Goal: Task Accomplishment & Management: Complete application form

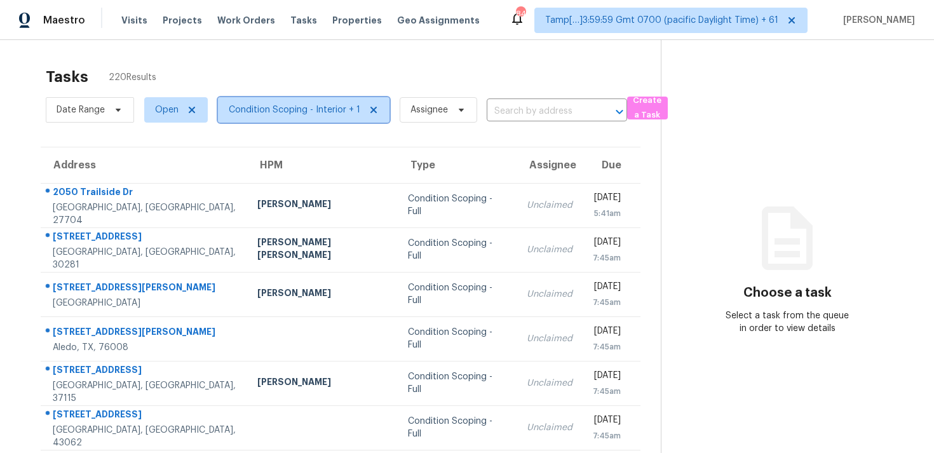
click at [283, 106] on span "Condition Scoping - Interior + 1" at bounding box center [294, 110] width 131 height 13
click at [325, 60] on div "Tasks 220 Results" at bounding box center [353, 76] width 615 height 33
click at [436, 102] on span "Assignee" at bounding box center [437, 109] width 77 height 25
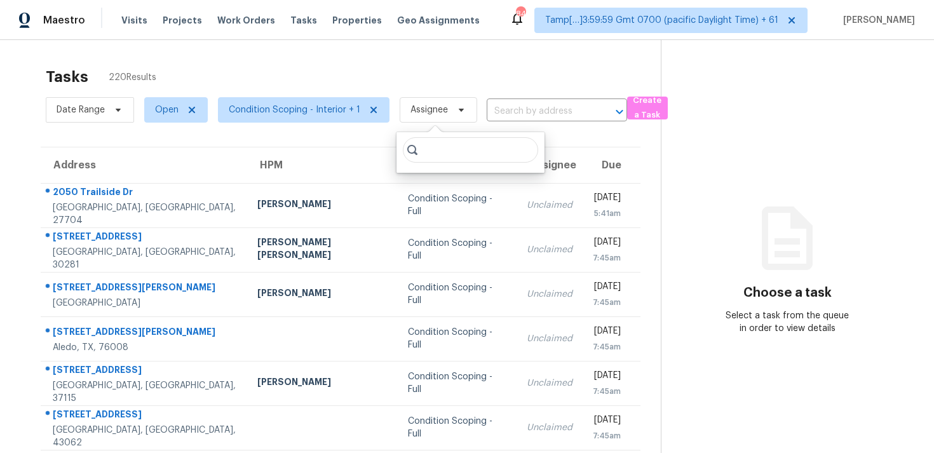
click at [424, 51] on div "Tasks 220 Results Date Range Open Condition Scoping - Interior + 1 Assignee ​ C…" at bounding box center [467, 351] width 934 height 622
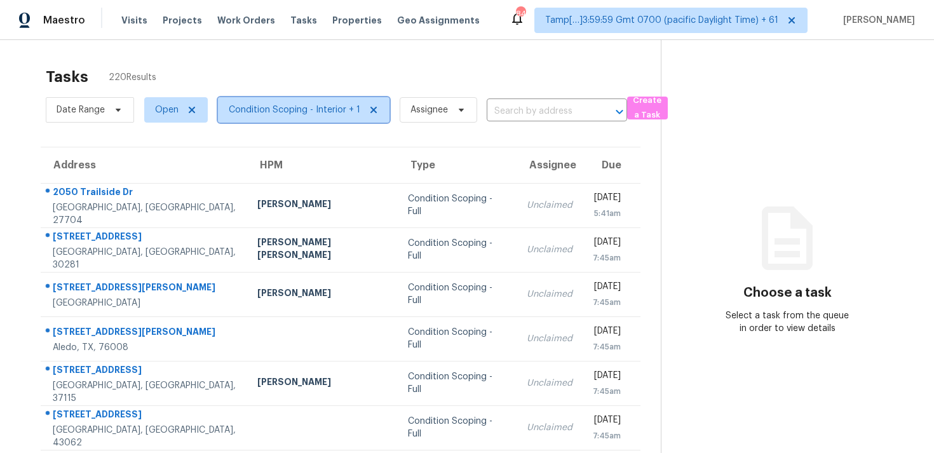
click at [301, 111] on span "Condition Scoping - Interior + 1" at bounding box center [294, 110] width 131 height 13
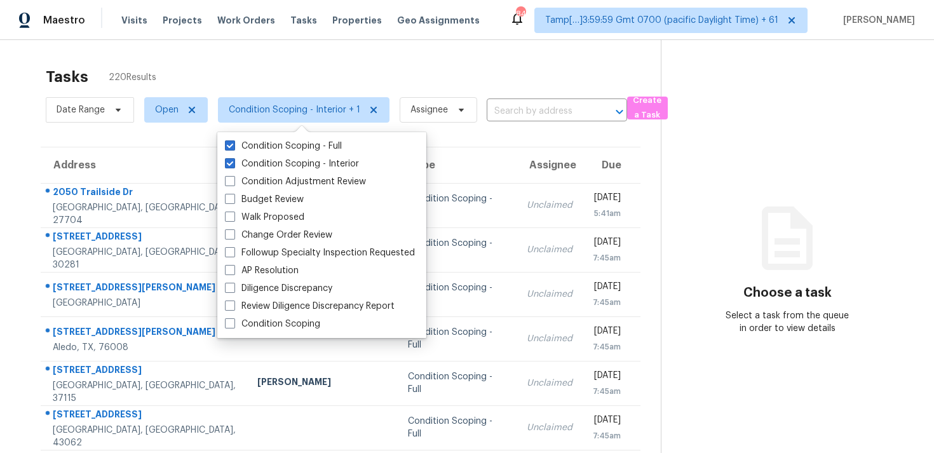
click at [298, 68] on div "Tasks 220 Results" at bounding box center [353, 76] width 615 height 33
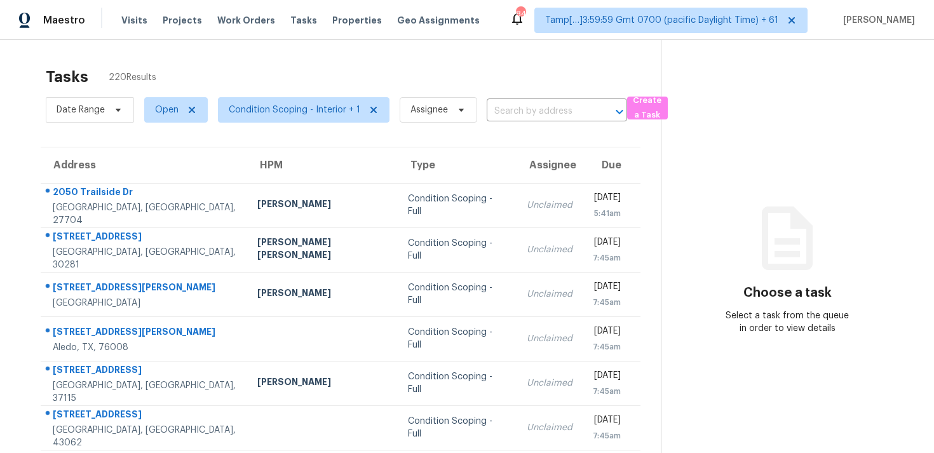
click at [331, 69] on div "Tasks 220 Results" at bounding box center [353, 76] width 615 height 33
click at [321, 117] on span "Condition Scoping - Interior + 1" at bounding box center [303, 109] width 171 height 25
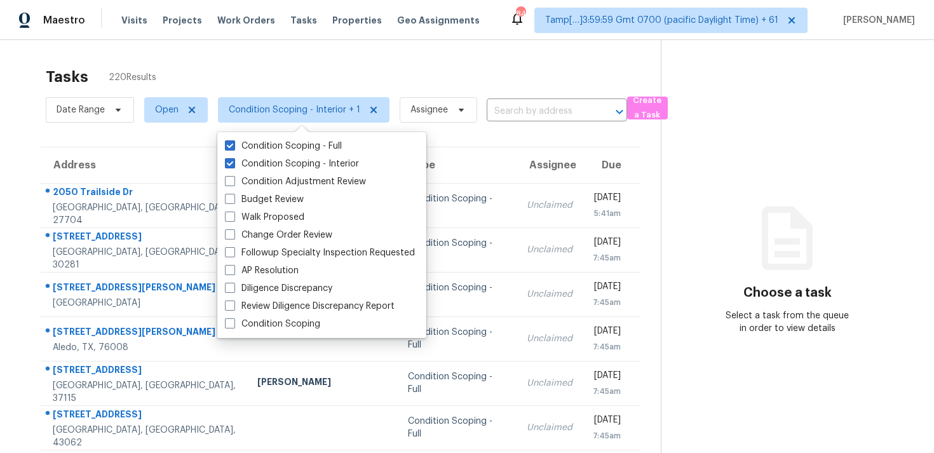
click at [319, 63] on div "Tasks 220 Results" at bounding box center [353, 76] width 615 height 33
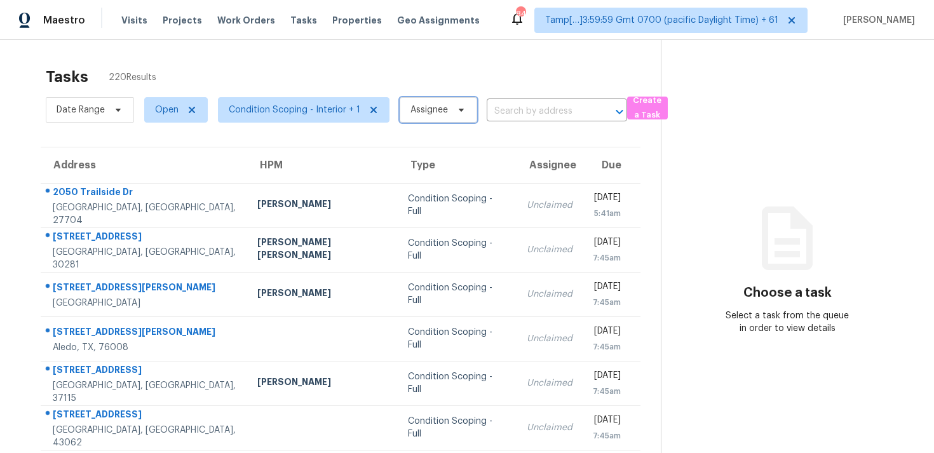
click at [412, 105] on span "Assignee" at bounding box center [428, 110] width 37 height 13
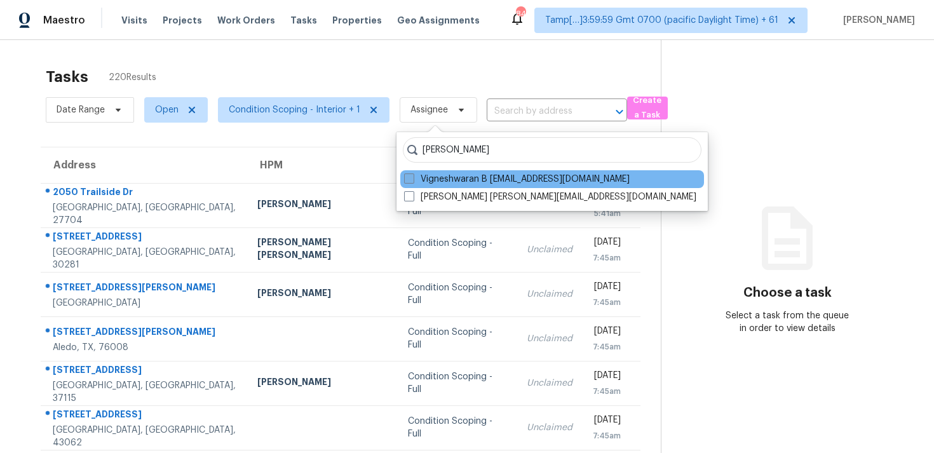
type input "vigneshwaran"
click at [493, 177] on label "Vigneshwaran B vigneshwaran.b@opendoor.com" at bounding box center [516, 179] width 225 height 13
click at [412, 177] on input "Vigneshwaran B vigneshwaran.b@opendoor.com" at bounding box center [408, 177] width 8 height 8
checkbox input "true"
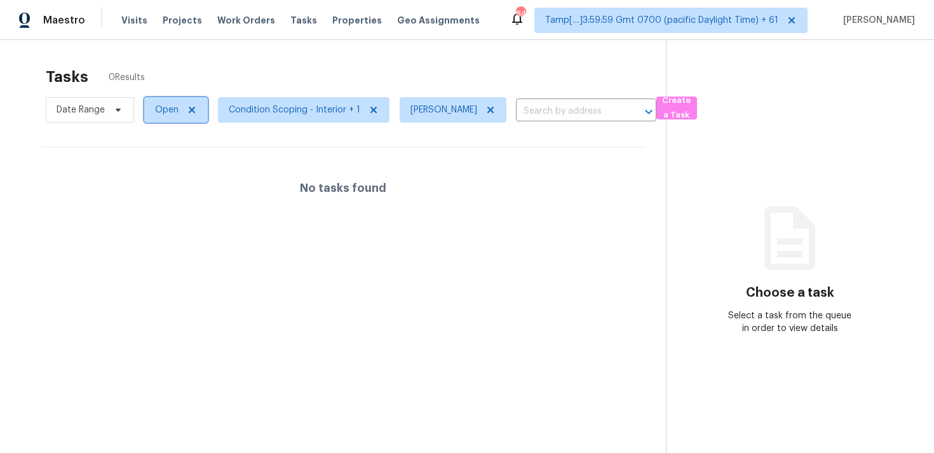
click at [163, 121] on span "Open" at bounding box center [176, 109] width 64 height 25
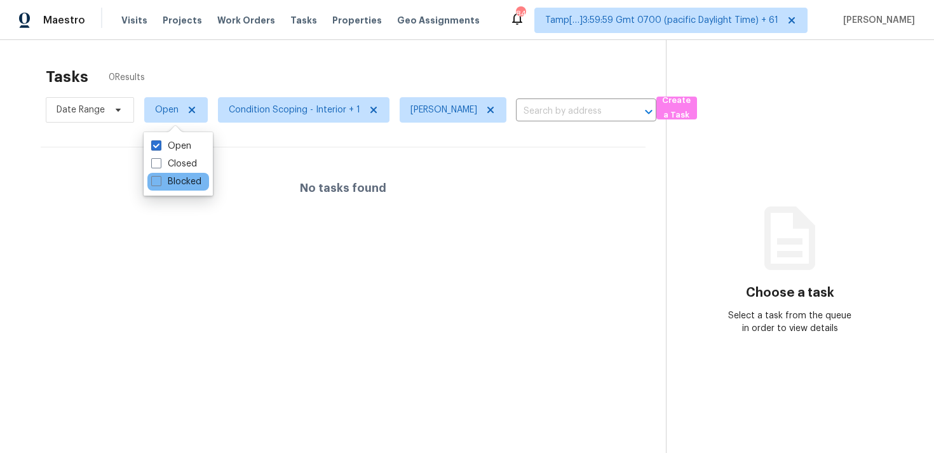
click at [174, 189] on div "Blocked" at bounding box center [178, 182] width 62 height 18
click at [173, 175] on label "Blocked" at bounding box center [176, 181] width 50 height 13
click at [159, 175] on input "Blocked" at bounding box center [155, 179] width 8 height 8
checkbox input "true"
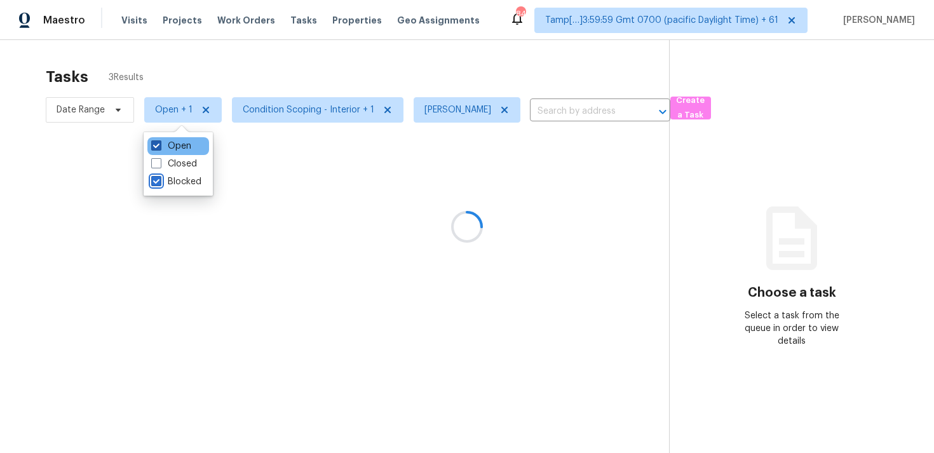
click at [183, 145] on label "Open" at bounding box center [171, 146] width 40 height 13
click at [159, 145] on input "Open" at bounding box center [155, 144] width 8 height 8
checkbox input "false"
click at [223, 69] on div "Tasks 0 Results" at bounding box center [357, 76] width 622 height 33
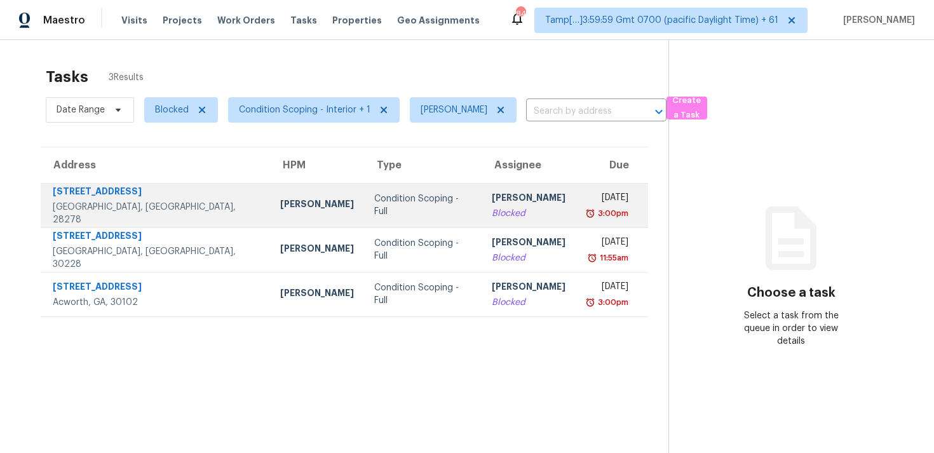
click at [270, 188] on td "Ryan Craven" at bounding box center [317, 205] width 94 height 44
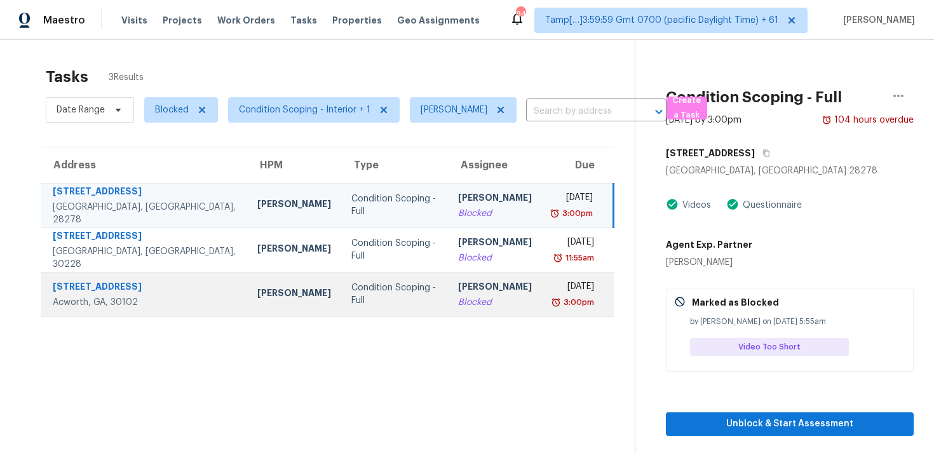
scroll to position [40, 0]
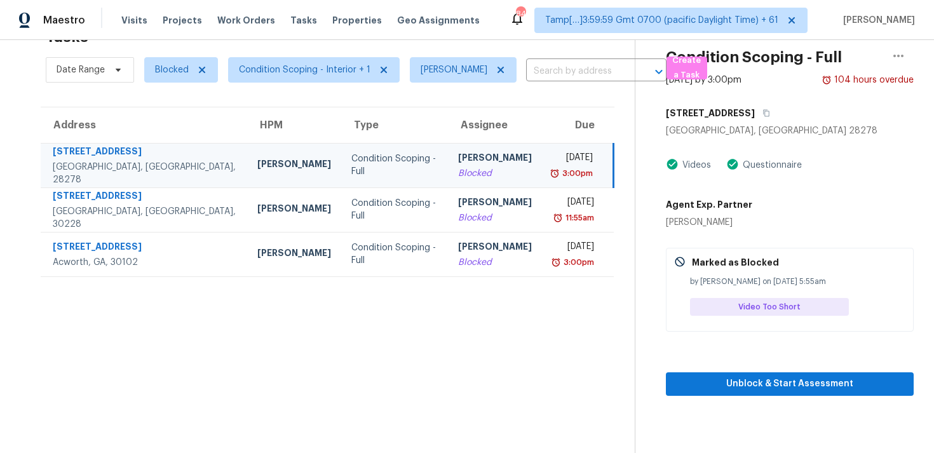
click at [448, 159] on td "Vigneshwaran B Blocked" at bounding box center [495, 165] width 94 height 44
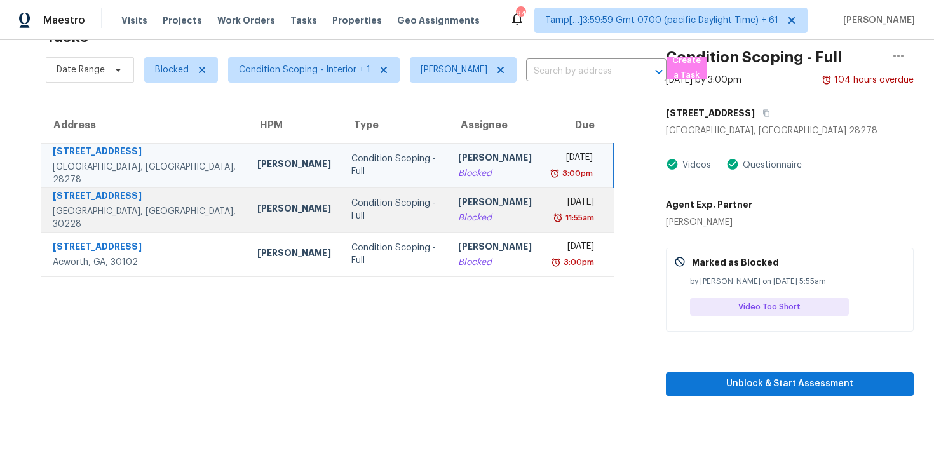
click at [448, 194] on td "Vigneshwaran B Blocked" at bounding box center [495, 209] width 94 height 44
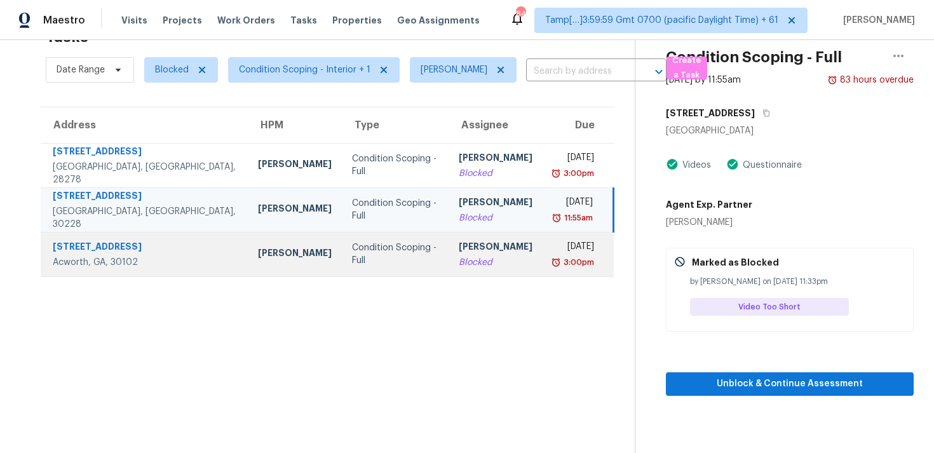
click at [459, 243] on div "[PERSON_NAME]" at bounding box center [496, 248] width 74 height 16
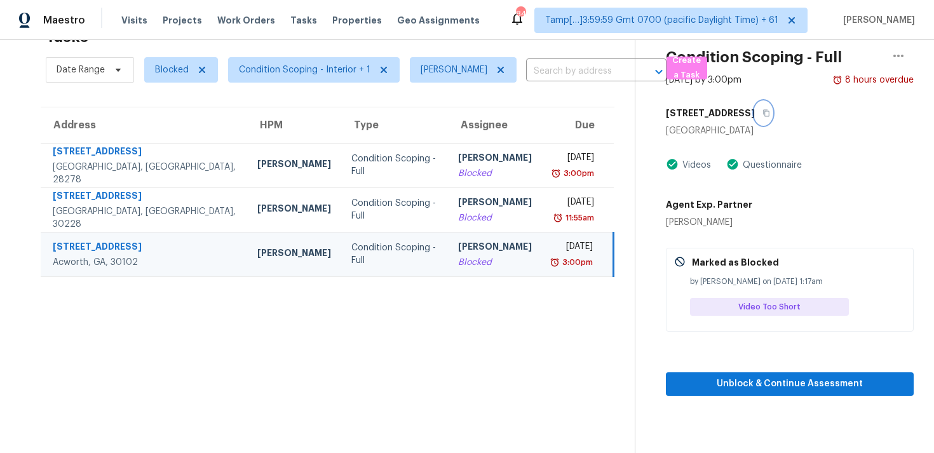
click at [763, 116] on icon "button" at bounding box center [766, 113] width 6 height 7
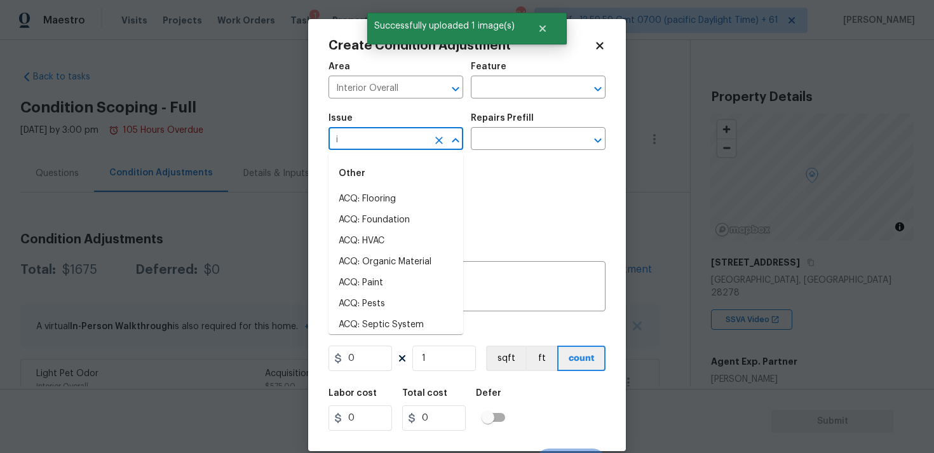
scroll to position [208, 0]
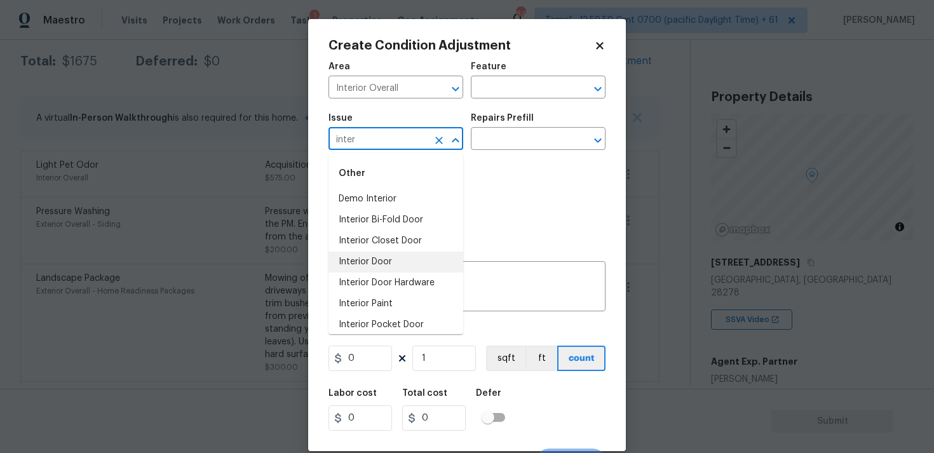
click at [378, 266] on li "Interior Door" at bounding box center [395, 262] width 135 height 21
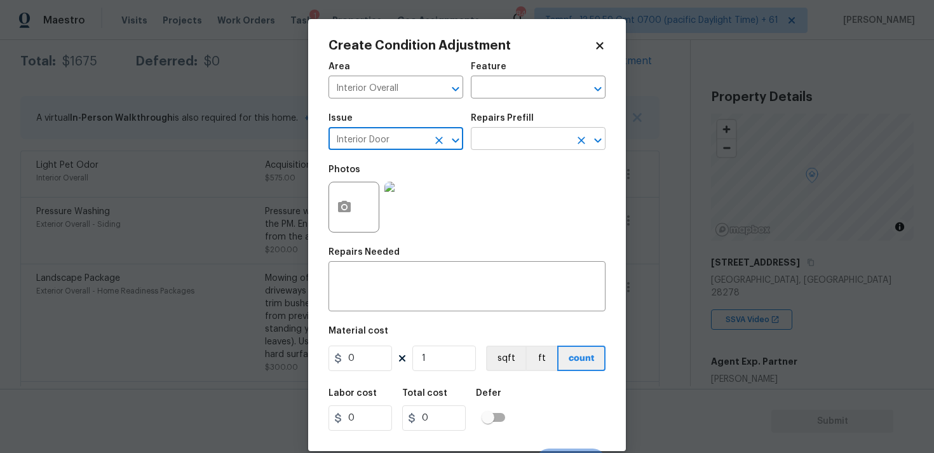
type input "Interior Door"
click at [500, 143] on input "text" at bounding box center [520, 140] width 99 height 20
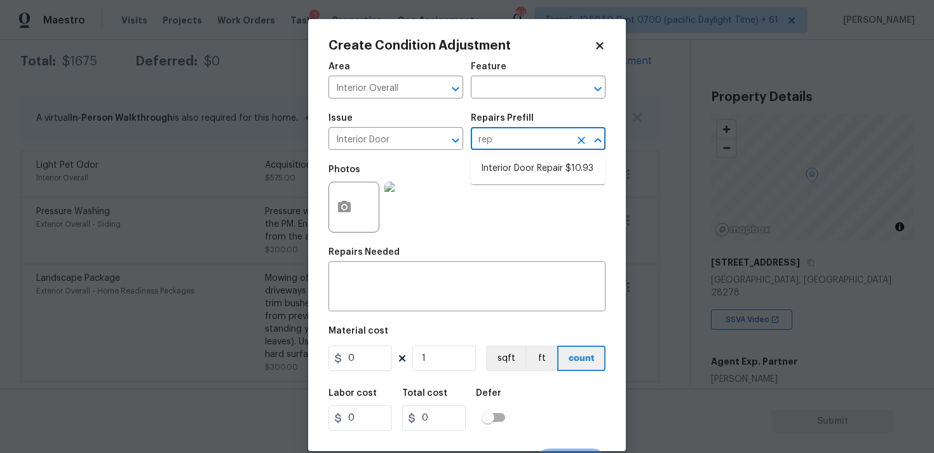
type input "repa"
click at [534, 172] on li "Interior Door Repair $10.93" at bounding box center [538, 168] width 135 height 21
type input "Interior Door"
type input "10.93"
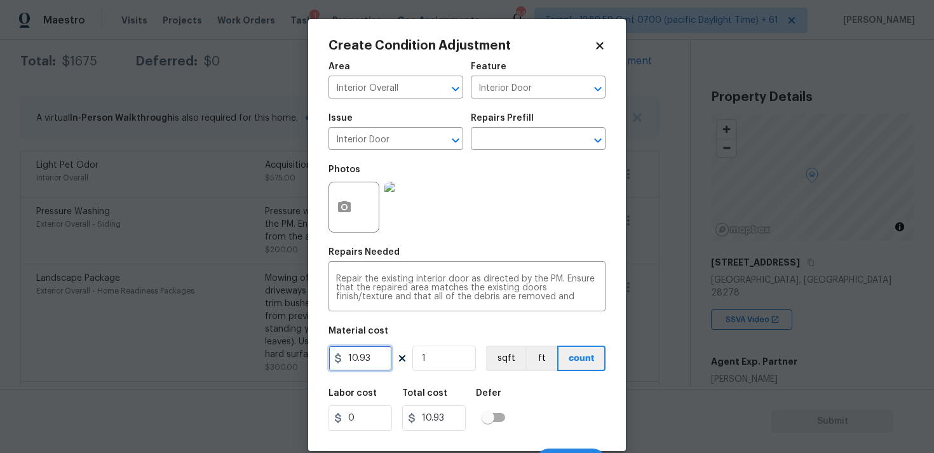
click at [382, 347] on input "10.93" at bounding box center [360, 358] width 64 height 25
type input "25"
click at [535, 402] on div "Labor cost 0 Total cost 25 Defer" at bounding box center [466, 409] width 277 height 57
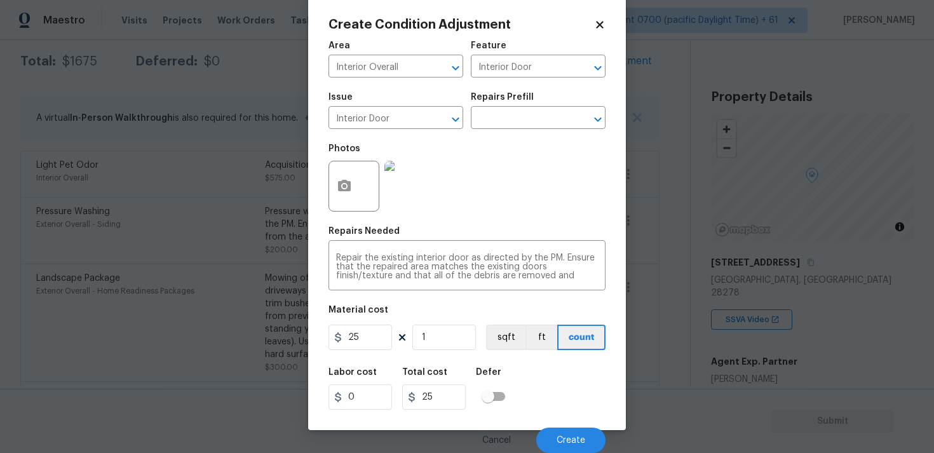
click at [560, 426] on div "Cancel Create" at bounding box center [466, 435] width 277 height 36
click at [567, 429] on button "Create" at bounding box center [570, 439] width 69 height 25
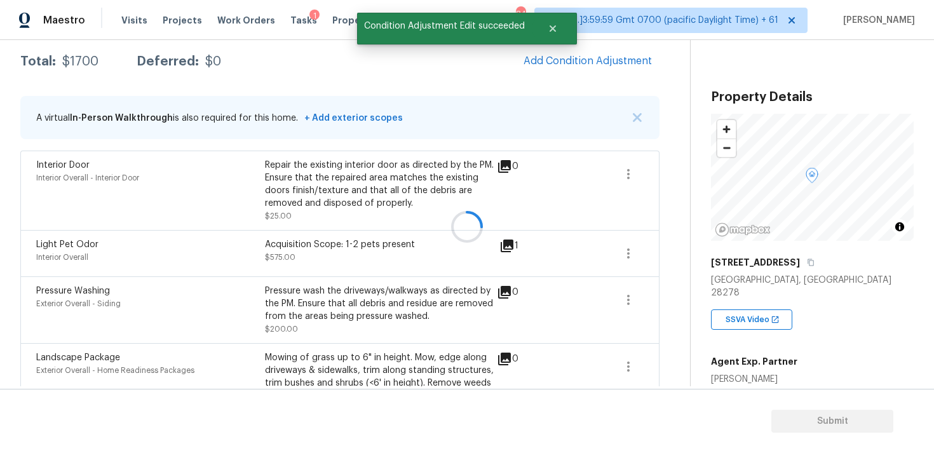
scroll to position [0, 0]
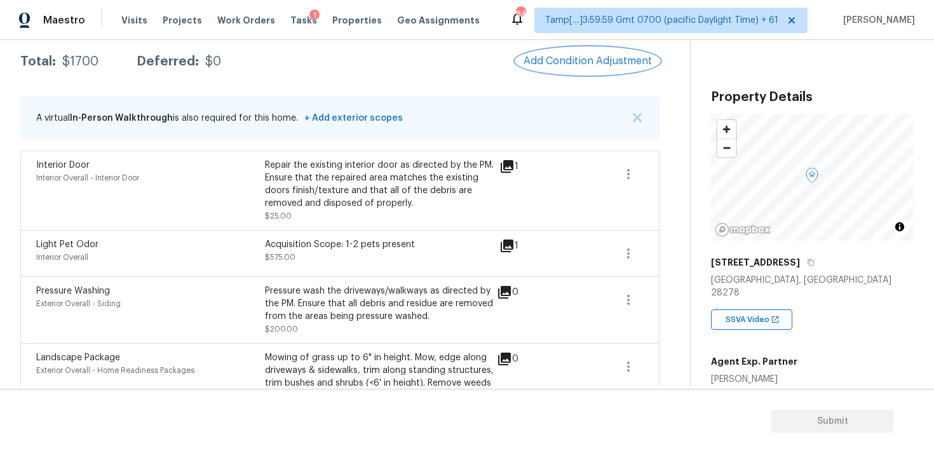
click at [591, 50] on button "Add Condition Adjustment" at bounding box center [588, 61] width 144 height 27
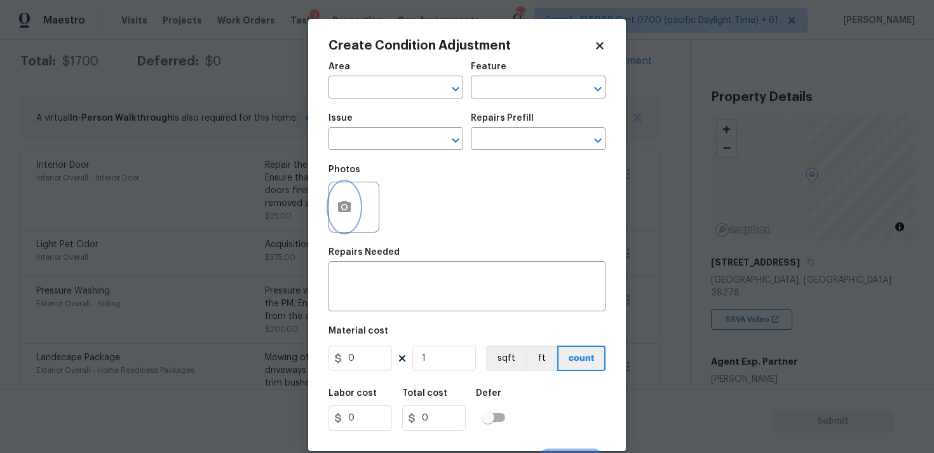
click at [354, 199] on button "button" at bounding box center [344, 207] width 30 height 50
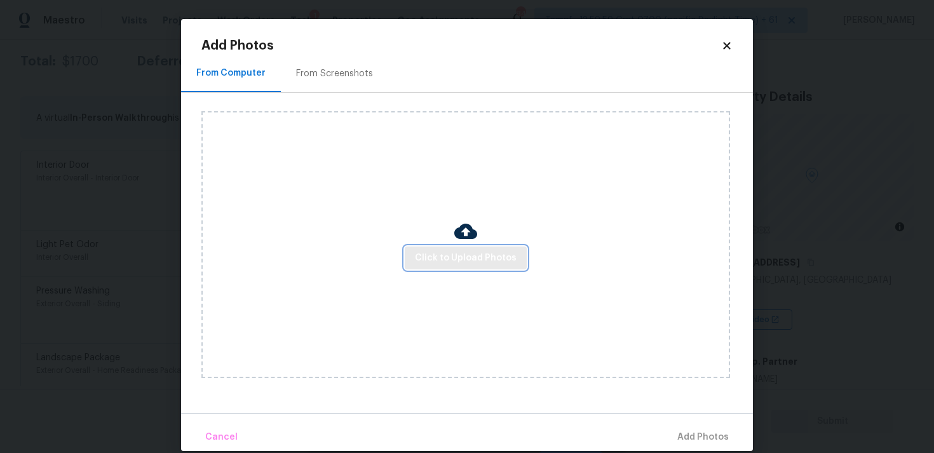
click at [457, 252] on span "Click to Upload Photos" at bounding box center [466, 258] width 102 height 16
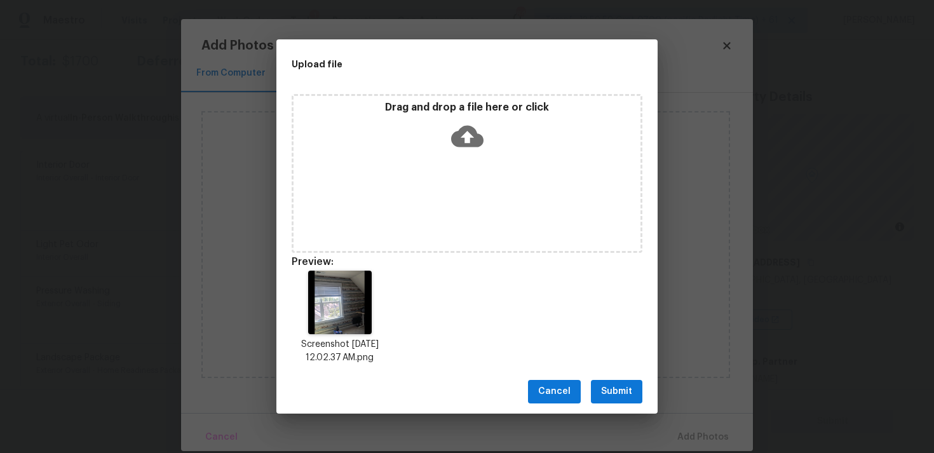
click at [608, 382] on button "Submit" at bounding box center [616, 391] width 51 height 23
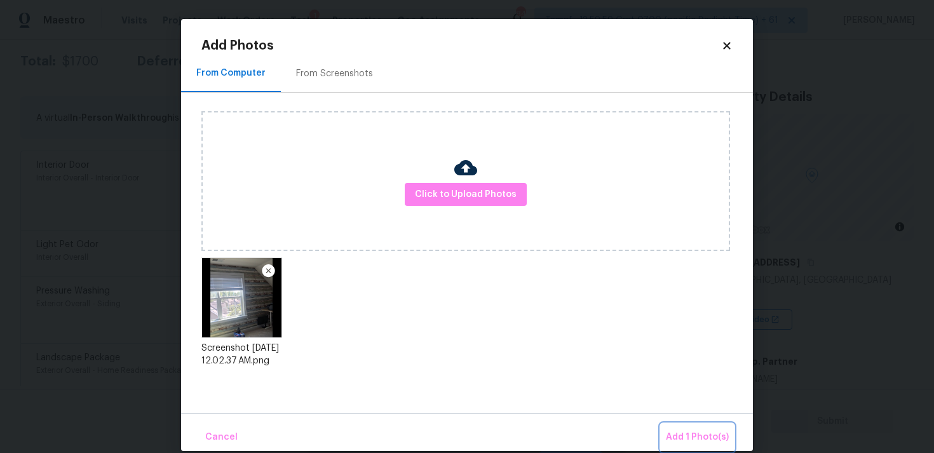
click at [680, 426] on button "Add 1 Photo(s)" at bounding box center [697, 437] width 73 height 27
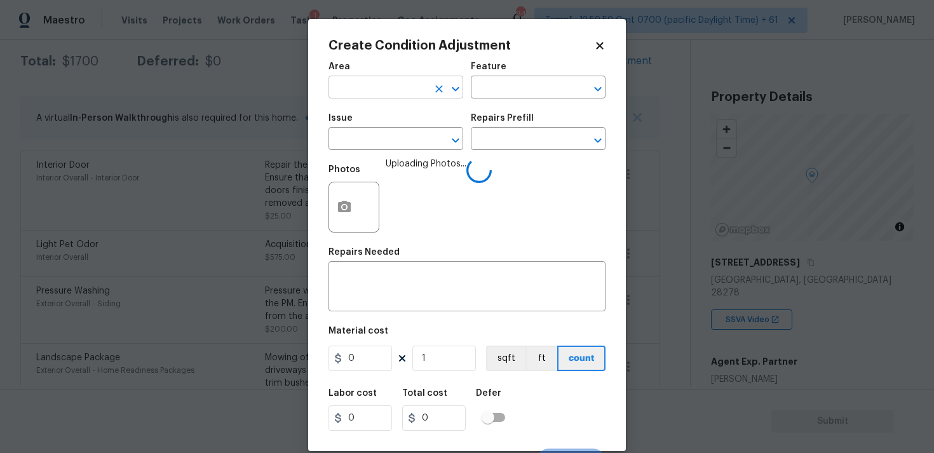
click at [389, 86] on input "text" at bounding box center [377, 89] width 99 height 20
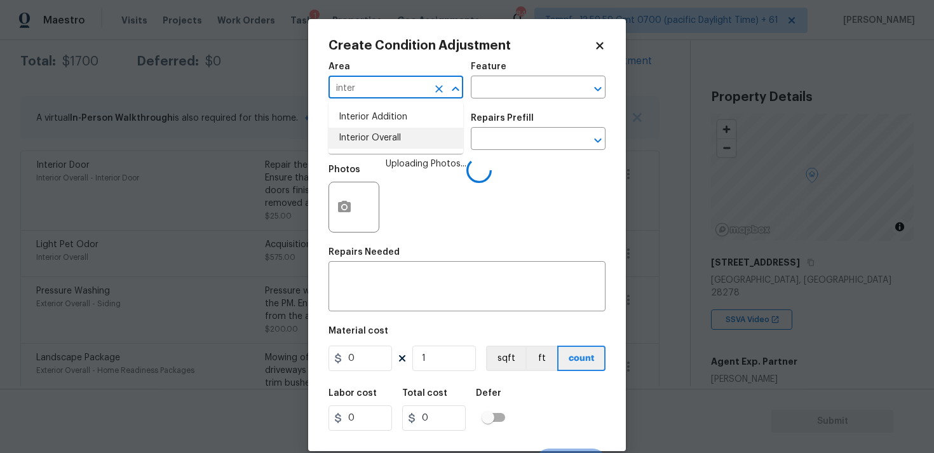
click at [384, 137] on li "Interior Overall" at bounding box center [395, 138] width 135 height 21
type input "Interior Overall"
click at [384, 137] on input "text" at bounding box center [377, 140] width 99 height 20
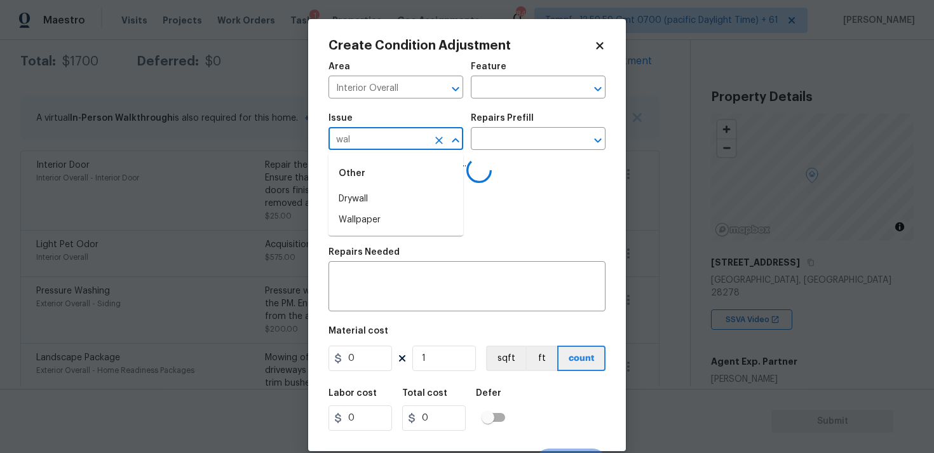
type input "wall"
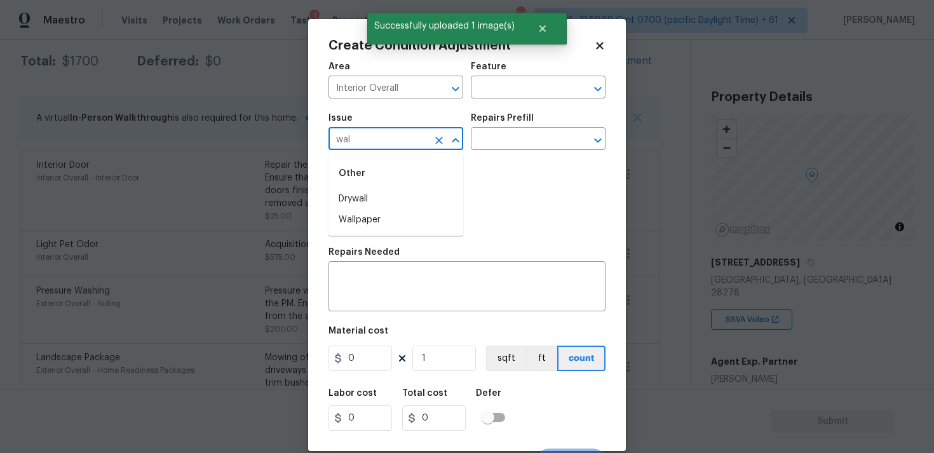
type input "wall"
click at [391, 217] on li "Wallpaper" at bounding box center [395, 220] width 135 height 21
type input "Wallpaper"
click at [509, 139] on input "text" at bounding box center [520, 140] width 99 height 20
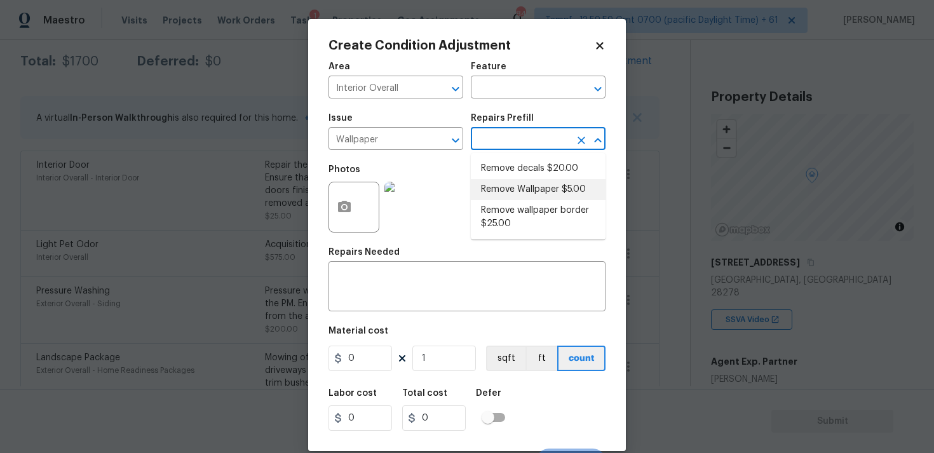
click at [529, 181] on li "Remove Wallpaper $5.00" at bounding box center [538, 189] width 135 height 21
type input "Walls and Ceiling"
type textarea "Remove wallpaper and texture walls to best match existing conditions"
type input "5"
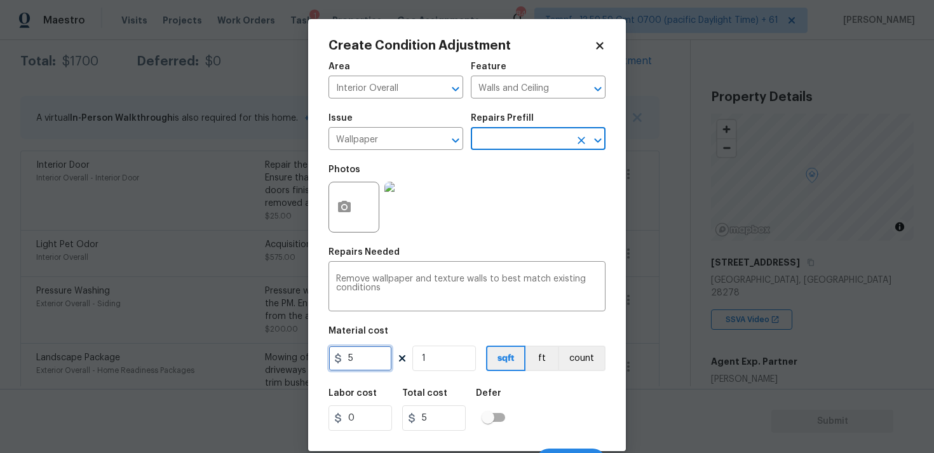
click at [375, 349] on input "5" at bounding box center [360, 358] width 64 height 25
type input "100"
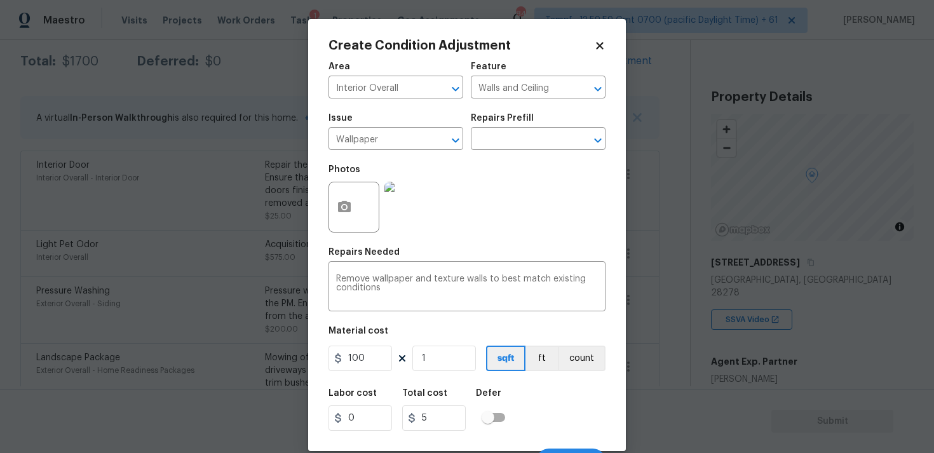
type input "100"
click at [553, 396] on div "Labor cost 0 Total cost 100 Defer" at bounding box center [466, 409] width 277 height 57
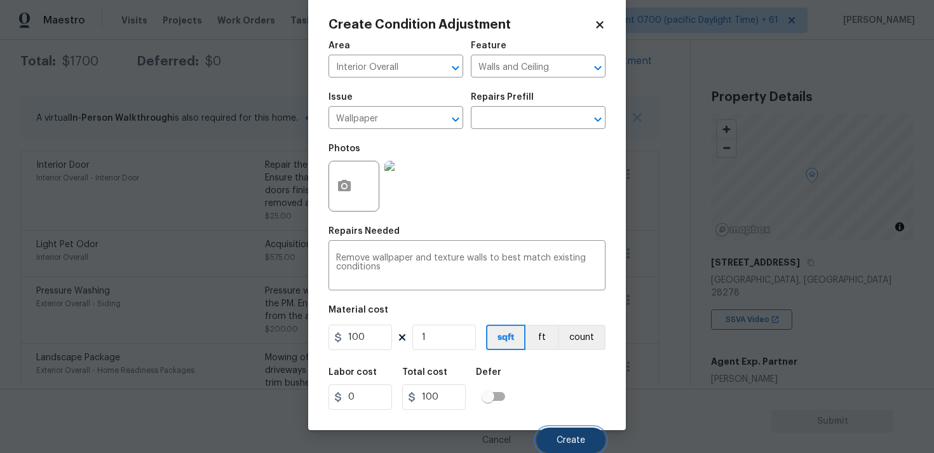
click at [572, 438] on span "Create" at bounding box center [570, 441] width 29 height 10
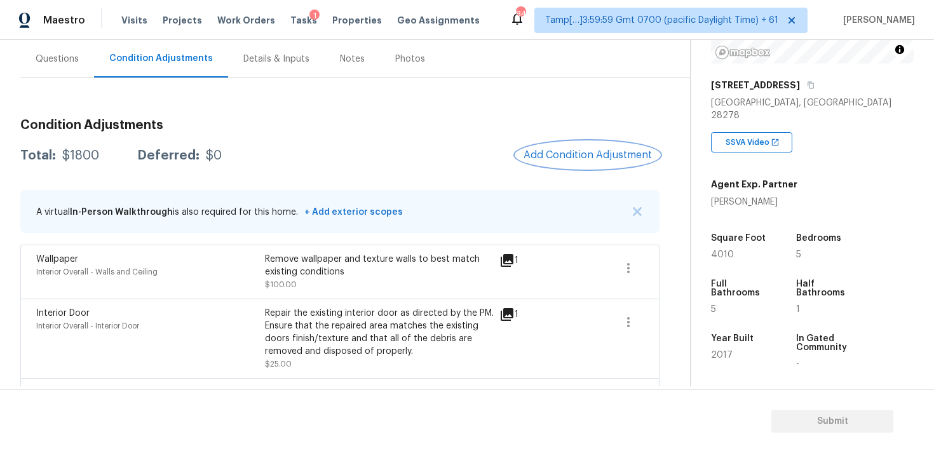
scroll to position [237, 0]
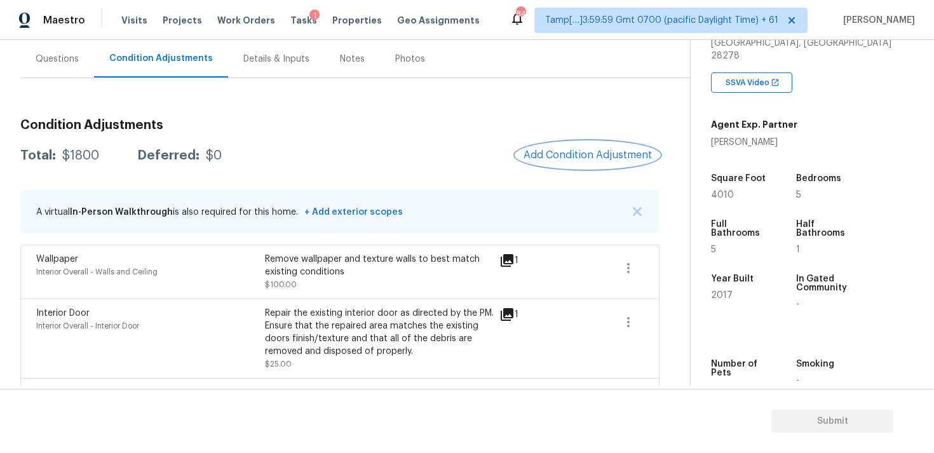
click at [612, 142] on button "Add Condition Adjustment" at bounding box center [588, 155] width 144 height 27
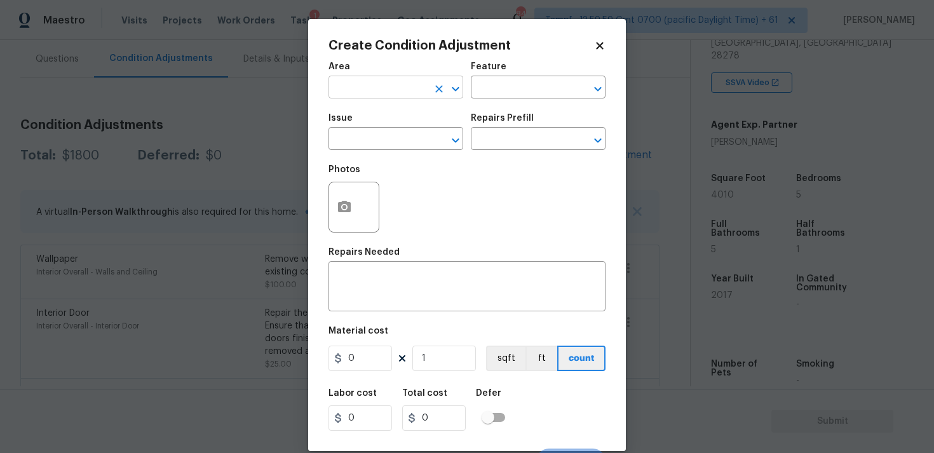
click at [399, 98] on input "text" at bounding box center [377, 89] width 99 height 20
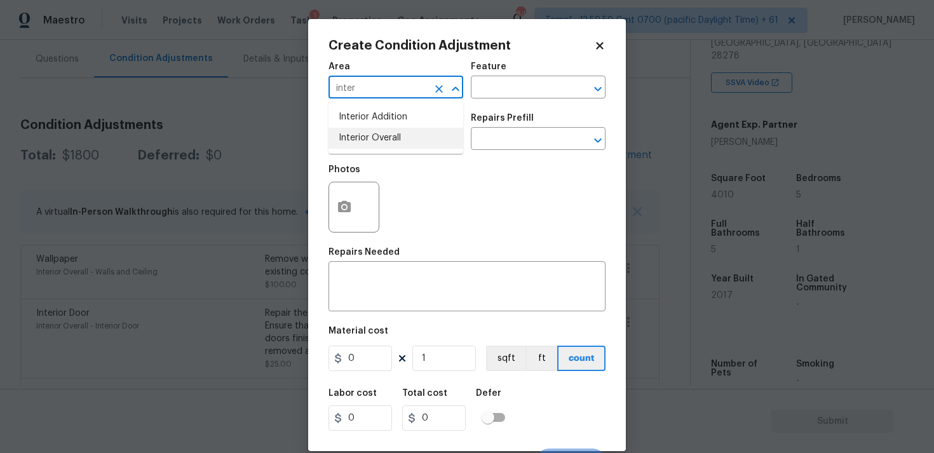
click at [386, 144] on li "Interior Overall" at bounding box center [395, 138] width 135 height 21
type input "Interior Overall"
click at [386, 144] on input "text" at bounding box center [377, 140] width 99 height 20
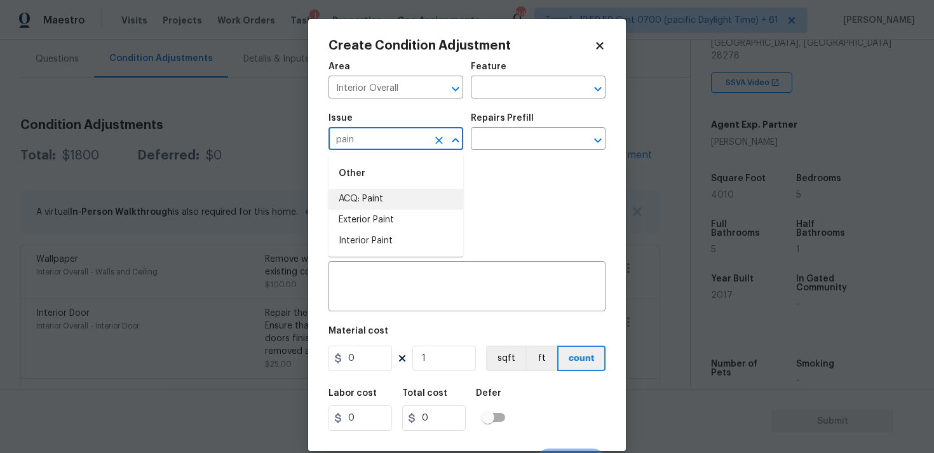
click at [382, 198] on li "ACQ: Paint" at bounding box center [395, 199] width 135 height 21
type input "ACQ: Paint"
click at [498, 140] on input "text" at bounding box center [520, 140] width 99 height 20
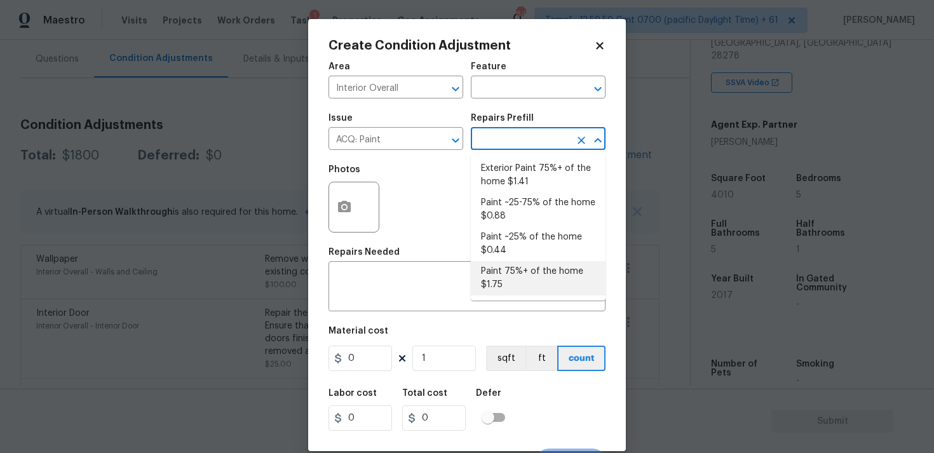
click at [493, 283] on li "Paint 75%+ of the home $1.75" at bounding box center [538, 278] width 135 height 34
type input "Acquisition"
type textarea "Acquisition Scope: 75%+ of the home will likely require interior paint"
type input "1.75"
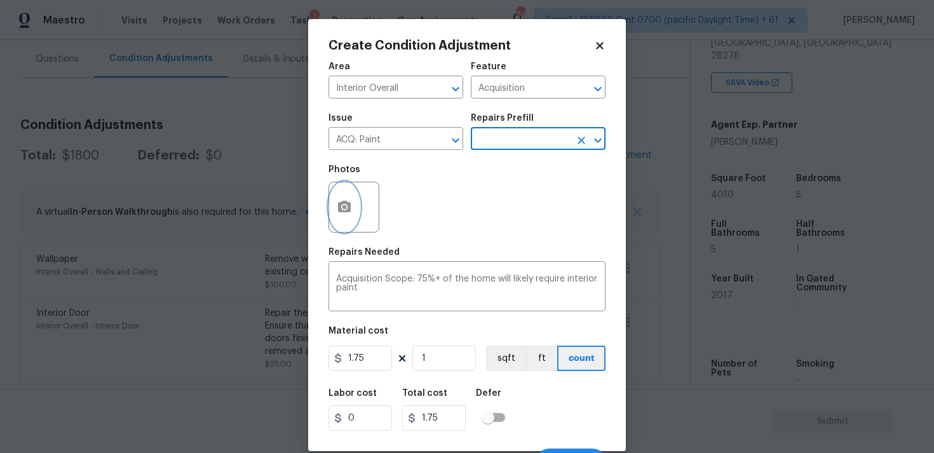
click at [354, 206] on button "button" at bounding box center [344, 207] width 30 height 50
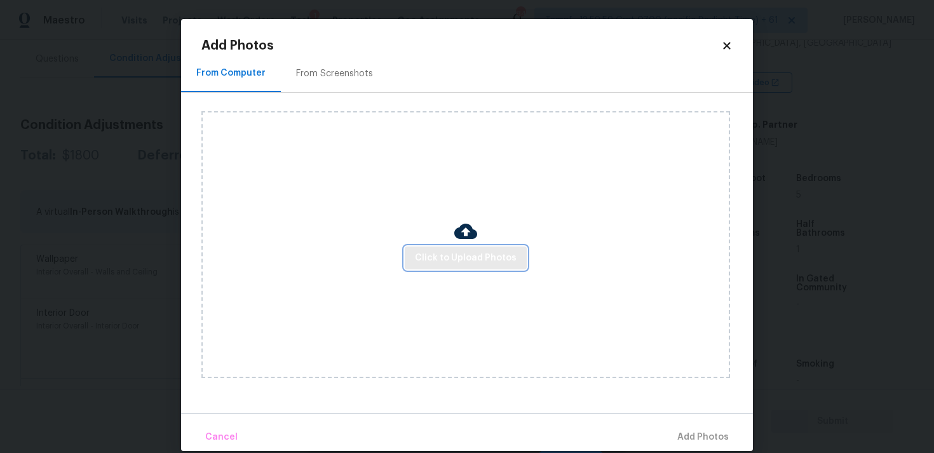
click at [462, 257] on span "Click to Upload Photos" at bounding box center [466, 258] width 102 height 16
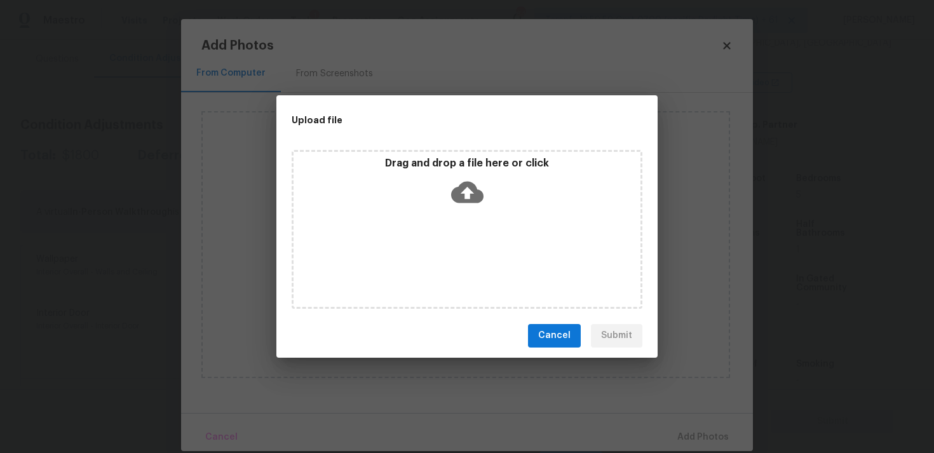
click at [464, 195] on icon at bounding box center [467, 192] width 32 height 22
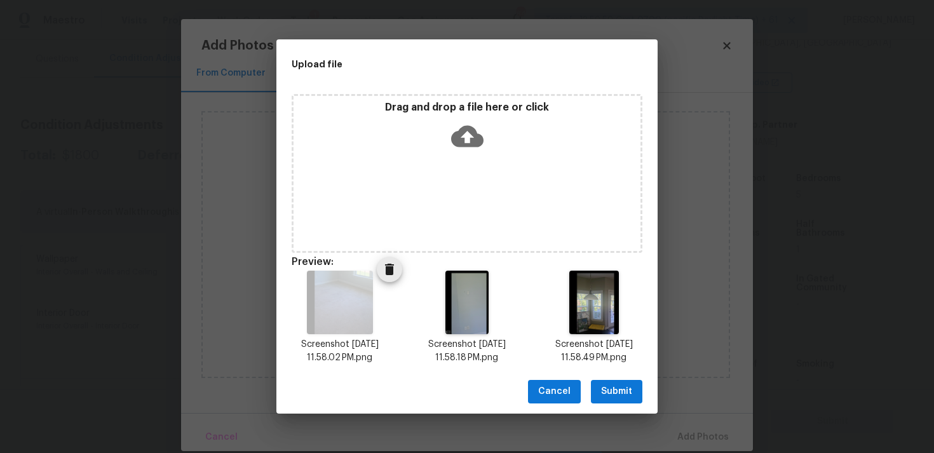
click at [386, 270] on icon "Delete" at bounding box center [389, 269] width 9 height 11
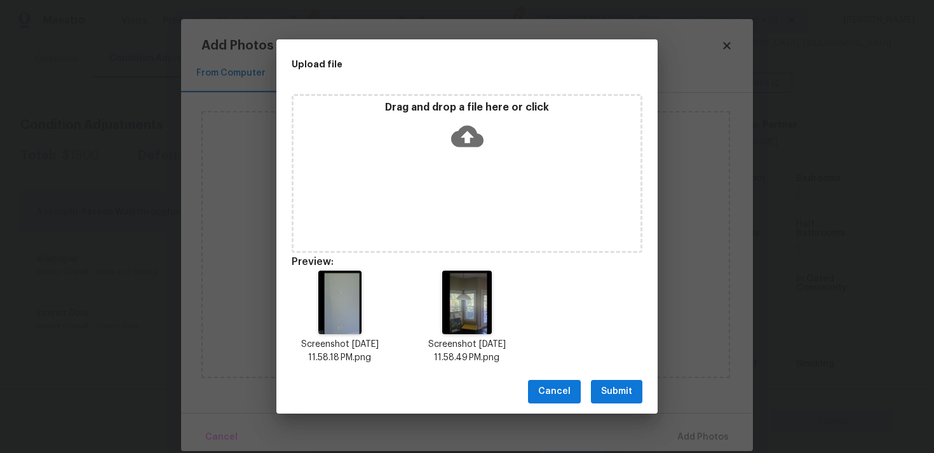
click at [480, 149] on icon at bounding box center [467, 136] width 32 height 32
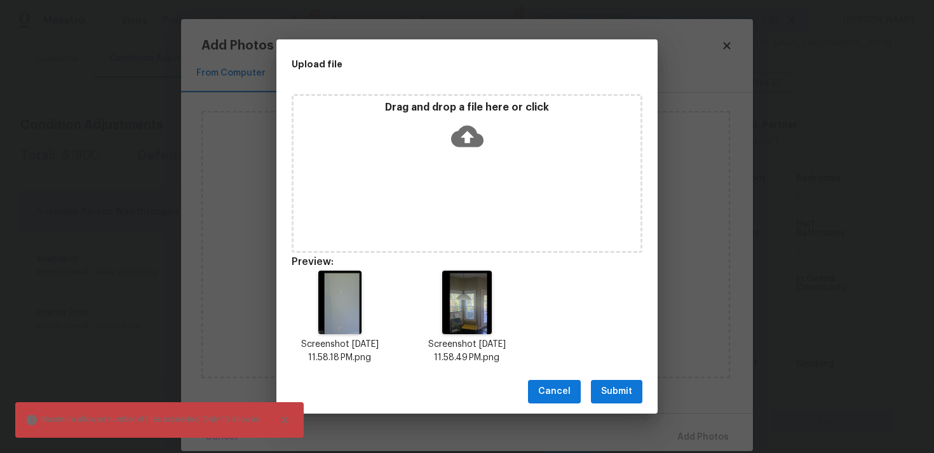
scroll to position [10, 0]
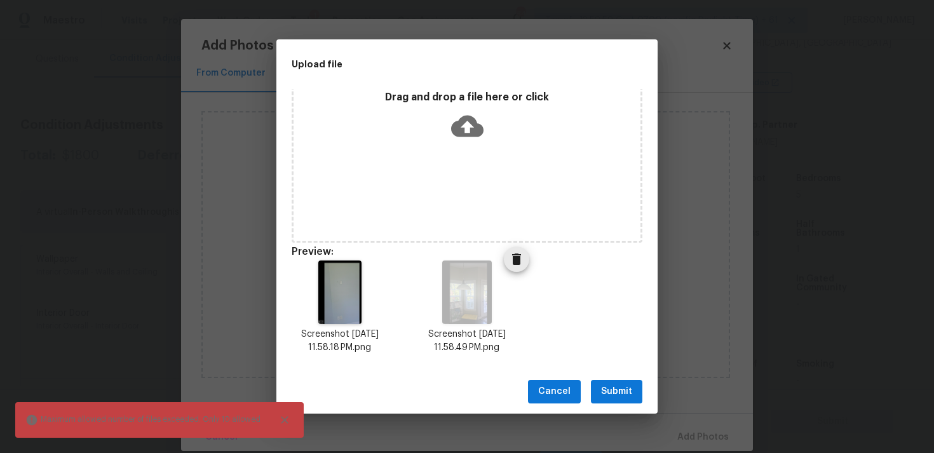
click at [515, 264] on icon "Delete" at bounding box center [516, 258] width 9 height 11
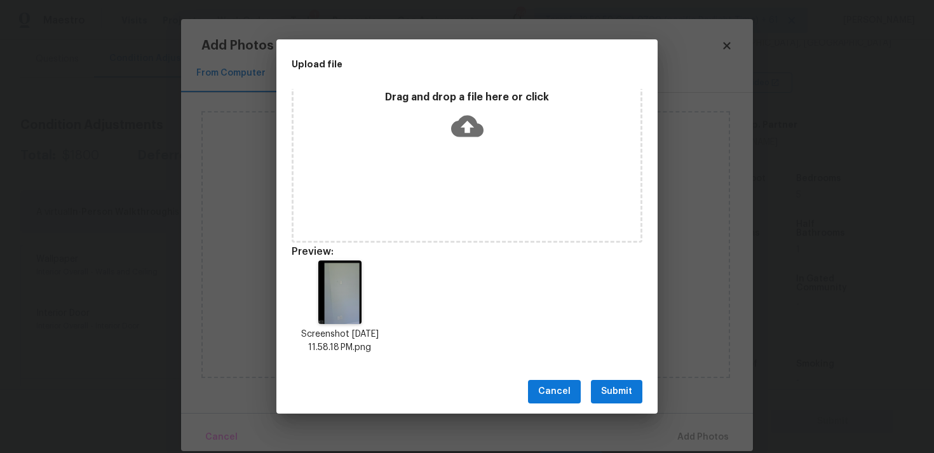
click at [483, 104] on p "Drag and drop a file here or click" at bounding box center [466, 97] width 347 height 13
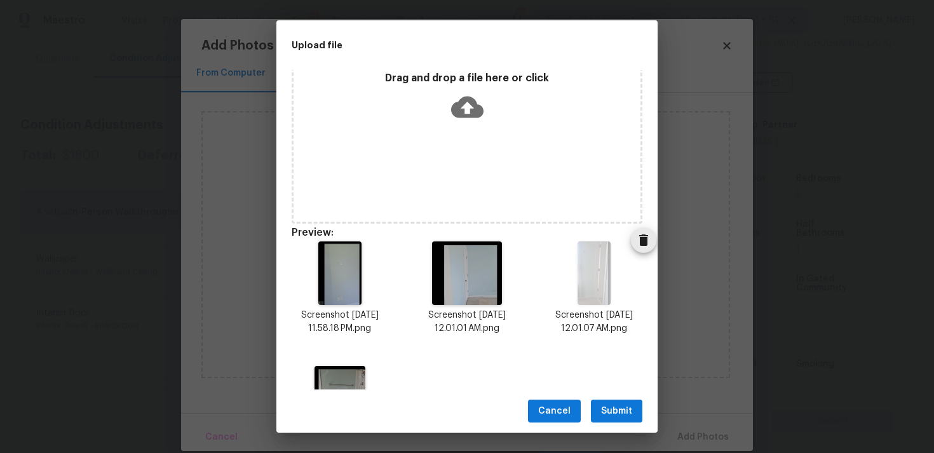
scroll to position [96, 0]
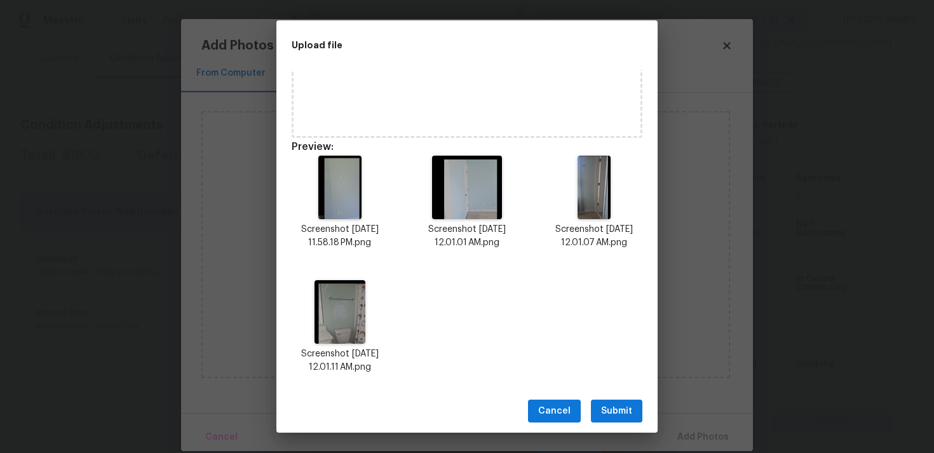
click at [624, 407] on span "Submit" at bounding box center [616, 411] width 31 height 16
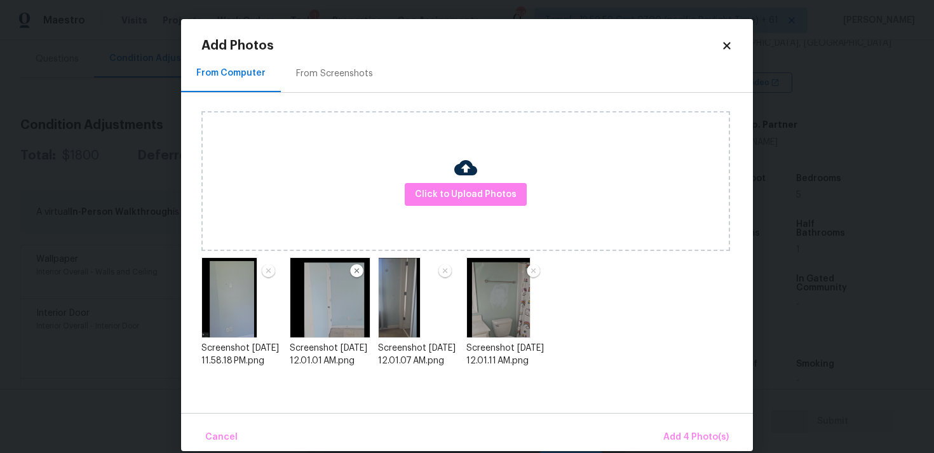
scroll to position [17, 0]
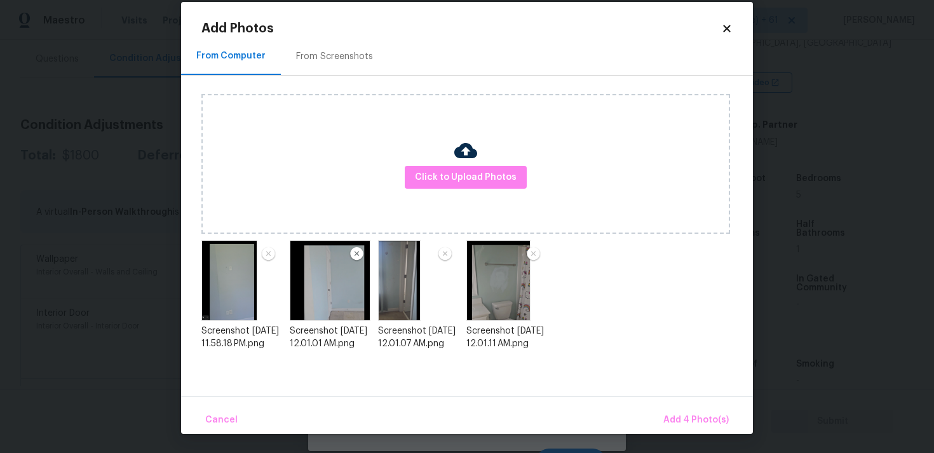
click at [510, 198] on div "Click to Upload Photos" at bounding box center [465, 164] width 528 height 140
click at [508, 193] on div "Click to Upload Photos" at bounding box center [465, 164] width 528 height 140
click at [491, 184] on span "Click to Upload Photos" at bounding box center [466, 178] width 102 height 16
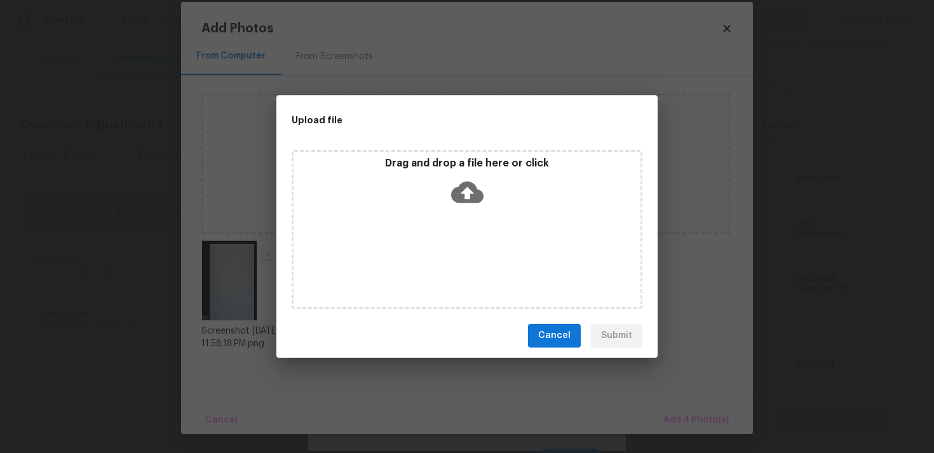
click at [455, 188] on icon at bounding box center [467, 192] width 32 height 22
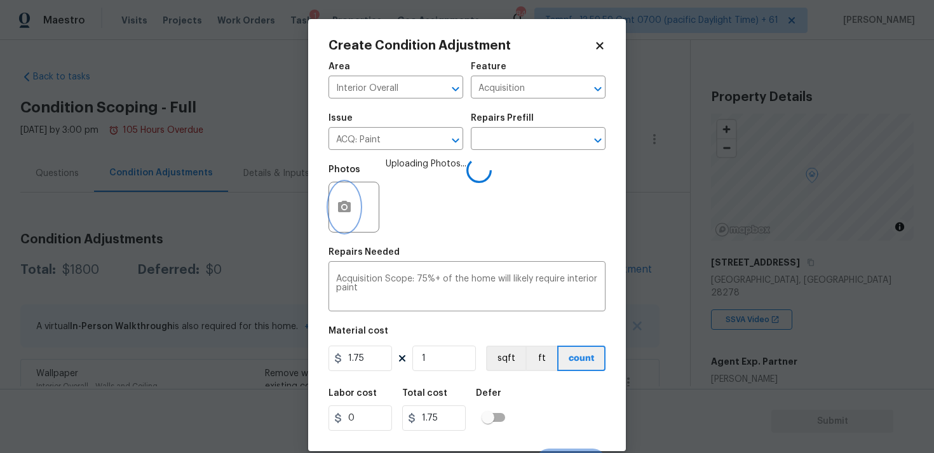
scroll to position [22, 0]
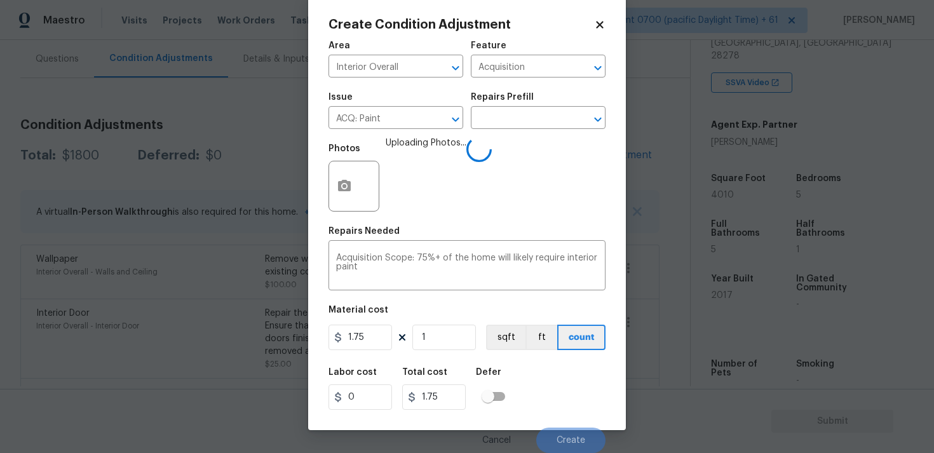
click at [429, 323] on figure "Material cost 1.75 1 sqft ft count" at bounding box center [466, 328] width 277 height 47
click at [433, 335] on input "1" at bounding box center [444, 337] width 64 height 25
type input "0"
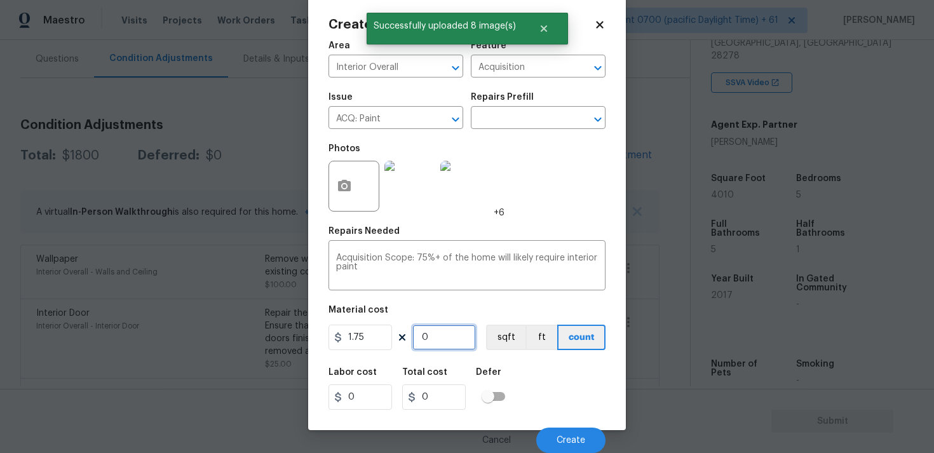
paste input "401"
type input "4010"
type input "7017.5"
type input "4010"
click at [492, 347] on button "sqft" at bounding box center [505, 337] width 39 height 25
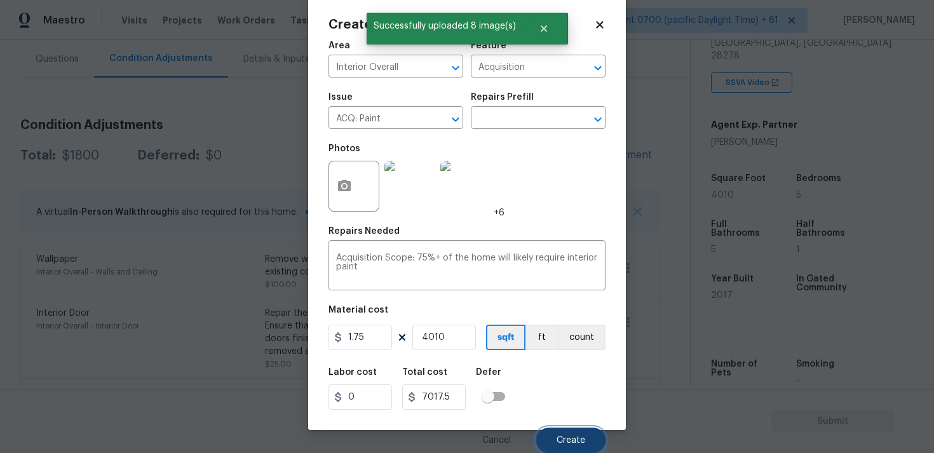
click at [577, 437] on span "Create" at bounding box center [570, 441] width 29 height 10
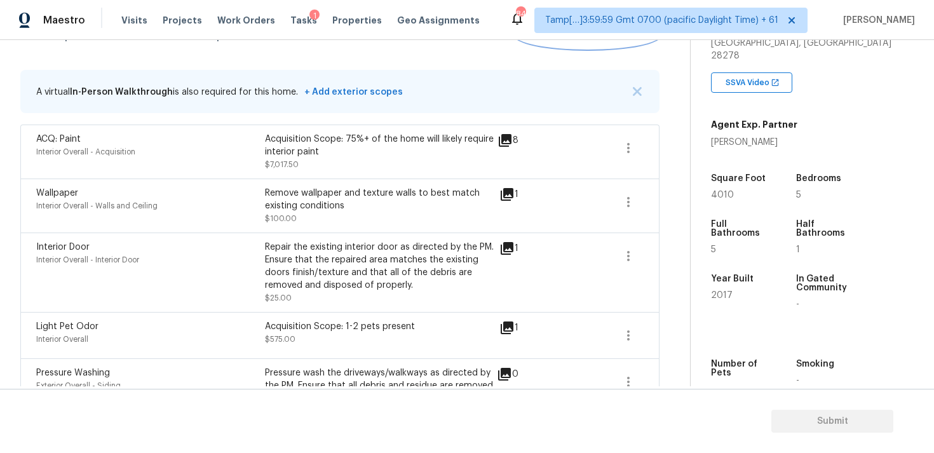
scroll to position [201, 0]
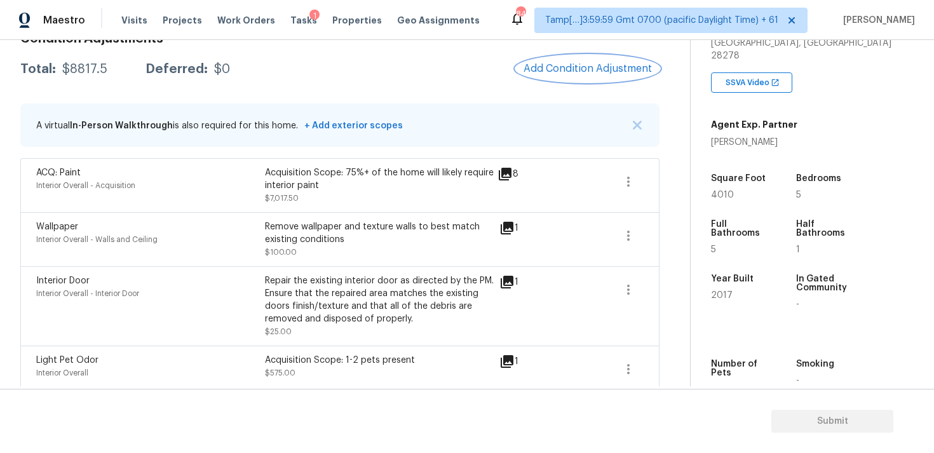
click at [587, 76] on button "Add Condition Adjustment" at bounding box center [588, 68] width 144 height 27
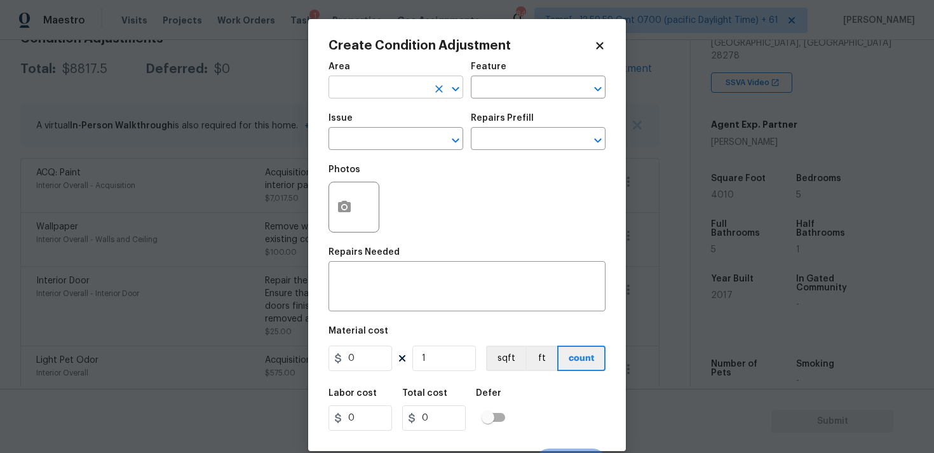
click at [333, 90] on input "text" at bounding box center [377, 89] width 99 height 20
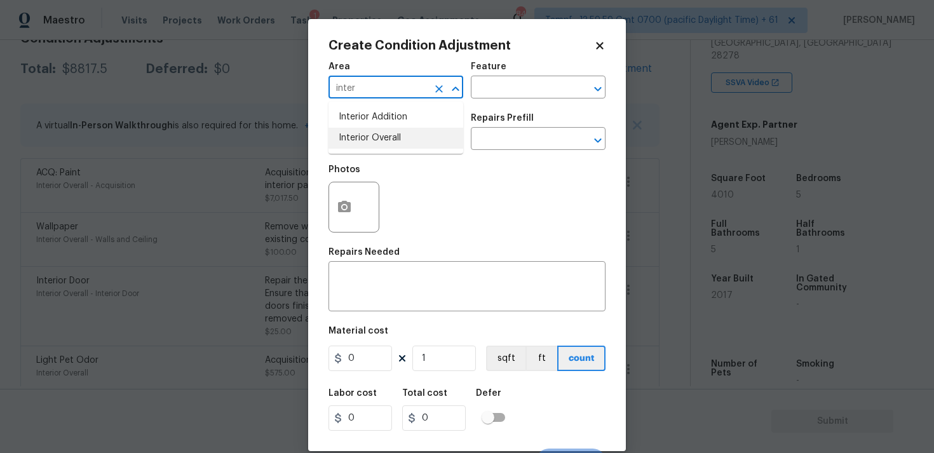
click at [361, 144] on li "Interior Overall" at bounding box center [395, 138] width 135 height 21
type input "Interior Overall"
click at [361, 144] on input "text" at bounding box center [377, 140] width 99 height 20
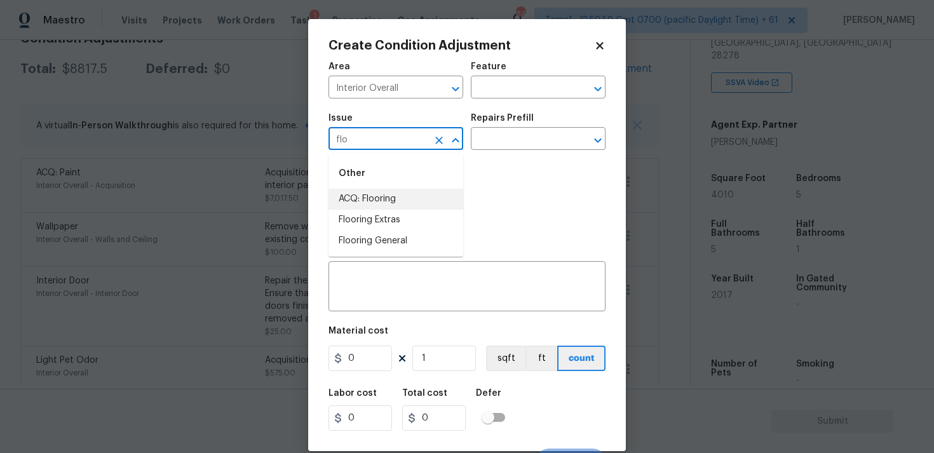
click at [379, 194] on li "ACQ: Flooring" at bounding box center [395, 199] width 135 height 21
type input "ACQ: Flooring"
click at [547, 138] on input "text" at bounding box center [520, 140] width 99 height 20
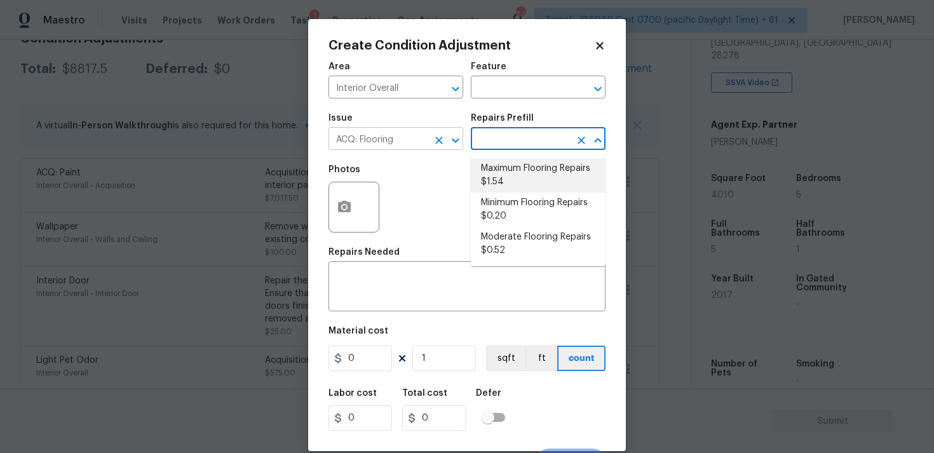
click at [444, 137] on icon "Clear" at bounding box center [439, 140] width 13 height 13
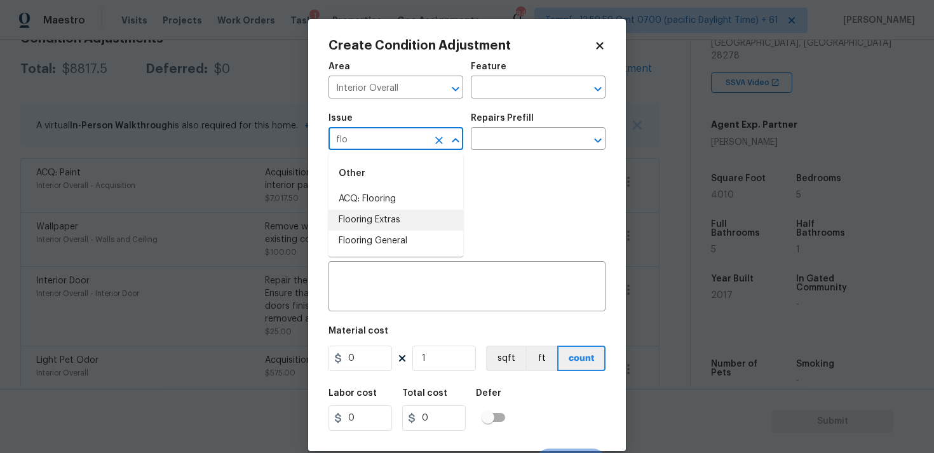
click at [420, 225] on li "Flooring Extras" at bounding box center [395, 220] width 135 height 21
type input "Flooring Extras"
click at [511, 137] on input "text" at bounding box center [520, 140] width 99 height 20
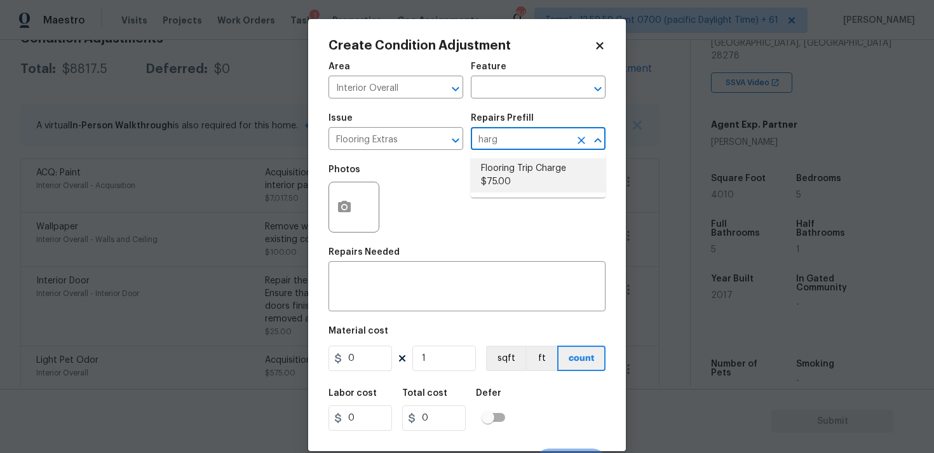
type input "har"
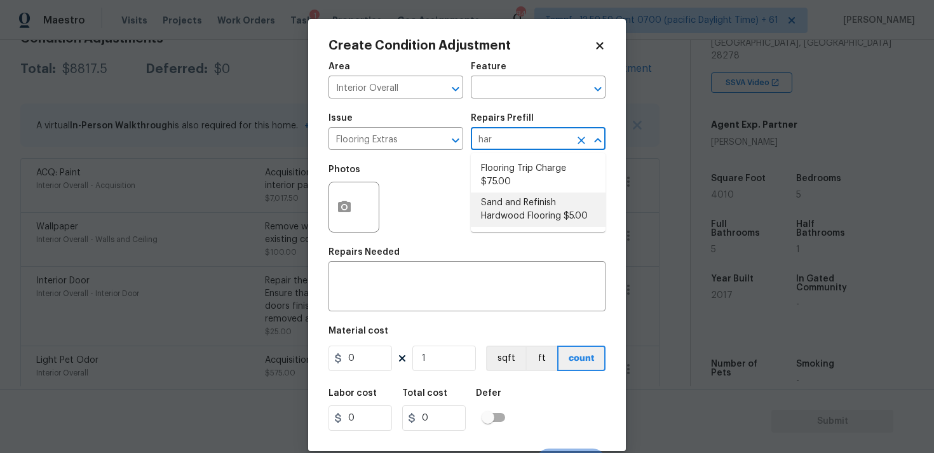
click at [539, 195] on li "Sand and Refinish Hardwood Flooring $5.00" at bounding box center [538, 209] width 135 height 34
type input "Overall Flooring"
type textarea "Sand and refinish the existing hardwood floors. PM to confirm color/sheen."
type input "5"
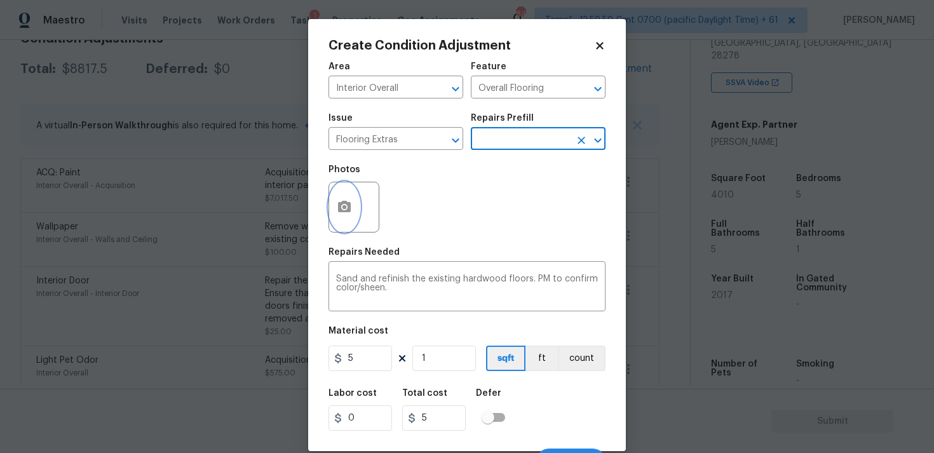
click at [343, 196] on button "button" at bounding box center [344, 207] width 30 height 50
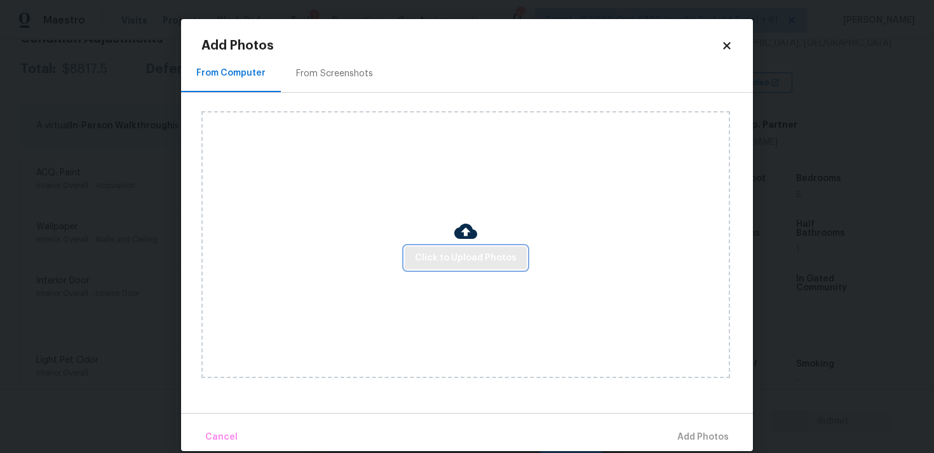
click at [470, 255] on span "Click to Upload Photos" at bounding box center [466, 258] width 102 height 16
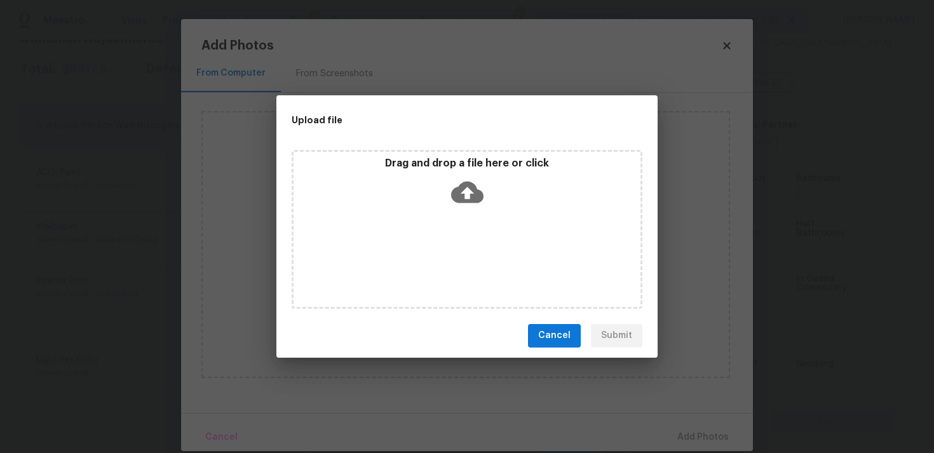
click at [464, 194] on icon at bounding box center [467, 192] width 32 height 22
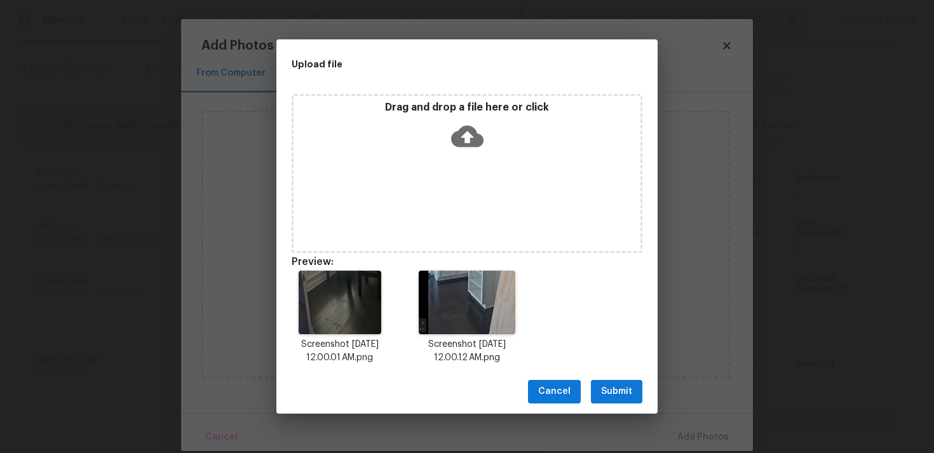
scroll to position [10, 0]
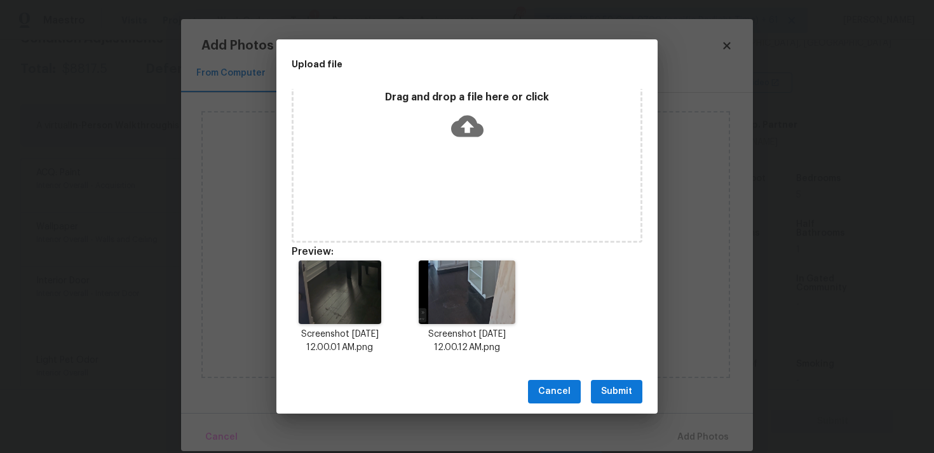
click at [598, 387] on button "Submit" at bounding box center [616, 391] width 51 height 23
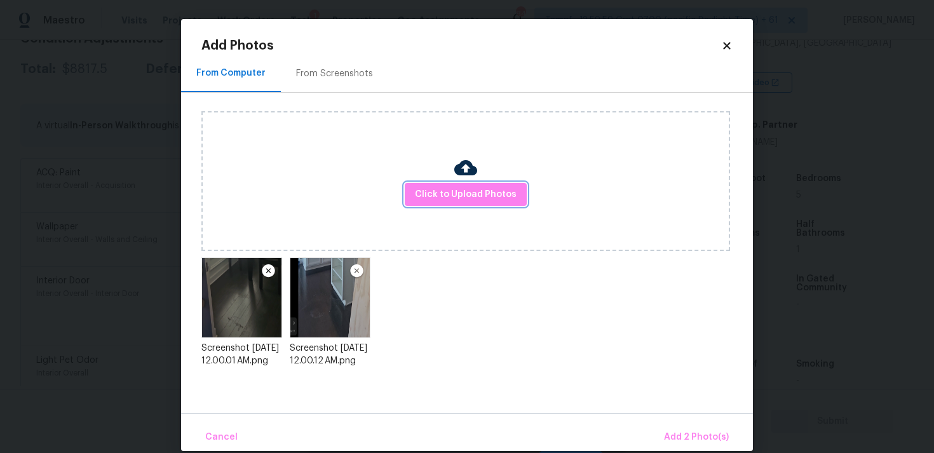
scroll to position [0, 0]
click at [676, 419] on div "Cancel Add 2 Photo(s)" at bounding box center [467, 432] width 572 height 38
click at [676, 429] on button "Add 2 Photo(s)" at bounding box center [696, 437] width 75 height 27
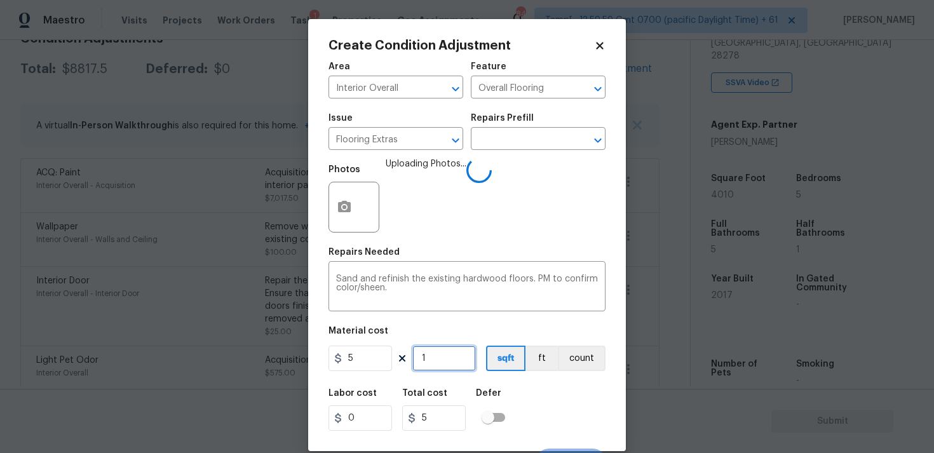
click at [466, 358] on input "1" at bounding box center [444, 358] width 64 height 25
type input "0"
type input "5"
type input "25"
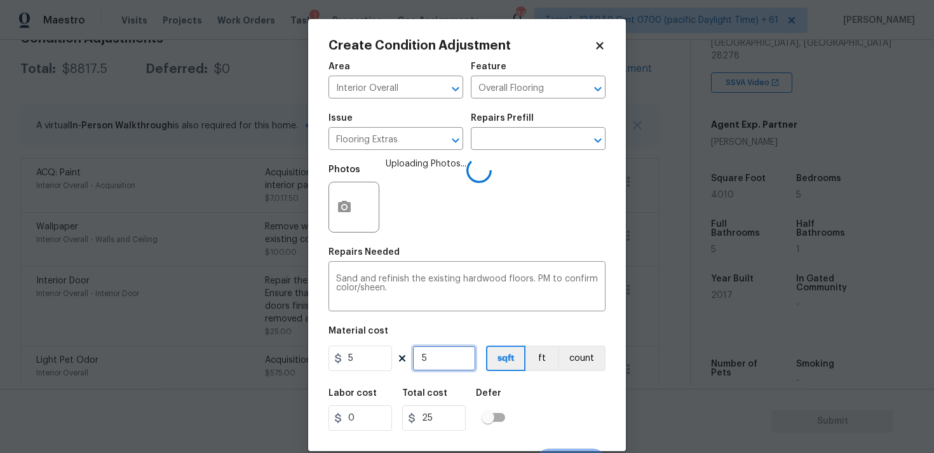
type input "50"
type input "250"
type input "500"
type input "2500"
type input "500"
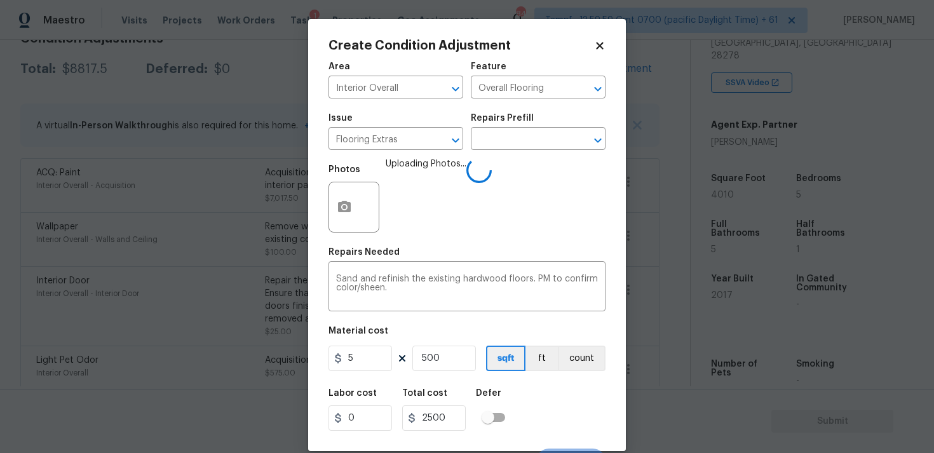
click at [614, 377] on div "Create Condition Adjustment Area Interior Overall ​ Feature Overall Flooring ​ …" at bounding box center [467, 235] width 318 height 432
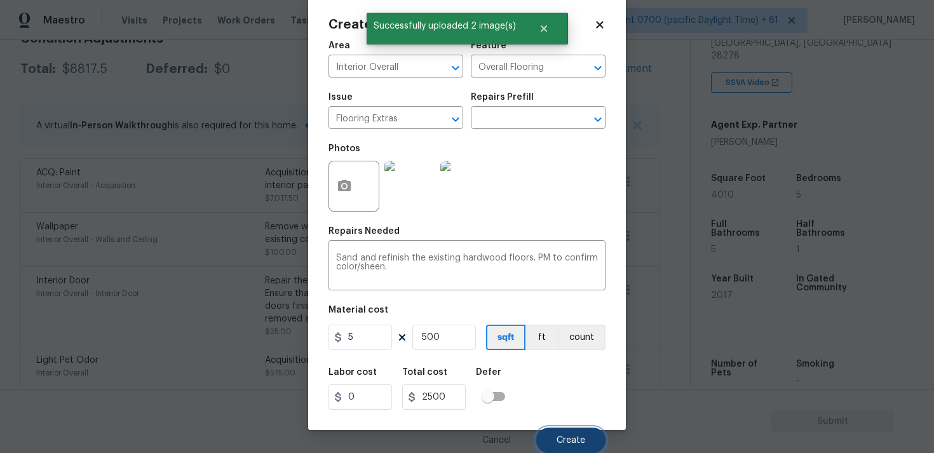
click at [577, 431] on button "Create" at bounding box center [570, 439] width 69 height 25
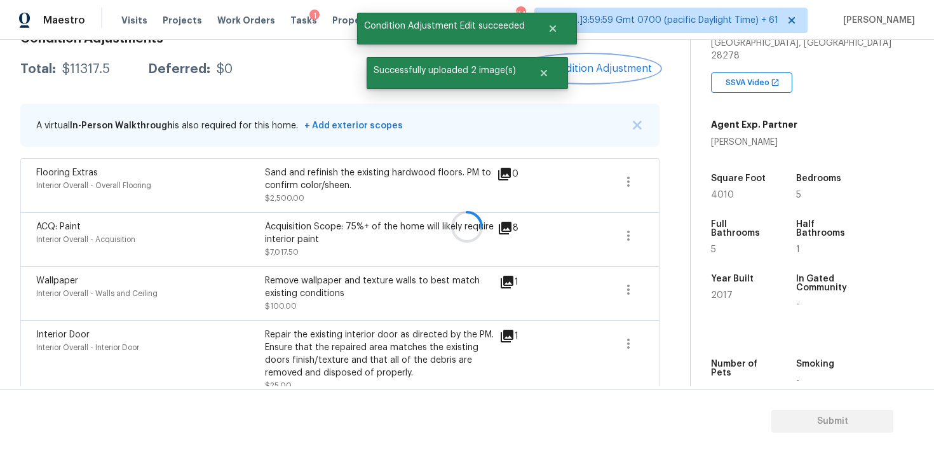
scroll to position [0, 0]
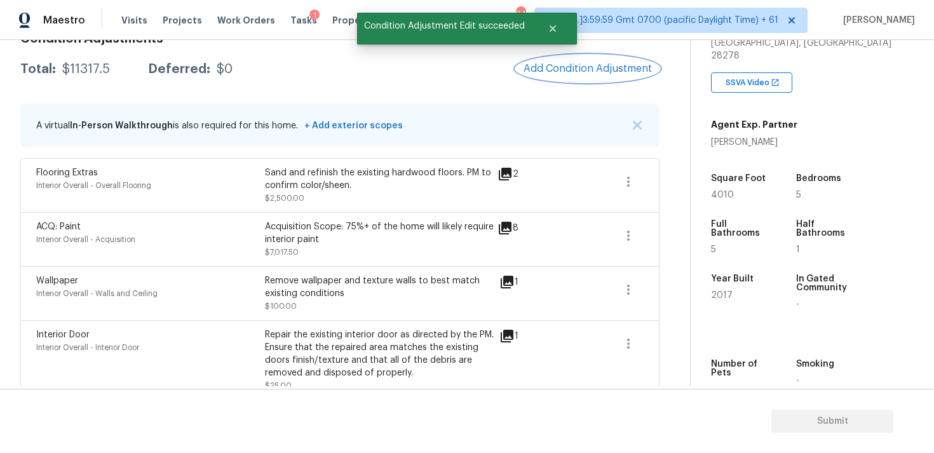
click at [567, 68] on span "Add Condition Adjustment" at bounding box center [587, 68] width 128 height 11
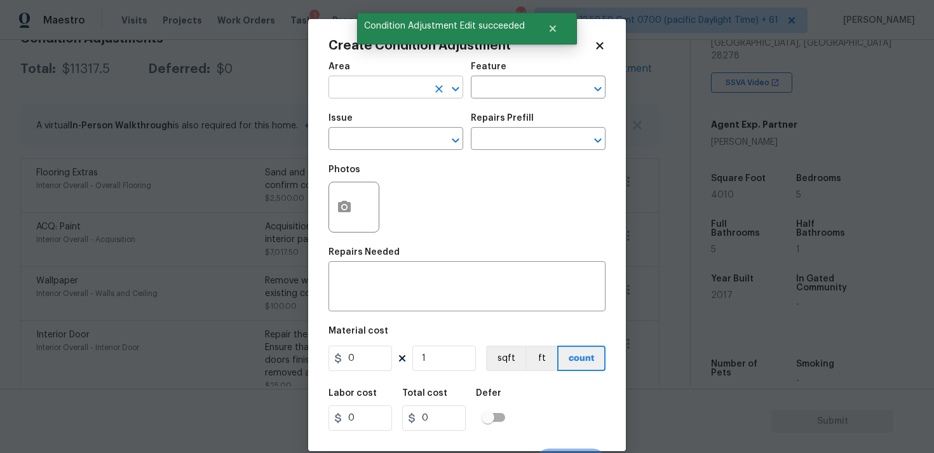
click at [394, 84] on input "text" at bounding box center [377, 89] width 99 height 20
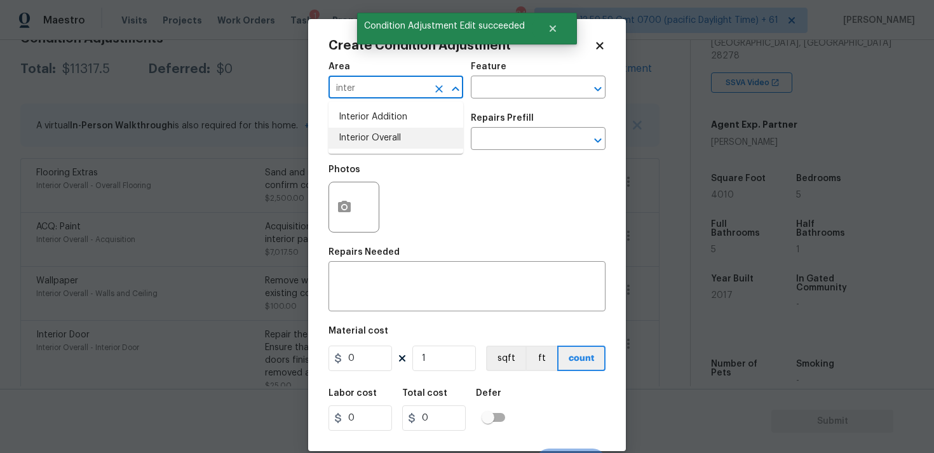
click at [391, 135] on li "Interior Overall" at bounding box center [395, 138] width 135 height 21
type input "Interior Overall"
click at [391, 135] on input "text" at bounding box center [377, 140] width 99 height 20
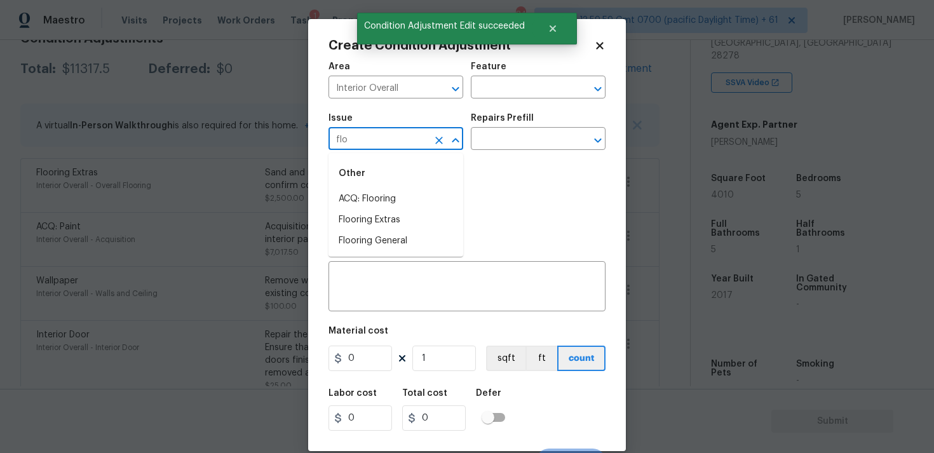
click at [387, 187] on div "Other" at bounding box center [395, 173] width 135 height 30
click at [391, 194] on li "ACQ: Flooring" at bounding box center [395, 199] width 135 height 21
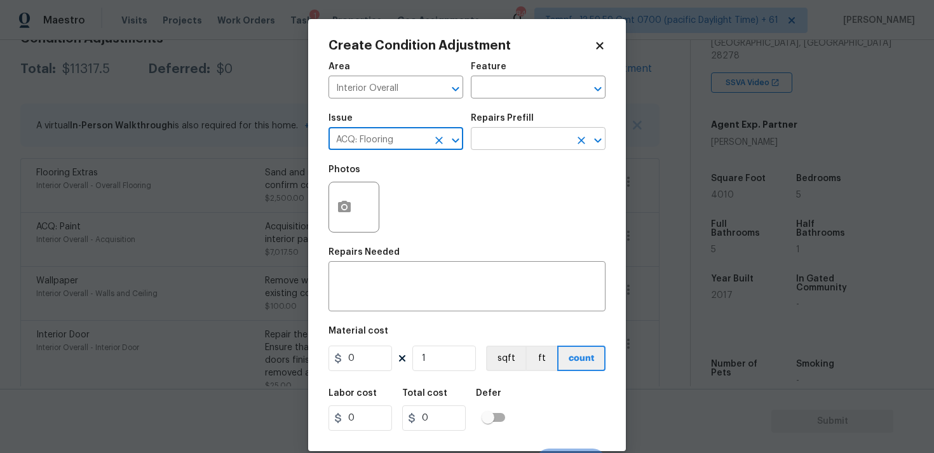
type input "ACQ: Flooring"
click at [476, 150] on input "text" at bounding box center [520, 140] width 99 height 20
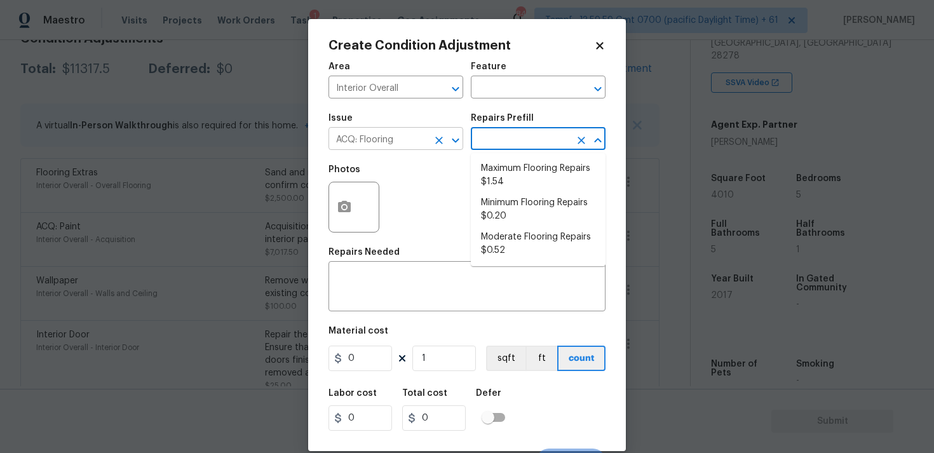
click at [440, 142] on icon "Clear" at bounding box center [439, 141] width 8 height 8
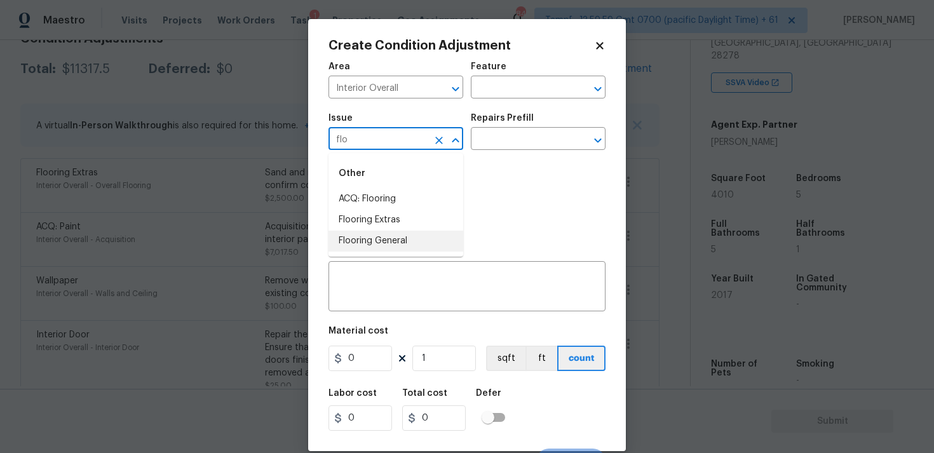
click at [405, 234] on li "Flooring General" at bounding box center [395, 241] width 135 height 21
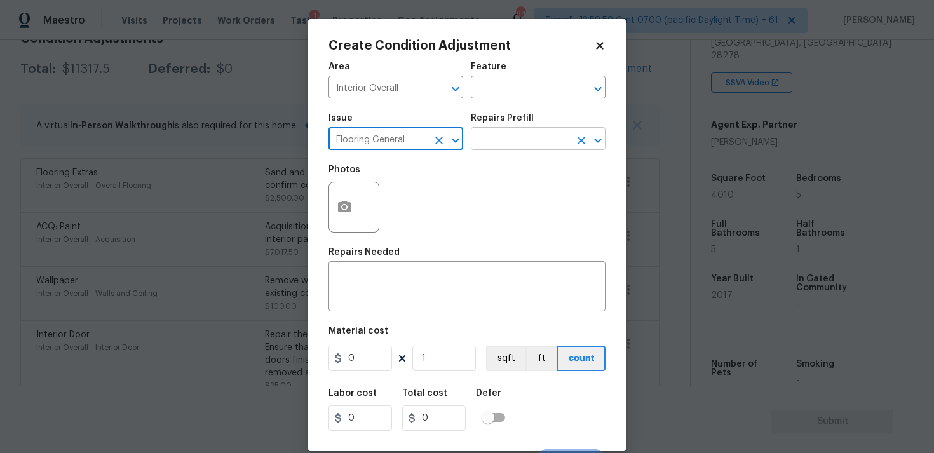
type input "Flooring General"
click at [495, 142] on input "text" at bounding box center [520, 140] width 99 height 20
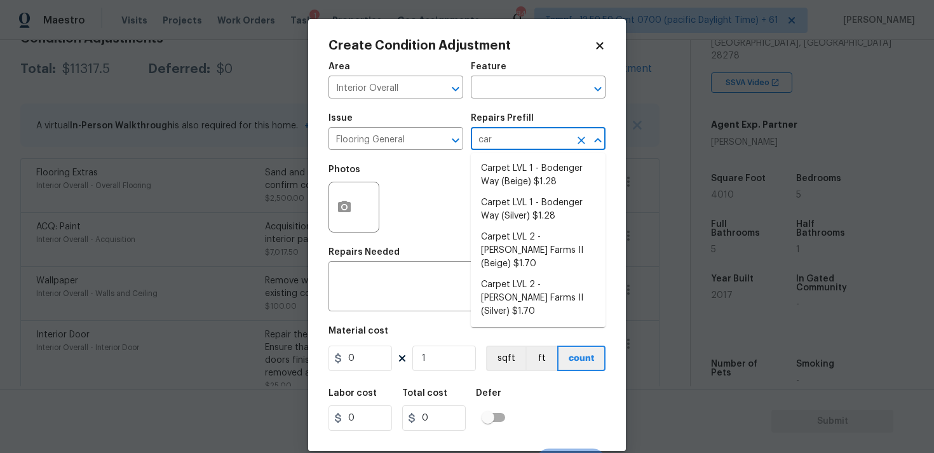
type input "carp"
click at [507, 170] on li "Carpet LVL 1 - Bodenger Way (Beige) $1.28" at bounding box center [538, 175] width 135 height 34
type input "Overall Flooring"
type textarea "Install new carpet. (Bodenger Way 749 Bird Bath, Beige) at all previously carpe…"
type input "1.28"
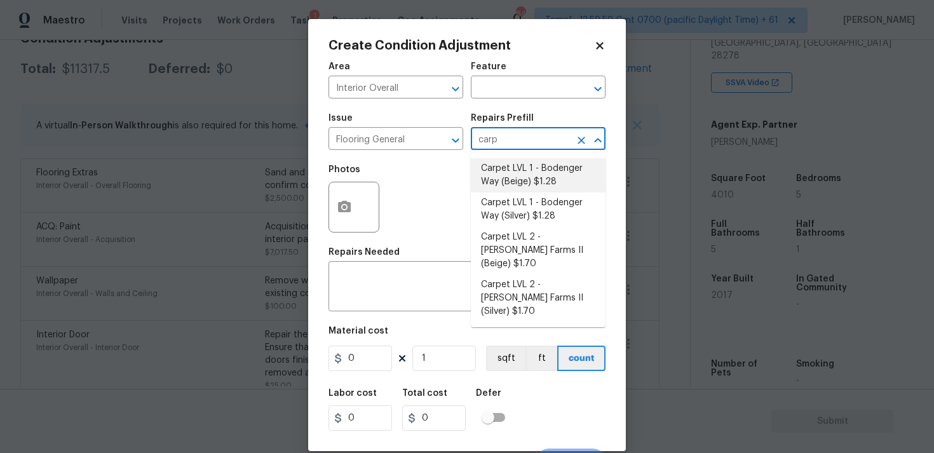
type input "1.28"
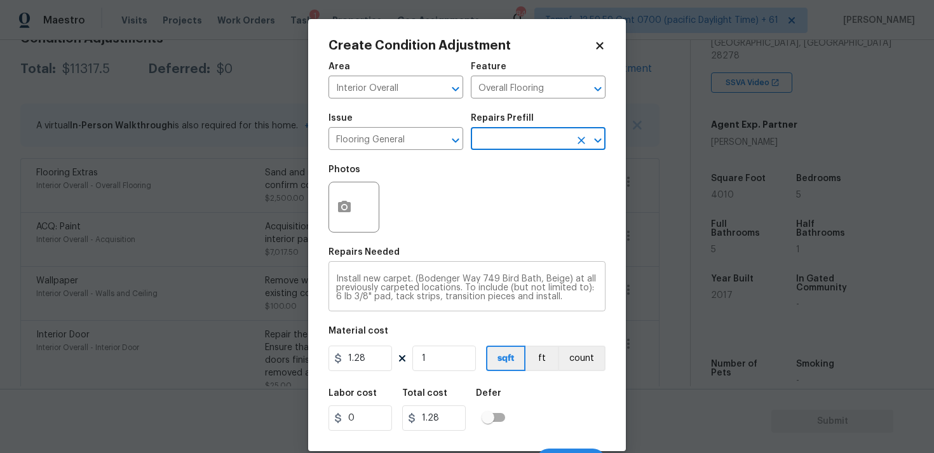
scroll to position [22, 0]
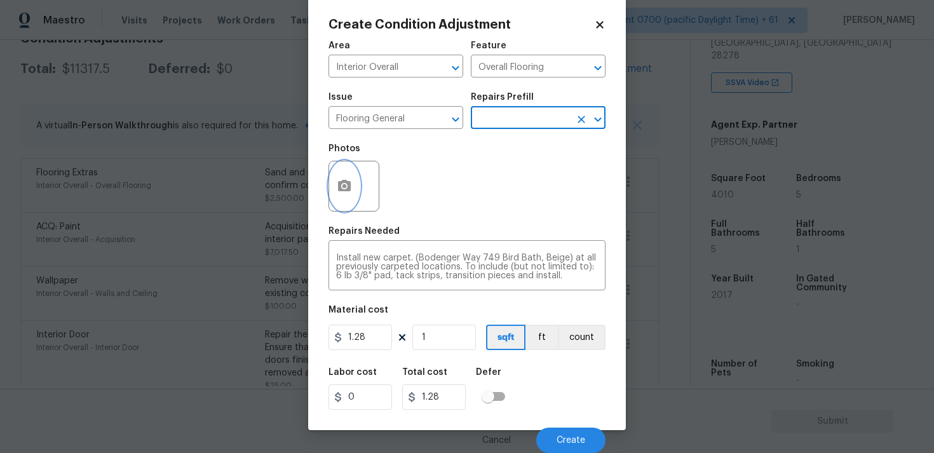
click at [357, 194] on button "button" at bounding box center [344, 186] width 30 height 50
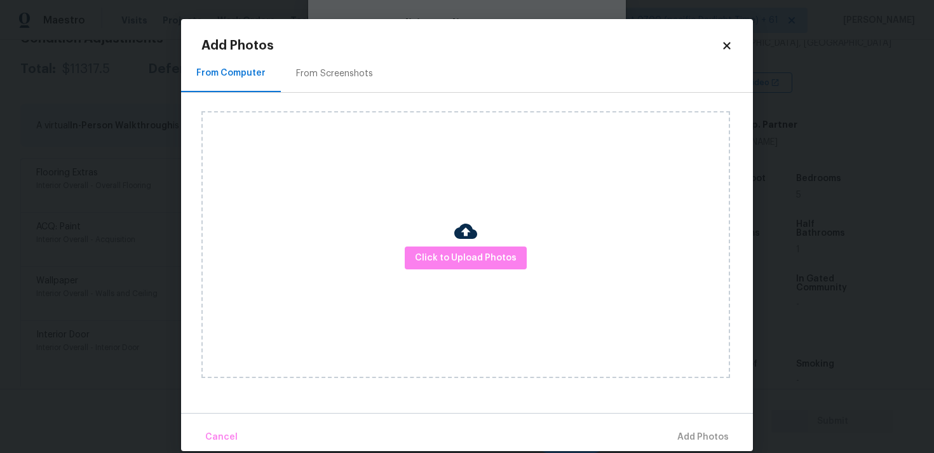
click at [495, 241] on div "Click to Upload Photos" at bounding box center [465, 244] width 528 height 267
click at [490, 257] on span "Click to Upload Photos" at bounding box center [466, 258] width 102 height 16
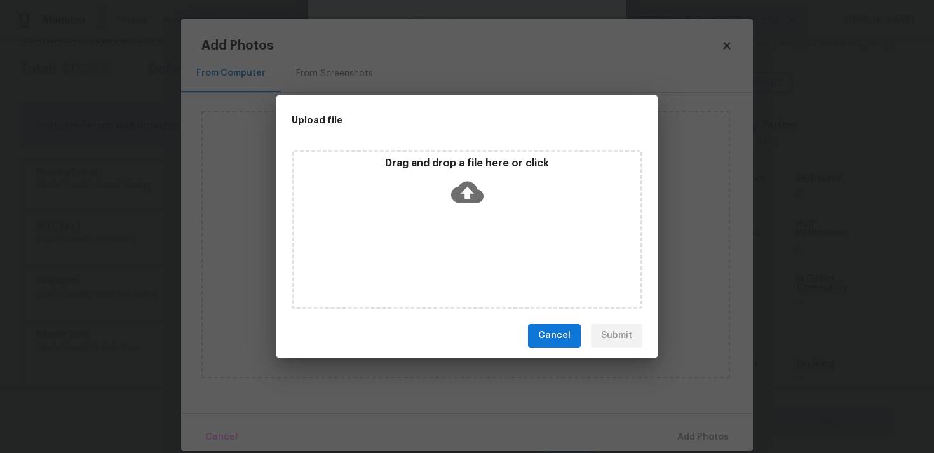
click at [474, 187] on icon at bounding box center [467, 192] width 32 height 22
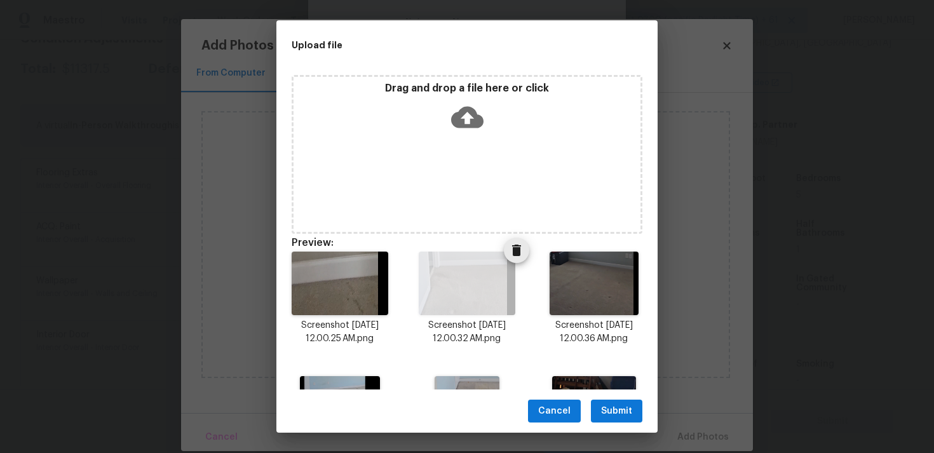
scroll to position [220, 0]
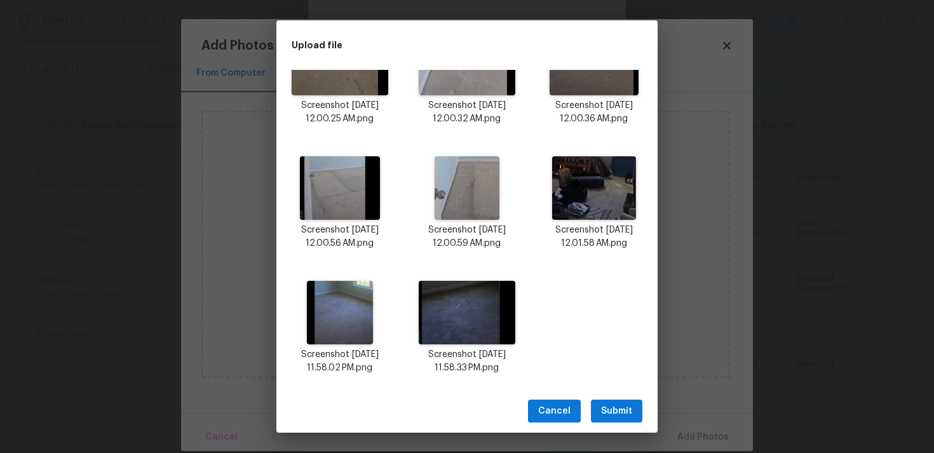
click at [611, 410] on span "Submit" at bounding box center [616, 411] width 31 height 16
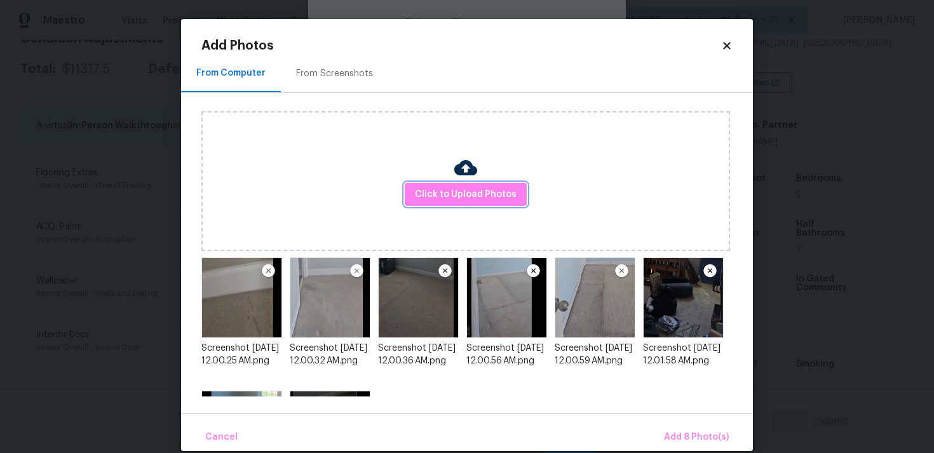
scroll to position [0, 0]
click at [700, 450] on button "Add 8 Photo(s)" at bounding box center [696, 437] width 75 height 27
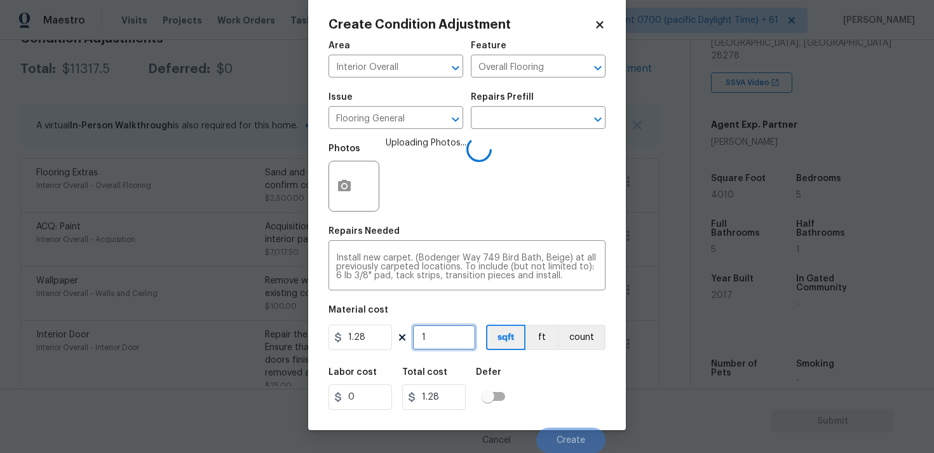
click at [454, 335] on input "1" at bounding box center [444, 337] width 64 height 25
type input "0"
type input "2"
type input "2.56"
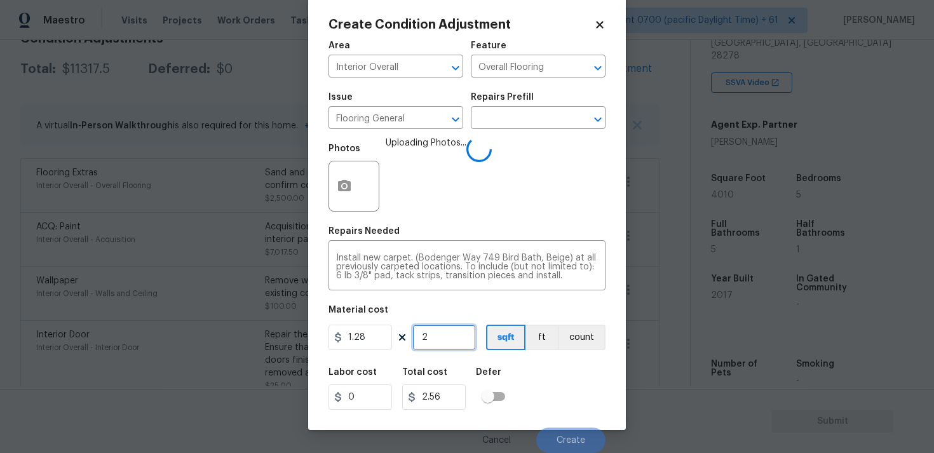
type input "25"
type input "32"
type input "250"
type input "320"
type input "2500"
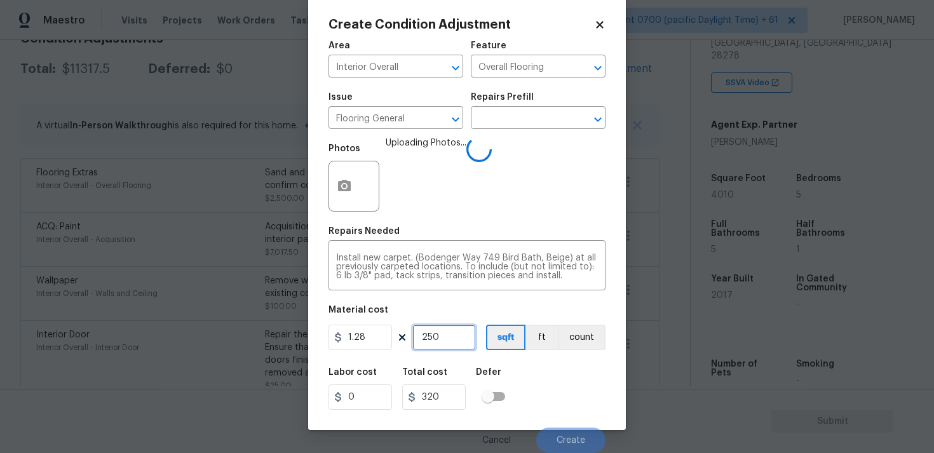
type input "3200"
type input "2500"
click at [582, 383] on div "Labor cost 0 Total cost 3200 Defer" at bounding box center [466, 388] width 277 height 57
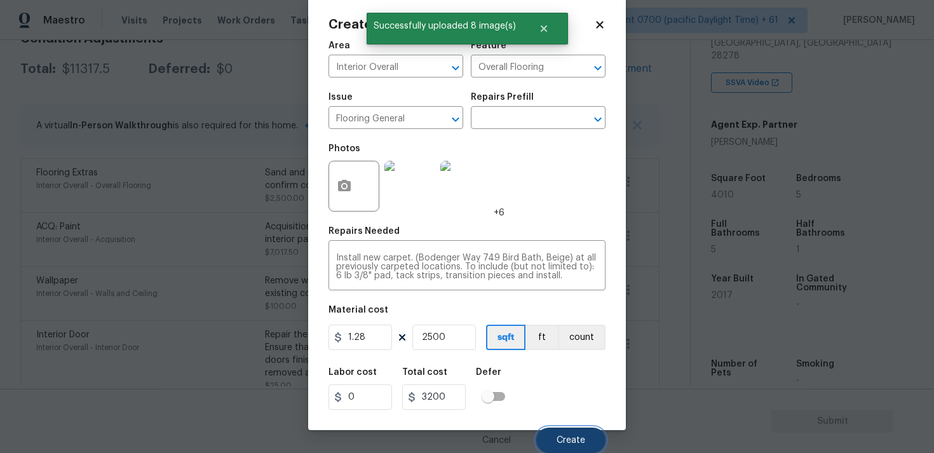
click at [563, 429] on button "Create" at bounding box center [570, 439] width 69 height 25
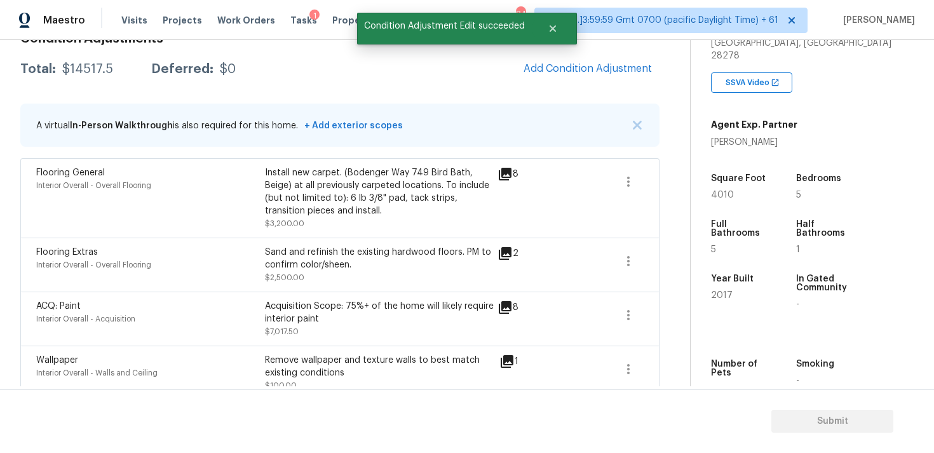
click at [605, 98] on div "Condition Adjustments Total: $14517.5 Deferred: $0 Add Condition Adjustment A v…" at bounding box center [339, 389] width 639 height 734
click at [583, 69] on span "Add Condition Adjustment" at bounding box center [587, 68] width 128 height 11
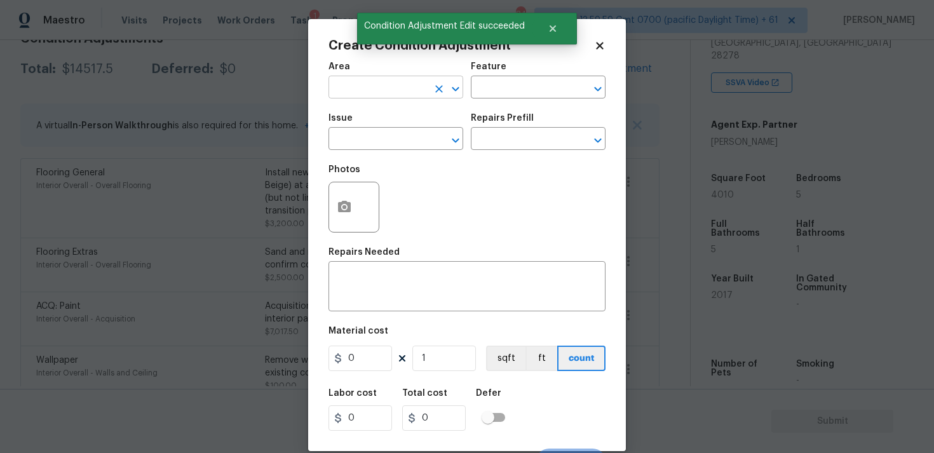
click at [421, 79] on input "text" at bounding box center [377, 89] width 99 height 20
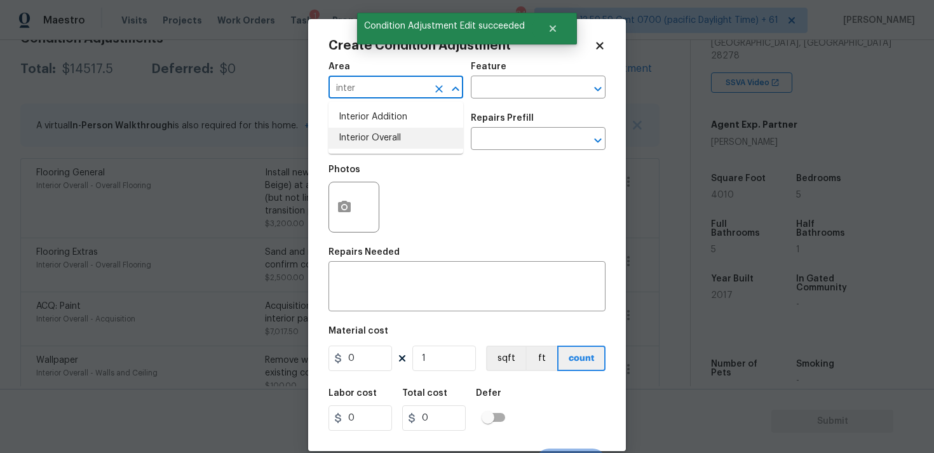
click at [417, 132] on li "Interior Overall" at bounding box center [395, 138] width 135 height 21
type input "Interior Overall"
click at [417, 132] on input "text" at bounding box center [377, 140] width 99 height 20
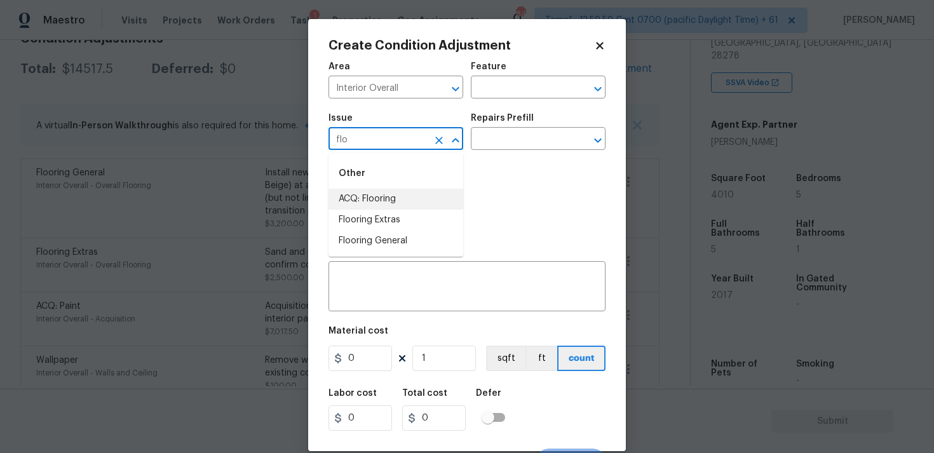
click at [405, 194] on li "ACQ: Flooring" at bounding box center [395, 199] width 135 height 21
type input "ACQ: Flooring"
click at [498, 140] on input "text" at bounding box center [520, 140] width 99 height 20
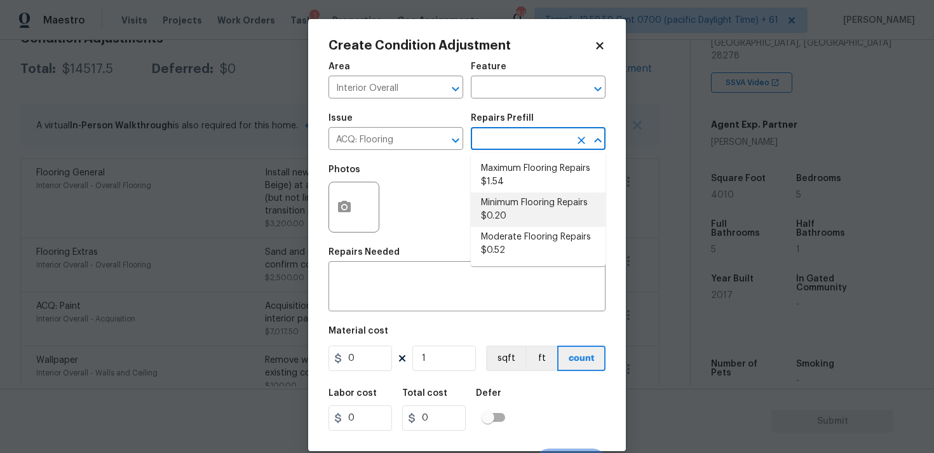
click at [509, 202] on li "Minimum Flooring Repairs $0.20" at bounding box center [538, 209] width 135 height 34
type input "Acquisition"
type textarea "Acquisition Scope: Minimum flooring repairs"
type input "0.2"
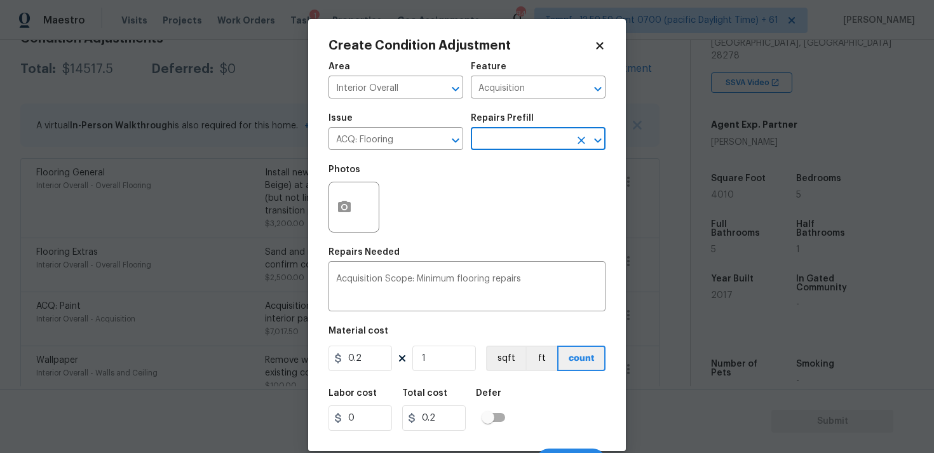
click at [392, 352] on div "0.2 1 sqft ft count" at bounding box center [466, 358] width 277 height 25
click at [387, 352] on input "0.2" at bounding box center [360, 358] width 64 height 25
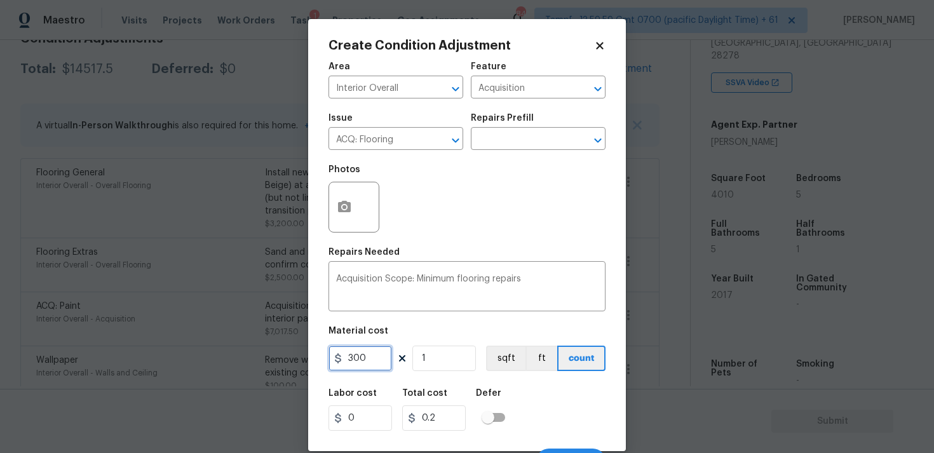
type input "300"
click at [529, 381] on div "Area Interior Overall ​ Feature Acquisition ​ Issue ACQ: Flooring ​ Repairs Pre…" at bounding box center [466, 264] width 277 height 419
type input "300"
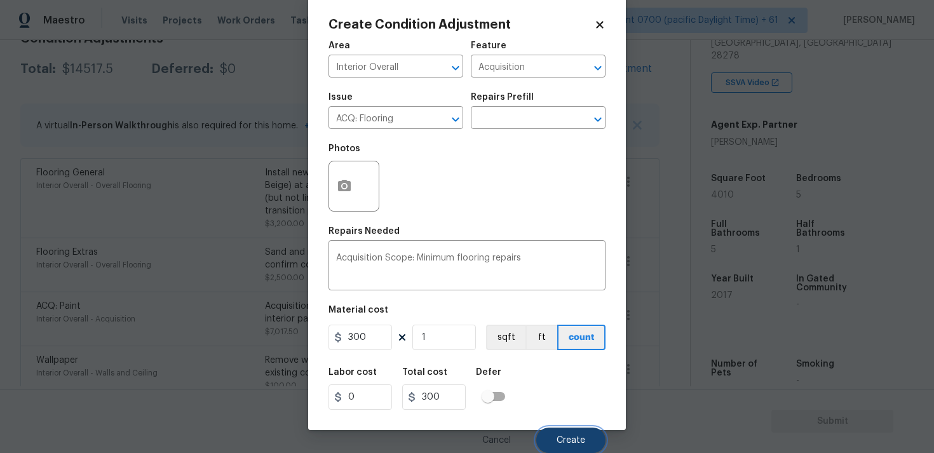
click at [575, 436] on span "Create" at bounding box center [570, 441] width 29 height 10
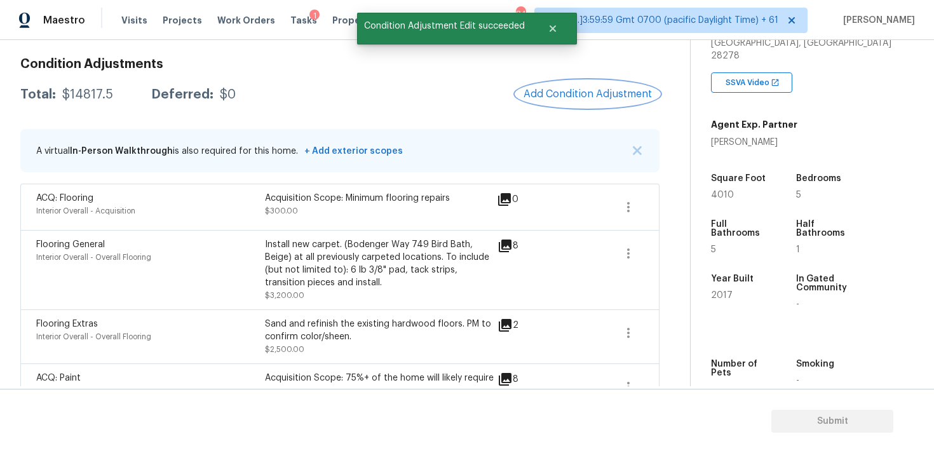
scroll to position [156, 0]
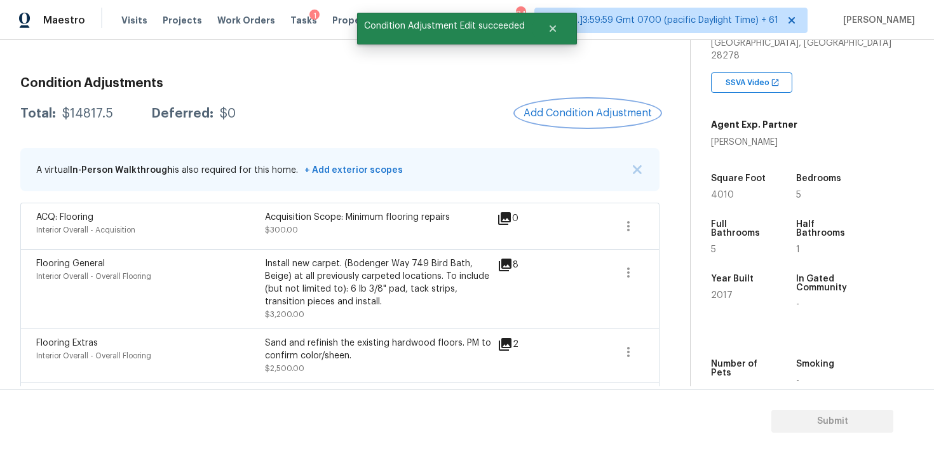
click at [594, 101] on button "Add Condition Adjustment" at bounding box center [588, 113] width 144 height 27
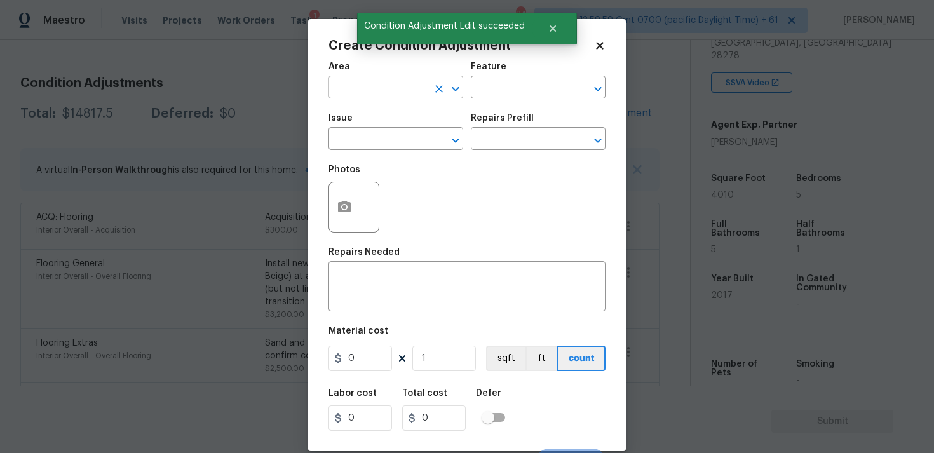
click at [369, 86] on input "text" at bounding box center [377, 89] width 99 height 20
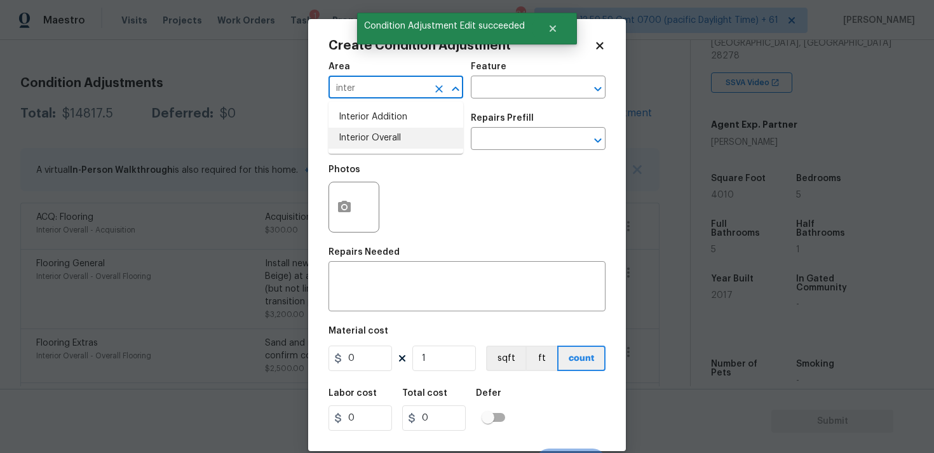
click at [372, 136] on li "Interior Overall" at bounding box center [395, 138] width 135 height 21
type input "Interior Overall"
click at [372, 136] on input "text" at bounding box center [377, 140] width 99 height 20
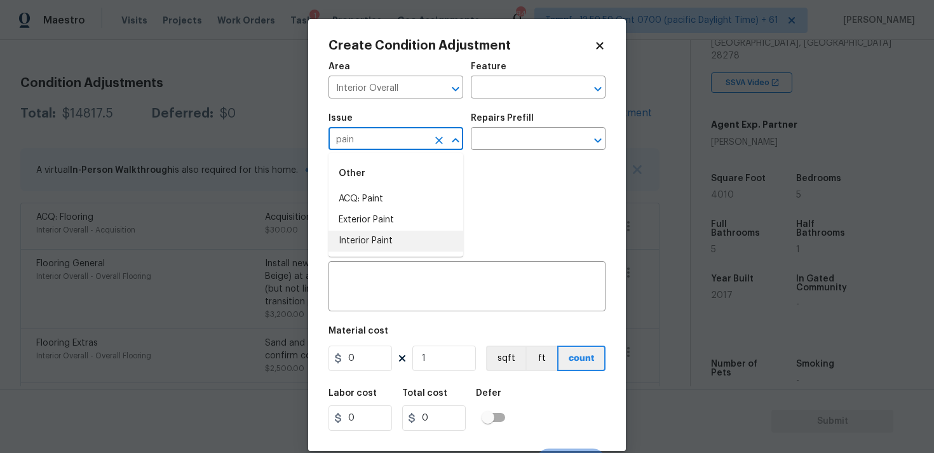
click at [387, 248] on li "Interior Paint" at bounding box center [395, 241] width 135 height 21
type input "Interior Paint"
click at [489, 129] on div "Repairs Prefill" at bounding box center [538, 122] width 135 height 17
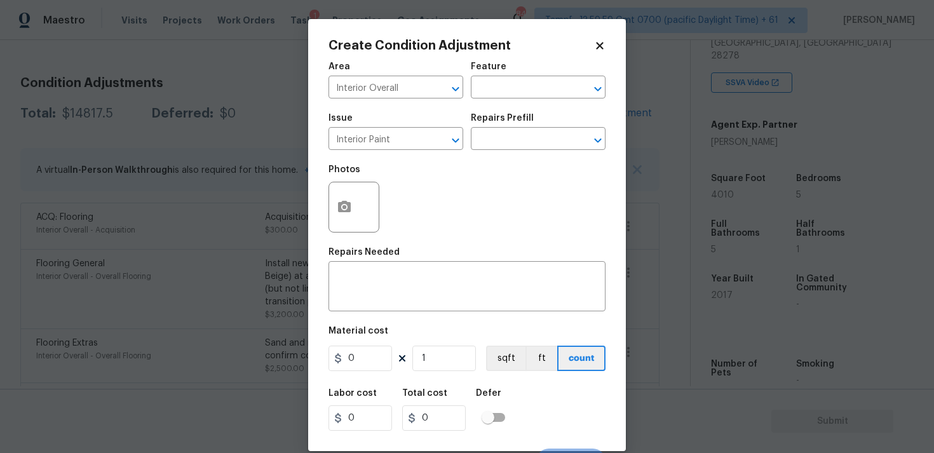
click at [489, 129] on div "Repairs Prefill" at bounding box center [538, 122] width 135 height 17
click at [489, 137] on input "text" at bounding box center [520, 140] width 99 height 20
type input "prime"
click at [506, 164] on li "Primer - Labor Only $0.40" at bounding box center [538, 168] width 135 height 21
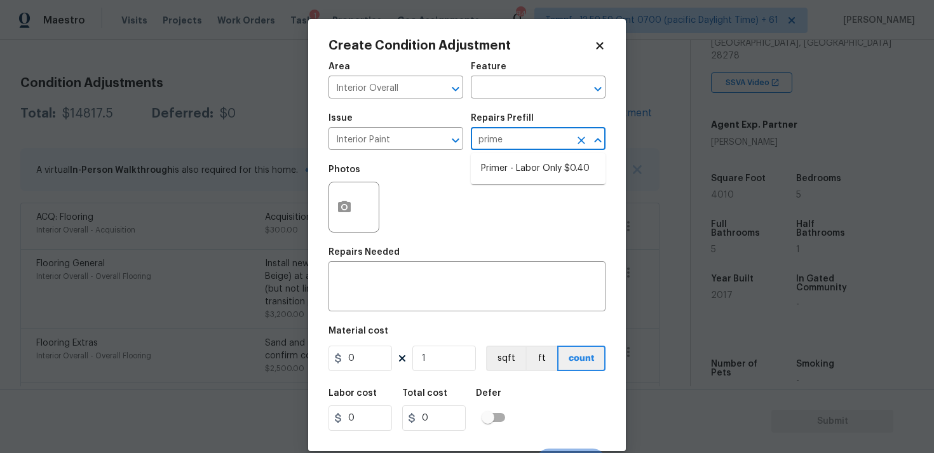
type input "Overall Paint"
type textarea "Interior primer - PRIMER PROVIDED BY OPENDOOR - All nails, screws, drywall anch…"
type input "0.4"
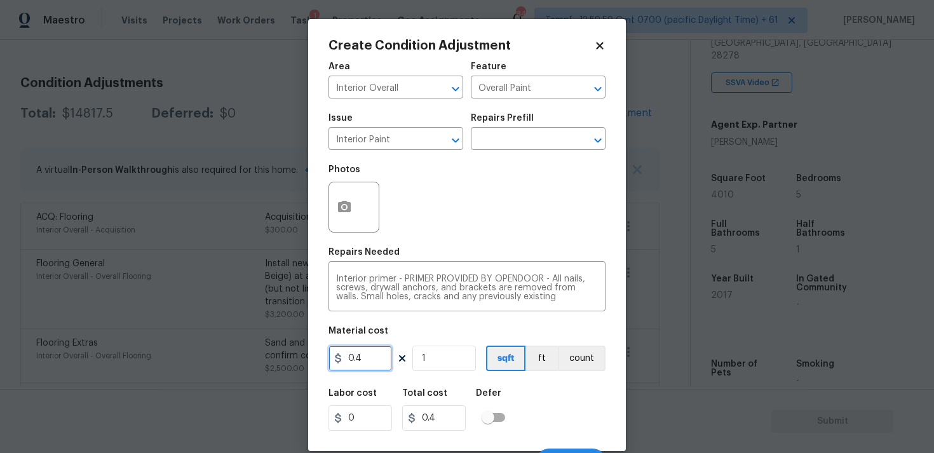
click at [363, 366] on input "0.4" at bounding box center [360, 358] width 64 height 25
type input "400"
click at [351, 199] on icon "button" at bounding box center [344, 206] width 15 height 15
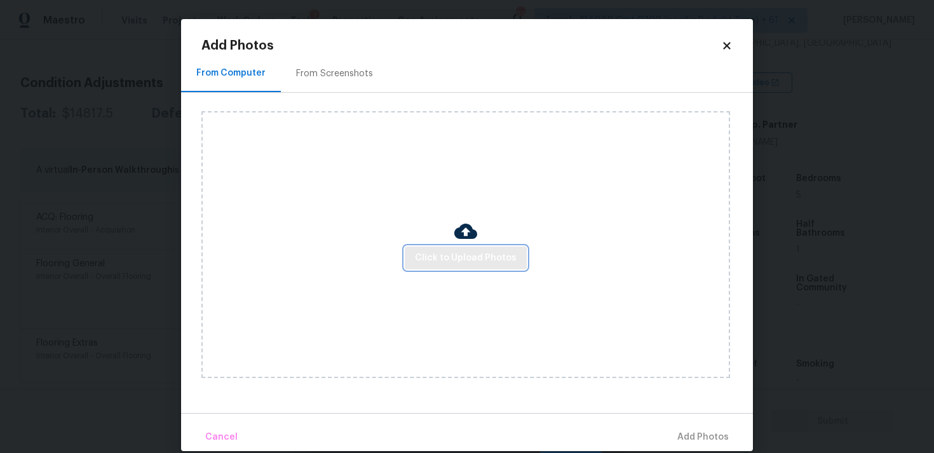
click at [483, 260] on span "Click to Upload Photos" at bounding box center [466, 258] width 102 height 16
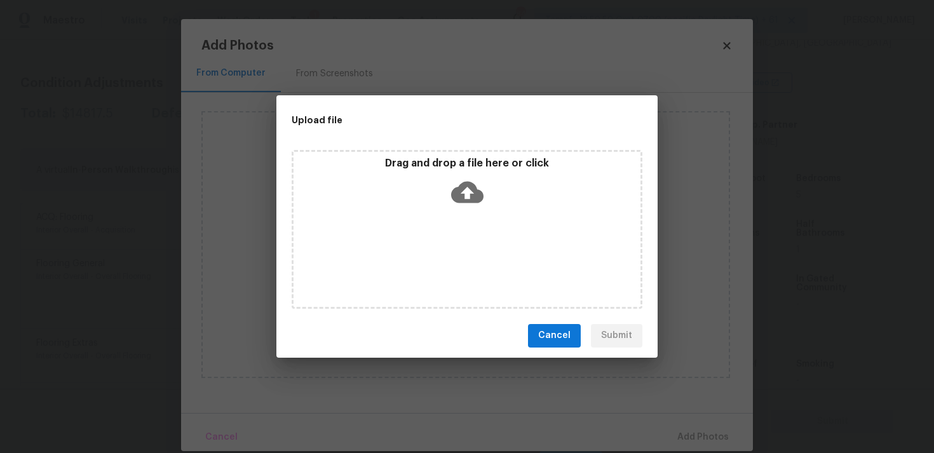
click at [473, 200] on icon at bounding box center [467, 192] width 32 height 22
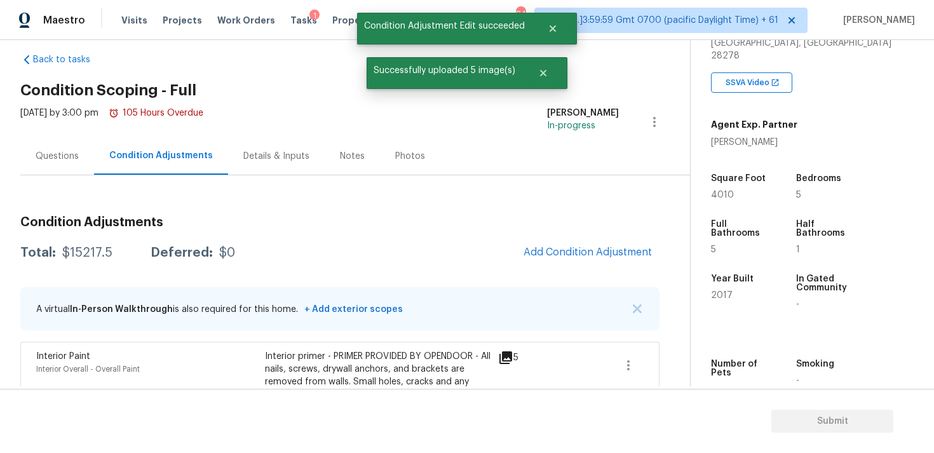
click at [22, 170] on div "Questions" at bounding box center [57, 155] width 74 height 37
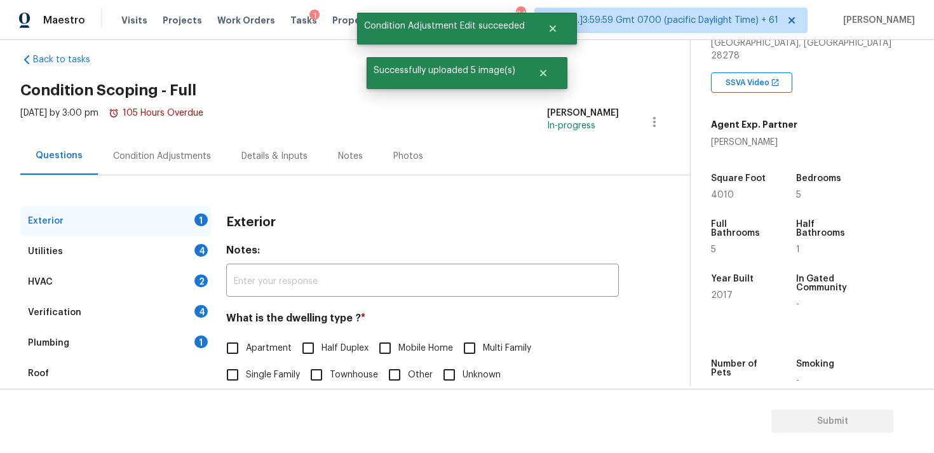
scroll to position [159, 0]
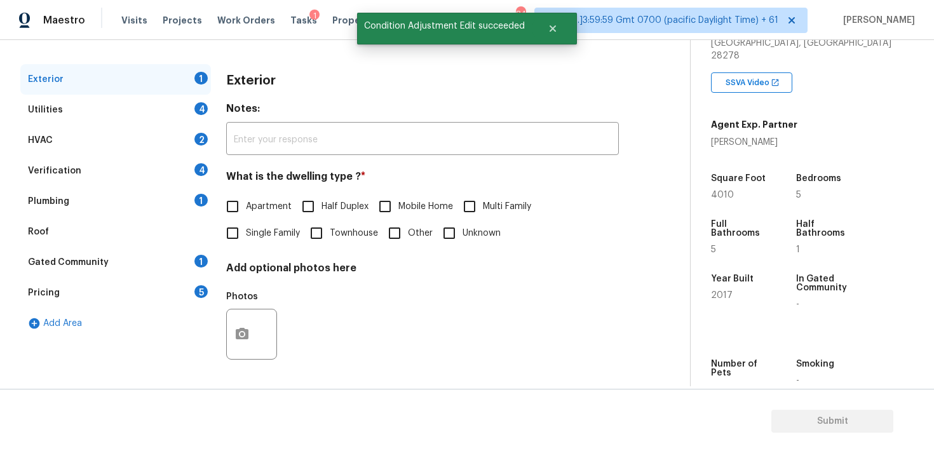
click at [232, 236] on input "Single Family" at bounding box center [232, 233] width 27 height 27
checkbox input "true"
click at [170, 105] on div "Utilities 4" at bounding box center [115, 110] width 191 height 30
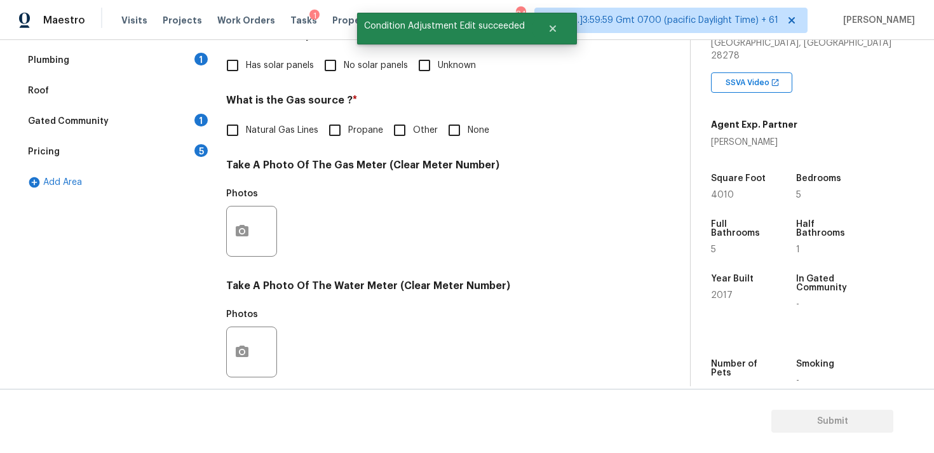
scroll to position [311, 0]
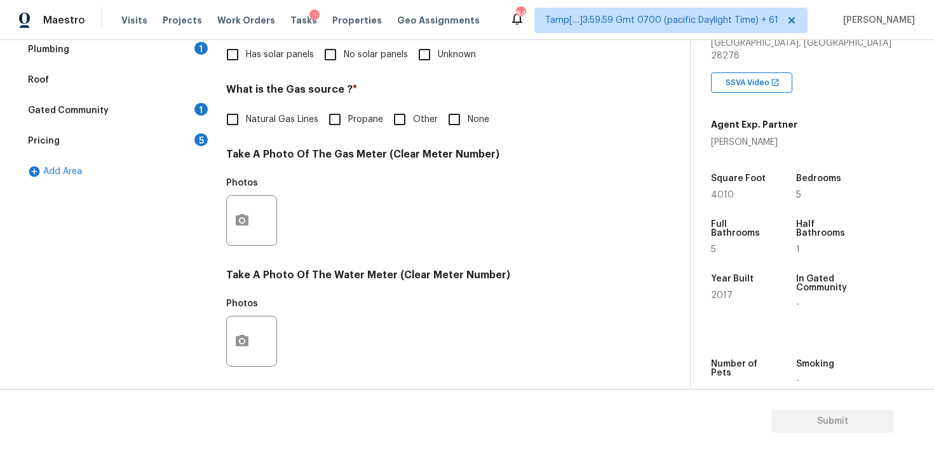
click at [341, 51] on input "No solar panels" at bounding box center [330, 54] width 27 height 27
checkbox input "true"
click at [289, 117] on span "Natural Gas Lines" at bounding box center [282, 120] width 72 height 13
click at [246, 117] on input "Natural Gas Lines" at bounding box center [232, 120] width 27 height 27
checkbox input "true"
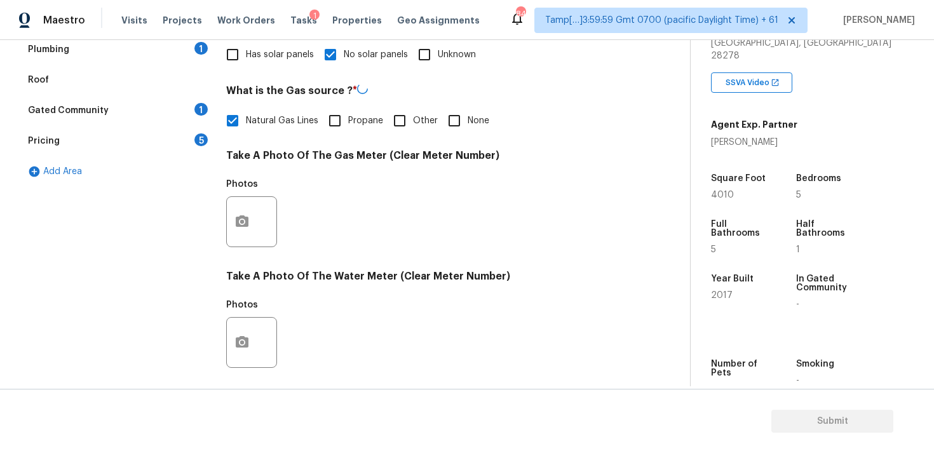
scroll to position [503, 0]
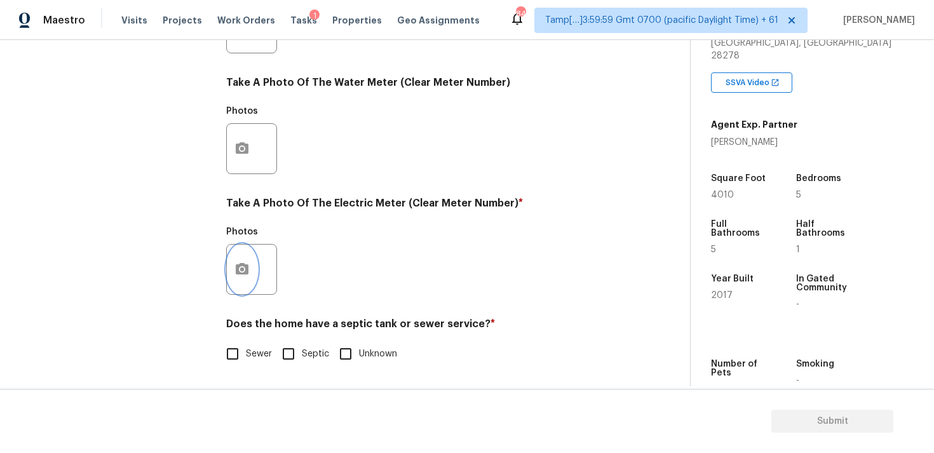
click at [234, 267] on button "button" at bounding box center [242, 270] width 30 height 50
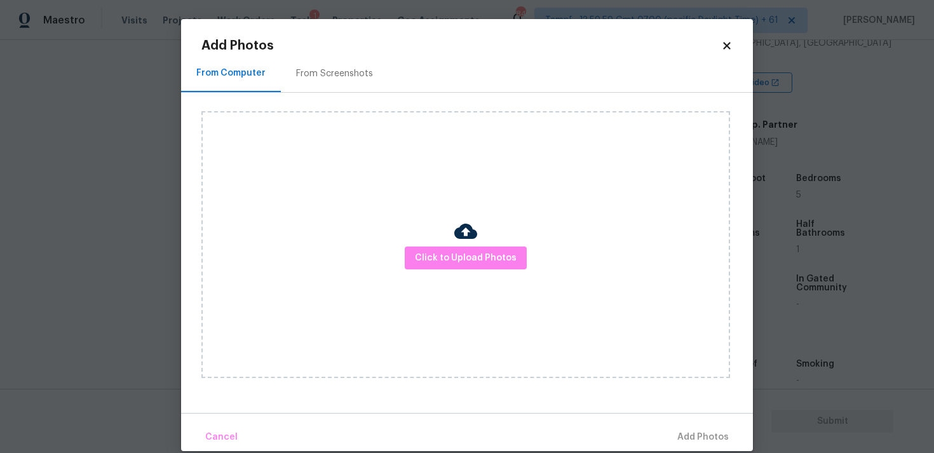
click at [459, 243] on div at bounding box center [465, 233] width 23 height 27
click at [459, 252] on span "Click to Upload Photos" at bounding box center [466, 258] width 102 height 16
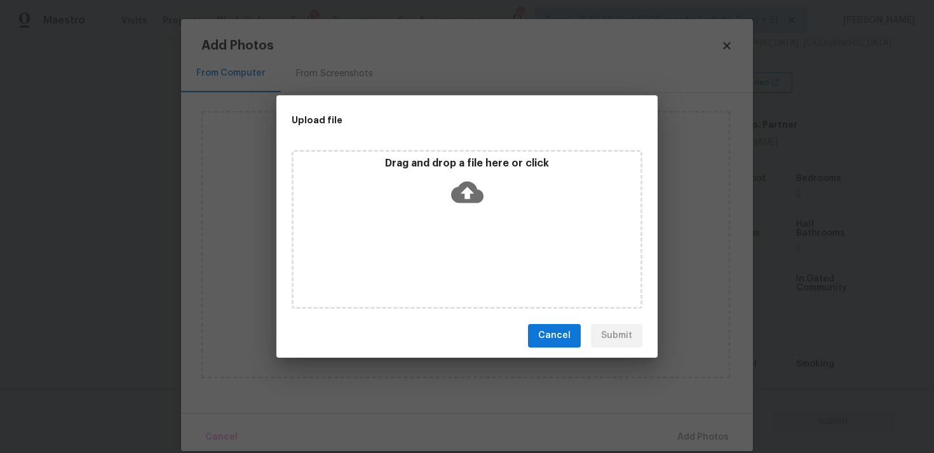
click at [468, 168] on p "Drag and drop a file here or click" at bounding box center [466, 163] width 347 height 13
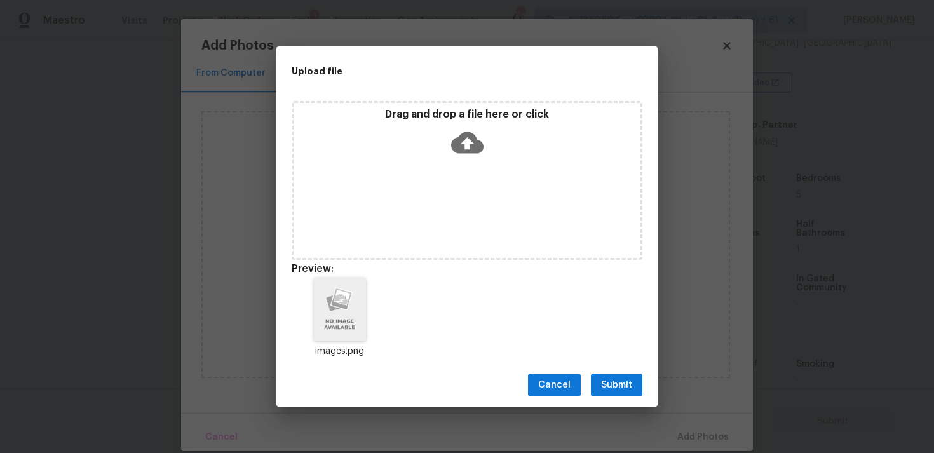
click at [626, 374] on button "Submit" at bounding box center [616, 384] width 51 height 23
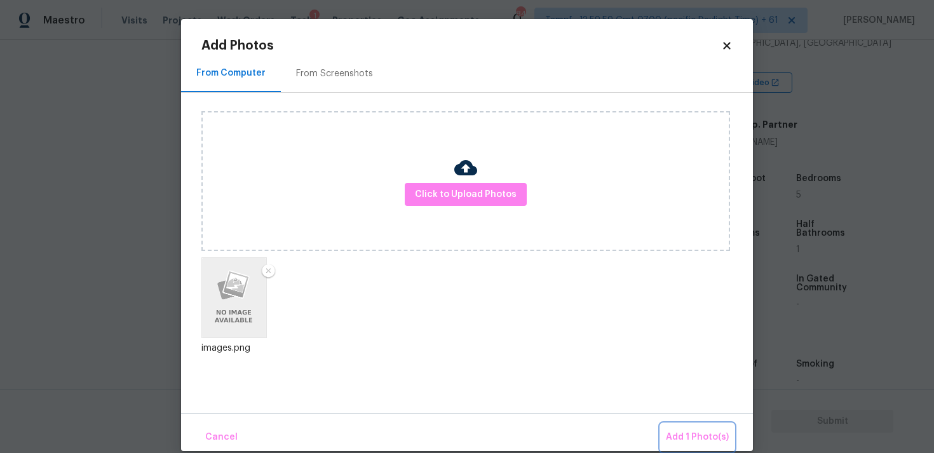
click at [680, 429] on button "Add 1 Photo(s)" at bounding box center [697, 437] width 73 height 27
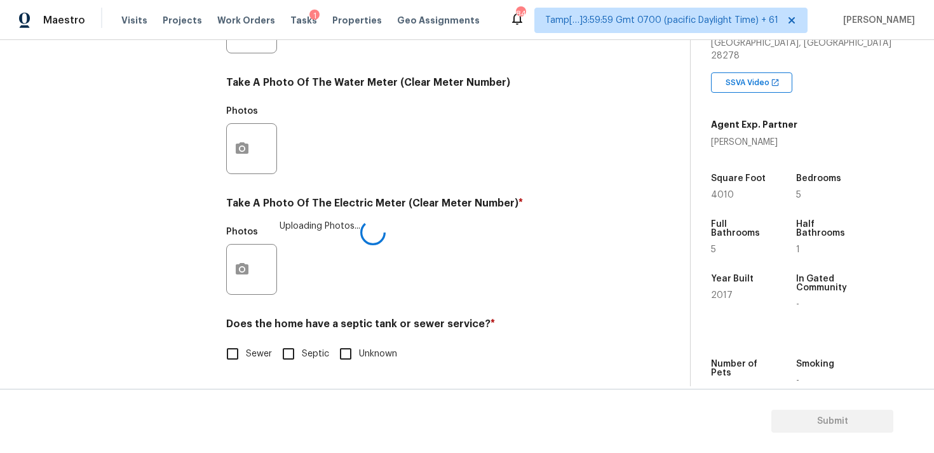
click at [255, 354] on span "Sewer" at bounding box center [259, 353] width 26 height 13
click at [246, 354] on input "Sewer" at bounding box center [232, 353] width 27 height 27
checkbox input "true"
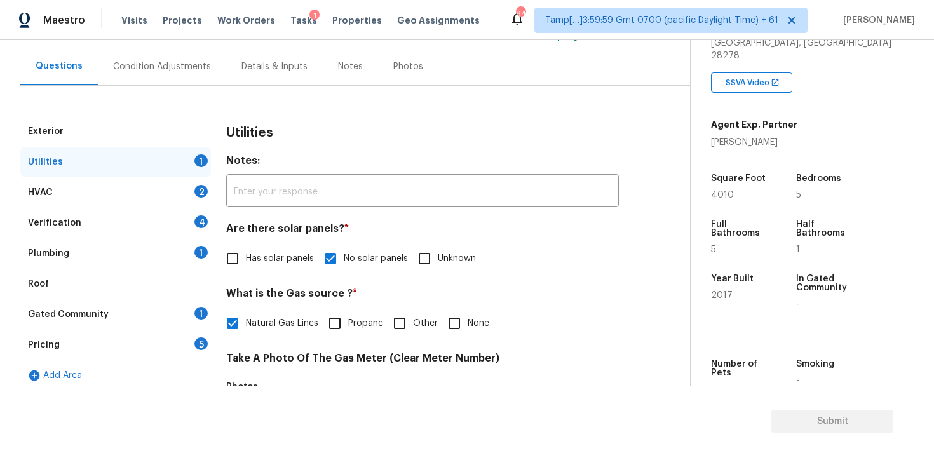
scroll to position [102, 0]
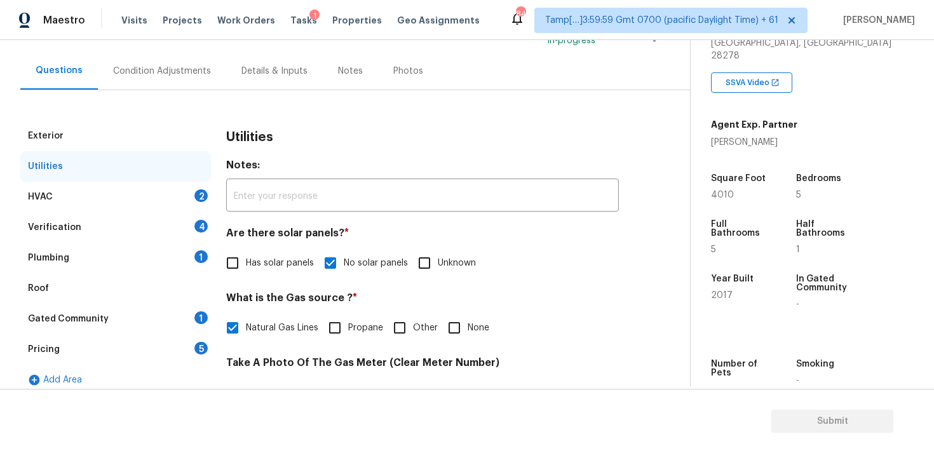
click at [171, 205] on div "HVAC 2" at bounding box center [115, 197] width 191 height 30
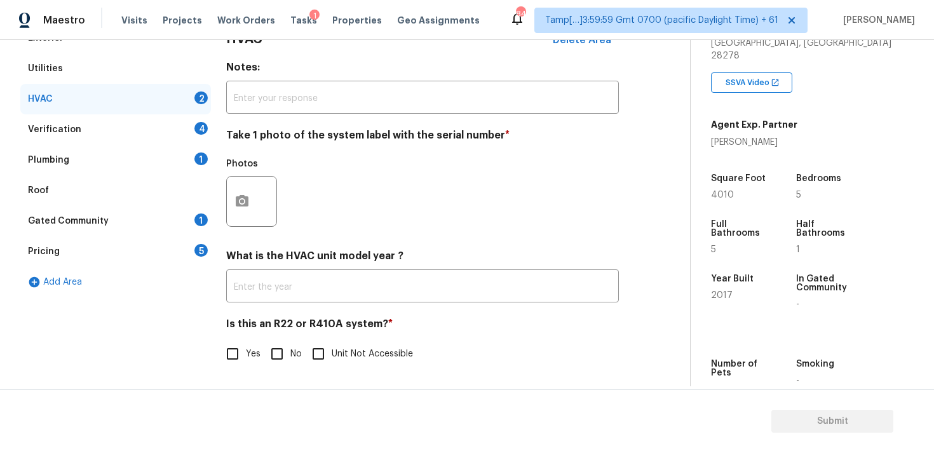
scroll to position [200, 0]
click at [234, 193] on button "button" at bounding box center [242, 202] width 30 height 50
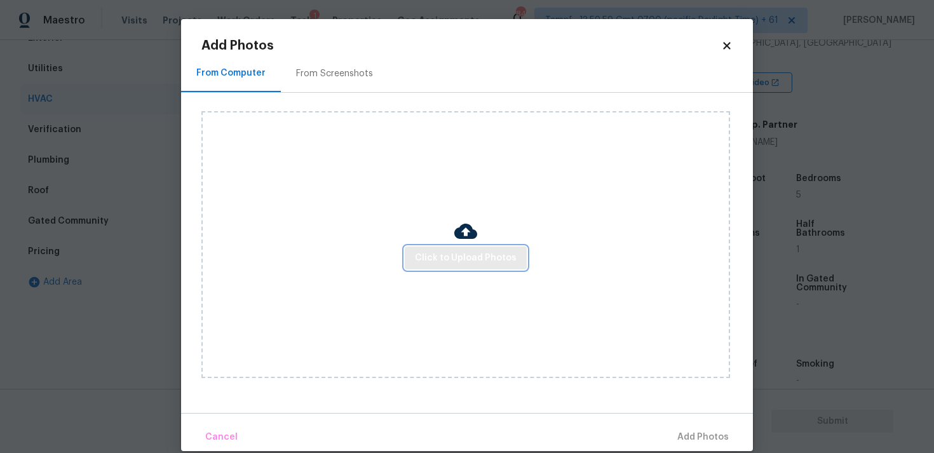
click at [435, 249] on button "Click to Upload Photos" at bounding box center [466, 257] width 122 height 23
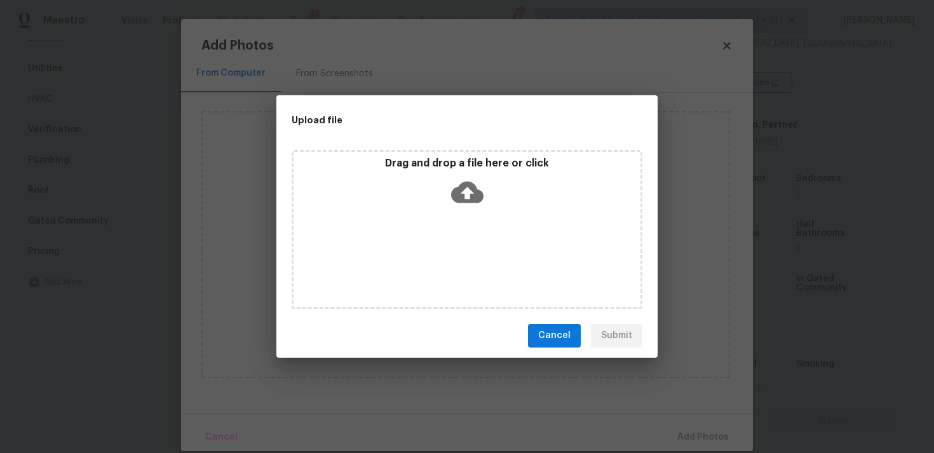
click at [460, 195] on icon at bounding box center [467, 192] width 32 height 22
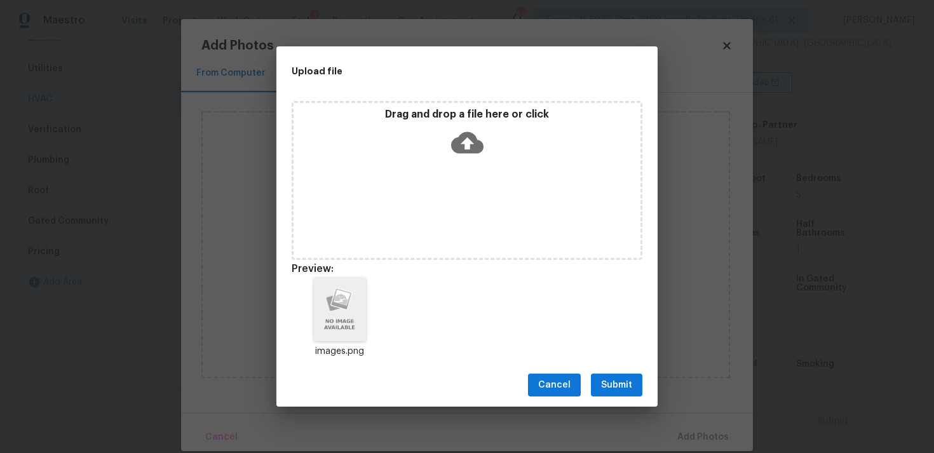
click at [615, 399] on div "Cancel Submit" at bounding box center [466, 385] width 381 height 44
click at [622, 380] on span "Submit" at bounding box center [616, 385] width 31 height 16
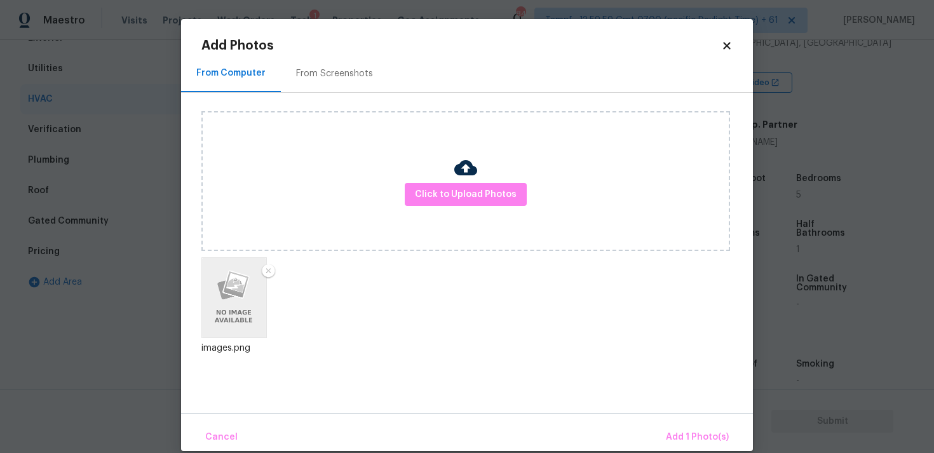
click at [690, 422] on div "Cancel Add 1 Photo(s)" at bounding box center [467, 432] width 572 height 38
click at [694, 444] on span "Add 1 Photo(s)" at bounding box center [697, 437] width 63 height 16
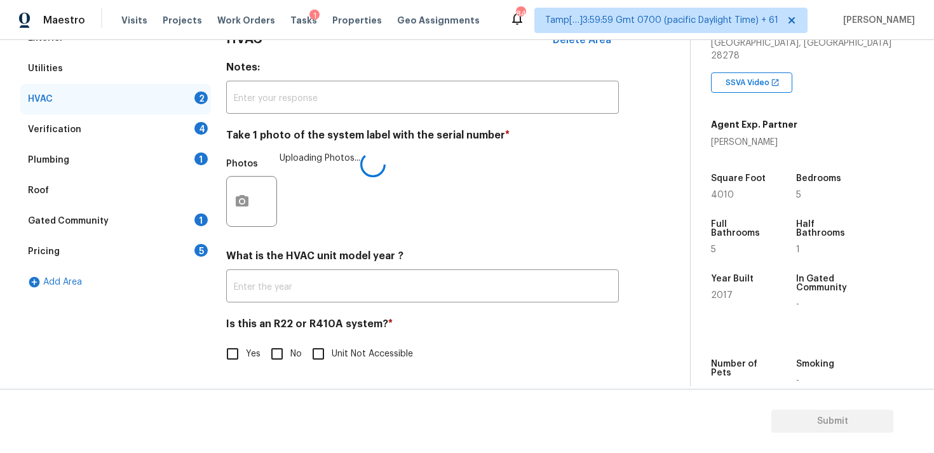
click at [297, 354] on span "No" at bounding box center [295, 353] width 11 height 13
click at [290, 354] on input "No" at bounding box center [277, 353] width 27 height 27
checkbox input "true"
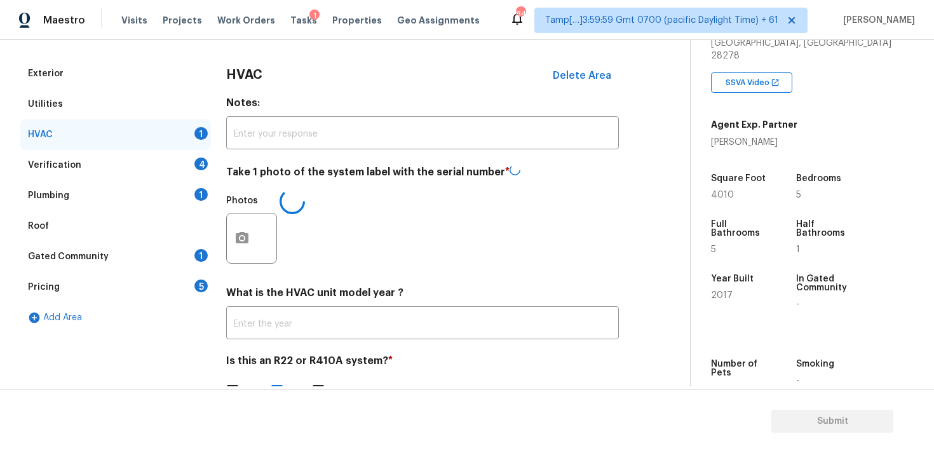
scroll to position [163, 0]
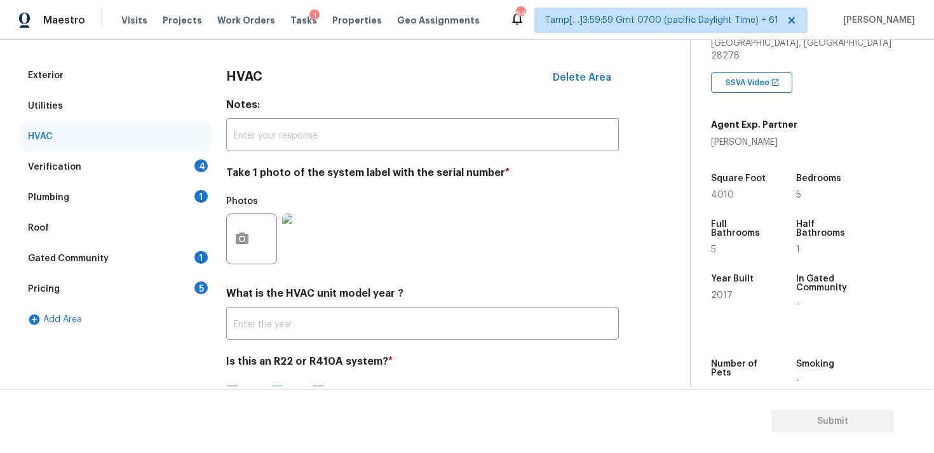
click at [192, 178] on div "Verification 4" at bounding box center [115, 167] width 191 height 30
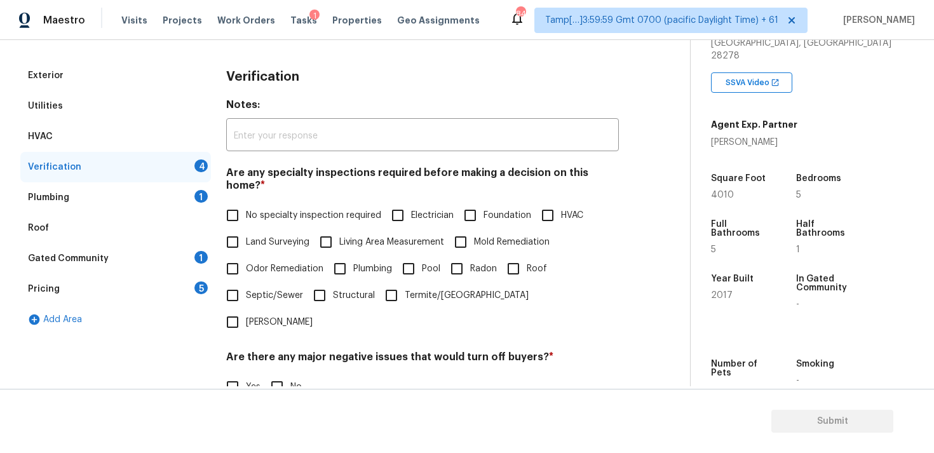
scroll to position [245, 0]
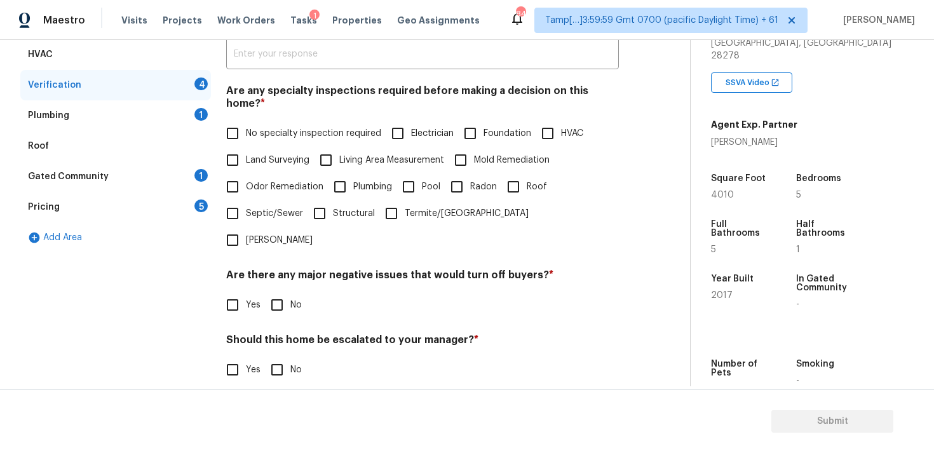
click at [323, 127] on span "No specialty inspection required" at bounding box center [313, 133] width 135 height 13
click at [246, 120] on input "No specialty inspection required" at bounding box center [232, 133] width 27 height 27
checkbox input "true"
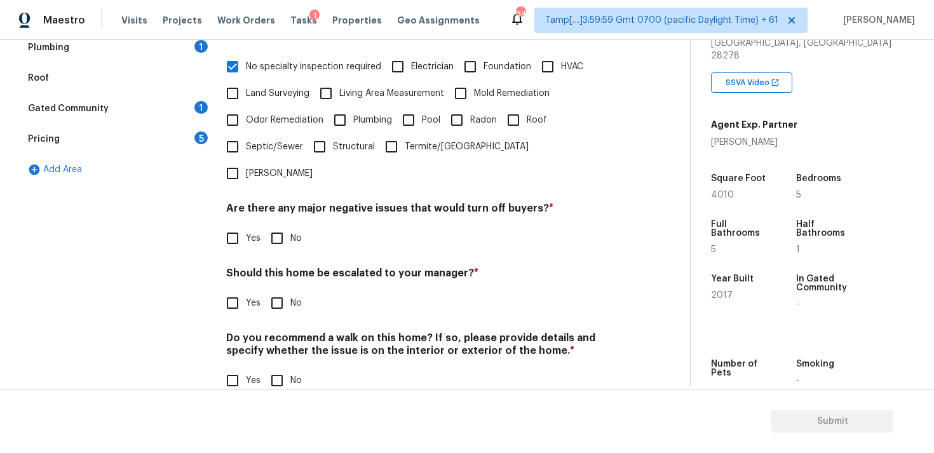
scroll to position [299, 0]
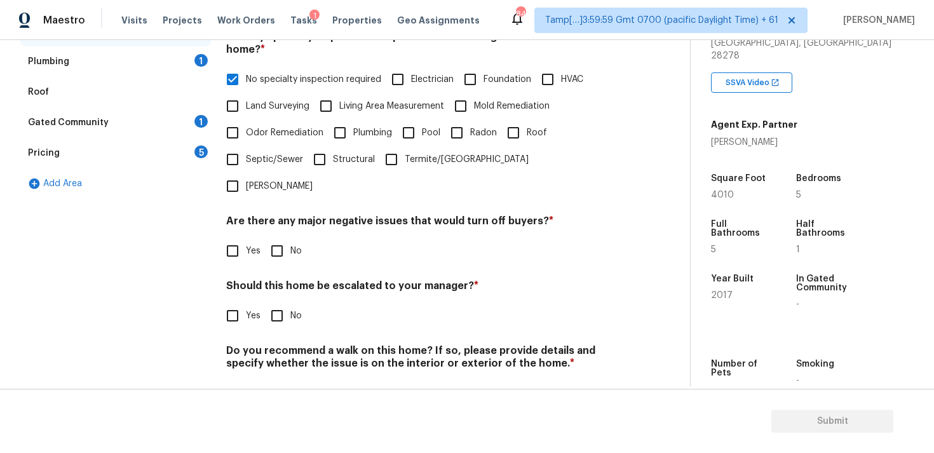
click at [269, 238] on input "No" at bounding box center [277, 251] width 27 height 27
checkbox input "true"
click at [279, 304] on input "No" at bounding box center [277, 317] width 27 height 27
checkbox input "true"
click at [290, 373] on div "Verification Notes: ​ Are any specialty inspections required before making a de…" at bounding box center [422, 173] width 393 height 499
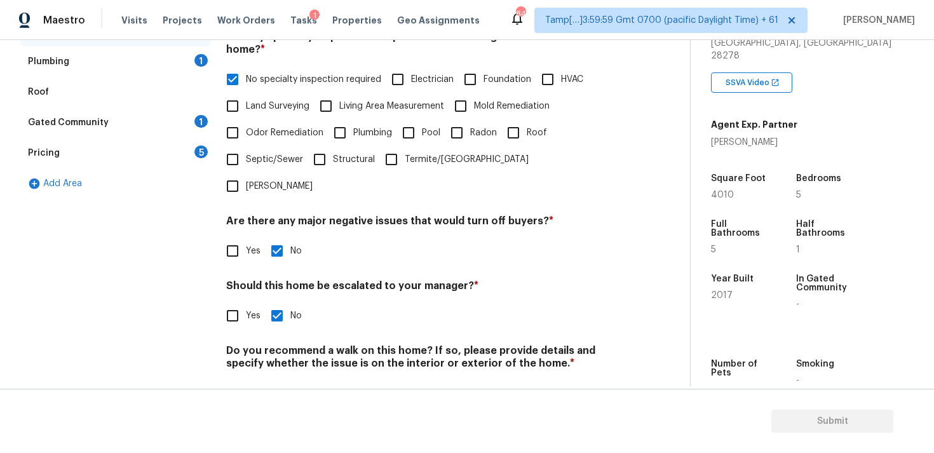
click at [287, 380] on input "No" at bounding box center [277, 393] width 27 height 27
checkbox input "true"
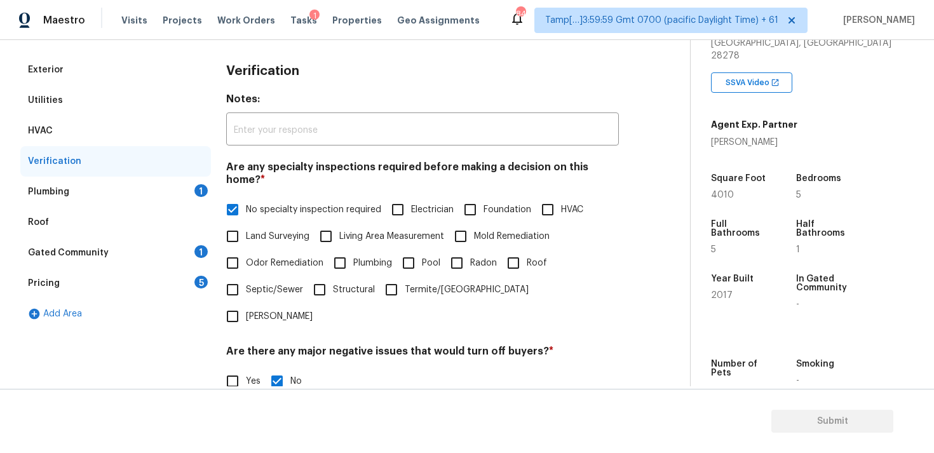
click at [201, 187] on div "1" at bounding box center [200, 190] width 13 height 13
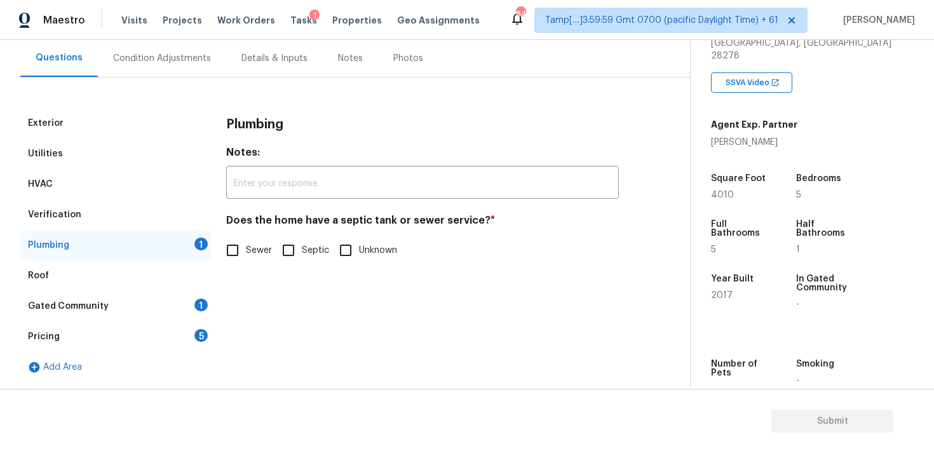
click at [244, 267] on div "Plumbing Notes: ​ Does the home have a septic tank or sewer service? * Sewer Se…" at bounding box center [422, 193] width 393 height 171
click at [240, 261] on input "Sewer" at bounding box center [232, 250] width 27 height 27
checkbox input "true"
click at [182, 304] on div "Gated Community 1" at bounding box center [115, 306] width 191 height 30
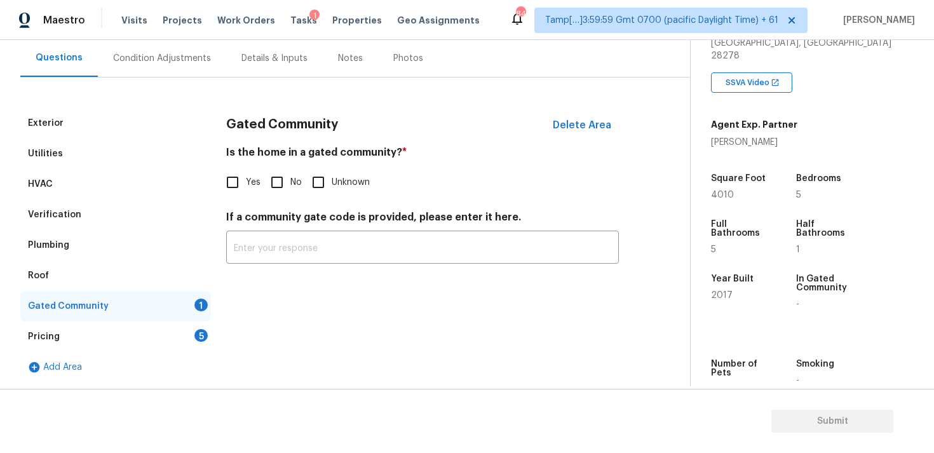
click at [283, 178] on input "No" at bounding box center [277, 182] width 27 height 27
checkbox input "true"
click at [196, 318] on div "Gated Community" at bounding box center [115, 306] width 191 height 30
click at [192, 328] on div "Pricing 5" at bounding box center [115, 336] width 191 height 30
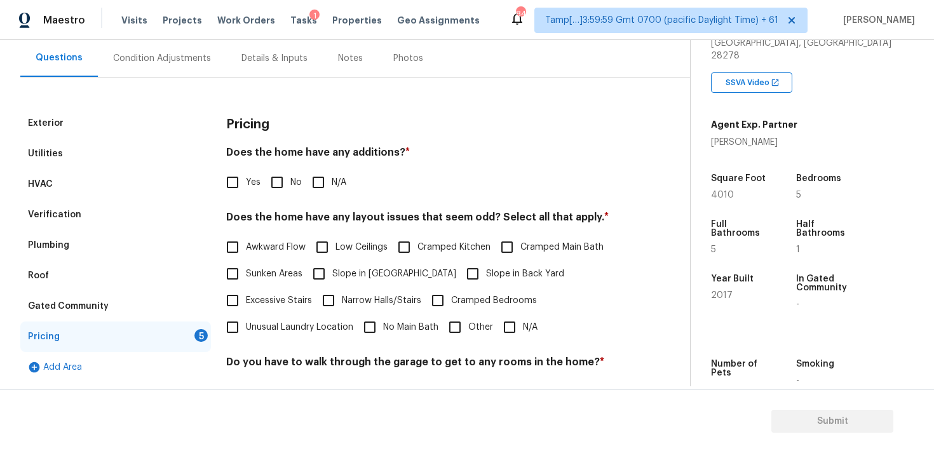
click at [267, 185] on input "No" at bounding box center [277, 182] width 27 height 27
checkbox input "true"
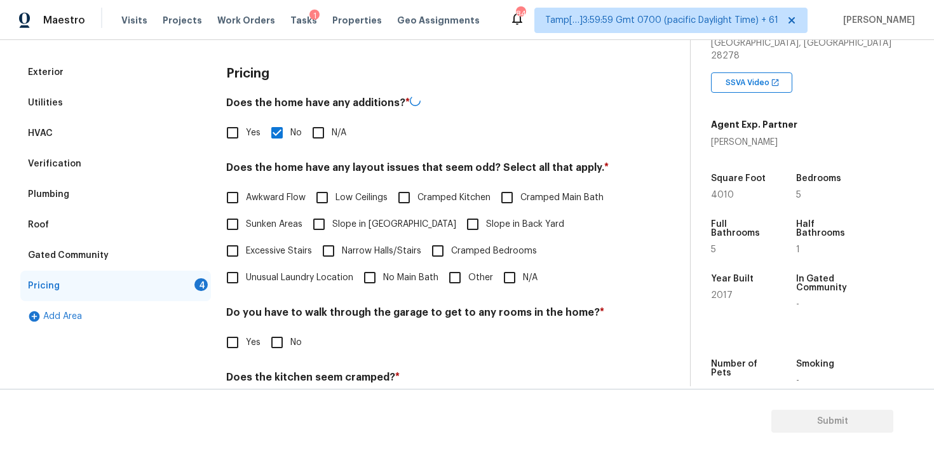
scroll to position [173, 0]
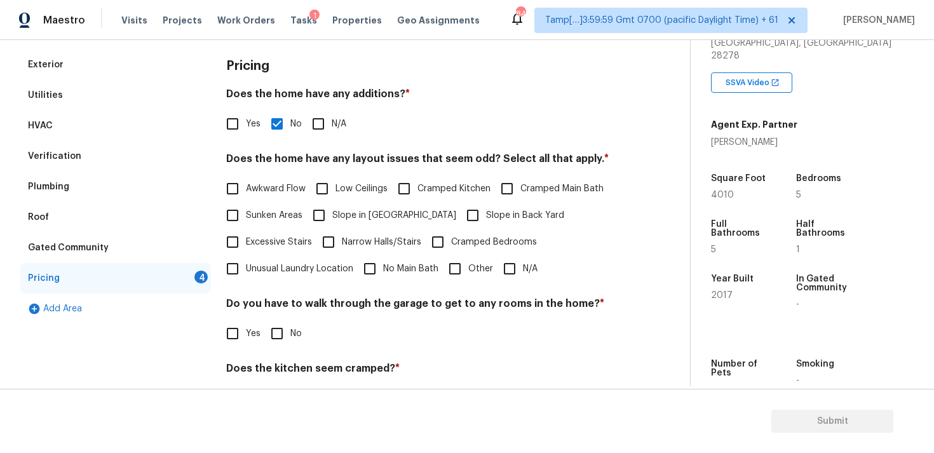
click at [348, 233] on label "Narrow Halls/Stairs" at bounding box center [368, 242] width 106 height 27
click at [342, 233] on input "Narrow Halls/Stairs" at bounding box center [328, 242] width 27 height 27
checkbox input "true"
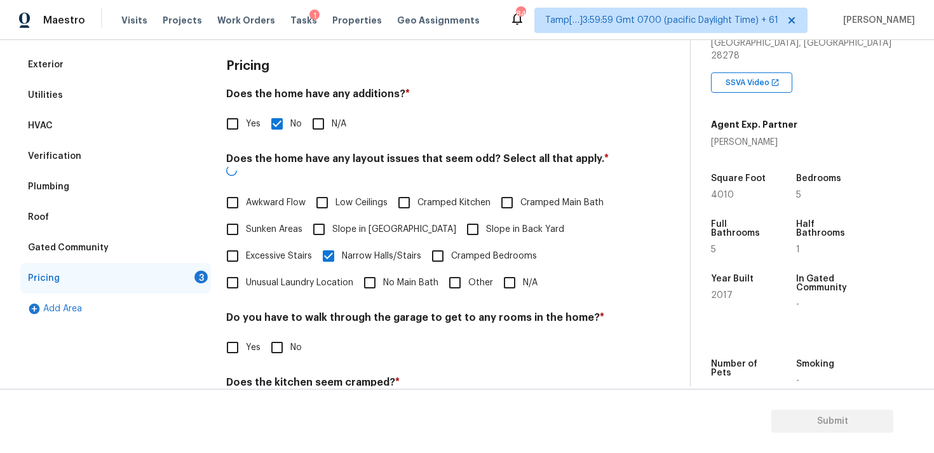
click at [382, 216] on label "Slope in [GEOGRAPHIC_DATA]" at bounding box center [380, 229] width 151 height 27
click at [332, 216] on input "Slope in [GEOGRAPHIC_DATA]" at bounding box center [318, 229] width 27 height 27
checkbox input "true"
click at [496, 223] on span "Slope in Back Yard" at bounding box center [525, 229] width 78 height 13
click at [486, 216] on input "Slope in Back Yard" at bounding box center [472, 229] width 27 height 27
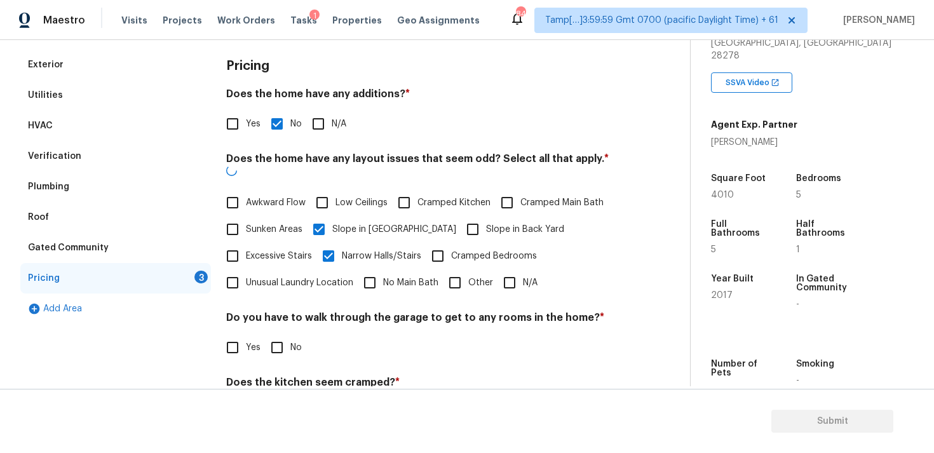
checkbox input "true"
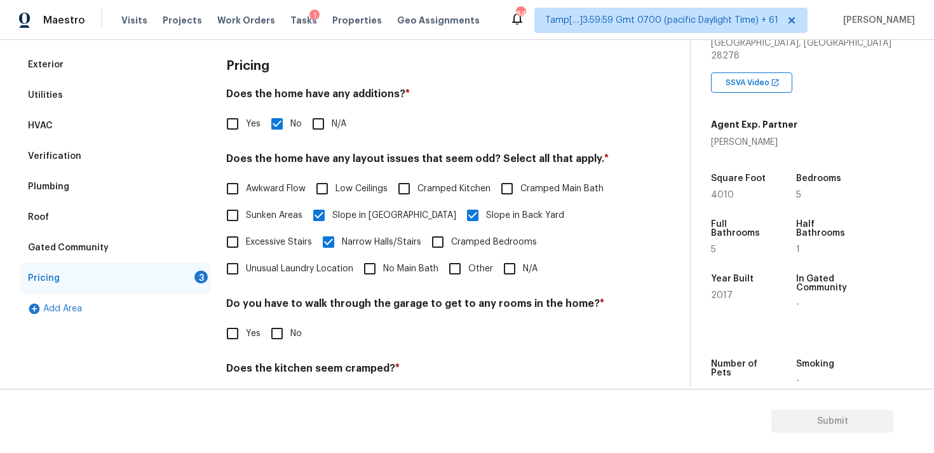
click at [382, 238] on span "Narrow Halls/Stairs" at bounding box center [381, 242] width 79 height 13
click at [342, 238] on input "Narrow Halls/Stairs" at bounding box center [328, 242] width 27 height 27
checkbox input "false"
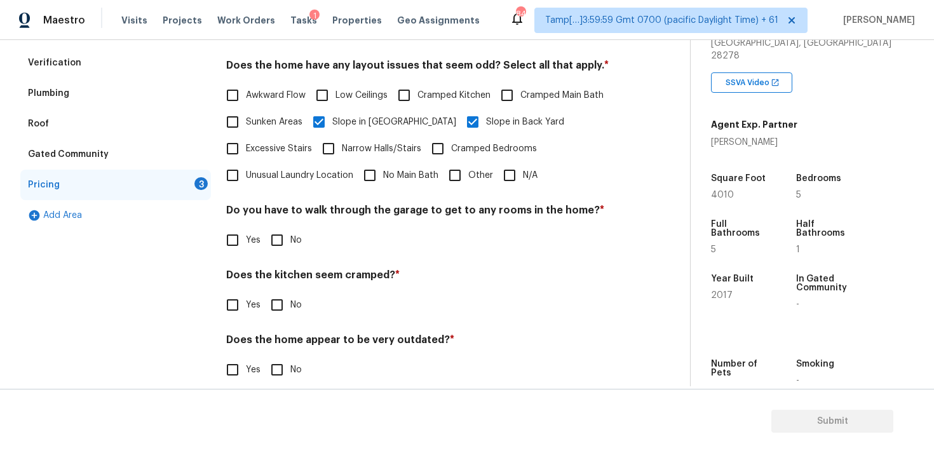
scroll to position [283, 0]
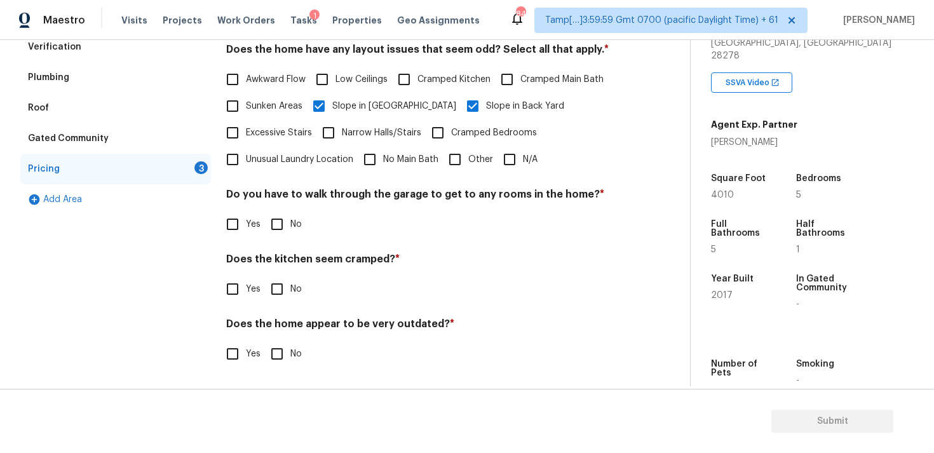
click at [278, 225] on input "No" at bounding box center [277, 224] width 27 height 27
checkbox input "true"
click at [276, 305] on div "Pricing Does the home have any additions? * Yes No N/A Does the home have any l…" at bounding box center [422, 161] width 393 height 443
click at [279, 290] on input "No" at bounding box center [277, 289] width 27 height 27
checkbox input "true"
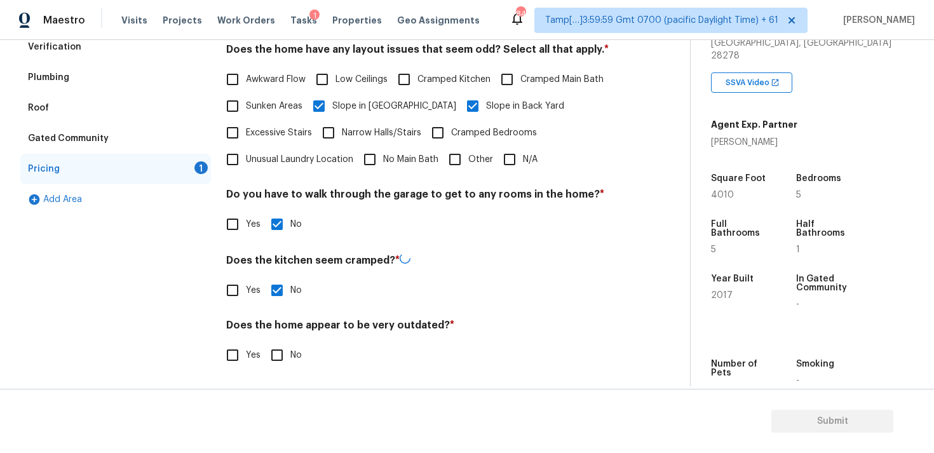
click at [279, 342] on input "No" at bounding box center [277, 355] width 27 height 27
checkbox input "true"
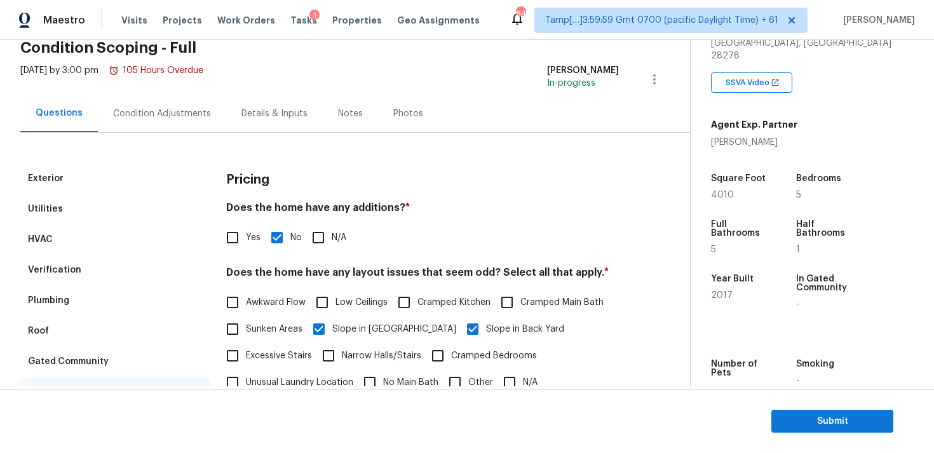
scroll to position [44, 0]
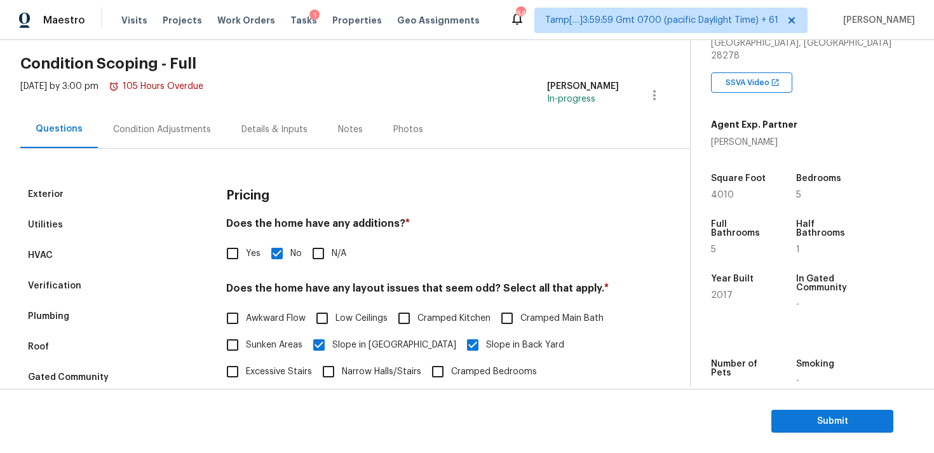
click at [177, 140] on div "Condition Adjustments" at bounding box center [162, 129] width 128 height 37
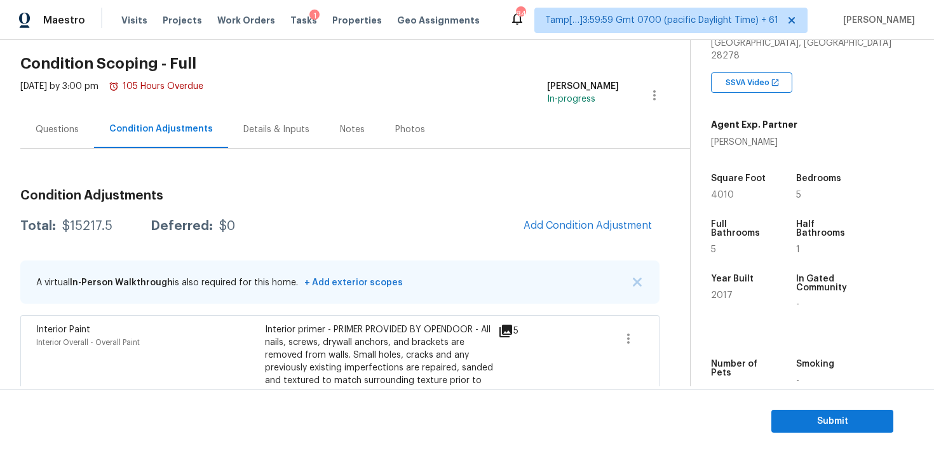
drag, startPoint x: 57, startPoint y: 227, endPoint x: 118, endPoint y: 227, distance: 61.6
click at [118, 227] on div "Total: $15217.5 Deferred: $0" at bounding box center [127, 226] width 215 height 13
copy div "$15217.5"
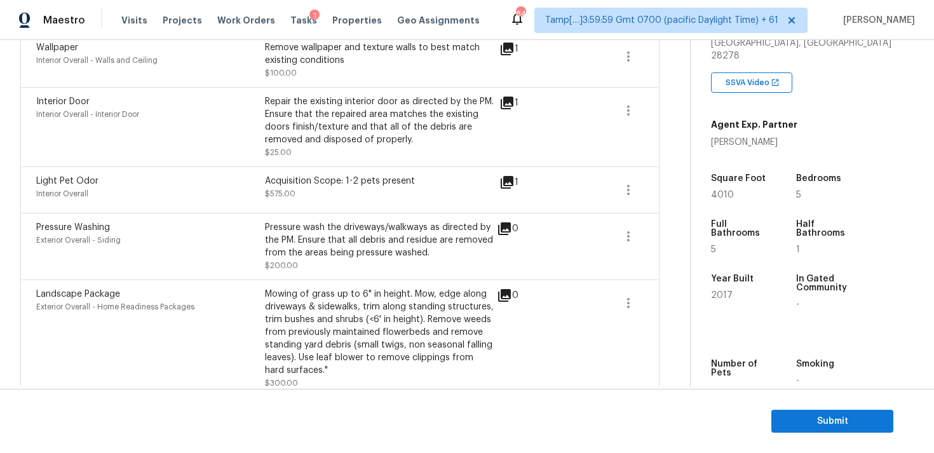
scroll to position [659, 0]
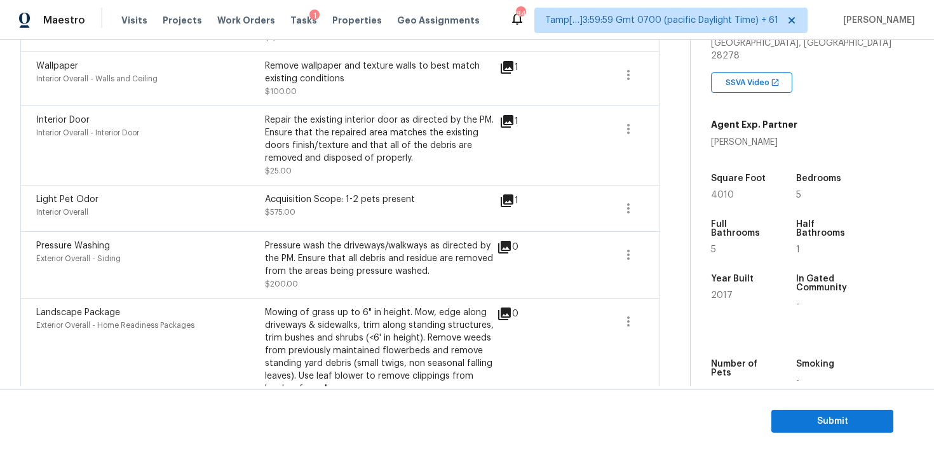
click at [821, 408] on section "Submit" at bounding box center [467, 421] width 934 height 65
click at [816, 419] on span "Submit" at bounding box center [832, 421] width 102 height 16
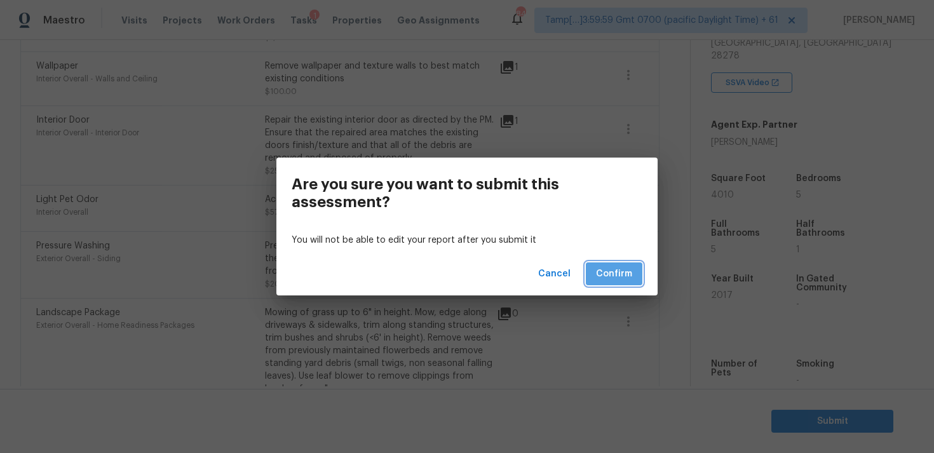
click at [622, 274] on span "Confirm" at bounding box center [614, 274] width 36 height 16
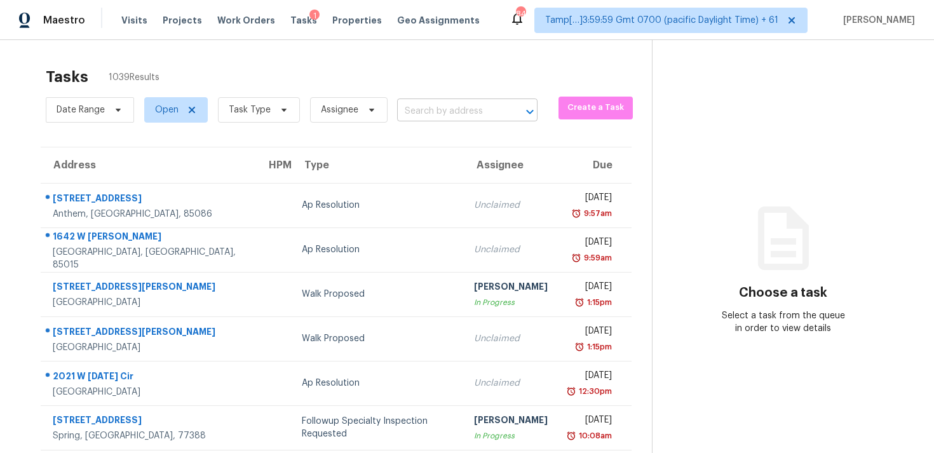
click at [418, 120] on input "text" at bounding box center [449, 112] width 105 height 20
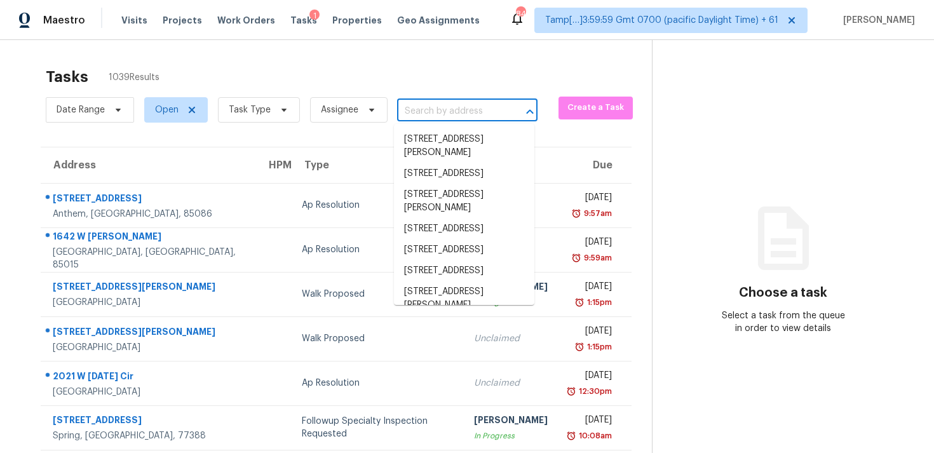
paste input "582 Oakville Trl, Hampton, GA, 30228"
type input "582 Oakville Trl, Hampton, GA, 30228"
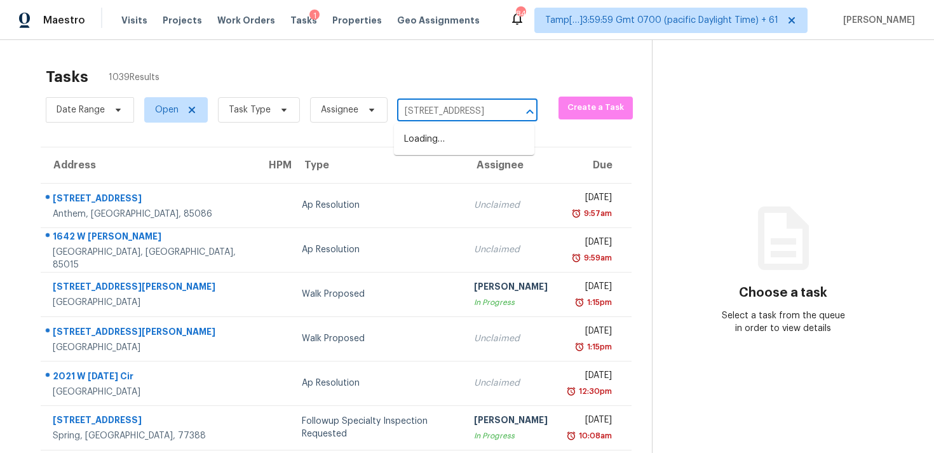
scroll to position [0, 59]
click at [443, 141] on li "582 Oakville Trl, Hampton, GA 30228" at bounding box center [464, 139] width 140 height 21
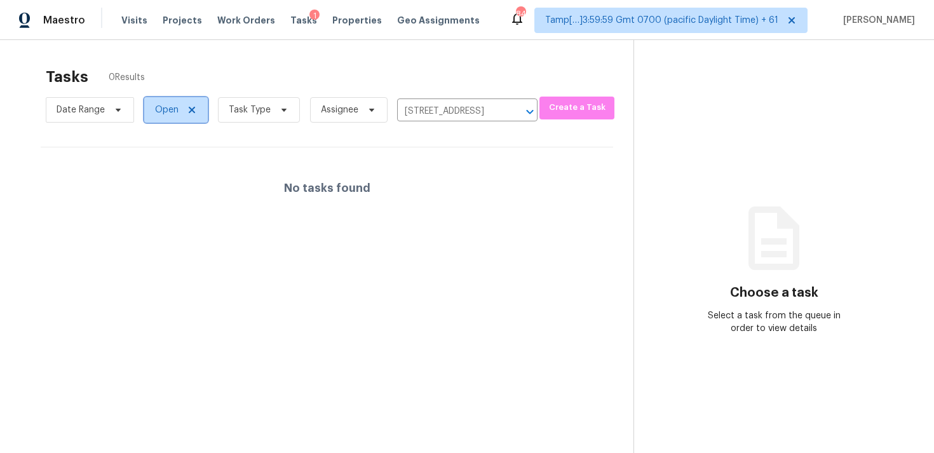
click at [168, 109] on span "Open" at bounding box center [166, 110] width 23 height 13
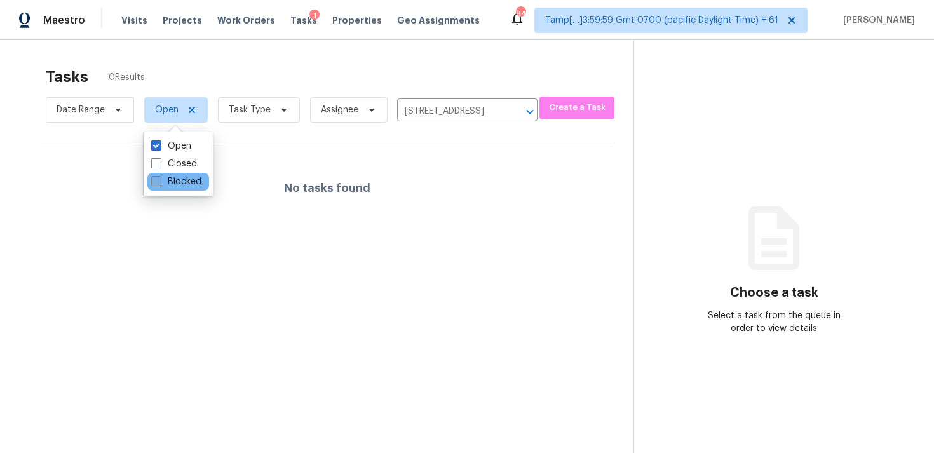
click at [185, 180] on label "Blocked" at bounding box center [176, 181] width 50 height 13
click at [159, 180] on input "Blocked" at bounding box center [155, 179] width 8 height 8
checkbox input "true"
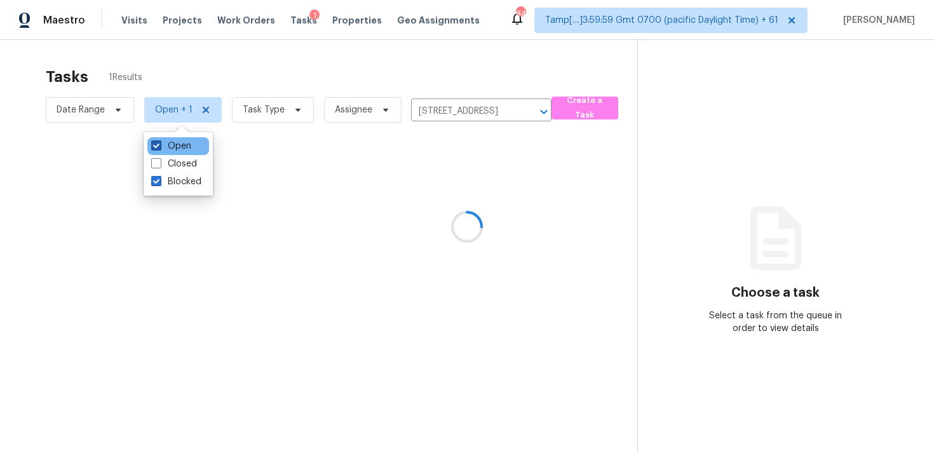
click at [183, 145] on label "Open" at bounding box center [171, 146] width 40 height 13
click at [159, 145] on input "Open" at bounding box center [155, 144] width 8 height 8
checkbox input "false"
click at [217, 65] on div at bounding box center [467, 226] width 934 height 453
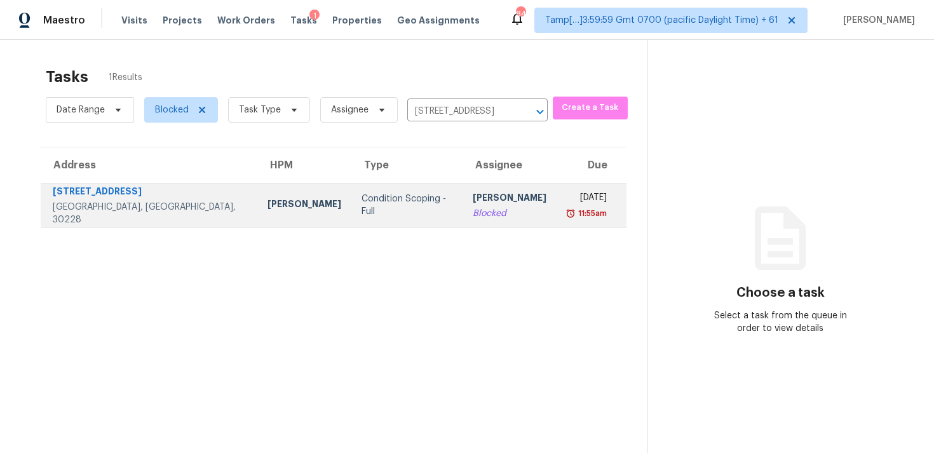
click at [374, 199] on div "Condition Scoping - Full" at bounding box center [406, 204] width 91 height 25
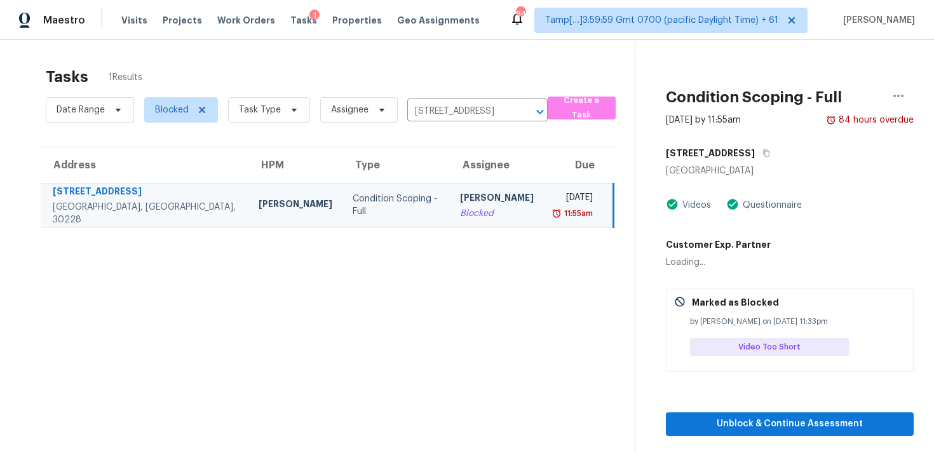
click at [762, 407] on div "Unblock & Continue Assessment" at bounding box center [790, 404] width 248 height 64
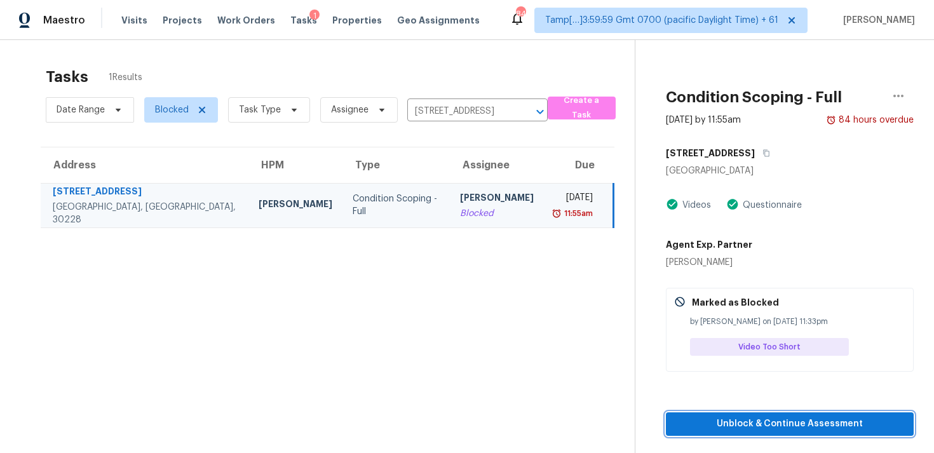
click at [762, 419] on span "Unblock & Continue Assessment" at bounding box center [789, 424] width 227 height 16
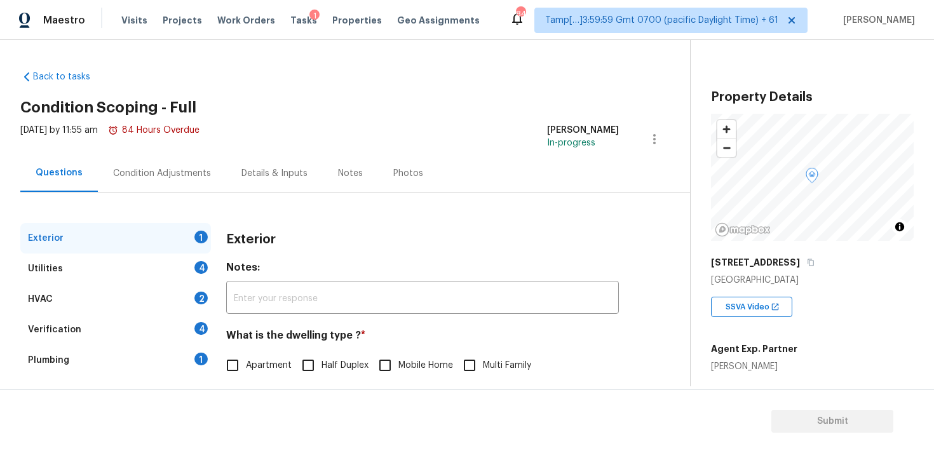
scroll to position [66, 0]
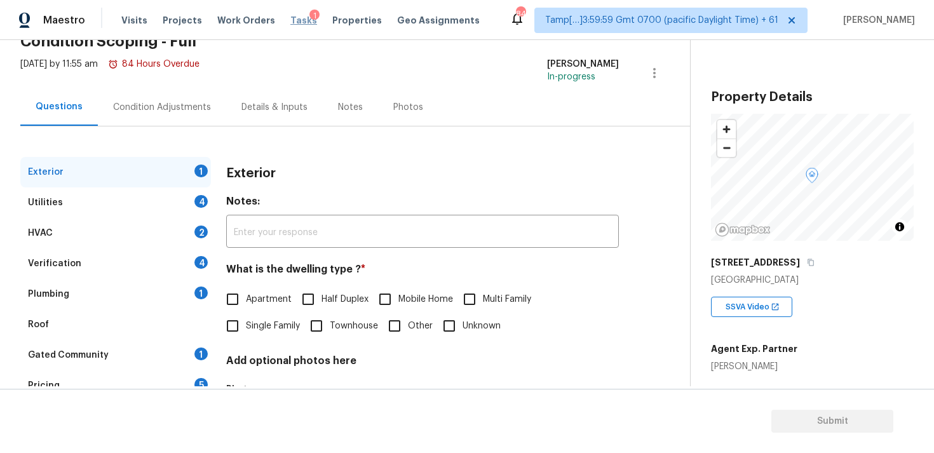
click at [290, 24] on span "Tasks" at bounding box center [303, 20] width 27 height 9
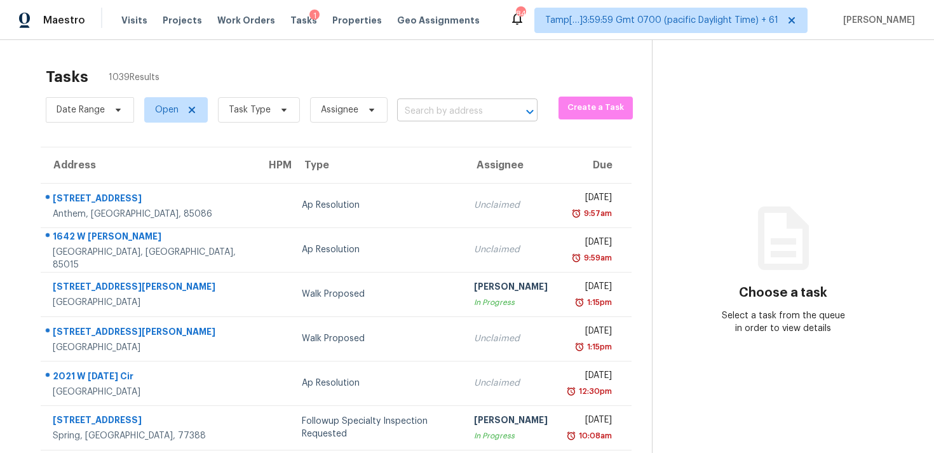
click at [468, 114] on input "text" at bounding box center [449, 112] width 105 height 20
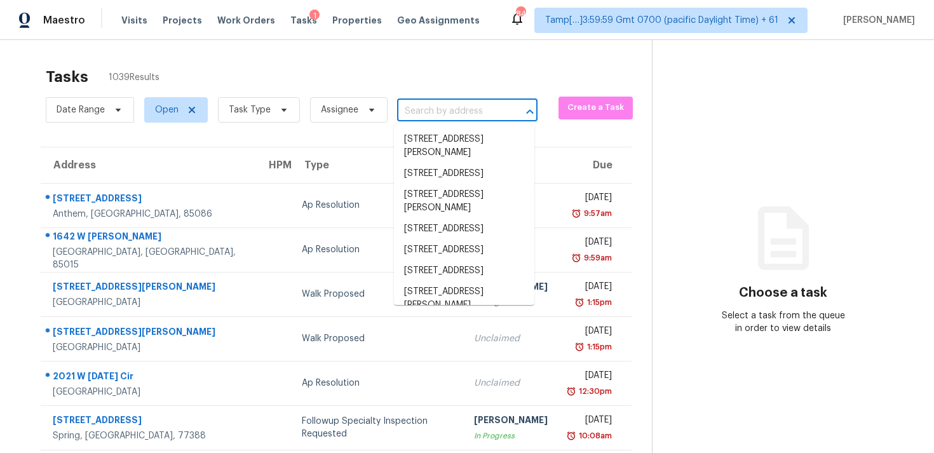
paste input "582 Oakville Trl, Hampton, GA 30228"
type input "582 Oakville Trl, Hampton, GA 30228"
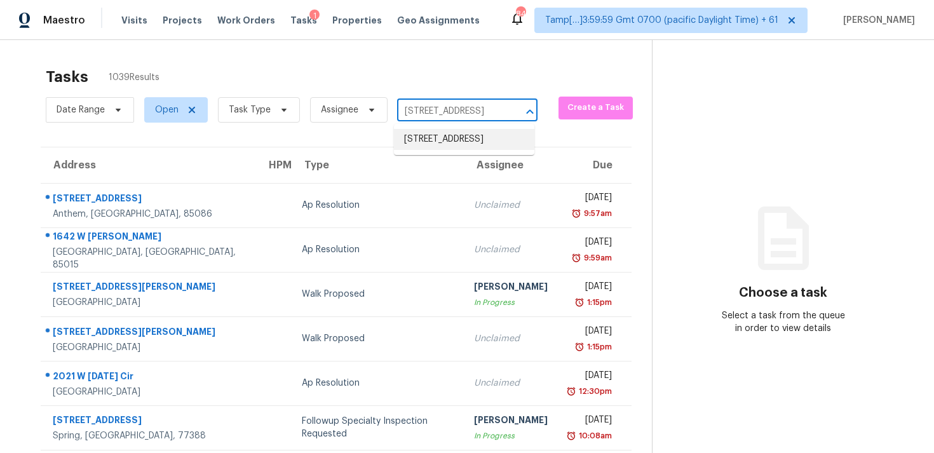
click at [471, 138] on li "582 Oakville Trl, Hampton, GA 30228" at bounding box center [464, 139] width 140 height 21
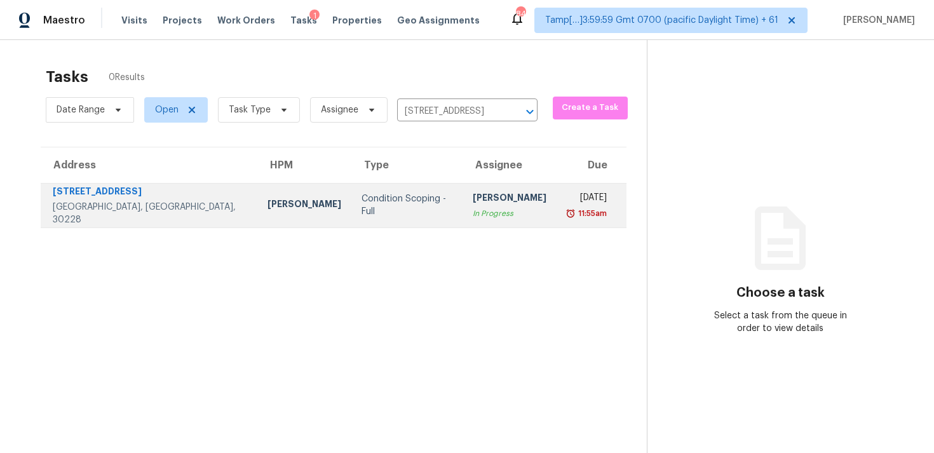
click at [469, 186] on td "Vigneshwaran B In Progress" at bounding box center [509, 205] width 94 height 44
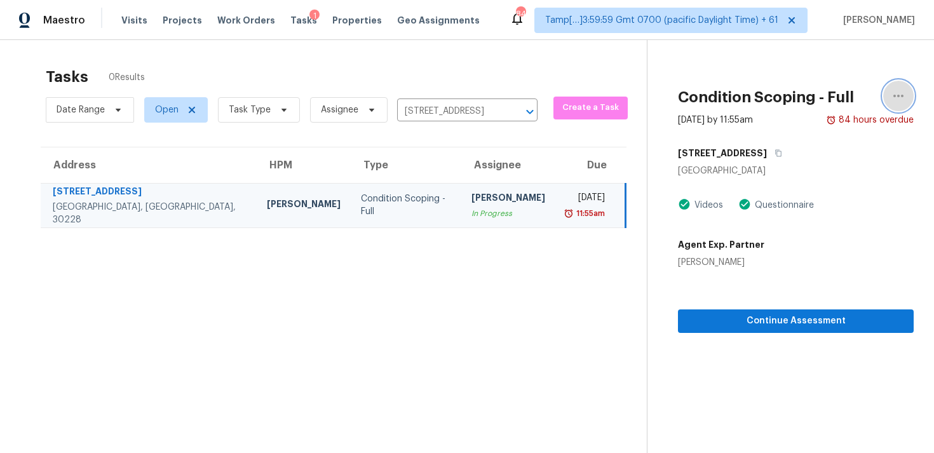
click at [889, 95] on button "button" at bounding box center [898, 96] width 30 height 30
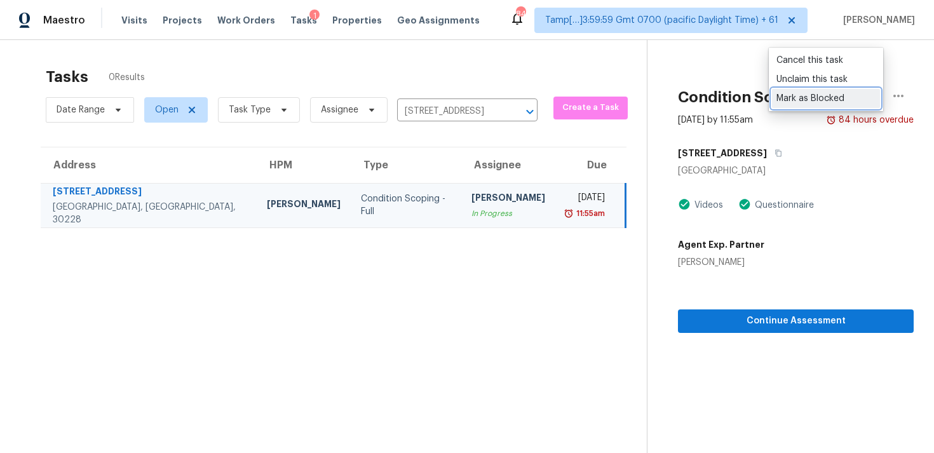
click at [802, 97] on div "Mark as Blocked" at bounding box center [825, 98] width 99 height 13
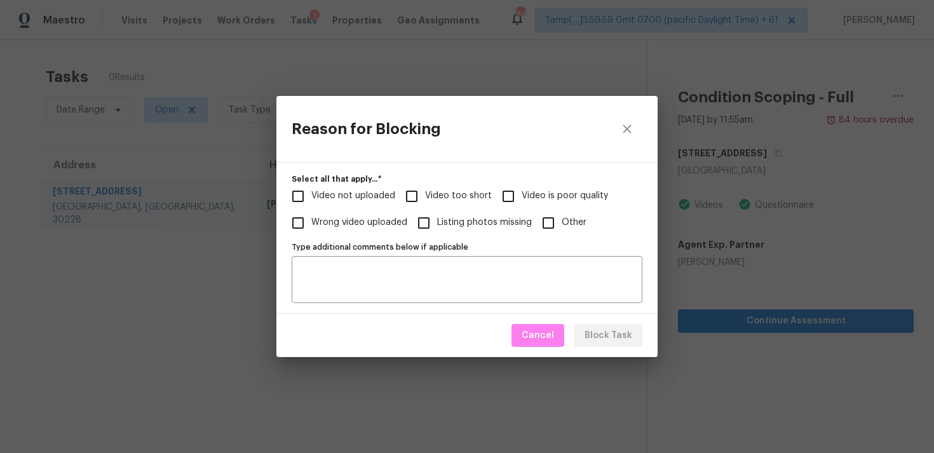
click at [446, 194] on span "Video too short" at bounding box center [458, 195] width 67 height 13
click at [425, 194] on input "Video too short" at bounding box center [411, 196] width 27 height 27
checkbox input "true"
click at [593, 332] on span "Block Task" at bounding box center [608, 336] width 48 height 16
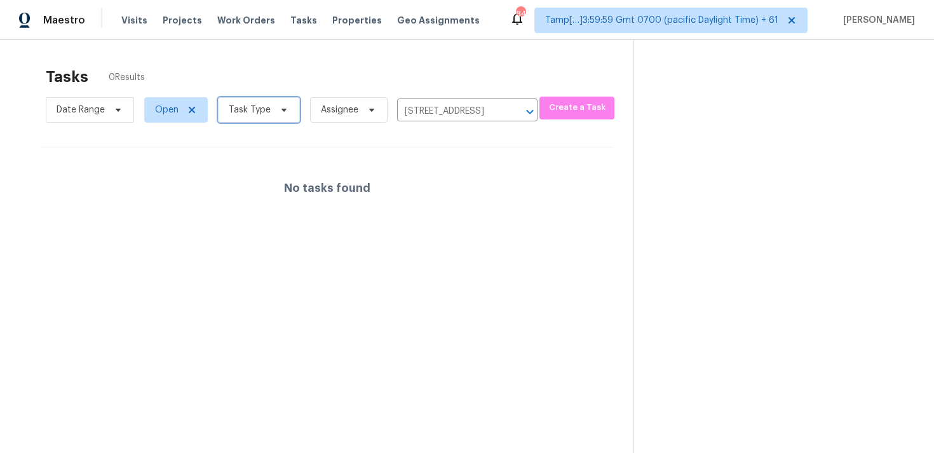
click at [236, 109] on span "Task Type" at bounding box center [250, 110] width 42 height 13
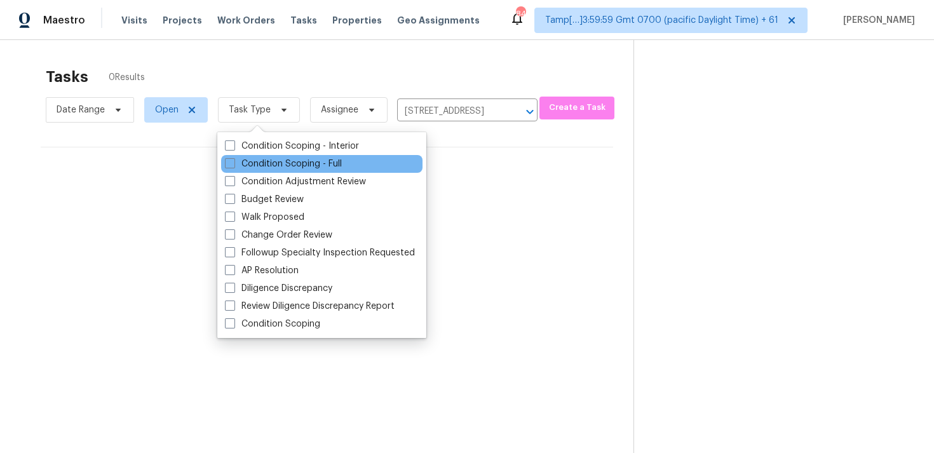
click at [262, 155] on div "Condition Scoping - Full" at bounding box center [321, 164] width 201 height 18
click at [262, 166] on label "Condition Scoping - Full" at bounding box center [283, 164] width 117 height 13
click at [233, 166] on input "Condition Scoping - Full" at bounding box center [229, 162] width 8 height 8
checkbox input "true"
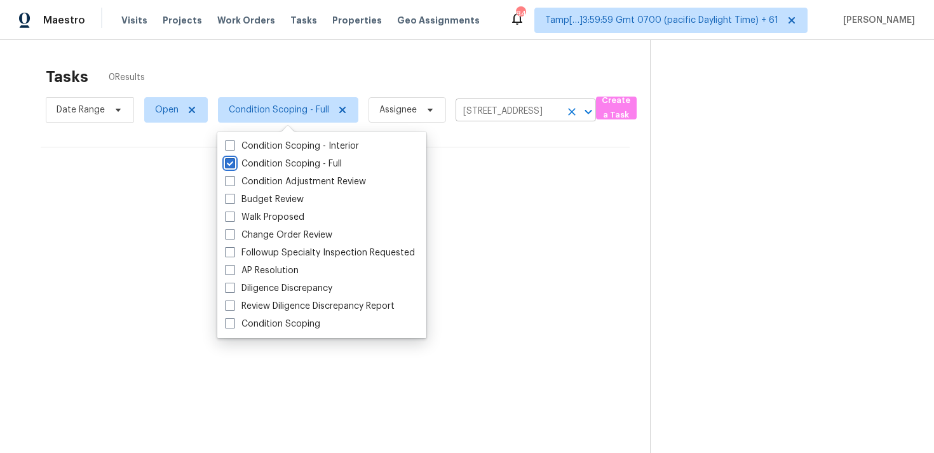
click at [577, 107] on button "Clear" at bounding box center [572, 112] width 18 height 18
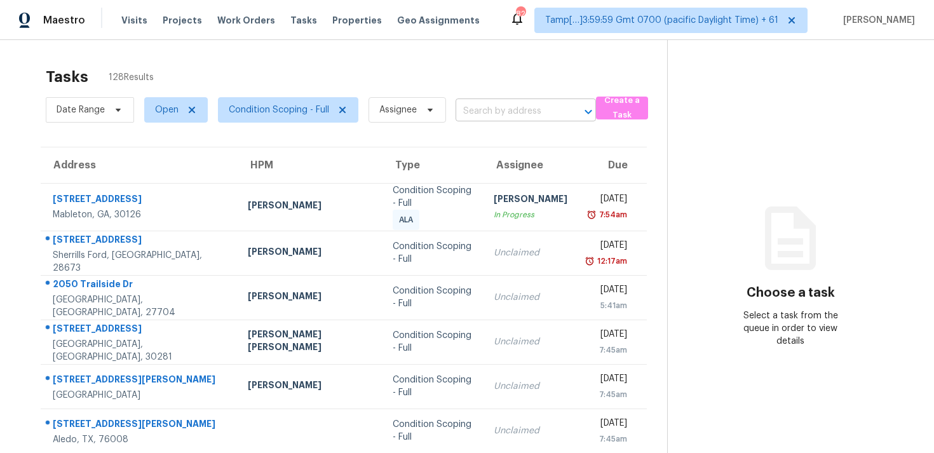
click at [457, 105] on input "text" at bounding box center [507, 112] width 105 height 20
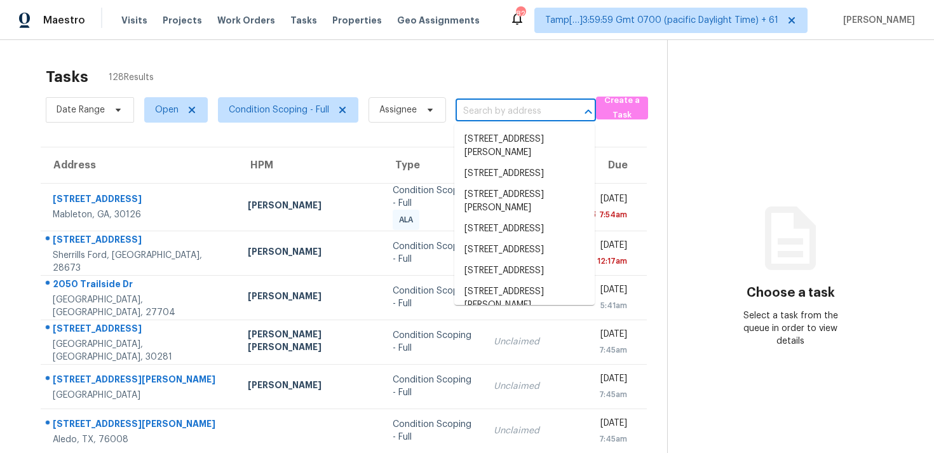
paste input "[STREET_ADDRESS]"
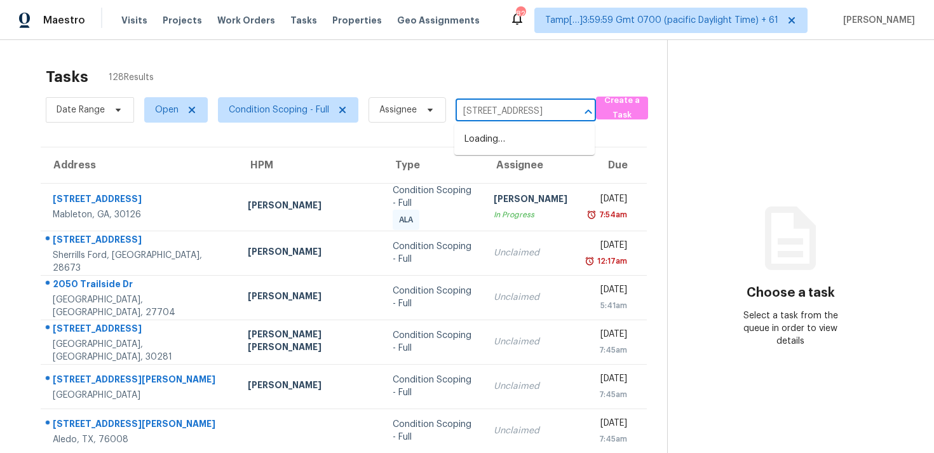
type input "[STREET_ADDRESS]"
click at [490, 164] on li "[STREET_ADDRESS]" at bounding box center [524, 160] width 140 height 21
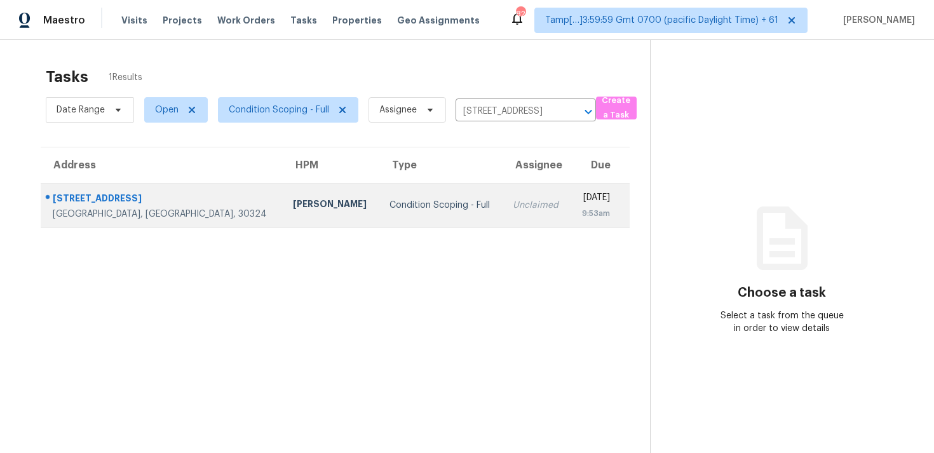
click at [502, 217] on td "Unclaimed" at bounding box center [536, 205] width 68 height 44
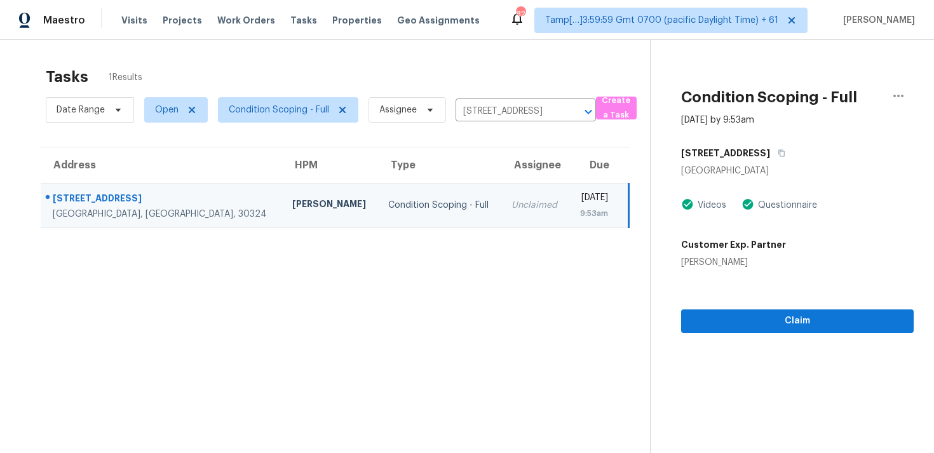
click at [744, 338] on section "Condition Scoping - Full [DATE] by 9:53am [STREET_ADDRESS] Videos Questionnaire…" at bounding box center [782, 266] width 264 height 453
click at [746, 316] on span "Claim" at bounding box center [797, 321] width 212 height 16
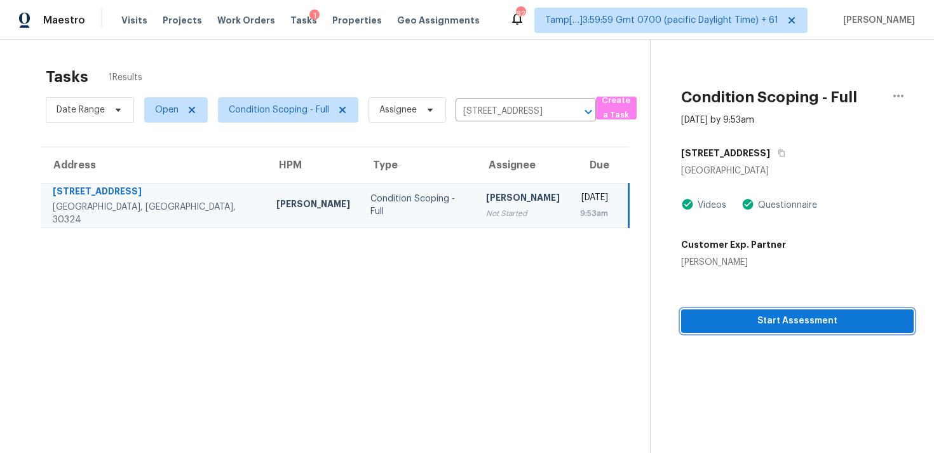
click at [746, 320] on span "Start Assessment" at bounding box center [797, 321] width 212 height 16
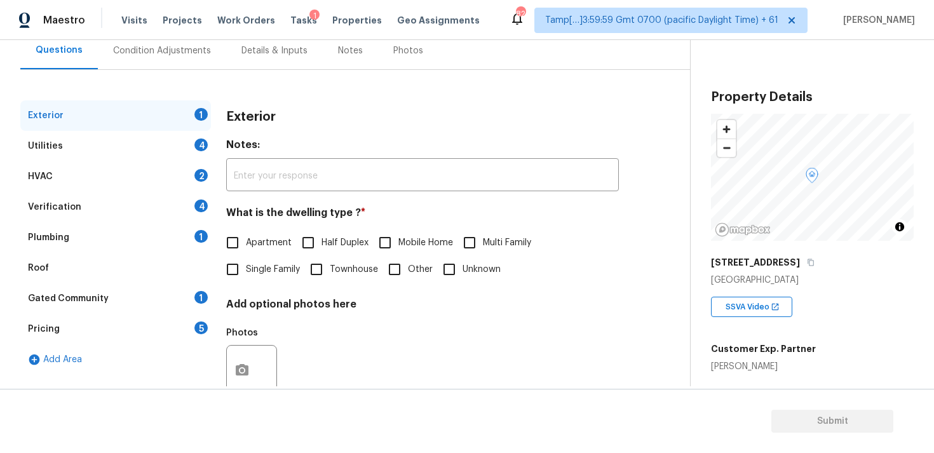
scroll to position [159, 0]
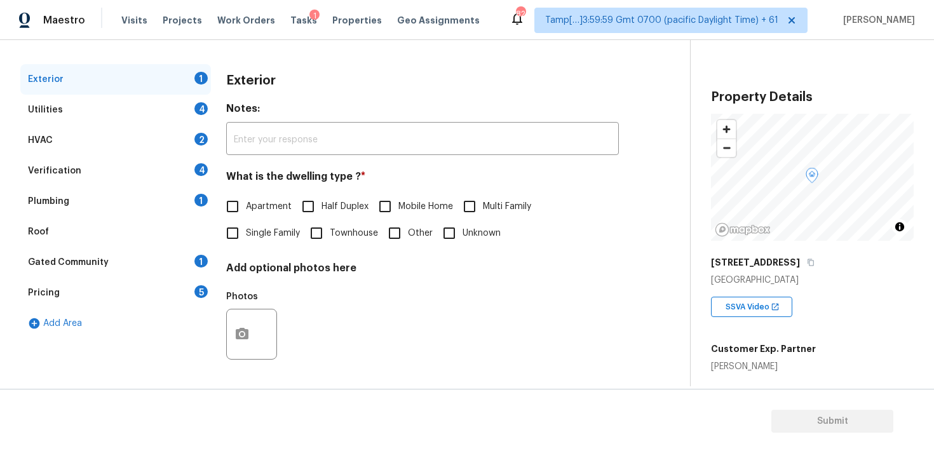
click at [142, 259] on div "Gated Community 1" at bounding box center [115, 262] width 191 height 30
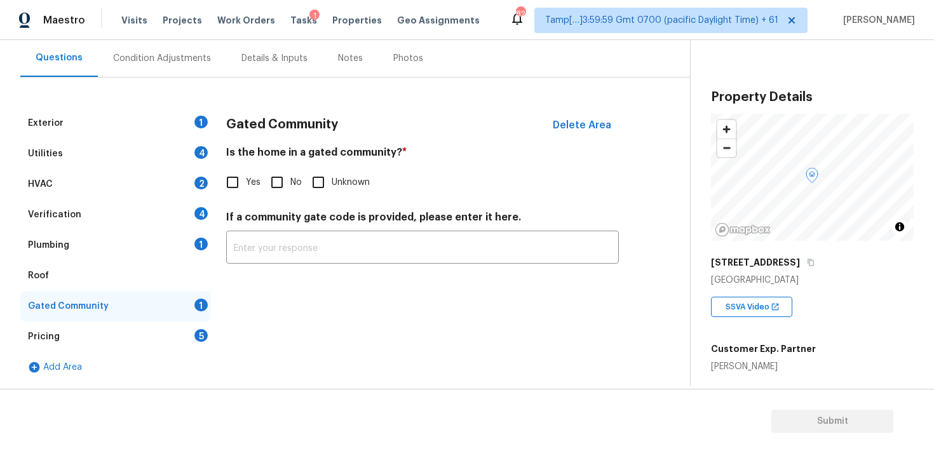
click at [234, 177] on input "Yes" at bounding box center [232, 182] width 27 height 27
checkbox input "true"
click at [285, 245] on input "text" at bounding box center [422, 250] width 393 height 30
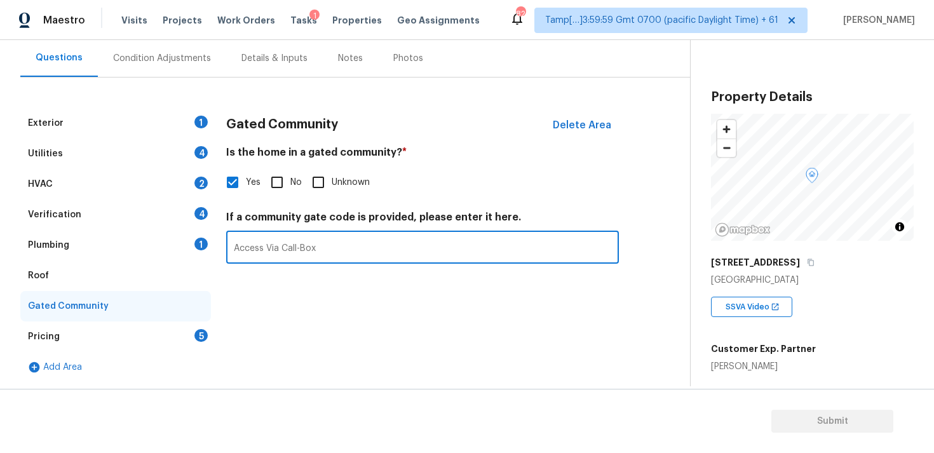
type input "Access Via Call-Box"
click at [293, 285] on div "Gated Community Delete Area Is the home in a gated community? * Yes No Unknown …" at bounding box center [422, 245] width 393 height 274
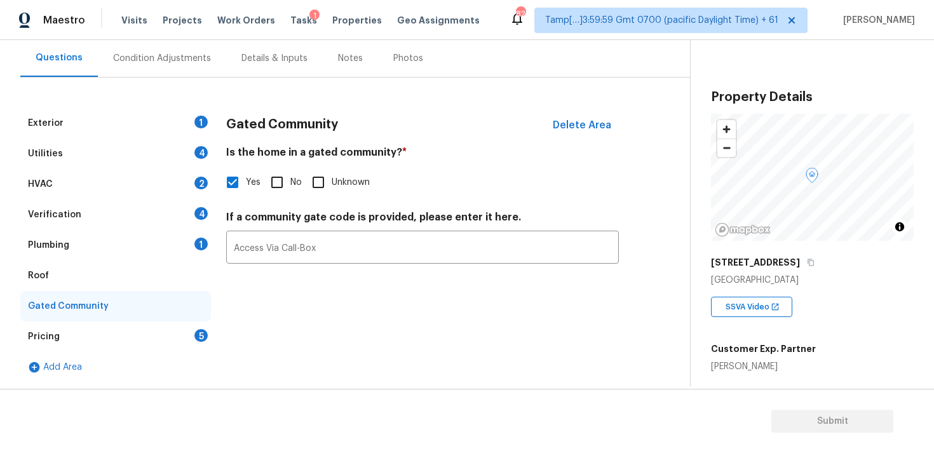
click at [168, 328] on div "Pricing 5" at bounding box center [115, 336] width 191 height 30
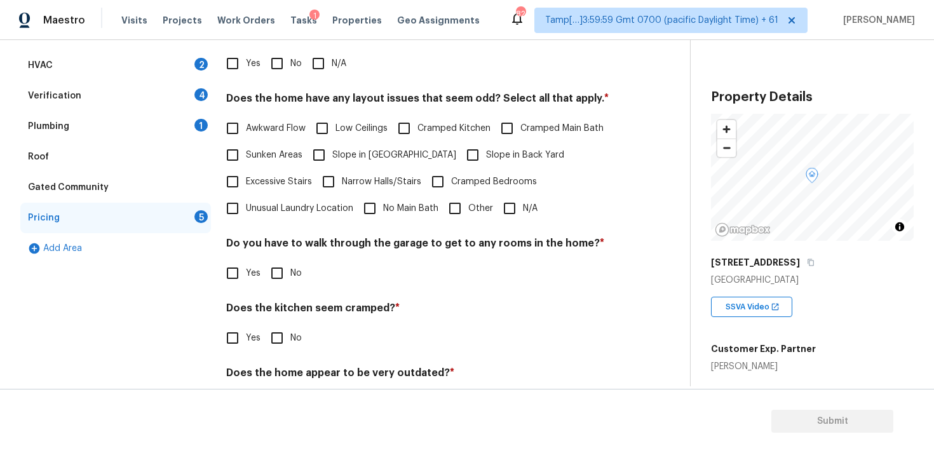
scroll to position [252, 0]
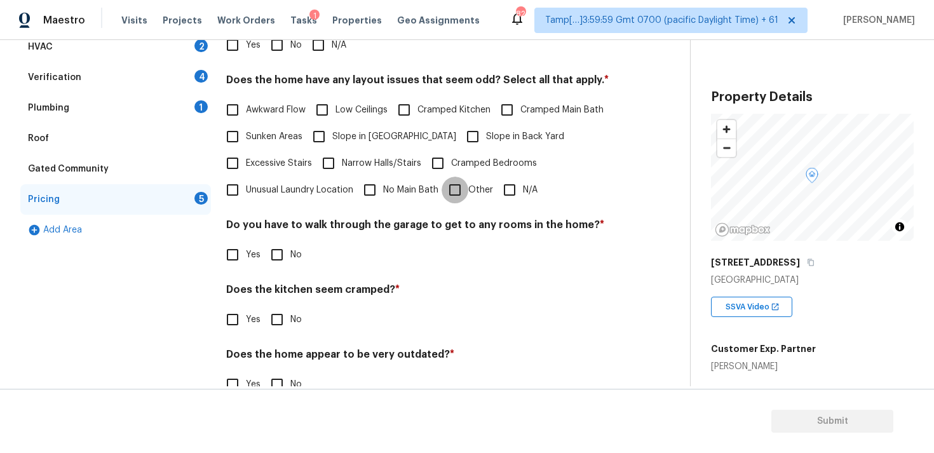
click at [453, 180] on input "Other" at bounding box center [454, 190] width 27 height 27
checkbox input "true"
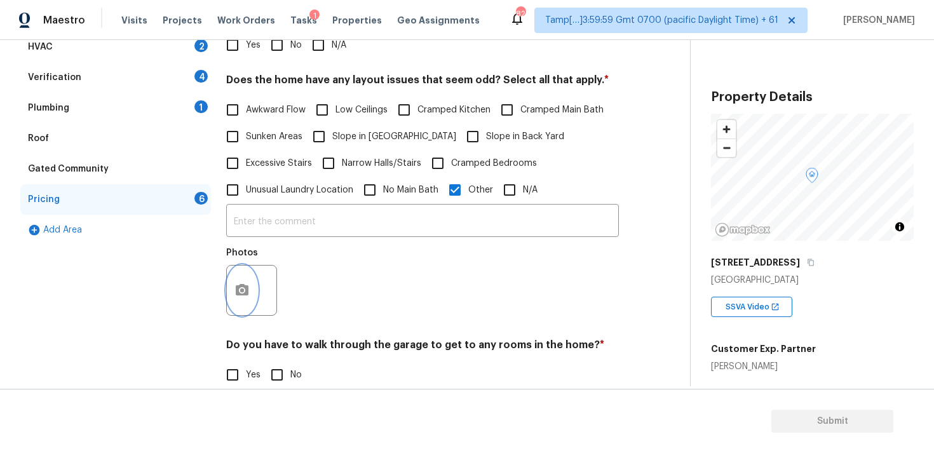
click at [241, 285] on icon "button" at bounding box center [242, 289] width 13 height 11
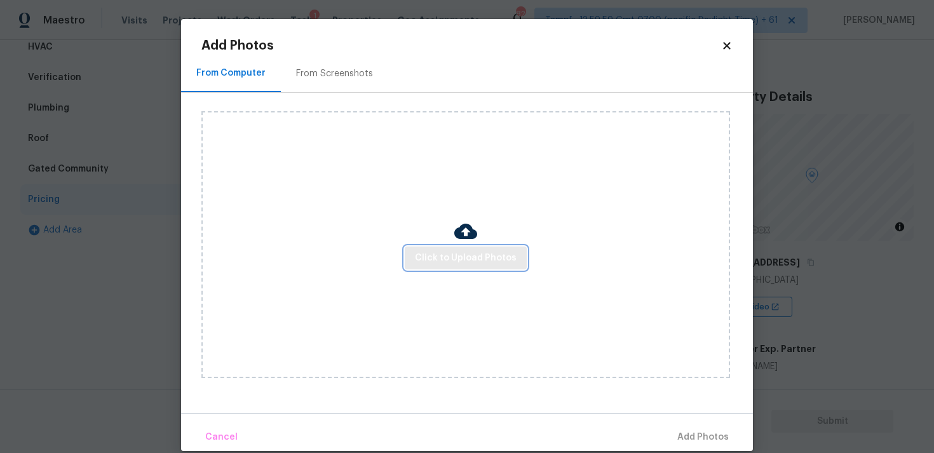
click at [455, 257] on span "Click to Upload Photos" at bounding box center [466, 258] width 102 height 16
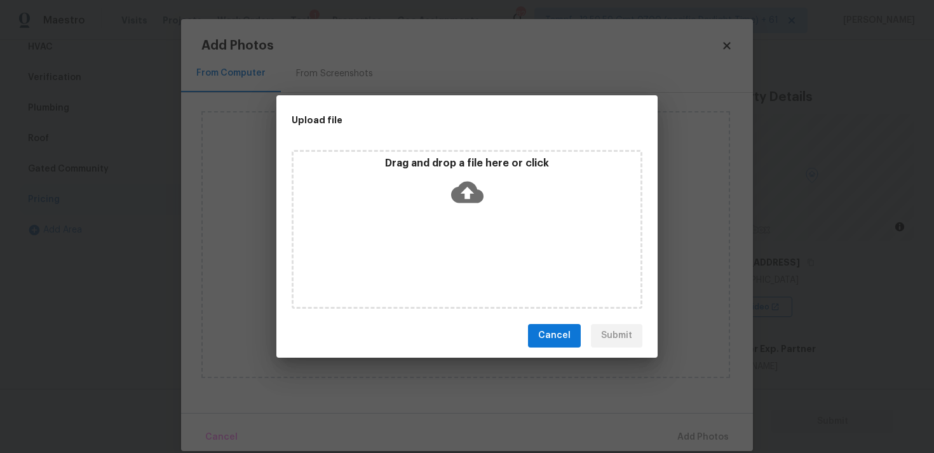
click at [471, 192] on icon at bounding box center [467, 192] width 32 height 32
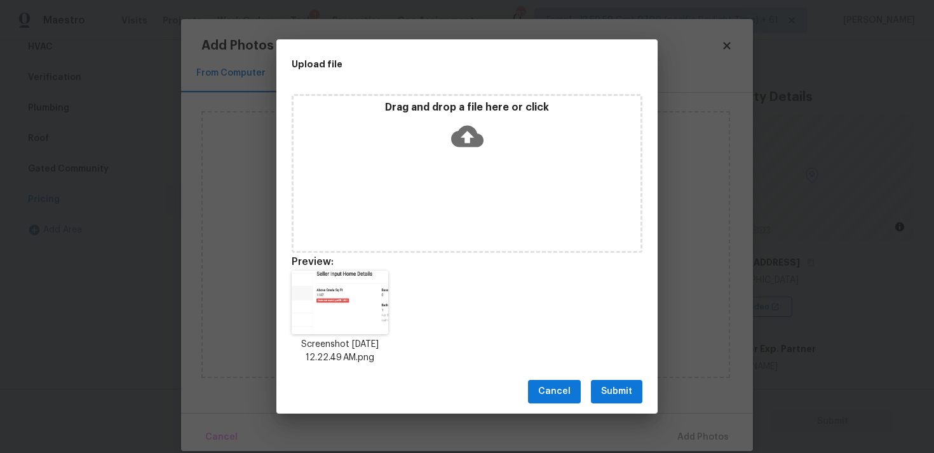
click at [617, 382] on button "Submit" at bounding box center [616, 391] width 51 height 23
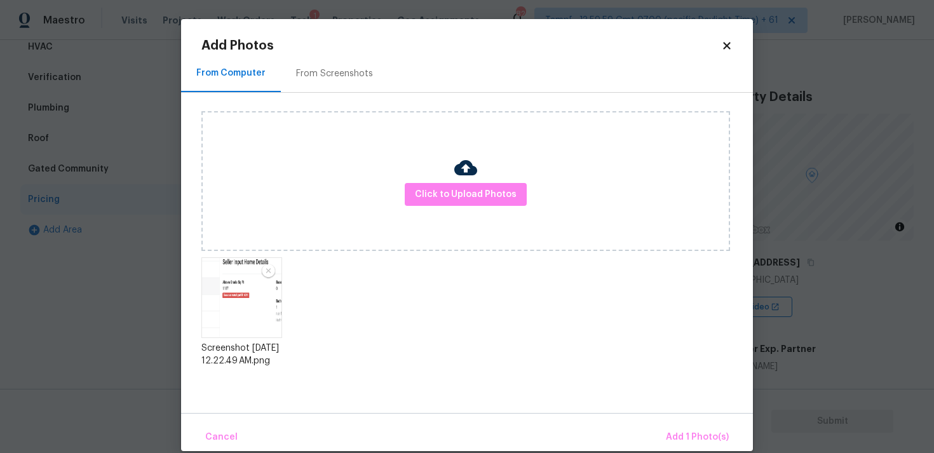
click at [681, 423] on div "Cancel Add 1 Photo(s)" at bounding box center [467, 432] width 572 height 38
click at [681, 432] on span "Add 1 Photo(s)" at bounding box center [697, 437] width 63 height 16
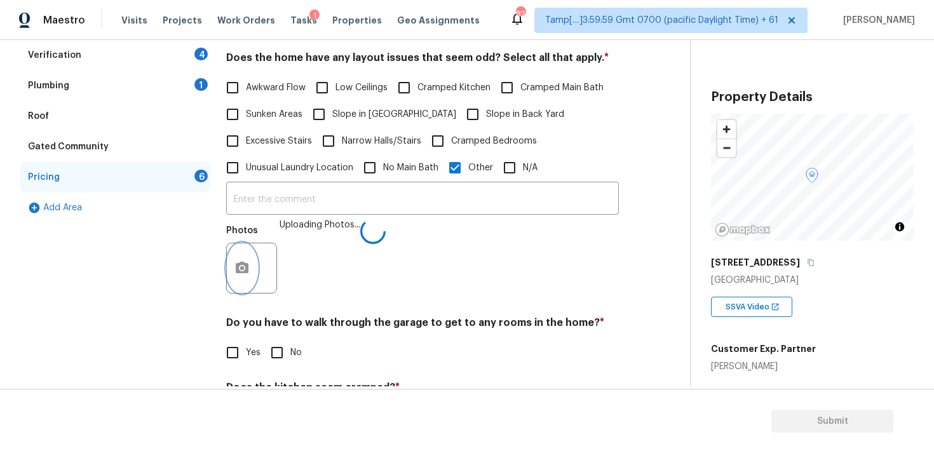
scroll to position [265, 0]
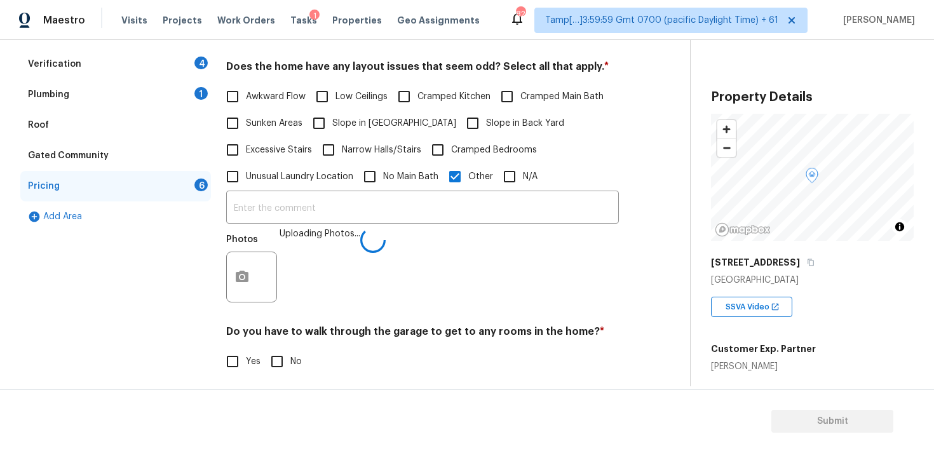
click at [398, 227] on div "​ Photos Uploading Photos..." at bounding box center [422, 250] width 393 height 120
click at [398, 220] on input "text" at bounding box center [422, 209] width 393 height 30
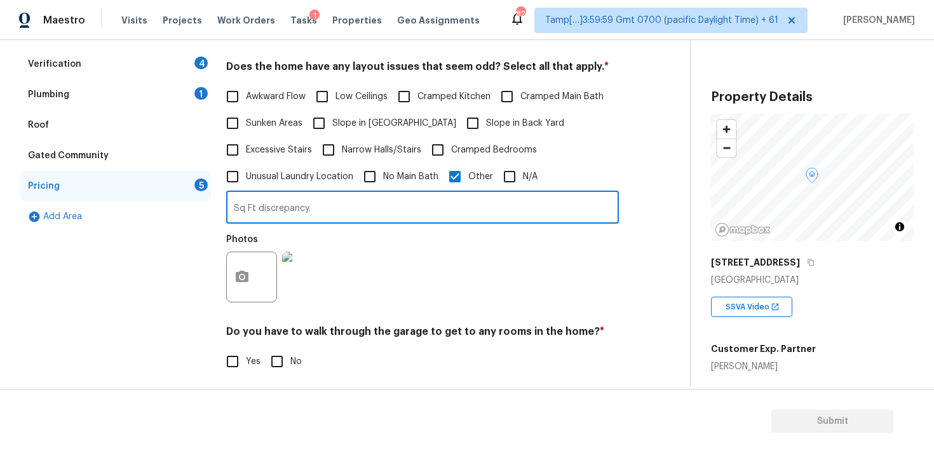
type input "Sq Ft discrepancy."
click at [429, 301] on div "Photos" at bounding box center [422, 268] width 393 height 83
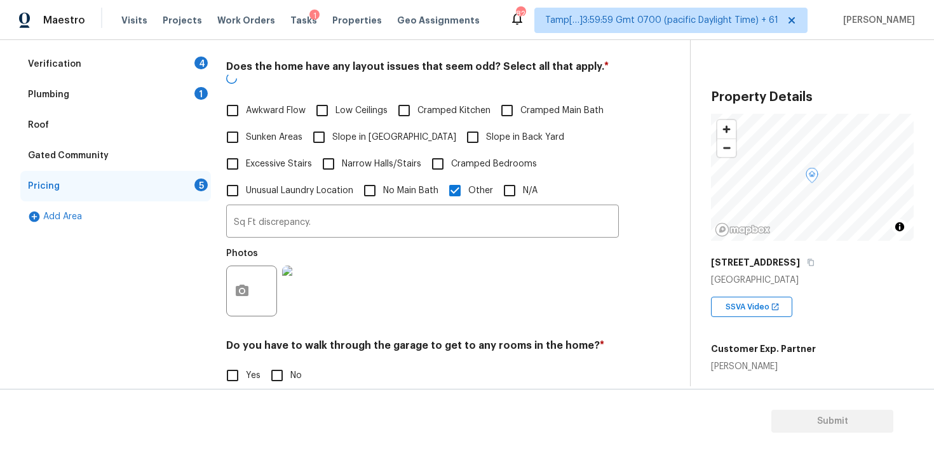
scroll to position [222, 0]
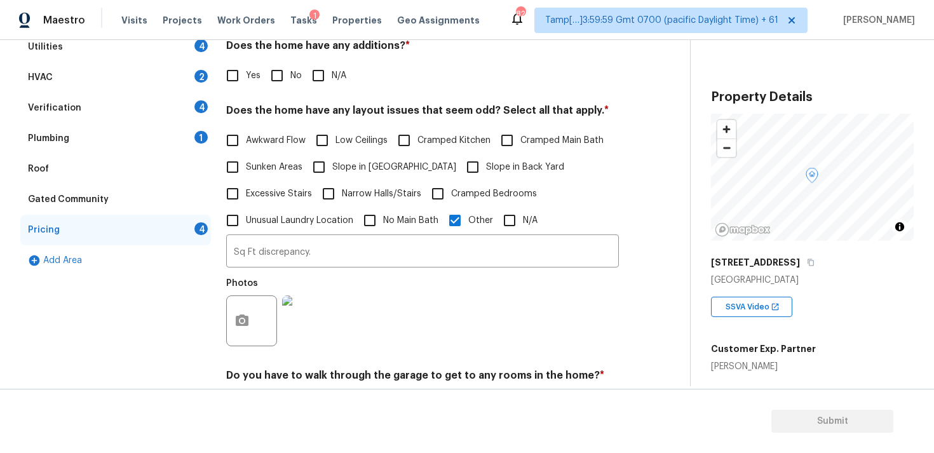
click at [380, 161] on span "Slope in [GEOGRAPHIC_DATA]" at bounding box center [394, 167] width 124 height 13
click at [332, 160] on input "Slope in [GEOGRAPHIC_DATA]" at bounding box center [318, 167] width 27 height 27
checkbox input "true"
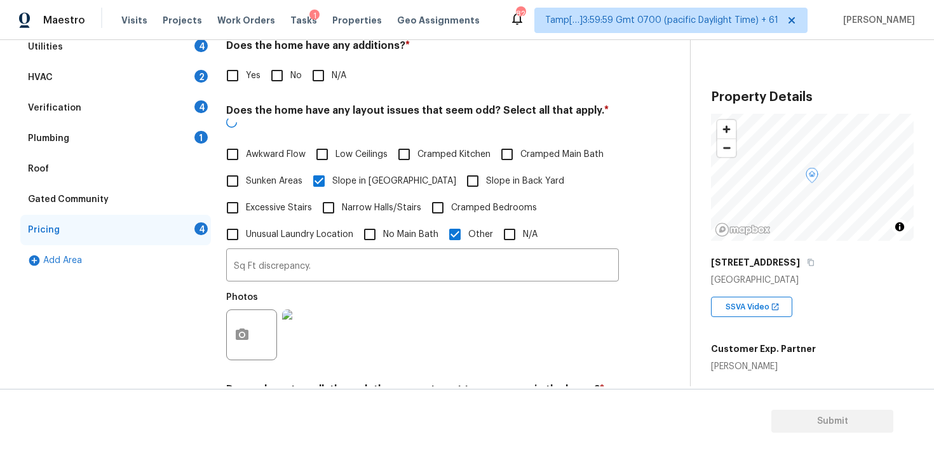
click at [486, 175] on span "Slope in Back Yard" at bounding box center [525, 181] width 78 height 13
click at [483, 168] on input "Slope in Back Yard" at bounding box center [472, 181] width 27 height 27
checkbox input "true"
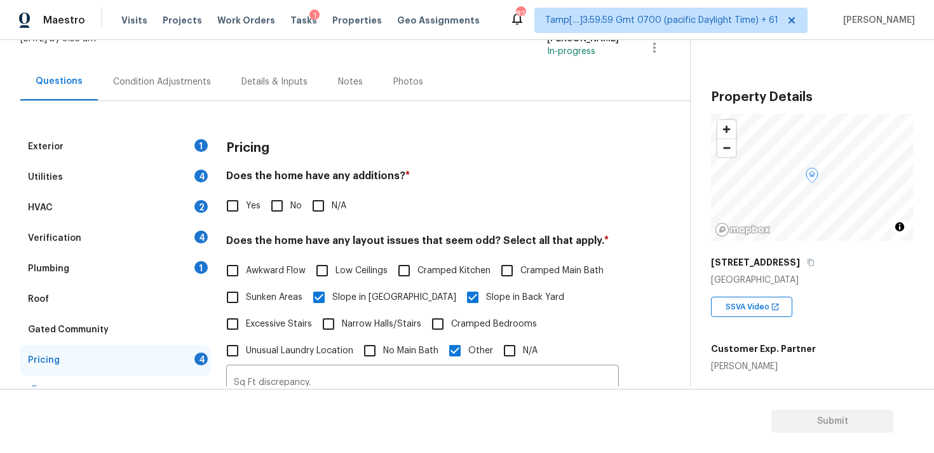
scroll to position [97, 0]
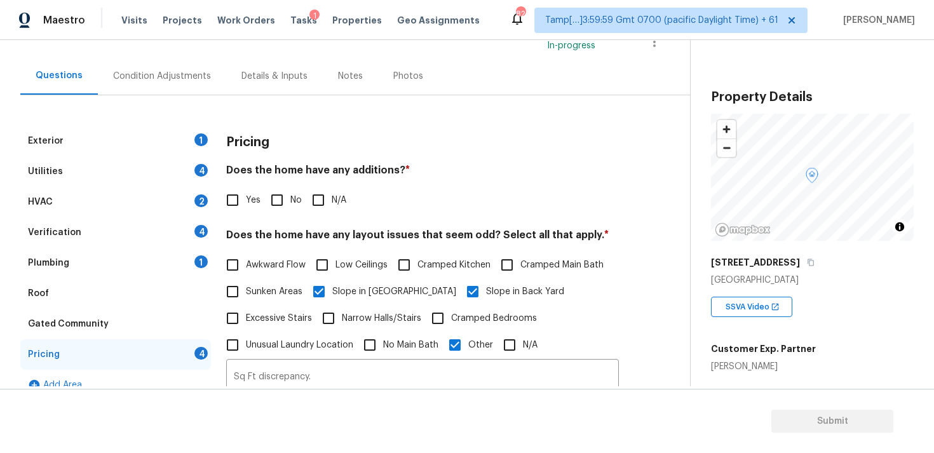
click at [286, 185] on div "Does the home have any additions? * Yes No N/A" at bounding box center [422, 189] width 393 height 50
click at [288, 206] on input "No" at bounding box center [277, 200] width 27 height 27
checkbox input "true"
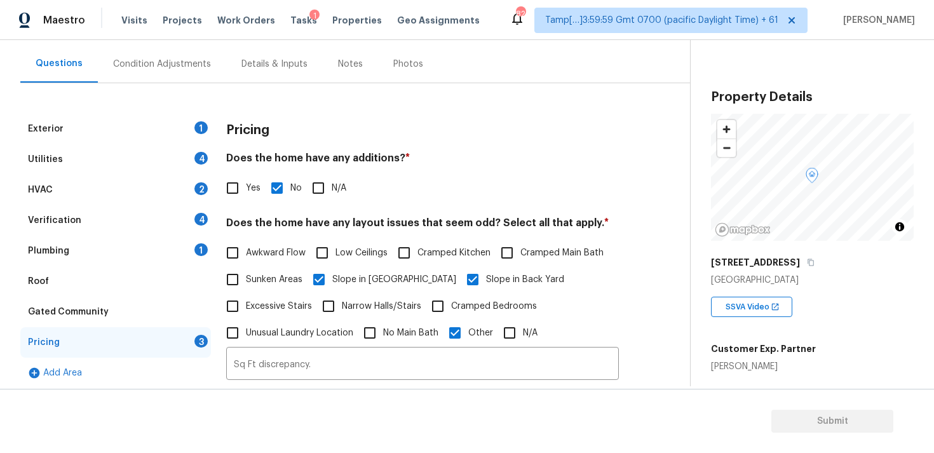
scroll to position [88, 0]
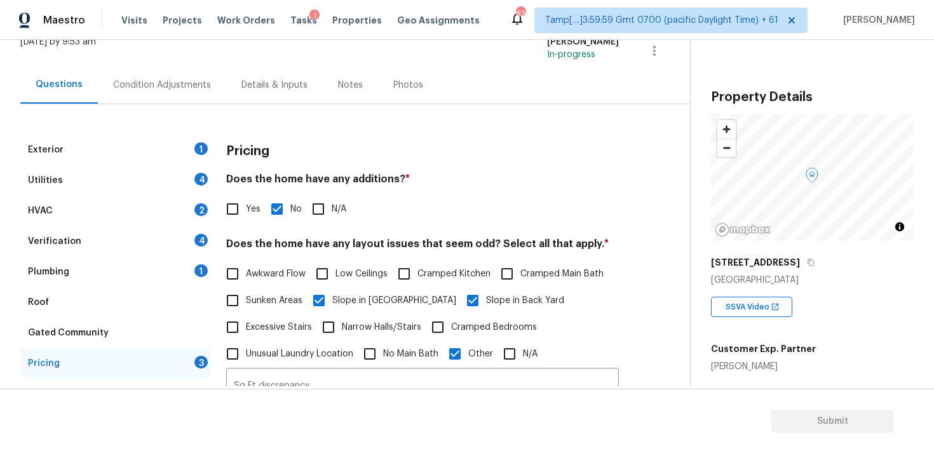
click at [182, 102] on div "Condition Adjustments" at bounding box center [162, 84] width 128 height 37
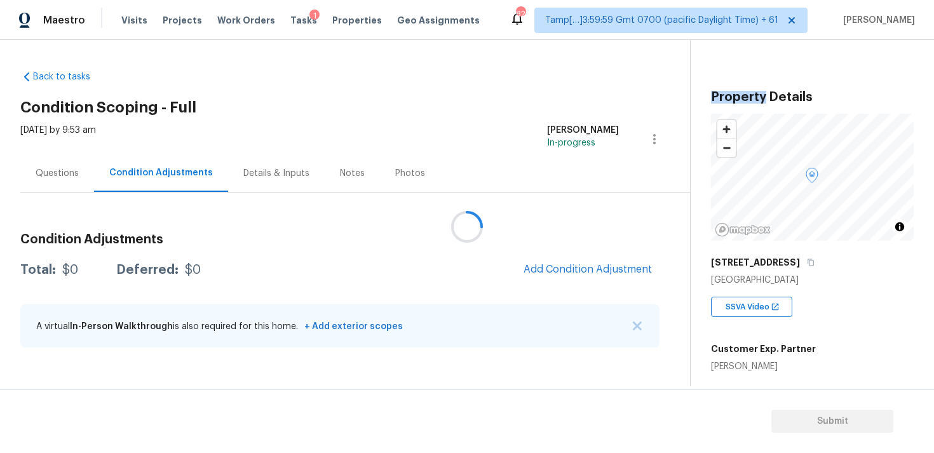
click at [546, 267] on div at bounding box center [467, 226] width 934 height 453
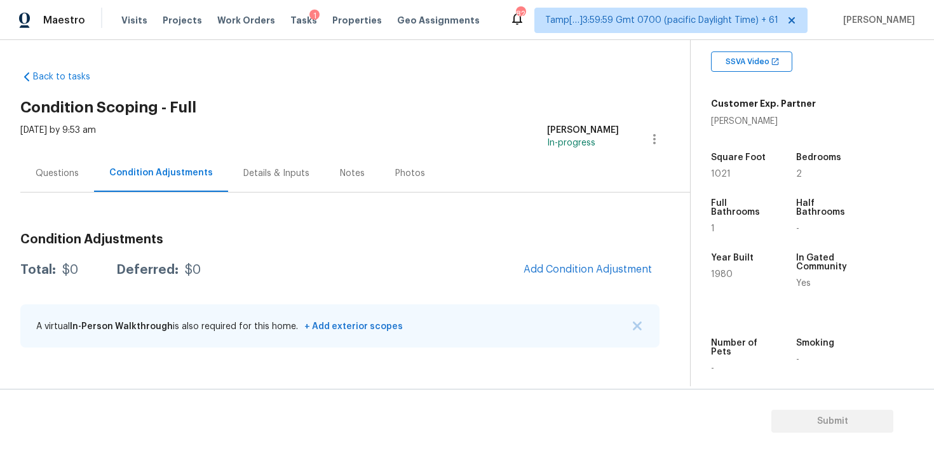
scroll to position [235, 0]
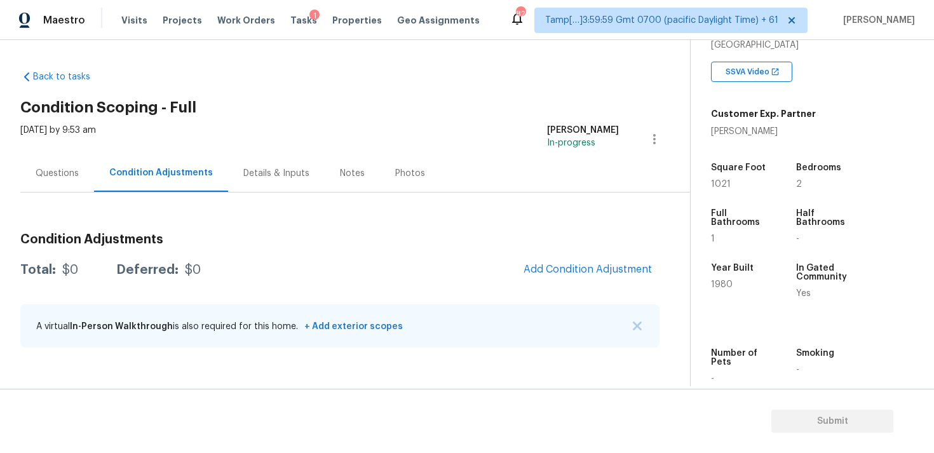
click at [564, 244] on h3 "Condition Adjustments" at bounding box center [339, 239] width 639 height 13
click at [566, 262] on button "Add Condition Adjustment" at bounding box center [588, 269] width 144 height 27
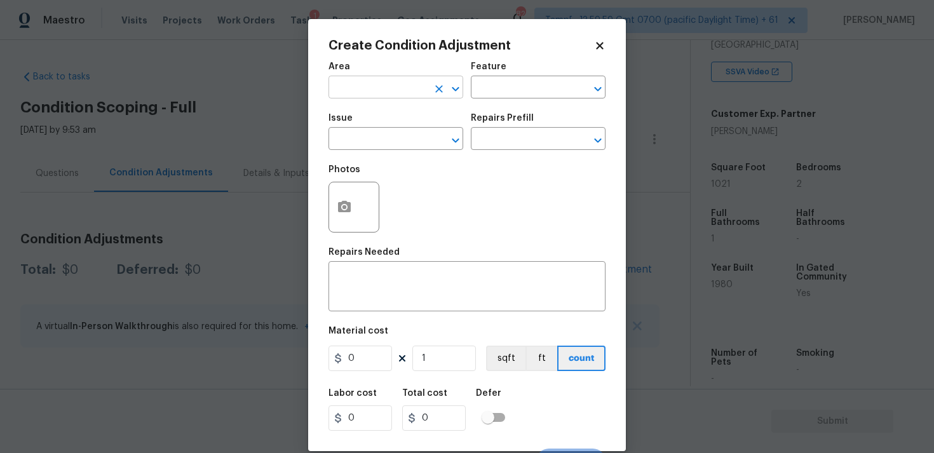
click at [404, 92] on input "text" at bounding box center [377, 89] width 99 height 20
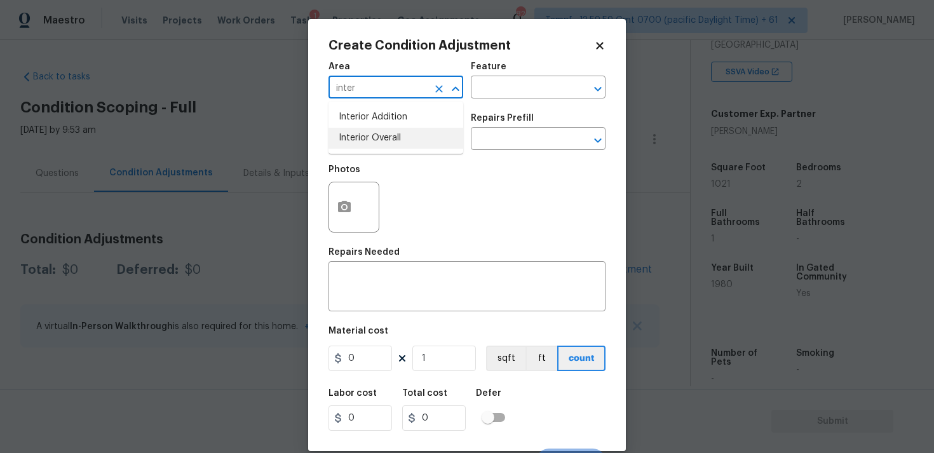
click at [396, 141] on li "Interior Overall" at bounding box center [395, 138] width 135 height 21
type input "Interior Overall"
click at [396, 141] on input "text" at bounding box center [377, 140] width 99 height 20
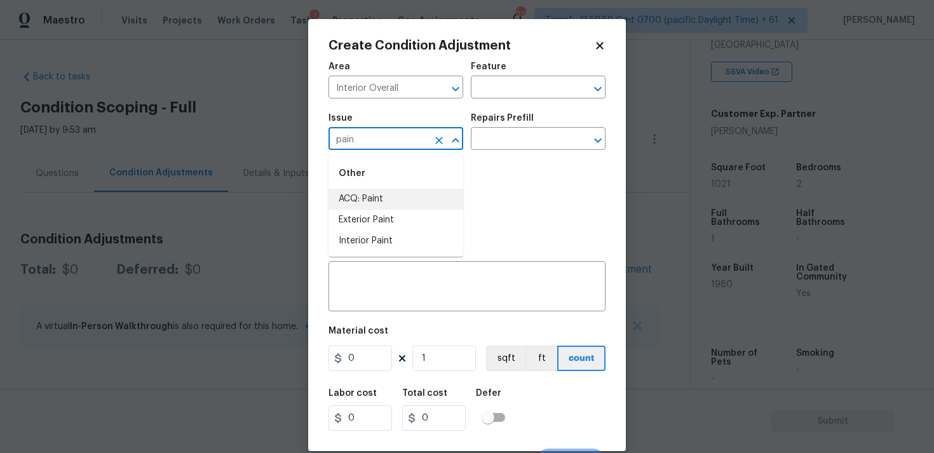
click at [395, 201] on li "ACQ: Paint" at bounding box center [395, 199] width 135 height 21
type input "ACQ: Paint"
click at [504, 133] on input "text" at bounding box center [520, 140] width 99 height 20
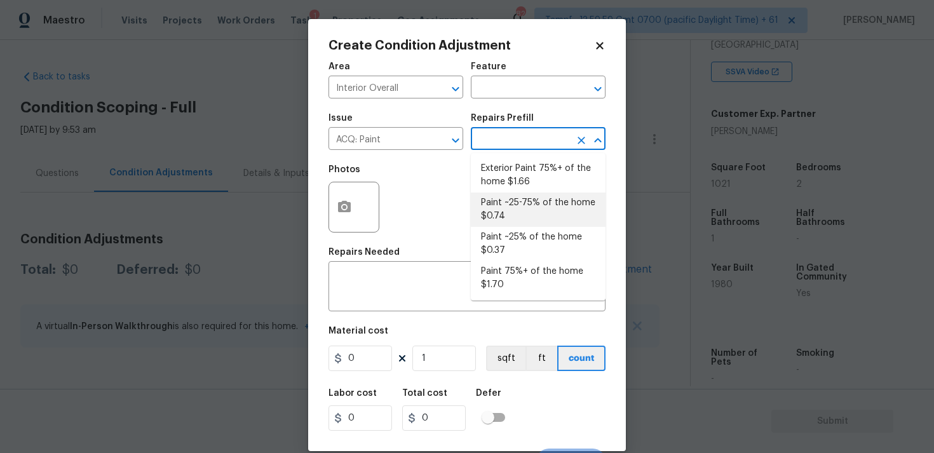
click at [514, 205] on li "Paint ~25-75% of the home $0.74" at bounding box center [538, 209] width 135 height 34
type input "Acquisition"
type textarea "Acquisition Scope: ~25 - 75% of the home needs interior paint"
type input "0.74"
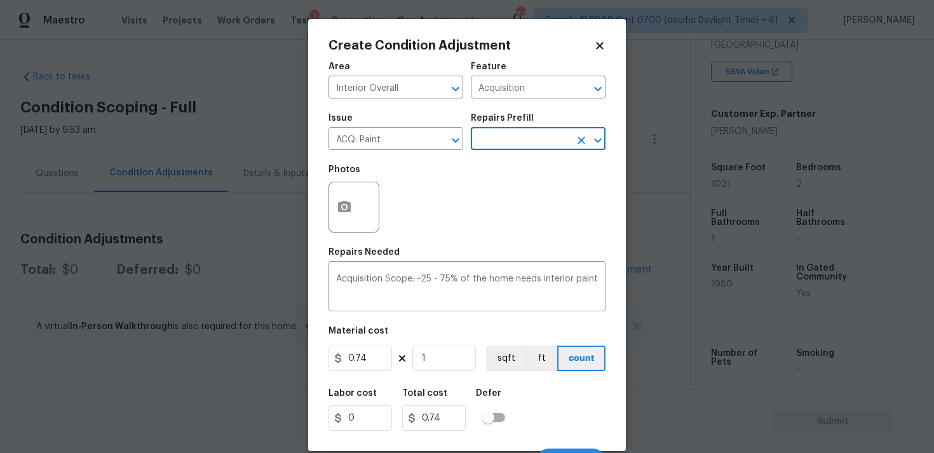
scroll to position [22, 0]
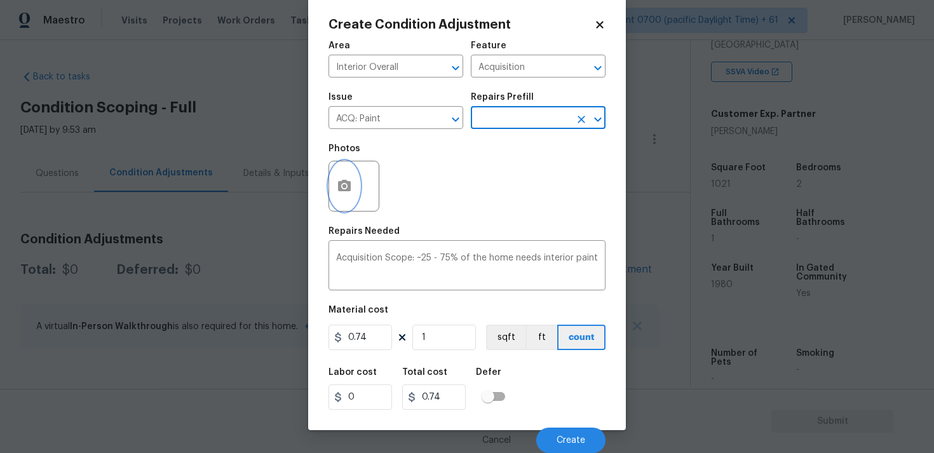
click at [336, 187] on button "button" at bounding box center [344, 186] width 30 height 50
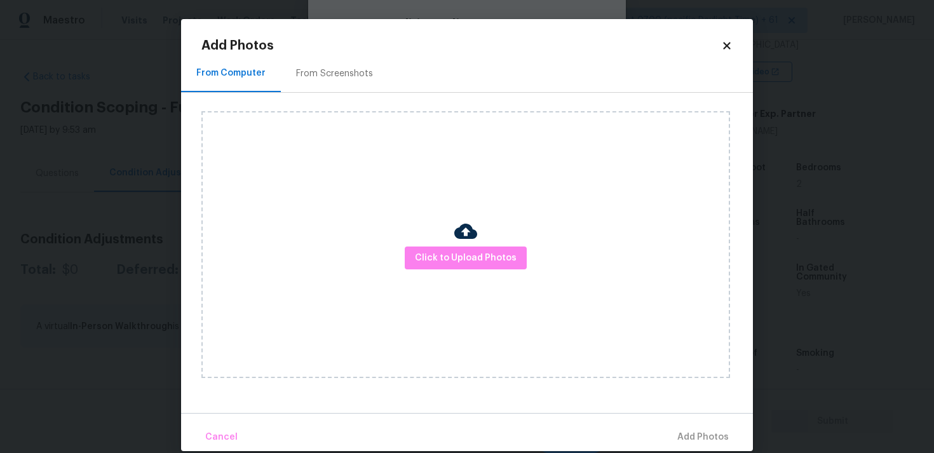
click at [465, 241] on img at bounding box center [465, 231] width 23 height 23
click at [466, 255] on span "Click to Upload Photos" at bounding box center [466, 258] width 102 height 16
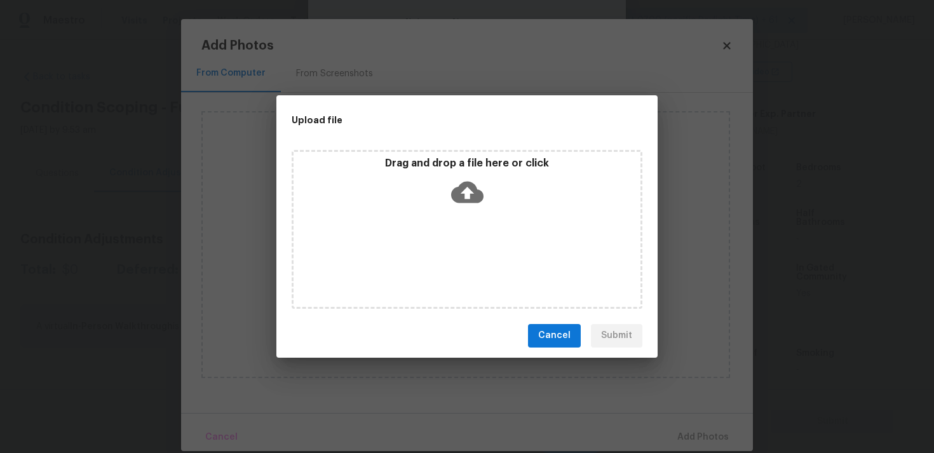
click at [467, 205] on icon at bounding box center [467, 192] width 32 height 32
click at [478, 208] on div "Drag and drop a file here or click" at bounding box center [466, 184] width 347 height 55
click at [563, 333] on span "Cancel" at bounding box center [554, 336] width 32 height 16
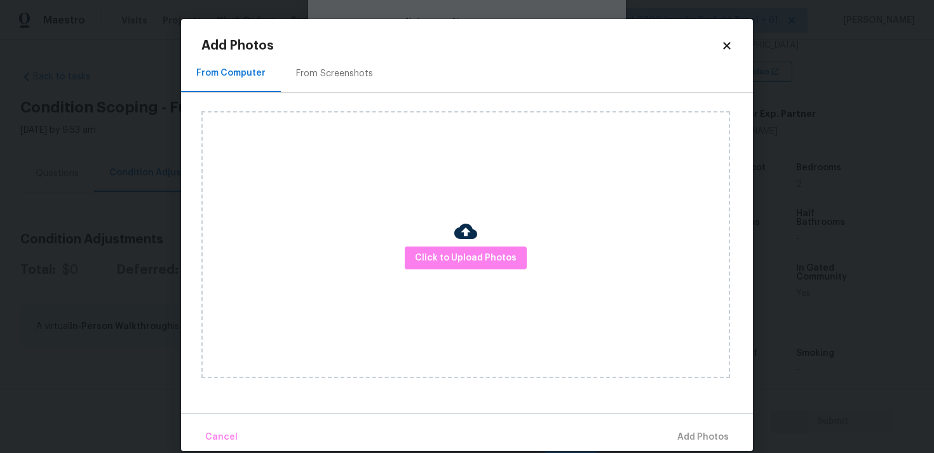
click at [722, 42] on icon at bounding box center [726, 45] width 11 height 11
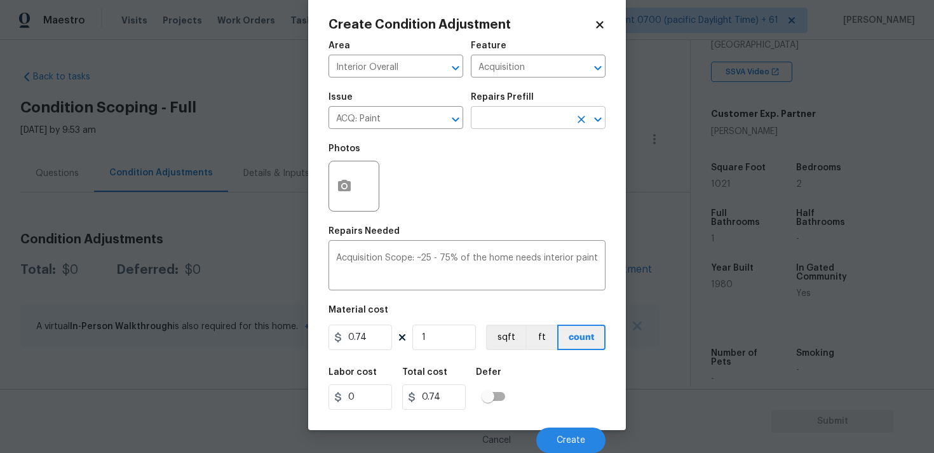
click at [516, 110] on input "text" at bounding box center [520, 119] width 99 height 20
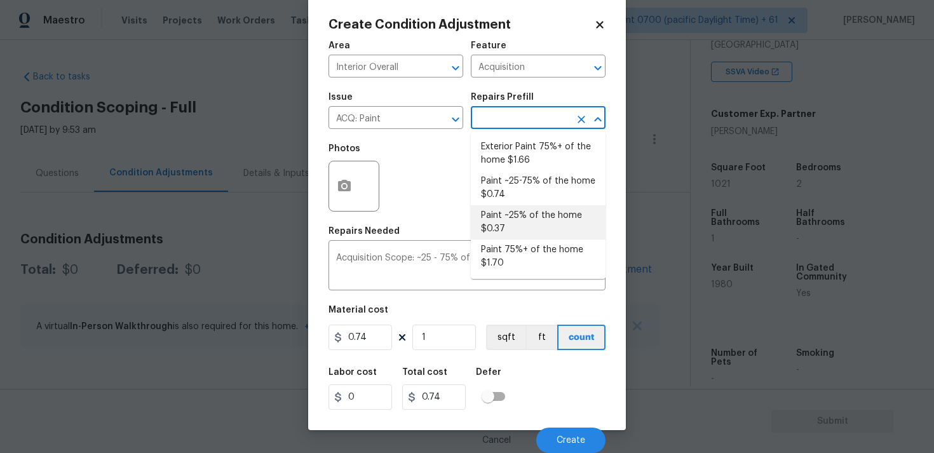
click at [508, 234] on li "Paint ~25% of the home $0.37" at bounding box center [538, 222] width 135 height 34
type textarea "Acquisition Scope: ~25% of the home needs interior paint"
type input "0.37"
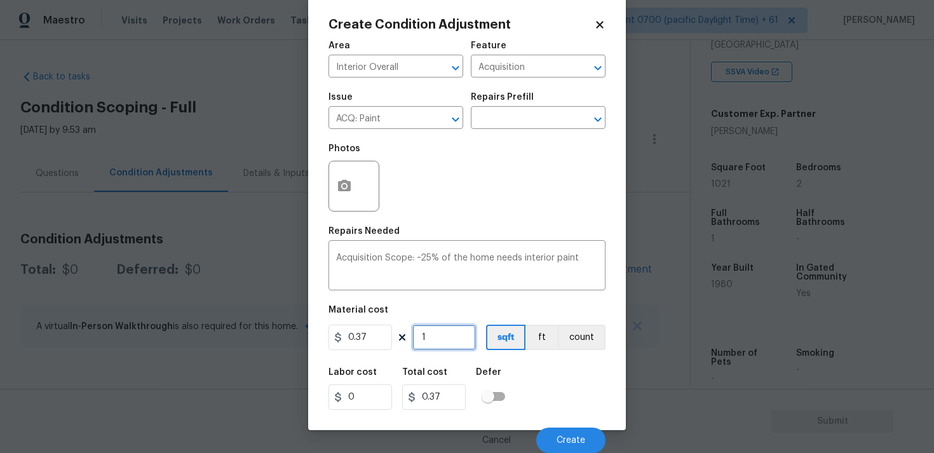
click at [448, 332] on input "1" at bounding box center [444, 337] width 64 height 25
click at [452, 345] on input "1" at bounding box center [444, 337] width 64 height 25
type input "0"
paste input "1187"
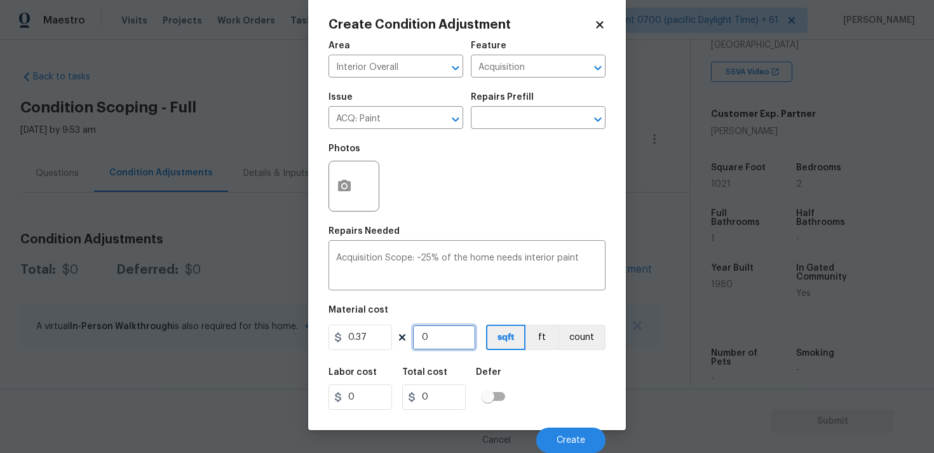
type input "1187"
type input "439.19"
type input "1187"
click at [546, 384] on div "Labor cost 0 Total cost 439.19 Defer" at bounding box center [466, 388] width 277 height 57
click at [561, 420] on div "Cancel Create" at bounding box center [466, 435] width 277 height 36
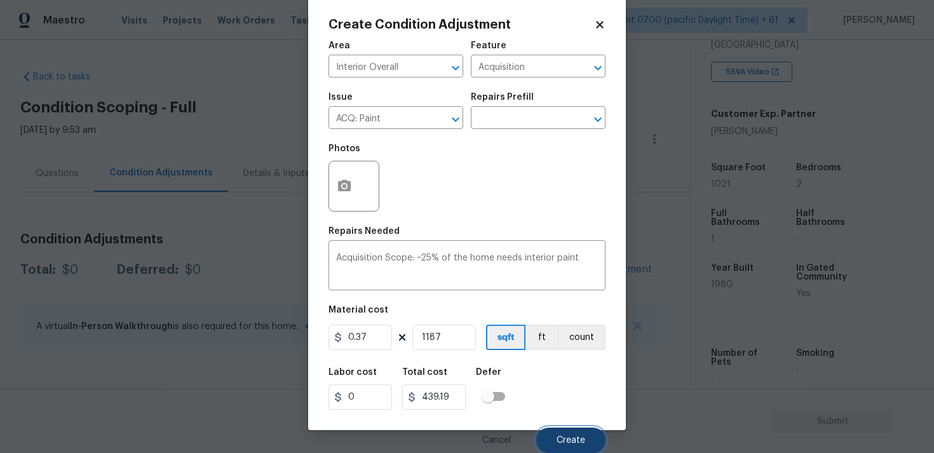
click at [563, 438] on span "Create" at bounding box center [570, 441] width 29 height 10
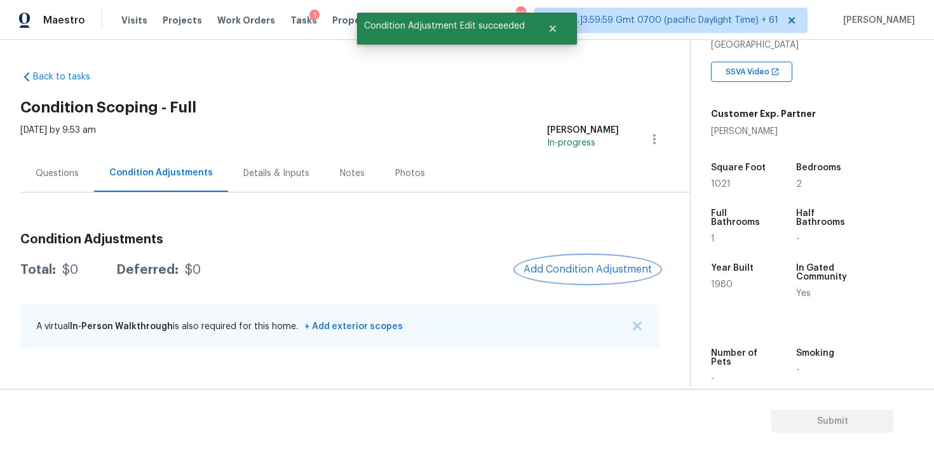
scroll to position [0, 0]
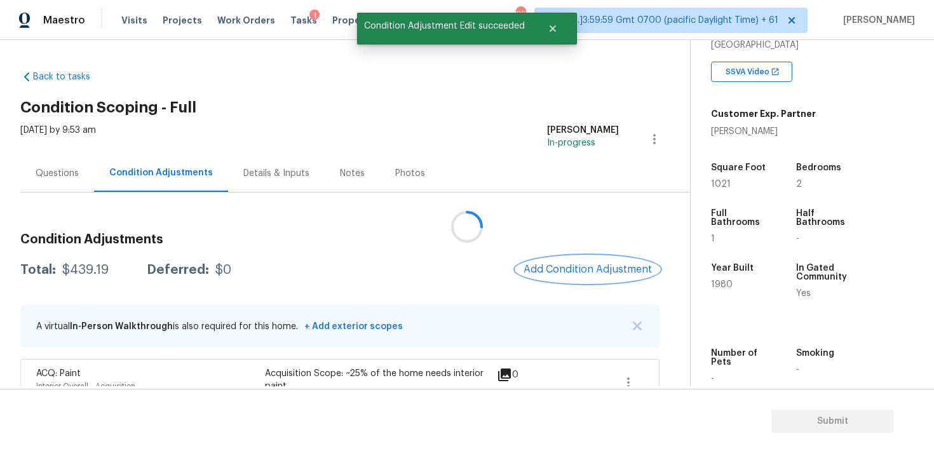
click at [584, 271] on span "Add Condition Adjustment" at bounding box center [587, 269] width 128 height 11
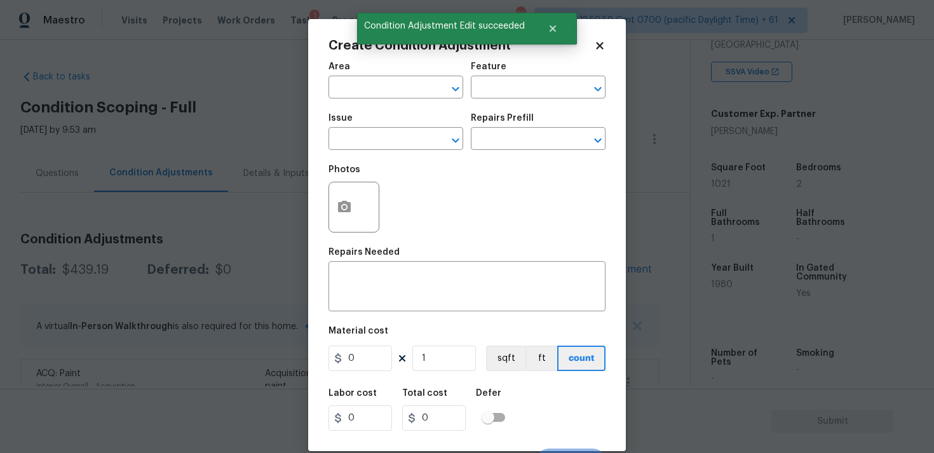
click at [411, 100] on span "Area ​" at bounding box center [395, 80] width 135 height 51
click at [405, 90] on input "text" at bounding box center [377, 89] width 99 height 20
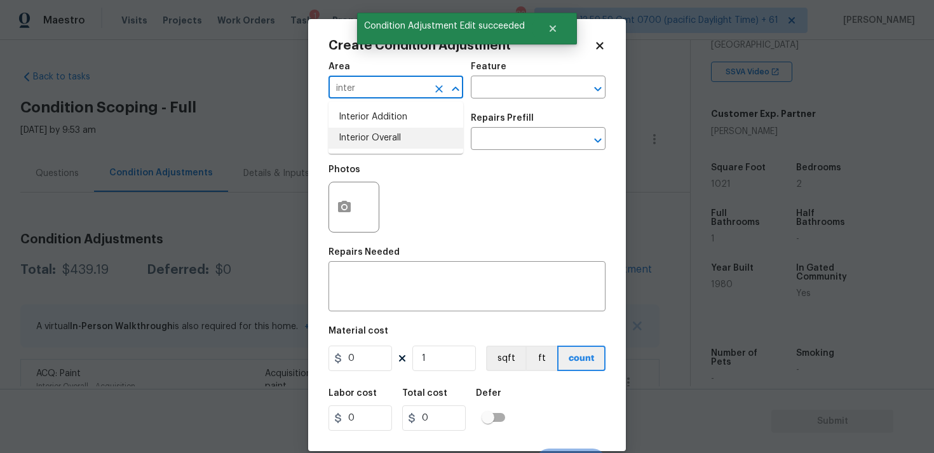
click at [402, 141] on li "Interior Overall" at bounding box center [395, 138] width 135 height 21
type input "Interior Overall"
click at [402, 141] on input "text" at bounding box center [377, 140] width 99 height 20
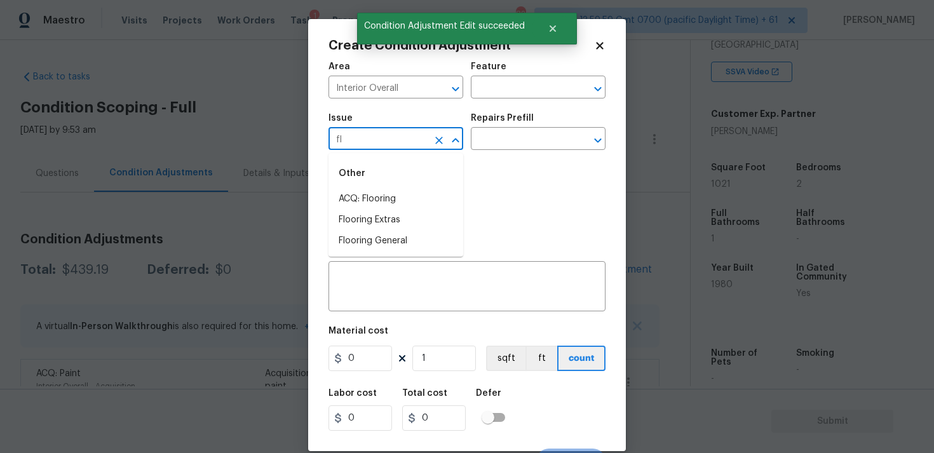
type input "flo"
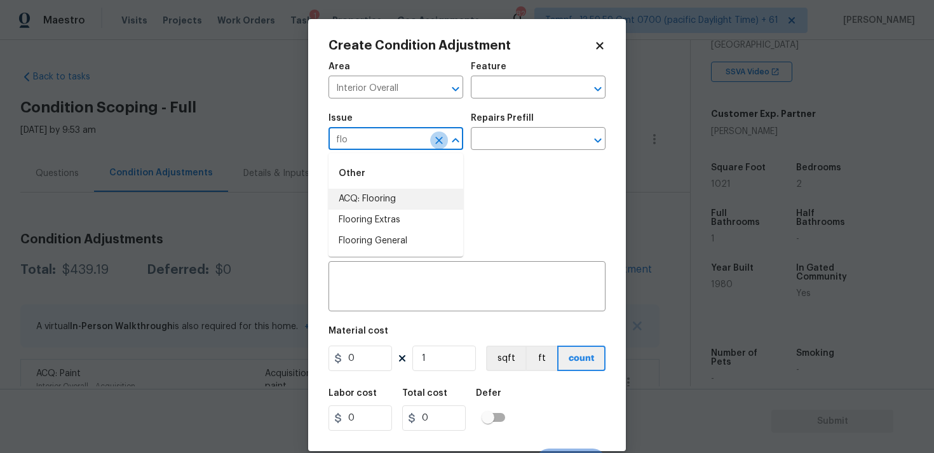
click at [436, 137] on icon "Clear" at bounding box center [439, 141] width 8 height 8
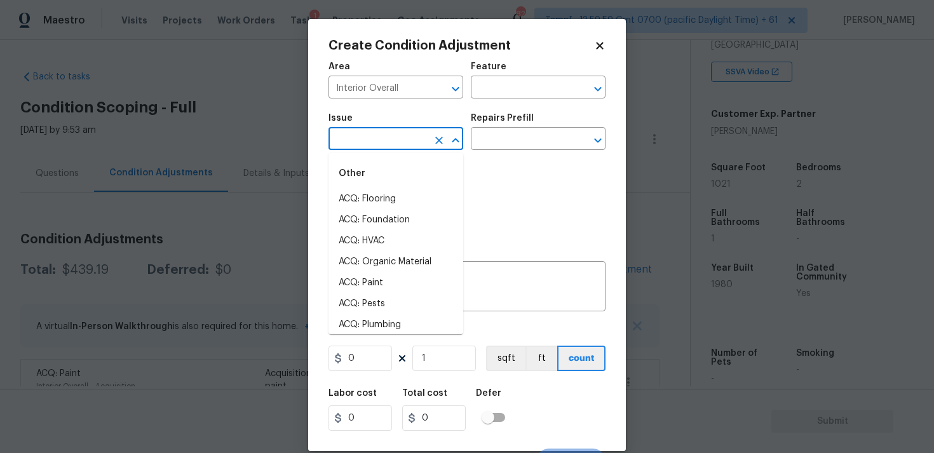
click at [383, 140] on input "text" at bounding box center [377, 140] width 99 height 20
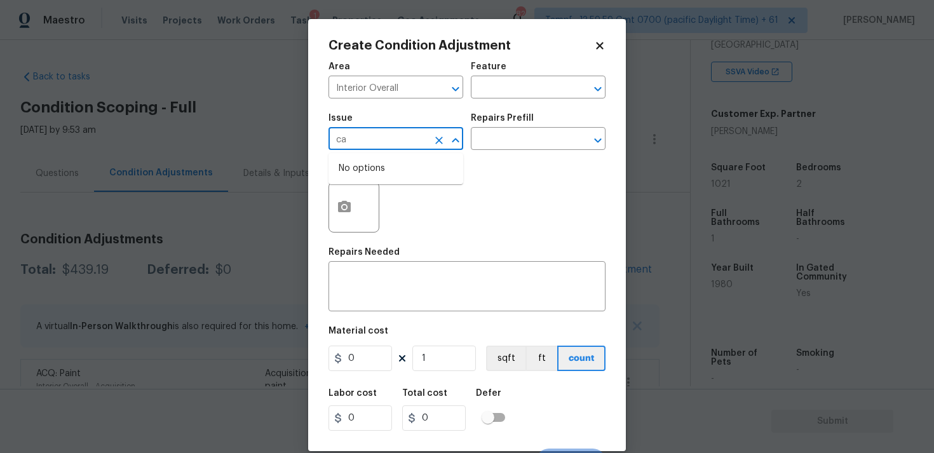
type input "c"
click at [390, 240] on li "Flooring General" at bounding box center [395, 241] width 135 height 21
type input "Flooring General"
click at [513, 135] on input "text" at bounding box center [520, 140] width 99 height 20
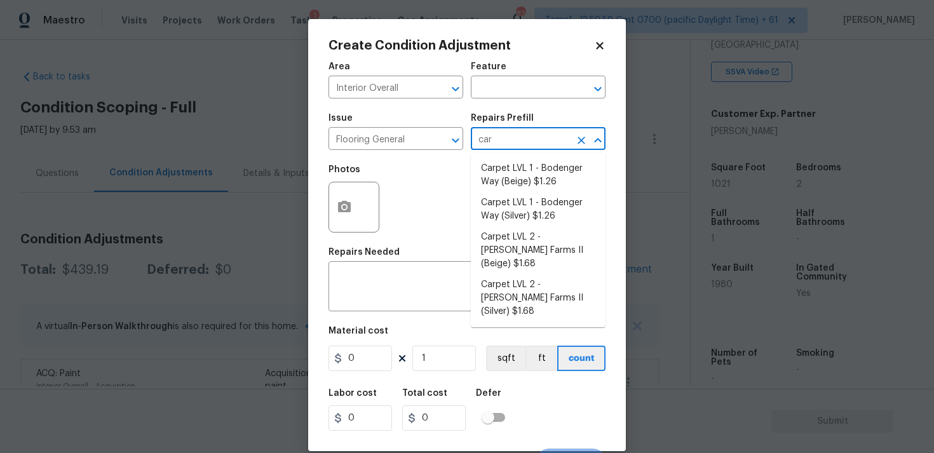
type input "carp"
click at [519, 164] on li "Carpet LVL 1 - Bodenger Way (Beige) $1.26" at bounding box center [538, 175] width 135 height 34
type input "Overall Flooring"
type textarea "Install new carpet. (Bodenger Way 749 Bird Bath, Beige) at all previously carpe…"
type input "1.26"
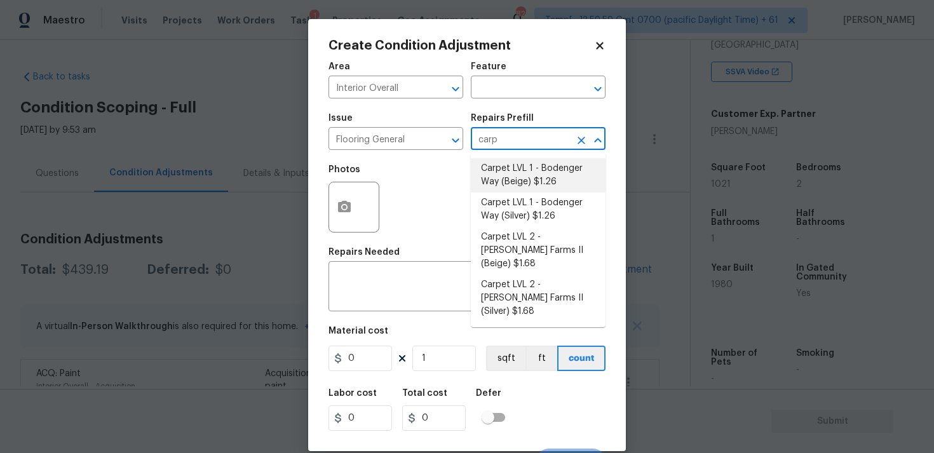
type input "1.26"
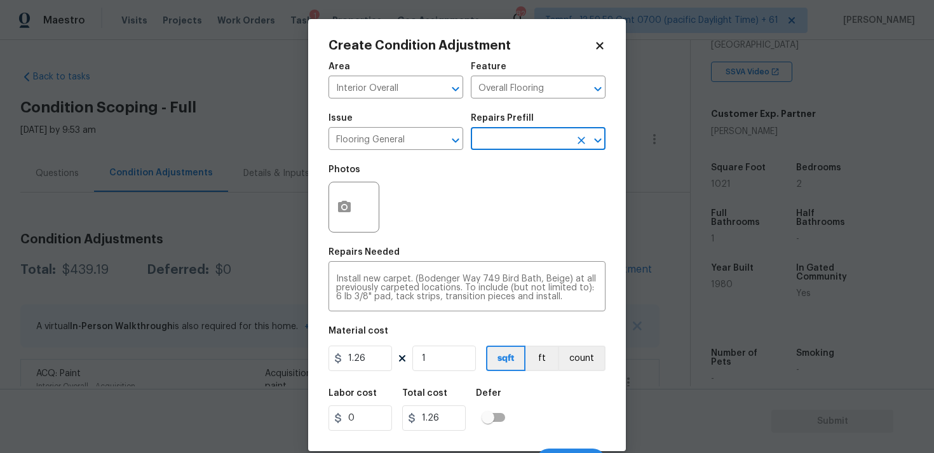
click at [440, 382] on div "Labor cost 0 Total cost 1.26 Defer" at bounding box center [466, 409] width 277 height 57
click at [440, 353] on input "1" at bounding box center [444, 358] width 64 height 25
type input "0"
type input "5"
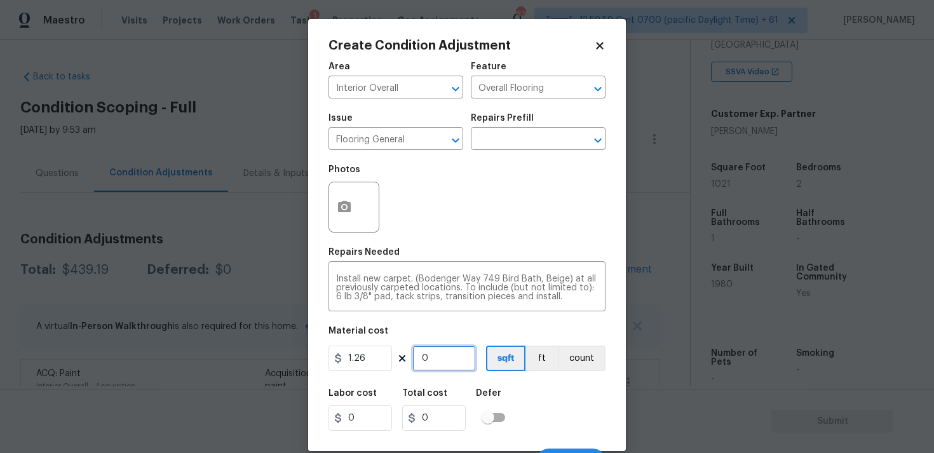
type input "6.3"
type input "50"
type input "63"
type input "500"
type input "630"
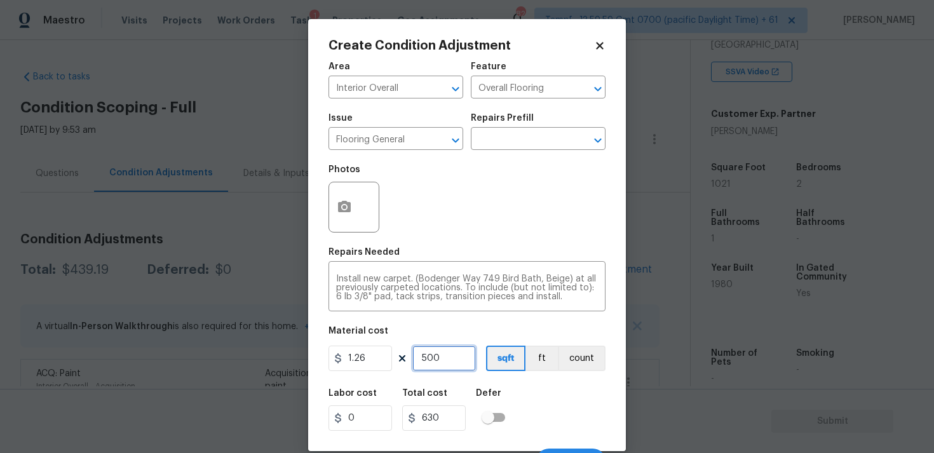
type input "500"
click at [497, 328] on div "Material cost" at bounding box center [466, 334] width 277 height 17
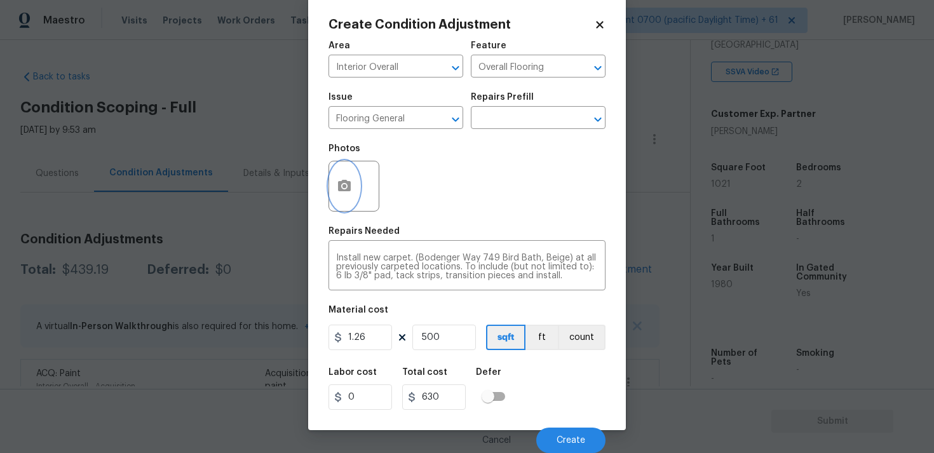
click at [344, 177] on button "button" at bounding box center [344, 186] width 30 height 50
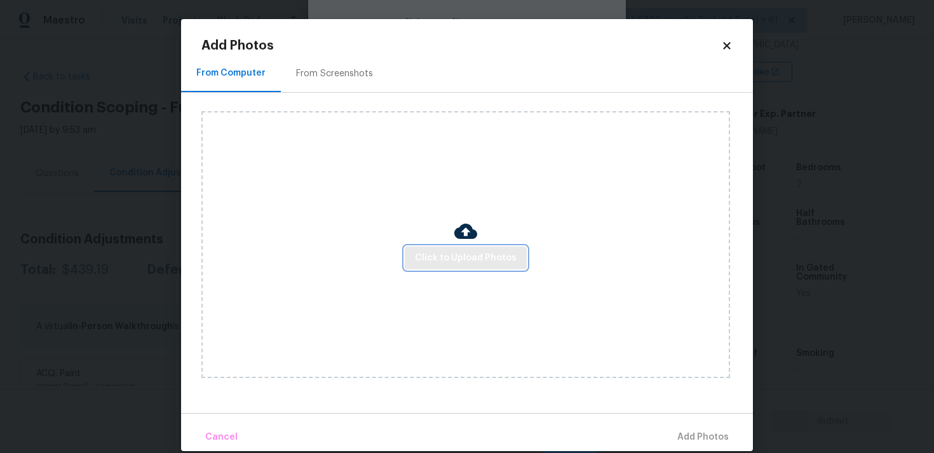
click at [492, 252] on span "Click to Upload Photos" at bounding box center [466, 258] width 102 height 16
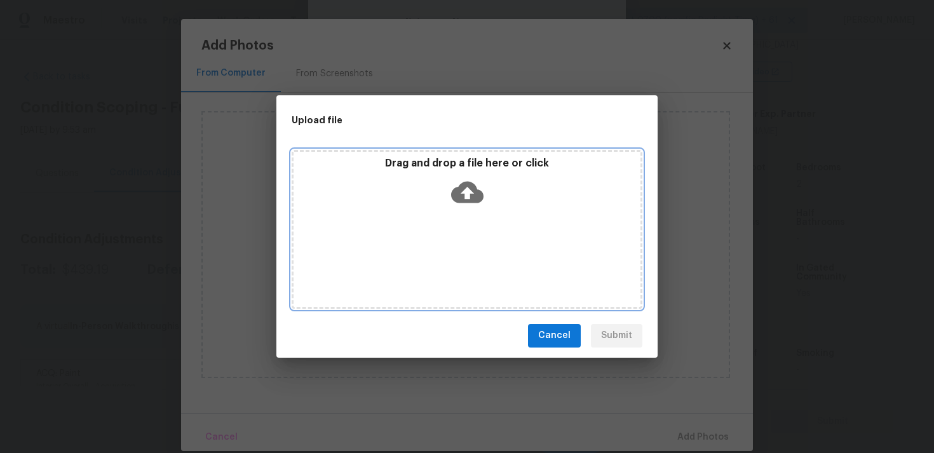
click at [466, 192] on icon at bounding box center [467, 192] width 32 height 32
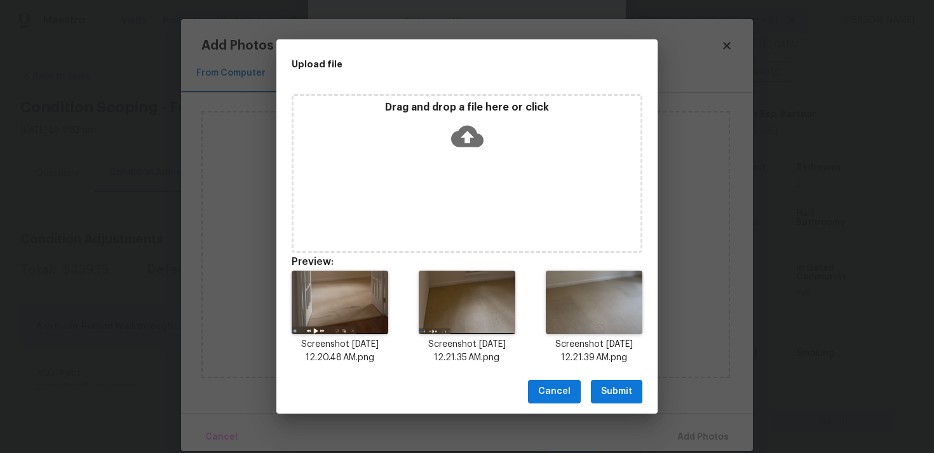
scroll to position [10, 0]
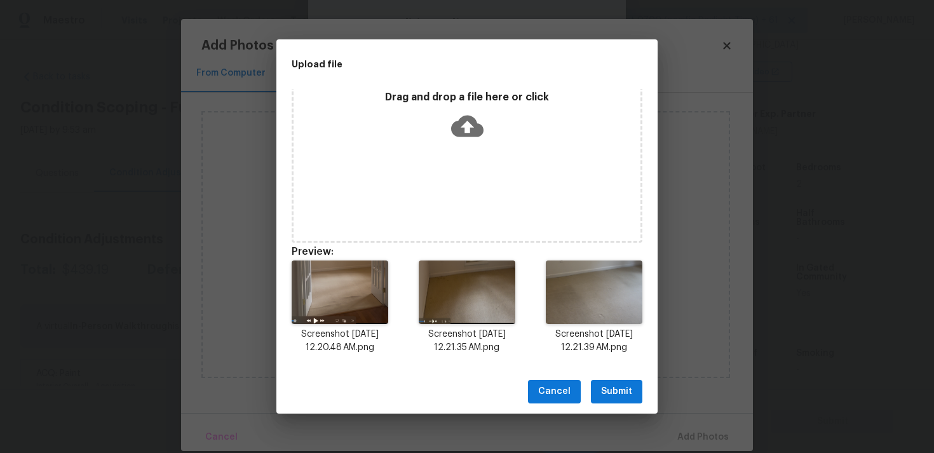
click at [619, 391] on span "Submit" at bounding box center [616, 392] width 31 height 16
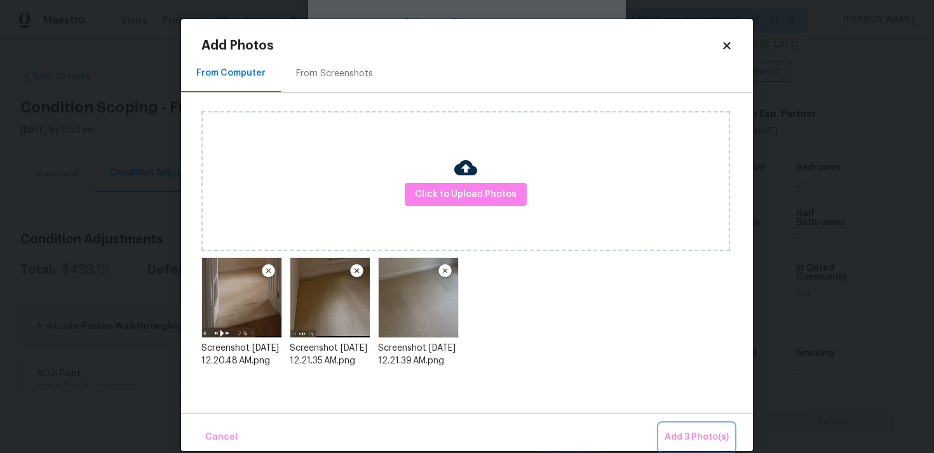
click at [681, 441] on span "Add 3 Photo(s)" at bounding box center [696, 437] width 64 height 16
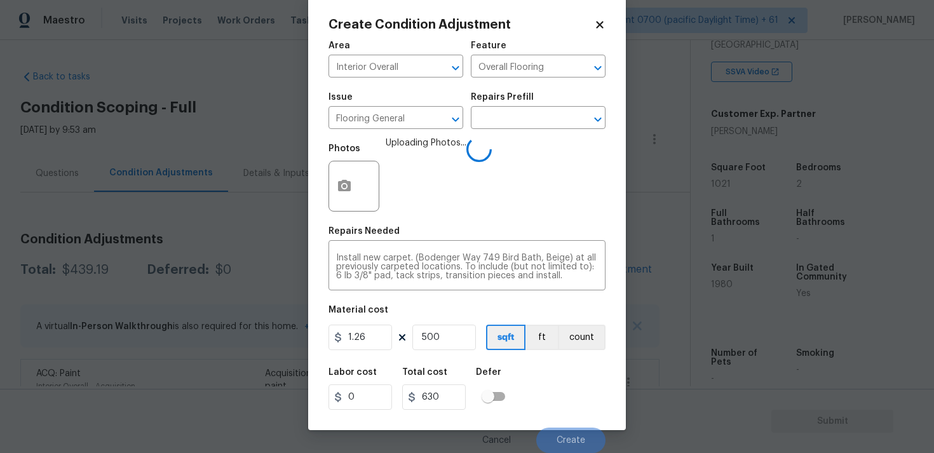
click at [539, 390] on div "Labor cost 0 Total cost 630 Defer" at bounding box center [466, 388] width 277 height 57
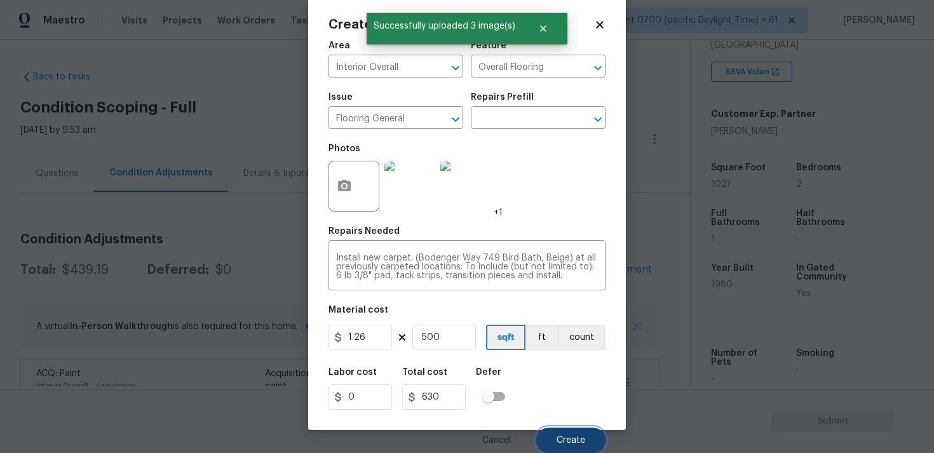
click at [591, 447] on button "Create" at bounding box center [570, 439] width 69 height 25
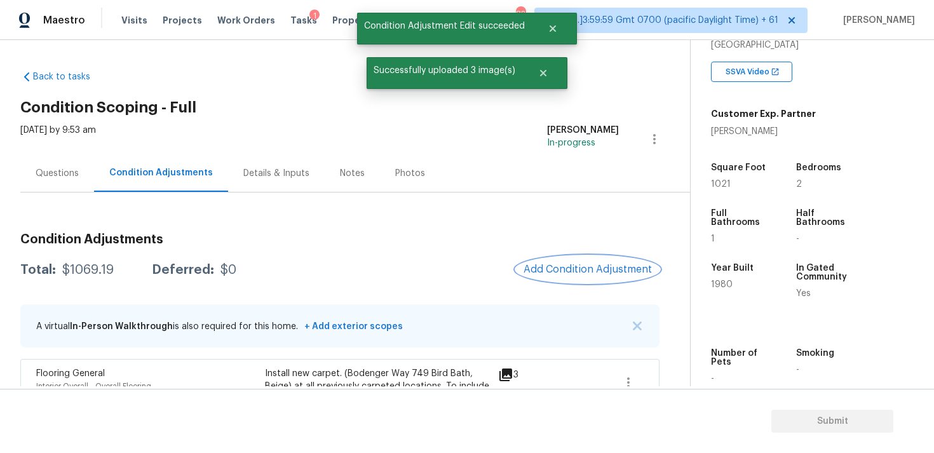
click at [600, 279] on button "Add Condition Adjustment" at bounding box center [588, 269] width 144 height 27
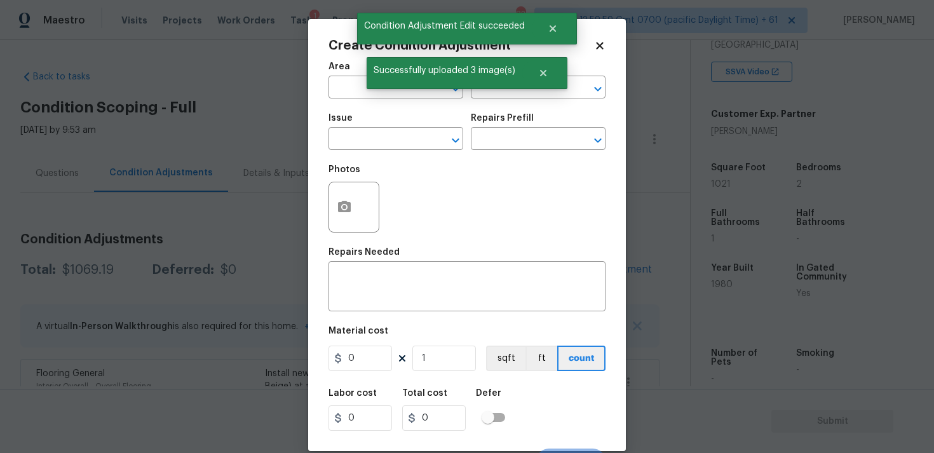
click at [392, 99] on span "Area ​" at bounding box center [395, 80] width 135 height 51
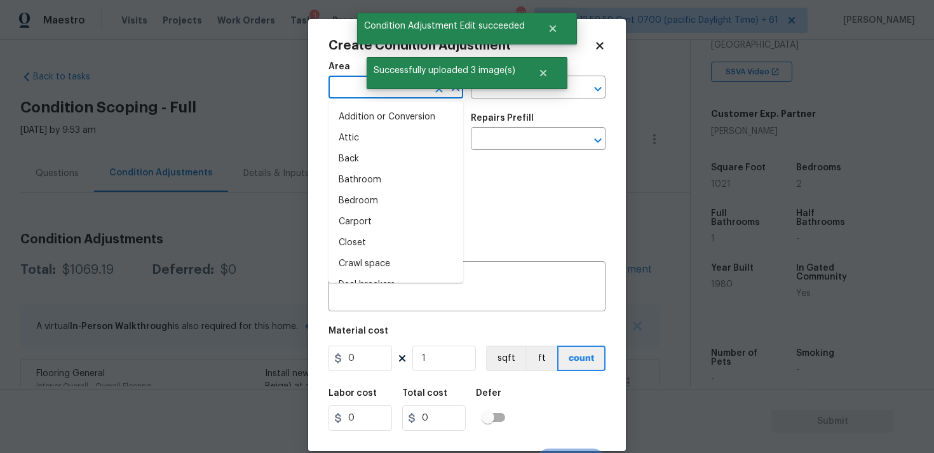
click at [389, 95] on input "text" at bounding box center [377, 89] width 99 height 20
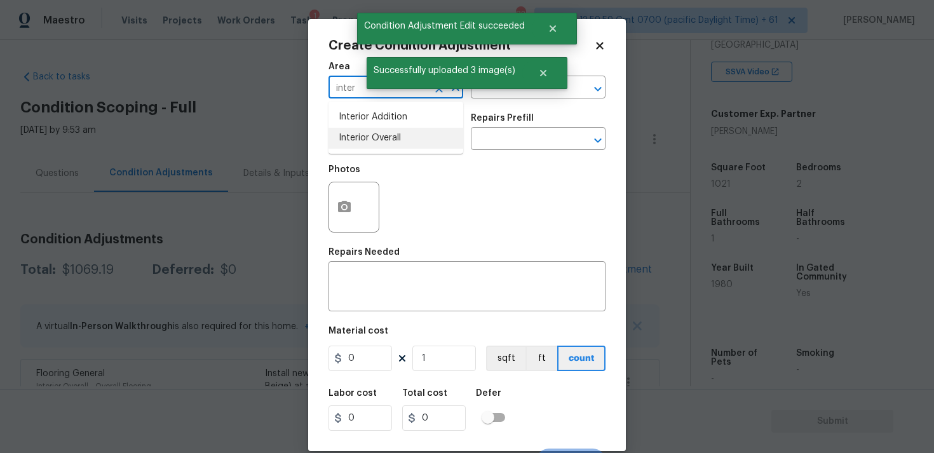
click at [383, 131] on li "Interior Overall" at bounding box center [395, 138] width 135 height 21
type input "Interior Overall"
click at [383, 131] on input "text" at bounding box center [377, 140] width 99 height 20
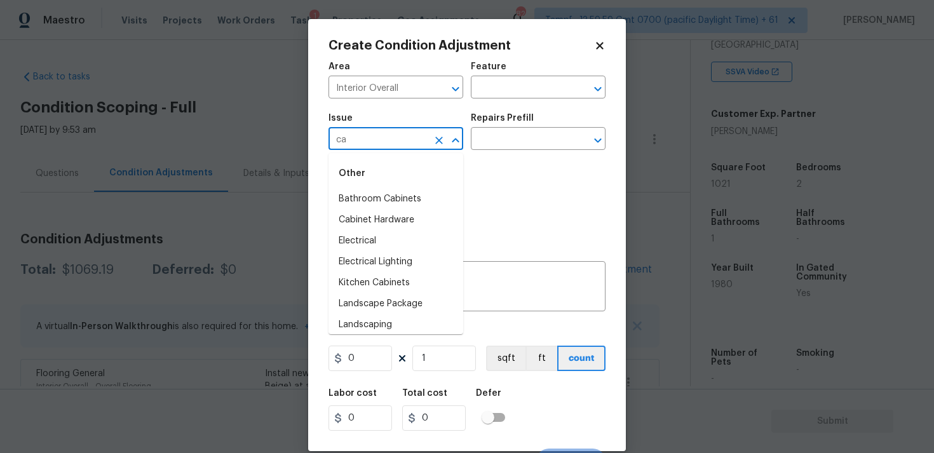
type input "c"
type input "pai"
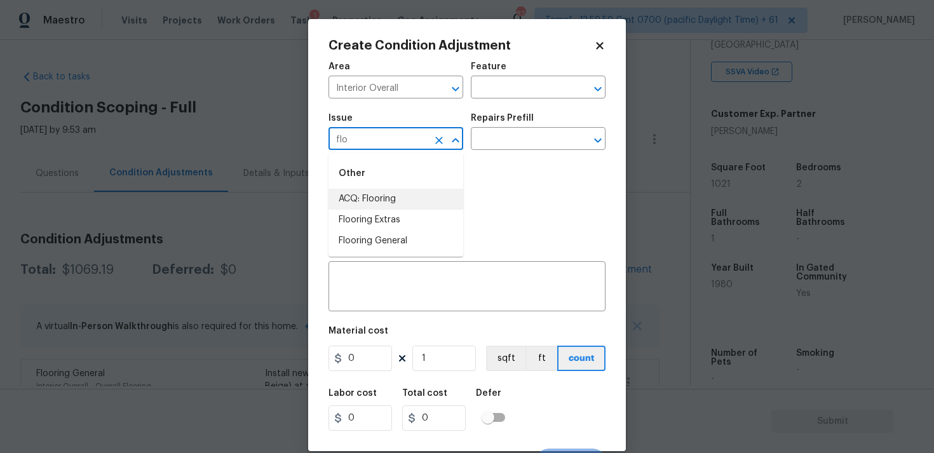
click at [390, 191] on li "ACQ: Flooring" at bounding box center [395, 199] width 135 height 21
type input "ACQ: Flooring"
click at [493, 145] on input "text" at bounding box center [520, 140] width 99 height 20
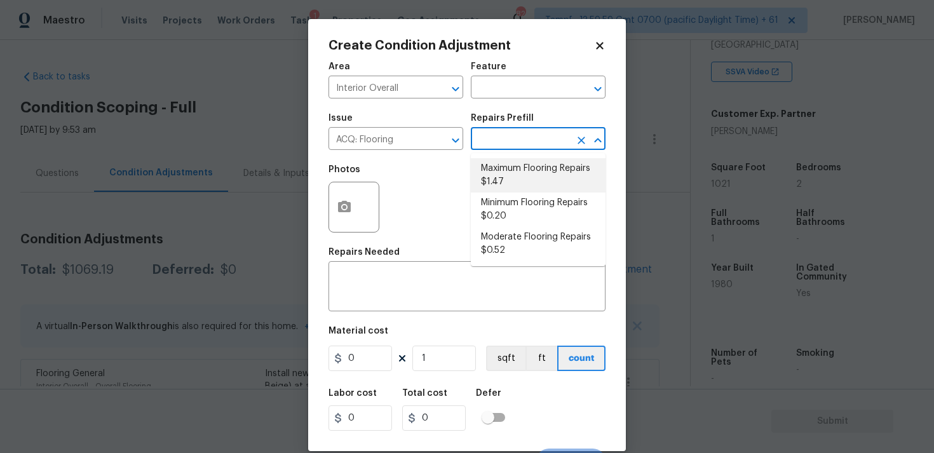
click at [515, 201] on li "Minimum Flooring Repairs $0.20" at bounding box center [538, 209] width 135 height 34
type input "Acquisition"
type textarea "Acquisition Scope: Minimum flooring repairs"
type input "0.2"
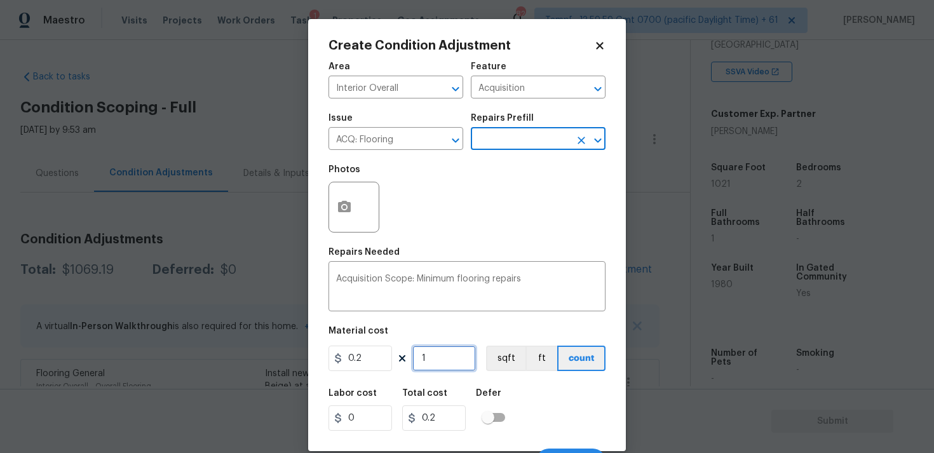
click at [438, 356] on input "1" at bounding box center [444, 358] width 64 height 25
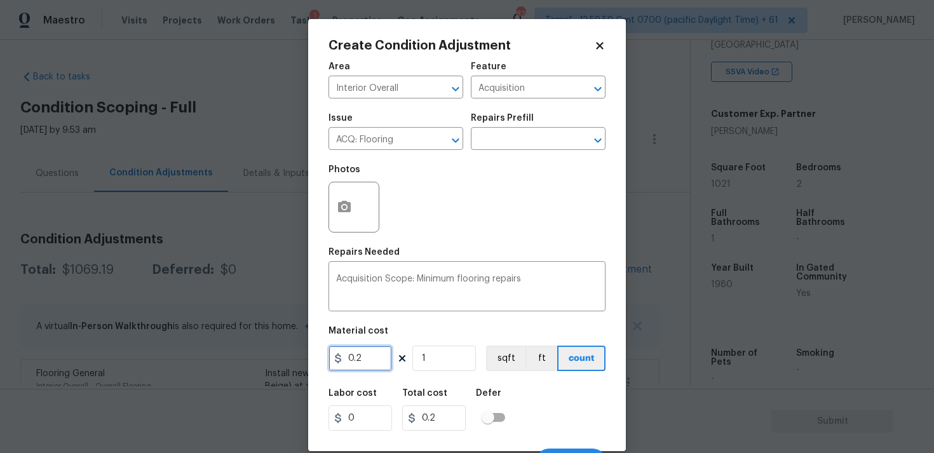
click at [386, 354] on input "0.2" at bounding box center [360, 358] width 64 height 25
type input "300"
click at [537, 399] on div "Labor cost 0 Total cost 0.2 Defer" at bounding box center [466, 409] width 277 height 57
type input "300"
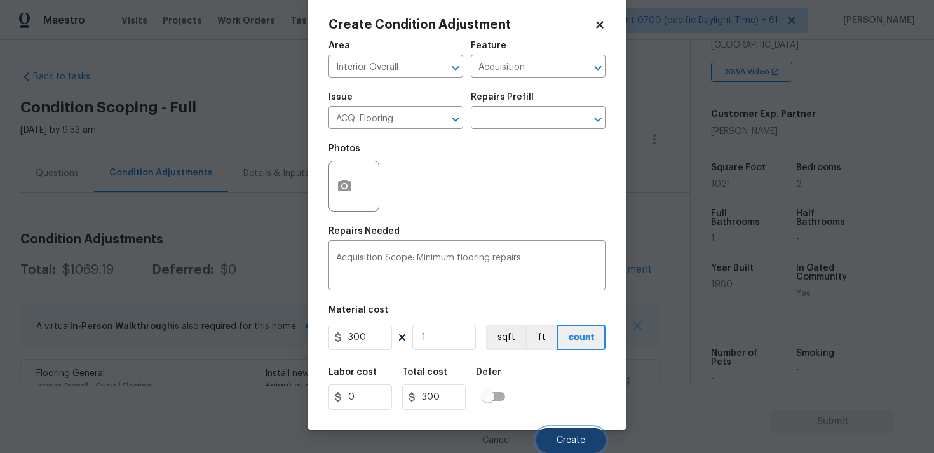
click at [554, 429] on button "Create" at bounding box center [570, 439] width 69 height 25
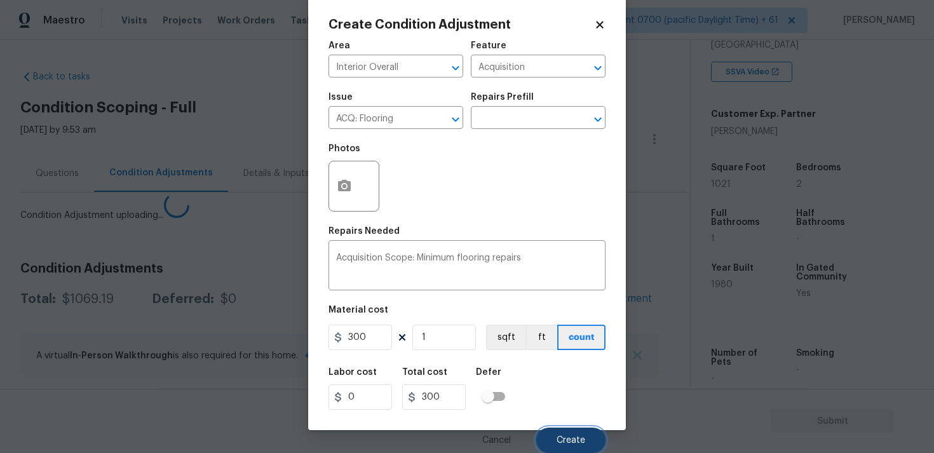
click at [554, 429] on button "Create" at bounding box center [570, 439] width 69 height 25
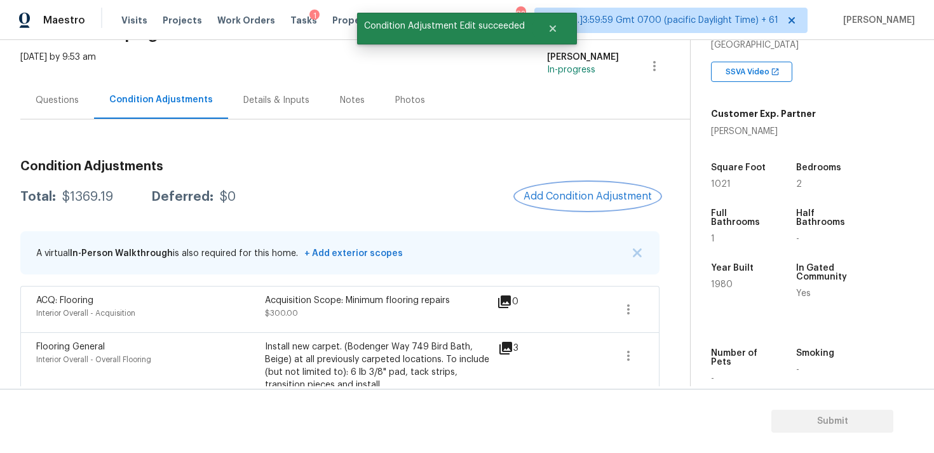
scroll to position [51, 0]
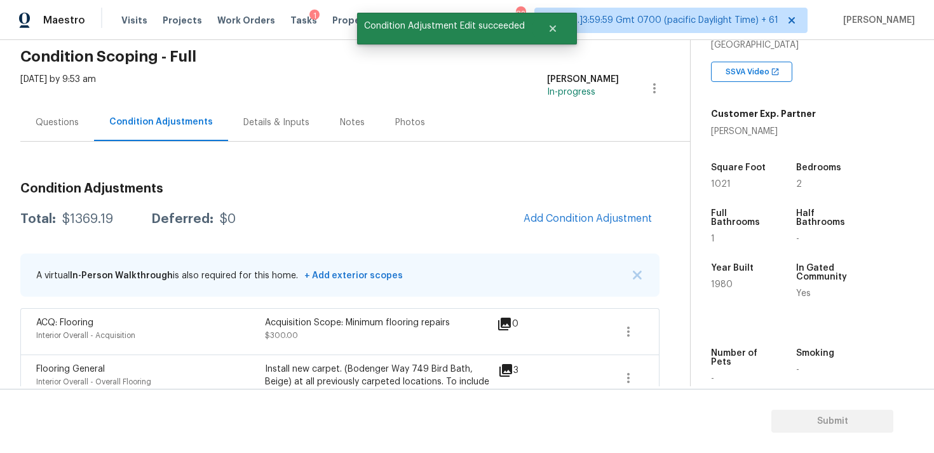
click at [70, 120] on div "Questions" at bounding box center [57, 122] width 43 height 13
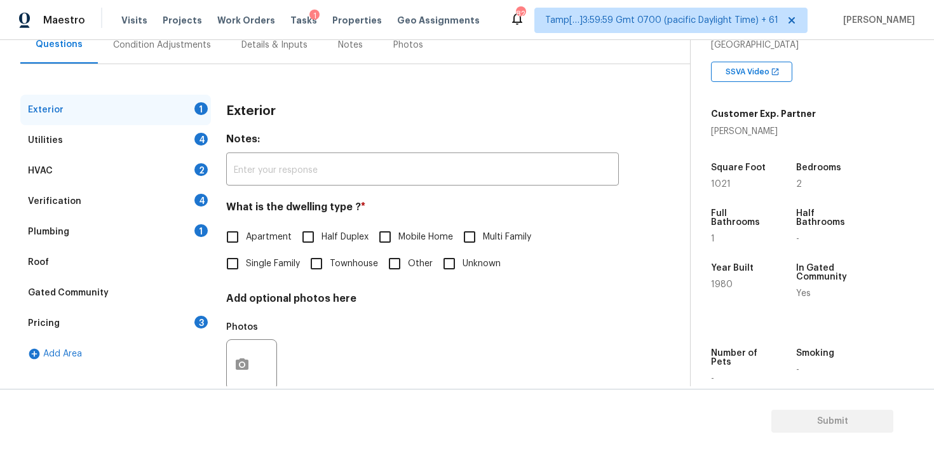
scroll to position [153, 0]
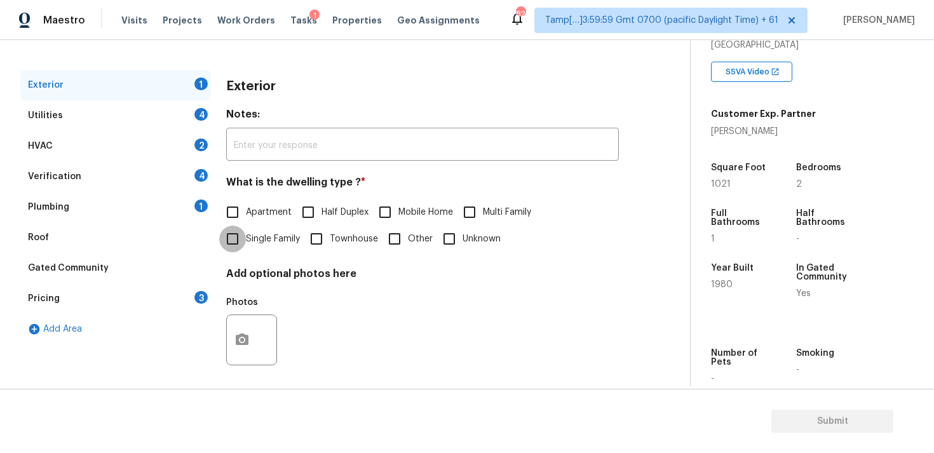
click at [238, 252] on input "Single Family" at bounding box center [232, 238] width 27 height 27
checkbox input "true"
click at [267, 216] on span "Apartment" at bounding box center [269, 212] width 46 height 13
click at [246, 216] on input "Apartment" at bounding box center [232, 212] width 27 height 27
checkbox input "true"
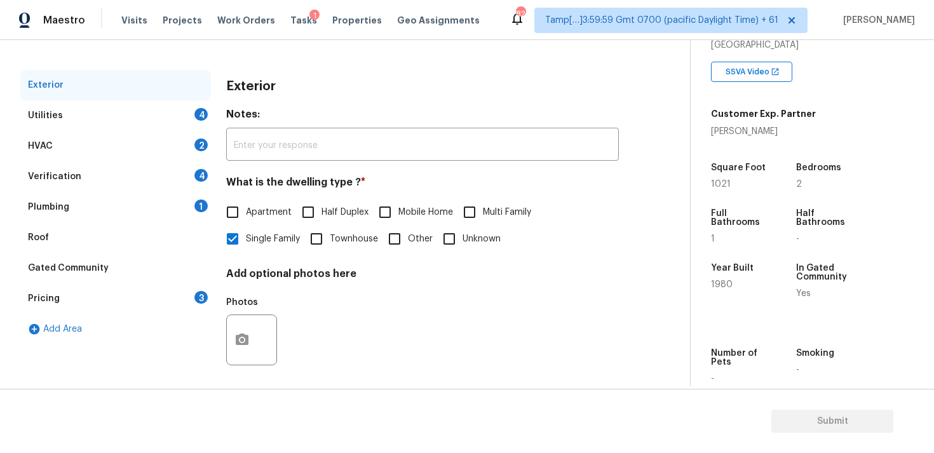
checkbox input "false"
click at [130, 109] on div "Utilities 4" at bounding box center [115, 115] width 191 height 30
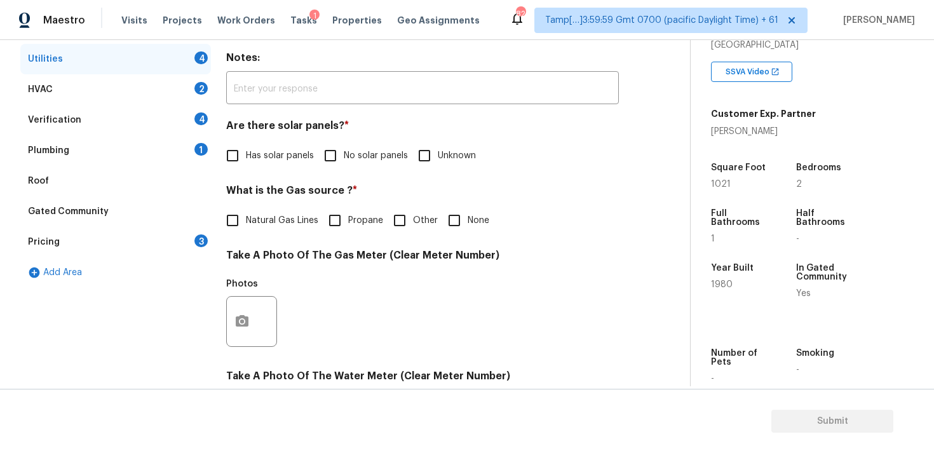
scroll to position [217, 0]
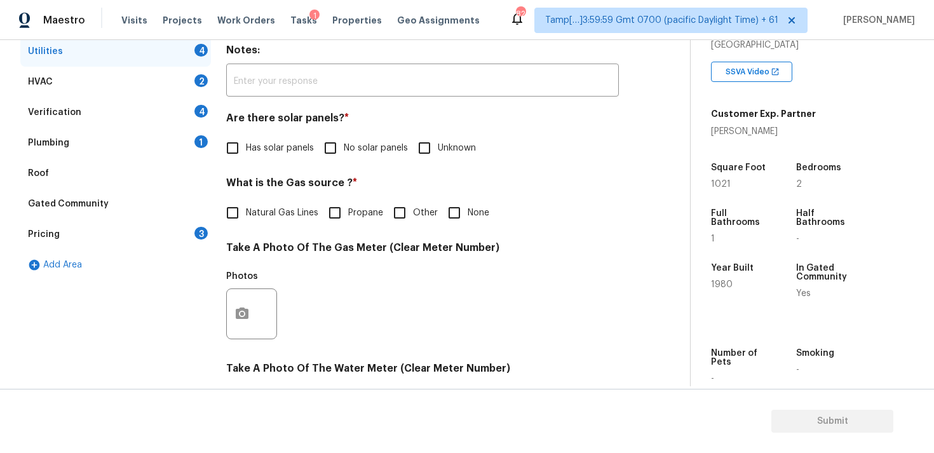
click at [322, 147] on input "No solar panels" at bounding box center [330, 148] width 27 height 27
checkbox input "true"
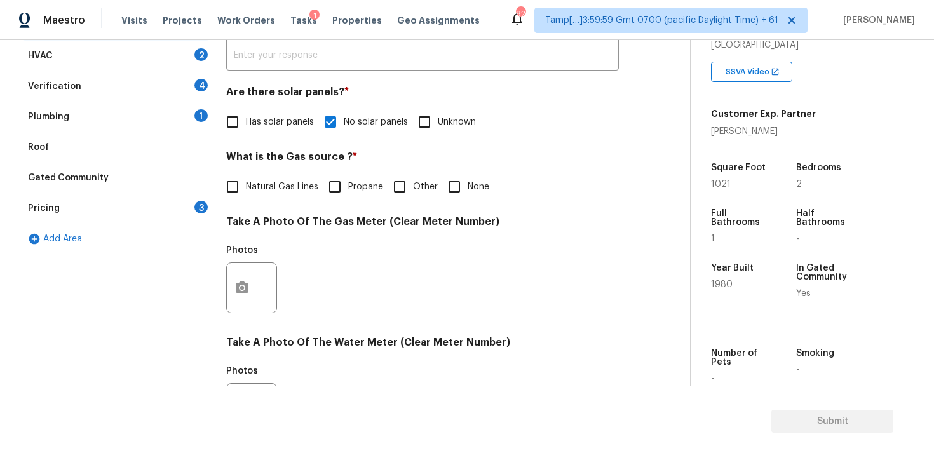
click at [276, 187] on span "Natural Gas Lines" at bounding box center [282, 186] width 72 height 13
click at [246, 187] on input "Natural Gas Lines" at bounding box center [232, 186] width 27 height 27
checkbox input "true"
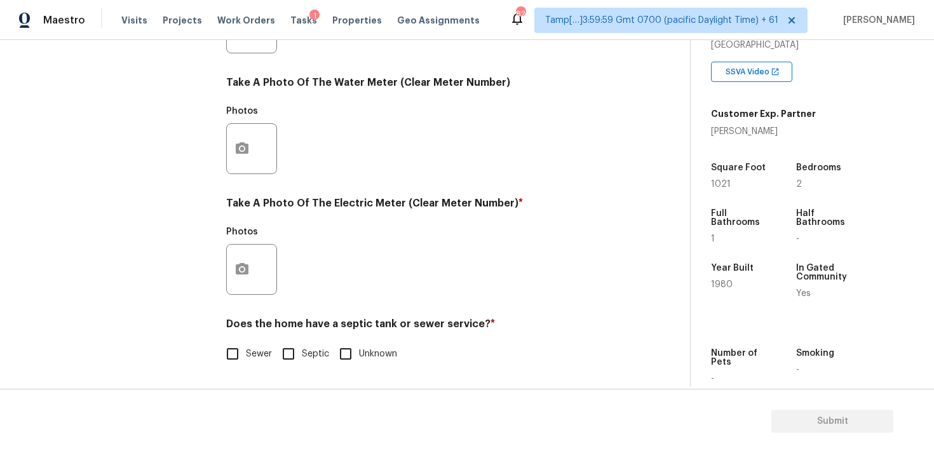
scroll to position [503, 0]
click at [259, 264] on div at bounding box center [251, 269] width 51 height 51
click at [252, 261] on button "button" at bounding box center [242, 270] width 30 height 50
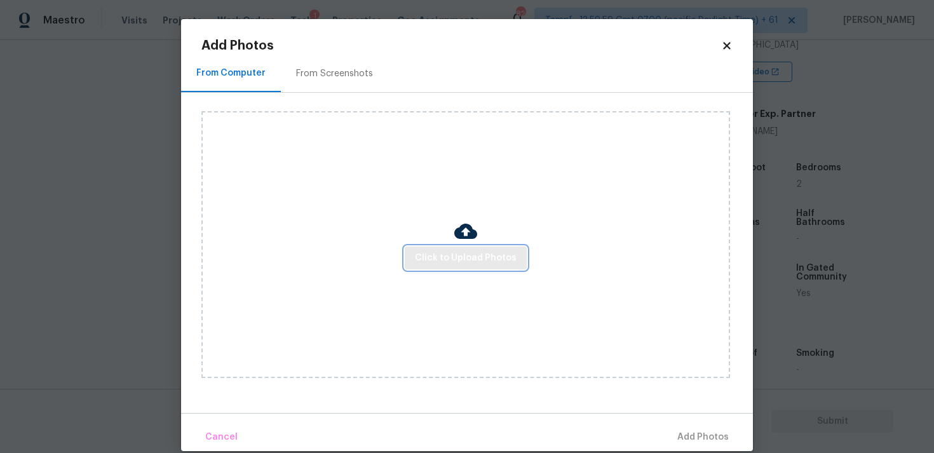
click at [494, 248] on button "Click to Upload Photos" at bounding box center [466, 257] width 122 height 23
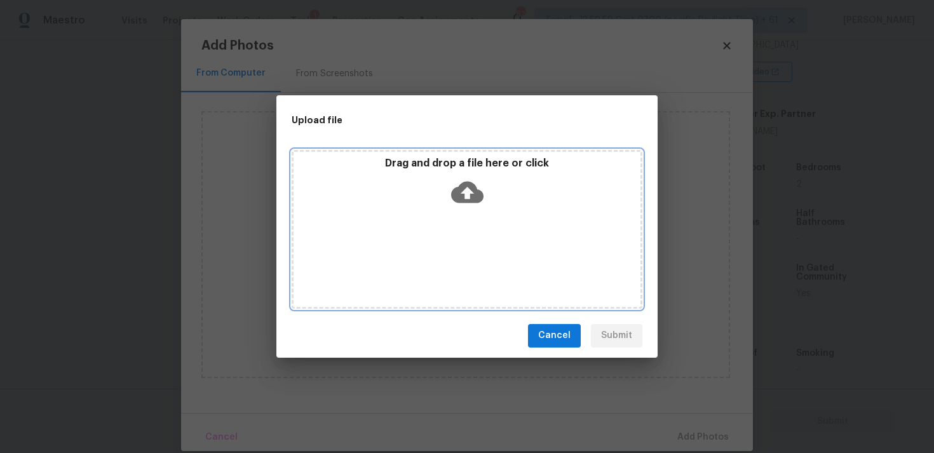
click at [468, 199] on icon at bounding box center [467, 192] width 32 height 22
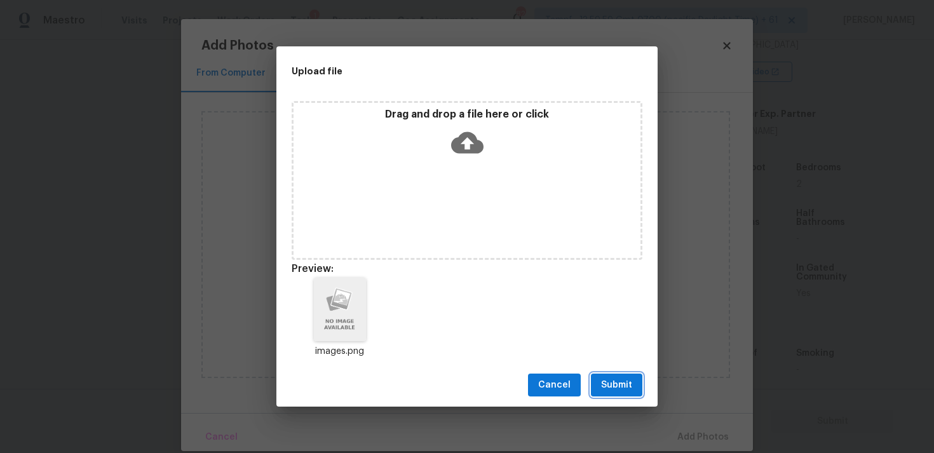
click at [639, 374] on button "Submit" at bounding box center [616, 384] width 51 height 23
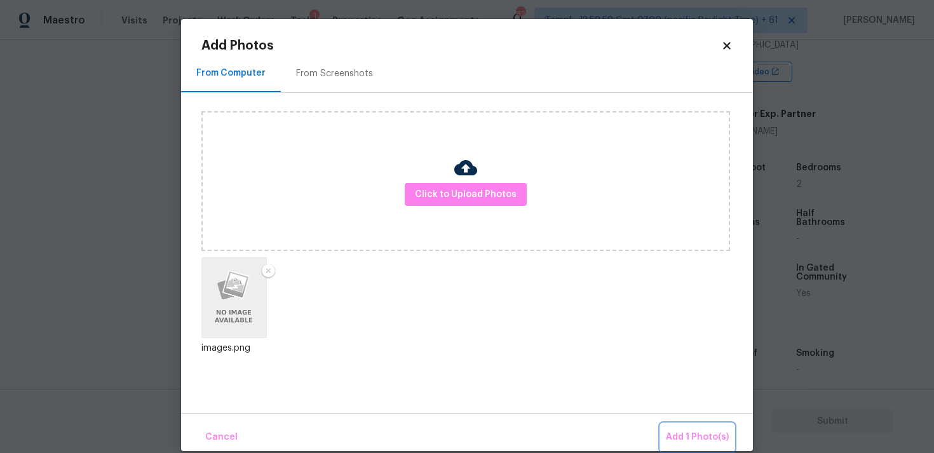
click at [708, 445] on button "Add 1 Photo(s)" at bounding box center [697, 437] width 73 height 27
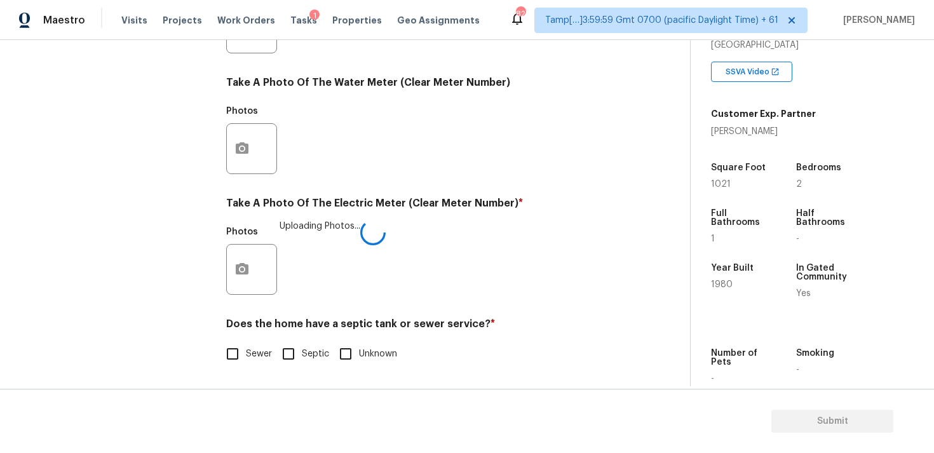
click at [225, 344] on input "Sewer" at bounding box center [232, 353] width 27 height 27
checkbox input "true"
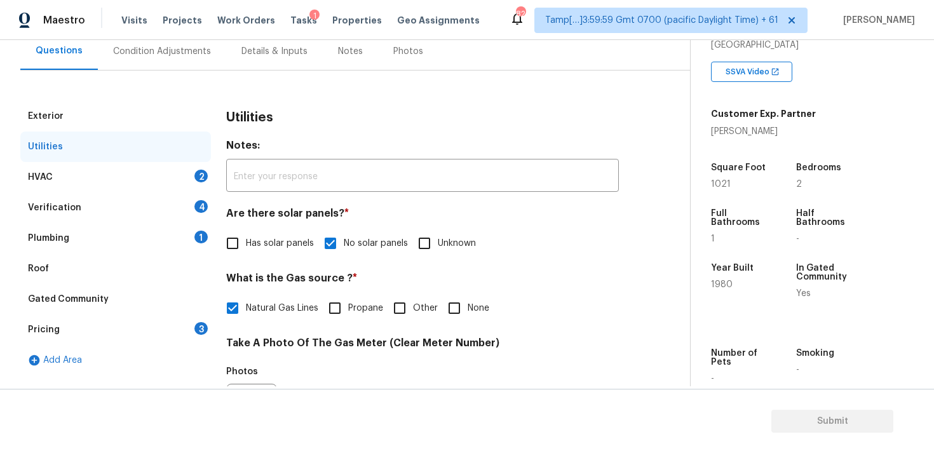
click at [173, 170] on div "HVAC 2" at bounding box center [115, 177] width 191 height 30
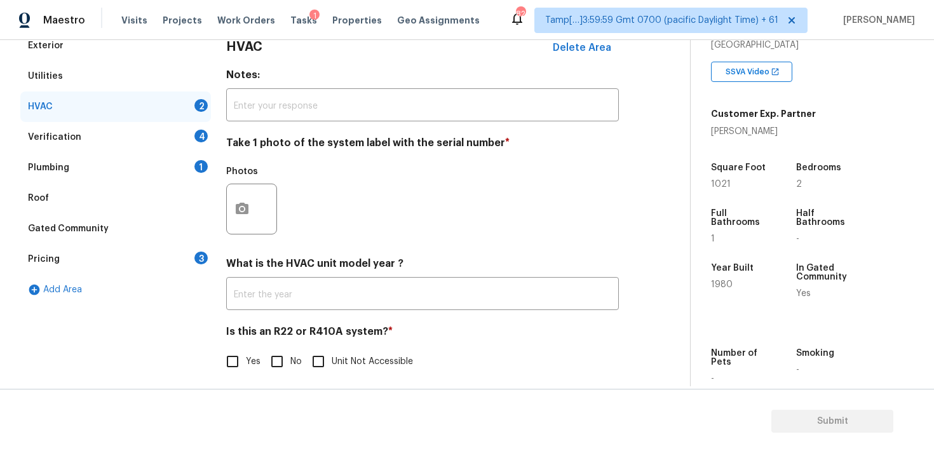
scroll to position [201, 0]
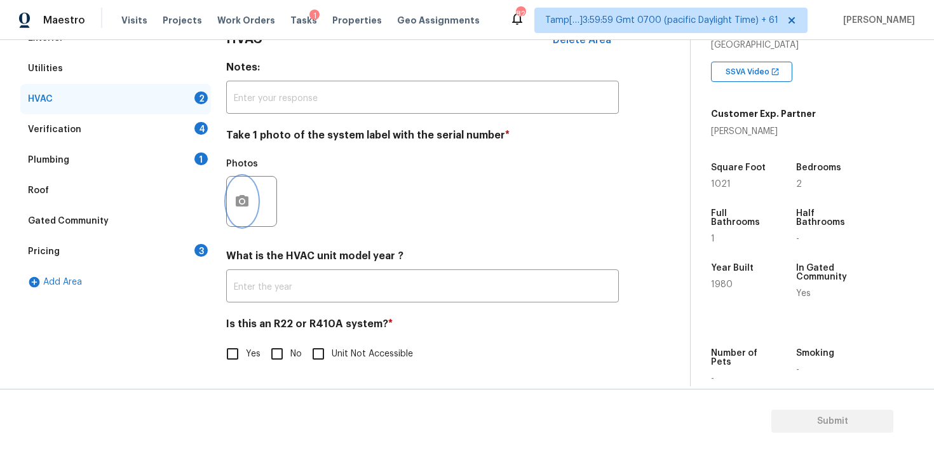
click at [253, 185] on button "button" at bounding box center [242, 202] width 30 height 50
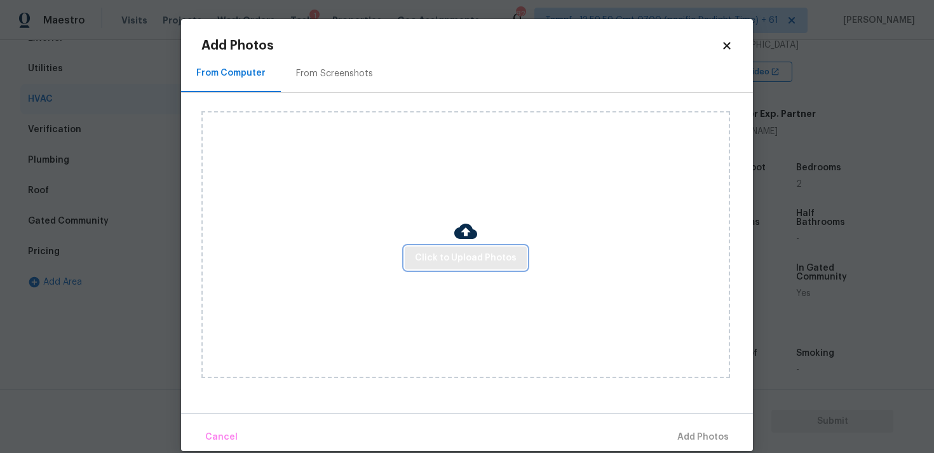
click at [431, 260] on span "Click to Upload Photos" at bounding box center [466, 258] width 102 height 16
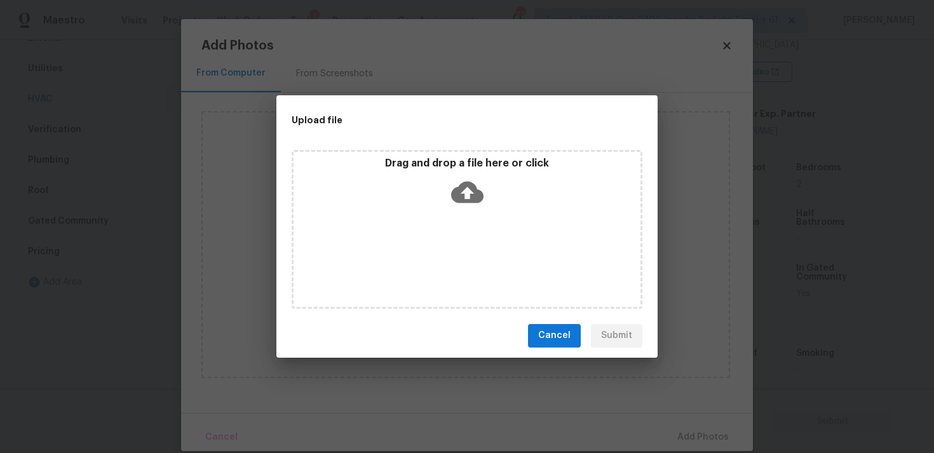
click at [466, 199] on icon at bounding box center [467, 192] width 32 height 22
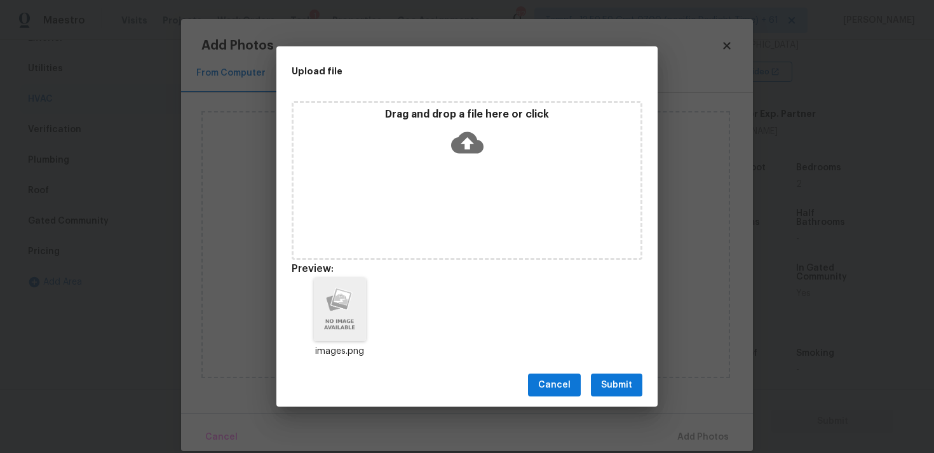
click at [619, 369] on div "Cancel Submit" at bounding box center [466, 385] width 381 height 44
click at [626, 384] on span "Submit" at bounding box center [616, 385] width 31 height 16
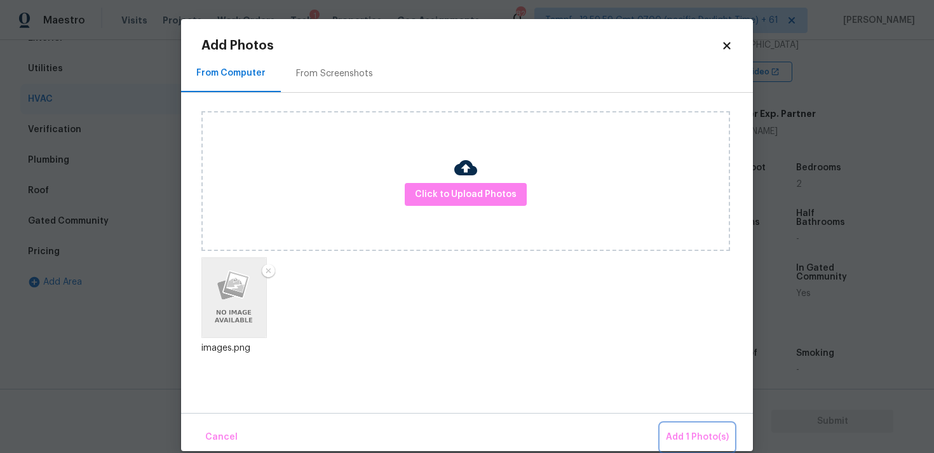
click at [682, 432] on span "Add 1 Photo(s)" at bounding box center [697, 437] width 63 height 16
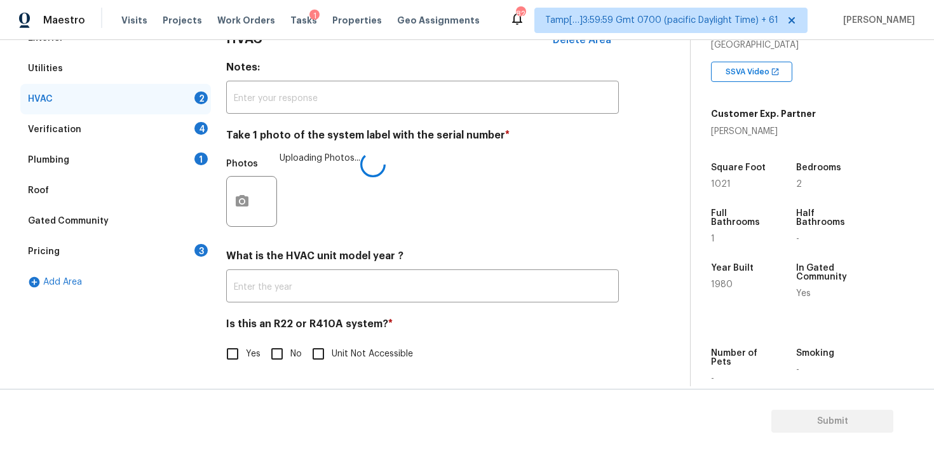
click at [288, 332] on h4 "Is this an R22 or R410A system? *" at bounding box center [422, 327] width 393 height 18
click at [285, 344] on input "No" at bounding box center [277, 354] width 27 height 27
checkbox input "true"
click at [173, 126] on div "Verification 4" at bounding box center [115, 129] width 191 height 30
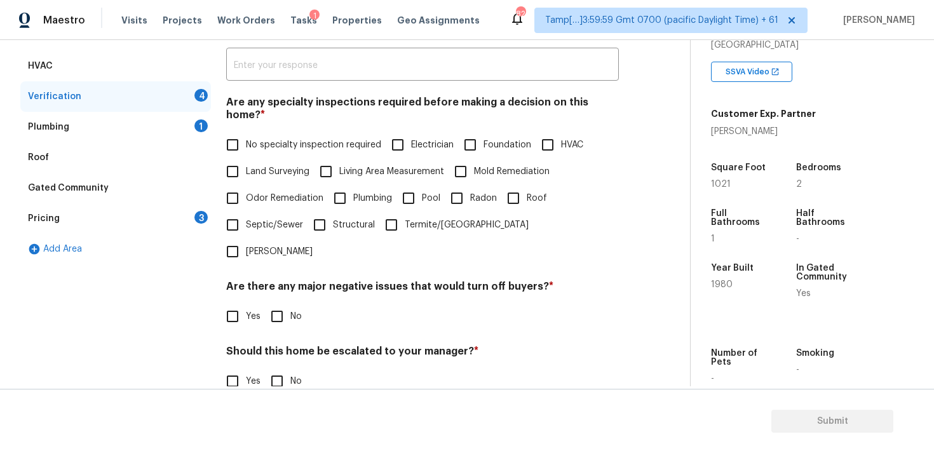
scroll to position [222, 0]
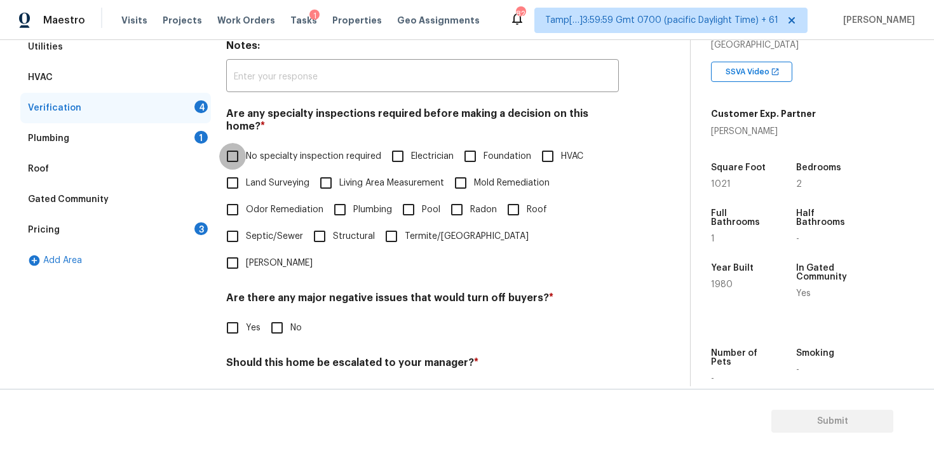
click at [240, 143] on input "No specialty inspection required" at bounding box center [232, 156] width 27 height 27
checkbox input "true"
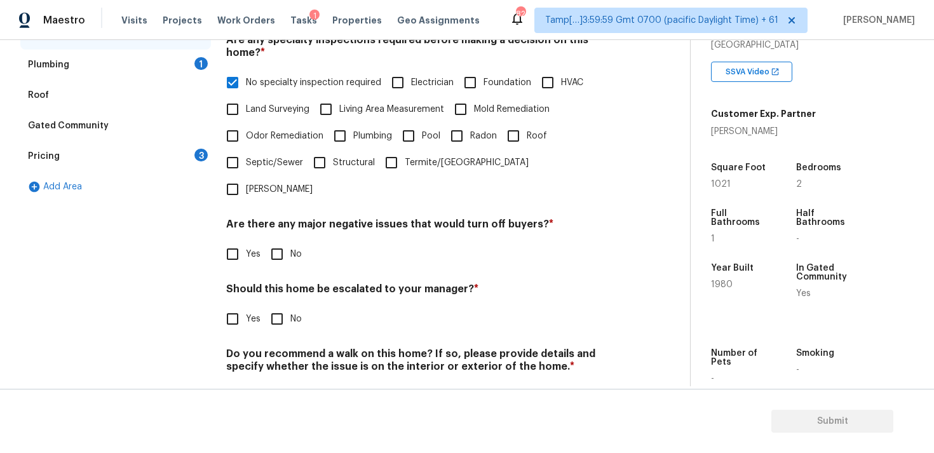
scroll to position [299, 0]
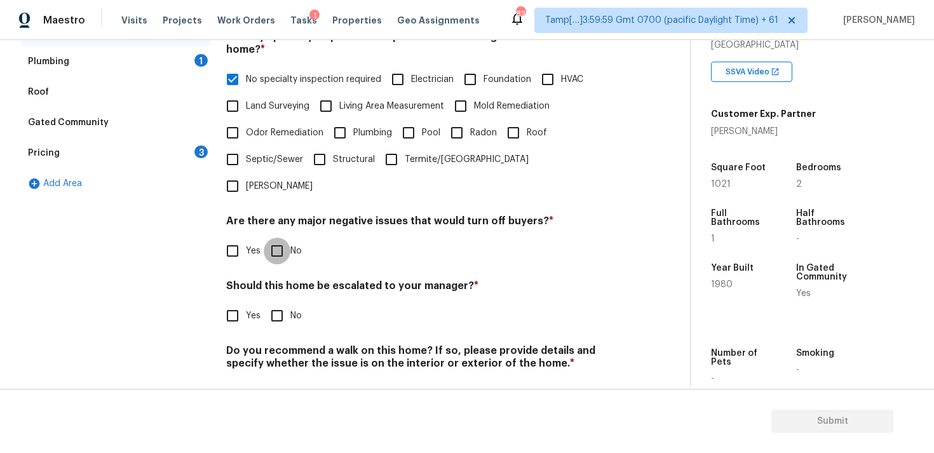
click at [281, 238] on input "No" at bounding box center [277, 251] width 27 height 27
checkbox input "true"
click at [283, 302] on input "No" at bounding box center [277, 315] width 27 height 27
checkbox input "true"
click at [293, 380] on label "No" at bounding box center [283, 393] width 38 height 27
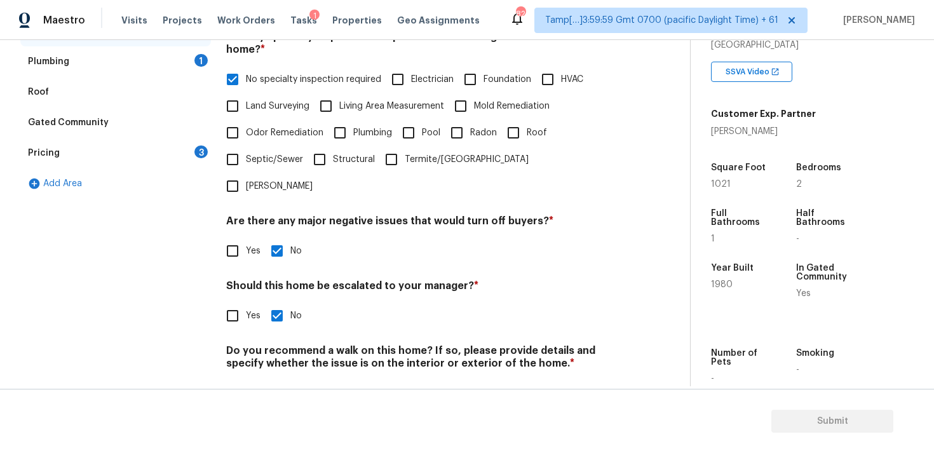
click at [290, 380] on input "No" at bounding box center [277, 393] width 27 height 27
checkbox input "true"
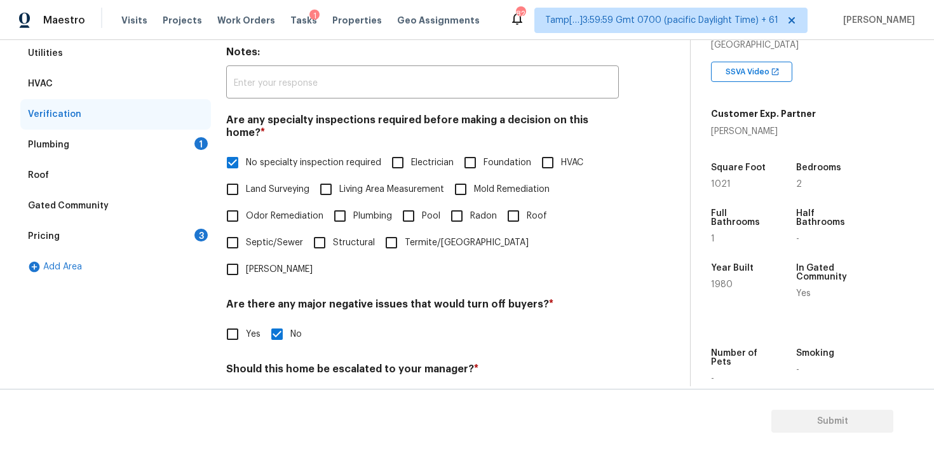
click at [199, 130] on div "Plumbing 1" at bounding box center [115, 145] width 191 height 30
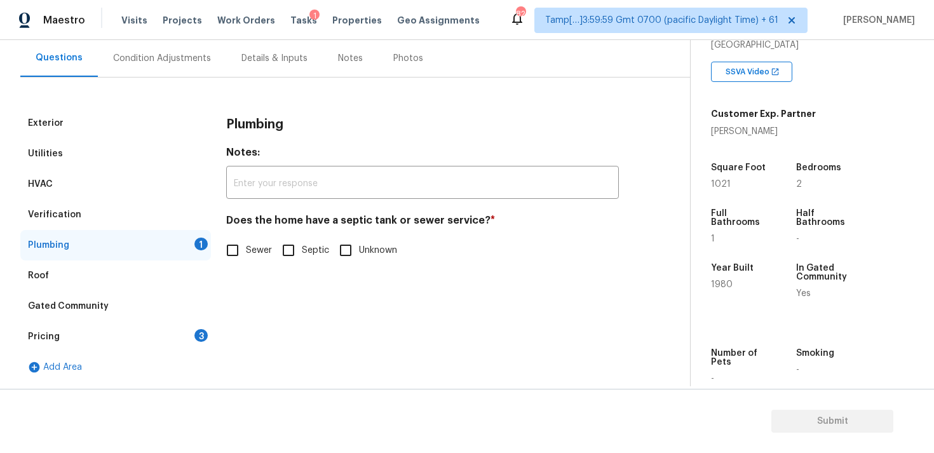
click at [238, 253] on input "Sewer" at bounding box center [232, 250] width 27 height 27
checkbox input "true"
click at [187, 330] on div "Pricing 3" at bounding box center [115, 336] width 191 height 30
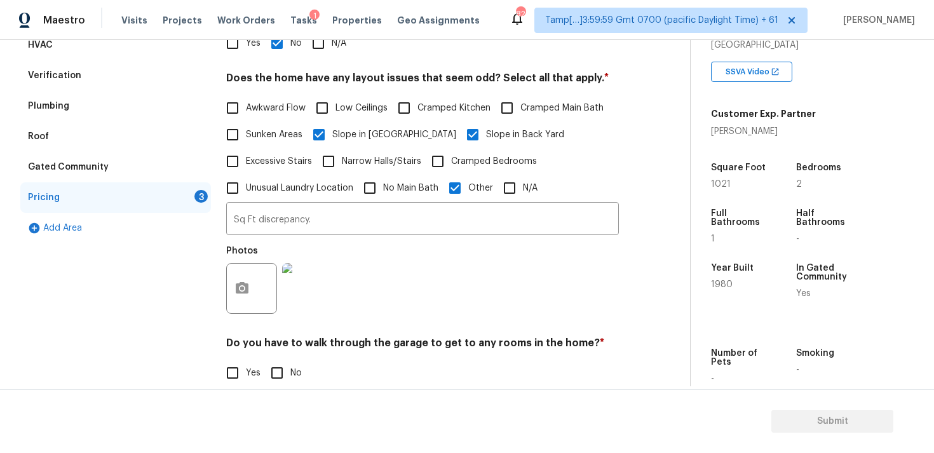
scroll to position [258, 0]
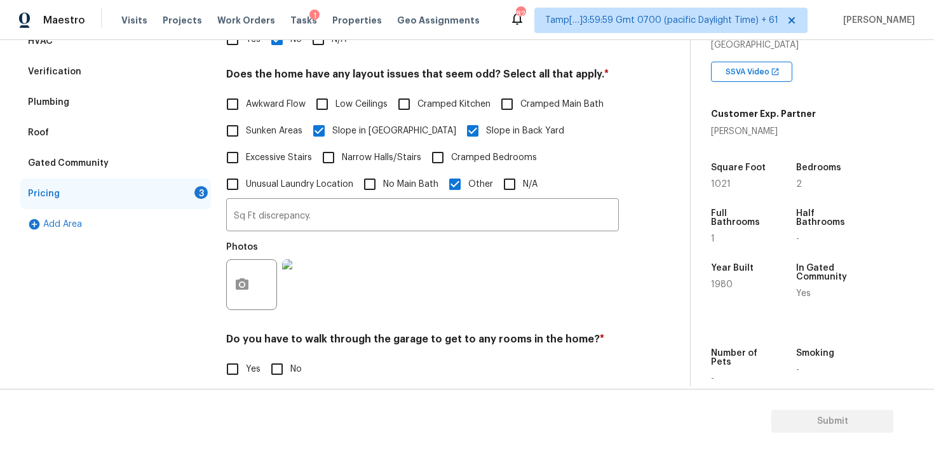
click at [424, 95] on label "Cramped Kitchen" at bounding box center [441, 104] width 100 height 27
click at [417, 95] on input "Cramped Kitchen" at bounding box center [404, 104] width 27 height 27
checkbox input "true"
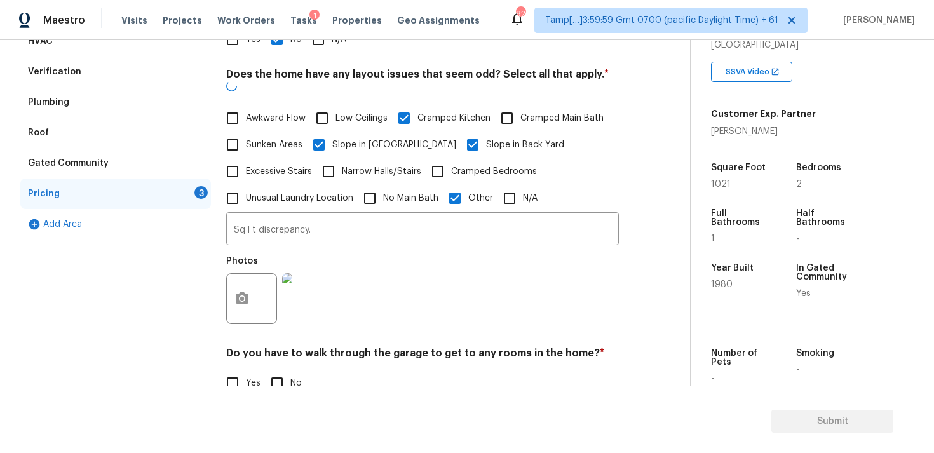
scroll to position [403, 0]
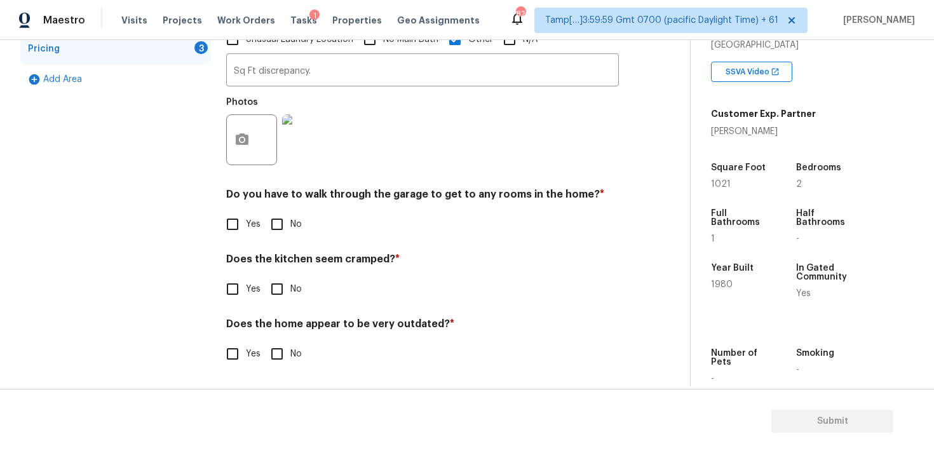
click at [259, 227] on span "Yes" at bounding box center [253, 224] width 15 height 13
click at [246, 227] on input "Yes" at bounding box center [232, 224] width 27 height 27
checkbox input "true"
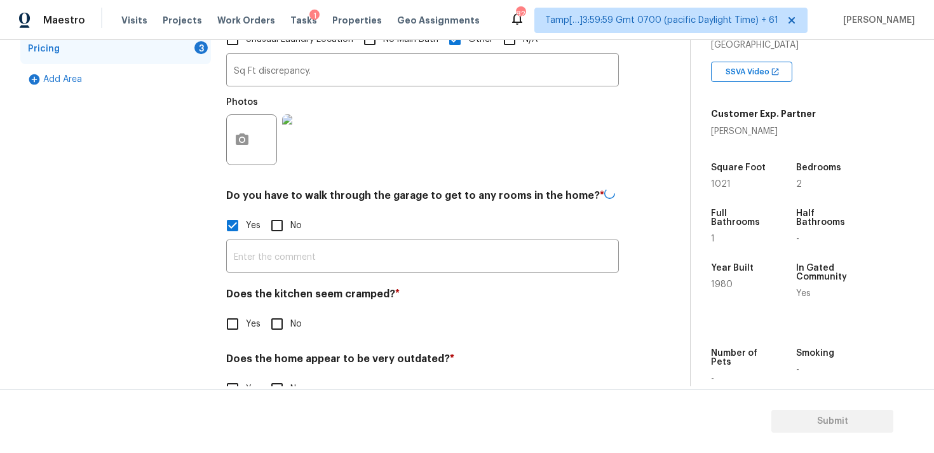
click at [277, 226] on input "No" at bounding box center [277, 225] width 27 height 27
checkbox input "true"
checkbox input "false"
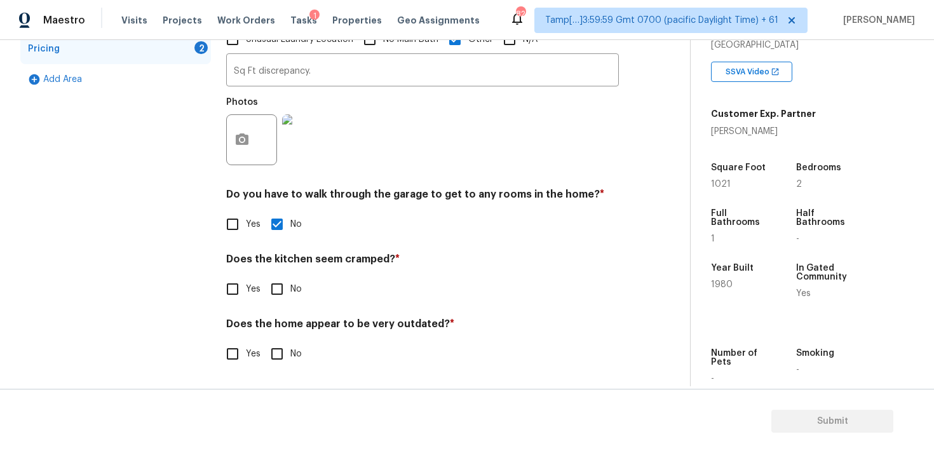
click at [232, 284] on input "Yes" at bounding box center [232, 289] width 27 height 27
checkbox input "true"
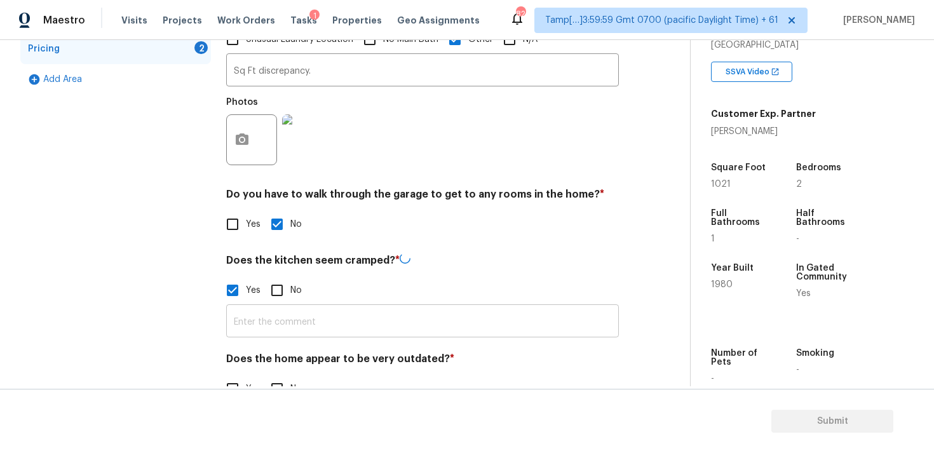
click at [281, 326] on input "text" at bounding box center [422, 322] width 393 height 30
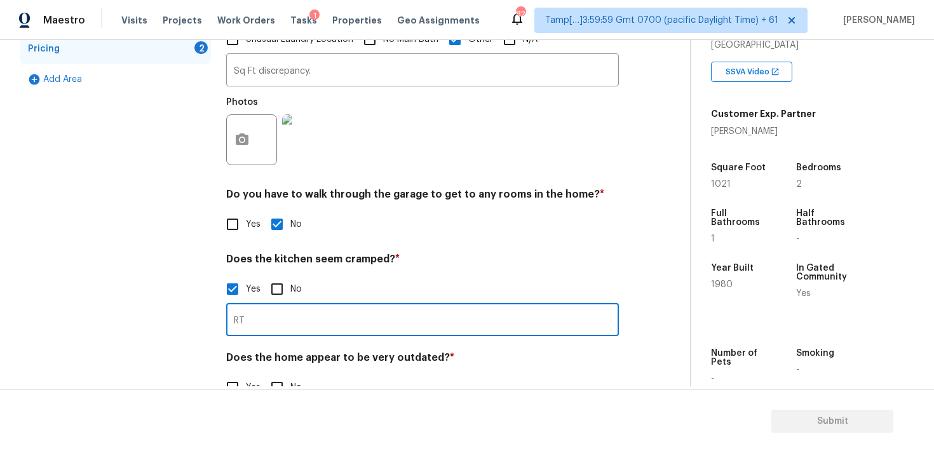
type input "R"
click at [359, 318] on input "The kitchen seems to have space for only one person at a time" at bounding box center [422, 321] width 393 height 30
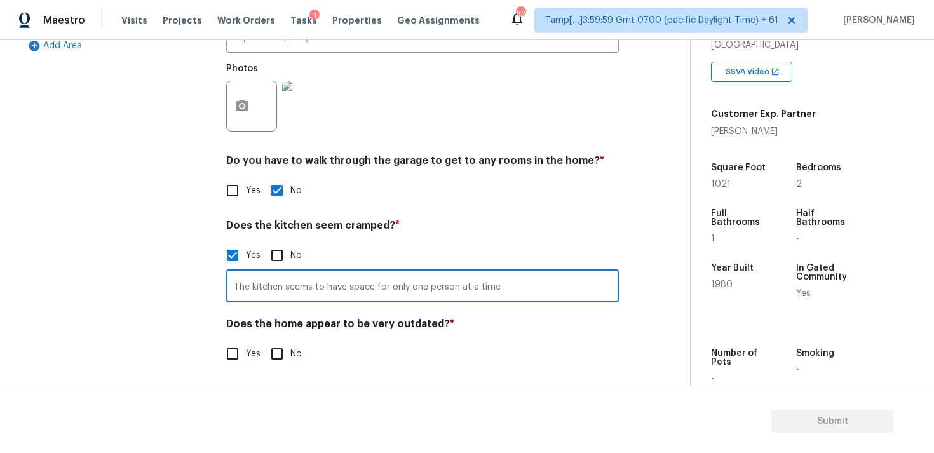
type input "The kitchen seems to have space for only one person at a time"
click at [282, 356] on input "No" at bounding box center [277, 353] width 27 height 27
checkbox input "true"
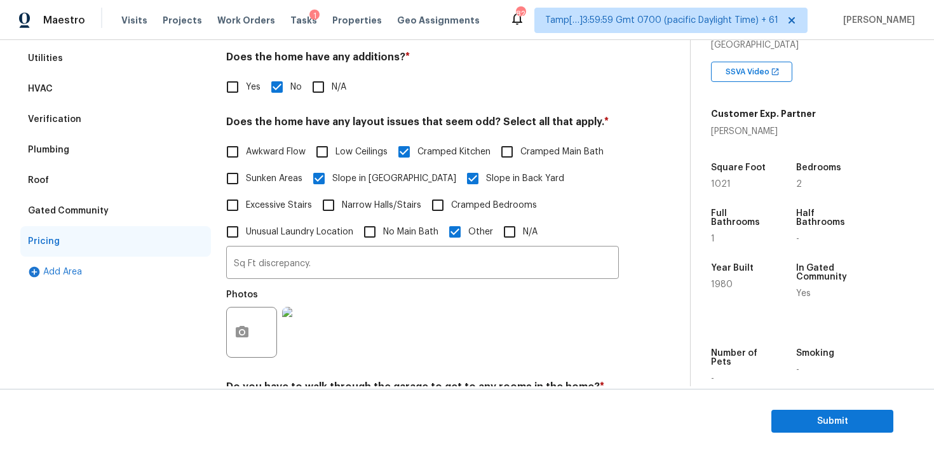
scroll to position [83, 0]
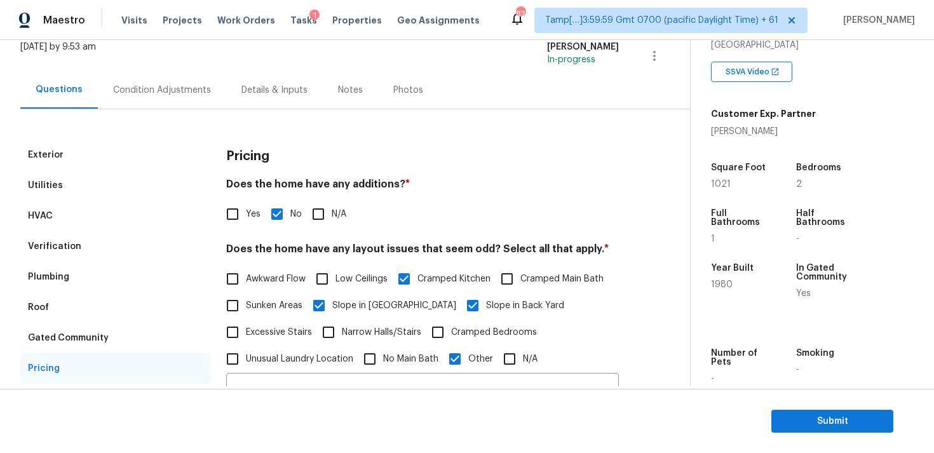
click at [173, 93] on div "Condition Adjustments" at bounding box center [162, 90] width 98 height 13
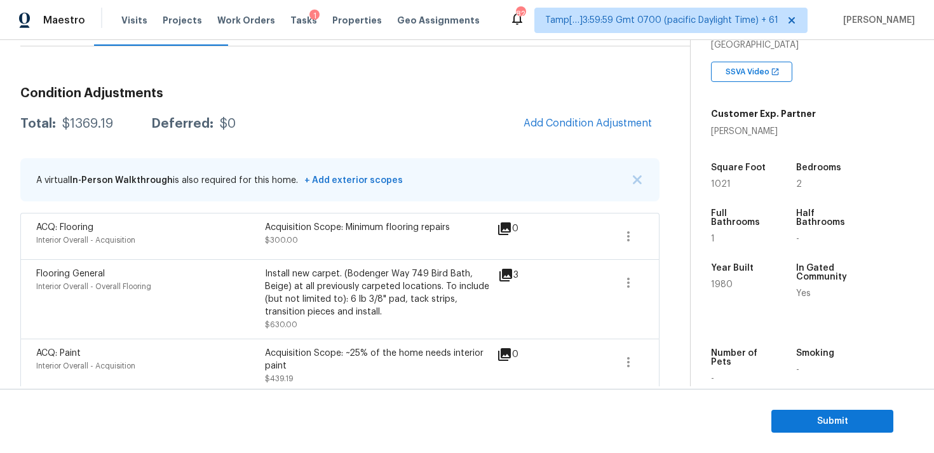
scroll to position [158, 0]
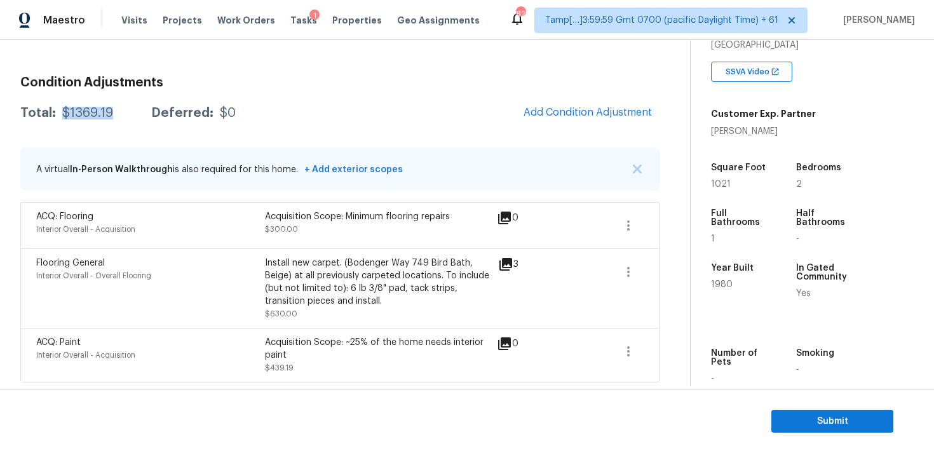
drag, startPoint x: 62, startPoint y: 111, endPoint x: 117, endPoint y: 112, distance: 54.6
click at [117, 112] on div "Total: $1369.19 Deferred: $0" at bounding box center [127, 113] width 215 height 13
copy div "$1369.19"
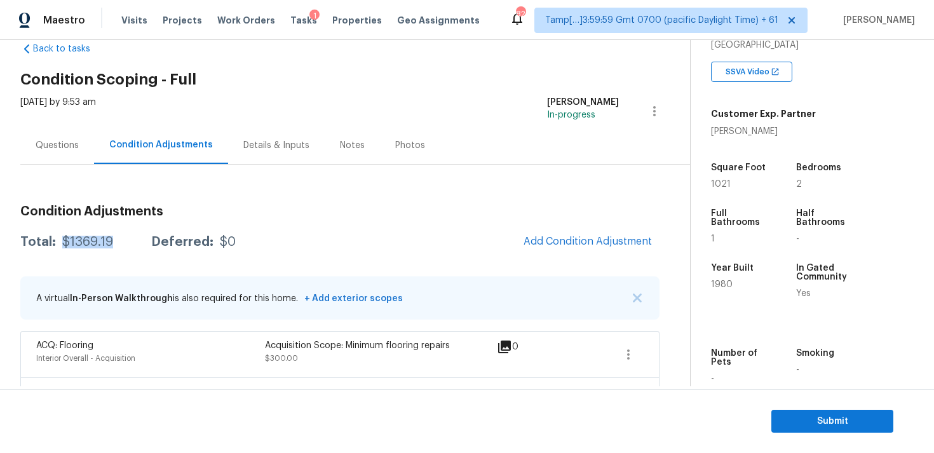
scroll to position [0, 0]
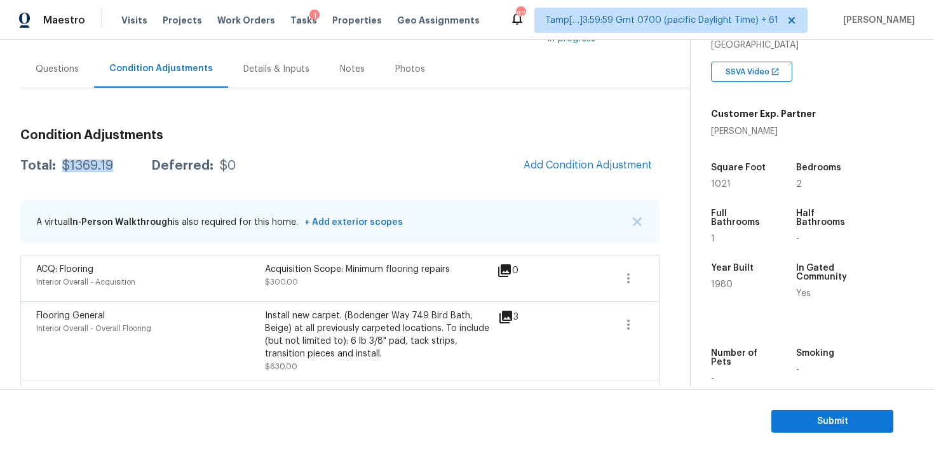
click at [291, 149] on div "Condition Adjustments Total: $1369.19 Deferred: $0 Add Condition Adjustment A v…" at bounding box center [339, 277] width 639 height 316
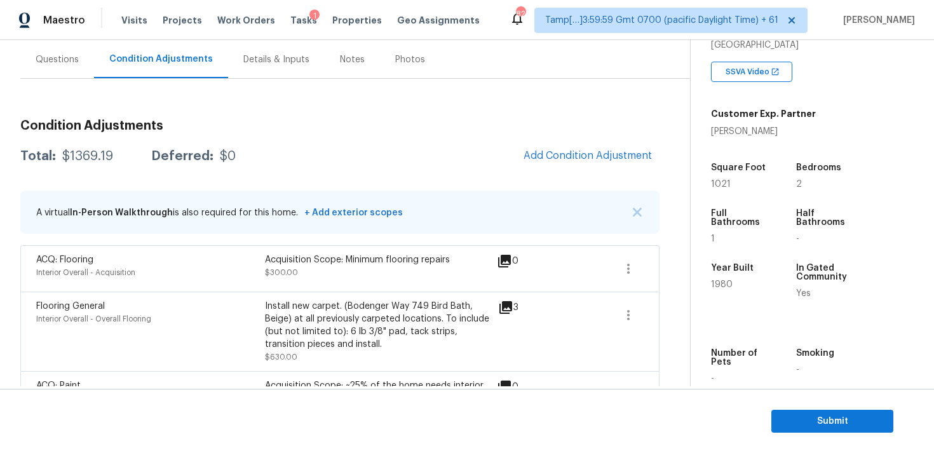
scroll to position [112, 0]
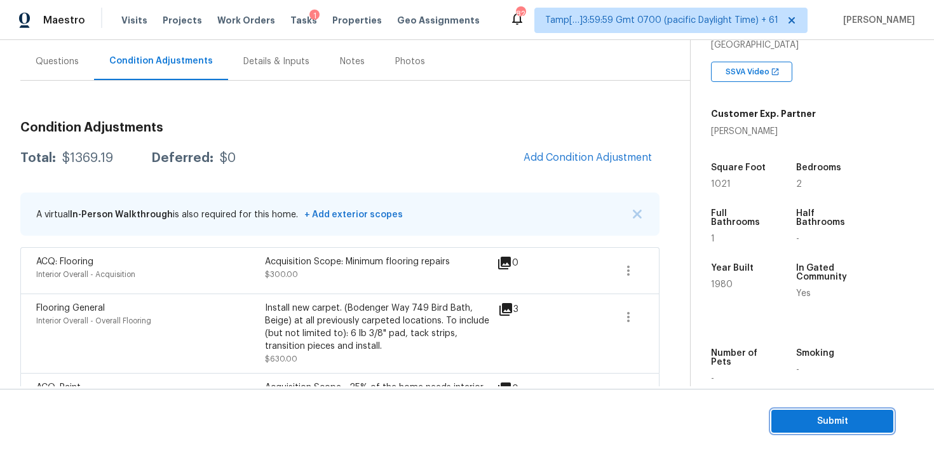
click at [854, 424] on span "Submit" at bounding box center [832, 421] width 102 height 16
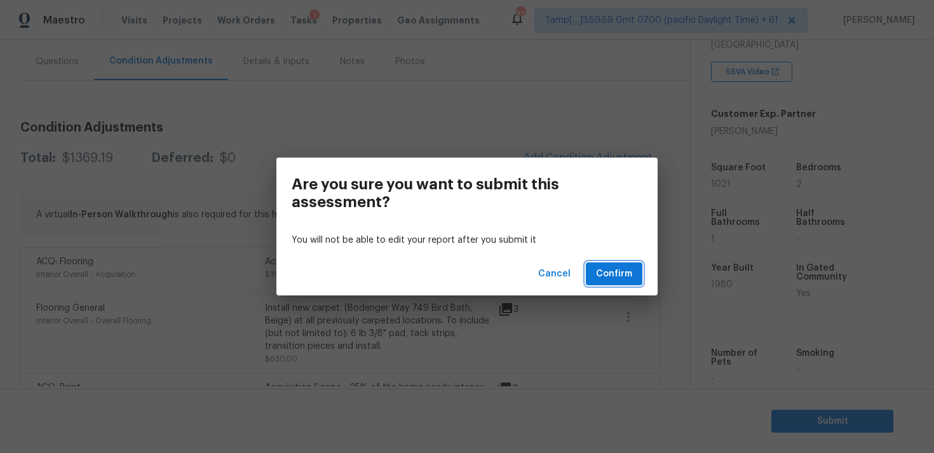
click at [620, 264] on button "Confirm" at bounding box center [614, 273] width 57 height 23
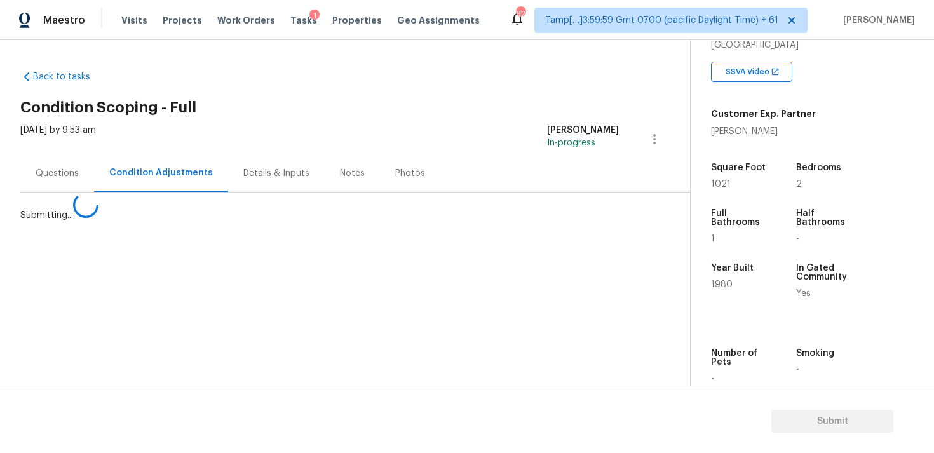
scroll to position [0, 0]
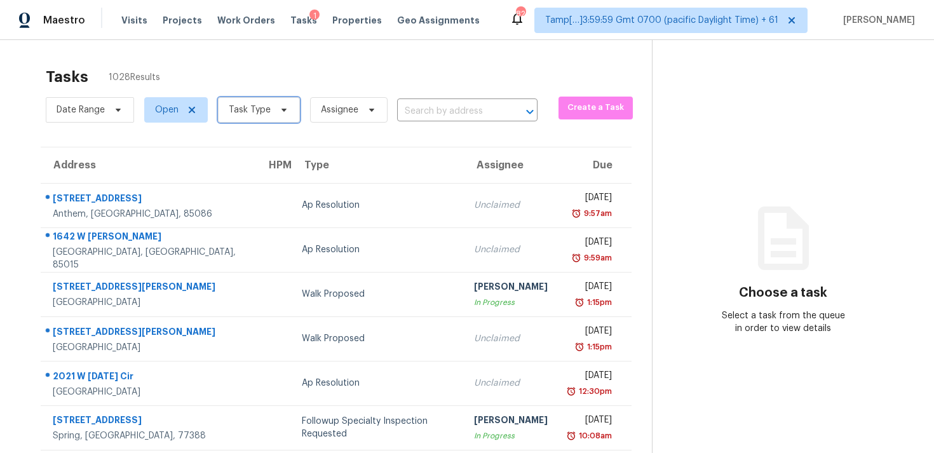
click at [283, 104] on span "Task Type" at bounding box center [259, 109] width 82 height 25
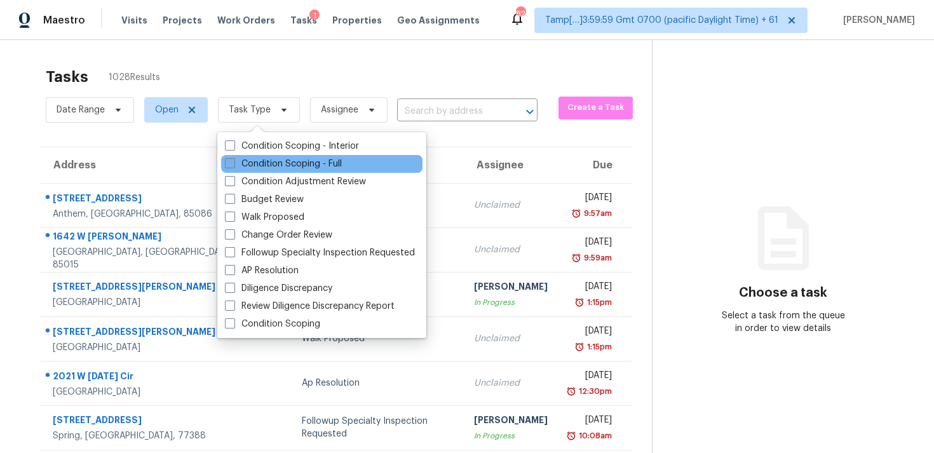
click at [281, 168] on label "Condition Scoping - Full" at bounding box center [283, 164] width 117 height 13
click at [233, 166] on input "Condition Scoping - Full" at bounding box center [229, 162] width 8 height 8
checkbox input "true"
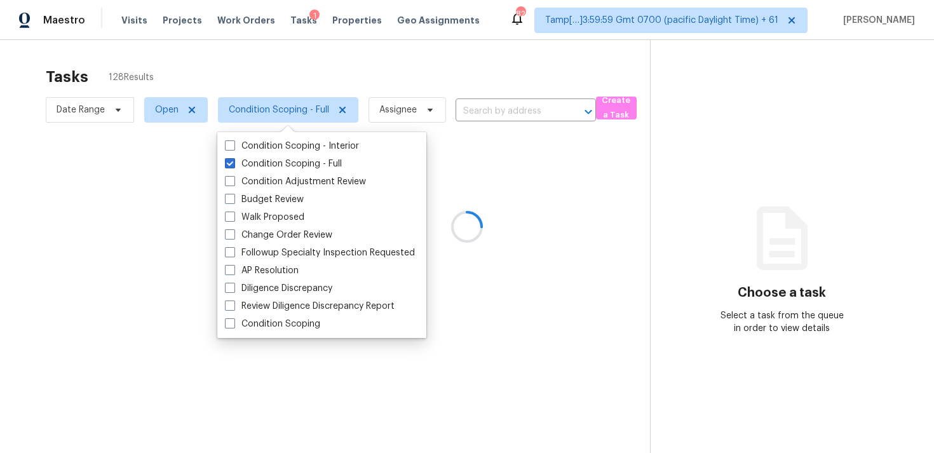
click at [260, 82] on div at bounding box center [467, 226] width 934 height 453
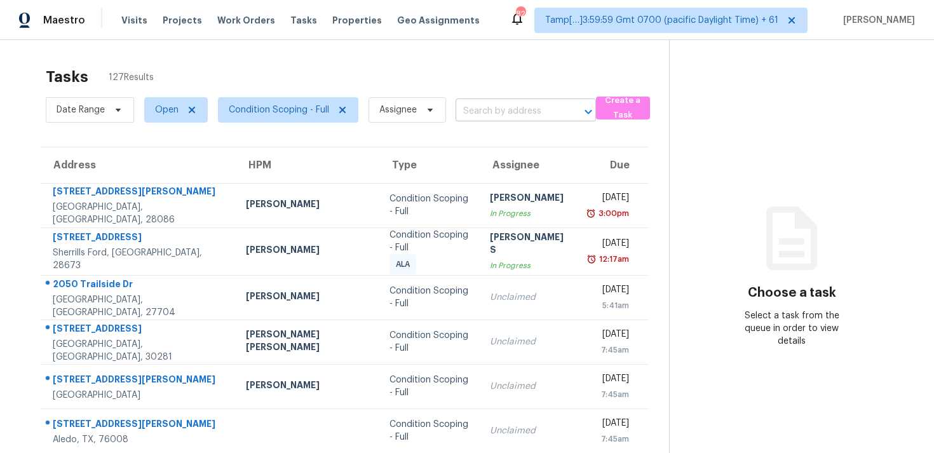
click at [492, 114] on input "text" at bounding box center [507, 112] width 105 height 20
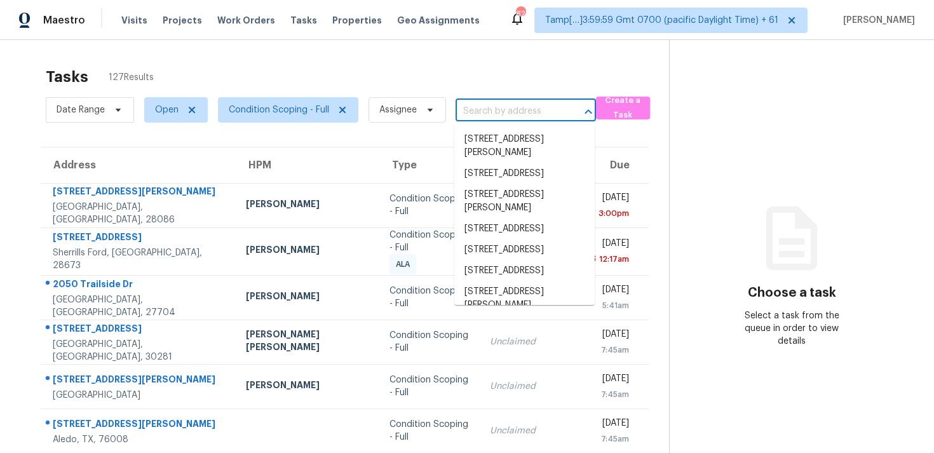
paste input "[STREET_ADDRESS][PERSON_NAME]"
type input "[STREET_ADDRESS][PERSON_NAME]"
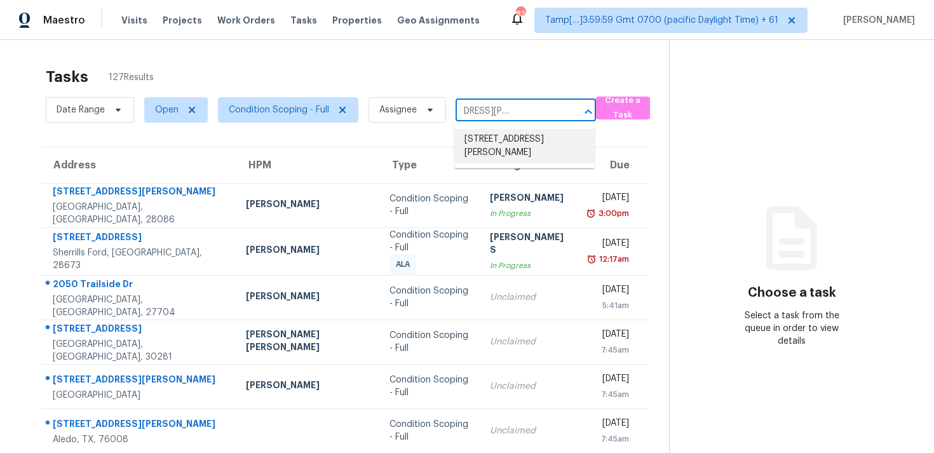
click at [515, 149] on li "[STREET_ADDRESS][PERSON_NAME]" at bounding box center [524, 146] width 140 height 34
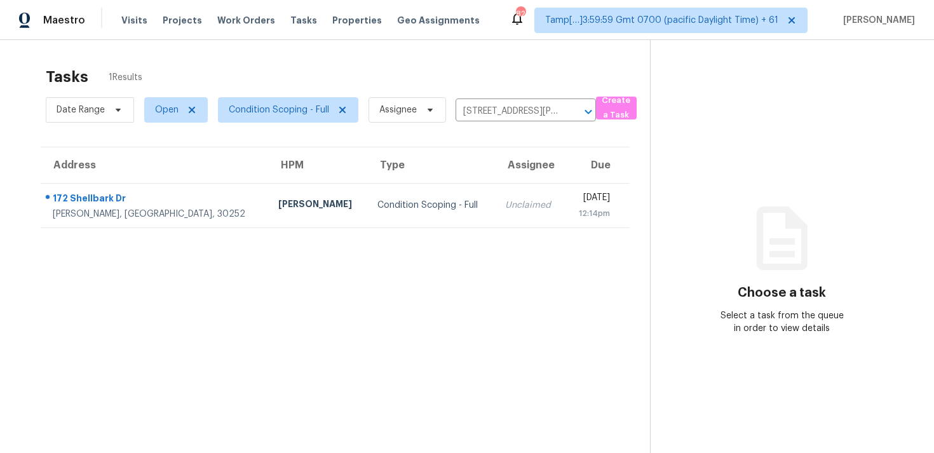
click at [495, 195] on td "Unclaimed" at bounding box center [530, 205] width 70 height 44
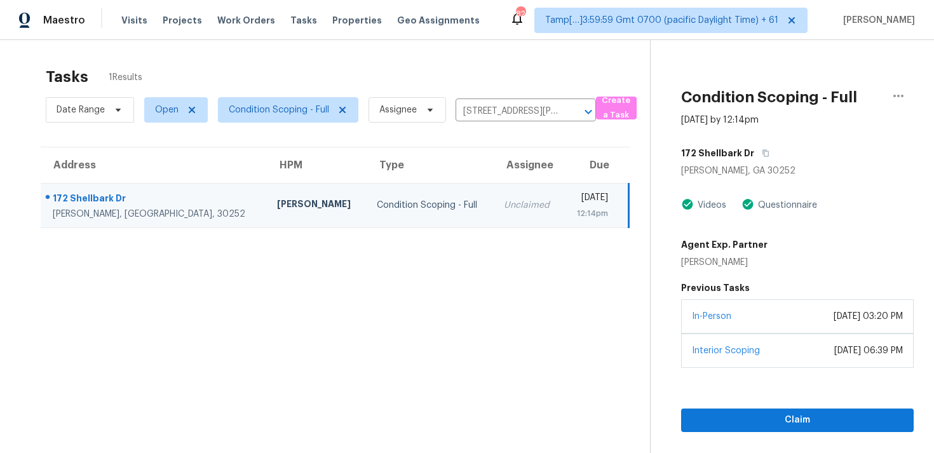
click at [767, 433] on section "Condition Scoping - Full [DATE] by 12:14pm [STREET_ADDRESS][PERSON_NAME] Videos…" at bounding box center [782, 266] width 264 height 453
click at [770, 419] on span "Claim" at bounding box center [797, 420] width 212 height 16
click at [730, 392] on div "Start Assessment" at bounding box center [797, 400] width 232 height 64
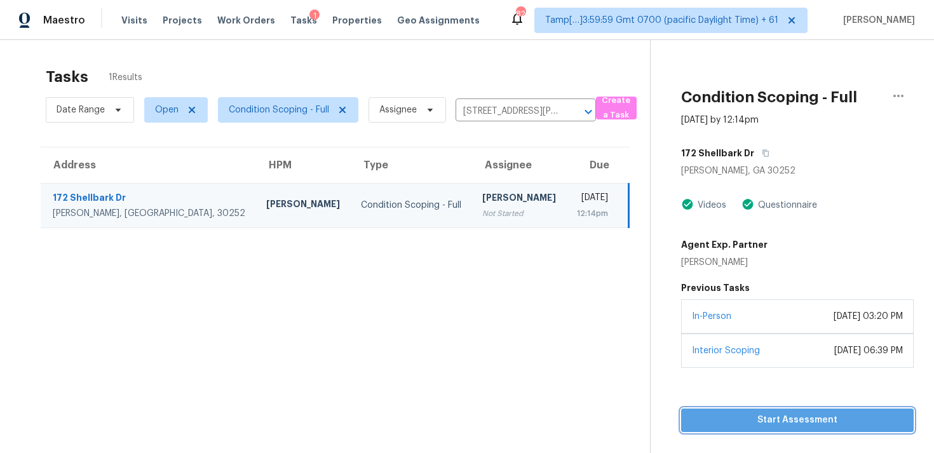
click at [741, 413] on span "Start Assessment" at bounding box center [797, 420] width 212 height 16
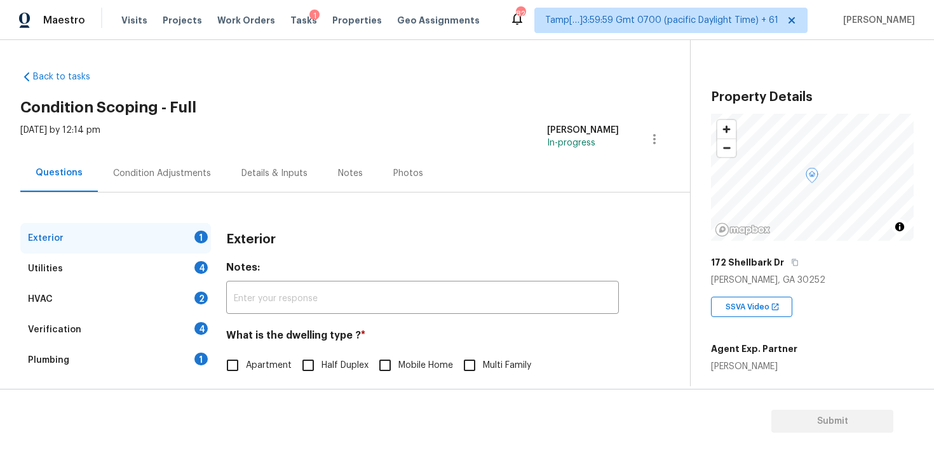
click at [164, 173] on div "Condition Adjustments" at bounding box center [162, 173] width 98 height 13
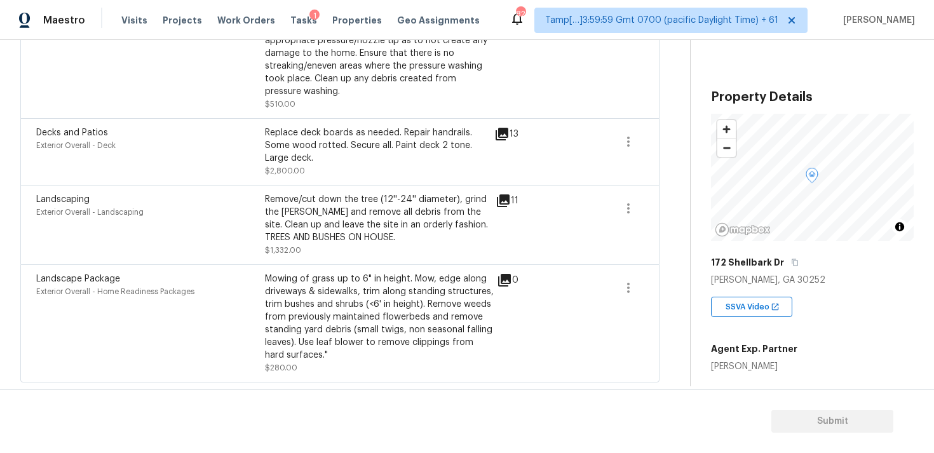
scroll to position [631, 0]
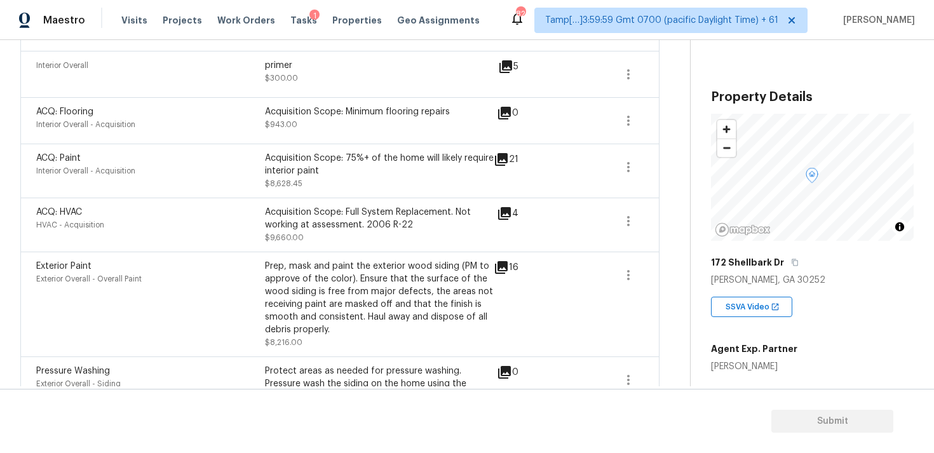
click at [507, 212] on icon at bounding box center [504, 213] width 13 height 13
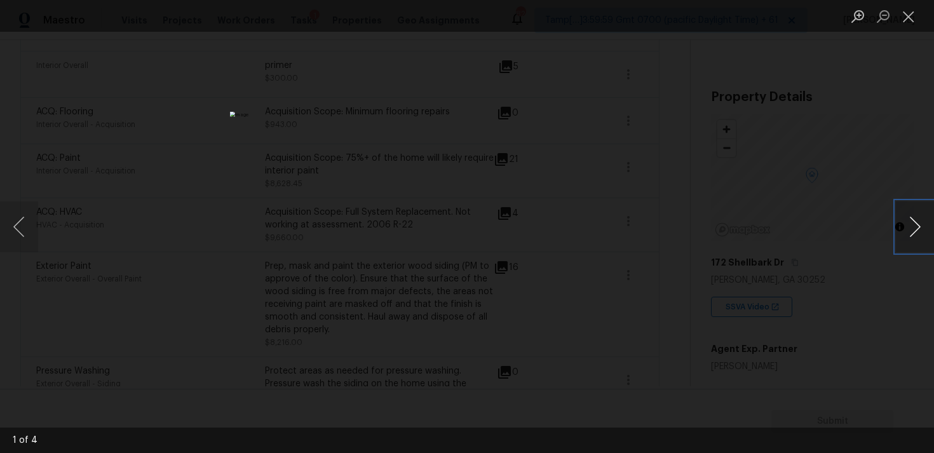
click at [906, 222] on button "Next image" at bounding box center [915, 226] width 38 height 51
click at [842, 174] on div "Lightbox" at bounding box center [467, 226] width 934 height 453
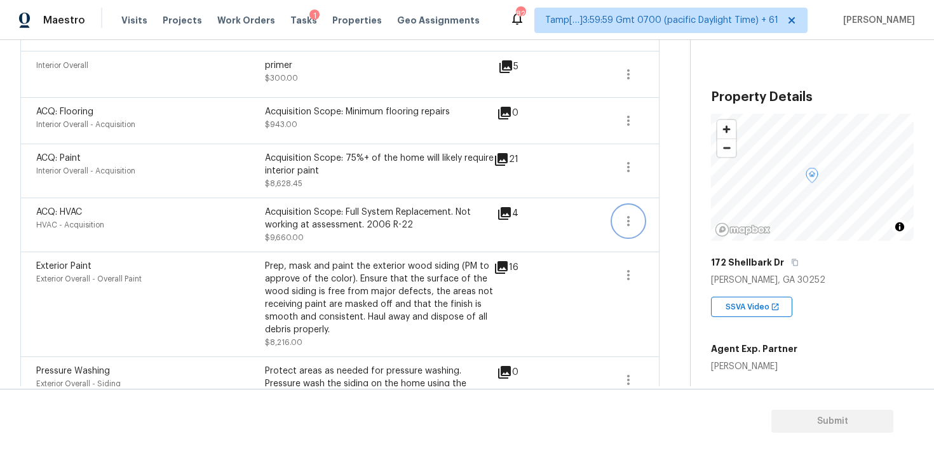
click at [631, 213] on button "button" at bounding box center [628, 221] width 30 height 30
click at [687, 215] on div "Edit" at bounding box center [700, 219] width 99 height 13
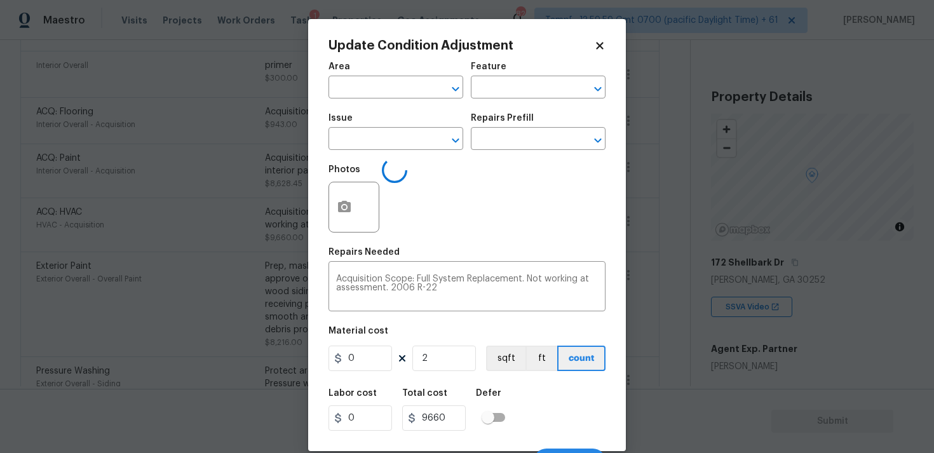
type input "HVAC"
type input "Acquisition"
type input "ACQ: HVAC"
type input "4830"
click at [603, 46] on icon at bounding box center [599, 45] width 11 height 11
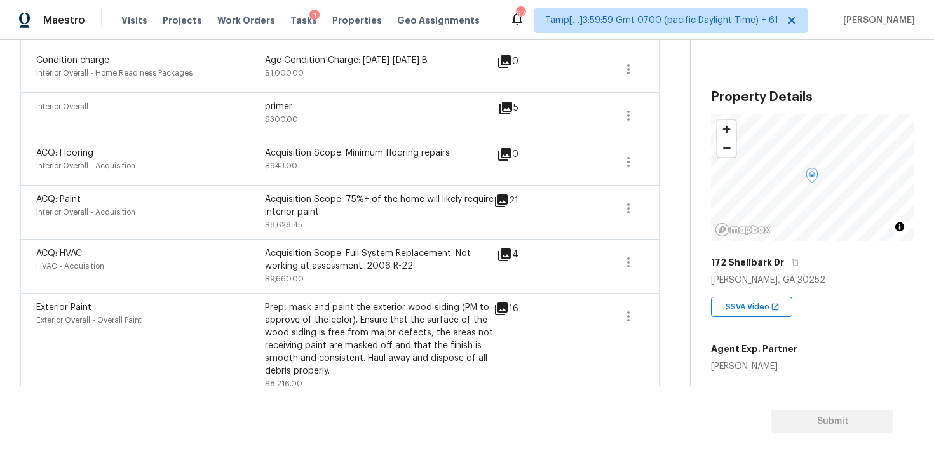
scroll to position [593, 0]
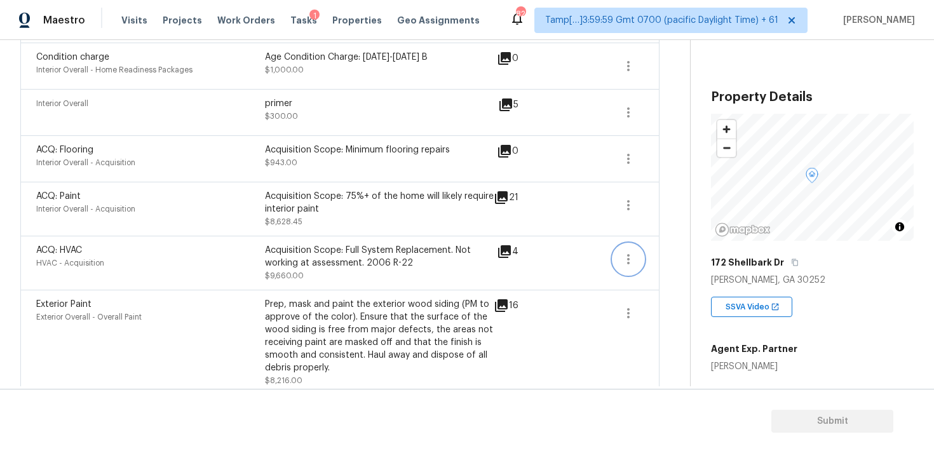
click at [640, 254] on button "button" at bounding box center [628, 259] width 30 height 30
click at [680, 252] on div "Edit" at bounding box center [700, 257] width 99 height 13
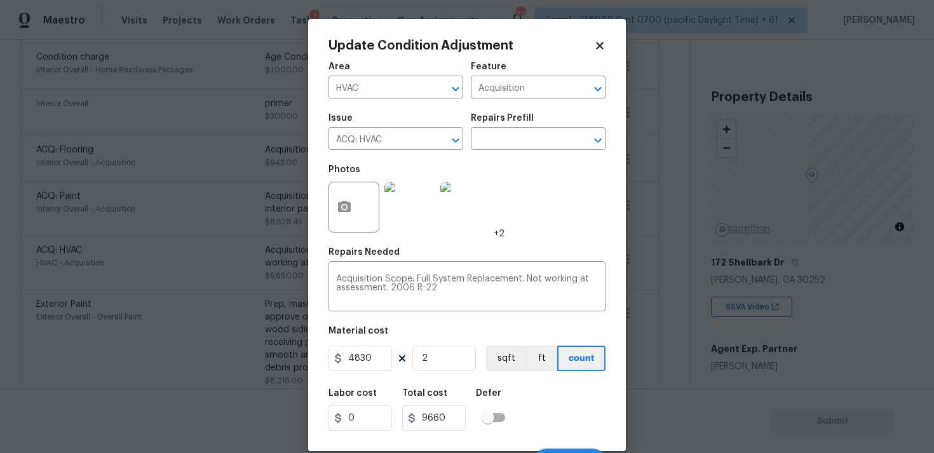
scroll to position [22, 0]
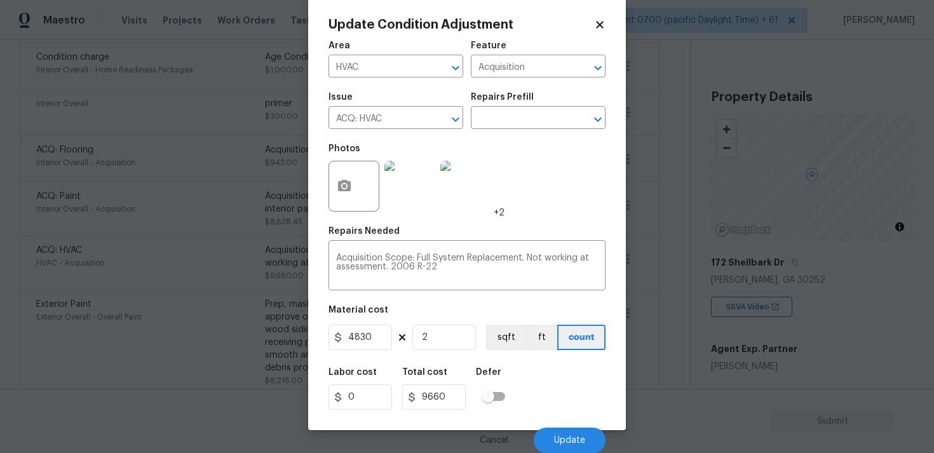
click at [598, 23] on icon at bounding box center [599, 24] width 7 height 7
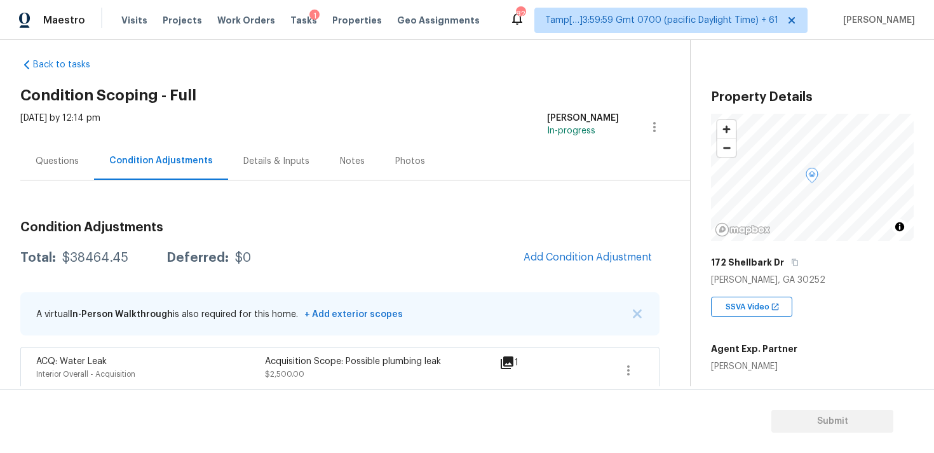
scroll to position [0, 0]
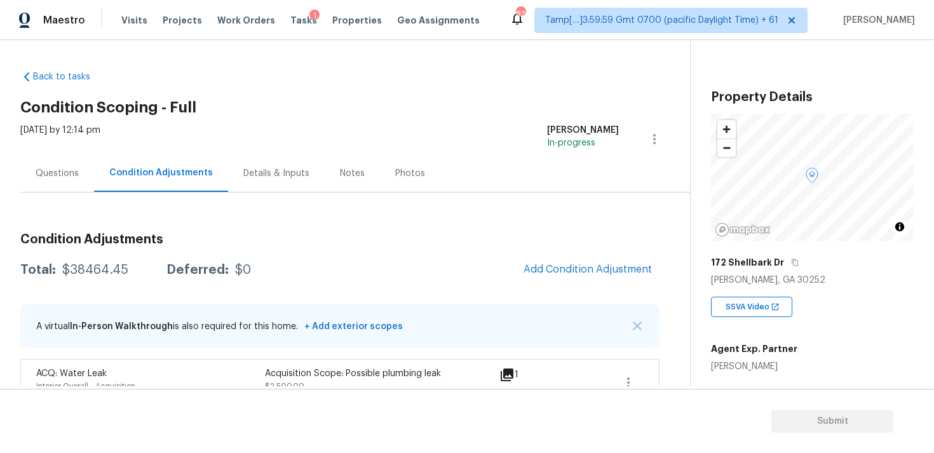
click at [565, 278] on button "Add Condition Adjustment" at bounding box center [588, 269] width 144 height 27
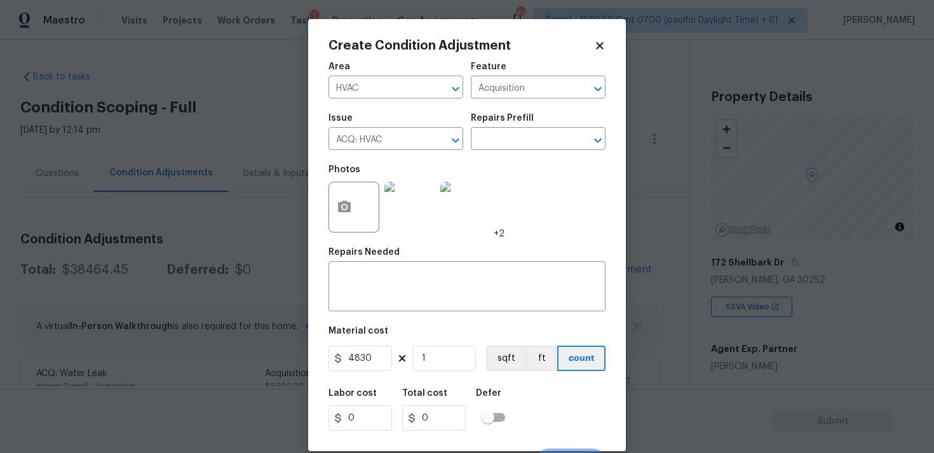
type input "0"
click at [381, 89] on input "text" at bounding box center [377, 89] width 99 height 20
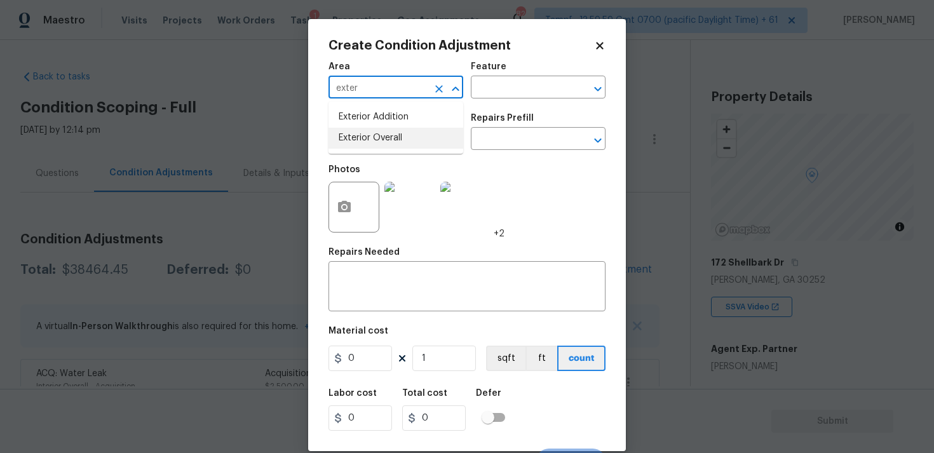
click at [373, 149] on ul "Exterior Addition Exterior Overall" at bounding box center [395, 128] width 135 height 52
click at [372, 147] on li "Exterior Overall" at bounding box center [395, 138] width 135 height 21
type input "Exterior Overall"
click at [372, 147] on input "text" at bounding box center [377, 140] width 99 height 20
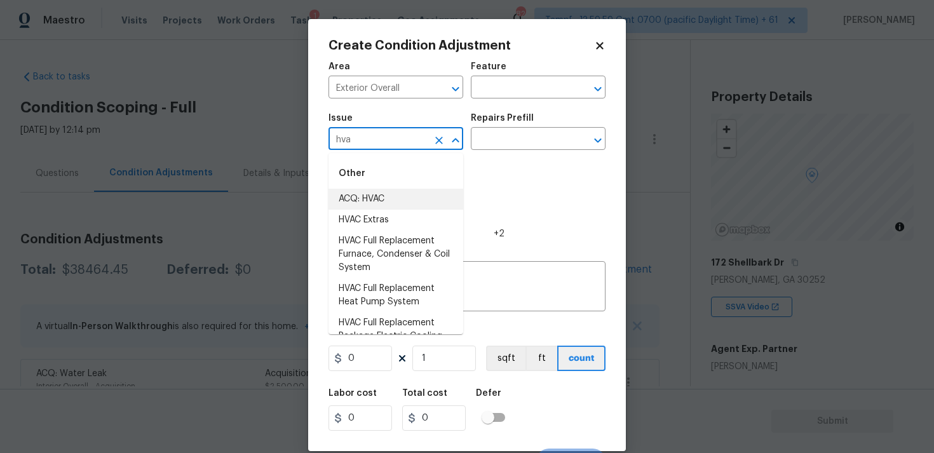
click at [381, 202] on li "ACQ: HVAC" at bounding box center [395, 199] width 135 height 21
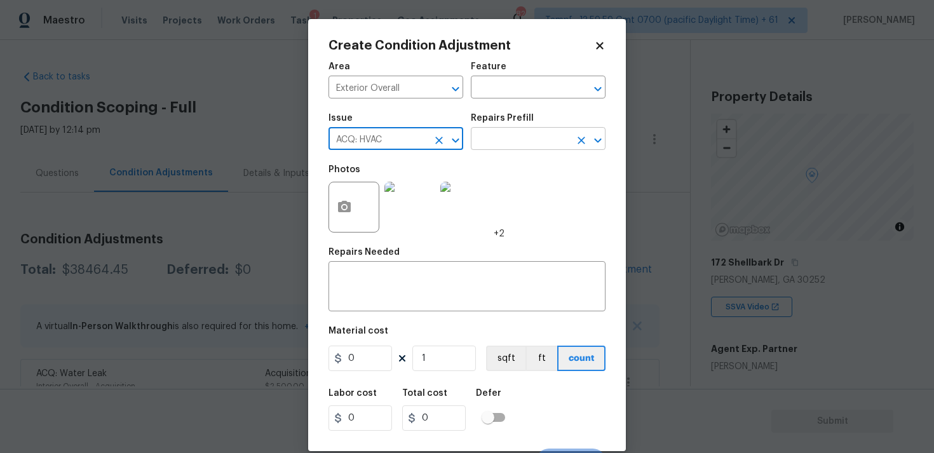
type input "ACQ: HVAC"
click at [496, 150] on input "text" at bounding box center [520, 140] width 99 height 20
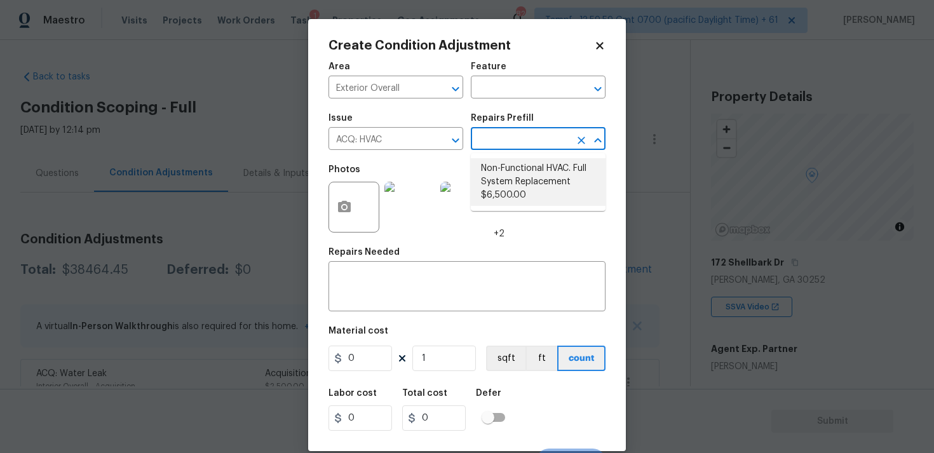
click at [509, 173] on li "Non-Functional HVAC. Full System Replacement $6,500.00" at bounding box center [538, 182] width 135 height 48
type input "Acquisition"
type textarea "Acquisition Scope: Full System Replacement"
type input "6500"
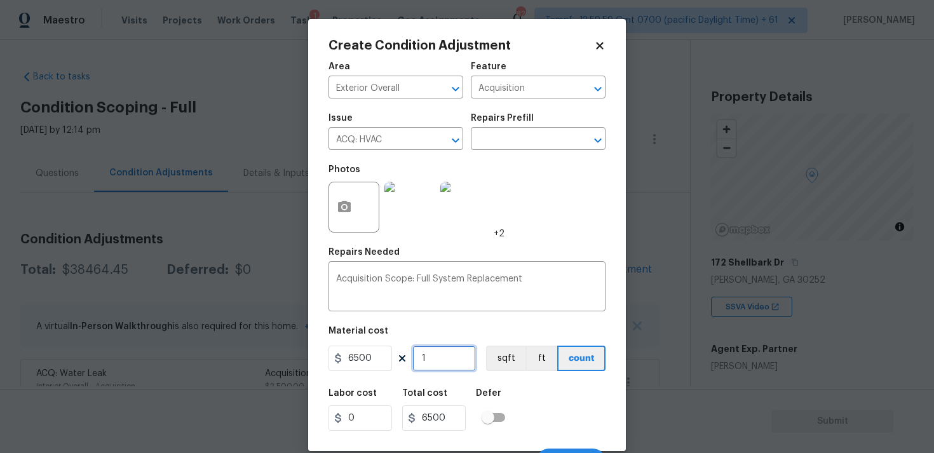
click at [436, 354] on input "1" at bounding box center [444, 358] width 64 height 25
type input "0"
type input "2"
type input "13000"
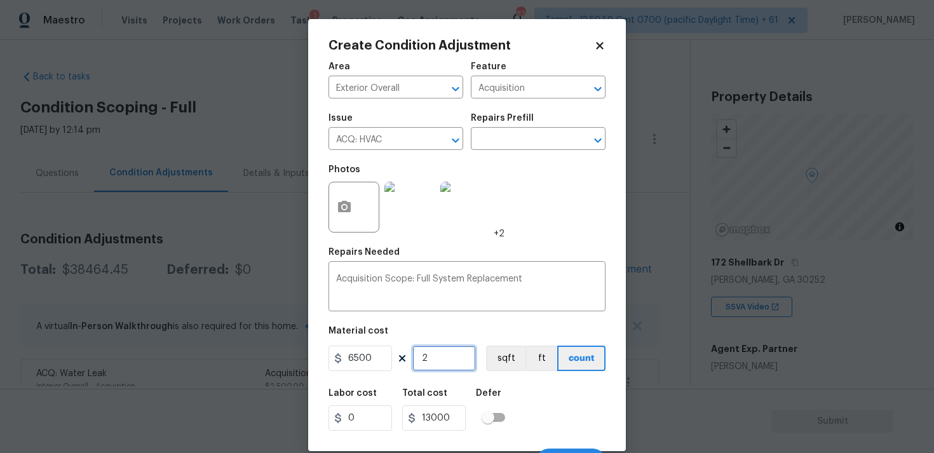
type input "2"
click at [346, 191] on button "button" at bounding box center [344, 207] width 30 height 50
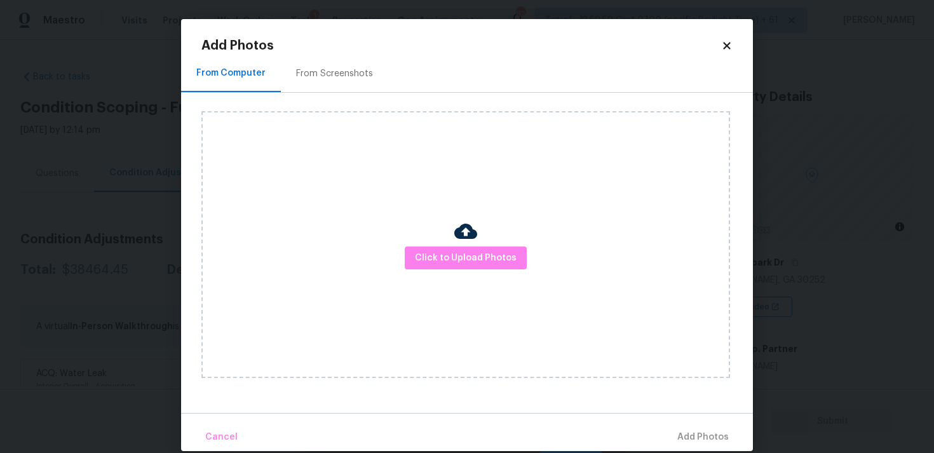
click at [460, 240] on img at bounding box center [465, 231] width 23 height 23
click at [460, 245] on div at bounding box center [465, 233] width 23 height 27
click at [467, 258] on span "Click to Upload Photos" at bounding box center [466, 258] width 102 height 16
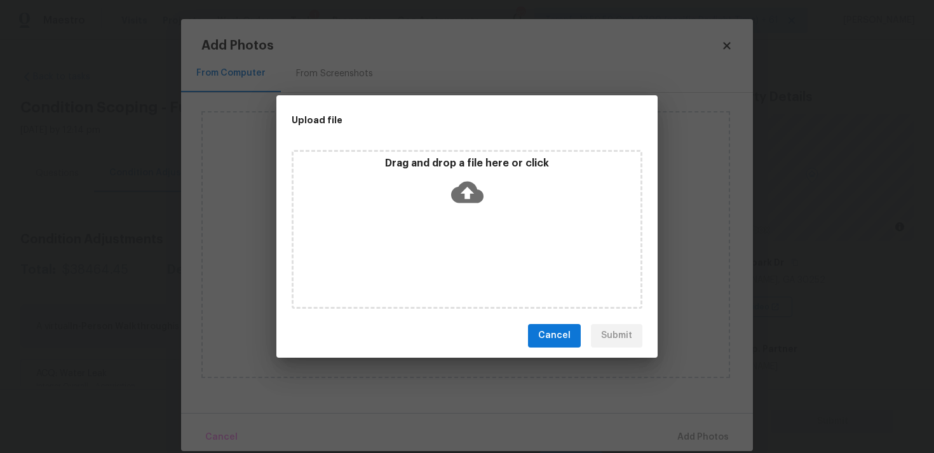
click at [469, 196] on icon at bounding box center [467, 192] width 32 height 32
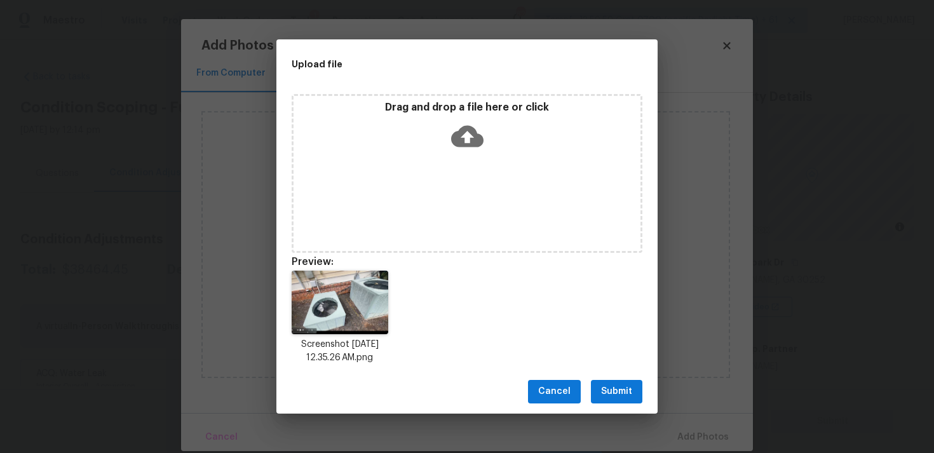
click at [623, 390] on span "Submit" at bounding box center [616, 392] width 31 height 16
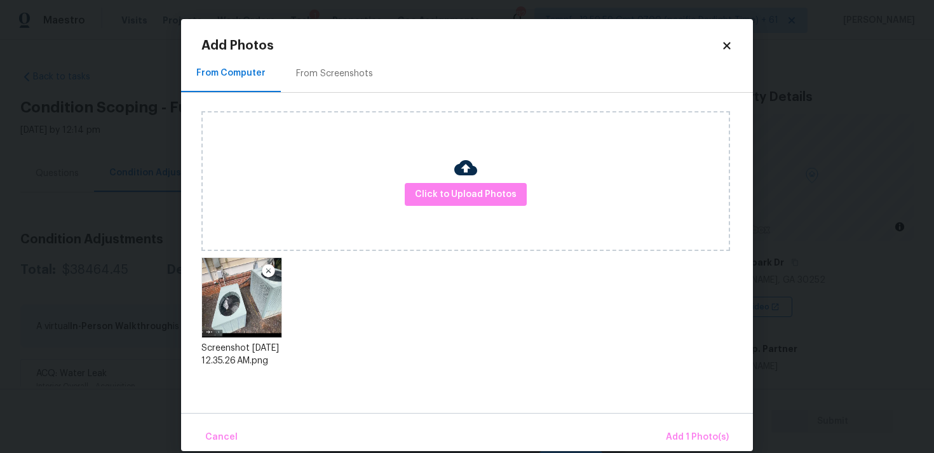
click at [678, 423] on div "Cancel Add 1 Photo(s)" at bounding box center [467, 432] width 572 height 38
click at [681, 438] on span "Add 1 Photo(s)" at bounding box center [697, 437] width 63 height 16
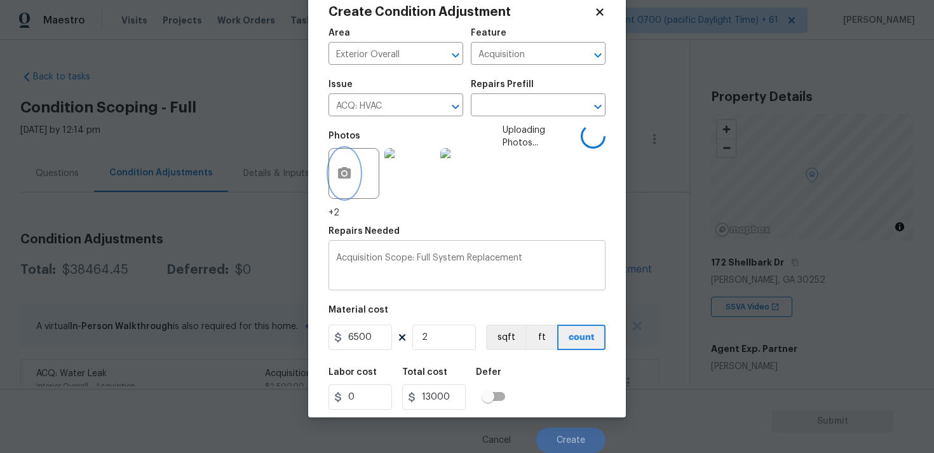
scroll to position [22, 0]
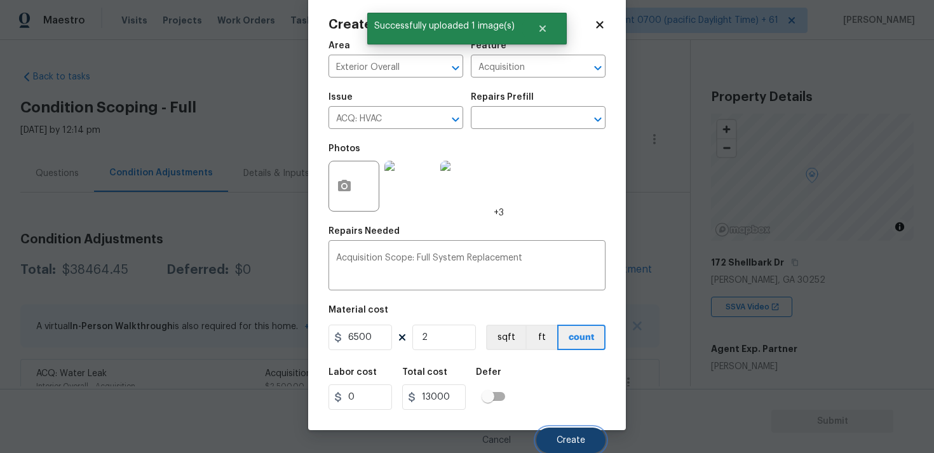
click at [569, 432] on button "Create" at bounding box center [570, 439] width 69 height 25
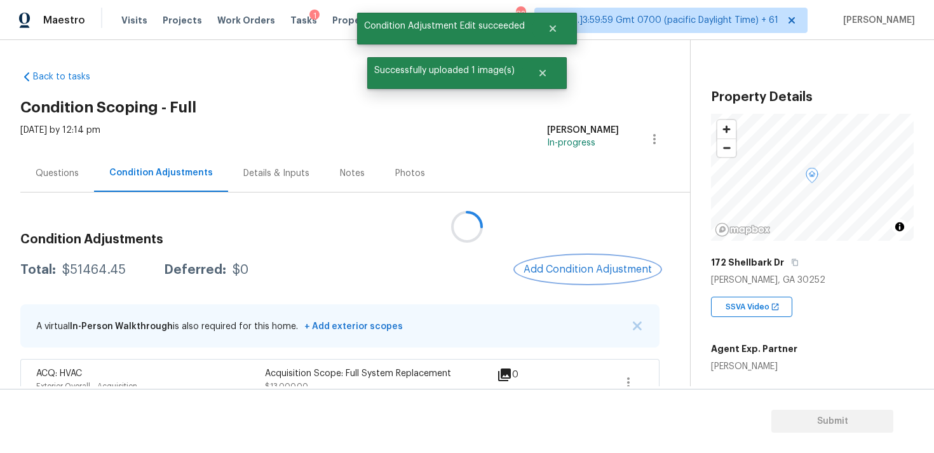
scroll to position [0, 0]
click at [586, 265] on span "Add Condition Adjustment" at bounding box center [587, 269] width 128 height 11
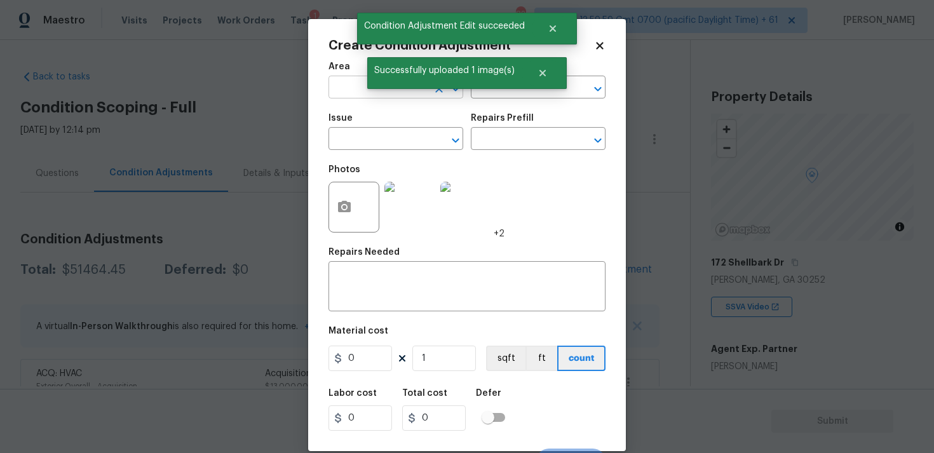
click at [381, 89] on input "text" at bounding box center [377, 89] width 99 height 20
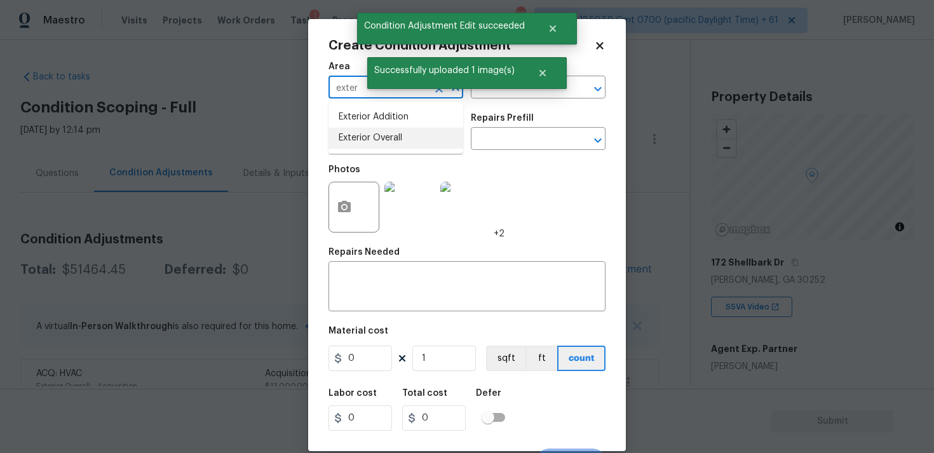
click at [372, 132] on li "Exterior Overall" at bounding box center [395, 138] width 135 height 21
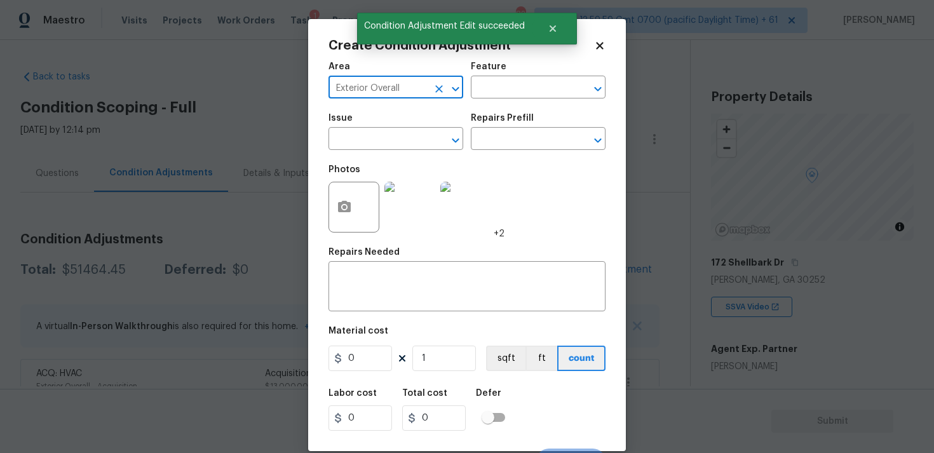
type input "Exterior Overall"
click at [372, 132] on input "text" at bounding box center [377, 140] width 99 height 20
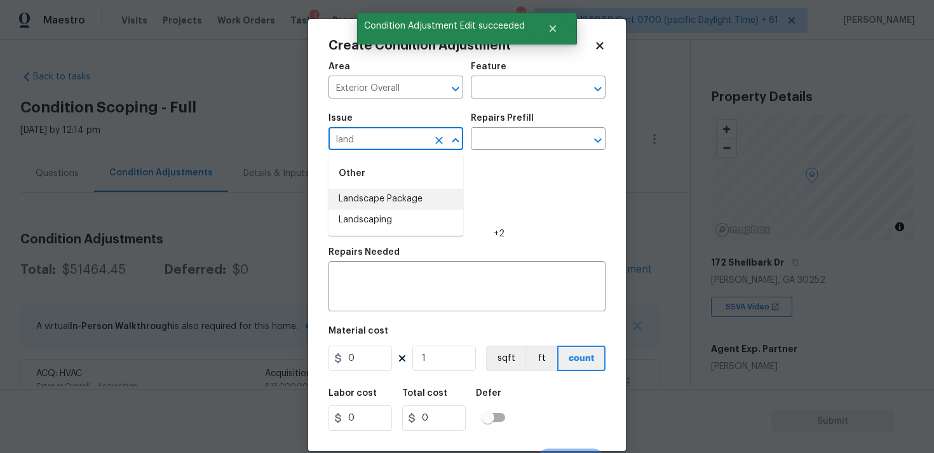
click at [389, 193] on li "Landscape Package" at bounding box center [395, 199] width 135 height 21
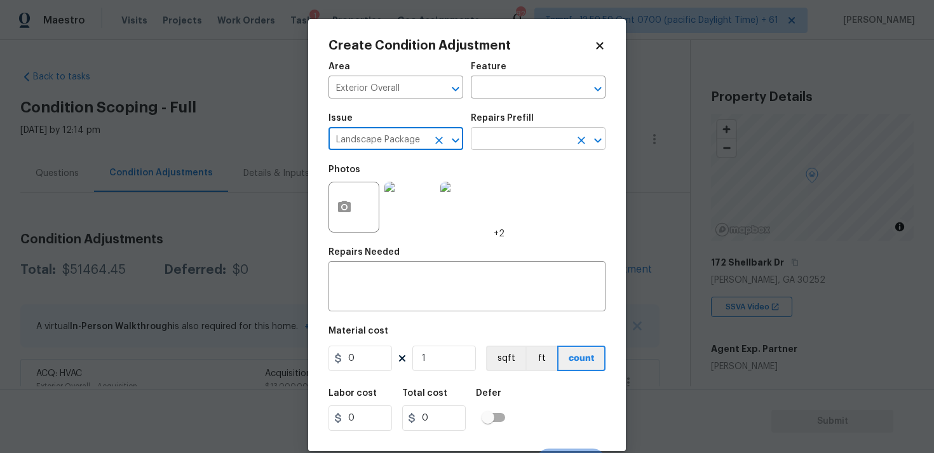
type input "Landscape Package"
click at [480, 150] on input "text" at bounding box center [520, 140] width 99 height 20
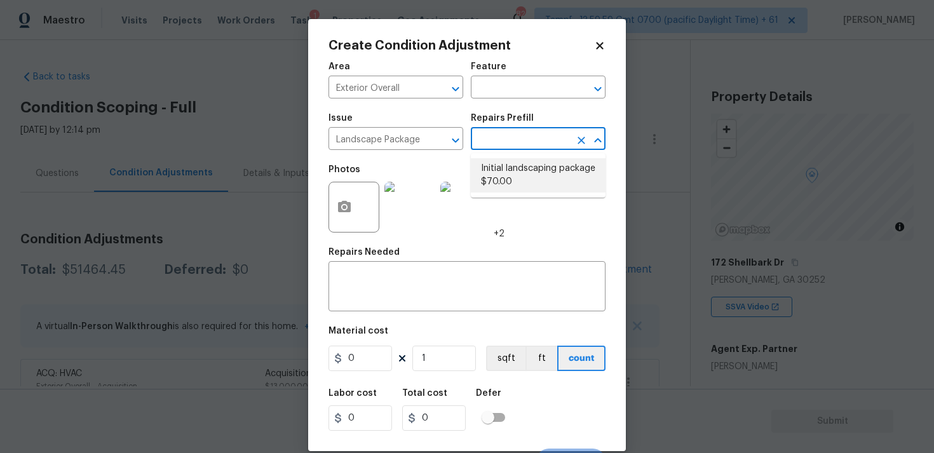
click at [503, 179] on li "Initial landscaping package $70.00" at bounding box center [538, 175] width 135 height 34
type input "Home Readiness Packages"
type textarea "Mowing of grass up to 6" in height. Mow, edge along driveways & sidewalks, trim…"
type input "70"
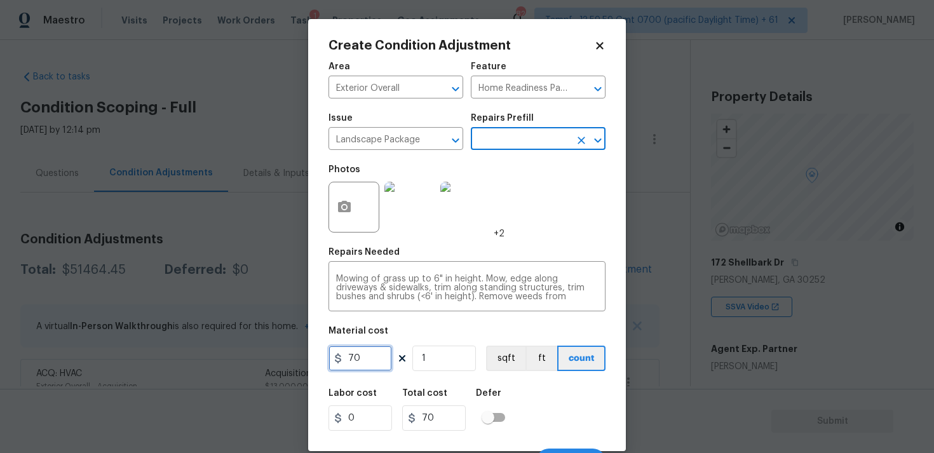
click at [375, 348] on input "70" at bounding box center [360, 358] width 64 height 25
type input "750"
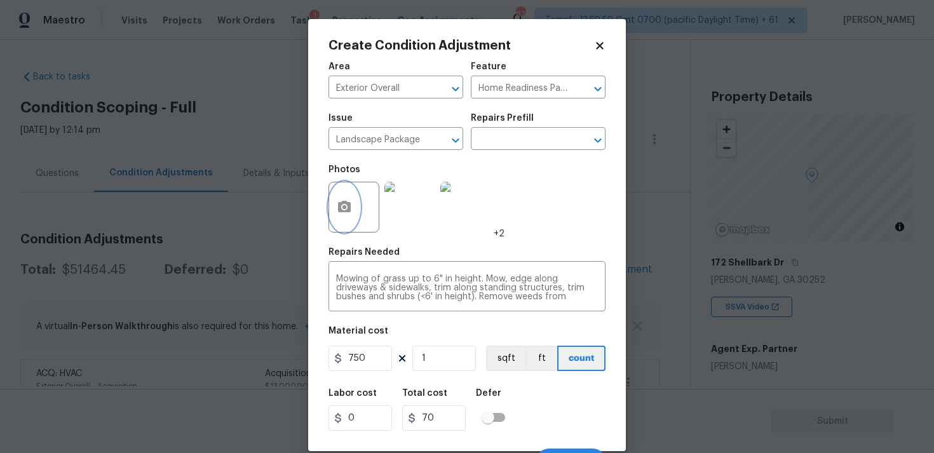
type input "750"
click at [351, 211] on icon "button" at bounding box center [344, 206] width 15 height 15
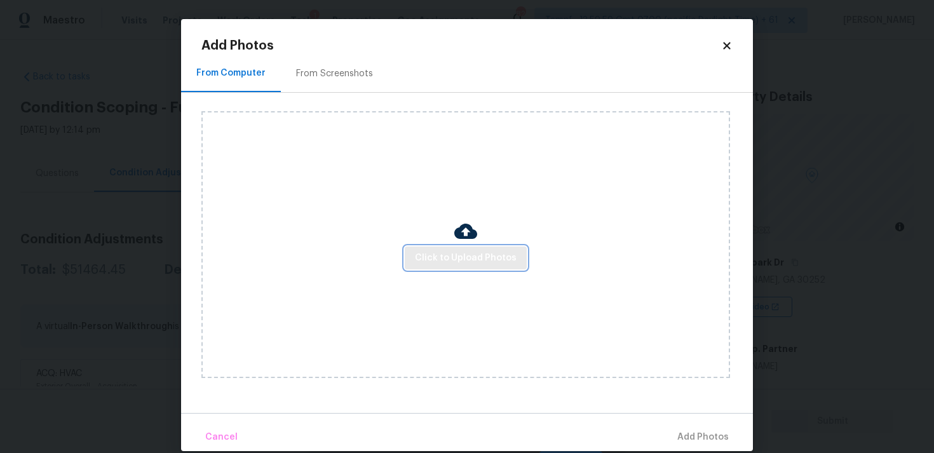
click at [446, 264] on span "Click to Upload Photos" at bounding box center [466, 258] width 102 height 16
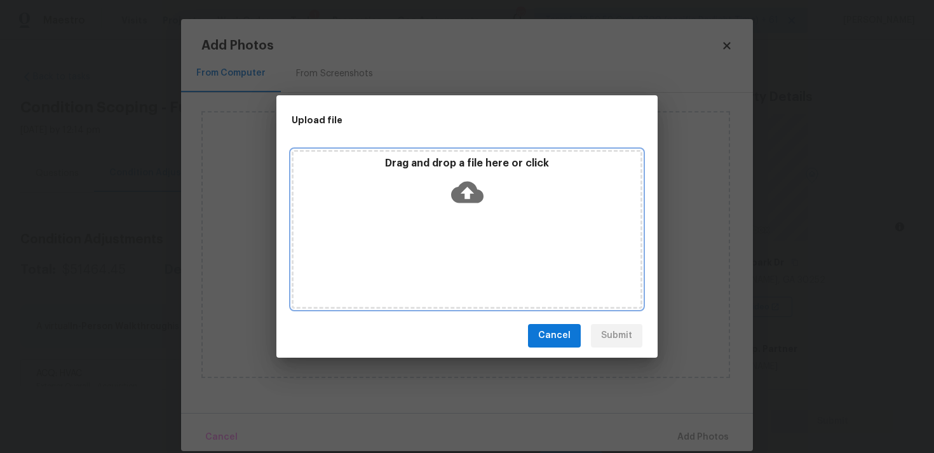
click at [468, 189] on icon at bounding box center [467, 192] width 32 height 32
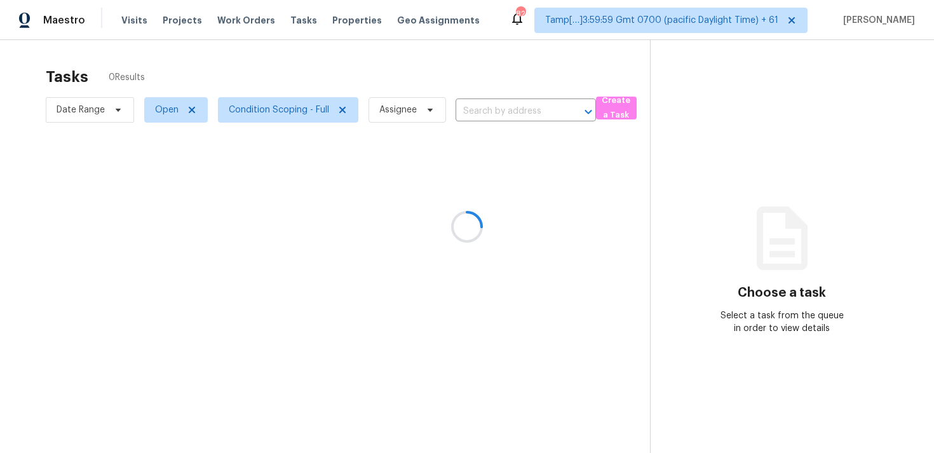
click at [471, 116] on div at bounding box center [467, 226] width 934 height 453
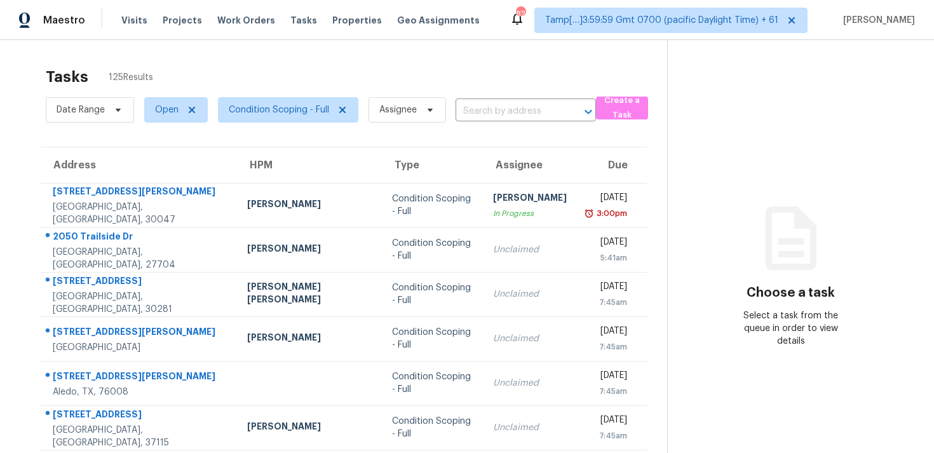
click at [471, 116] on input "text" at bounding box center [507, 112] width 105 height 20
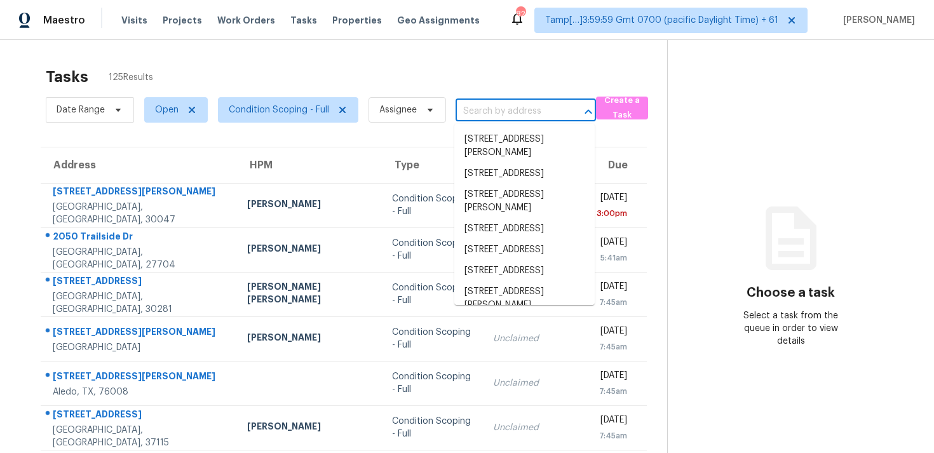
paste input "[STREET_ADDRESS]"
type input "[STREET_ADDRESS]"
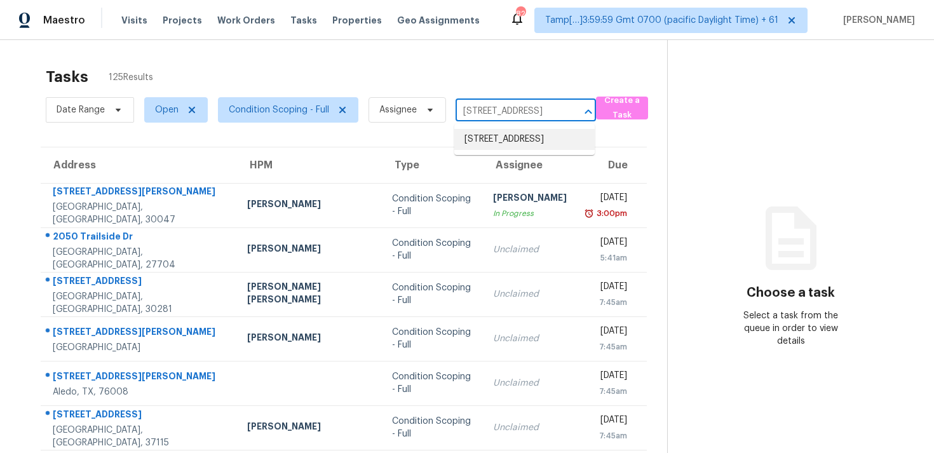
click at [500, 140] on li "[STREET_ADDRESS]" at bounding box center [524, 139] width 140 height 21
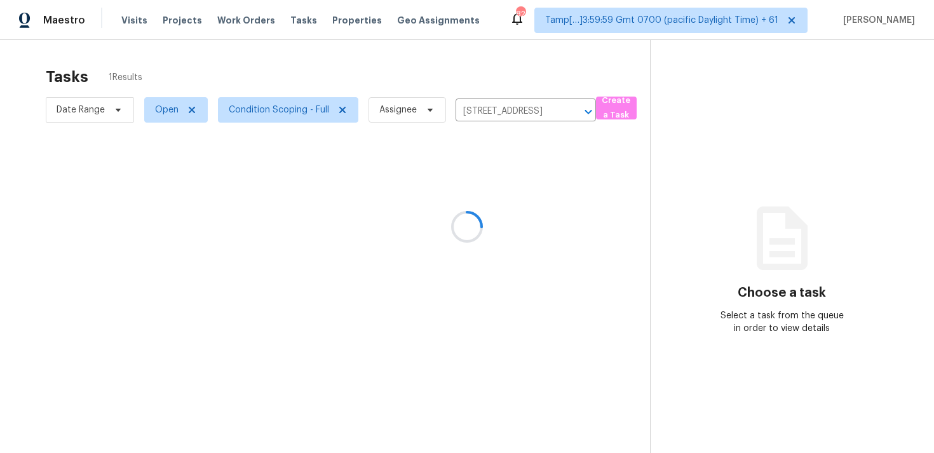
click at [506, 183] on div at bounding box center [467, 226] width 934 height 453
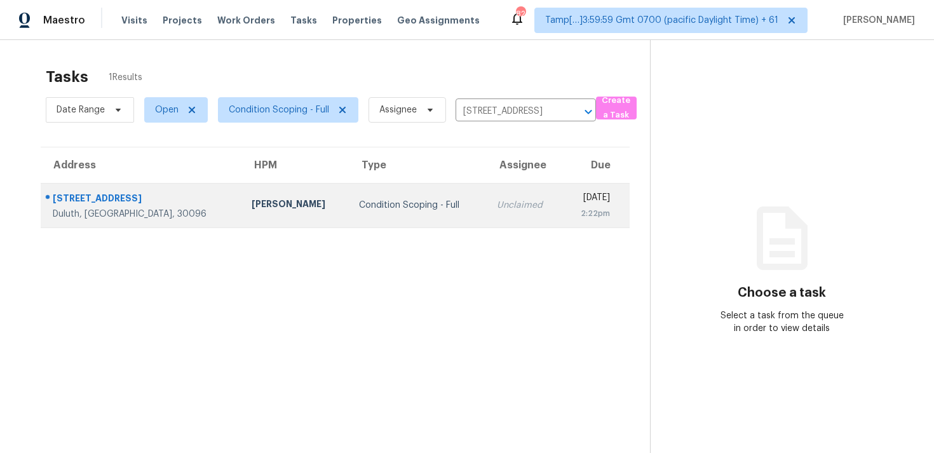
click at [572, 199] on div "[DATE]" at bounding box center [590, 199] width 37 height 16
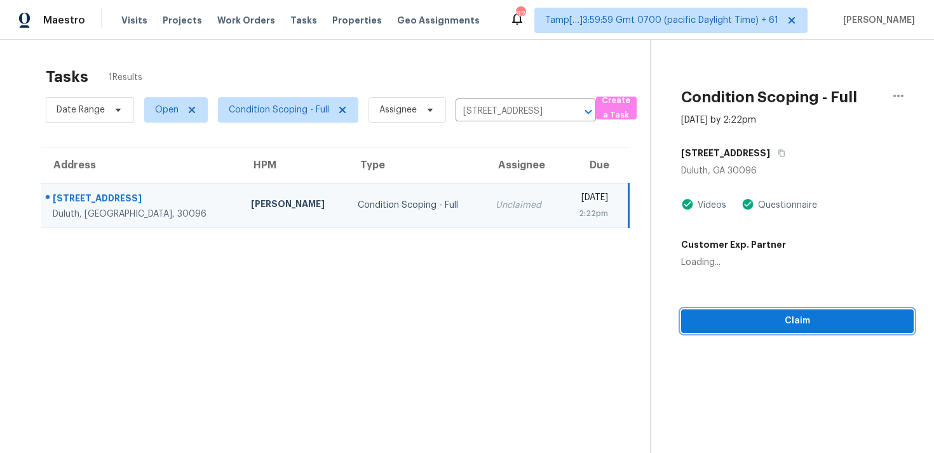
click at [749, 309] on button "Claim" at bounding box center [797, 320] width 232 height 23
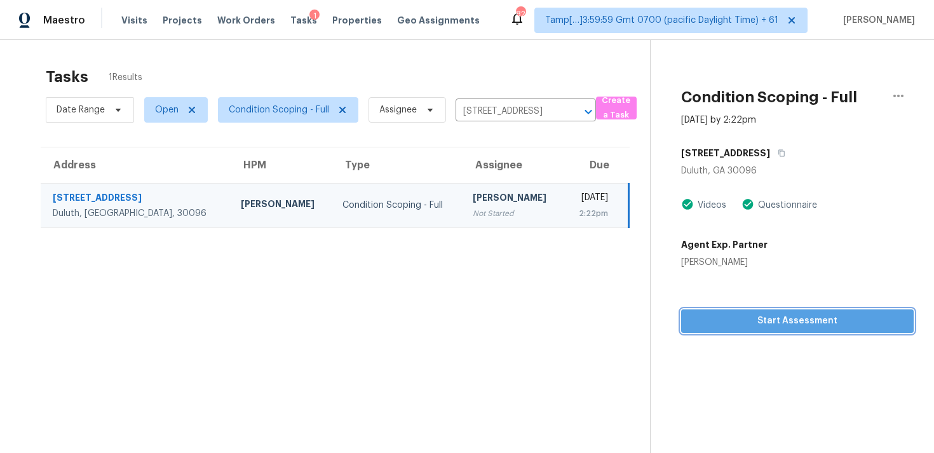
click at [749, 309] on button "Start Assessment" at bounding box center [797, 320] width 232 height 23
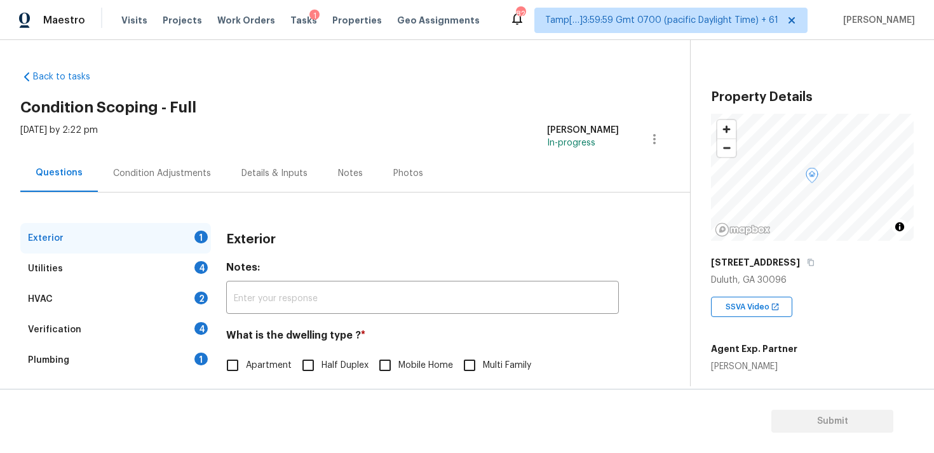
scroll to position [112, 0]
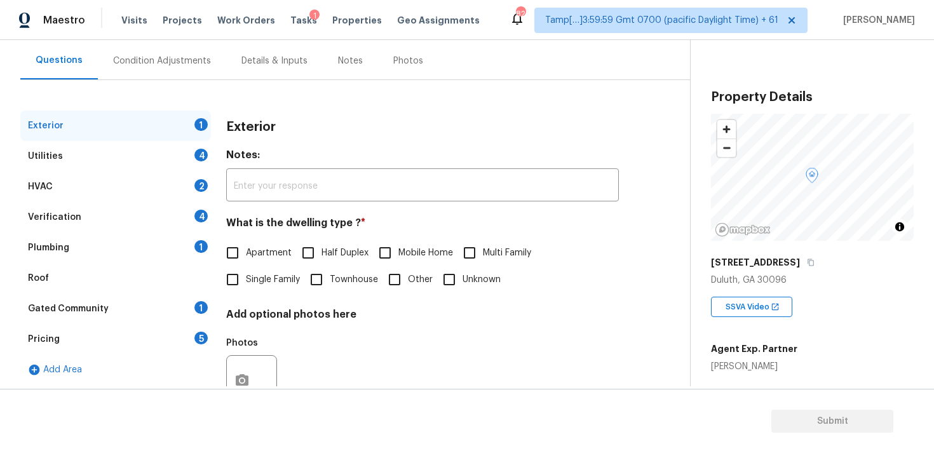
click at [320, 287] on input "Townhouse" at bounding box center [316, 279] width 27 height 27
checkbox input "true"
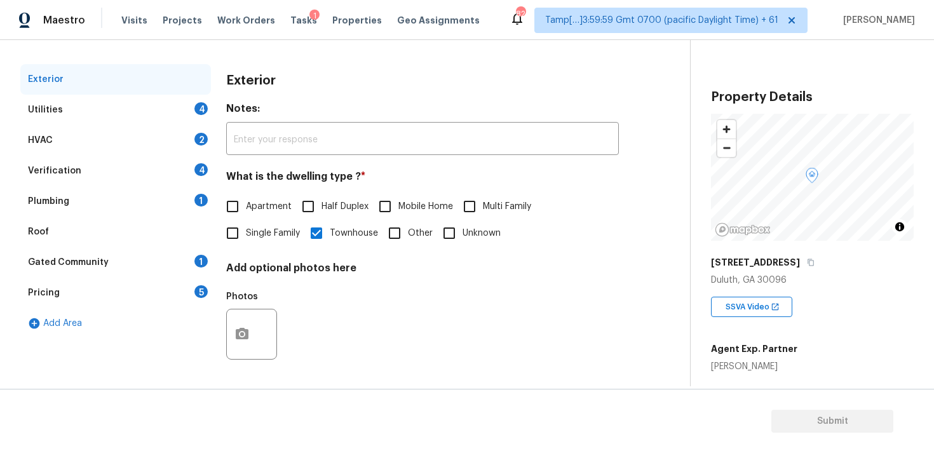
scroll to position [72, 0]
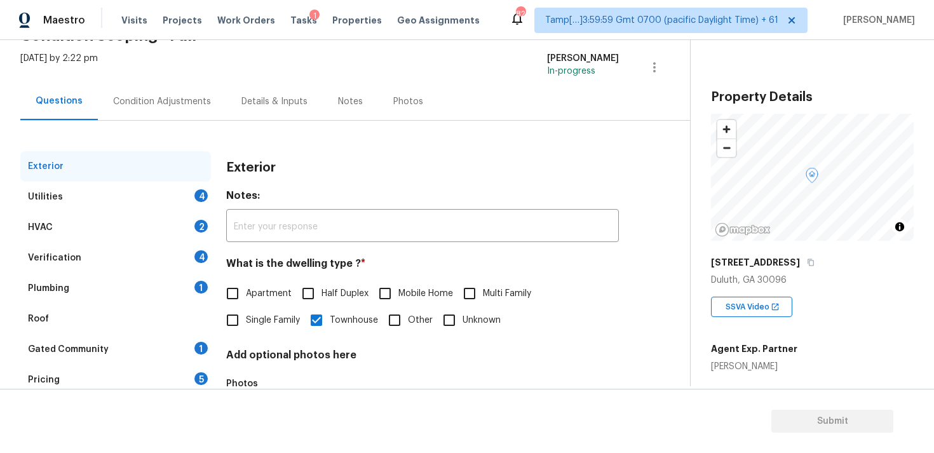
click at [173, 123] on div "Exterior Utilities 4 HVAC 2 Verification 4 Plumbing 1 Roof Gated Community 1 Pr…" at bounding box center [339, 295] width 639 height 349
click at [180, 110] on div "Condition Adjustments" at bounding box center [162, 101] width 128 height 37
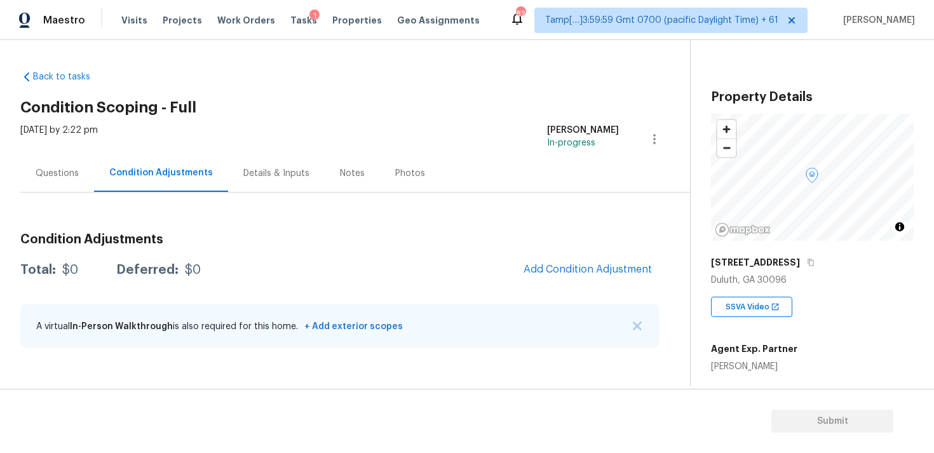
click at [584, 254] on div "Condition Adjustments Total: $0 Deferred: $0 Add Condition Adjustment A virtual…" at bounding box center [339, 291] width 639 height 136
click at [579, 265] on span "Add Condition Adjustment" at bounding box center [587, 269] width 128 height 11
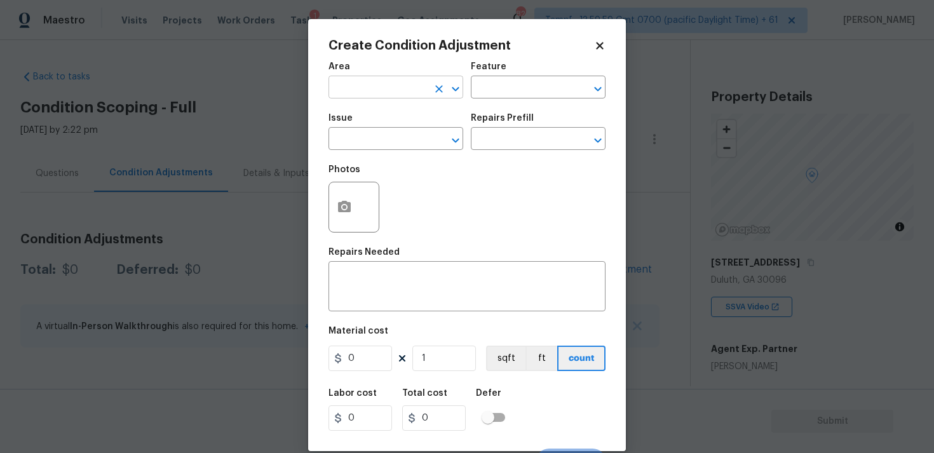
click at [415, 97] on input "text" at bounding box center [377, 89] width 99 height 20
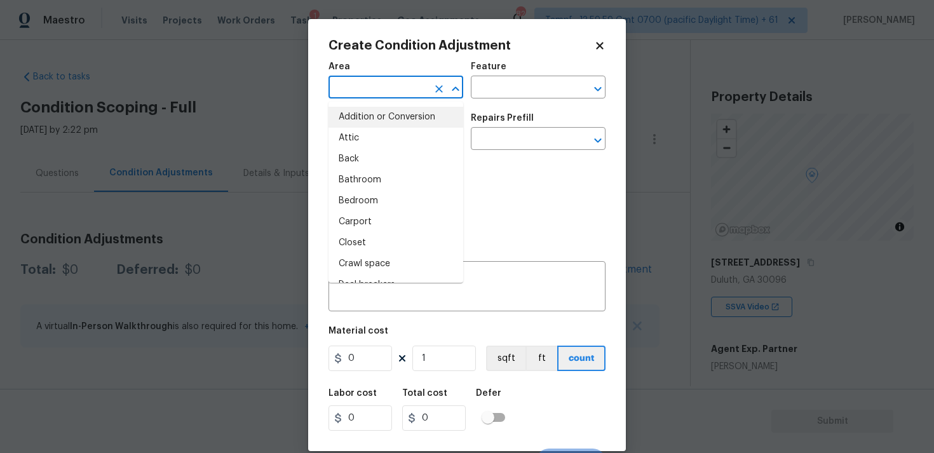
click at [352, 90] on input "text" at bounding box center [377, 89] width 99 height 20
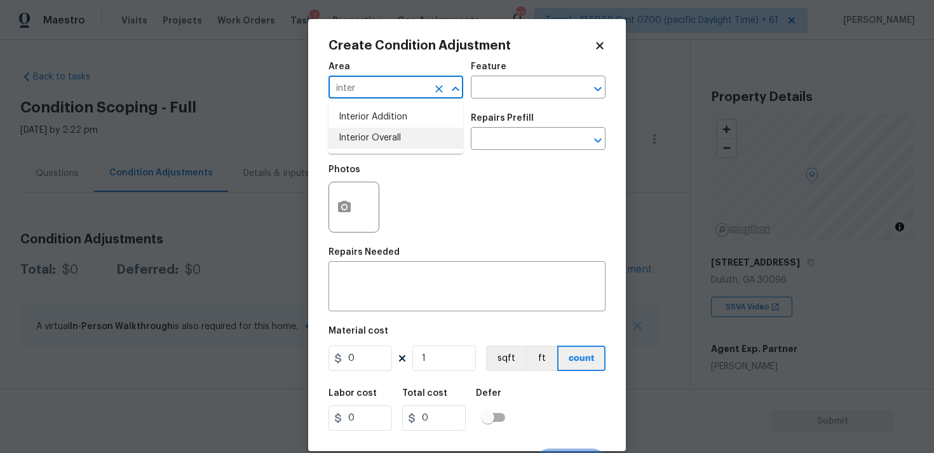
click at [359, 132] on li "Interior Overall" at bounding box center [395, 138] width 135 height 21
type input "Interior Overall"
click at [359, 132] on input "text" at bounding box center [377, 140] width 99 height 20
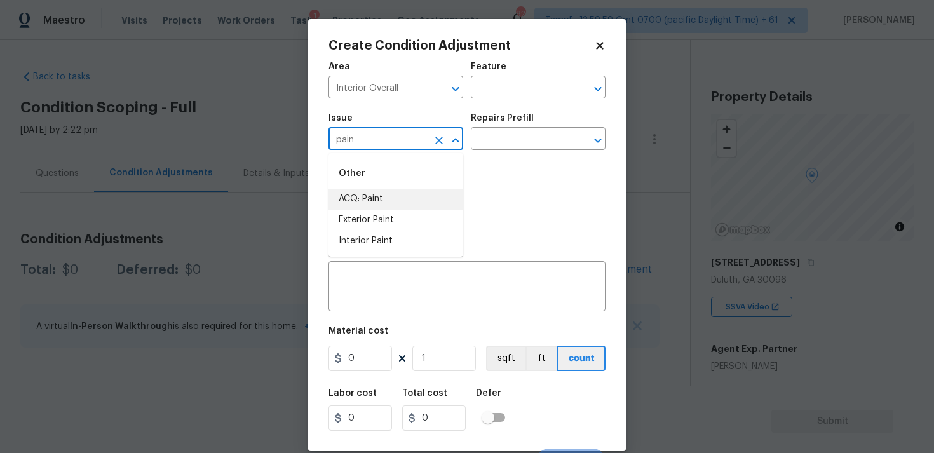
click at [374, 196] on li "ACQ: Paint" at bounding box center [395, 199] width 135 height 21
type input "ACQ: Paint"
click at [495, 140] on input "text" at bounding box center [520, 140] width 99 height 20
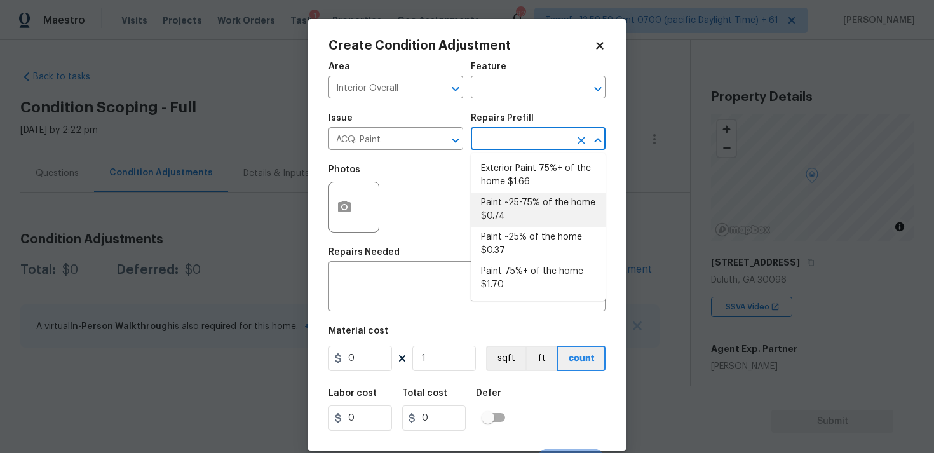
click at [521, 224] on li "Paint ~25-75% of the home $0.74" at bounding box center [538, 209] width 135 height 34
type input "Acquisition"
type textarea "Acquisition Scope: ~25 - 75% of the home needs interior paint"
type input "0.74"
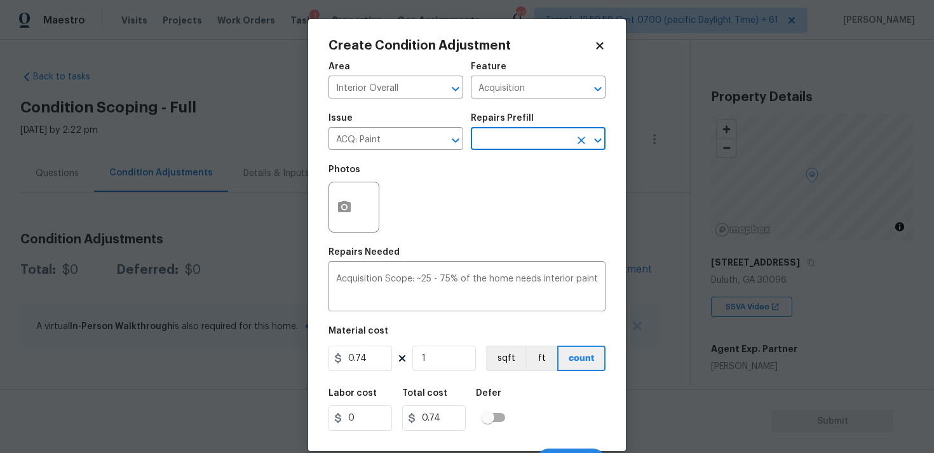
click at [518, 126] on div "Repairs Prefill" at bounding box center [538, 122] width 135 height 17
click at [520, 148] on input "text" at bounding box center [520, 140] width 99 height 20
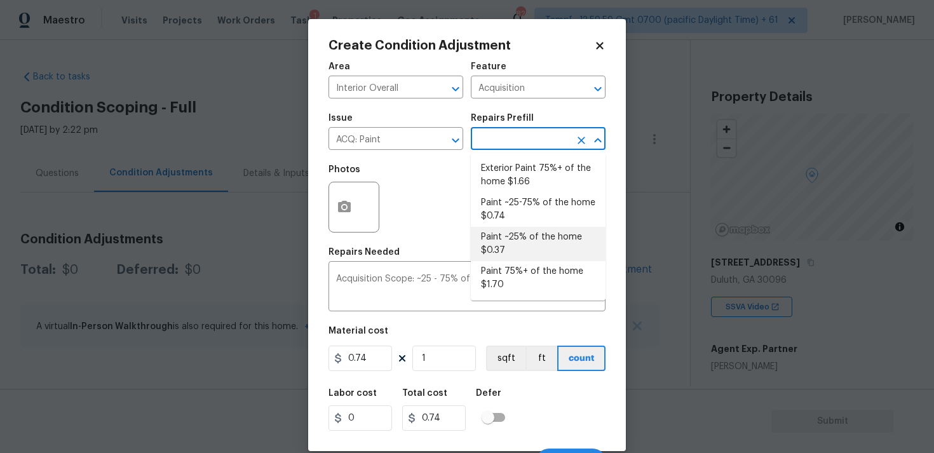
click at [511, 238] on li "Paint ~25% of the home $0.37" at bounding box center [538, 244] width 135 height 34
type textarea "Acquisition Scope: ~25% of the home needs interior paint"
type input "0.37"
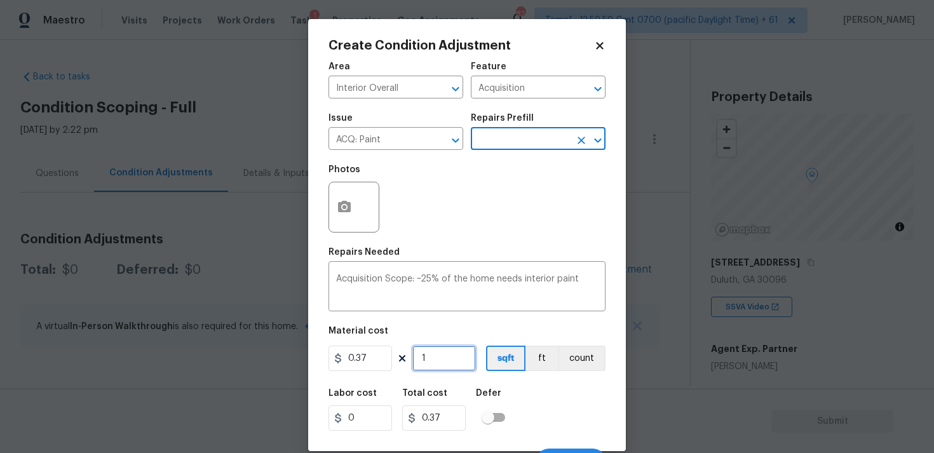
click at [463, 355] on input "1" at bounding box center [444, 358] width 64 height 25
type input "0"
paste input "2538"
type input "2538"
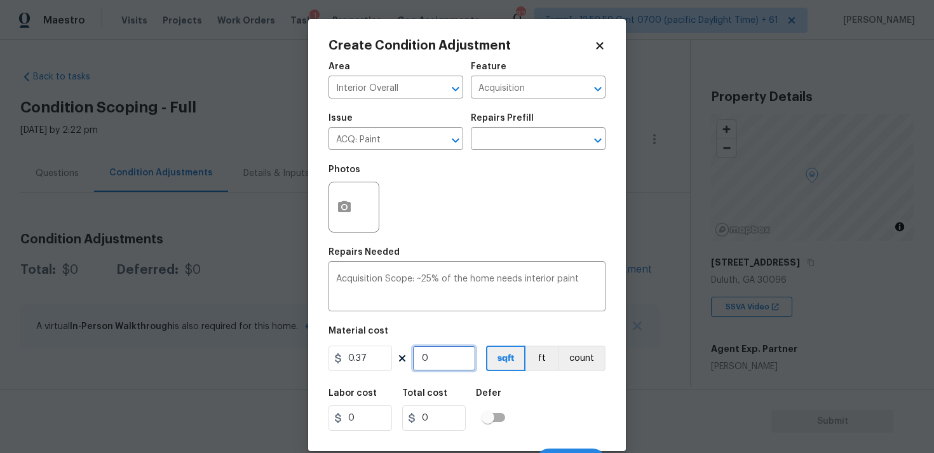
type input "939.06"
type input "2538"
click at [534, 381] on div "Labor cost 0 Total cost 939.06 Defer" at bounding box center [466, 409] width 277 height 57
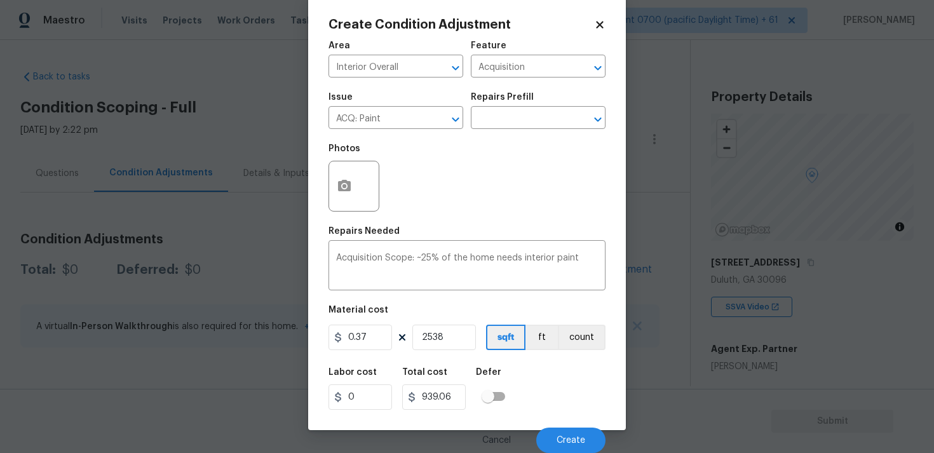
click at [556, 423] on div "Cancel Create" at bounding box center [466, 435] width 277 height 36
click at [560, 434] on button "Create" at bounding box center [570, 439] width 69 height 25
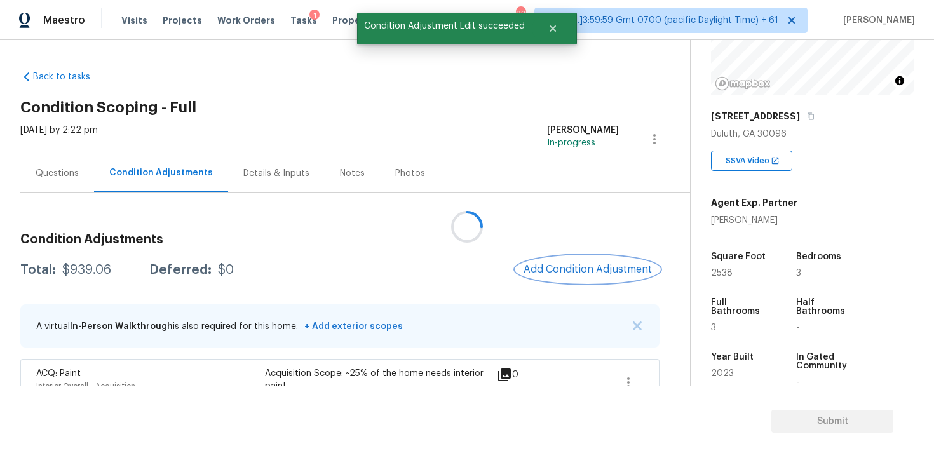
scroll to position [151, 0]
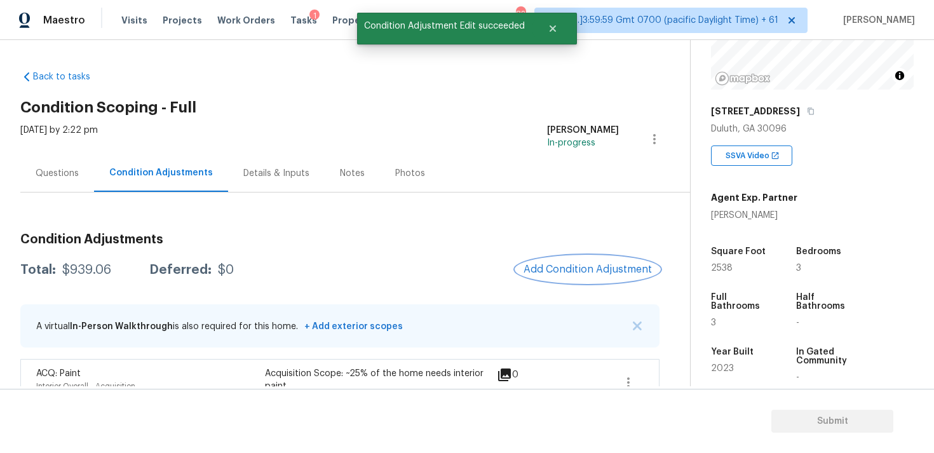
click at [598, 268] on span "Add Condition Adjustment" at bounding box center [587, 269] width 128 height 11
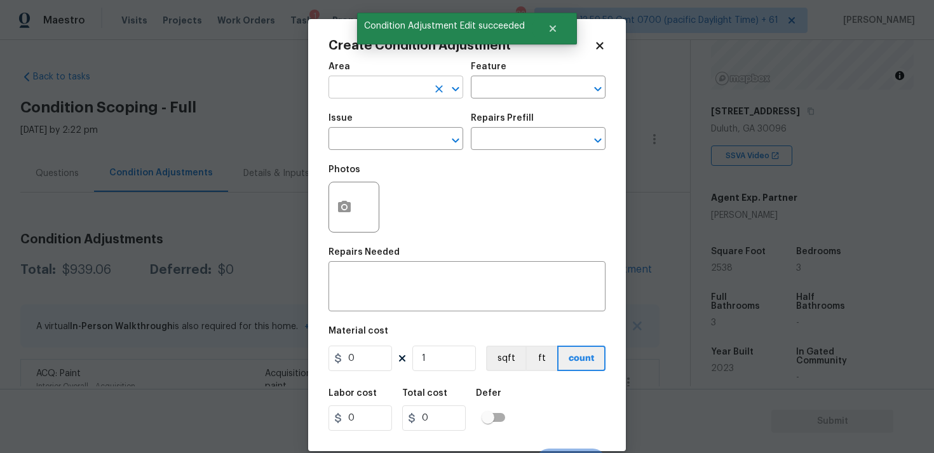
click at [377, 87] on input "text" at bounding box center [377, 89] width 99 height 20
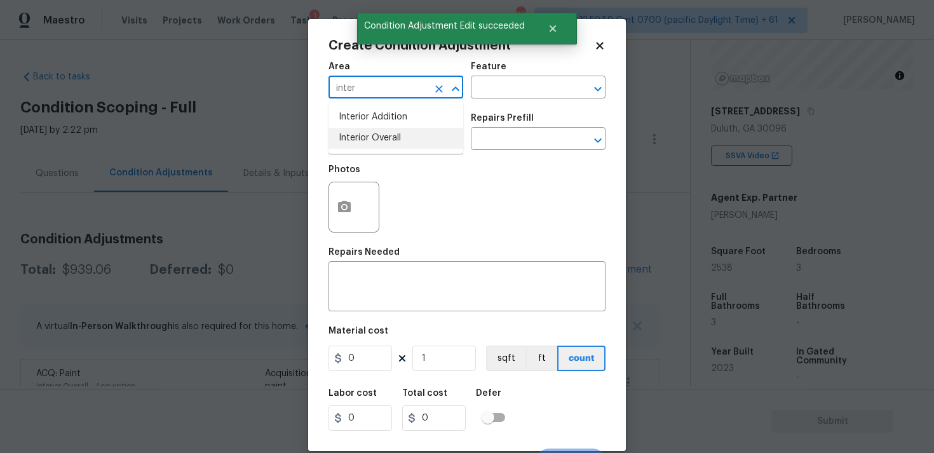
click at [374, 131] on li "Interior Overall" at bounding box center [395, 138] width 135 height 21
type input "Interior Overall"
click at [374, 131] on input "text" at bounding box center [377, 140] width 99 height 20
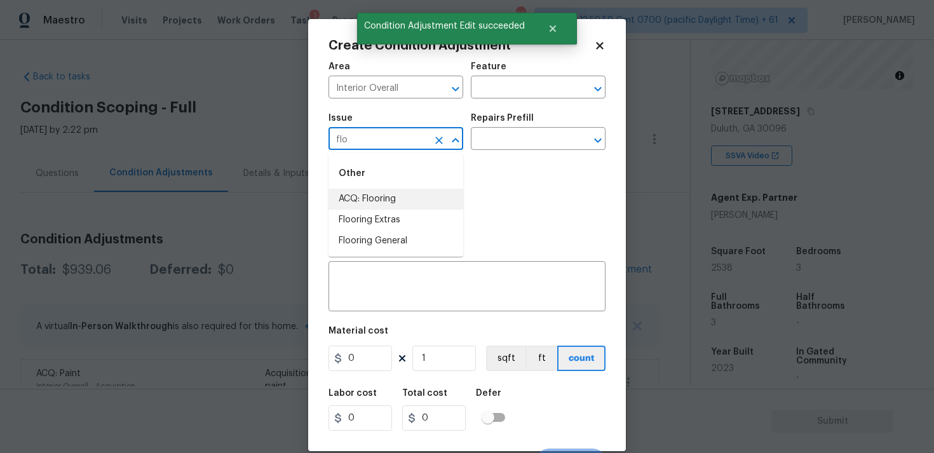
click at [373, 197] on li "ACQ: Flooring" at bounding box center [395, 199] width 135 height 21
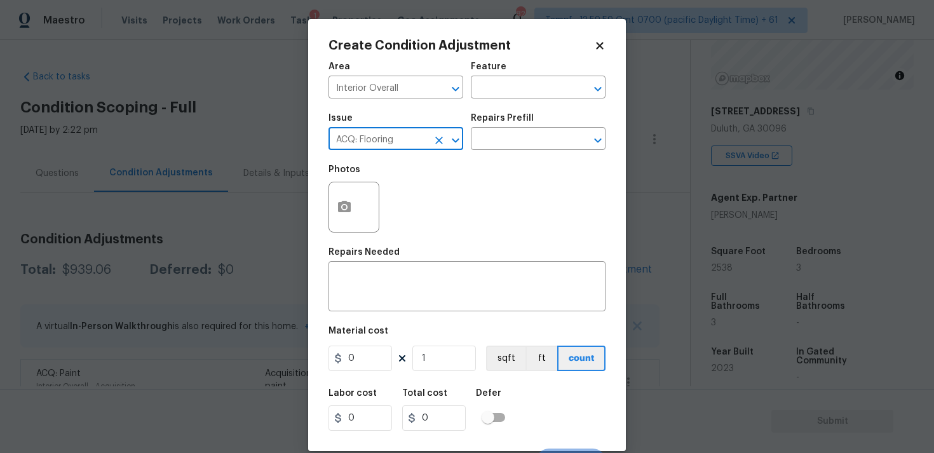
type input "ACQ: Flooring"
click at [489, 151] on div "Issue ACQ: Flooring ​ Repairs Prefill ​" at bounding box center [466, 131] width 277 height 51
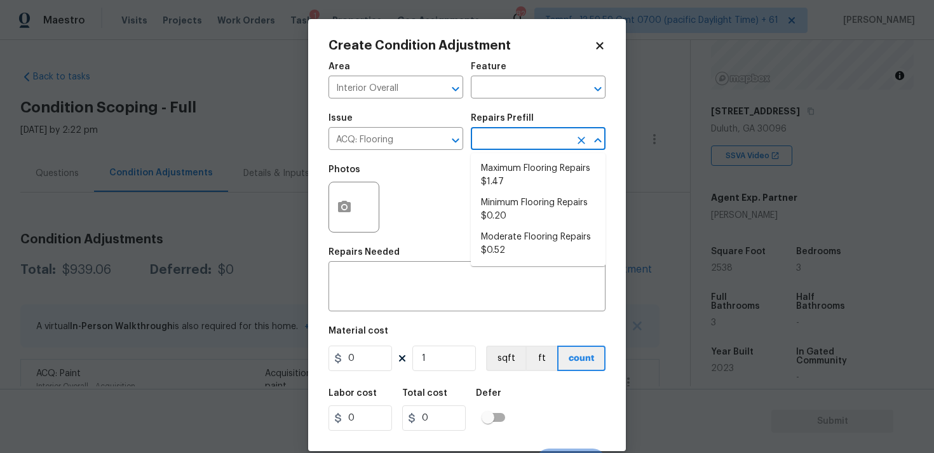
click at [500, 143] on input "text" at bounding box center [520, 140] width 99 height 20
click at [511, 200] on li "Minimum Flooring Repairs $0.20" at bounding box center [538, 209] width 135 height 34
type input "Acquisition"
type textarea "Acquisition Scope: Minimum flooring repairs"
type input "0.2"
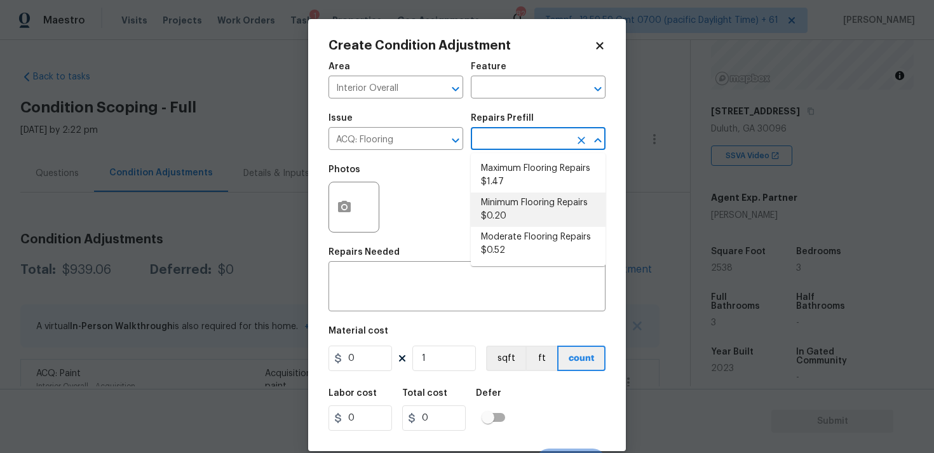
type input "0.2"
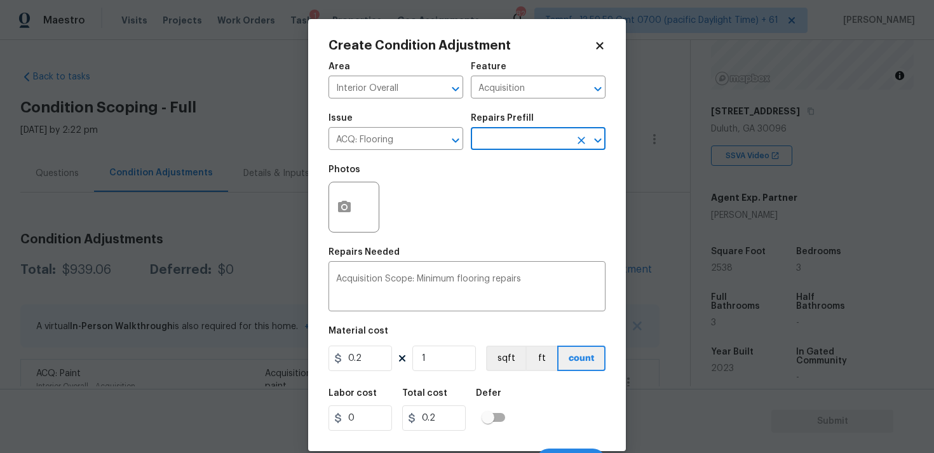
scroll to position [22, 0]
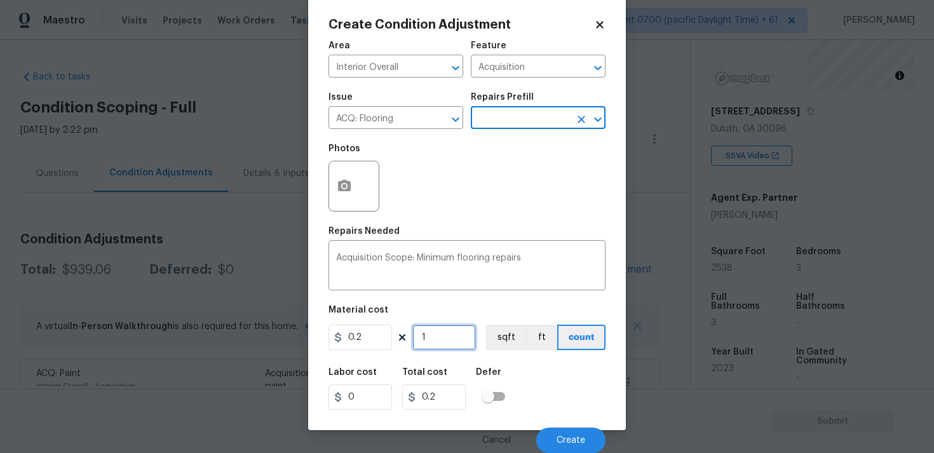
click at [466, 349] on input "1" at bounding box center [444, 337] width 64 height 25
type input "0"
paste input "2538"
type input "2538"
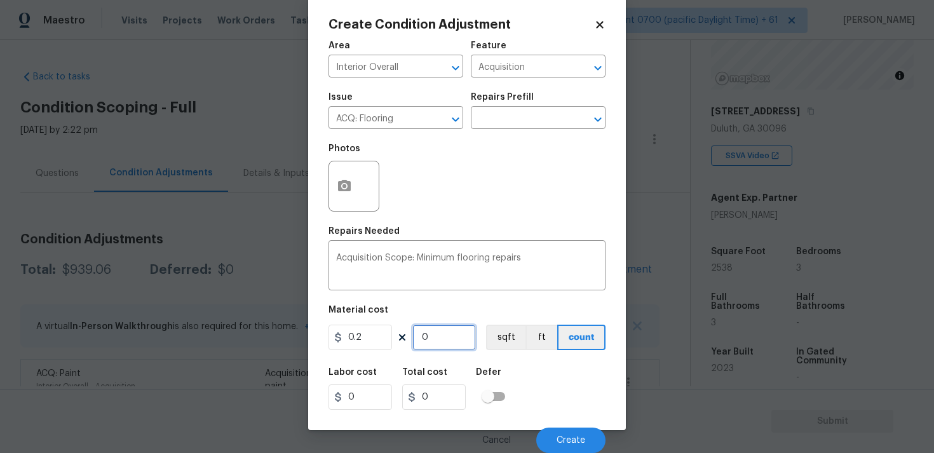
type input "507.6"
type input "2538"
click at [499, 347] on button "sqft" at bounding box center [505, 337] width 39 height 25
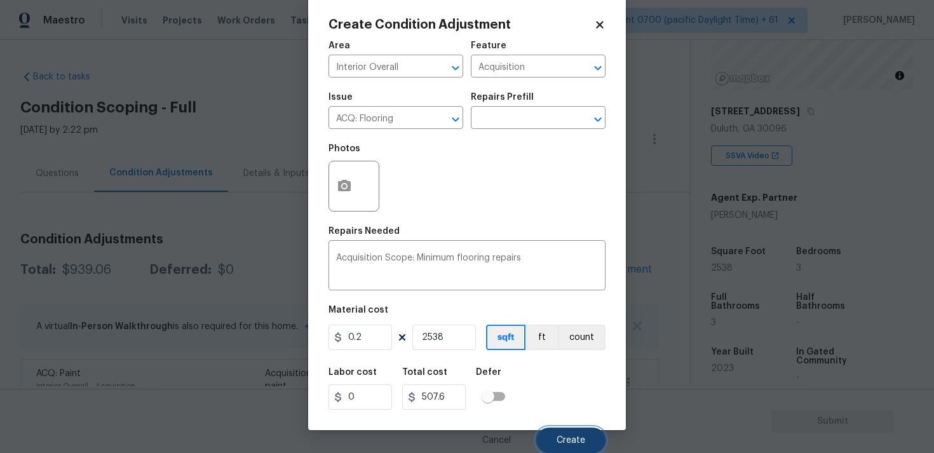
click at [561, 433] on button "Create" at bounding box center [570, 439] width 69 height 25
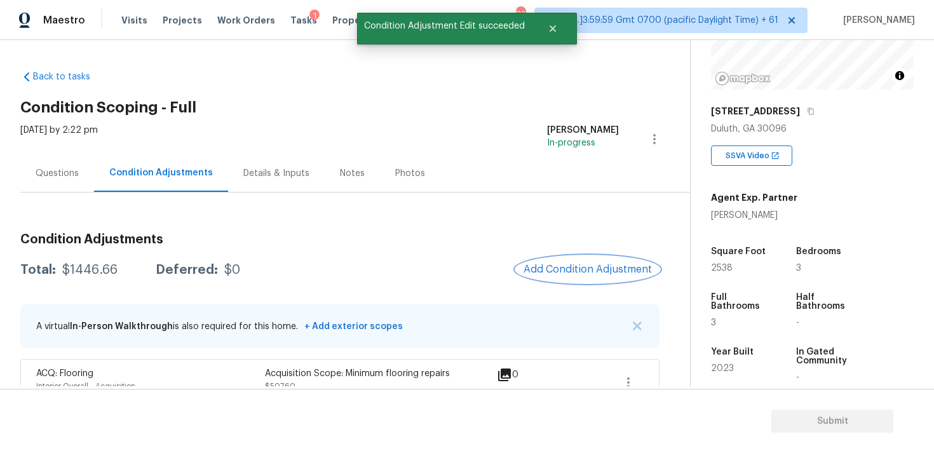
scroll to position [77, 0]
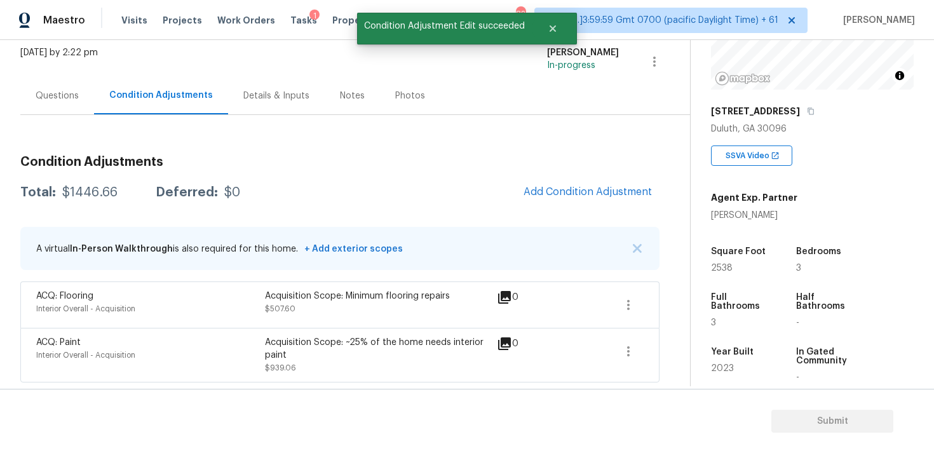
click at [67, 95] on div "Questions" at bounding box center [57, 96] width 43 height 13
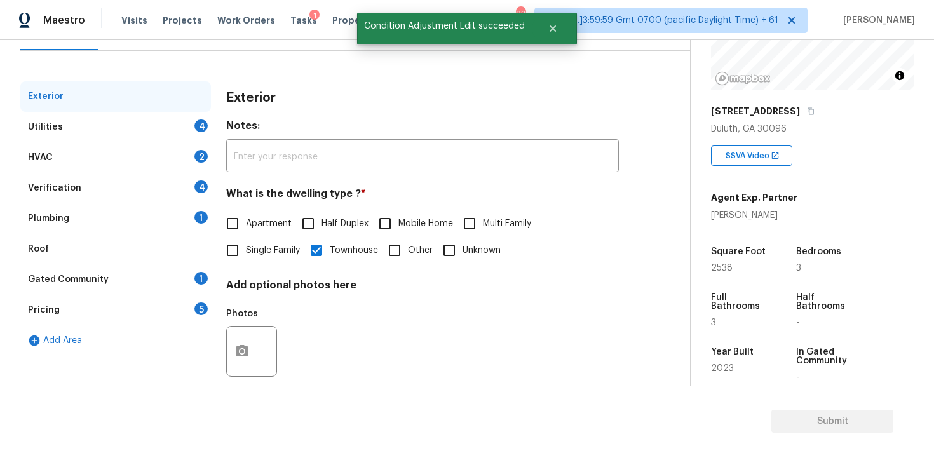
scroll to position [151, 0]
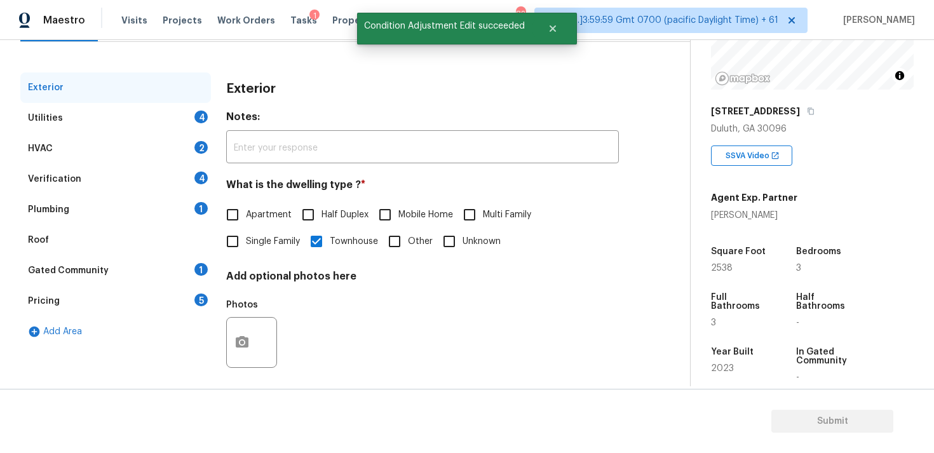
click at [187, 98] on div "Exterior" at bounding box center [115, 87] width 191 height 30
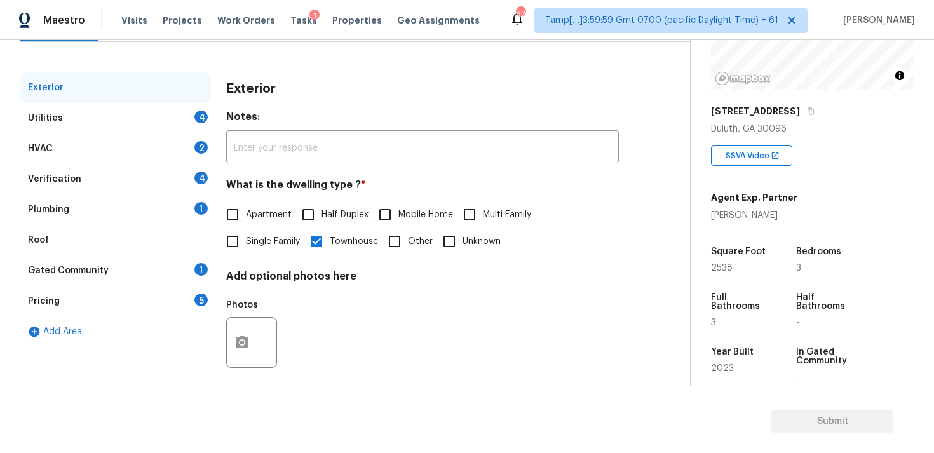
click at [200, 125] on div "Utilities 4" at bounding box center [115, 118] width 191 height 30
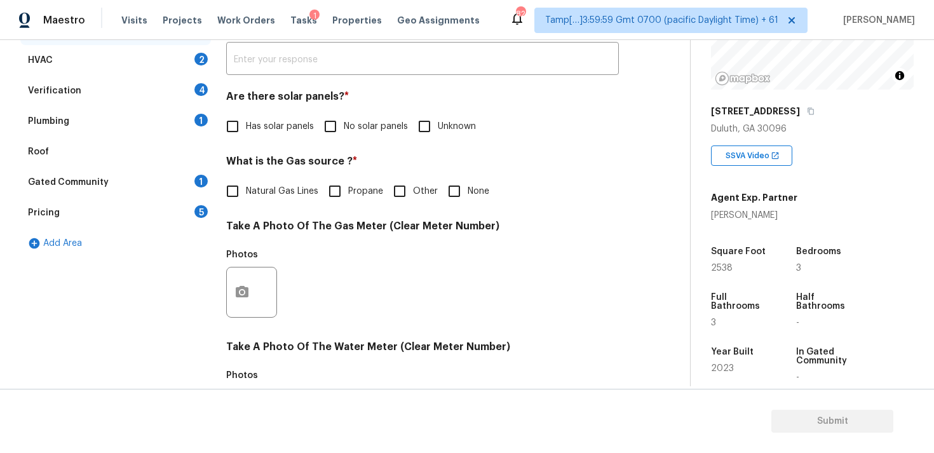
scroll to position [265, 0]
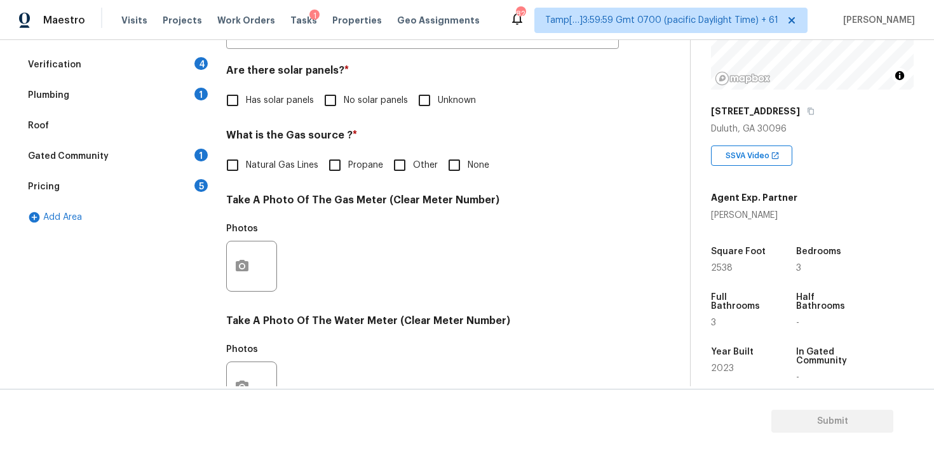
click at [330, 114] on div "Utilities Notes: ​ Are there solar panels? * Has solar panels No solar panels U…" at bounding box center [422, 289] width 393 height 662
click at [330, 112] on input "No solar panels" at bounding box center [330, 100] width 27 height 27
click at [330, 112] on input "No solar panels" at bounding box center [330, 101] width 27 height 27
click at [335, 90] on input "No solar panels" at bounding box center [330, 100] width 27 height 27
checkbox input "true"
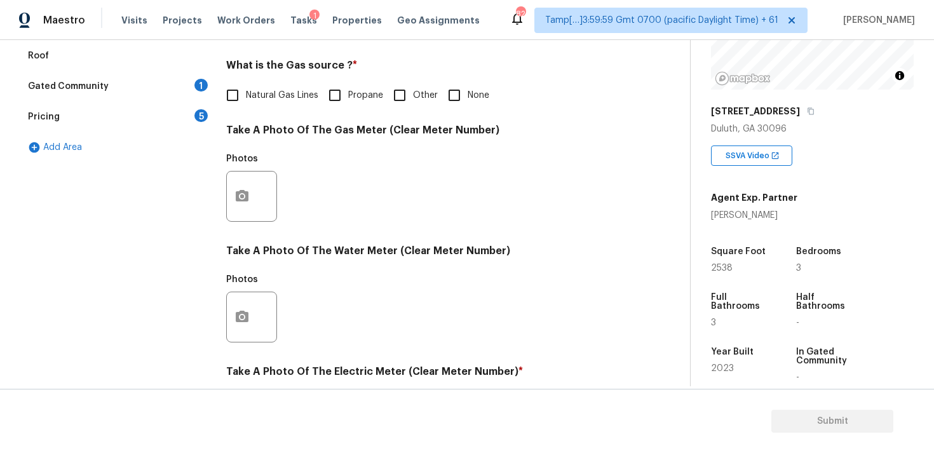
scroll to position [325, 0]
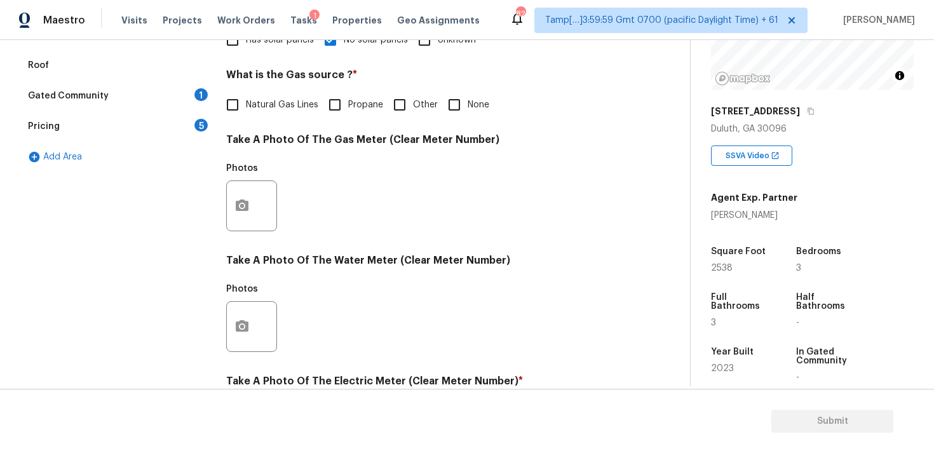
click at [452, 114] on input "None" at bounding box center [454, 104] width 27 height 27
checkbox input "true"
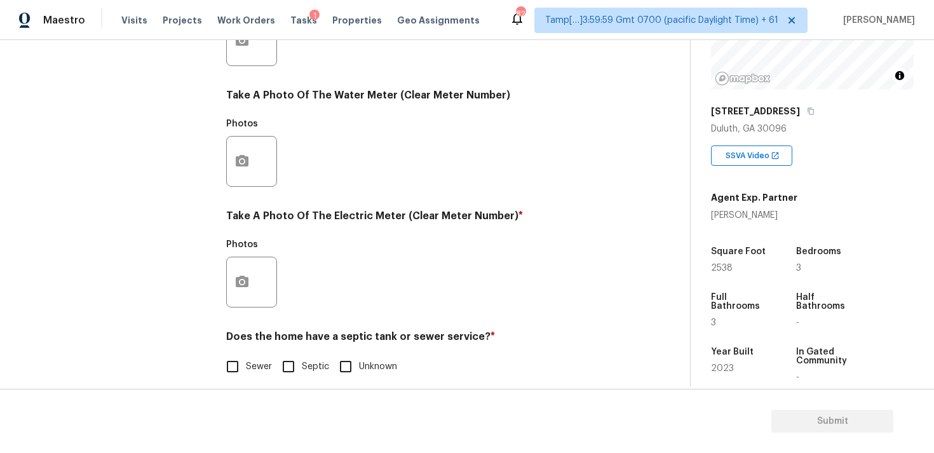
scroll to position [503, 0]
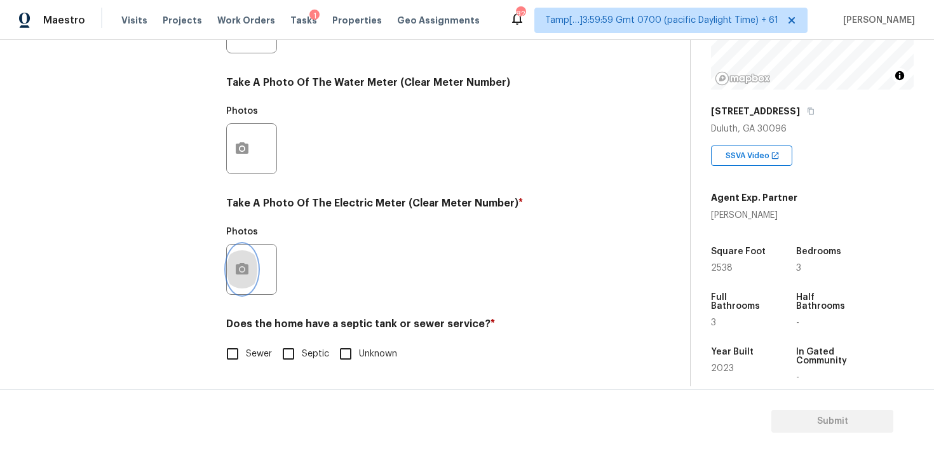
click at [255, 277] on button "button" at bounding box center [242, 270] width 30 height 50
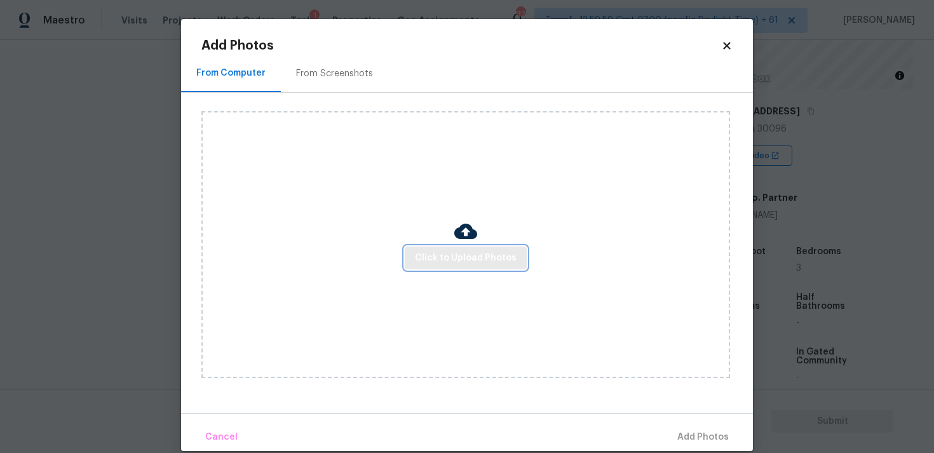
click at [467, 253] on span "Click to Upload Photos" at bounding box center [466, 258] width 102 height 16
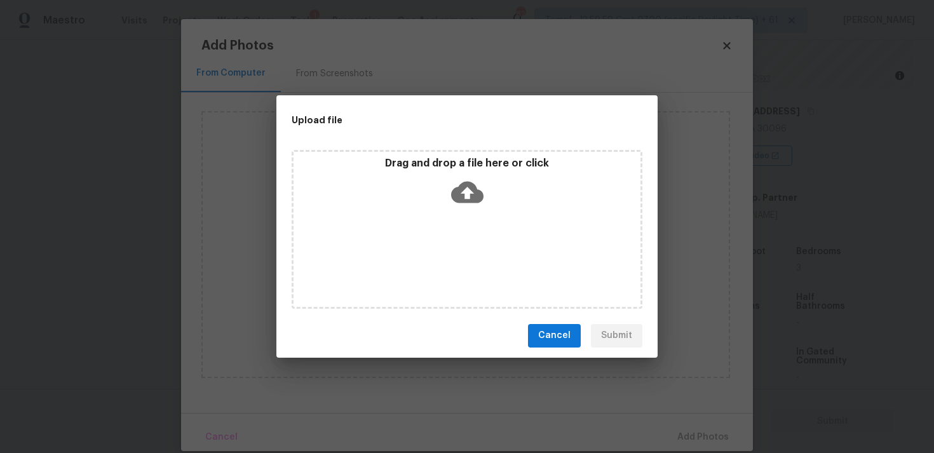
click at [465, 194] on icon at bounding box center [467, 192] width 32 height 32
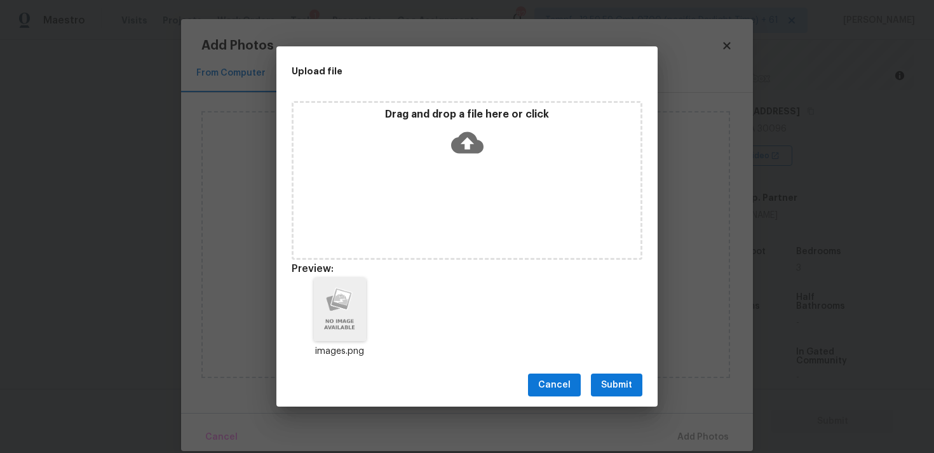
click at [602, 398] on div "Cancel Submit" at bounding box center [466, 385] width 381 height 44
click at [608, 387] on span "Submit" at bounding box center [616, 385] width 31 height 16
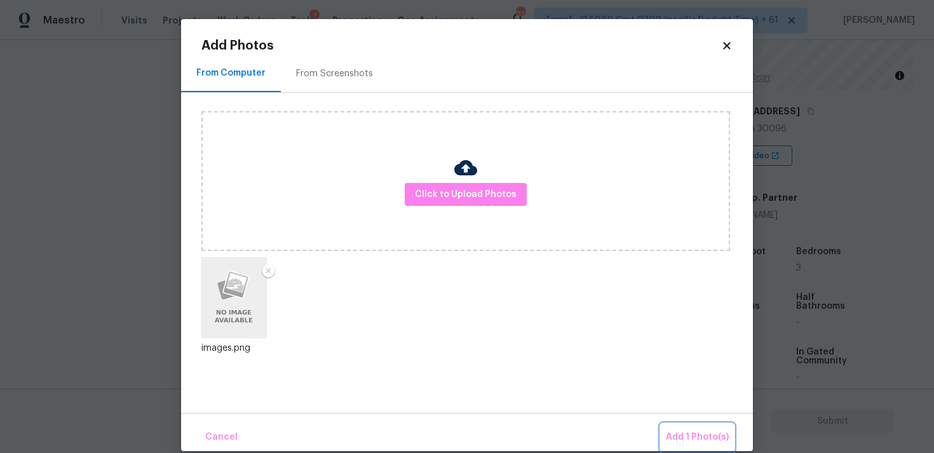
click at [681, 430] on span "Add 1 Photo(s)" at bounding box center [697, 437] width 63 height 16
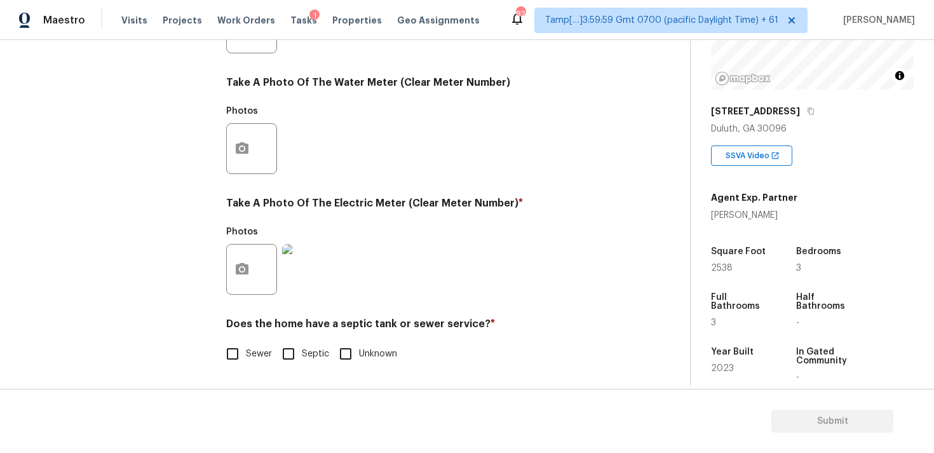
click at [246, 349] on span "Sewer" at bounding box center [259, 353] width 26 height 13
click at [246, 349] on input "Sewer" at bounding box center [232, 353] width 27 height 27
checkbox input "true"
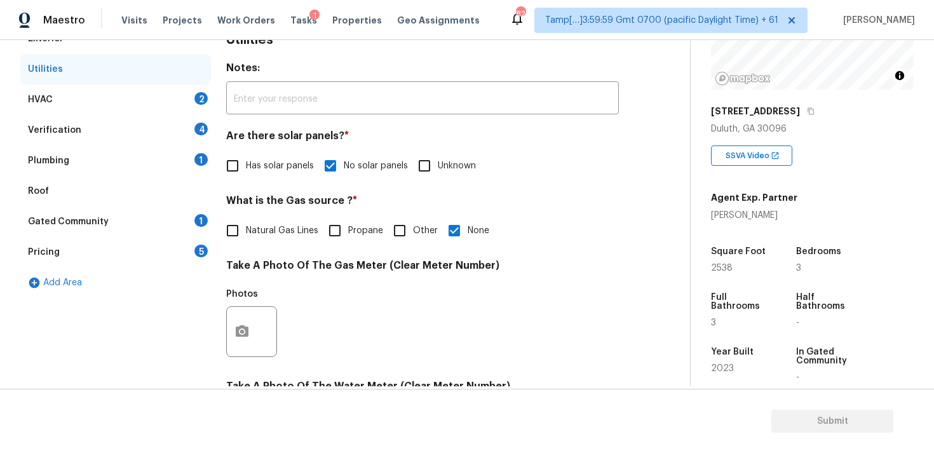
scroll to position [194, 0]
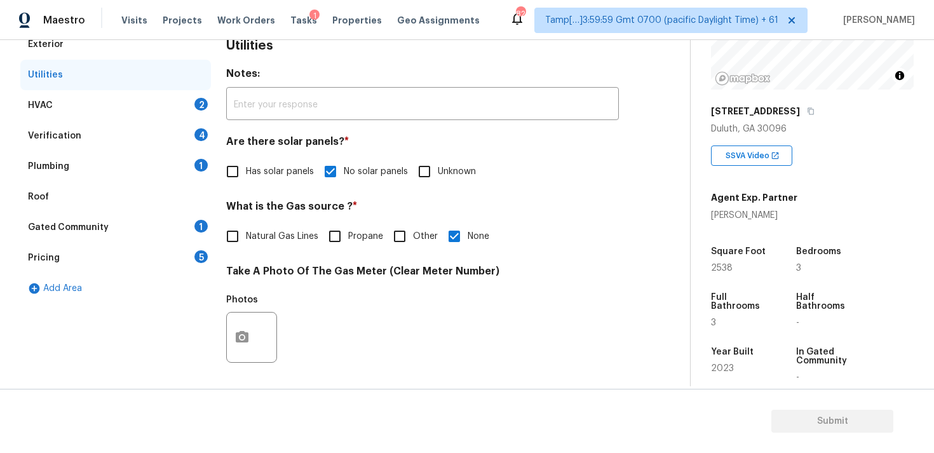
click at [179, 107] on div "HVAC 2" at bounding box center [115, 105] width 191 height 30
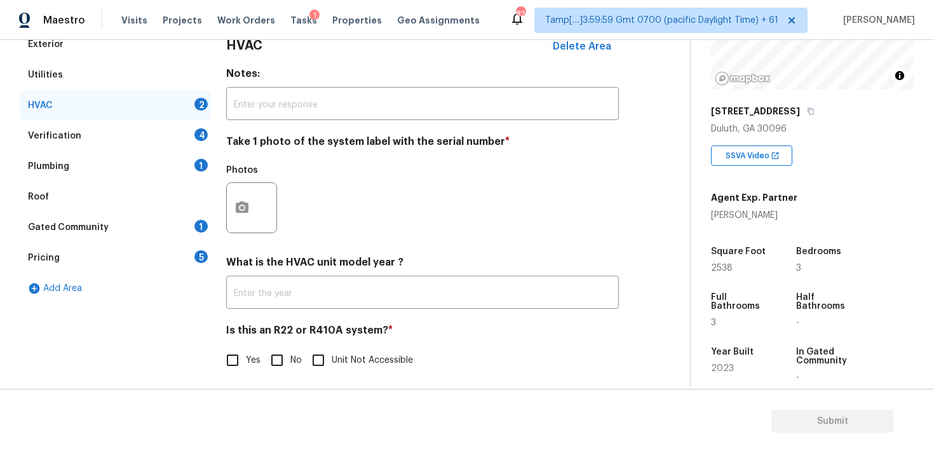
scroll to position [201, 0]
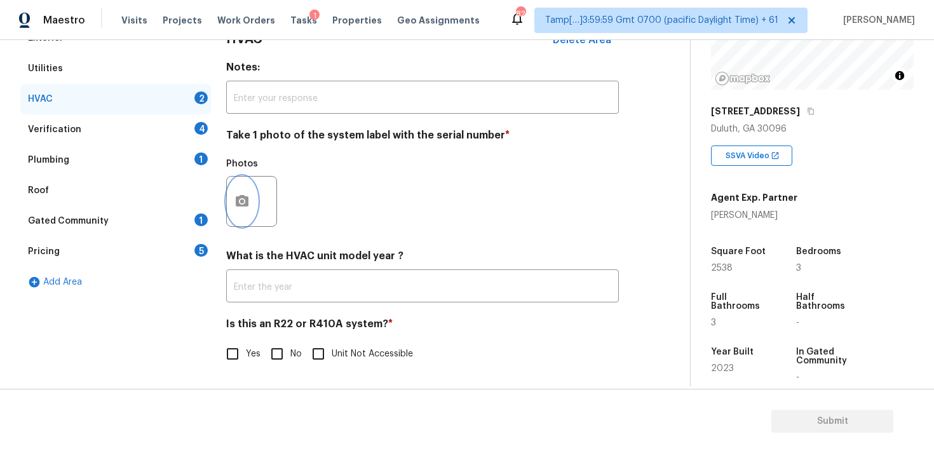
click at [249, 181] on button "button" at bounding box center [242, 202] width 30 height 50
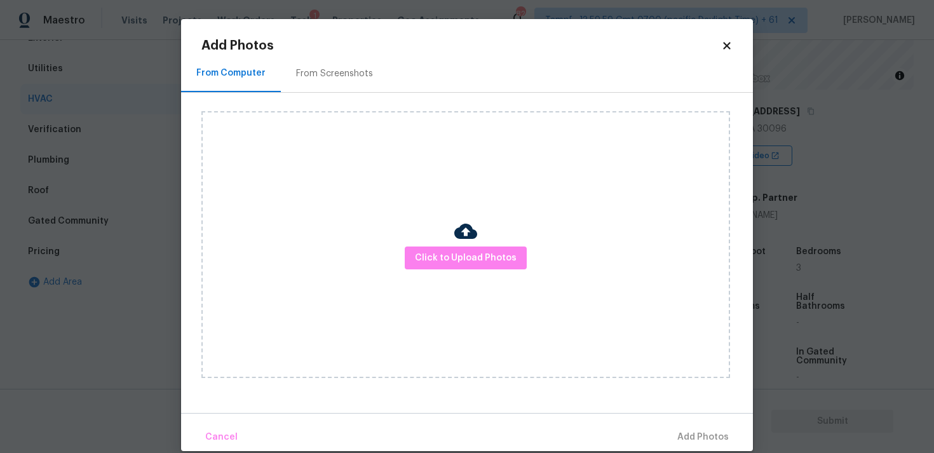
click at [434, 240] on div "Click to Upload Photos" at bounding box center [465, 244] width 528 height 267
click at [434, 243] on div "Click to Upload Photos" at bounding box center [465, 244] width 528 height 267
click at [448, 253] on span "Click to Upload Photos" at bounding box center [466, 258] width 102 height 16
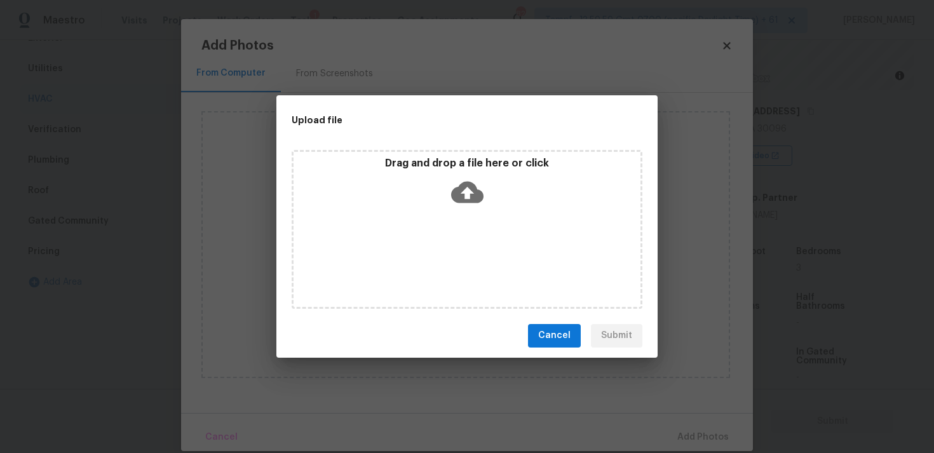
click at [478, 164] on p "Drag and drop a file here or click" at bounding box center [466, 163] width 347 height 13
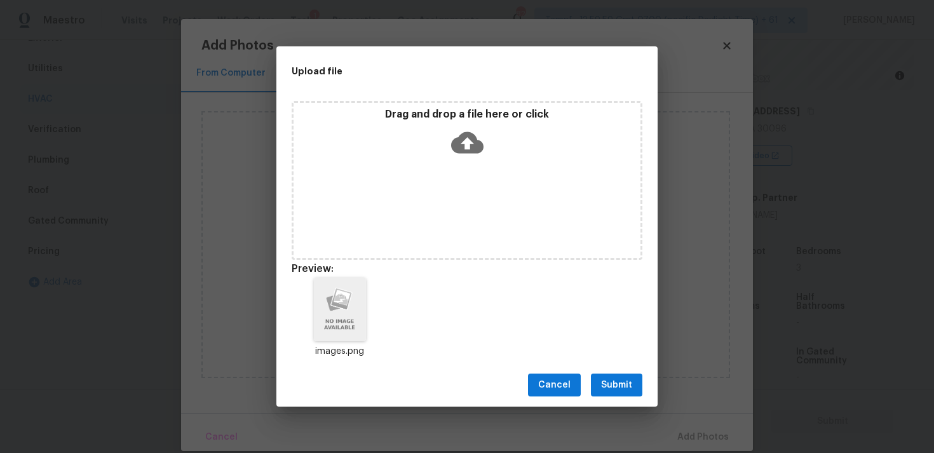
click at [621, 392] on span "Submit" at bounding box center [616, 385] width 31 height 16
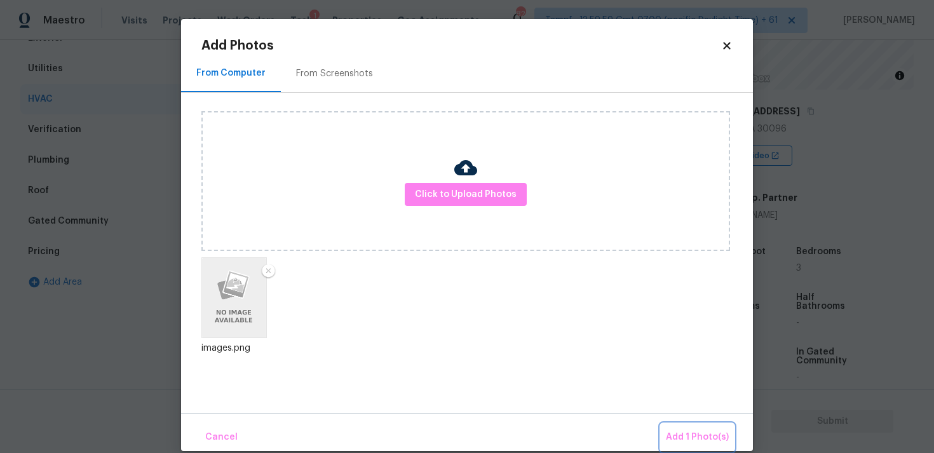
click at [686, 429] on button "Add 1 Photo(s)" at bounding box center [697, 437] width 73 height 27
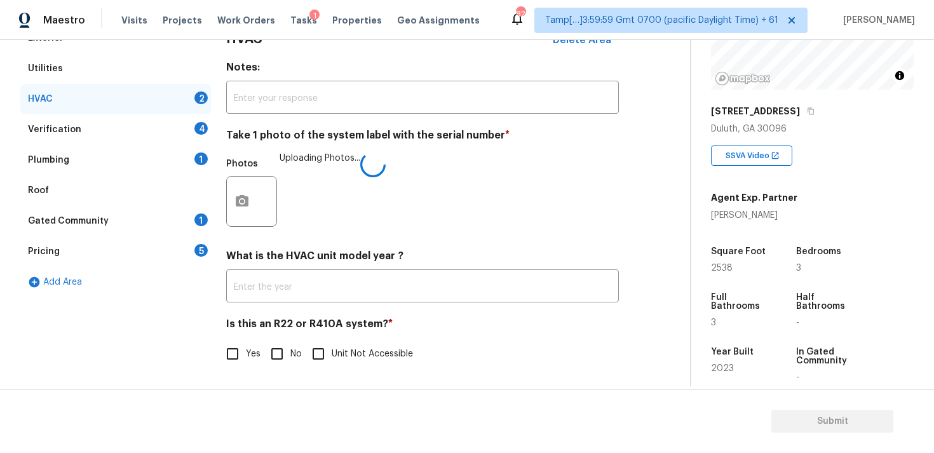
click at [283, 357] on input "No" at bounding box center [277, 353] width 27 height 27
checkbox input "true"
click at [191, 124] on div "Verification 4" at bounding box center [115, 130] width 191 height 30
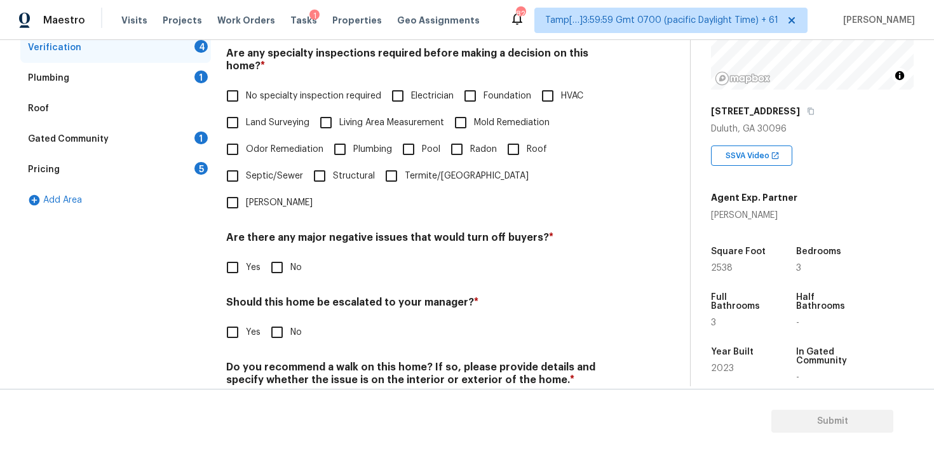
scroll to position [224, 0]
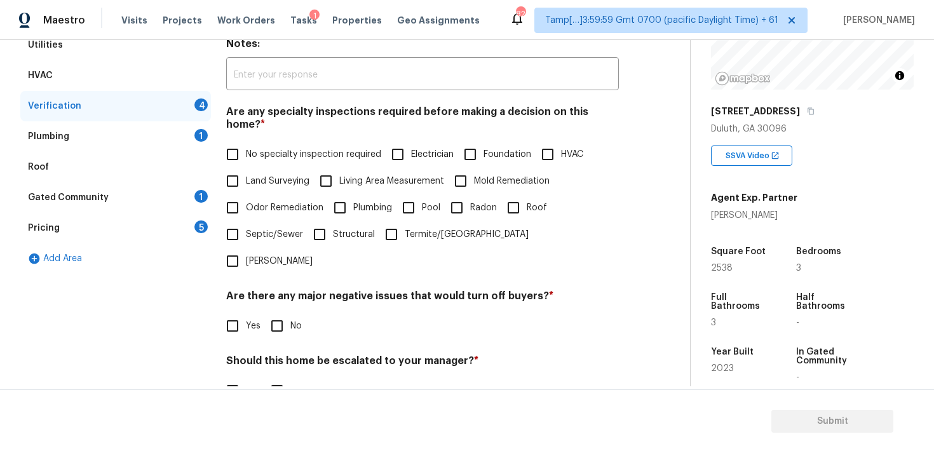
click at [274, 148] on span "No specialty inspection required" at bounding box center [313, 154] width 135 height 13
click at [246, 142] on input "No specialty inspection required" at bounding box center [232, 154] width 27 height 27
checkbox input "true"
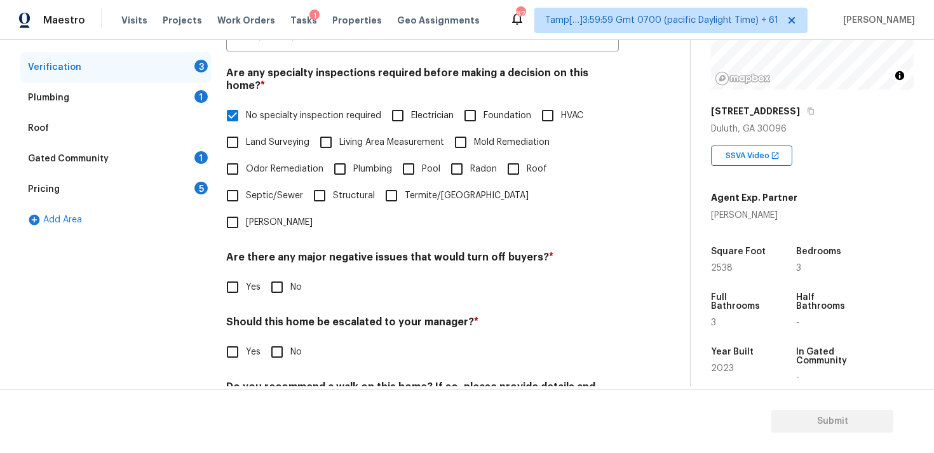
scroll to position [258, 0]
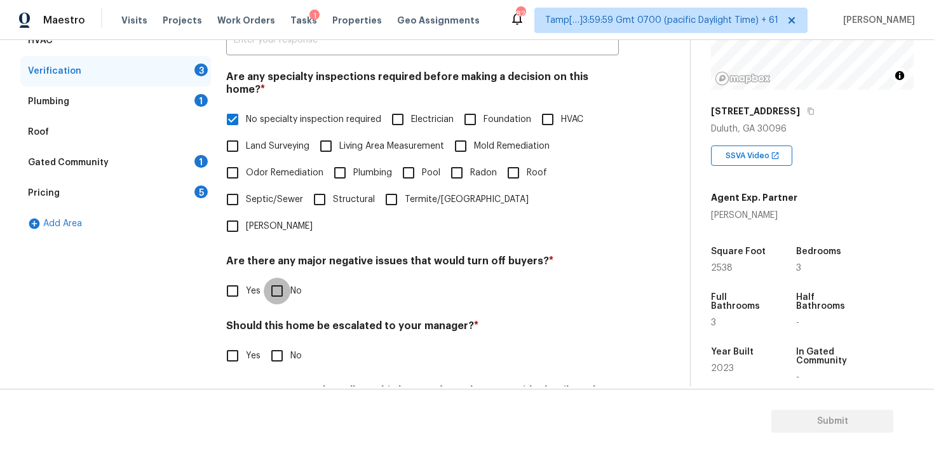
click at [288, 278] on input "No" at bounding box center [277, 291] width 27 height 27
checkbox input "true"
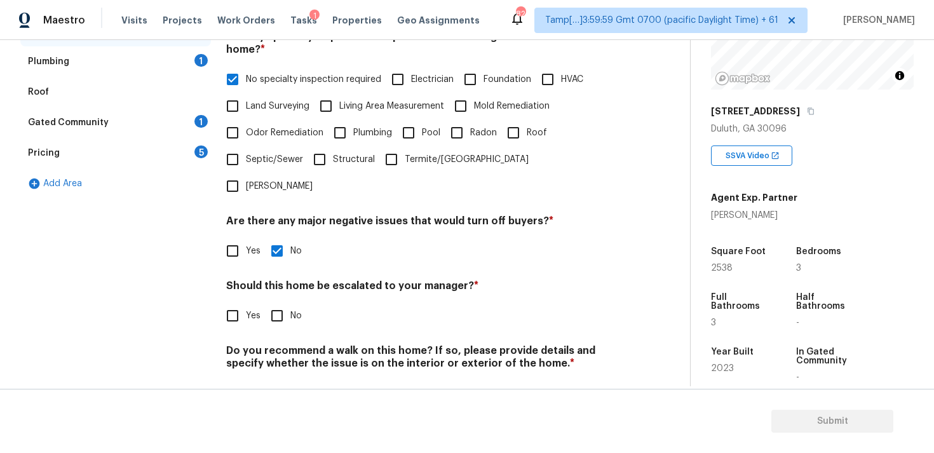
click at [260, 302] on div "Yes No" at bounding box center [422, 315] width 393 height 27
click at [277, 302] on input "No" at bounding box center [277, 315] width 27 height 27
checkbox input "true"
click at [283, 385] on div "Back to tasks Condition Scoping - Full Tue, Aug 26 2025 by 2:22 pm Vigneshwaran…" at bounding box center [354, 94] width 669 height 665
click at [278, 380] on input "No" at bounding box center [277, 393] width 27 height 27
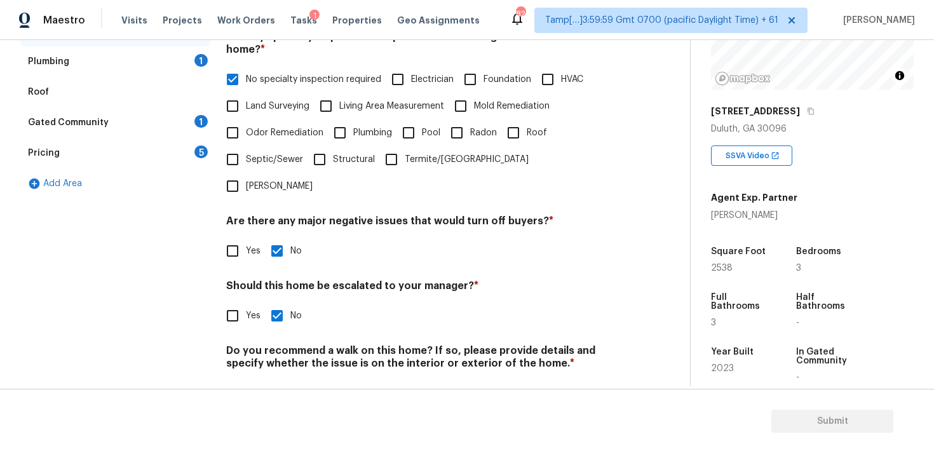
checkbox input "true"
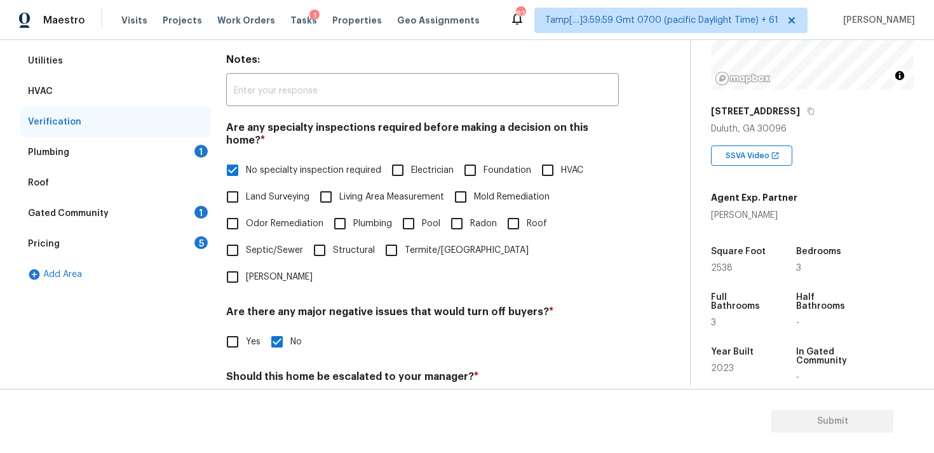
click at [157, 144] on div "Plumbing 1" at bounding box center [115, 152] width 191 height 30
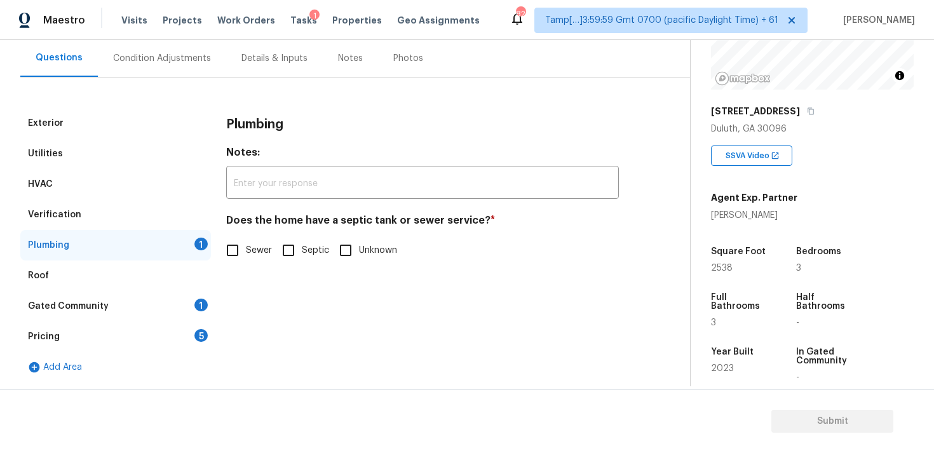
click at [220, 234] on div "Exterior Utilities HVAC Verification Plumbing 1 Roof Gated Community 1 Pricing …" at bounding box center [339, 245] width 639 height 274
click at [233, 251] on input "Sewer" at bounding box center [232, 250] width 27 height 27
checkbox input "true"
click at [190, 319] on div "Gated Community 1" at bounding box center [115, 306] width 191 height 30
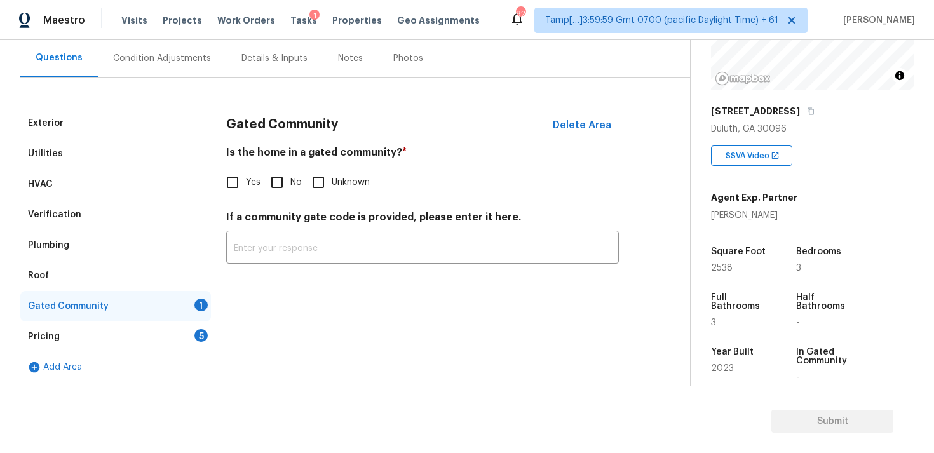
click at [270, 178] on input "No" at bounding box center [277, 182] width 27 height 27
checkbox input "true"
click at [194, 339] on div "Pricing 5" at bounding box center [115, 336] width 191 height 30
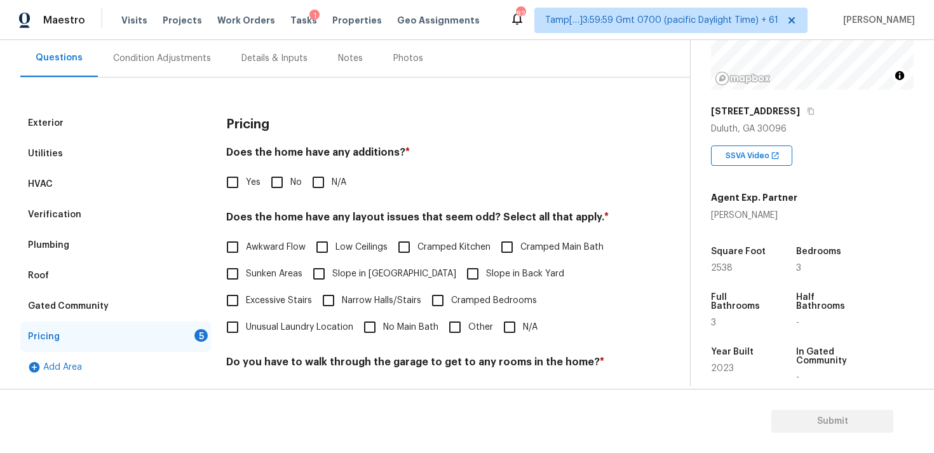
click at [285, 183] on input "No" at bounding box center [277, 182] width 27 height 27
checkbox input "true"
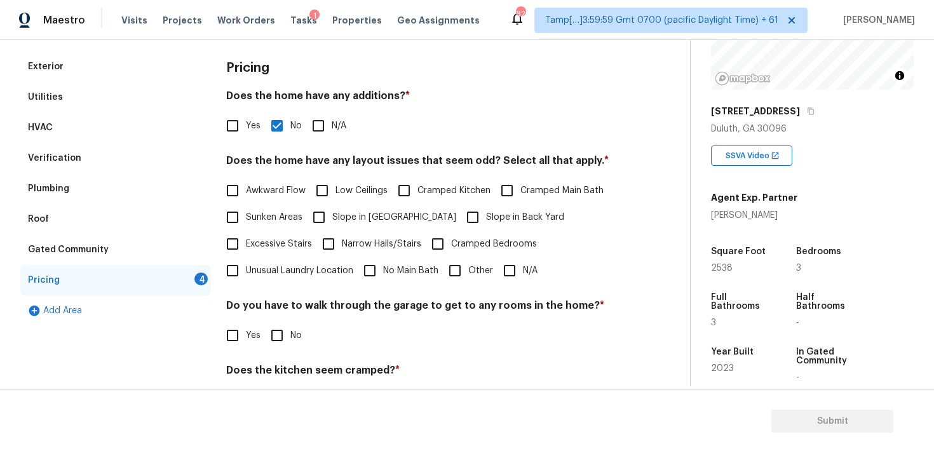
scroll to position [183, 0]
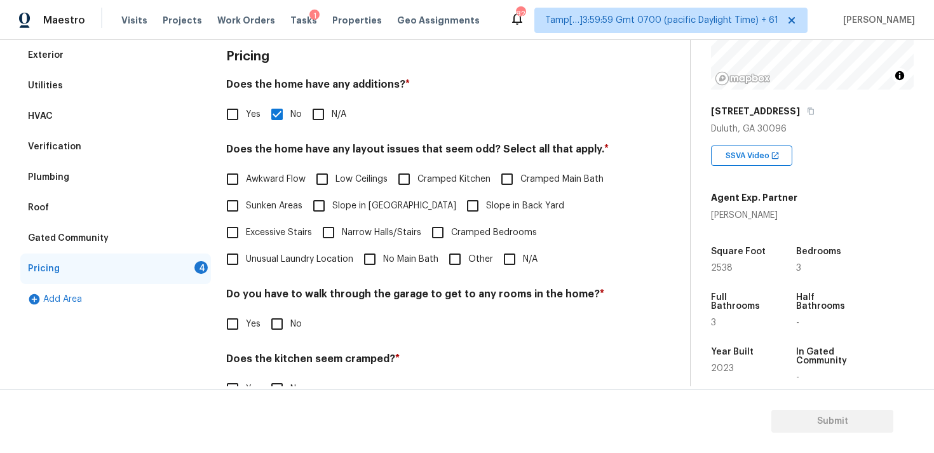
click at [354, 217] on label "Slope in Front Yard" at bounding box center [380, 205] width 151 height 27
click at [332, 217] on input "Slope in Front Yard" at bounding box center [318, 205] width 27 height 27
checkbox input "true"
click at [517, 207] on span "Slope in Back Yard" at bounding box center [525, 205] width 78 height 13
click at [486, 207] on input "Slope in Back Yard" at bounding box center [472, 205] width 27 height 27
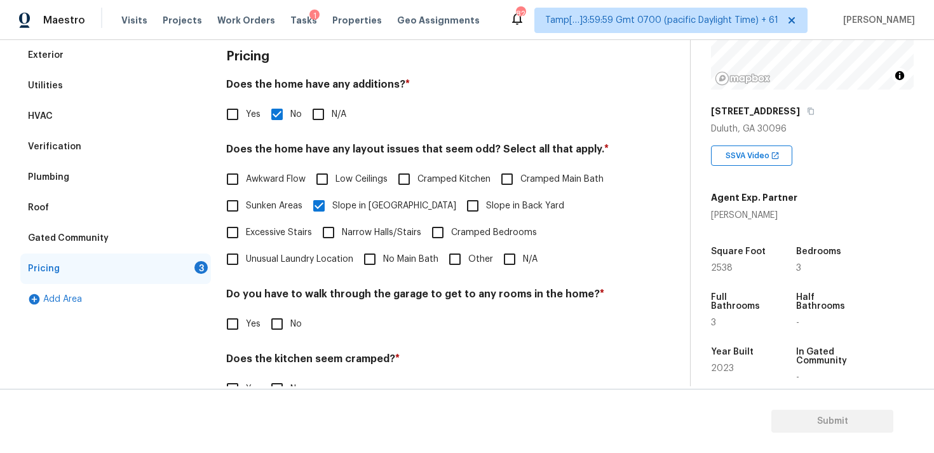
checkbox input "true"
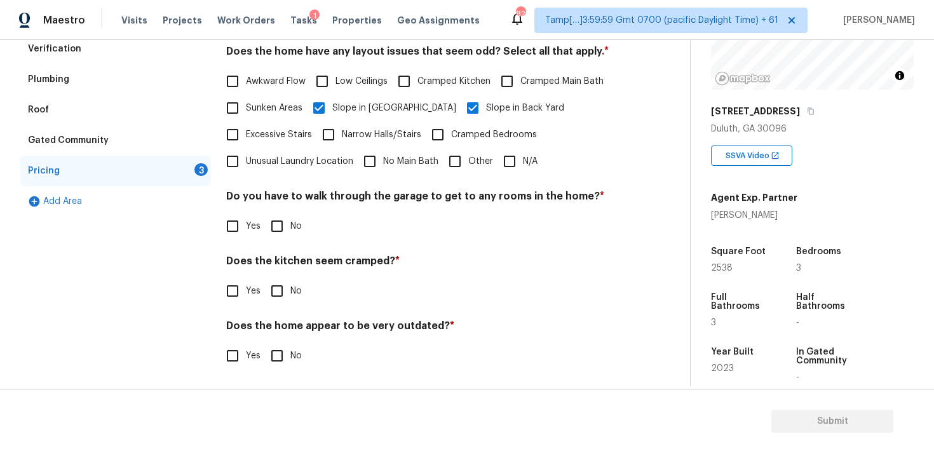
scroll to position [283, 0]
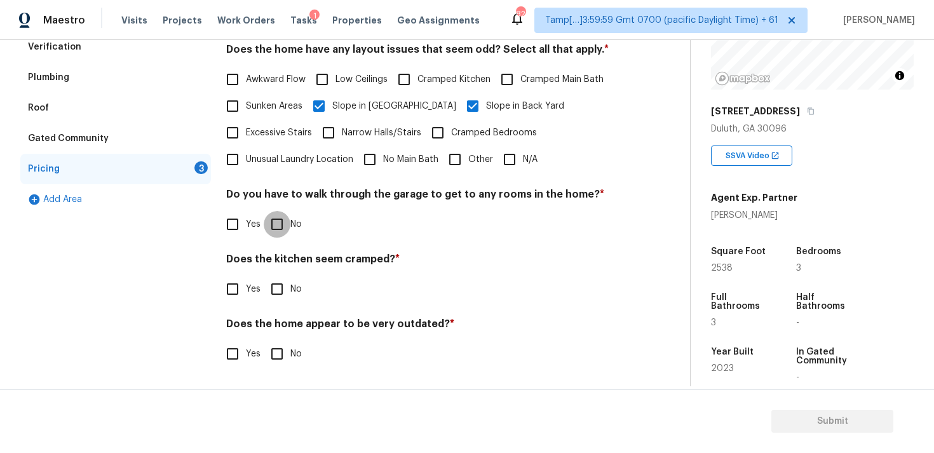
click at [268, 220] on input "No" at bounding box center [277, 224] width 27 height 27
checkbox input "true"
click at [270, 297] on input "No" at bounding box center [277, 289] width 27 height 27
checkbox input "true"
click at [274, 357] on input "No" at bounding box center [277, 353] width 27 height 27
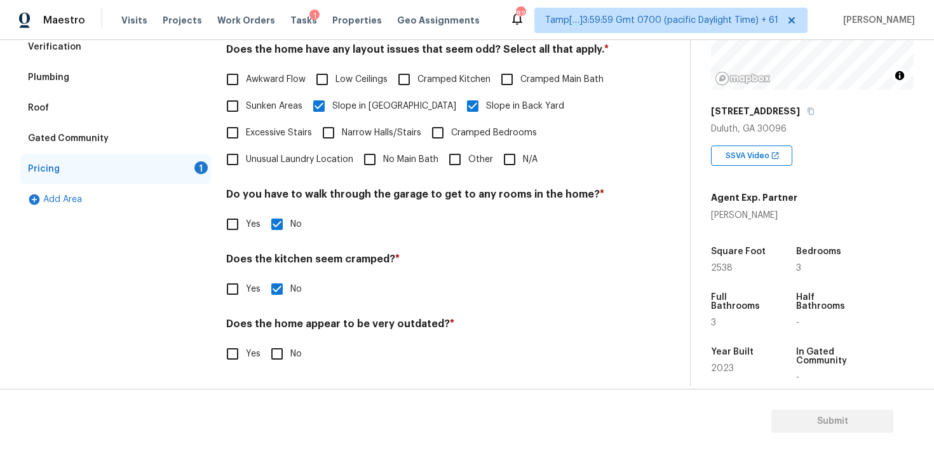
checkbox input "true"
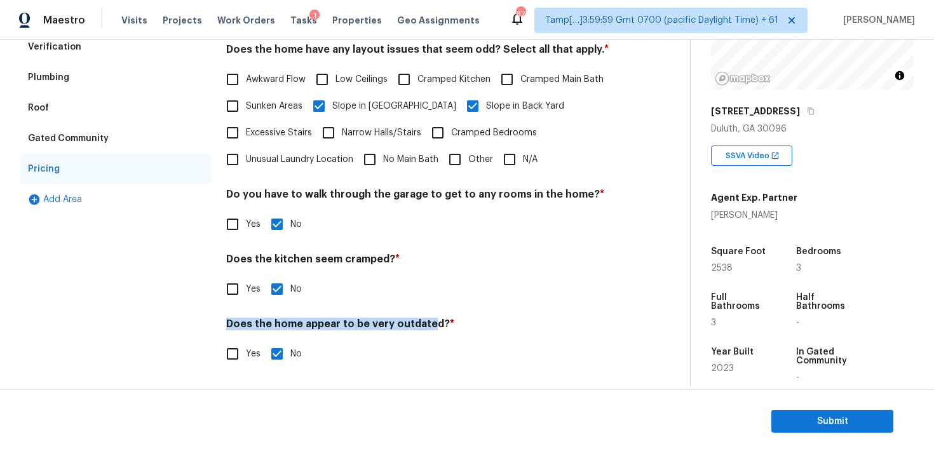
drag, startPoint x: 225, startPoint y: 321, endPoint x: 428, endPoint y: 320, distance: 202.6
click at [429, 321] on h4 "Does the home appear to be very outdated? *" at bounding box center [422, 327] width 393 height 18
click at [428, 320] on h4 "Does the home appear to be very outdated? *" at bounding box center [422, 327] width 393 height 18
drag, startPoint x: 224, startPoint y: 259, endPoint x: 422, endPoint y: 262, distance: 197.5
click at [422, 262] on div "Exterior Utilities HVAC Verification Plumbing Roof Gated Community Pricing Add …" at bounding box center [339, 161] width 639 height 442
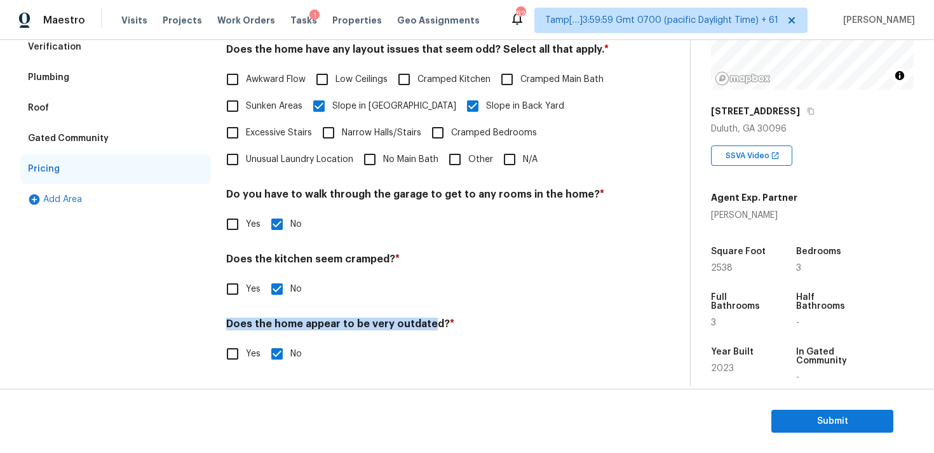
drag, startPoint x: 226, startPoint y: 194, endPoint x: 598, endPoint y: 199, distance: 371.6
click at [598, 199] on h4 "Do you have to walk through the garage to get to any rooms in the home? *" at bounding box center [422, 197] width 393 height 18
click at [430, 240] on div "Pricing Does the home have any additions? * Yes No N/A Does the home have any l…" at bounding box center [422, 161] width 393 height 442
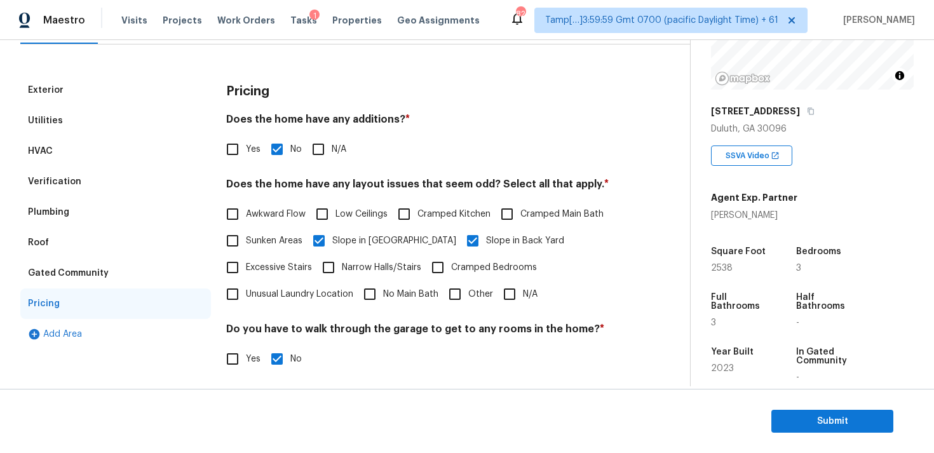
scroll to position [119, 0]
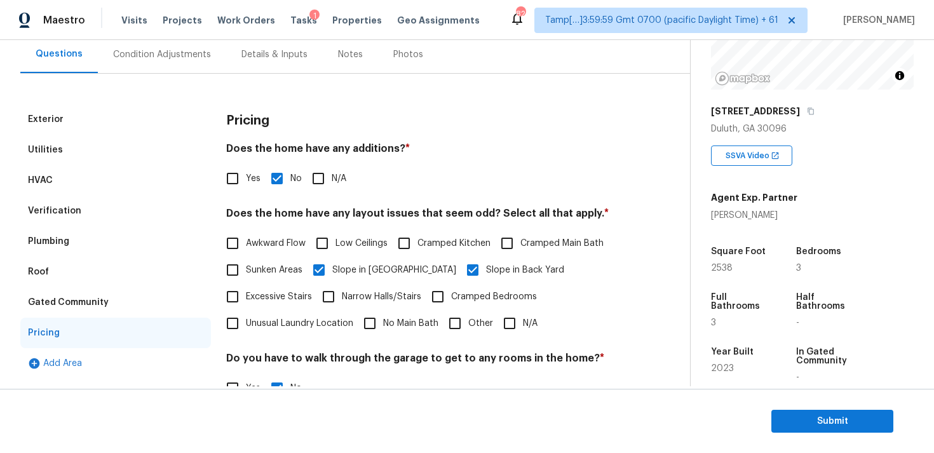
click at [130, 116] on div "Exterior" at bounding box center [115, 119] width 191 height 30
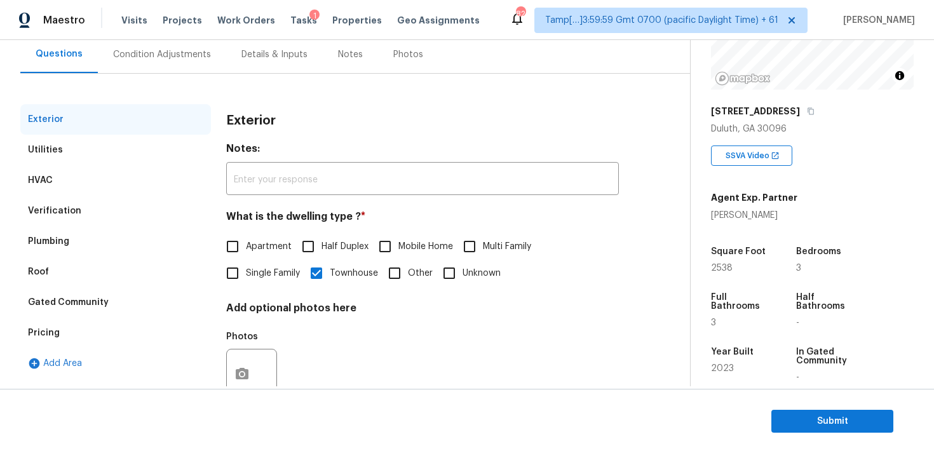
scroll to position [159, 0]
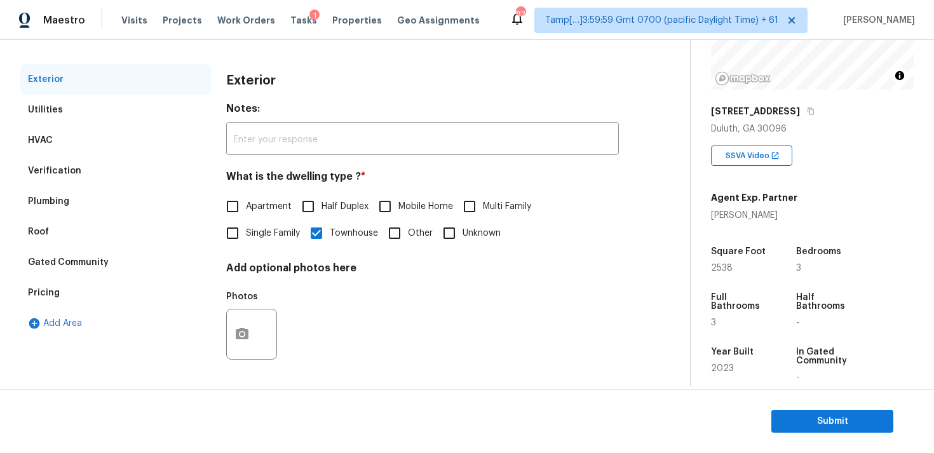
click at [151, 113] on div "Utilities" at bounding box center [115, 110] width 191 height 30
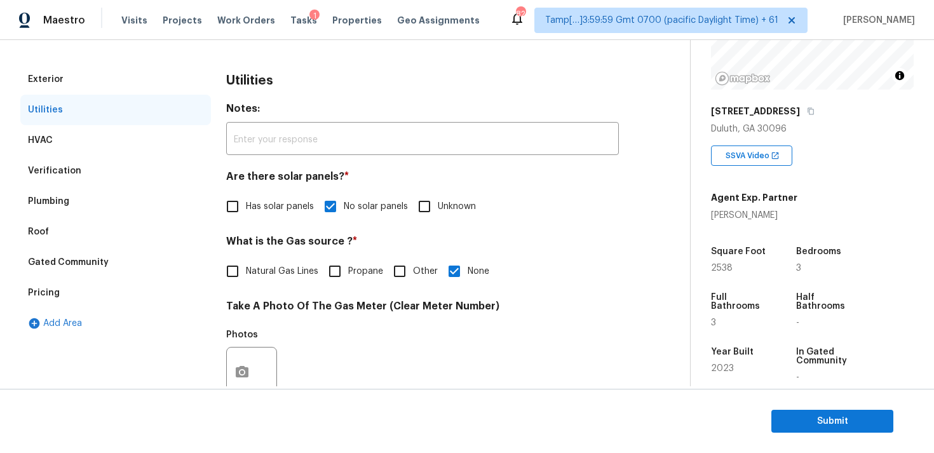
click at [154, 142] on div "HVAC" at bounding box center [115, 140] width 191 height 30
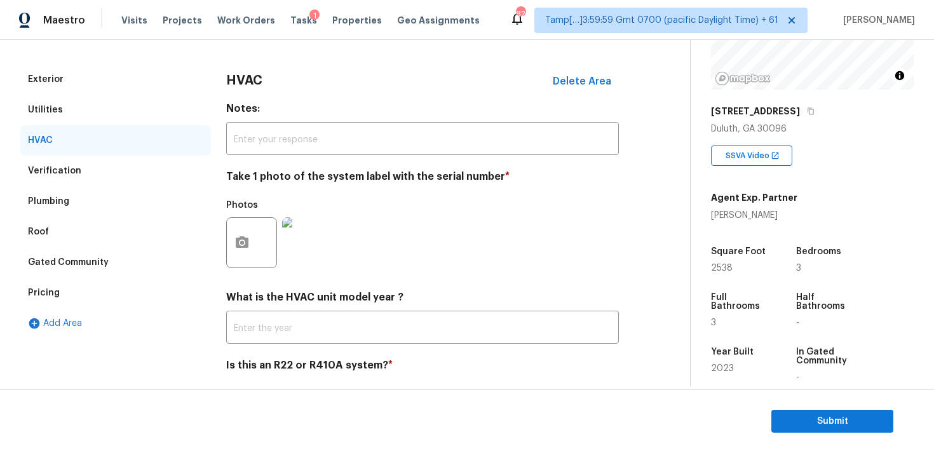
scroll to position [201, 0]
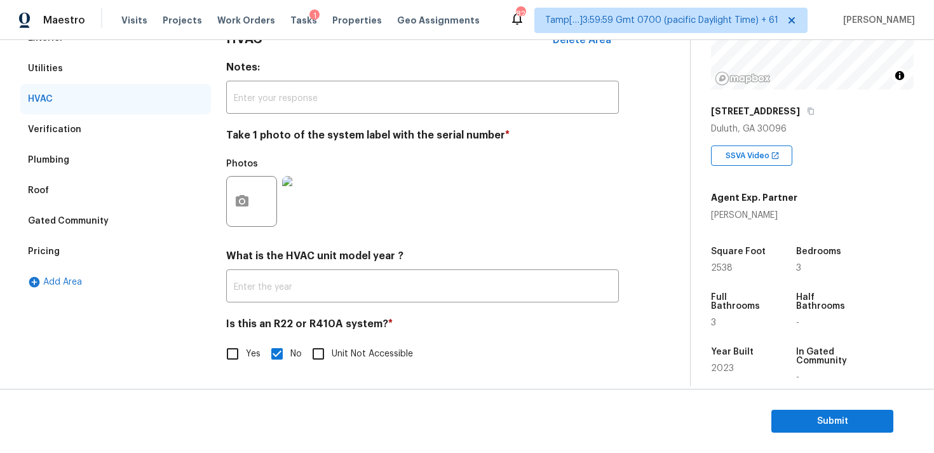
click at [130, 115] on div "Verification" at bounding box center [115, 129] width 191 height 30
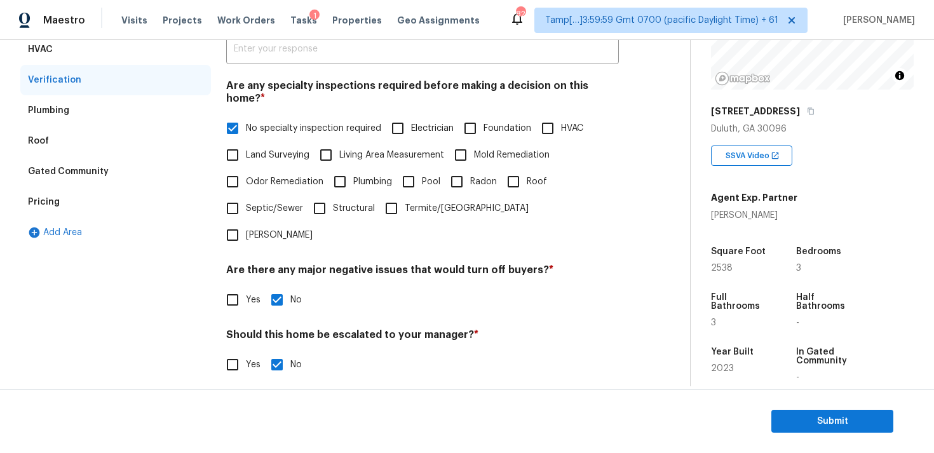
scroll to position [252, 0]
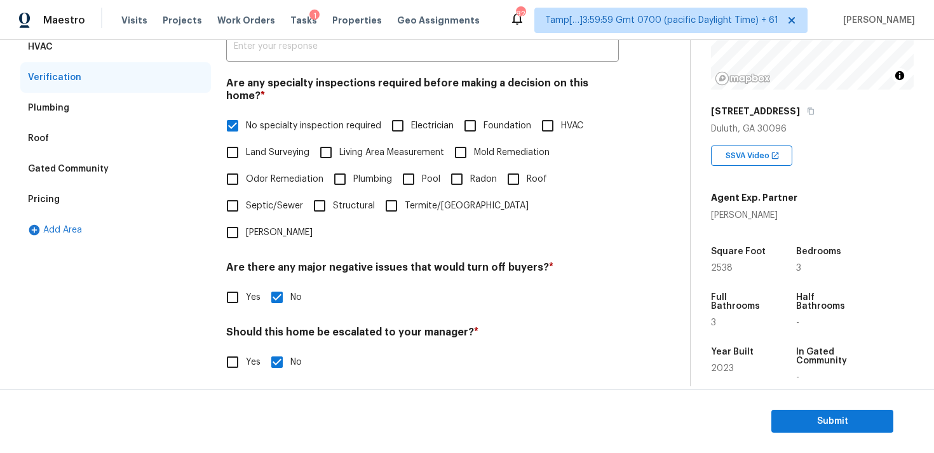
click at [136, 85] on div "Verification" at bounding box center [115, 77] width 191 height 30
click at [136, 108] on div "Plumbing" at bounding box center [115, 108] width 191 height 30
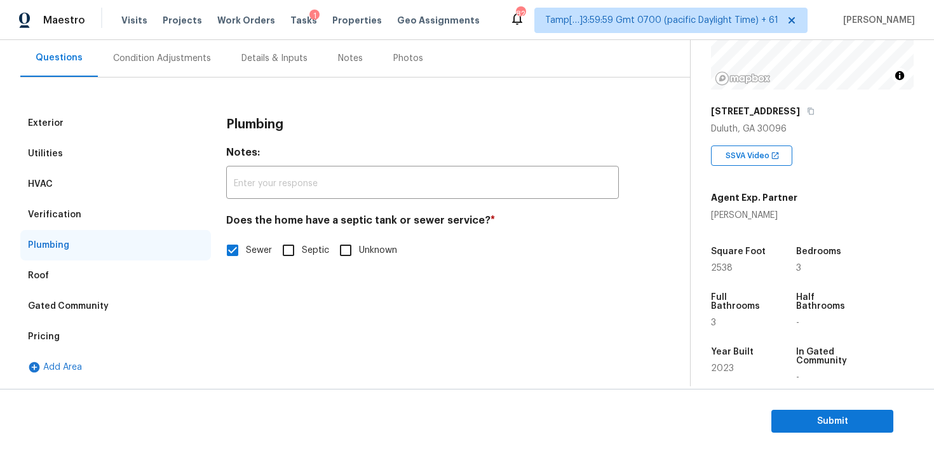
scroll to position [115, 0]
click at [137, 265] on div "Roof" at bounding box center [115, 275] width 191 height 30
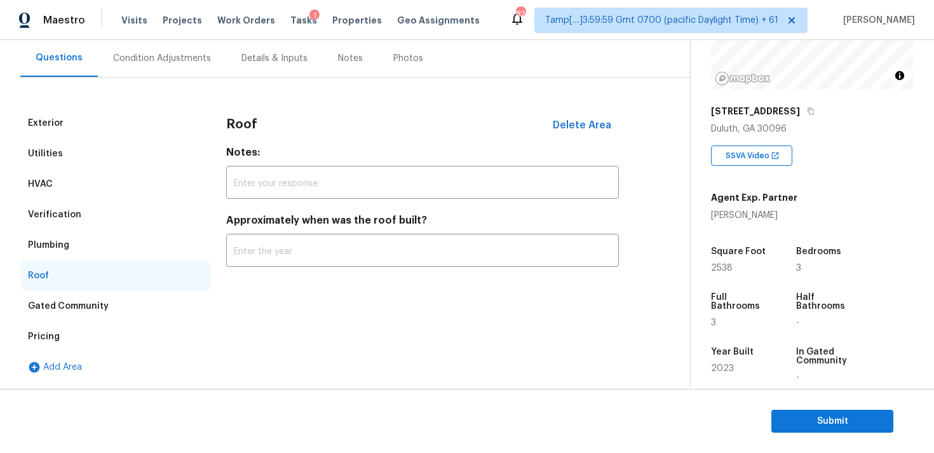
click at [142, 292] on div "Gated Community" at bounding box center [115, 306] width 191 height 30
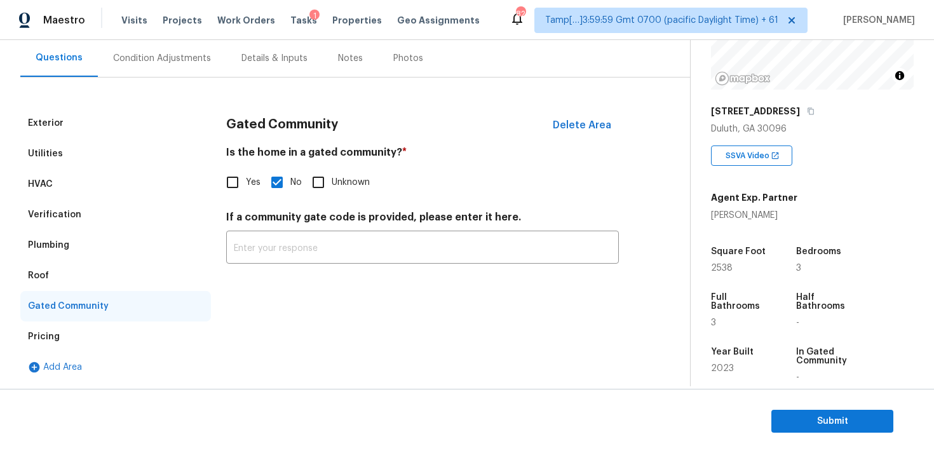
click at [147, 122] on div "Exterior" at bounding box center [115, 123] width 191 height 30
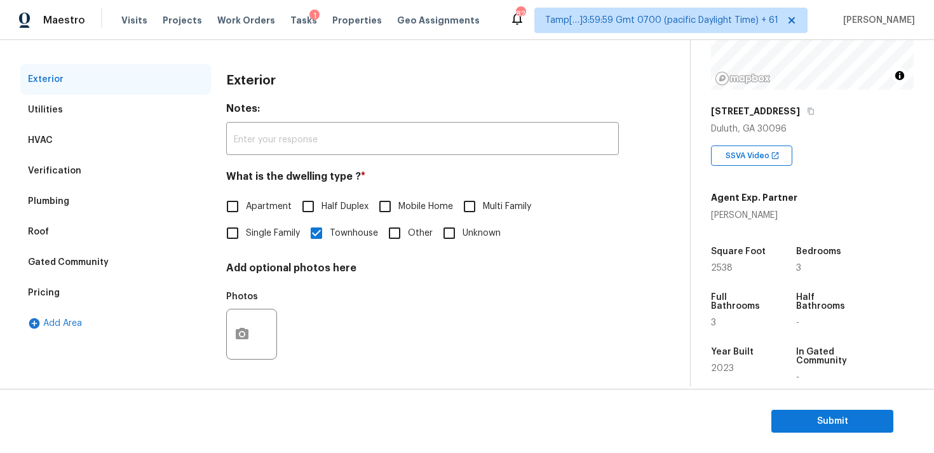
click at [153, 93] on div "Exterior" at bounding box center [115, 79] width 191 height 30
click at [163, 114] on div "Utilities" at bounding box center [115, 110] width 191 height 30
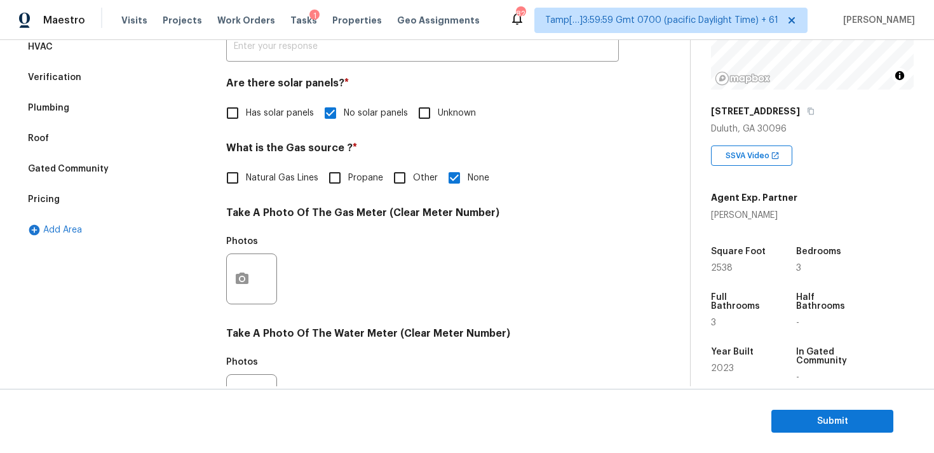
scroll to position [158, 0]
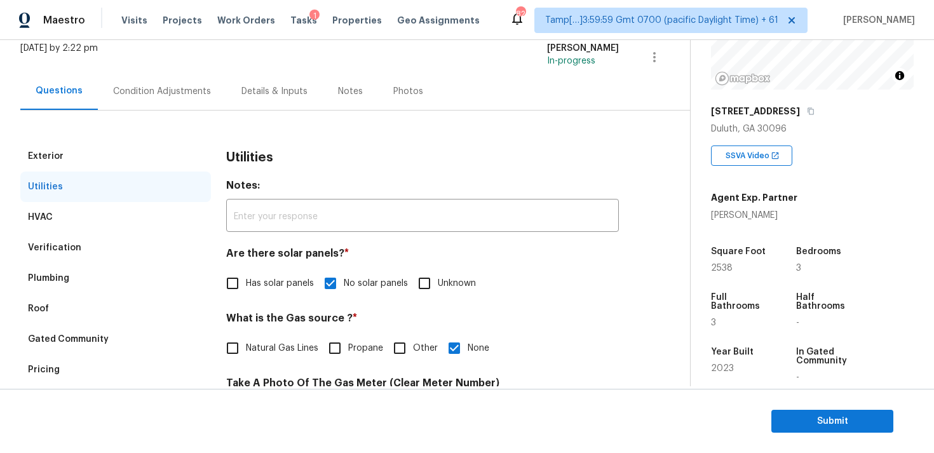
click at [149, 85] on div "Condition Adjustments" at bounding box center [162, 91] width 98 height 13
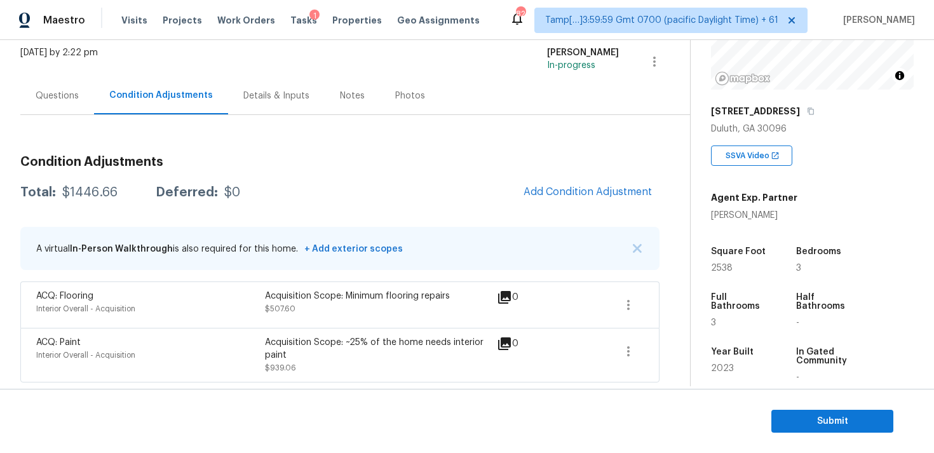
scroll to position [77, 0]
drag, startPoint x: 62, startPoint y: 192, endPoint x: 140, endPoint y: 198, distance: 79.0
click at [140, 198] on div "Total: $1446.66 Deferred: $0 Add Condition Adjustment" at bounding box center [339, 192] width 639 height 28
copy div "$1446.66 Deferred:"
click at [140, 198] on div "Total: $1446.66 Deferred: $0 Add Condition Adjustment" at bounding box center [339, 192] width 639 height 28
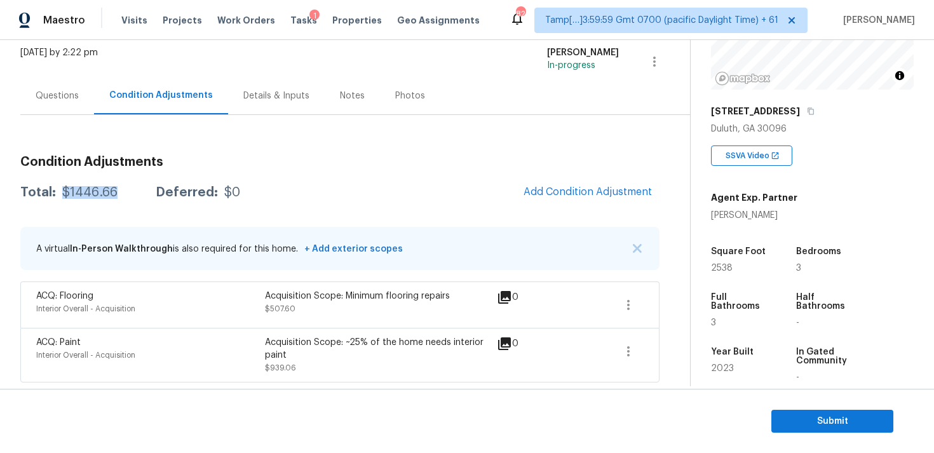
drag, startPoint x: 60, startPoint y: 191, endPoint x: 126, endPoint y: 190, distance: 66.1
click at [126, 191] on div "Total: $1446.66 Deferred: $0" at bounding box center [130, 192] width 220 height 13
copy div "$1446.66"
click at [307, 195] on div "Total: $1446.66 Deferred: $0 Add Condition Adjustment" at bounding box center [339, 192] width 639 height 28
drag, startPoint x: 264, startPoint y: 339, endPoint x: 312, endPoint y: 347, distance: 49.6
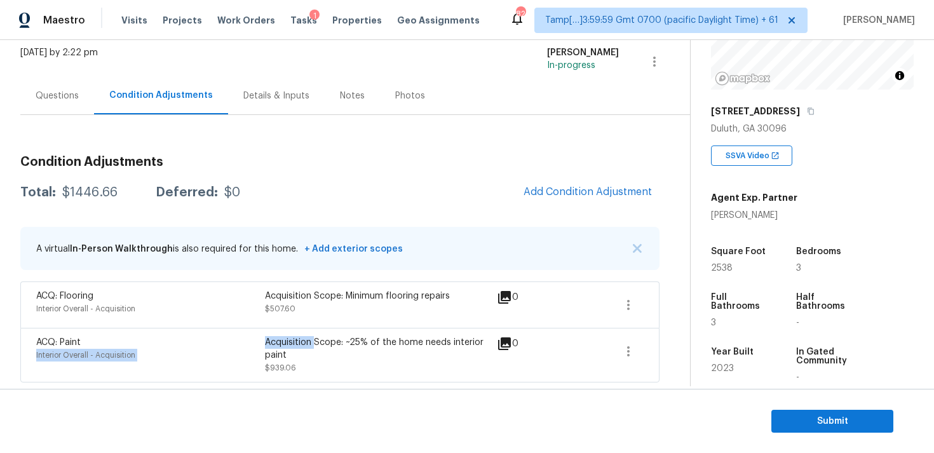
click at [312, 347] on div "ACQ: Paint Interior Overall - Acquisition Acquisition Scope: ~25% of the home n…" at bounding box center [264, 355] width 457 height 38
click at [312, 347] on div "Acquisition Scope: ~25% of the home needs interior paint" at bounding box center [379, 348] width 229 height 25
click at [334, 177] on div "Condition Adjustments Total: $1446.66 Deferred: $0 Add Condition Adjustment A v…" at bounding box center [339, 263] width 639 height 237
click at [814, 426] on span "Submit" at bounding box center [832, 421] width 102 height 16
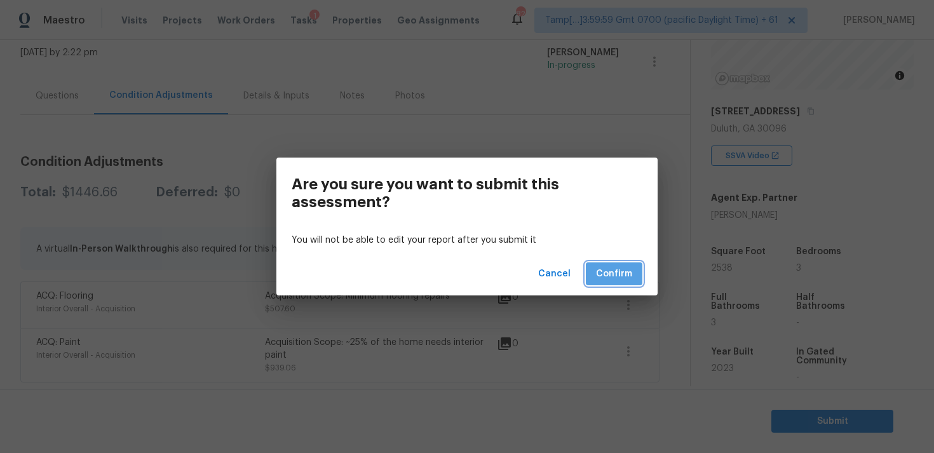
click at [614, 270] on span "Confirm" at bounding box center [614, 274] width 36 height 16
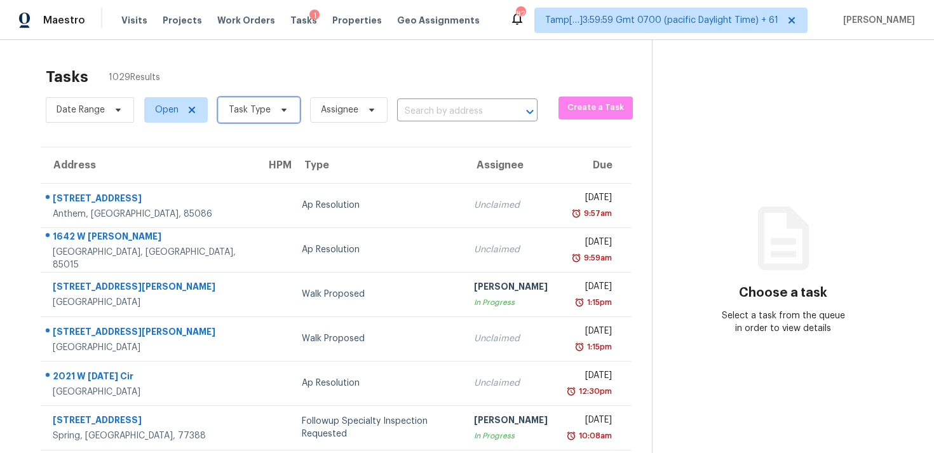
click at [275, 111] on span at bounding box center [282, 110] width 14 height 10
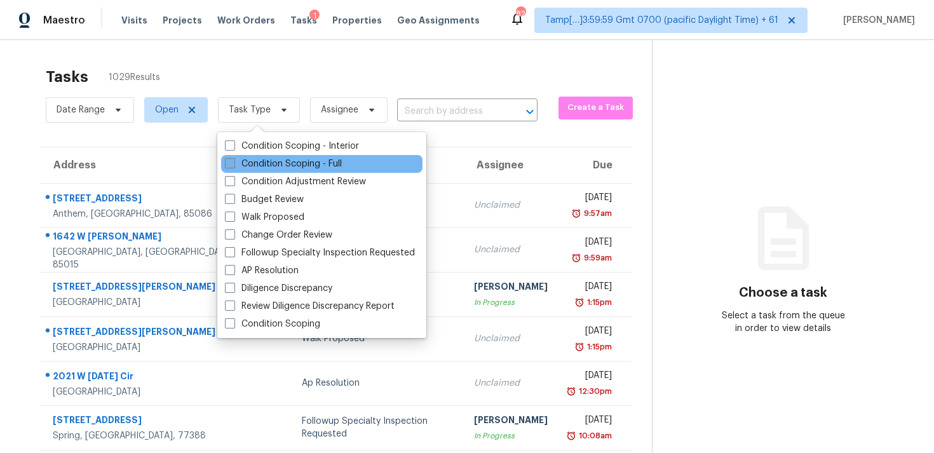
click at [288, 159] on label "Condition Scoping - Full" at bounding box center [283, 164] width 117 height 13
click at [233, 159] on input "Condition Scoping - Full" at bounding box center [229, 162] width 8 height 8
checkbox input "true"
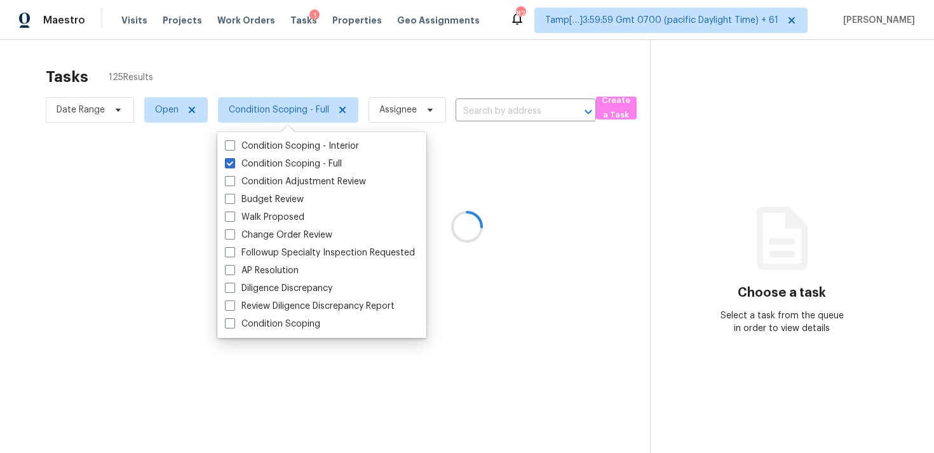
click at [275, 84] on div at bounding box center [467, 226] width 934 height 453
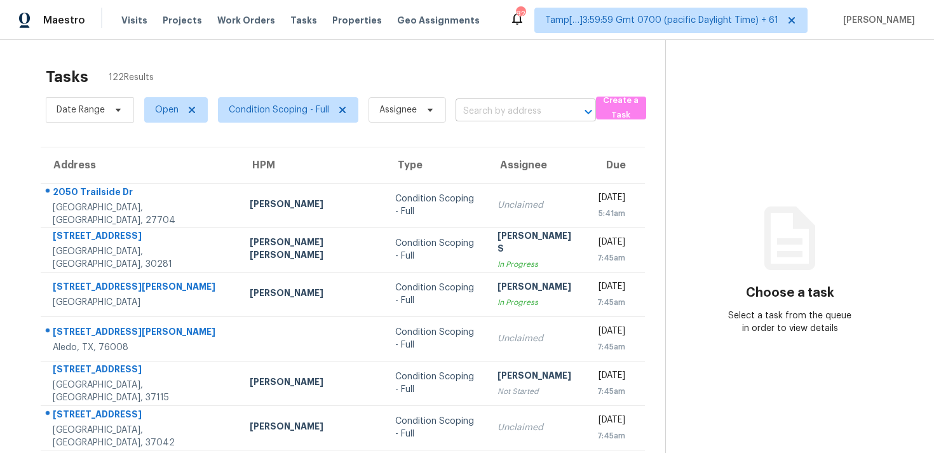
click at [480, 111] on input "text" at bounding box center [507, 112] width 105 height 20
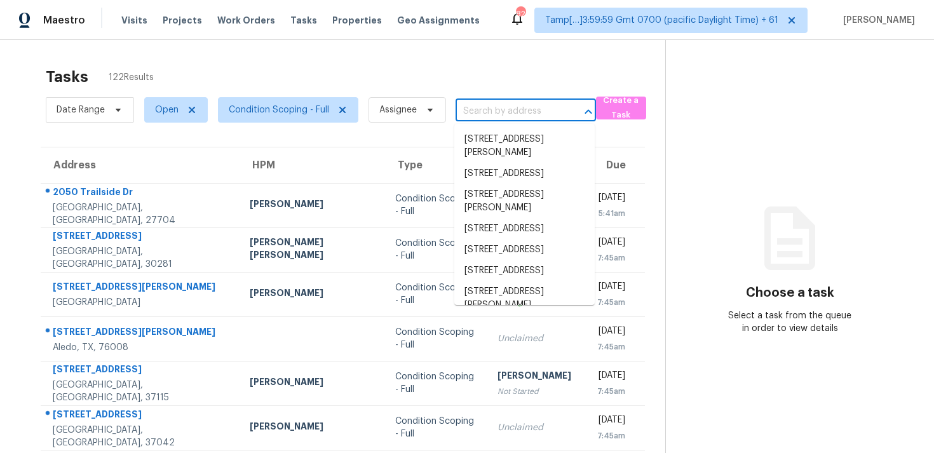
click at [504, 116] on input "text" at bounding box center [507, 112] width 105 height 20
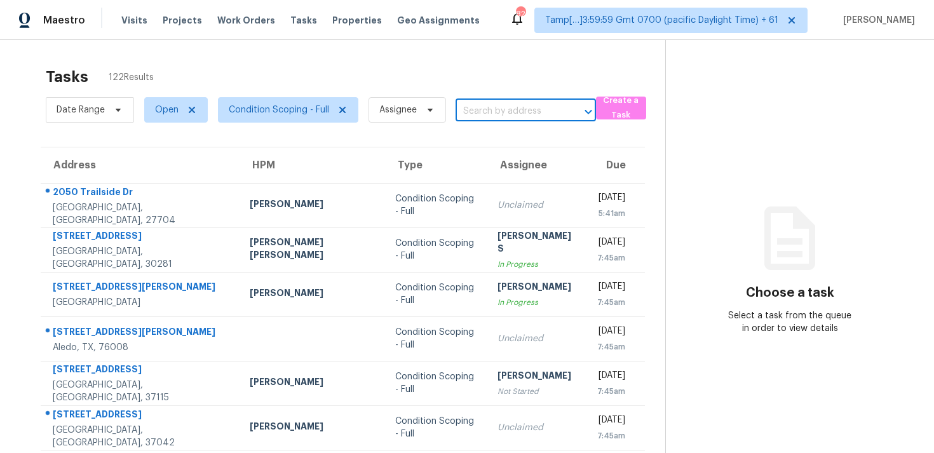
paste input "[STREET_ADDRESS]"
type input "[STREET_ADDRESS]"
click at [523, 129] on li "[STREET_ADDRESS]" at bounding box center [524, 139] width 140 height 21
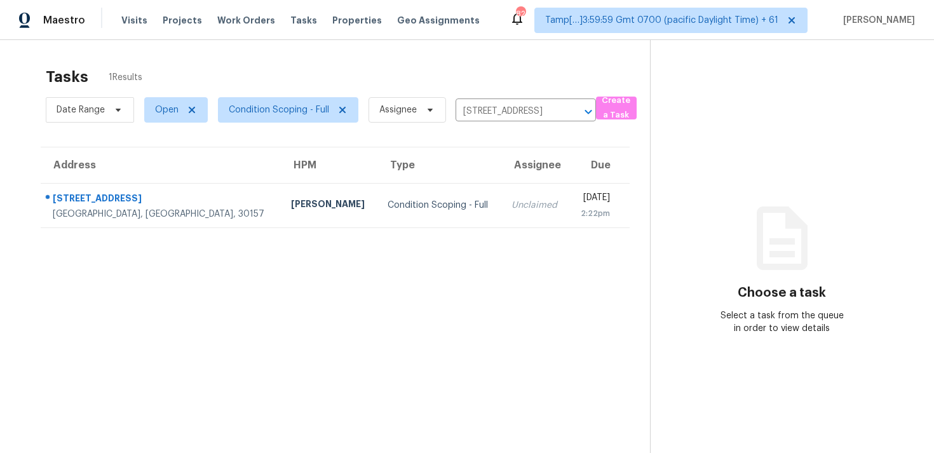
click at [579, 210] on div "2:22pm" at bounding box center [594, 213] width 31 height 13
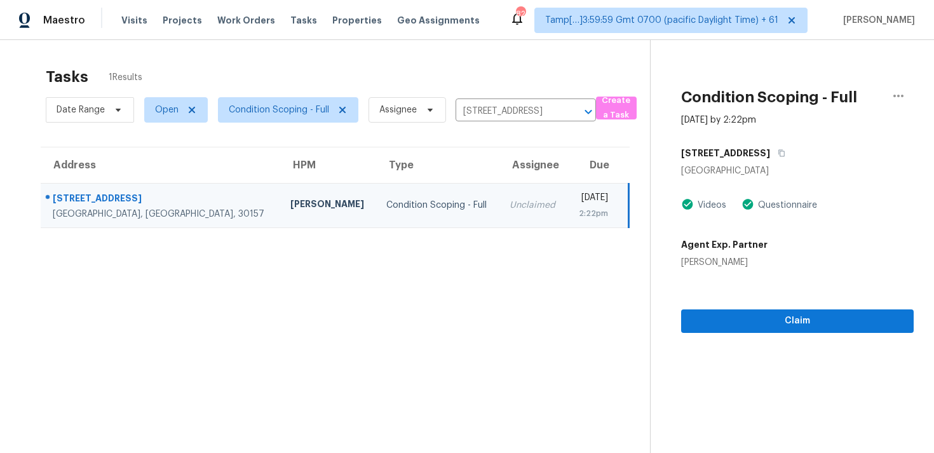
click at [761, 342] on section "Condition Scoping - Full [DATE] by 2:22pm [STREET_ADDRESS][PERSON_NAME] Videos …" at bounding box center [782, 266] width 264 height 453
click at [780, 307] on div "Claim" at bounding box center [797, 301] width 232 height 64
click at [796, 335] on section "Condition Scoping - Full [DATE] by 2:22pm [STREET_ADDRESS][PERSON_NAME] Videos …" at bounding box center [782, 266] width 264 height 453
click at [816, 310] on button "Claim" at bounding box center [797, 320] width 232 height 23
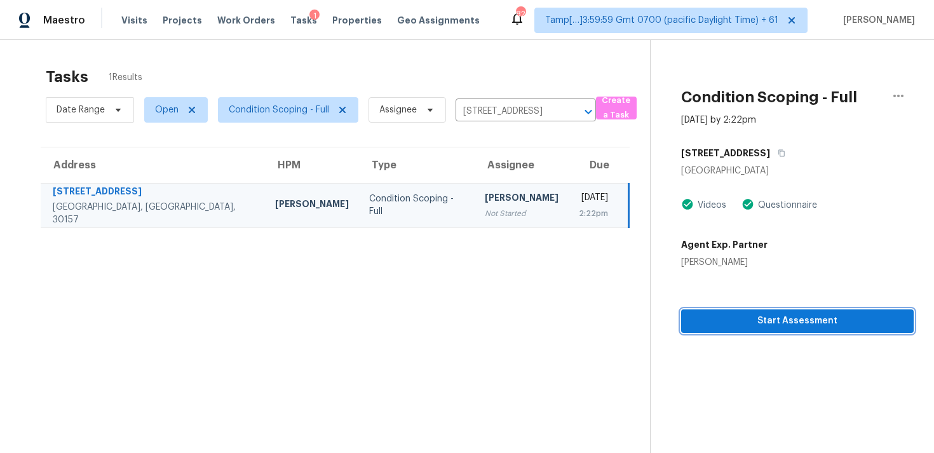
click at [816, 310] on button "Start Assessment" at bounding box center [797, 320] width 232 height 23
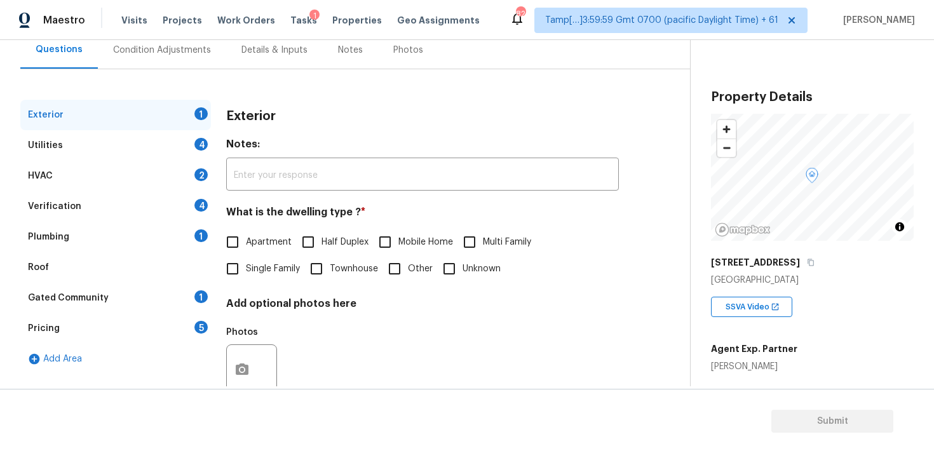
scroll to position [149, 0]
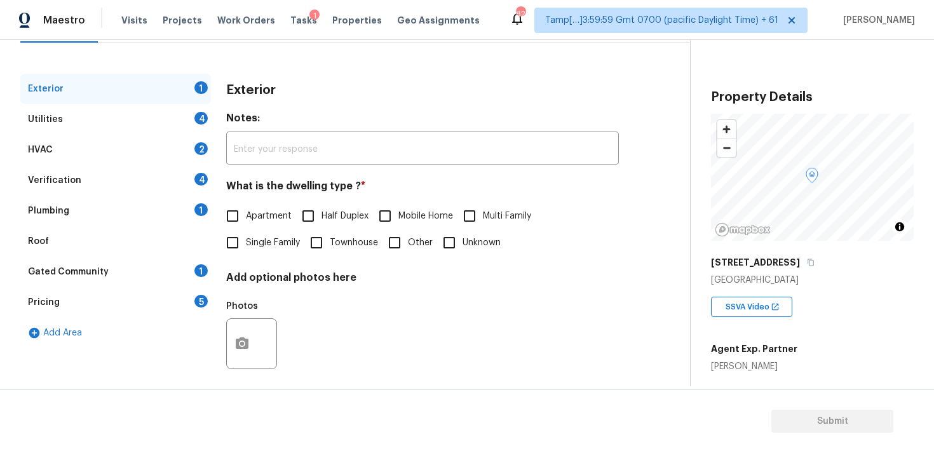
click at [121, 170] on div "Verification 4" at bounding box center [115, 180] width 191 height 30
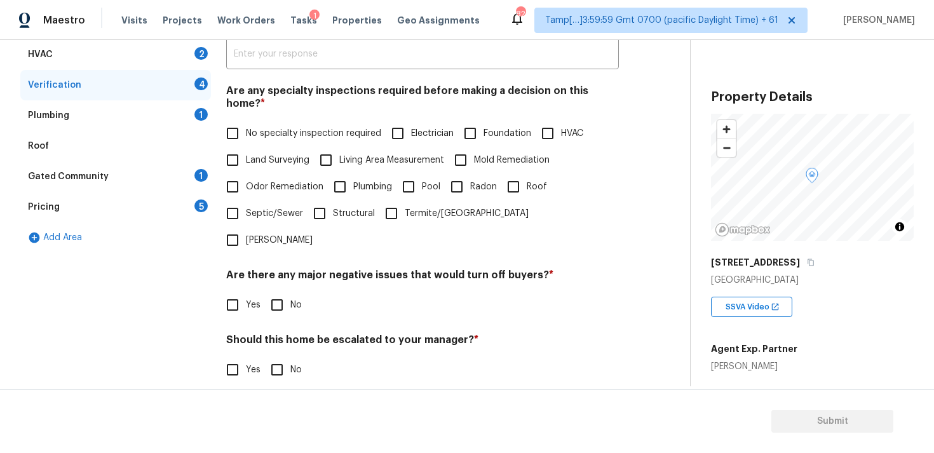
scroll to position [299, 0]
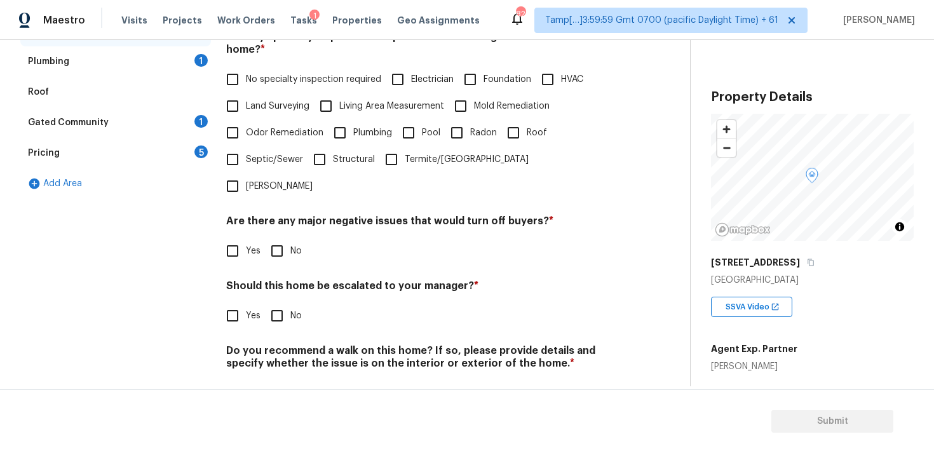
click at [234, 302] on input "Yes" at bounding box center [232, 315] width 27 height 27
checkbox input "true"
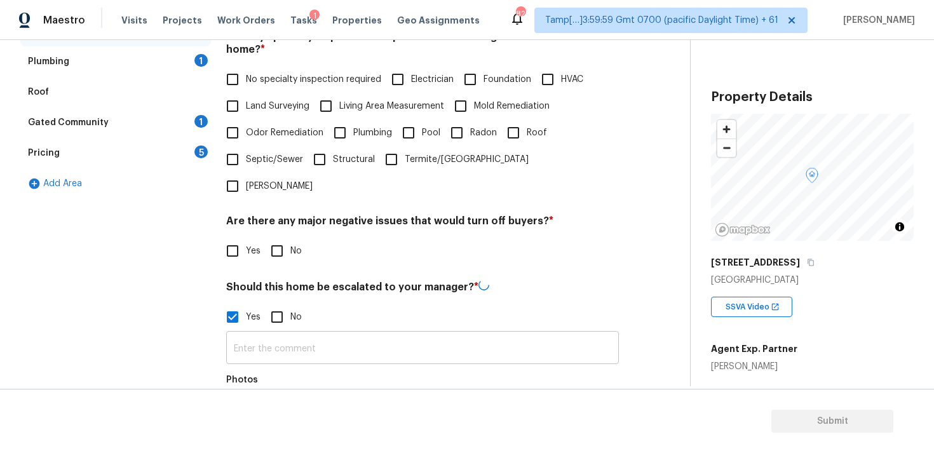
click at [292, 334] on input "text" at bounding box center [422, 349] width 393 height 30
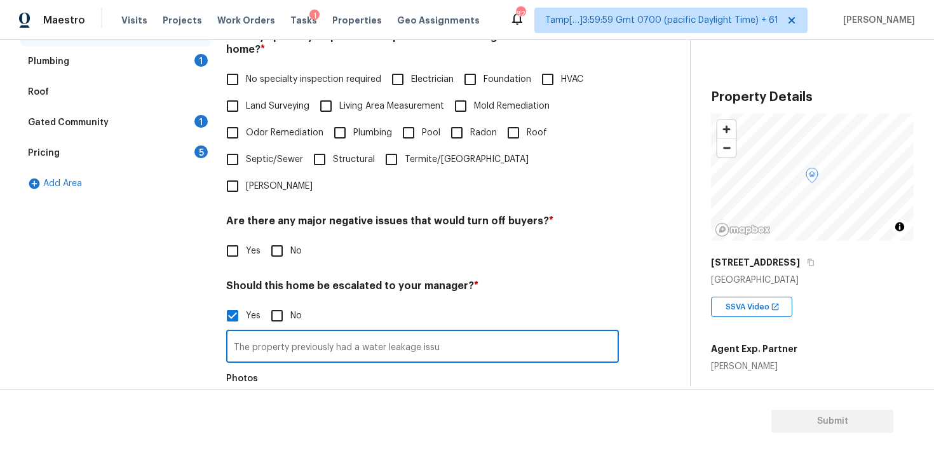
drag, startPoint x: 351, startPoint y: 309, endPoint x: 469, endPoint y: 314, distance: 118.2
click at [469, 333] on input "The property previously had a water leakage issu" at bounding box center [422, 348] width 393 height 30
click at [406, 333] on input "The property previously had roof damage and water intrusion and got" at bounding box center [422, 348] width 393 height 30
click at [507, 333] on input "The property previously had roof damage due to natural disaster and water intru…" at bounding box center [422, 348] width 393 height 30
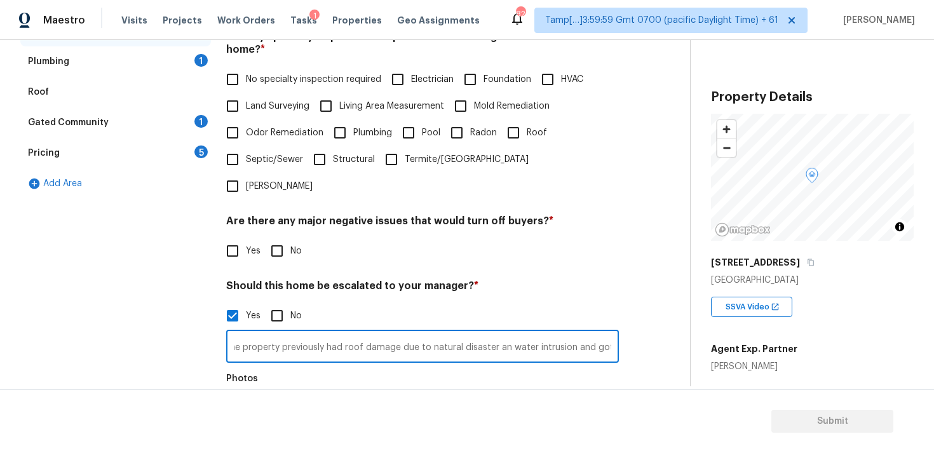
scroll to position [0, 0]
drag, startPoint x: 506, startPoint y: 310, endPoint x: 568, endPoint y: 309, distance: 62.3
click at [568, 333] on input "The property previously had roof damage due to natural disaster, water intrusio…" at bounding box center [422, 348] width 393 height 30
click at [423, 333] on input "The property previously had roof damage due to natural disaster, water intrusio…" at bounding box center [422, 348] width 393 height 30
paste input "water intrusion"
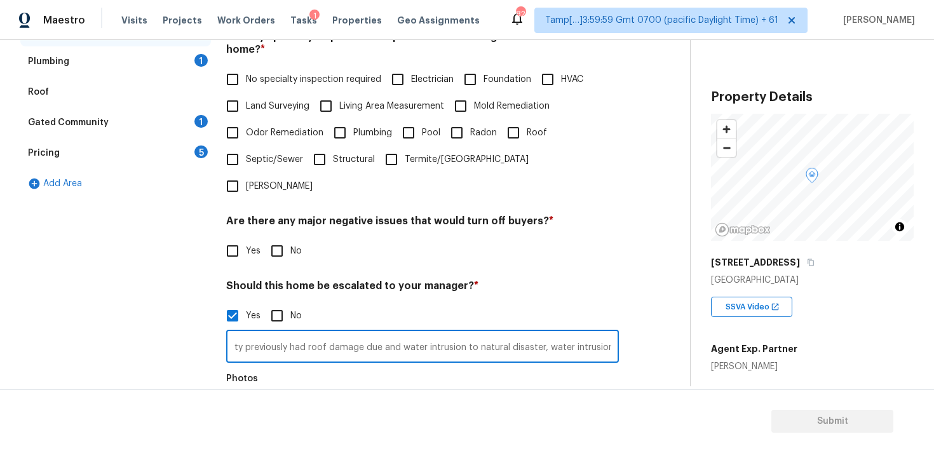
scroll to position [0, 75]
drag, startPoint x: 513, startPoint y: 309, endPoint x: 576, endPoint y: 306, distance: 63.6
click at [576, 333] on input "The property previously had roof damage due and water intrusion to natural disa…" at bounding box center [422, 348] width 393 height 30
type input "The property previously had roof damage due and water intrusion to natural disa…"
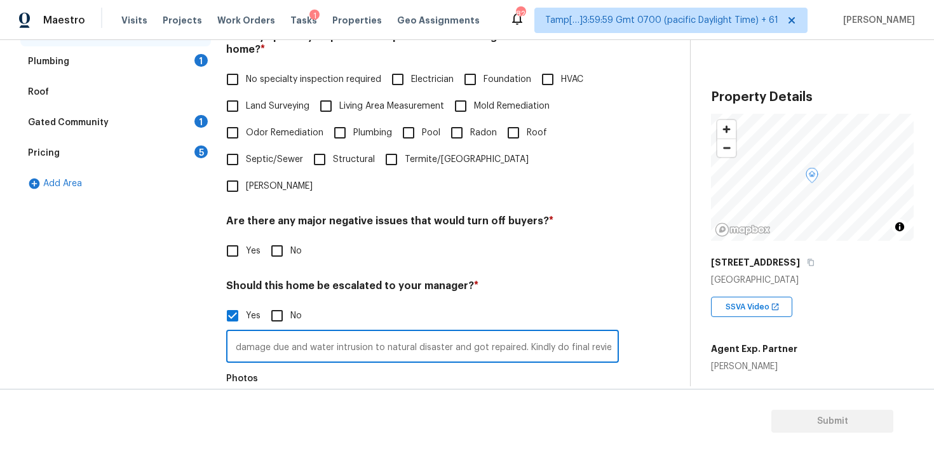
click at [566, 366] on div "Photos" at bounding box center [422, 407] width 393 height 83
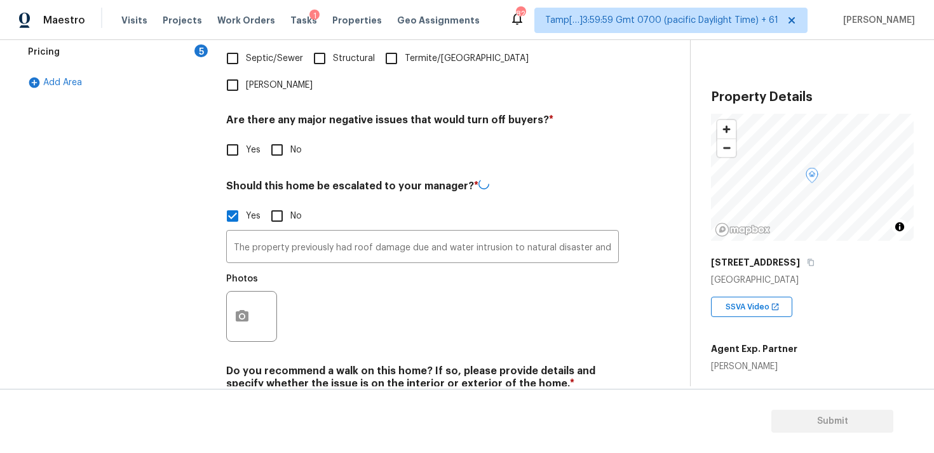
scroll to position [399, 0]
click at [246, 291] on button "button" at bounding box center [242, 316] width 30 height 50
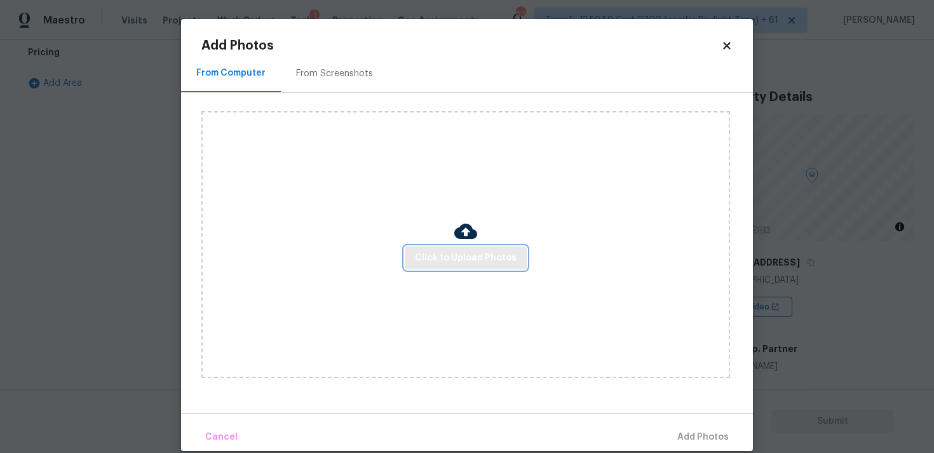
click at [461, 248] on button "Click to Upload Photos" at bounding box center [466, 257] width 122 height 23
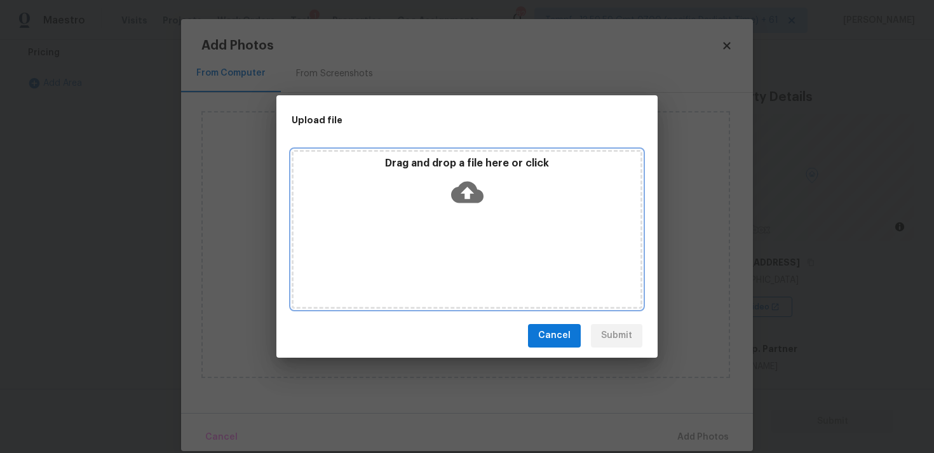
click at [471, 189] on icon at bounding box center [467, 192] width 32 height 22
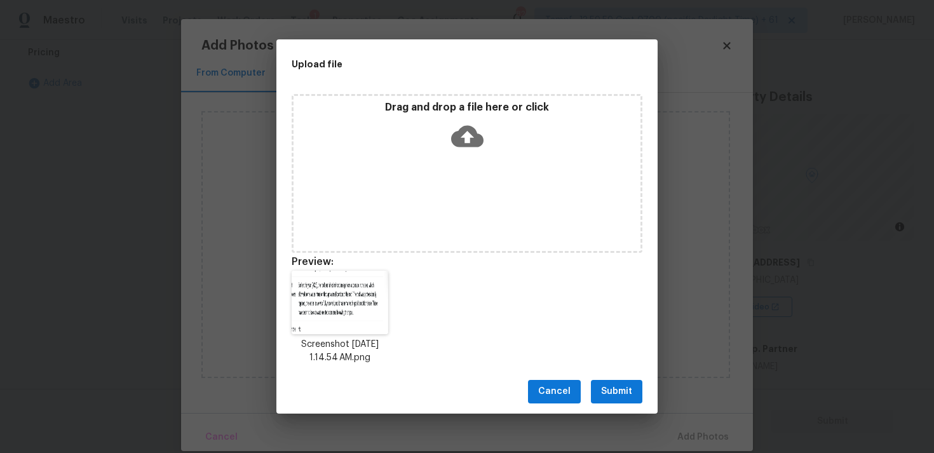
click at [594, 382] on button "Submit" at bounding box center [616, 391] width 51 height 23
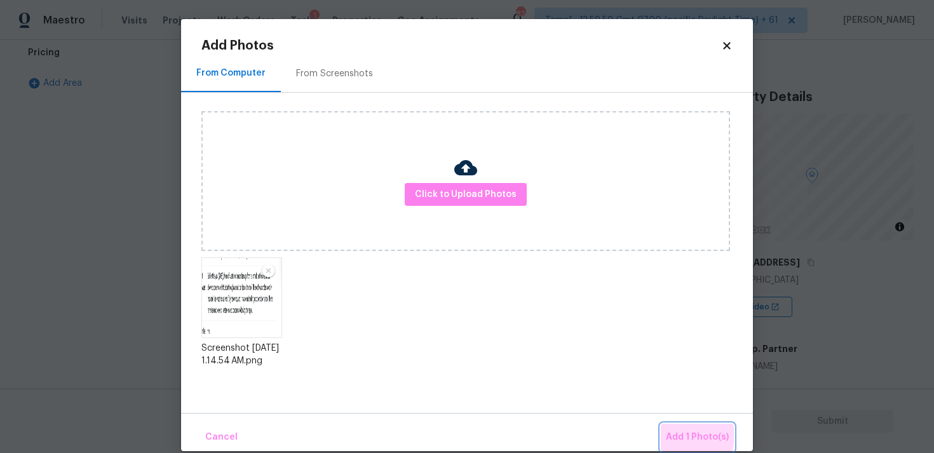
click at [685, 435] on span "Add 1 Photo(s)" at bounding box center [697, 437] width 63 height 16
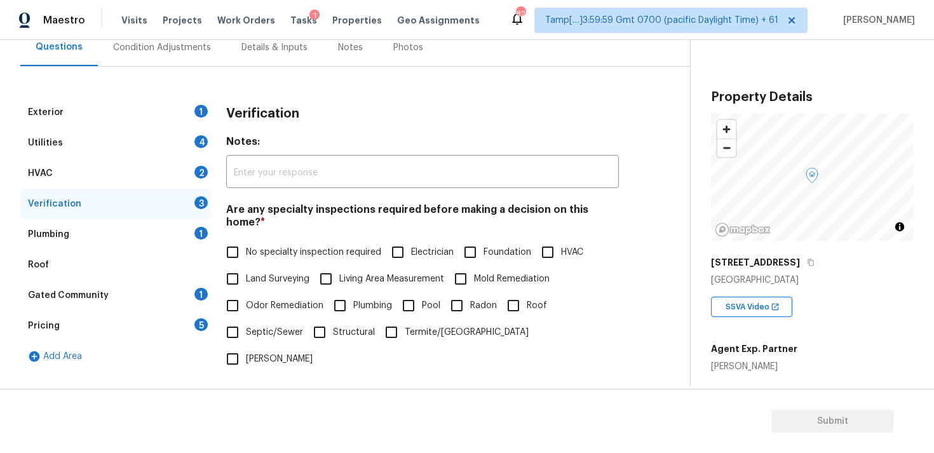
scroll to position [7, 0]
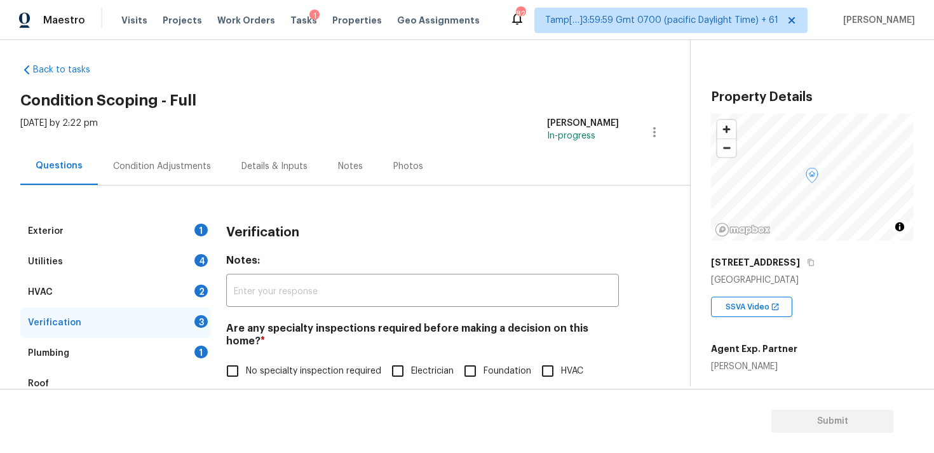
click at [181, 167] on div "Condition Adjustments" at bounding box center [162, 166] width 98 height 13
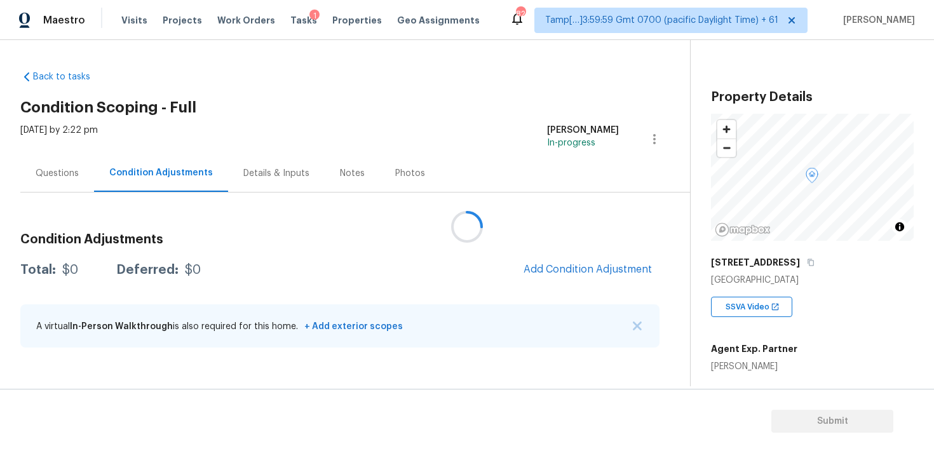
click at [504, 184] on div at bounding box center [467, 226] width 934 height 453
click at [509, 227] on div at bounding box center [467, 226] width 934 height 453
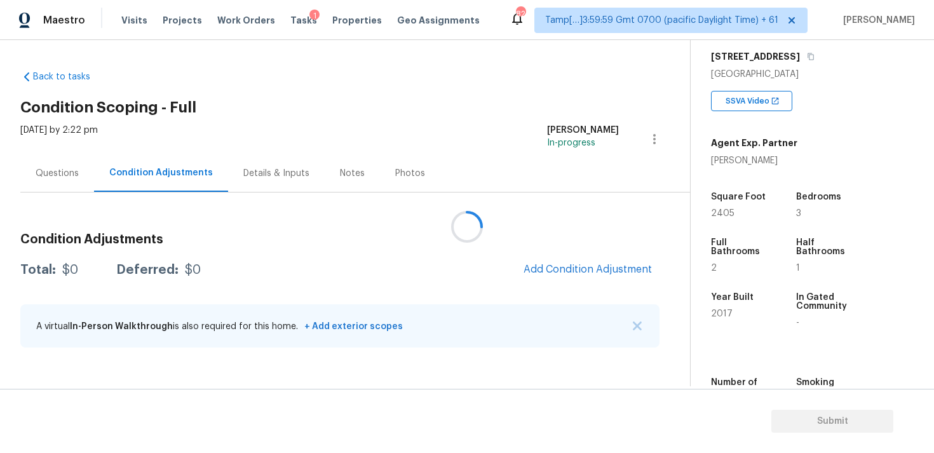
scroll to position [240, 0]
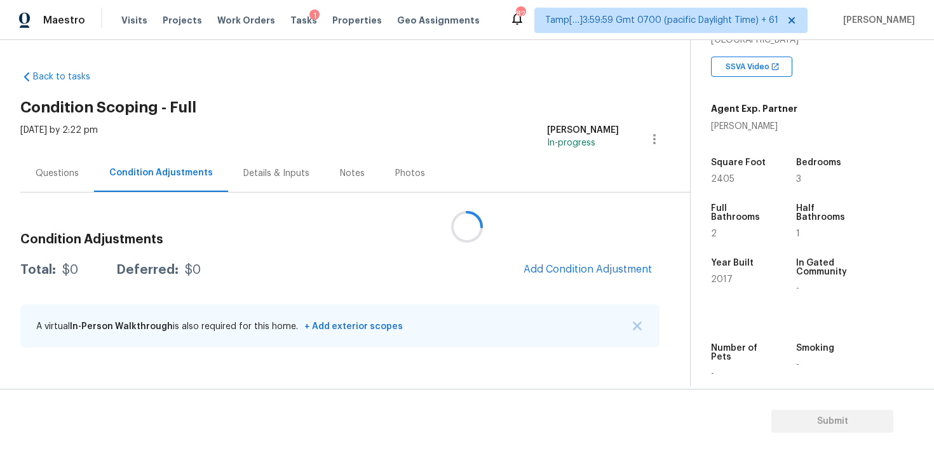
click at [549, 227] on div at bounding box center [467, 226] width 934 height 453
click at [567, 260] on button "Add Condition Adjustment" at bounding box center [588, 269] width 144 height 27
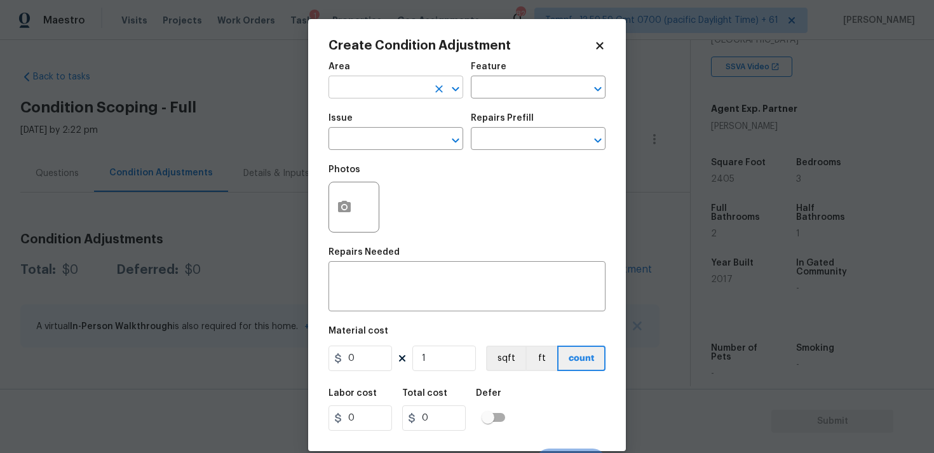
click at [389, 88] on input "text" at bounding box center [377, 89] width 99 height 20
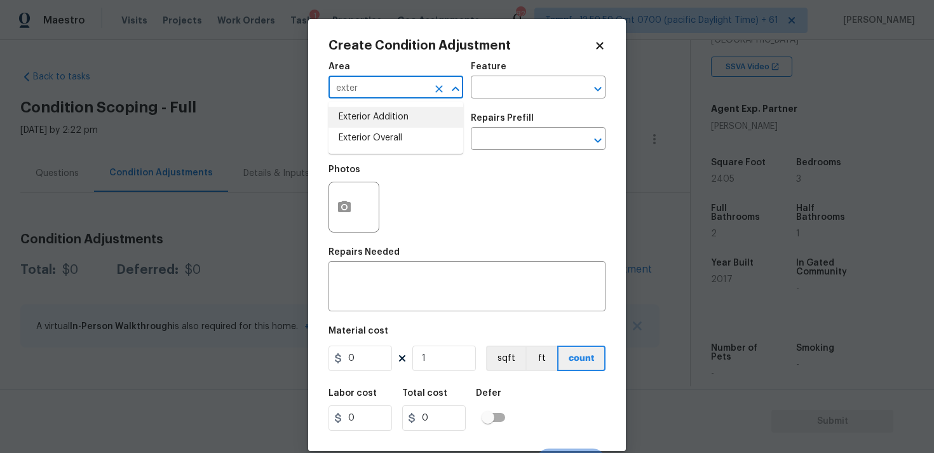
click at [389, 125] on li "Exterior Addition" at bounding box center [395, 117] width 135 height 21
type input "Exterior Addition"
click at [428, 88] on div "Exterior Addition ​" at bounding box center [395, 89] width 135 height 20
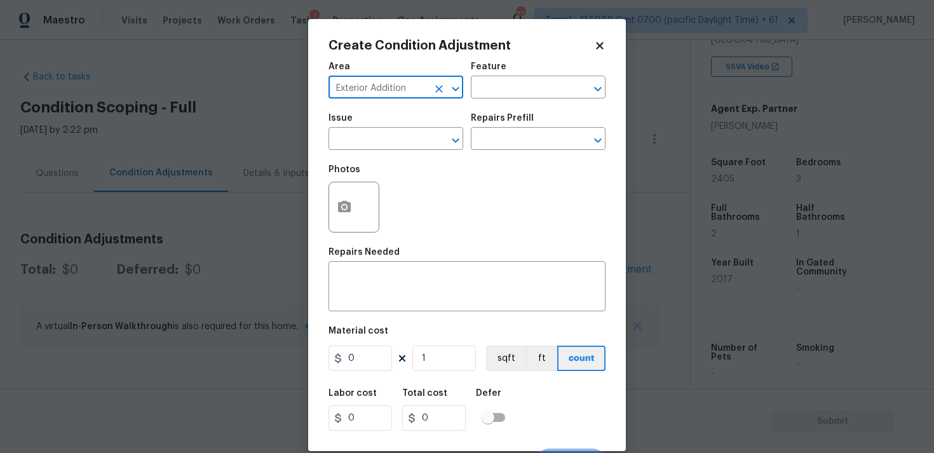
click at [430, 88] on button "Clear" at bounding box center [439, 89] width 18 height 18
click at [428, 133] on li "Exterior Overall" at bounding box center [395, 138] width 135 height 21
click at [428, 133] on div "​" at bounding box center [395, 140] width 135 height 20
type input "Exterior Overall"
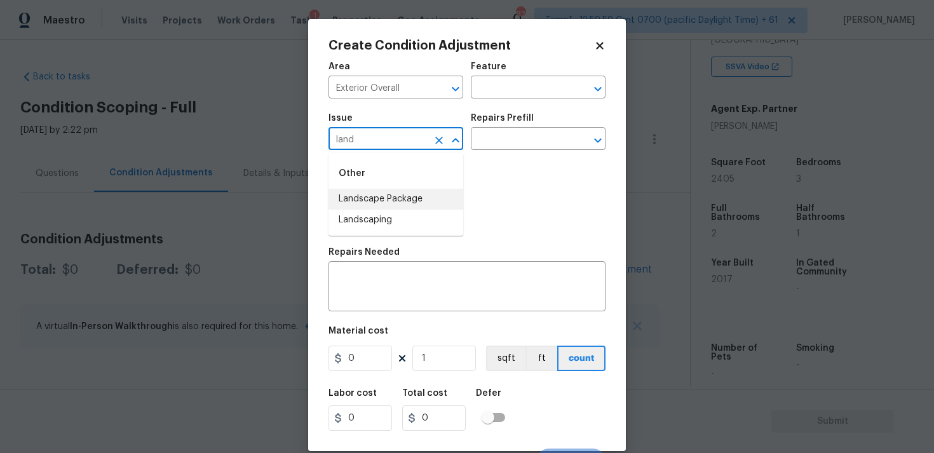
click at [440, 199] on li "Landscape Package" at bounding box center [395, 199] width 135 height 21
type input "Landscape Package"
click at [524, 137] on input "text" at bounding box center [520, 140] width 99 height 20
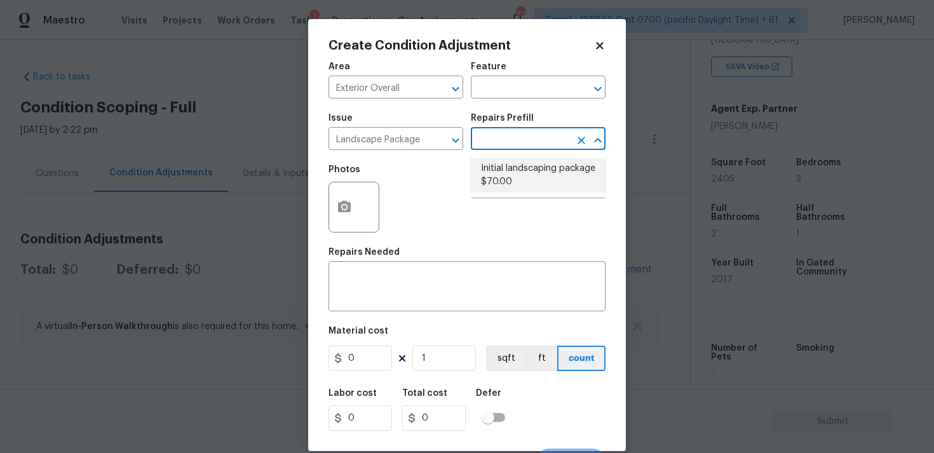
click at [525, 184] on li "Initial landscaping package $70.00" at bounding box center [538, 175] width 135 height 34
type input "Home Readiness Packages"
type textarea "Mowing of grass up to 6" in height. Mow, edge along driveways & sidewalks, trim…"
type input "70"
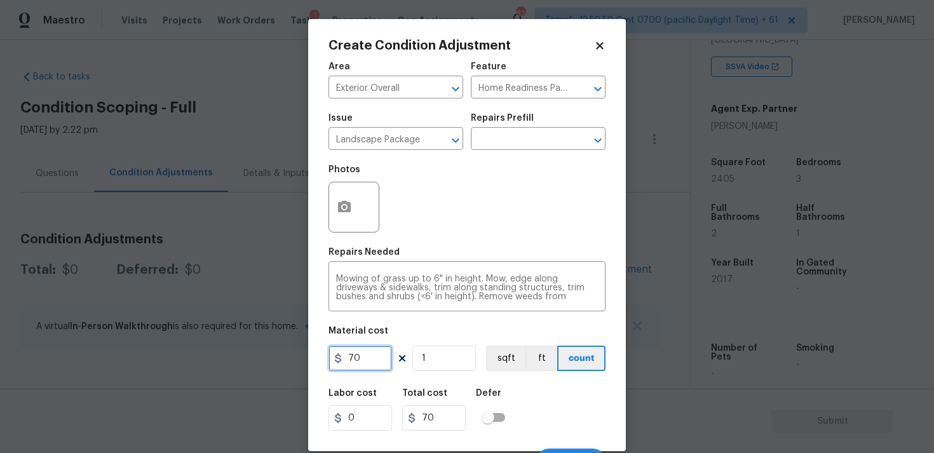
click at [361, 369] on input "70" at bounding box center [360, 358] width 64 height 25
type input "300"
click at [540, 414] on div "Labor cost 0 Total cost 300 Defer" at bounding box center [466, 409] width 277 height 57
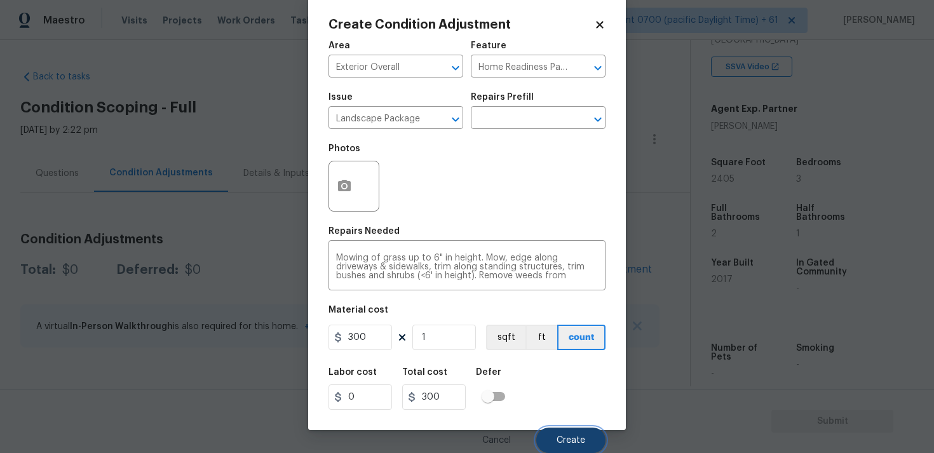
click at [567, 437] on span "Create" at bounding box center [570, 441] width 29 height 10
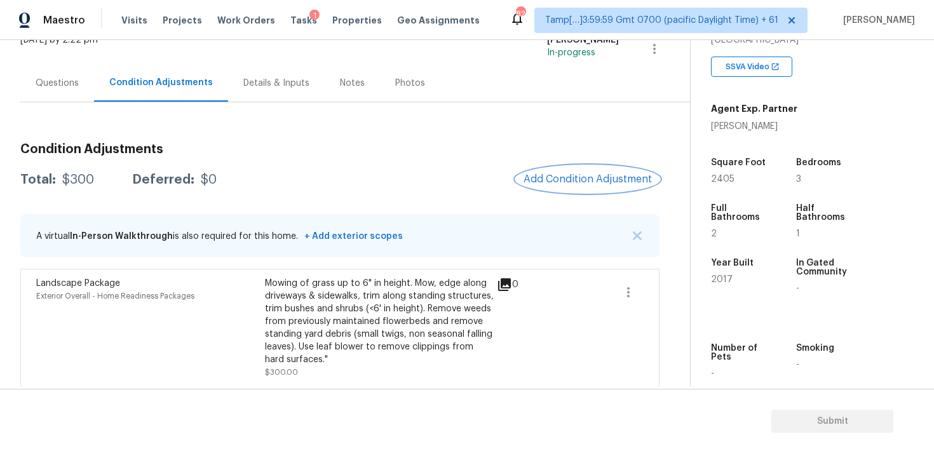
scroll to position [95, 0]
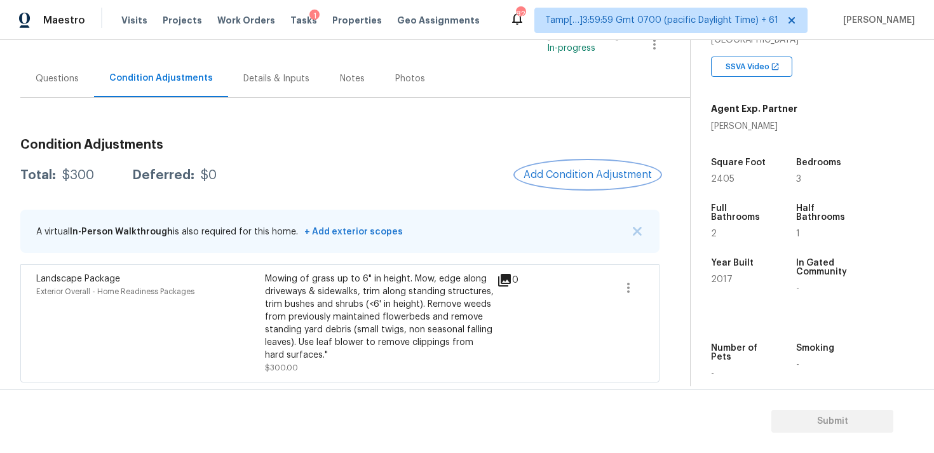
click at [552, 176] on span "Add Condition Adjustment" at bounding box center [587, 174] width 128 height 11
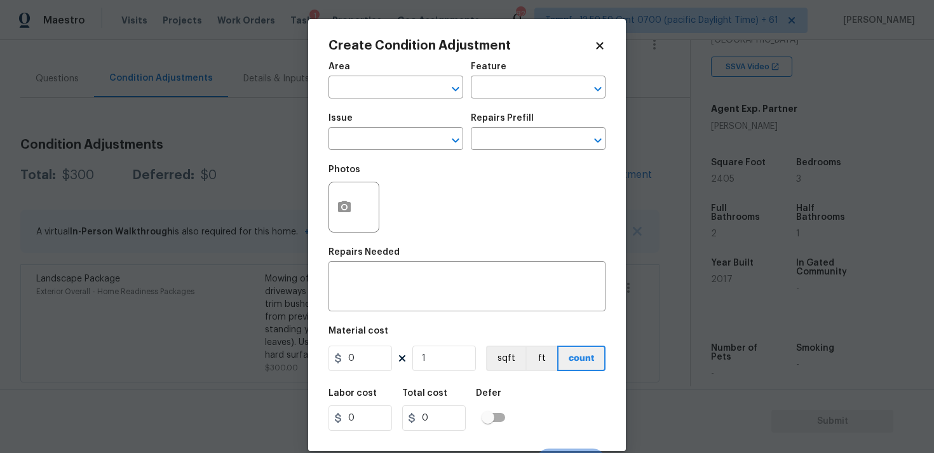
click at [391, 96] on input "text" at bounding box center [377, 89] width 99 height 20
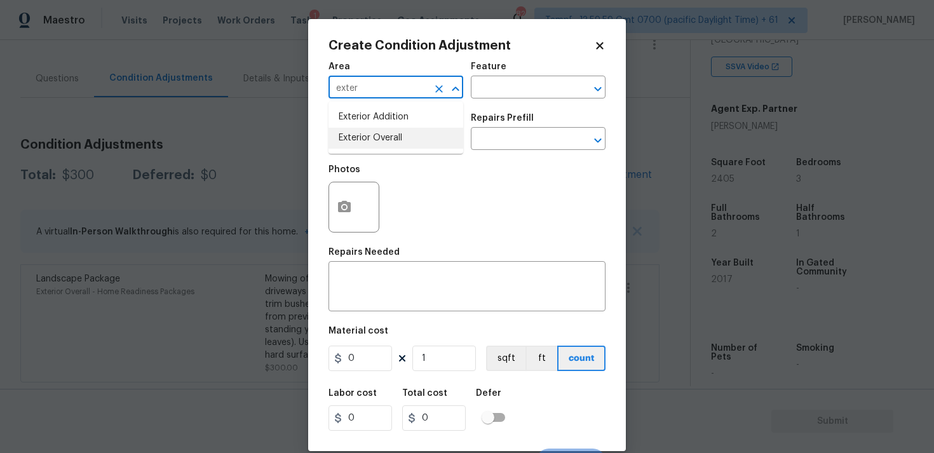
click at [394, 144] on li "Exterior Overall" at bounding box center [395, 138] width 135 height 21
type input "Exterior Overall"
click at [394, 144] on input "text" at bounding box center [377, 140] width 99 height 20
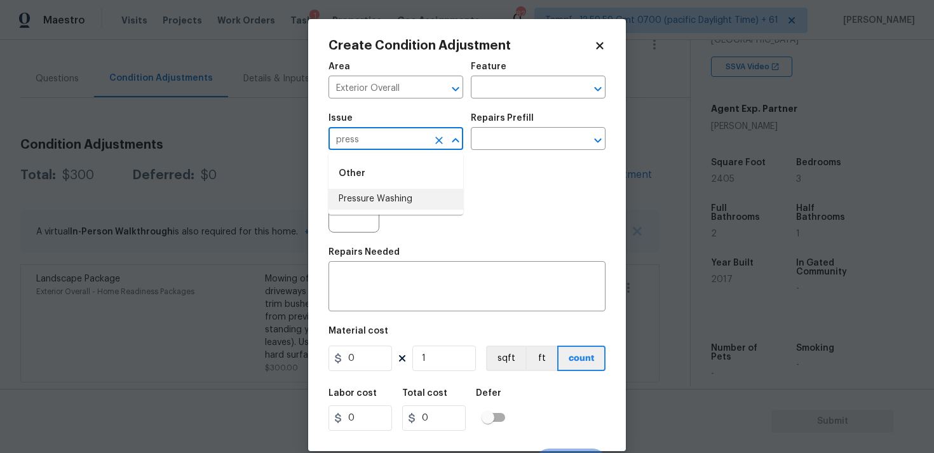
click at [396, 208] on li "Pressure Washing" at bounding box center [395, 199] width 135 height 21
type input "Pressure Washing"
click at [523, 126] on div "Repairs Prefill" at bounding box center [538, 122] width 135 height 17
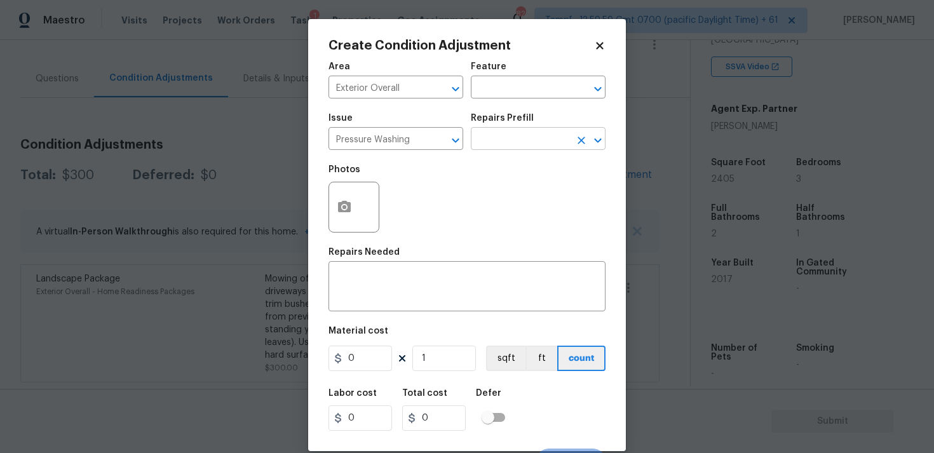
click at [518, 140] on input "text" at bounding box center [520, 140] width 99 height 20
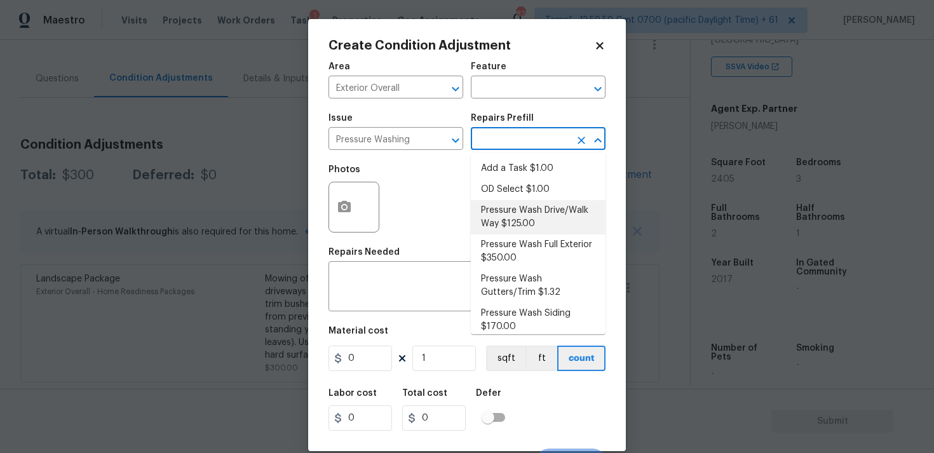
click at [512, 217] on li "Pressure Wash Drive/Walk Way $125.00" at bounding box center [538, 217] width 135 height 34
type input "Siding"
type textarea "Pressure wash the driveways/walkways as directed by the PM. Ensure that all deb…"
type input "125"
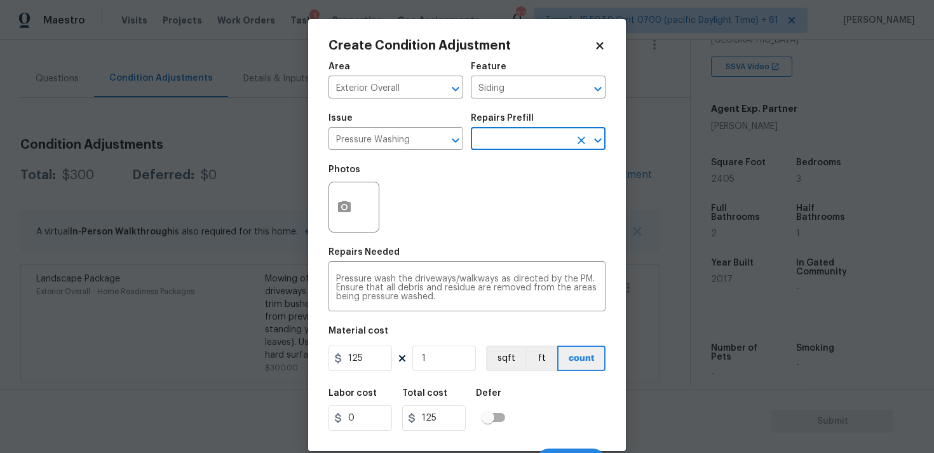
click at [394, 347] on div "125 1 sqft ft count" at bounding box center [466, 358] width 277 height 25
click at [384, 359] on input "125" at bounding box center [360, 358] width 64 height 25
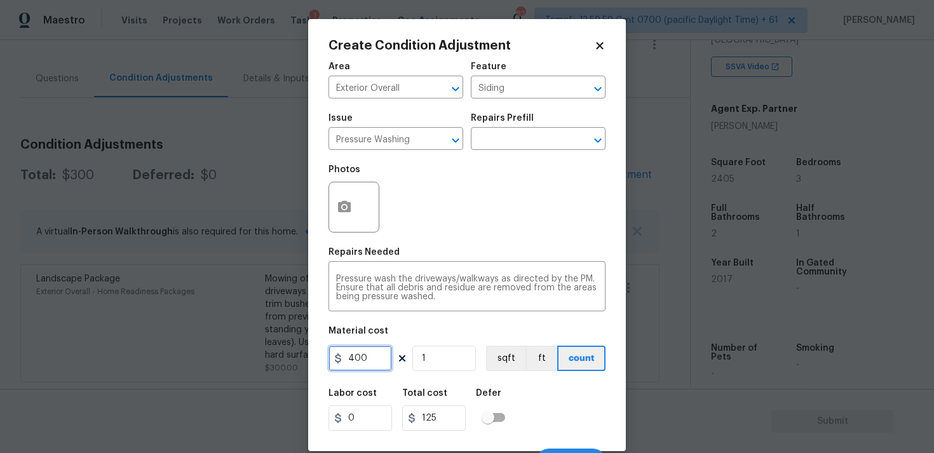
type input "400"
click at [519, 379] on div "Area Exterior Overall ​ Feature Siding ​ Issue Pressure Washing ​ Repairs Prefi…" at bounding box center [466, 264] width 277 height 419
type input "400"
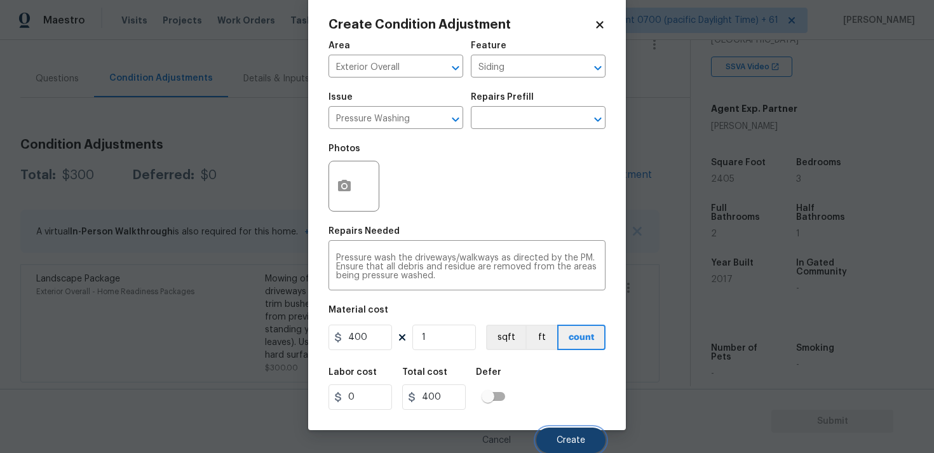
click at [557, 431] on button "Create" at bounding box center [570, 439] width 69 height 25
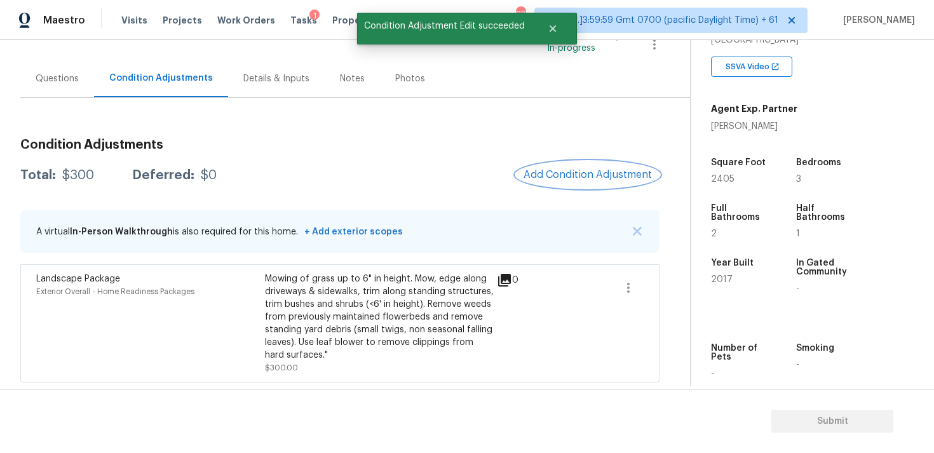
scroll to position [0, 0]
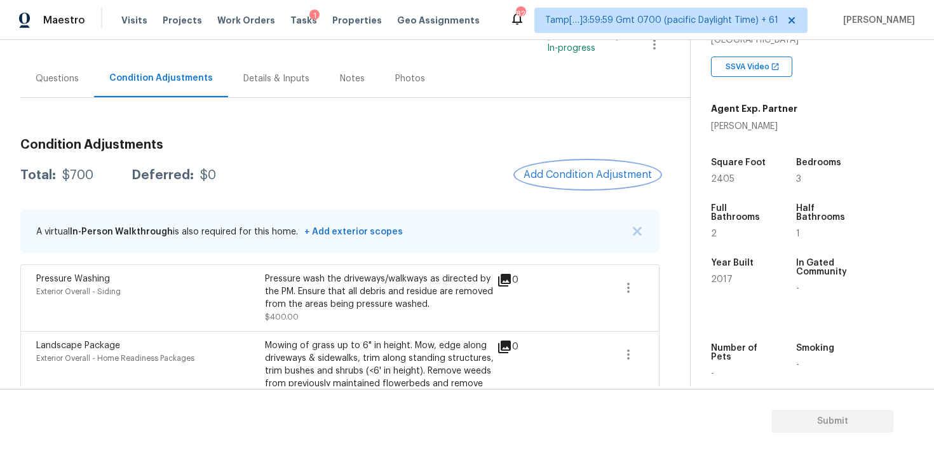
click at [588, 163] on button "Add Condition Adjustment" at bounding box center [588, 174] width 144 height 27
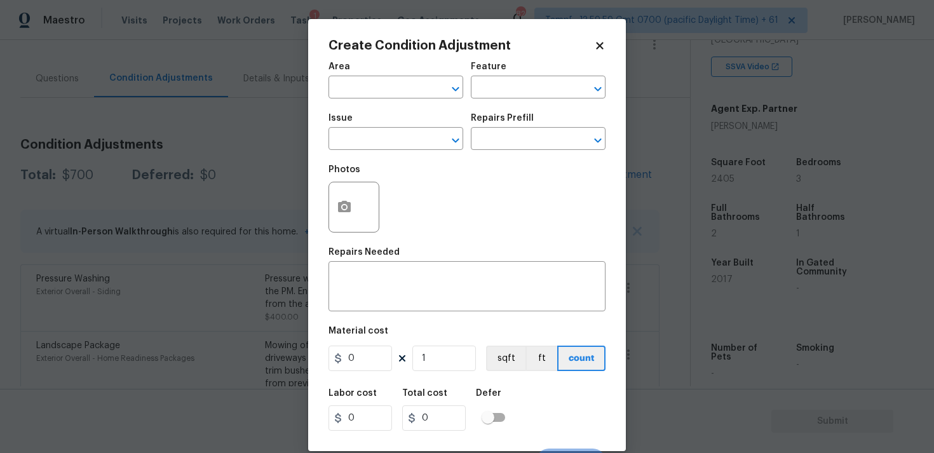
click at [344, 72] on div "Area" at bounding box center [395, 70] width 135 height 17
click at [355, 86] on input "text" at bounding box center [377, 89] width 99 height 20
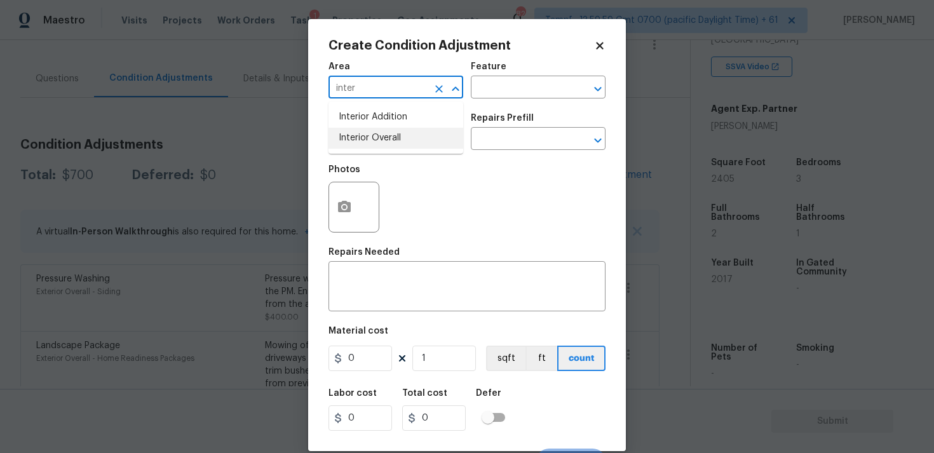
click at [367, 137] on li "Interior Overall" at bounding box center [395, 138] width 135 height 21
type input "Interior Overall"
click at [367, 137] on input "text" at bounding box center [377, 140] width 99 height 20
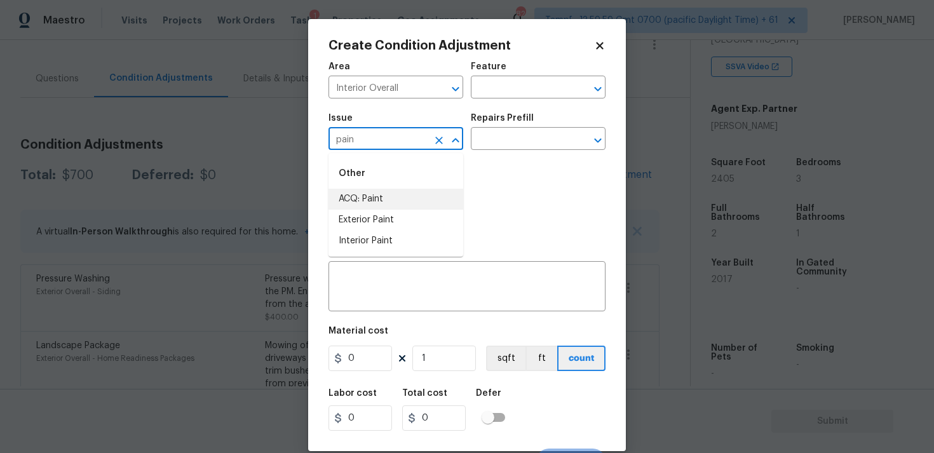
click at [389, 191] on li "ACQ: Paint" at bounding box center [395, 199] width 135 height 21
type input "ACQ: Paint"
click at [528, 132] on input "text" at bounding box center [520, 140] width 99 height 20
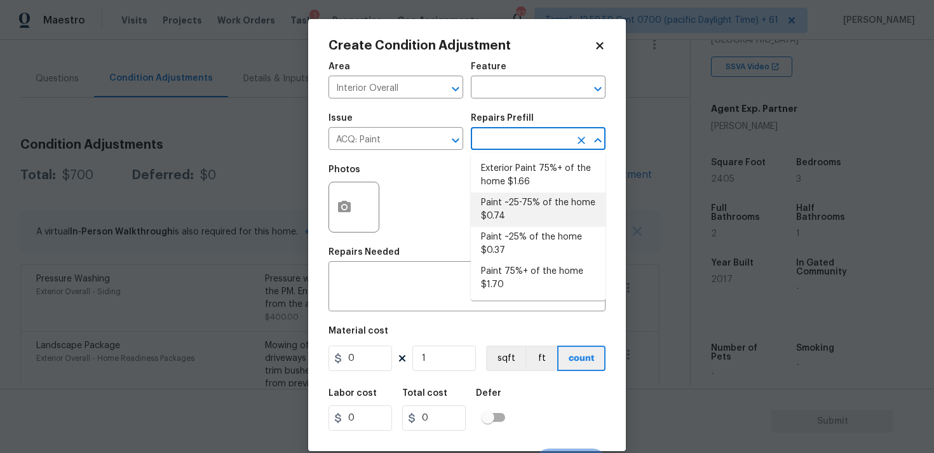
click at [527, 206] on li "Paint ~25-75% of the home $0.74" at bounding box center [538, 209] width 135 height 34
type input "Acquisition"
type textarea "Acquisition Scope: ~25 - 75% of the home needs interior paint"
type input "0.74"
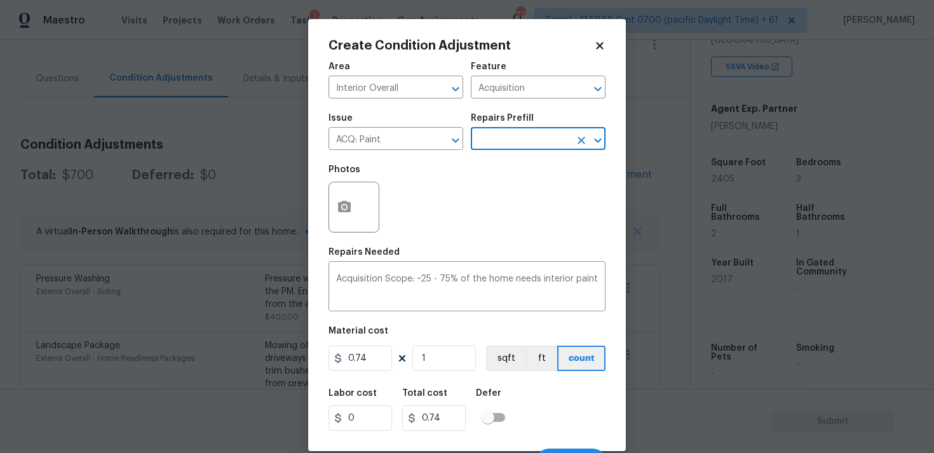
scroll to position [22, 0]
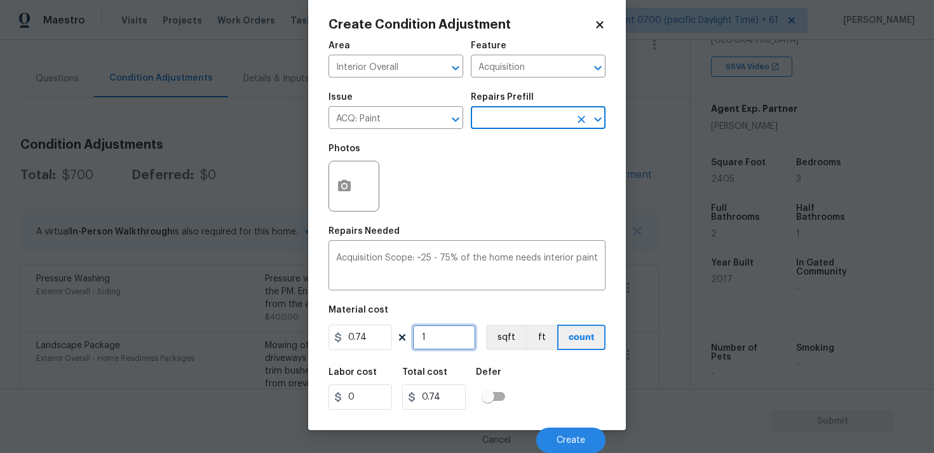
click at [448, 348] on input "1" at bounding box center [444, 337] width 64 height 25
type input "0"
type input "2"
type input "1.48"
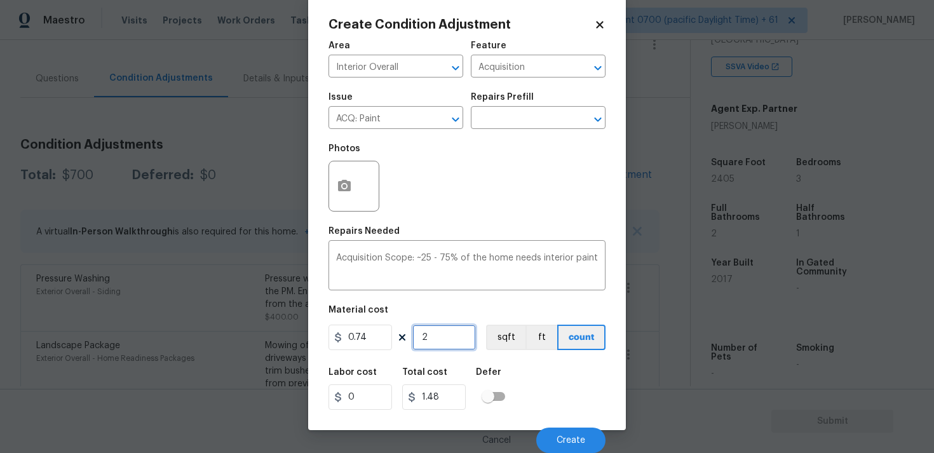
type input "24"
type input "17.76"
type input "240"
type input "177.6"
type input "24056"
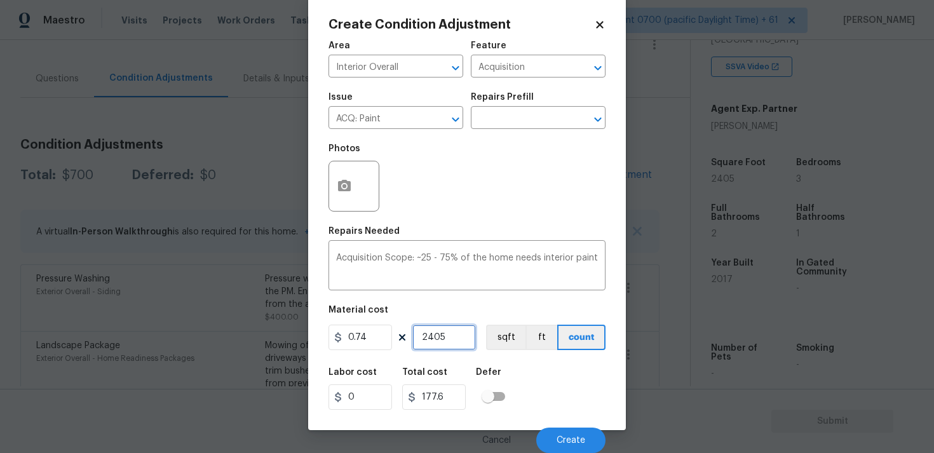
type input "17801.44"
type input "2405"
type input "1779.7"
type input "2405"
click at [502, 340] on button "sqft" at bounding box center [505, 337] width 39 height 25
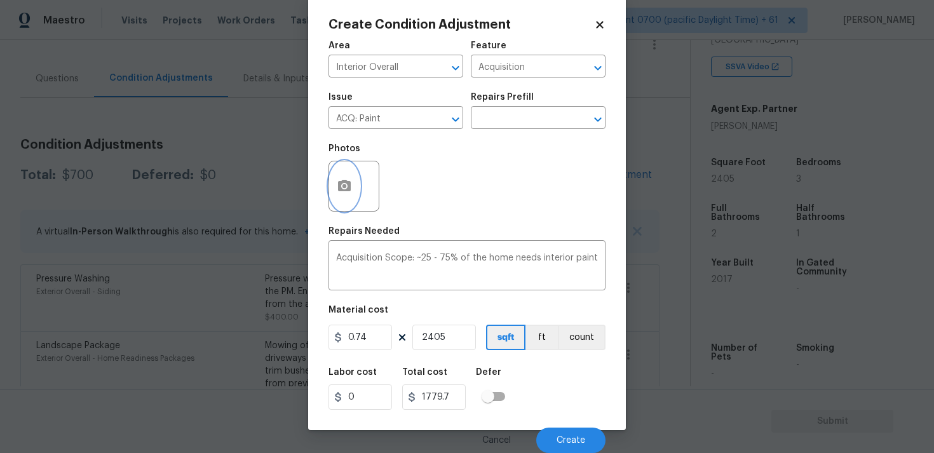
click at [344, 180] on icon "button" at bounding box center [344, 185] width 13 height 11
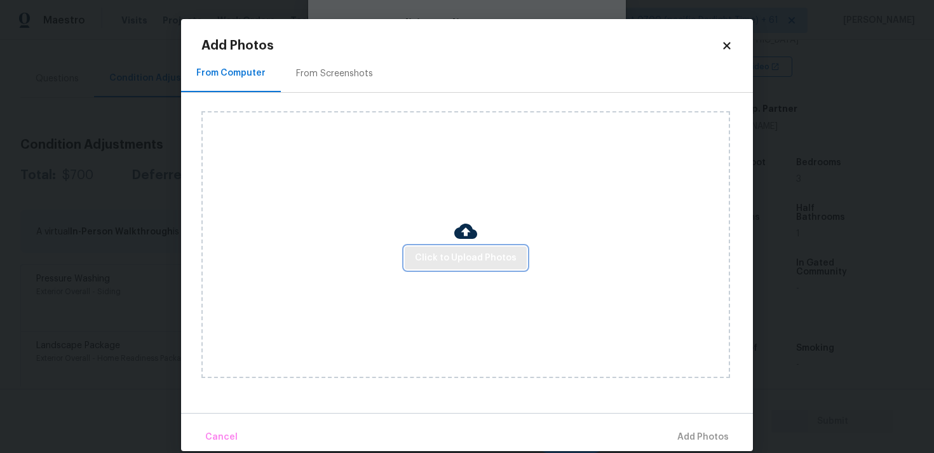
click at [474, 246] on button "Click to Upload Photos" at bounding box center [466, 257] width 122 height 23
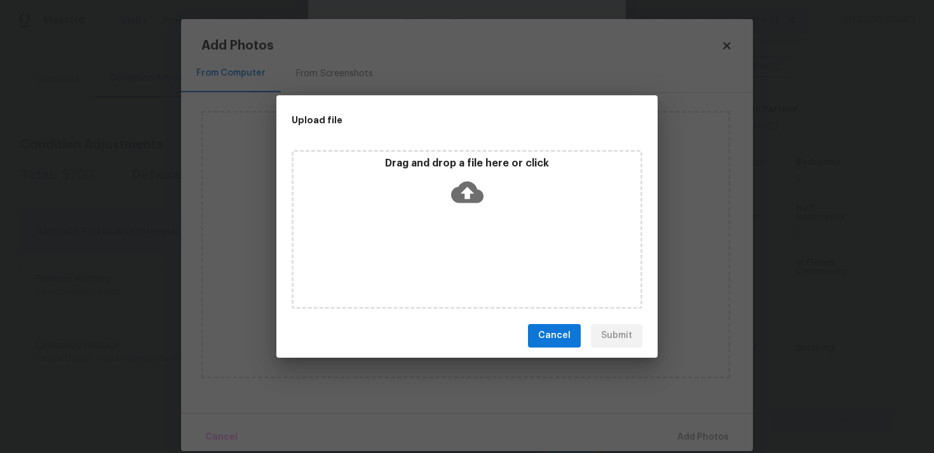
click at [465, 191] on icon at bounding box center [467, 192] width 32 height 32
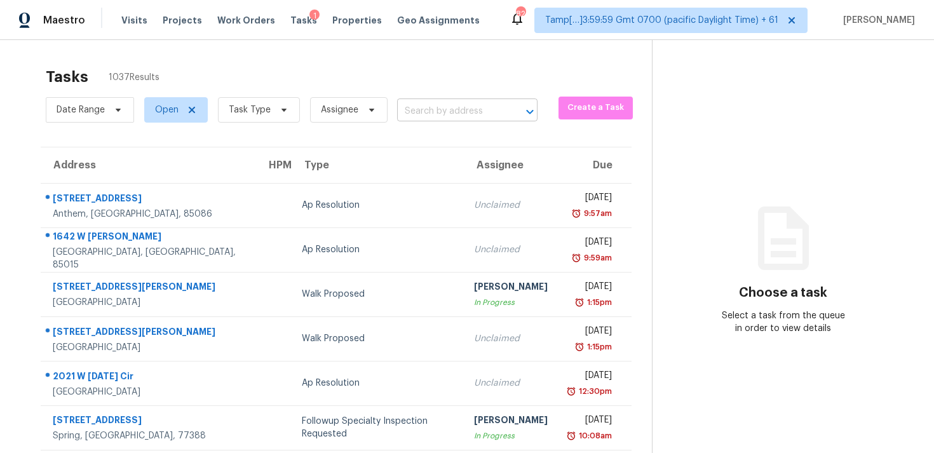
click at [433, 115] on input "text" at bounding box center [449, 112] width 105 height 20
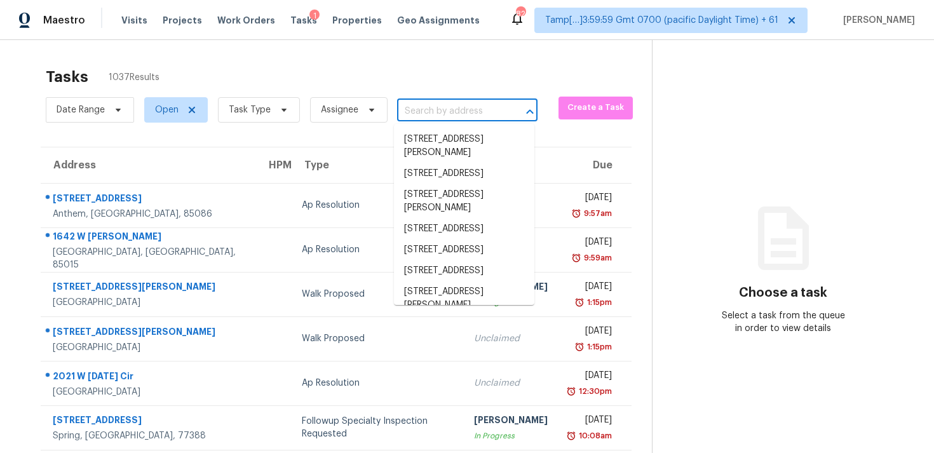
paste input "[STREET_ADDRESS][PERSON_NAME]"
type input "[STREET_ADDRESS][PERSON_NAME]"
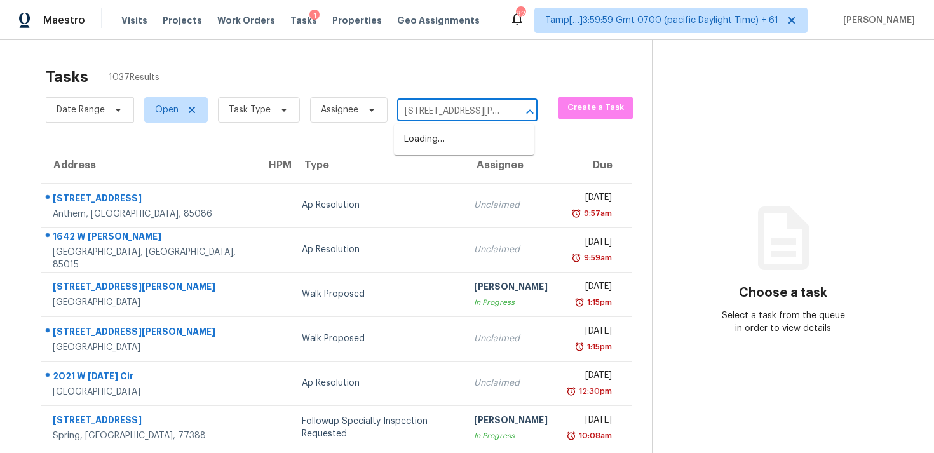
scroll to position [0, 88]
click at [456, 140] on li "[STREET_ADDRESS][PERSON_NAME]" at bounding box center [464, 146] width 140 height 34
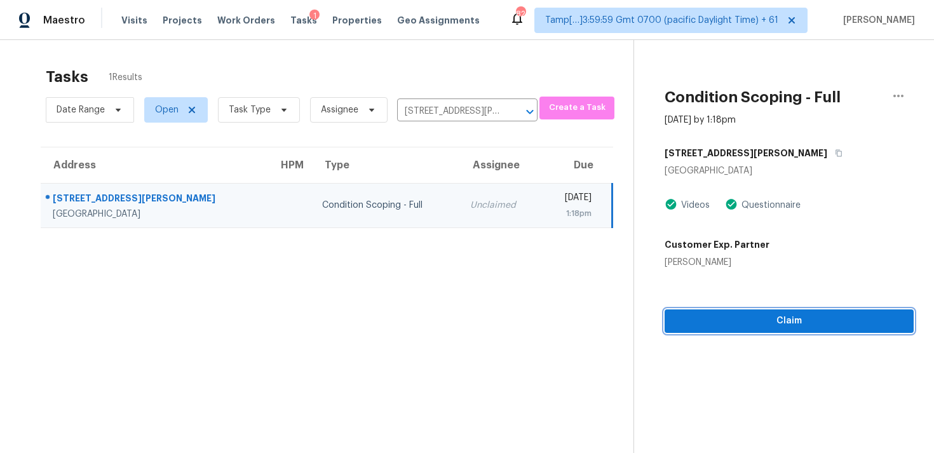
click at [703, 317] on span "Claim" at bounding box center [788, 321] width 229 height 16
click at [703, 317] on span "Start Assessment" at bounding box center [788, 321] width 229 height 16
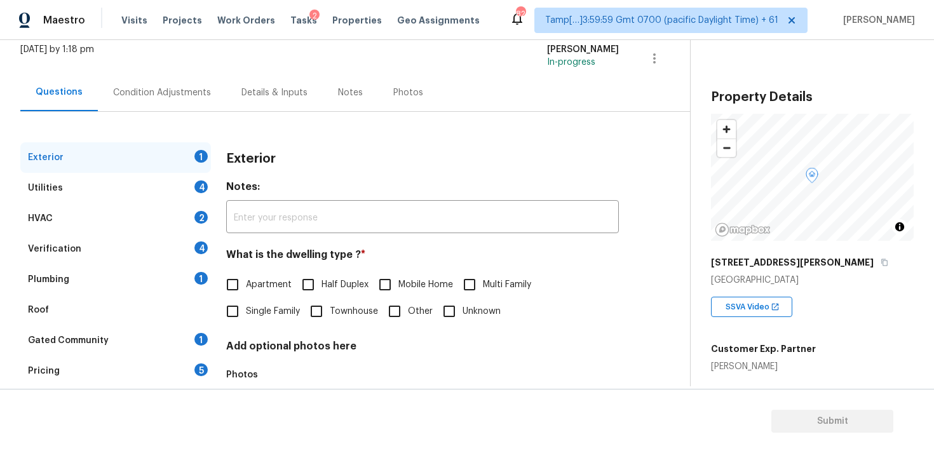
scroll to position [106, 0]
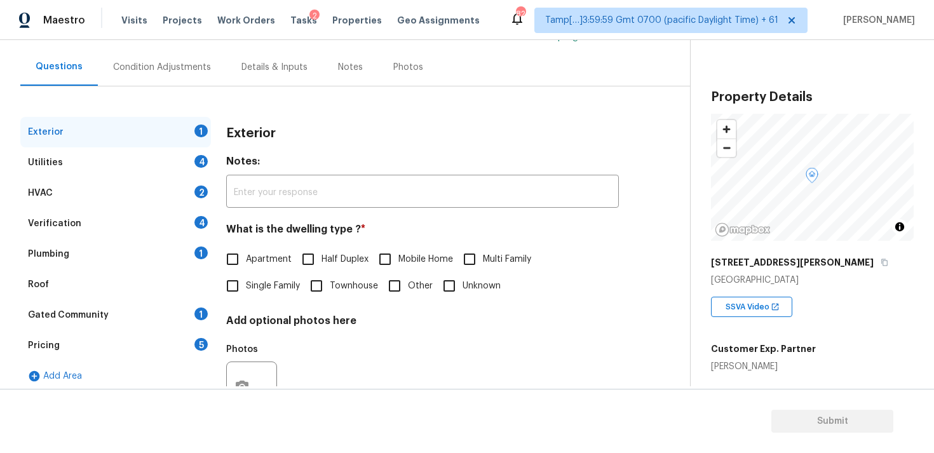
click at [259, 288] on span "Single Family" at bounding box center [273, 285] width 54 height 13
click at [246, 288] on input "Single Family" at bounding box center [232, 285] width 27 height 27
checkbox input "true"
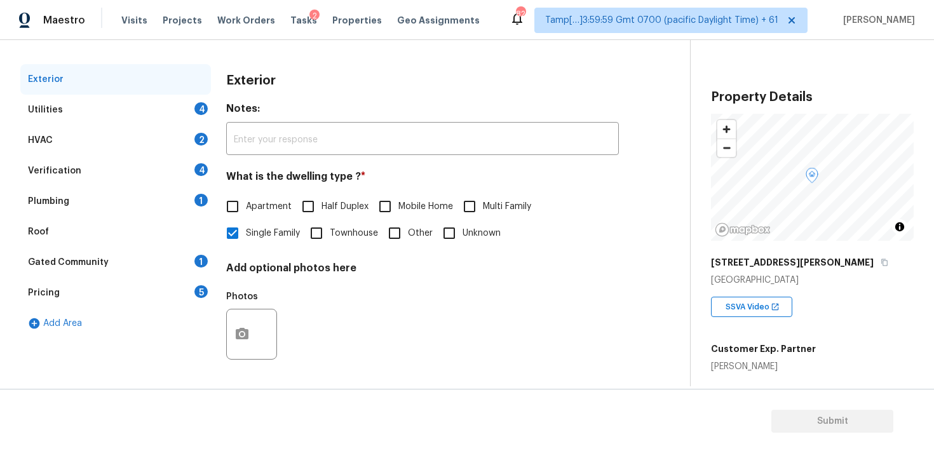
click at [144, 166] on div "Verification 4" at bounding box center [115, 171] width 191 height 30
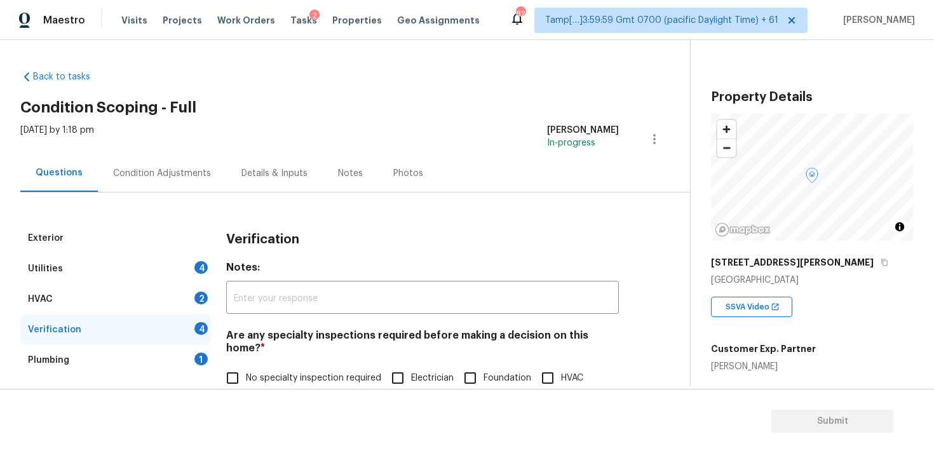
scroll to position [1, 0]
click at [201, 178] on div "Condition Adjustments" at bounding box center [162, 172] width 98 height 13
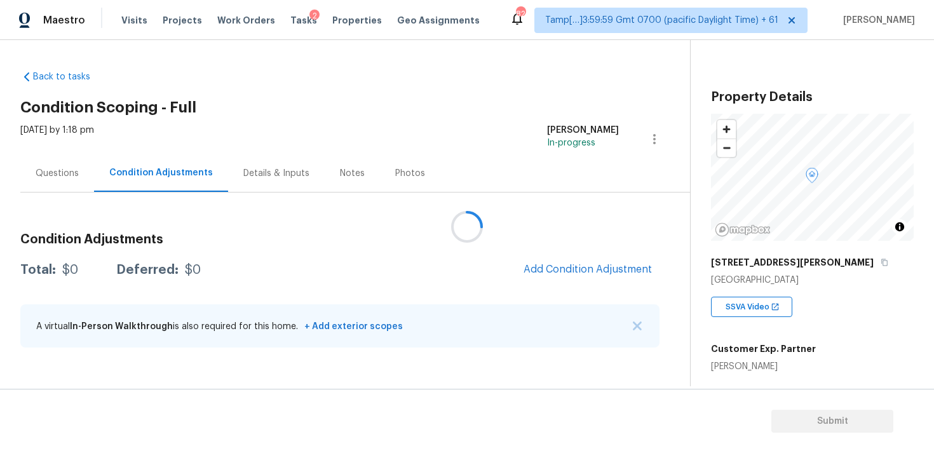
click at [63, 171] on div at bounding box center [467, 226] width 934 height 453
click at [40, 170] on div at bounding box center [467, 226] width 934 height 453
click at [55, 159] on div at bounding box center [467, 226] width 934 height 453
click at [70, 166] on div at bounding box center [467, 226] width 934 height 453
click at [64, 170] on div "Questions" at bounding box center [57, 173] width 43 height 13
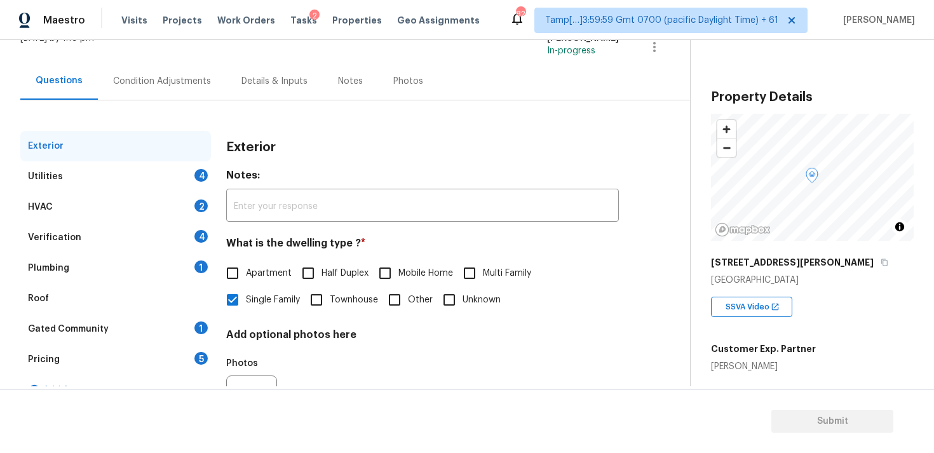
scroll to position [159, 0]
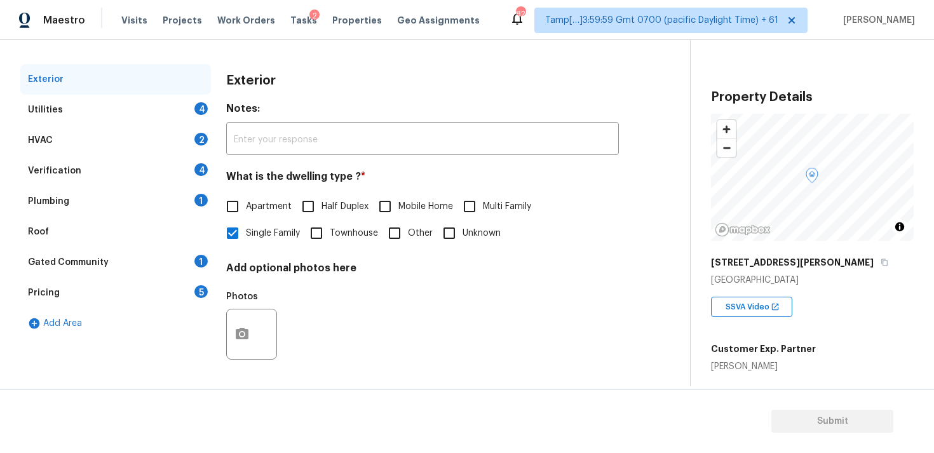
click at [101, 170] on div "Verification 4" at bounding box center [115, 171] width 191 height 30
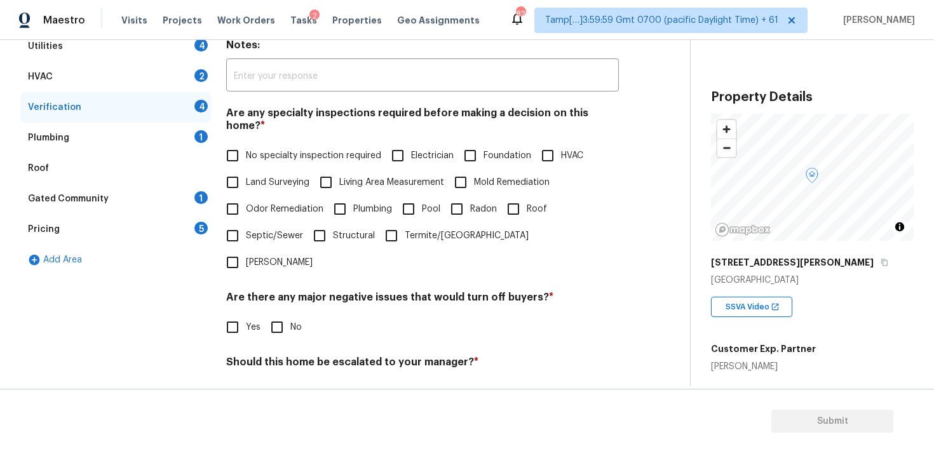
scroll to position [299, 0]
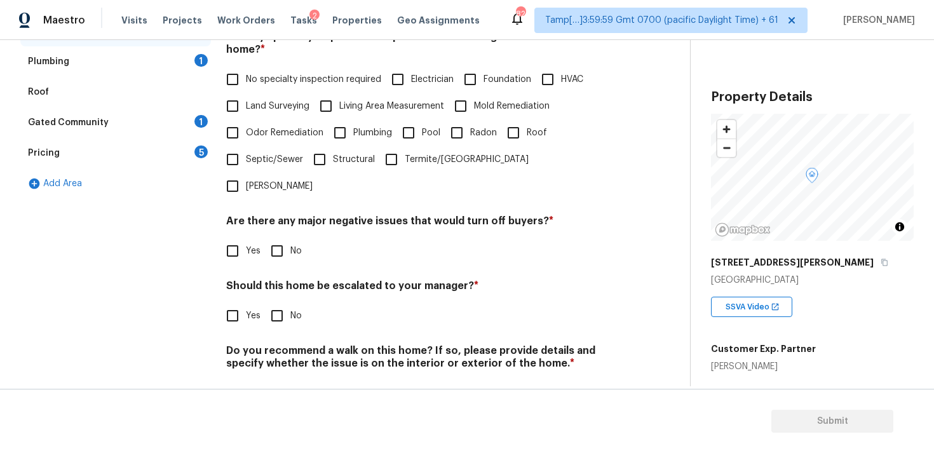
click at [238, 302] on input "Yes" at bounding box center [232, 315] width 27 height 27
checkbox input "true"
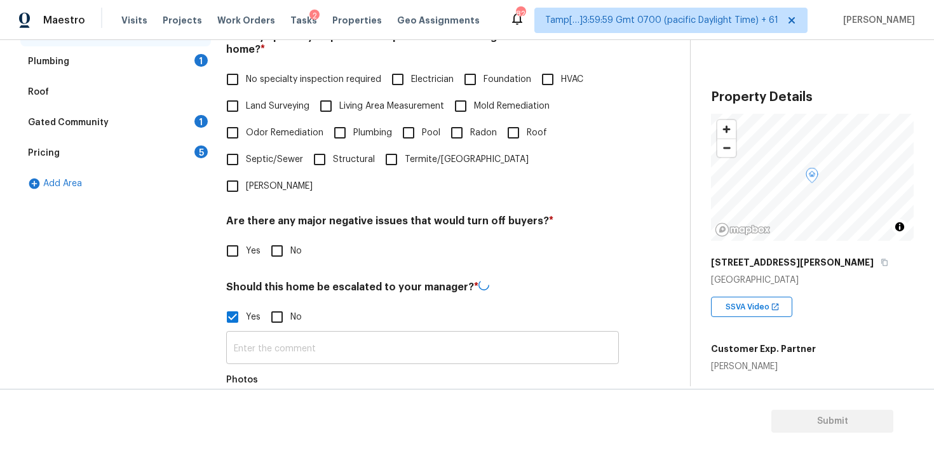
click at [335, 334] on input "text" at bounding box center [422, 349] width 393 height 30
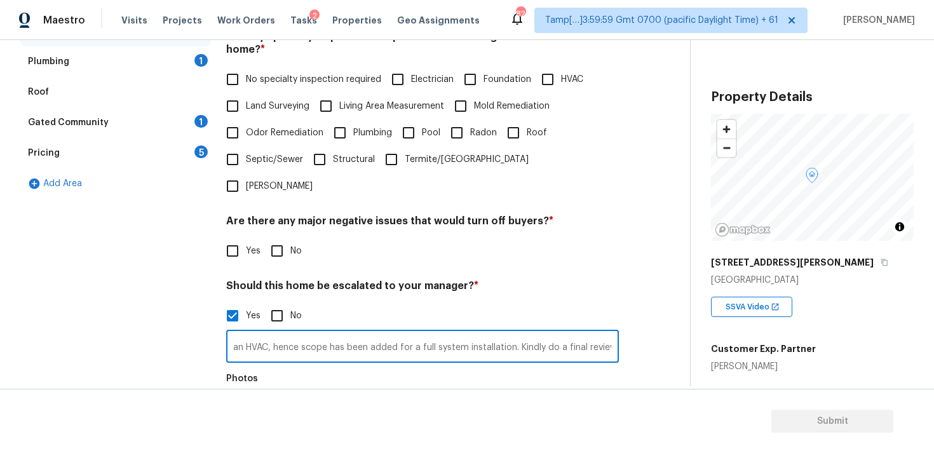
scroll to position [0, 117]
type input "The property doesn't have an HVAC, hence scope has been added for a full system…"
click at [327, 369] on div "Photos" at bounding box center [422, 407] width 393 height 83
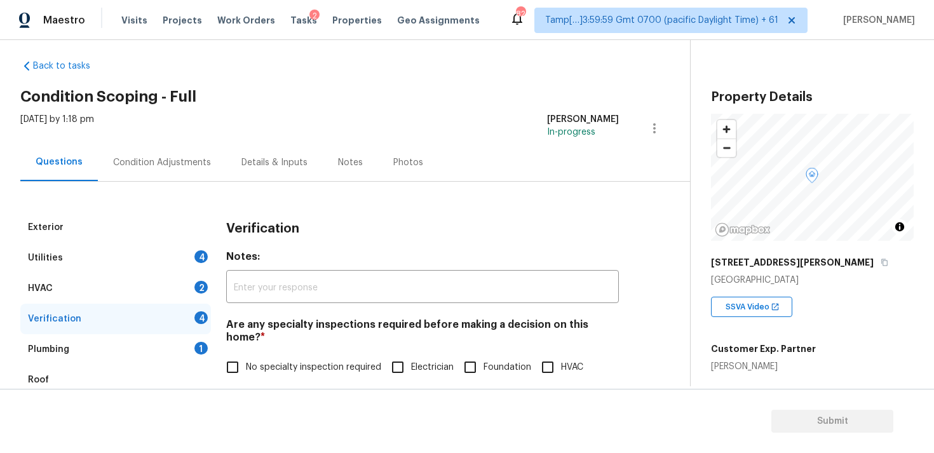
scroll to position [0, 0]
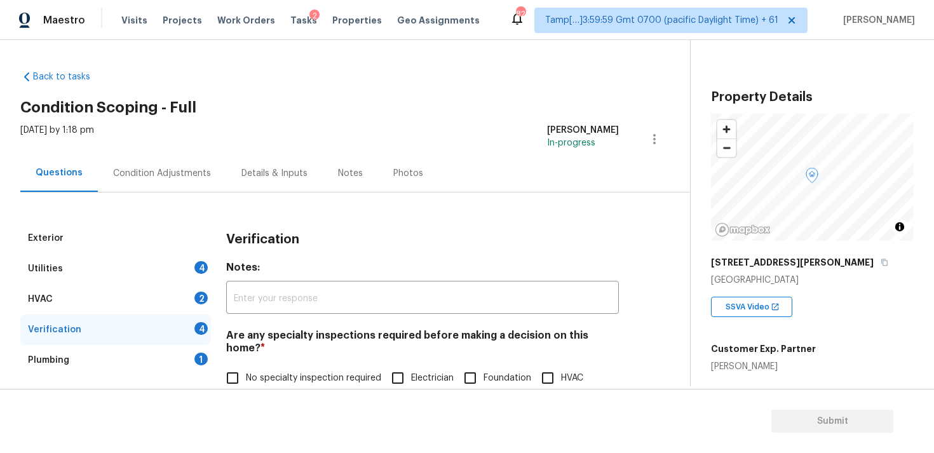
click at [177, 173] on div "Condition Adjustments" at bounding box center [162, 173] width 98 height 13
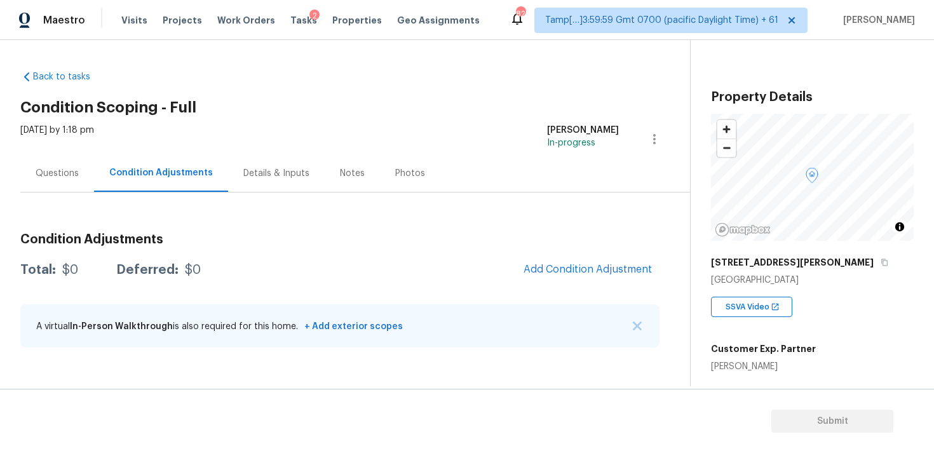
click at [554, 256] on span "Add Condition Adjustment" at bounding box center [588, 270] width 144 height 28
click at [554, 267] on span "Add Condition Adjustment" at bounding box center [587, 269] width 128 height 11
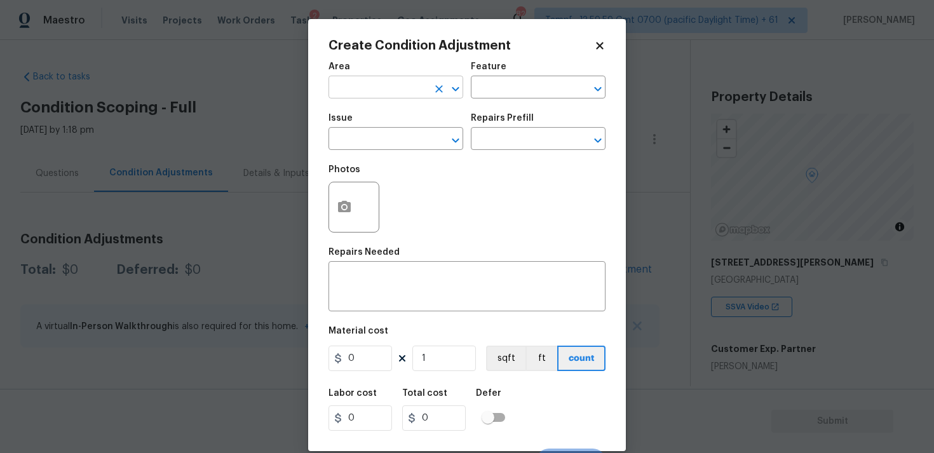
click at [375, 86] on input "text" at bounding box center [377, 89] width 99 height 20
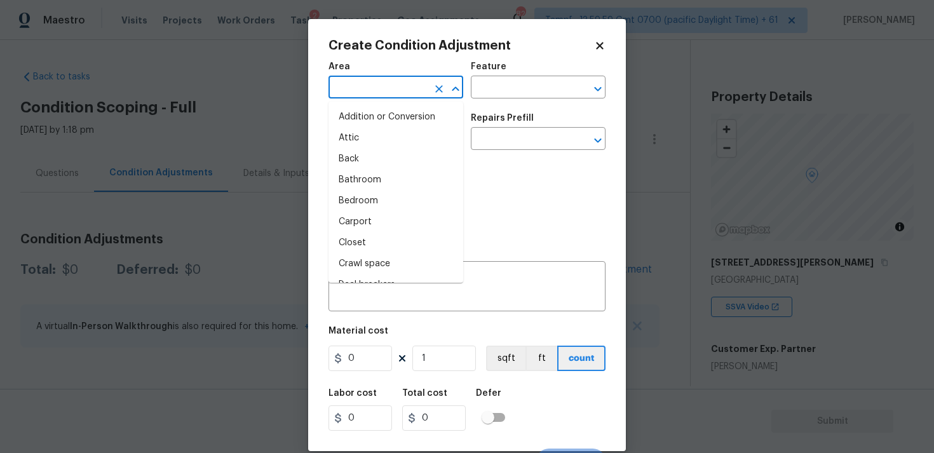
type input "e"
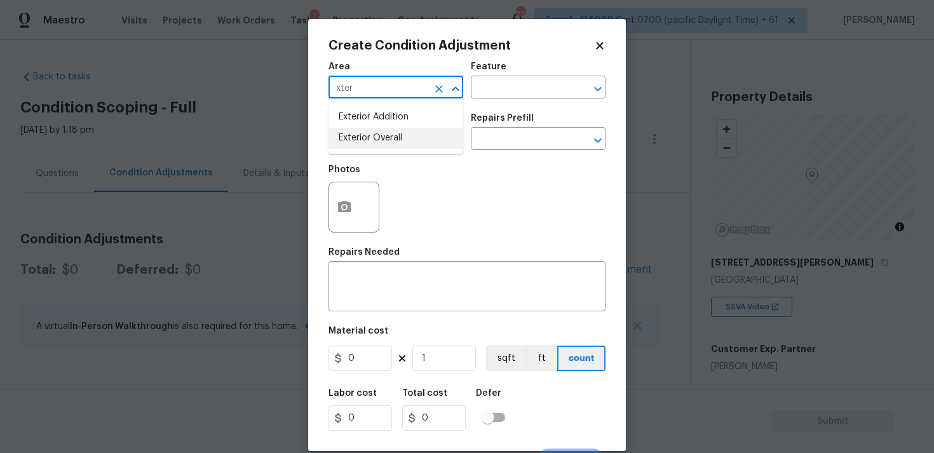
click at [379, 132] on li "Exterior Overall" at bounding box center [395, 138] width 135 height 21
type input "Exterior Overall"
click at [379, 132] on input "text" at bounding box center [377, 140] width 99 height 20
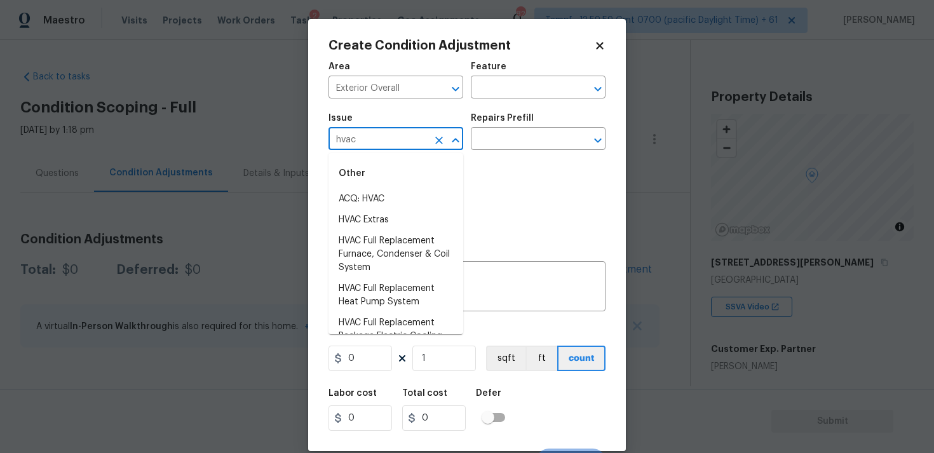
click at [382, 191] on li "ACQ: HVAC" at bounding box center [395, 199] width 135 height 21
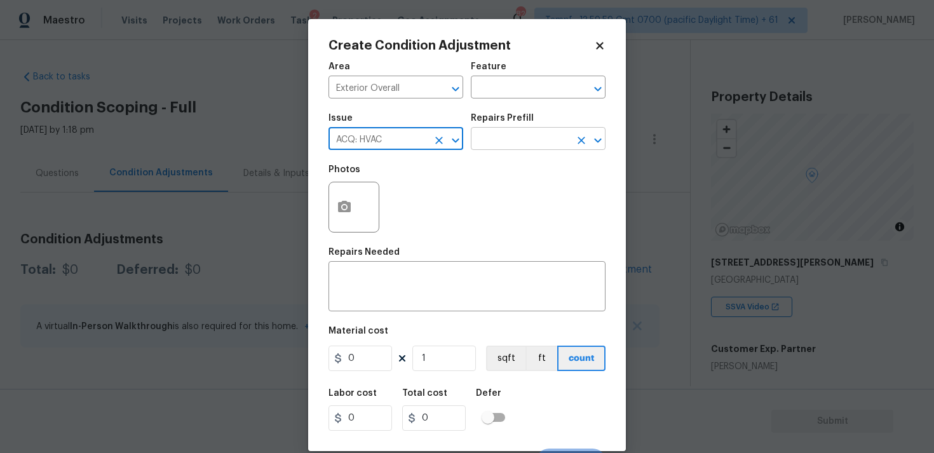
type input "ACQ: HVAC"
click at [500, 137] on input "text" at bounding box center [520, 140] width 99 height 20
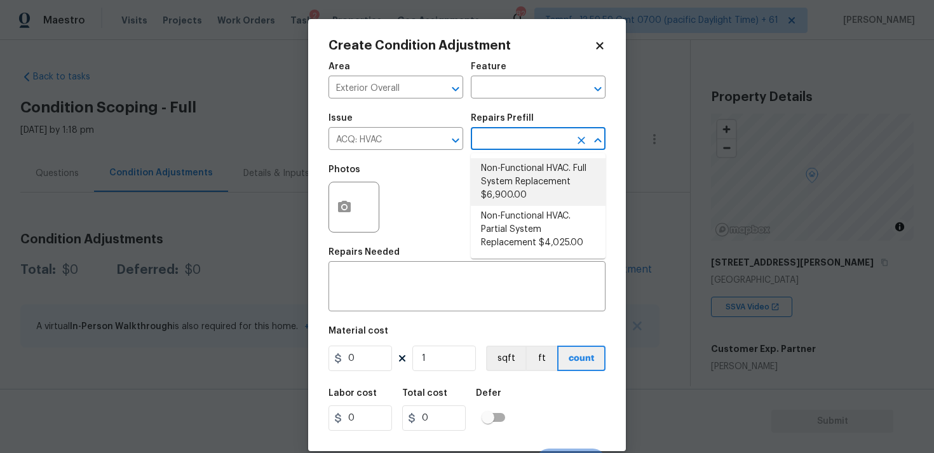
click at [514, 168] on li "Non-Functional HVAC. Full System Replacement $6,900.00" at bounding box center [538, 182] width 135 height 48
type input "Acquisition"
type textarea "Acquisition Scope: Full System Replacement"
type input "6900"
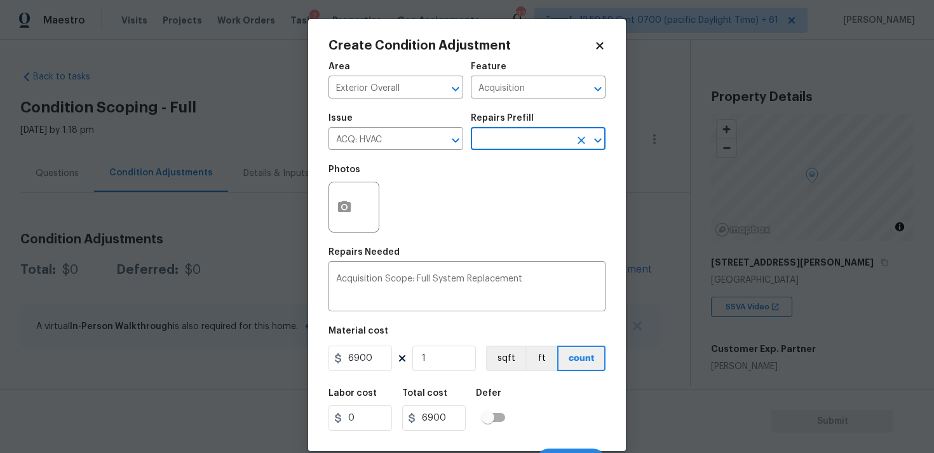
scroll to position [22, 0]
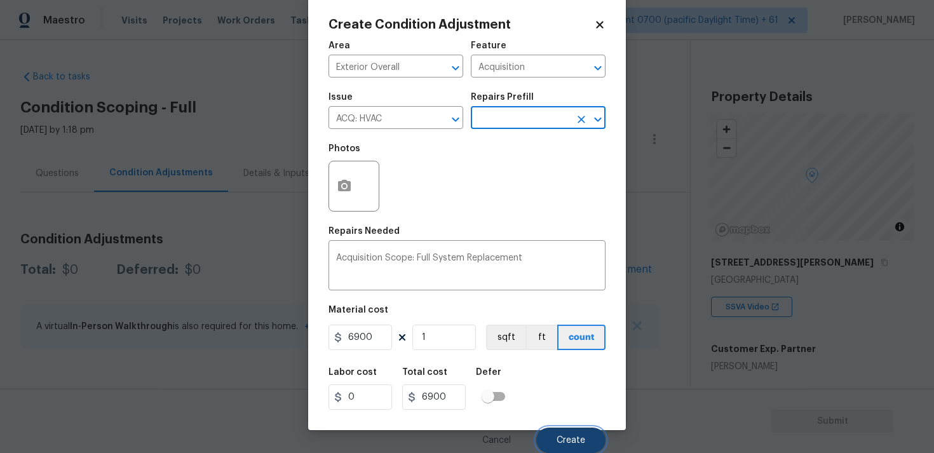
click at [590, 436] on button "Create" at bounding box center [570, 439] width 69 height 25
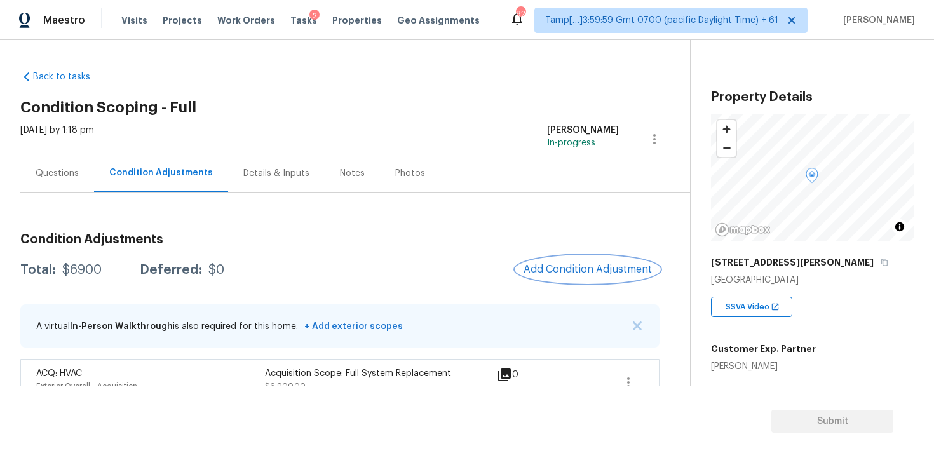
scroll to position [23, 0]
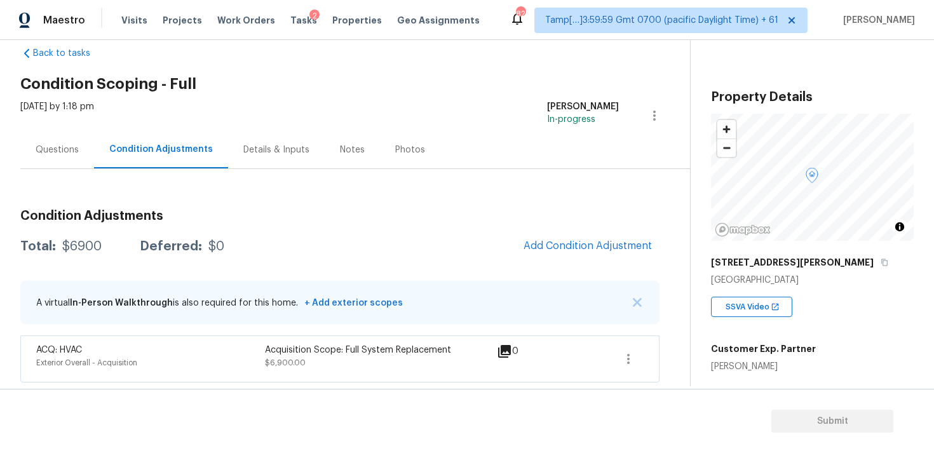
click at [575, 222] on h3 "Condition Adjustments" at bounding box center [339, 216] width 639 height 13
click at [570, 238] on button "Add Condition Adjustment" at bounding box center [588, 245] width 144 height 27
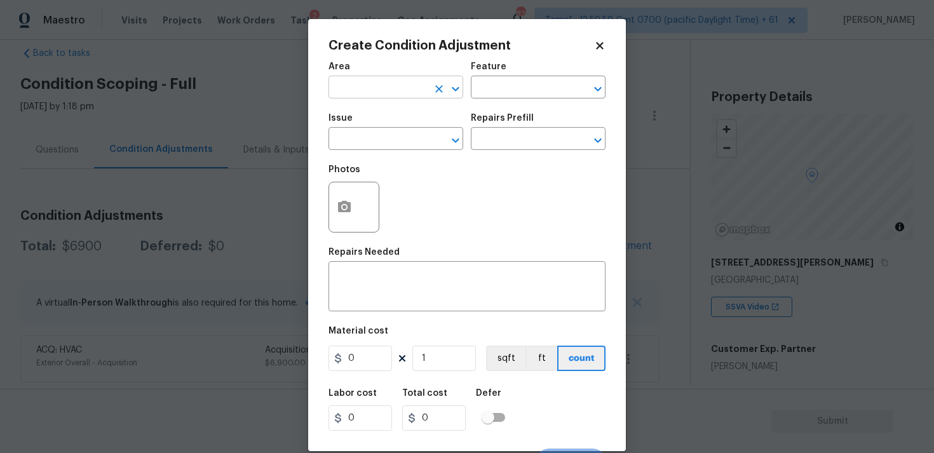
click at [393, 78] on div "Area" at bounding box center [395, 70] width 135 height 17
click at [379, 86] on input "text" at bounding box center [377, 89] width 99 height 20
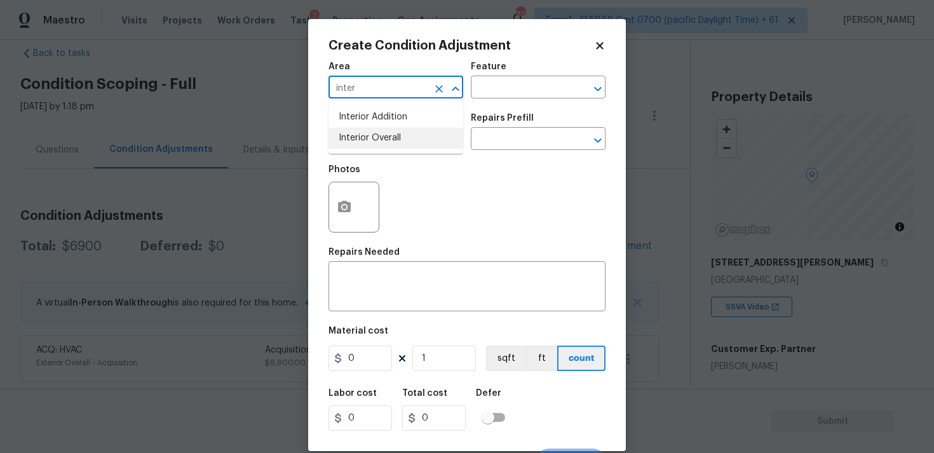
click at [379, 149] on ul "Interior Addition Interior Overall" at bounding box center [395, 128] width 135 height 52
click at [378, 140] on li "Interior Overall" at bounding box center [395, 138] width 135 height 21
type input "Interior Overall"
click at [378, 140] on input "text" at bounding box center [377, 140] width 99 height 20
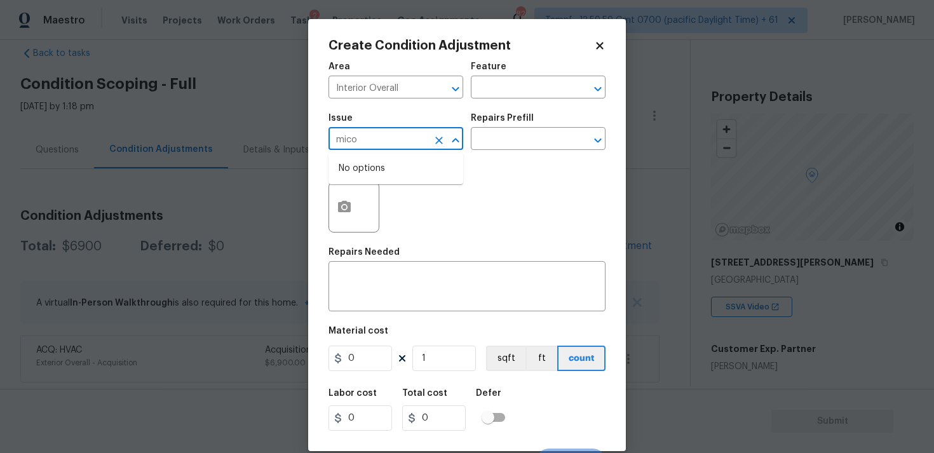
type input "micor"
type input "micro"
click at [413, 232] on ul "Other Appliance Install Appliances" at bounding box center [395, 194] width 135 height 83
click at [420, 223] on li "Appliances" at bounding box center [395, 220] width 135 height 21
type input "Appliances"
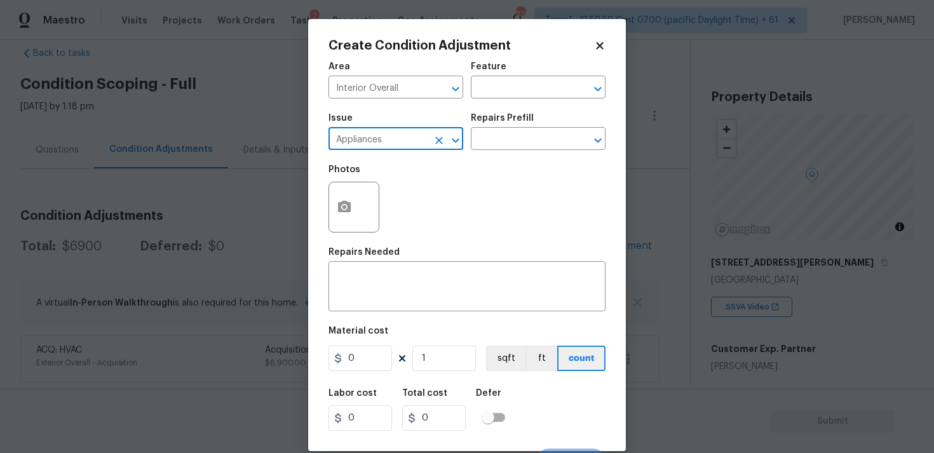
click at [502, 153] on div "Issue Appliances ​ Repairs Prefill ​" at bounding box center [466, 131] width 277 height 51
click at [503, 144] on input "text" at bounding box center [520, 140] width 99 height 20
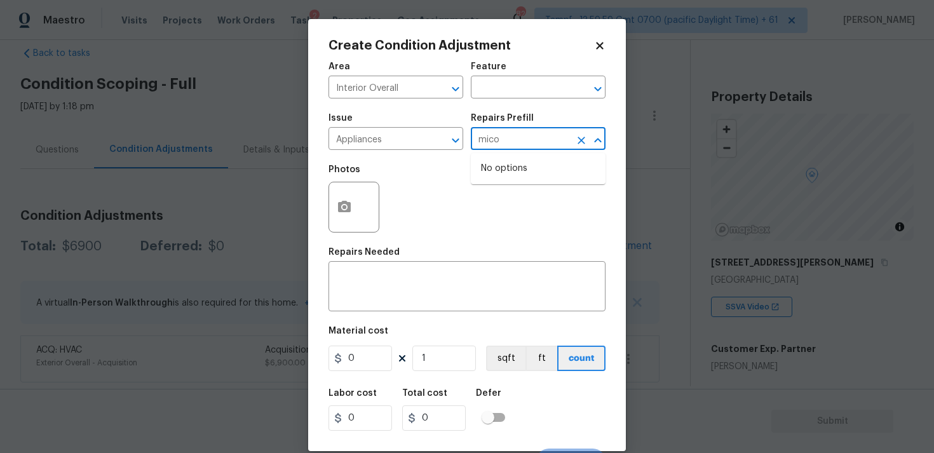
type input "mic"
click at [518, 176] on li "Replace Microwave $225.00" at bounding box center [538, 175] width 135 height 34
type input "Appliances"
type textarea "Remove the existing microwave and replace it with a new microwave"
type input "225"
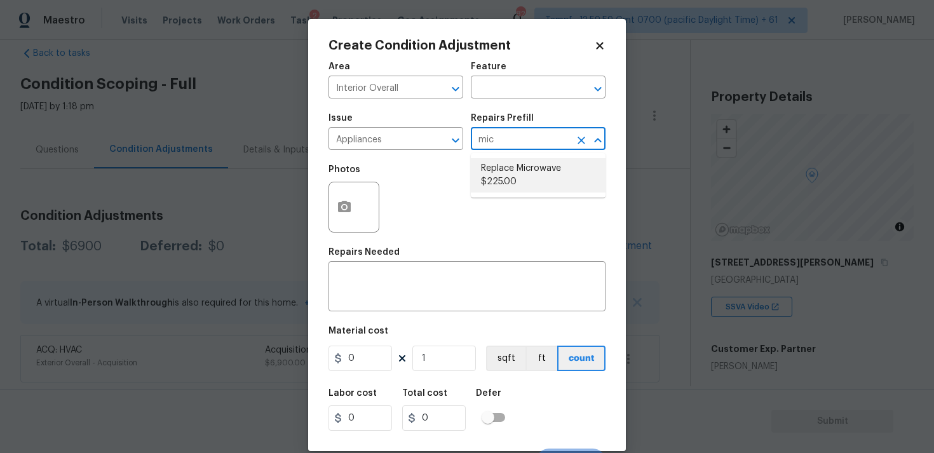
type input "225"
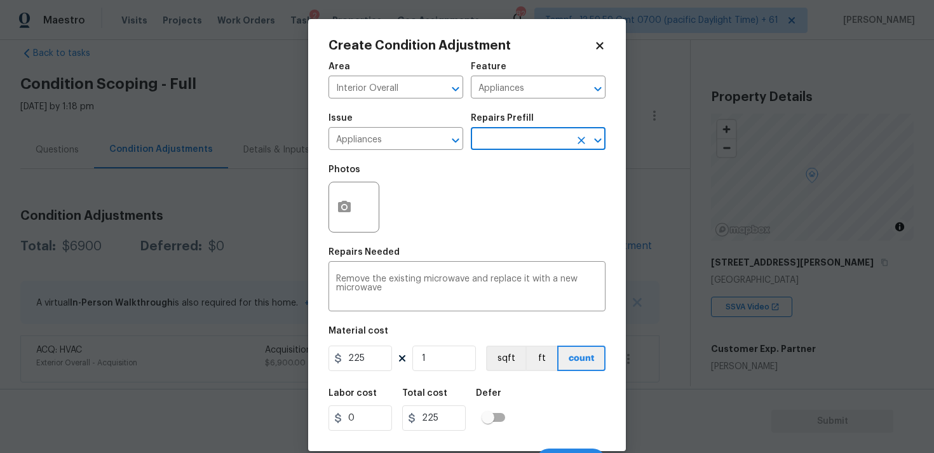
scroll to position [22, 0]
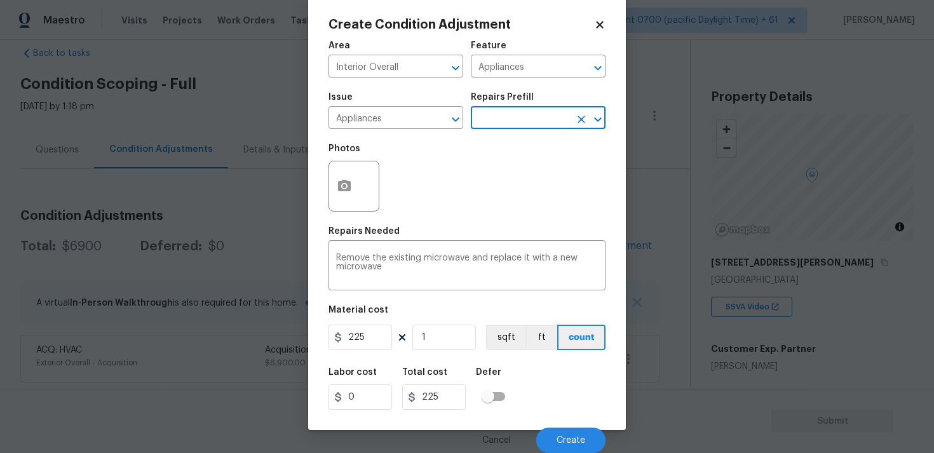
click at [558, 424] on div "Cancel Create" at bounding box center [466, 435] width 277 height 36
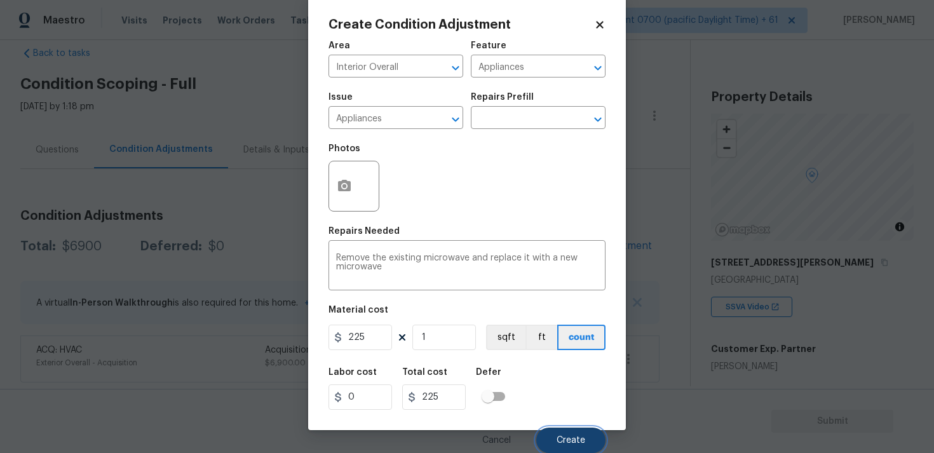
click at [562, 431] on button "Create" at bounding box center [570, 439] width 69 height 25
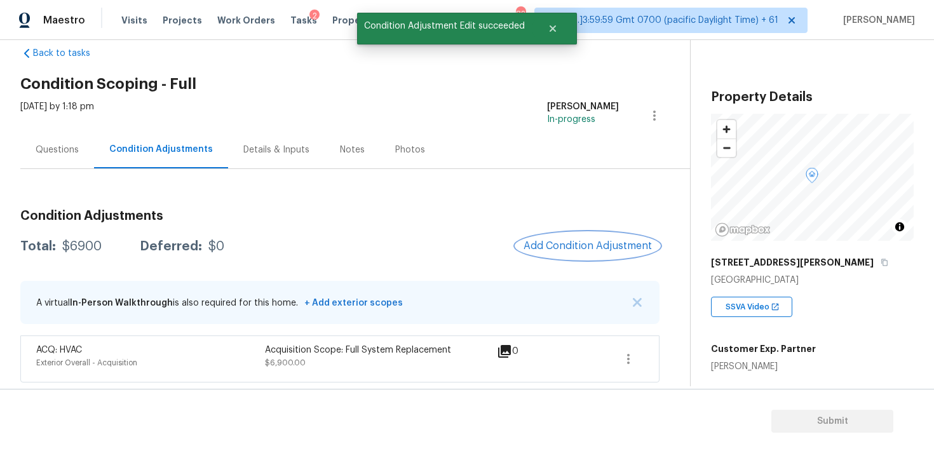
scroll to position [0, 0]
click at [593, 240] on div at bounding box center [467, 226] width 934 height 453
click at [563, 247] on span "Add Condition Adjustment" at bounding box center [587, 245] width 128 height 11
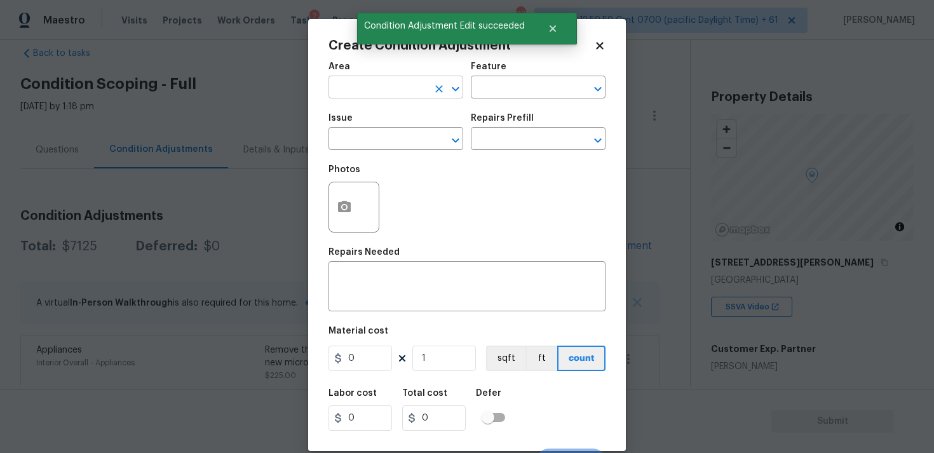
click at [402, 88] on input "text" at bounding box center [377, 89] width 99 height 20
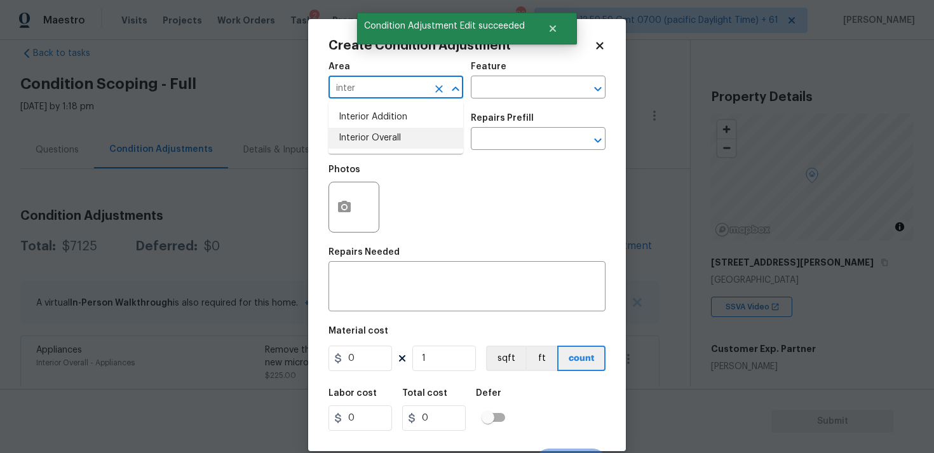
click at [387, 134] on li "Interior Overall" at bounding box center [395, 138] width 135 height 21
type input "Interior Overall"
click at [387, 134] on input "text" at bounding box center [377, 140] width 99 height 20
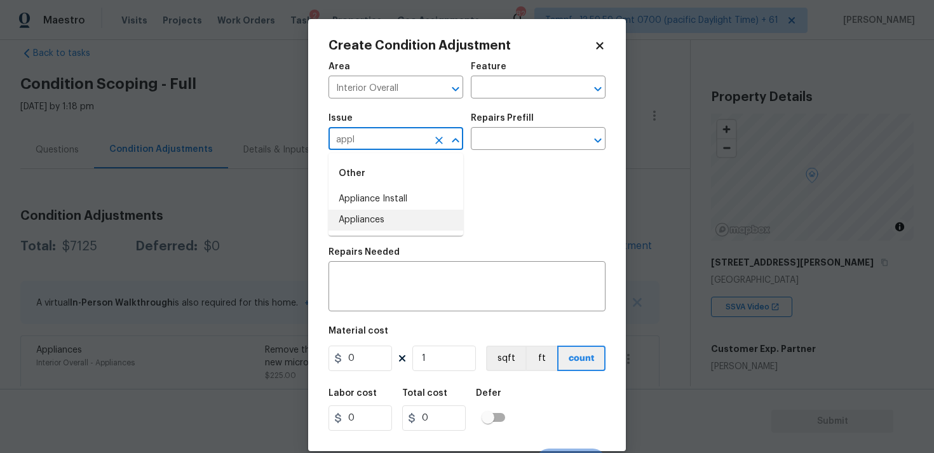
click at [353, 227] on li "Appliances" at bounding box center [395, 220] width 135 height 21
type input "Appliances"
click at [479, 144] on input "text" at bounding box center [520, 140] width 99 height 20
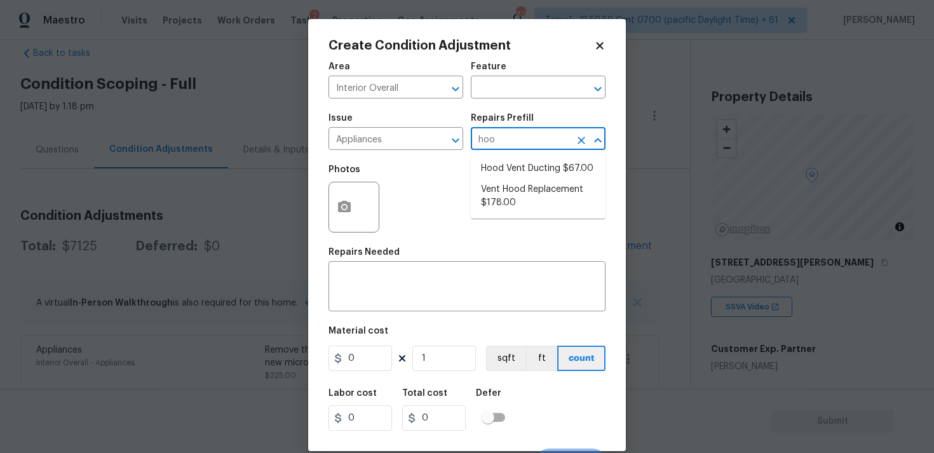
type input "hood"
click at [498, 190] on li "Vent Hood Replacement $178.00" at bounding box center [538, 196] width 135 height 34
type input "Appliances"
type textarea "Remove and replace the existing hood vent with new (PM to approve finish). Ensu…"
type input "178"
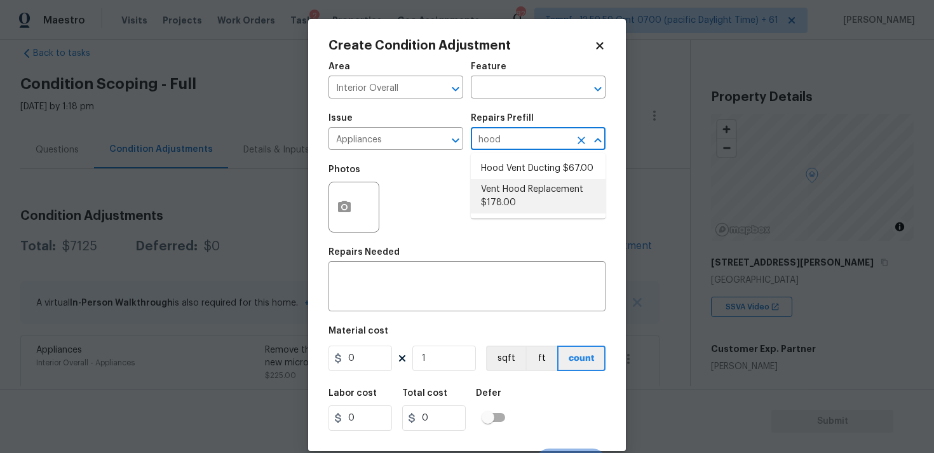
type input "178"
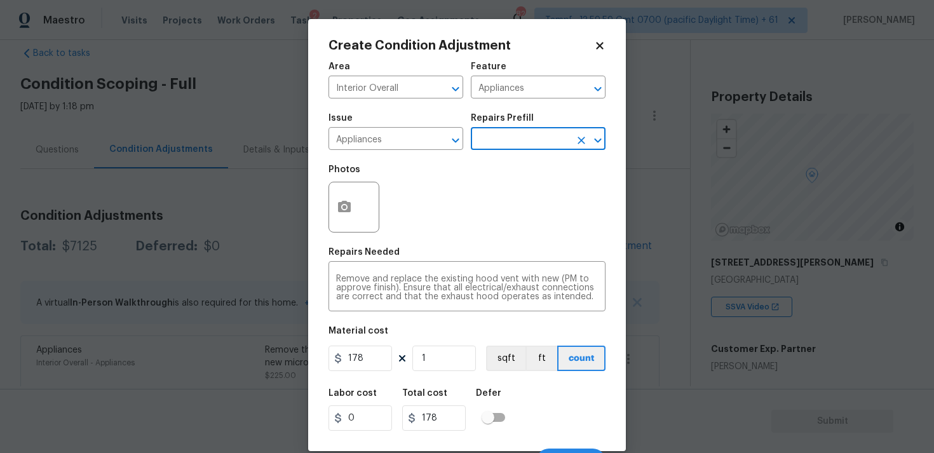
scroll to position [22, 0]
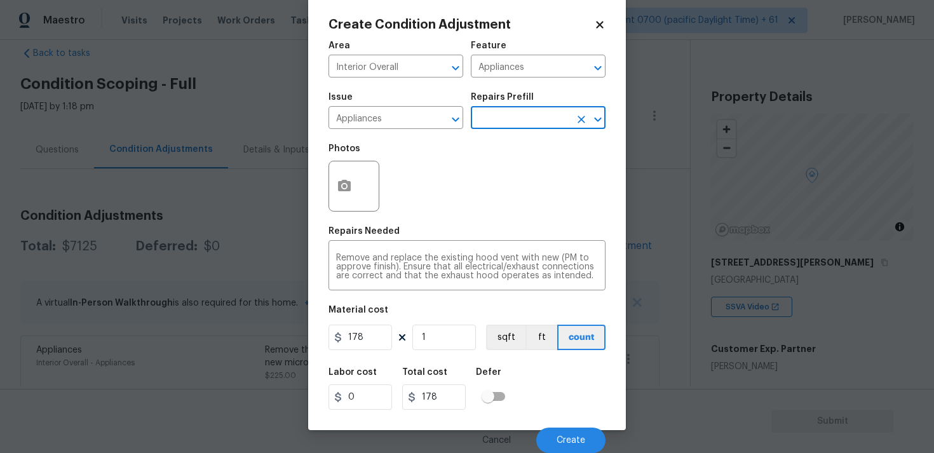
click at [559, 422] on div "Cancel Create" at bounding box center [466, 435] width 277 height 36
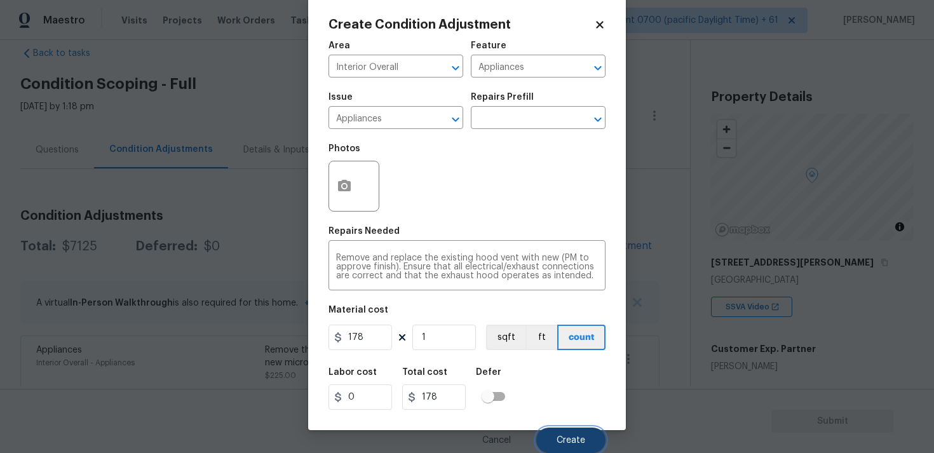
click at [560, 436] on span "Create" at bounding box center [570, 441] width 29 height 10
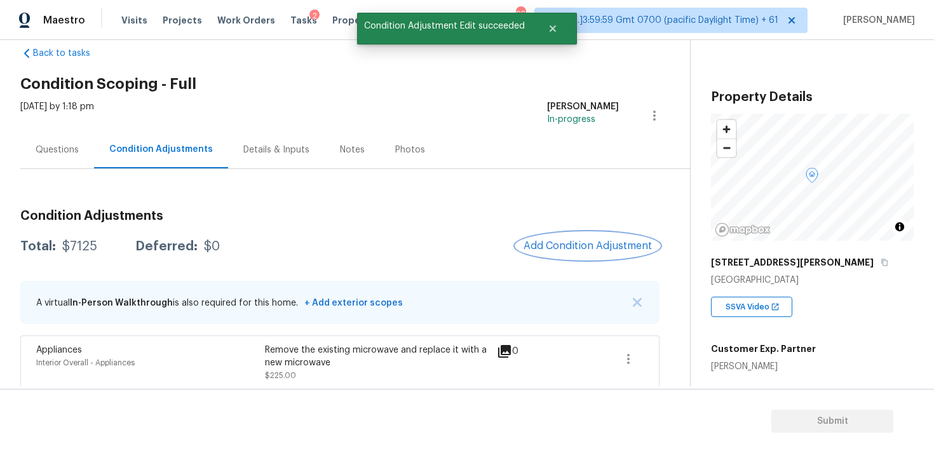
scroll to position [0, 0]
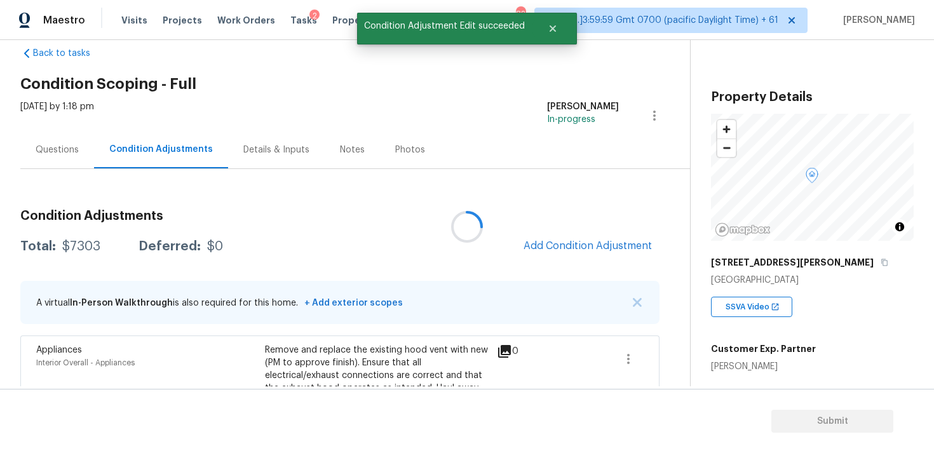
click at [579, 265] on div at bounding box center [467, 226] width 934 height 453
click at [575, 254] on div at bounding box center [467, 226] width 934 height 453
click at [565, 253] on button "Add Condition Adjustment" at bounding box center [588, 245] width 144 height 27
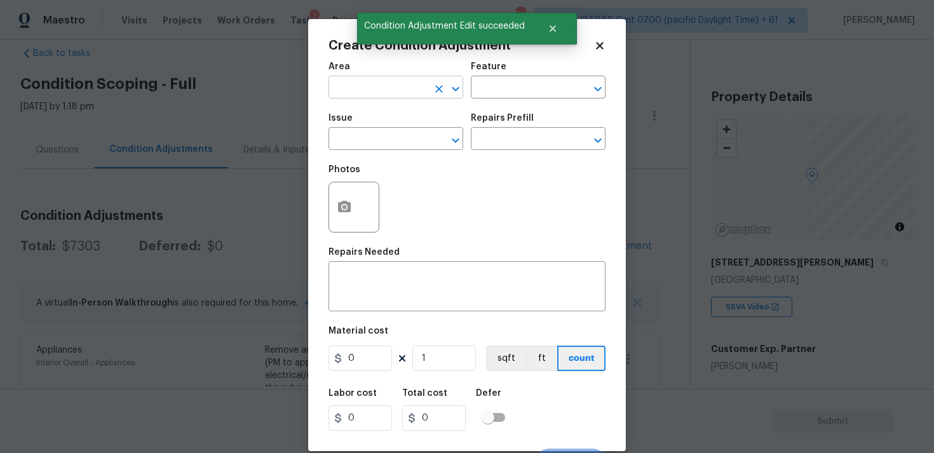
click at [401, 93] on input "text" at bounding box center [377, 89] width 99 height 20
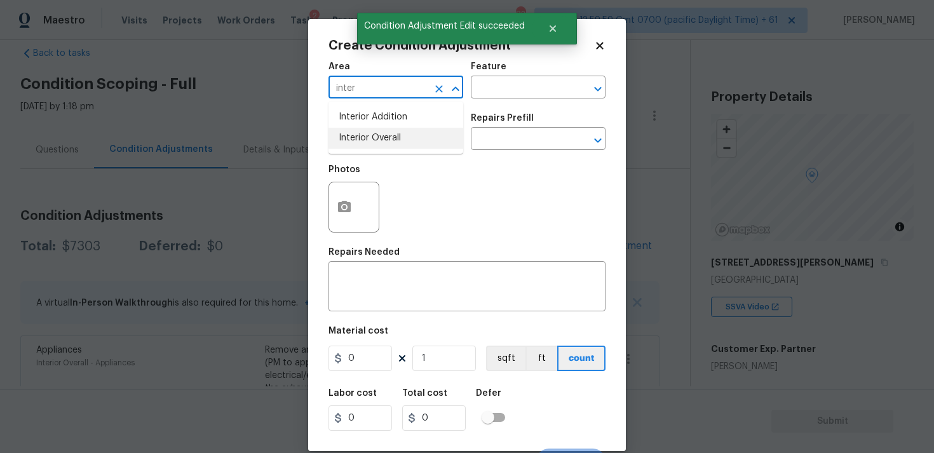
click at [399, 137] on li "Interior Overall" at bounding box center [395, 138] width 135 height 21
type input "Interior Overall"
click at [399, 137] on input "text" at bounding box center [377, 140] width 99 height 20
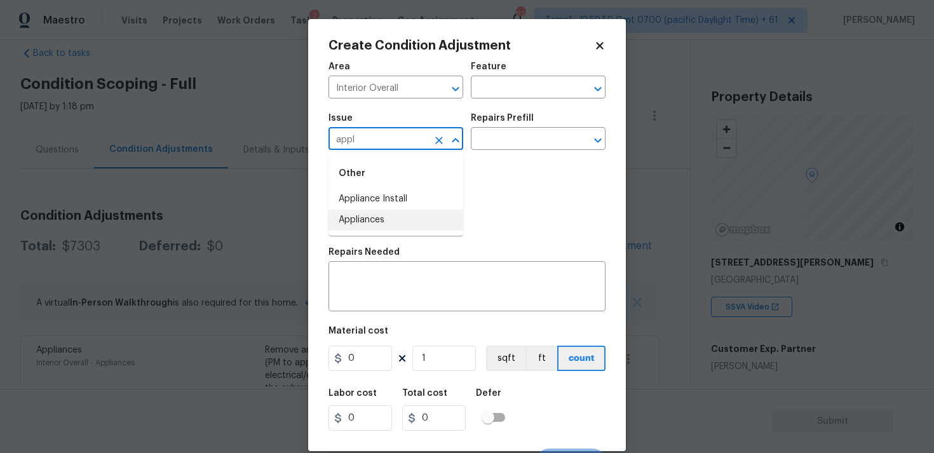
click at [376, 226] on li "Appliances" at bounding box center [395, 220] width 135 height 21
type input "Appliances"
click at [381, 280] on textarea at bounding box center [467, 287] width 262 height 27
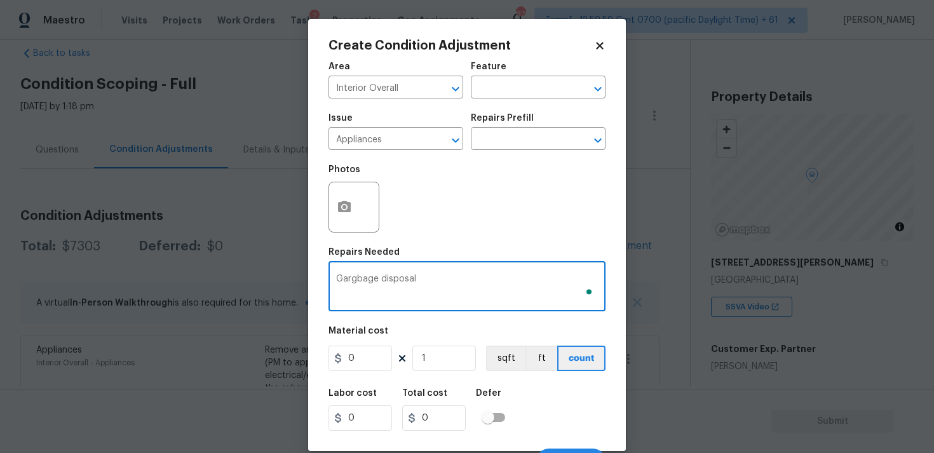
type textarea "Gargbage disposal"
click at [358, 358] on input "0" at bounding box center [360, 358] width 64 height 25
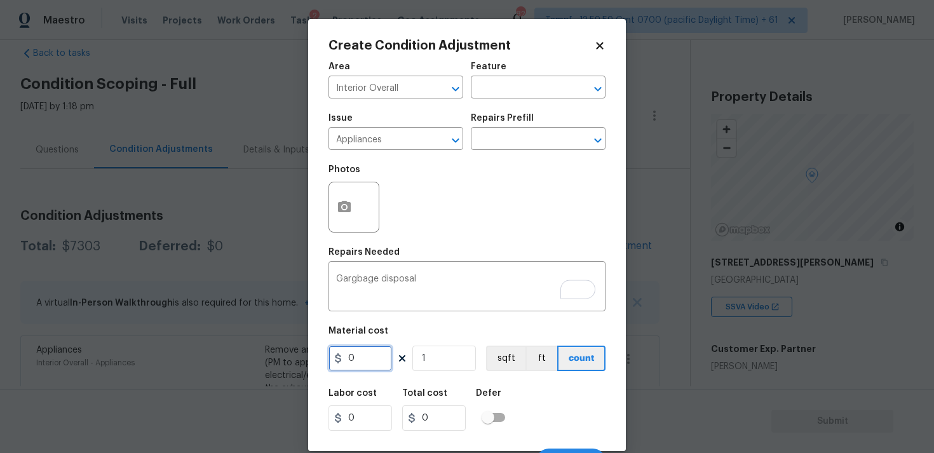
type input "0"
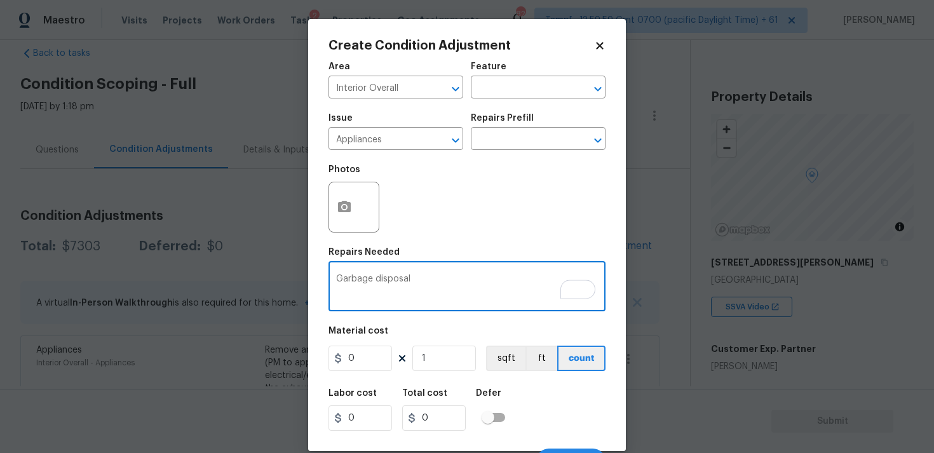
click at [440, 279] on textarea "Garbage disposal" at bounding box center [467, 287] width 262 height 27
type textarea "Garbage disposal installation"
click at [375, 360] on input "0" at bounding box center [360, 358] width 64 height 25
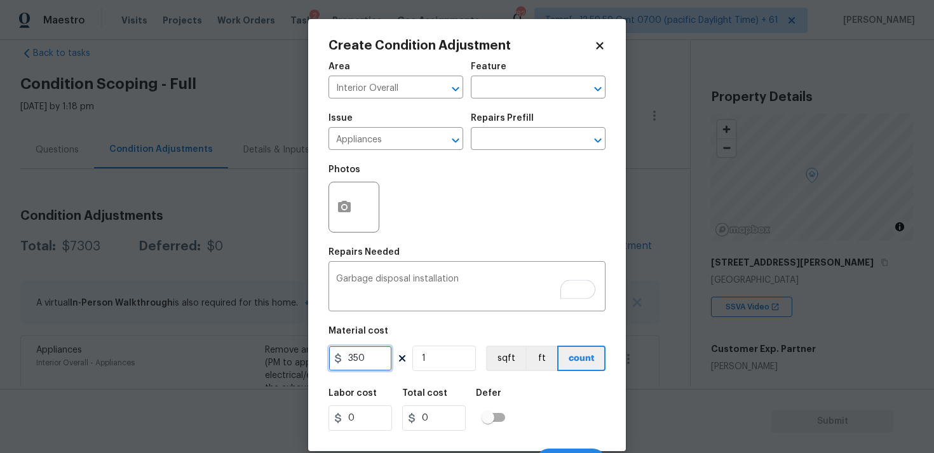
type input "350"
click at [512, 405] on input "checkbox" at bounding box center [488, 417] width 72 height 24
checkbox input "true"
type input "350"
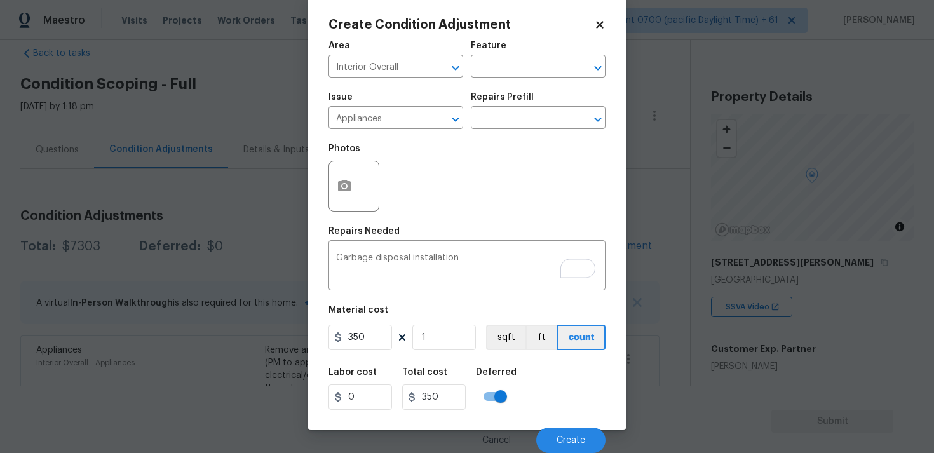
click at [479, 400] on input "checkbox" at bounding box center [500, 396] width 72 height 24
checkbox input "false"
click at [525, 392] on div "Labor cost 0 Total cost 350 Defer" at bounding box center [466, 388] width 277 height 57
click at [560, 434] on button "Create" at bounding box center [570, 439] width 69 height 25
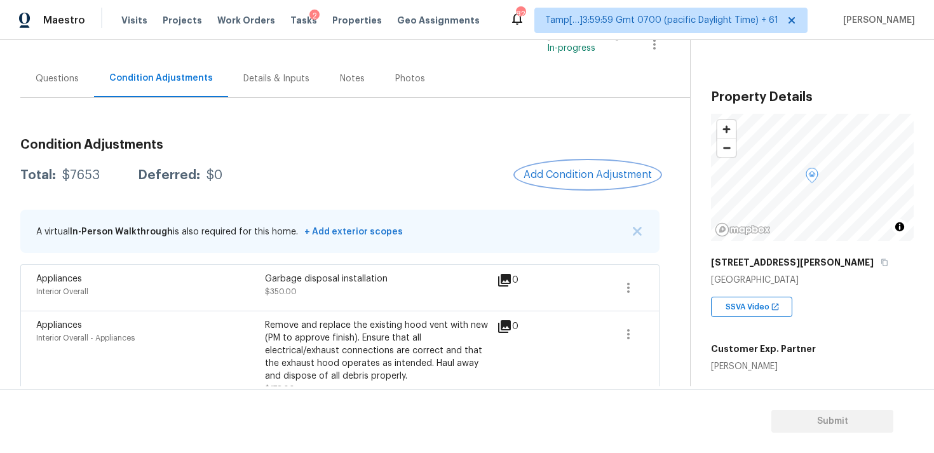
scroll to position [102, 0]
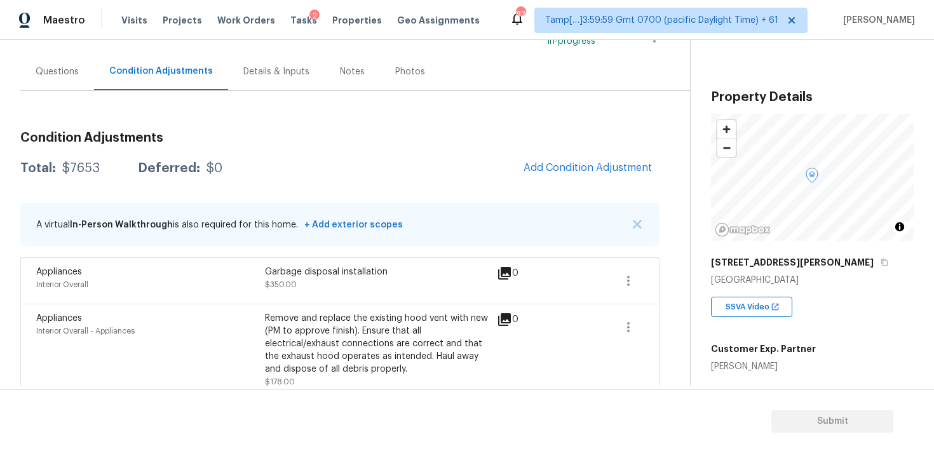
click at [62, 69] on div "Questions" at bounding box center [57, 71] width 43 height 13
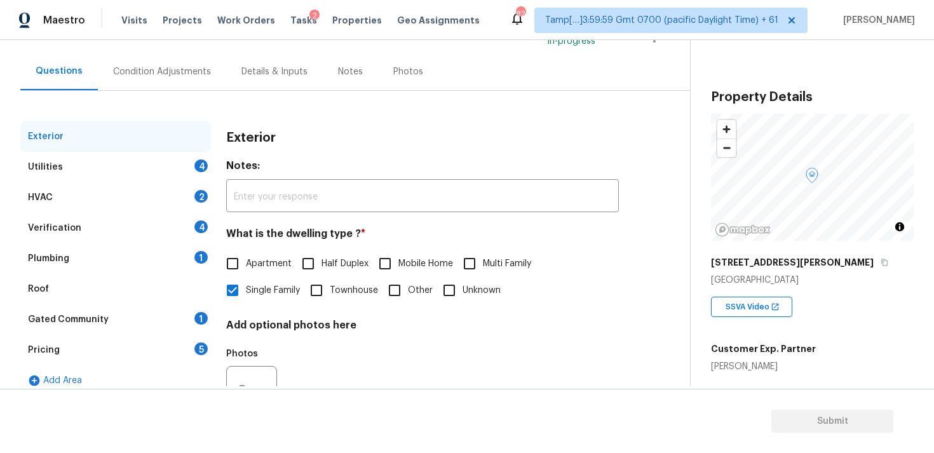
scroll to position [159, 0]
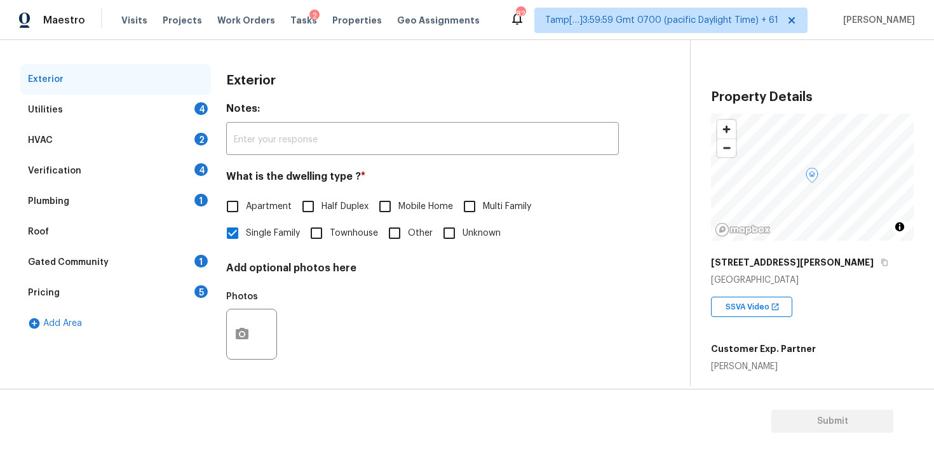
click at [171, 180] on div "Verification 4" at bounding box center [115, 171] width 191 height 30
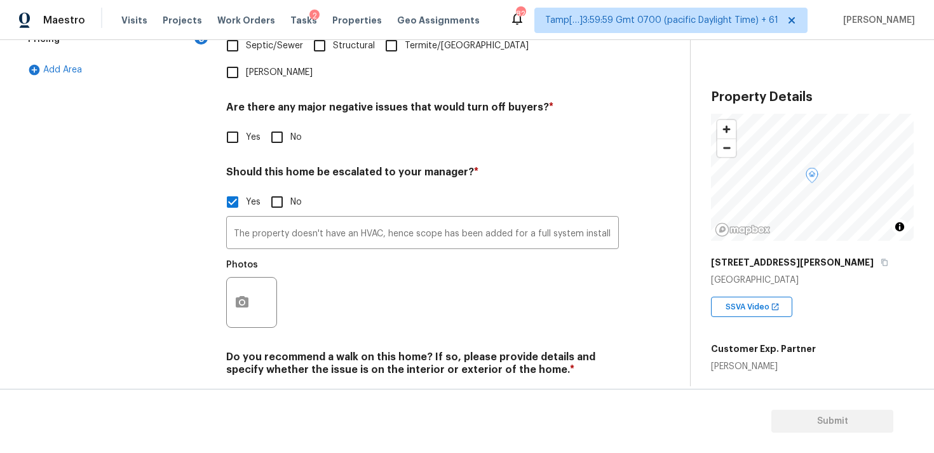
scroll to position [419, 0]
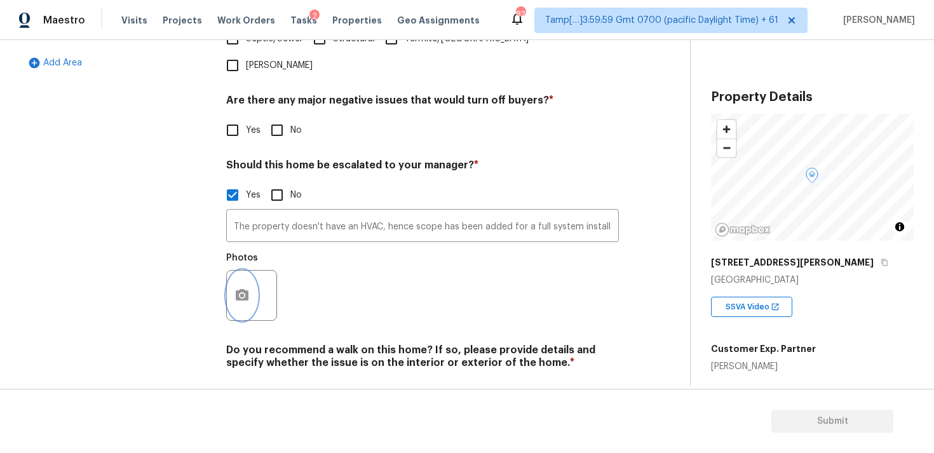
click at [249, 271] on button "button" at bounding box center [242, 296] width 30 height 50
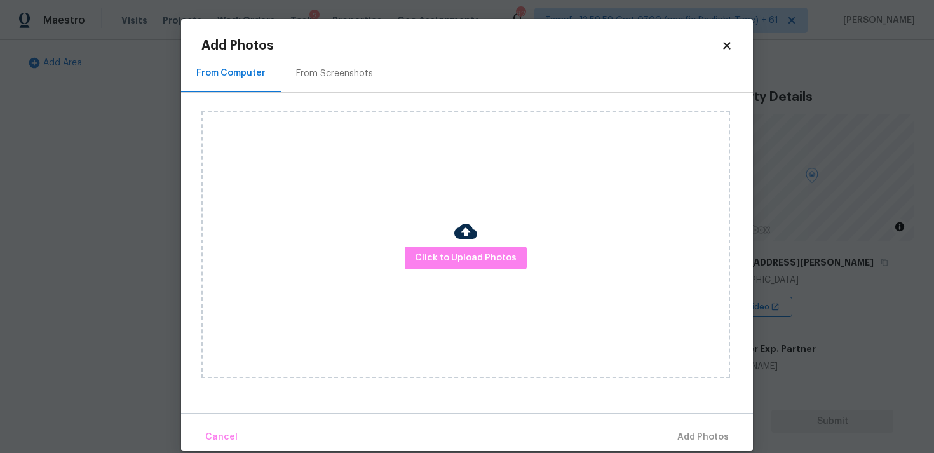
click at [484, 277] on div "Click to Upload Photos" at bounding box center [465, 244] width 528 height 267
click at [481, 264] on span "Click to Upload Photos" at bounding box center [466, 258] width 102 height 16
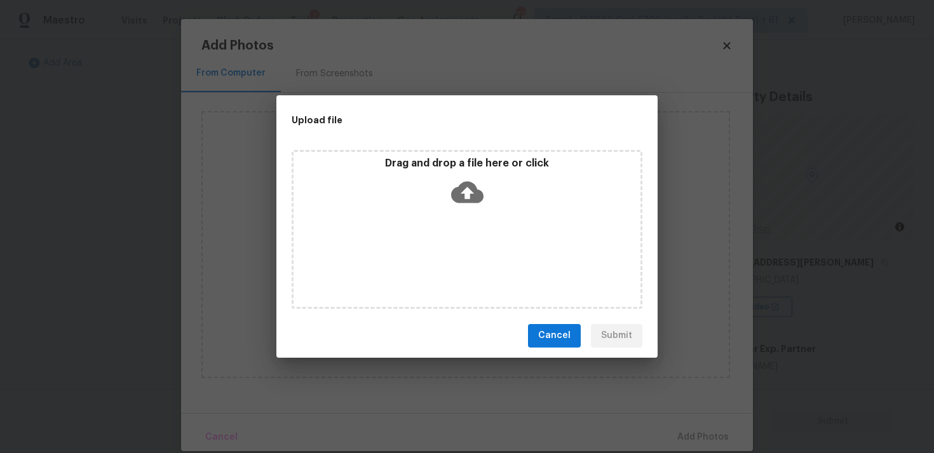
click at [455, 185] on icon at bounding box center [467, 192] width 32 height 32
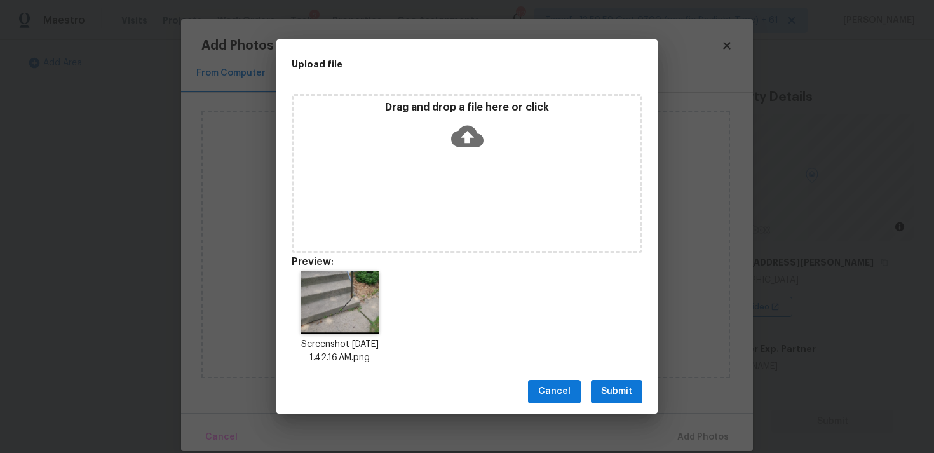
click at [621, 387] on span "Submit" at bounding box center [616, 392] width 31 height 16
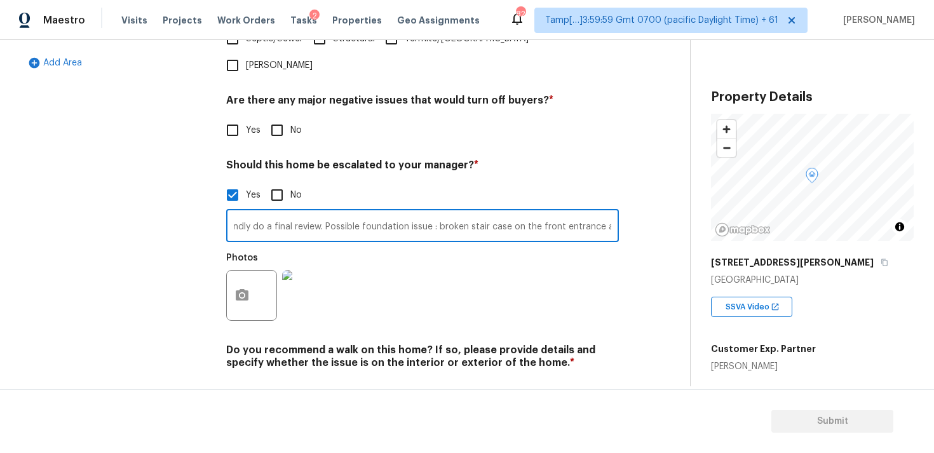
scroll to position [0, 420]
type input "The property doesn't have an HVAC, hence scope has been added for a full system…"
click at [577, 246] on div "Photos" at bounding box center [422, 287] width 393 height 83
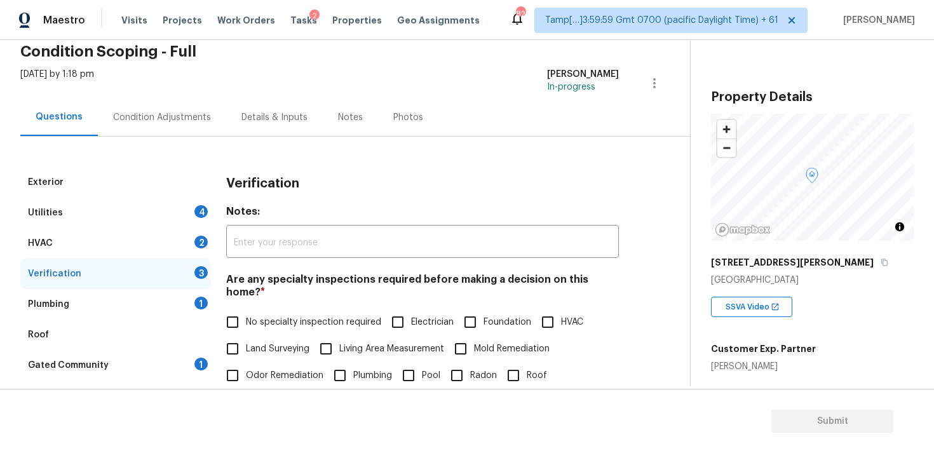
scroll to position [0, 0]
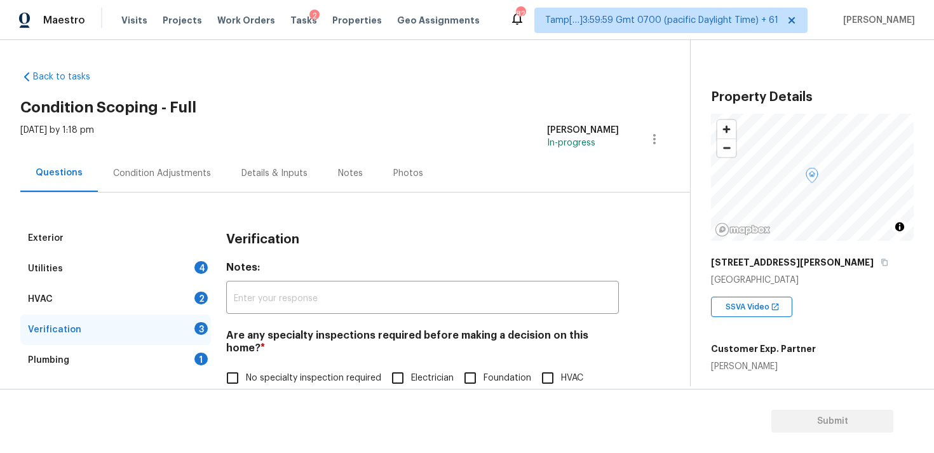
click at [174, 170] on div "Condition Adjustments" at bounding box center [162, 173] width 98 height 13
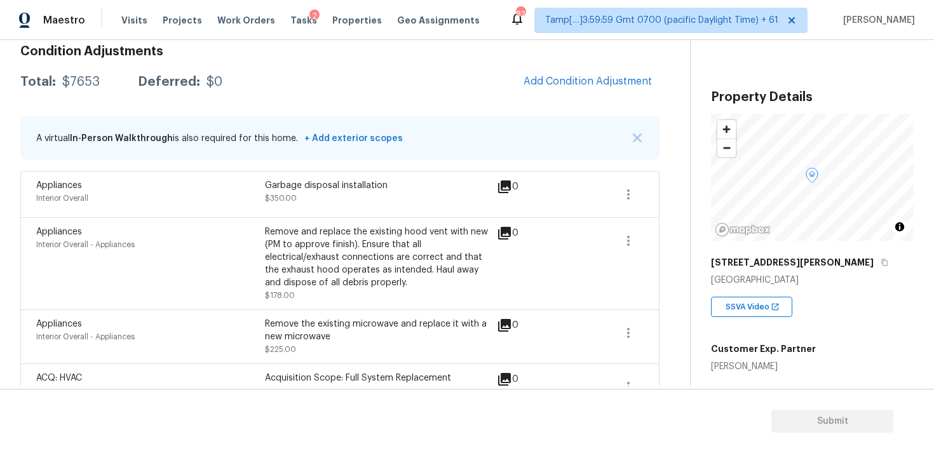
scroll to position [157, 0]
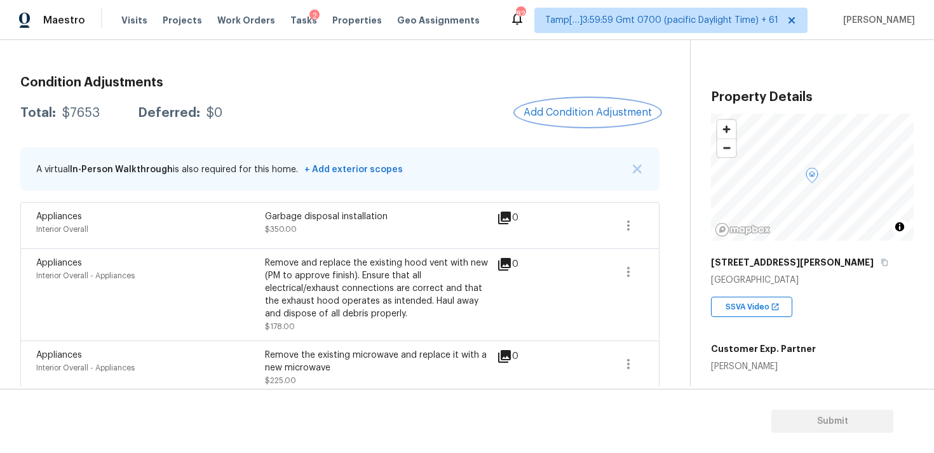
click at [570, 116] on span "Add Condition Adjustment" at bounding box center [587, 112] width 128 height 11
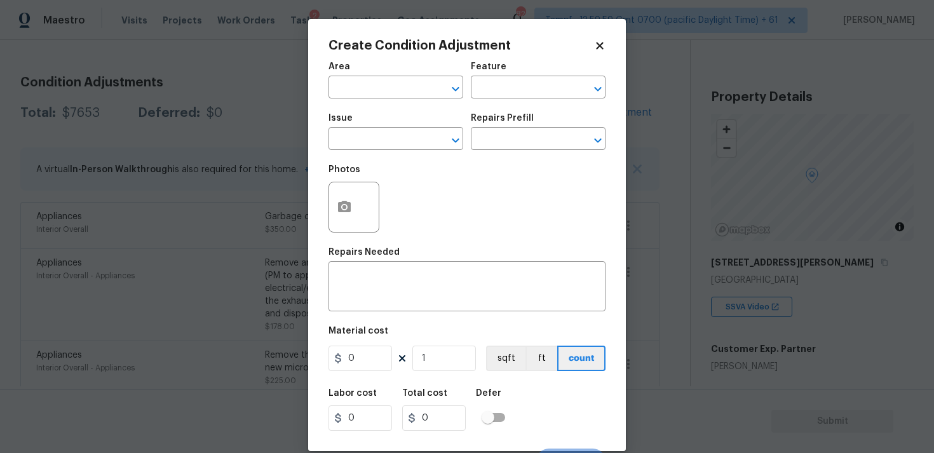
click at [389, 100] on span "Area ​" at bounding box center [395, 80] width 135 height 51
click at [391, 85] on input "text" at bounding box center [377, 89] width 99 height 20
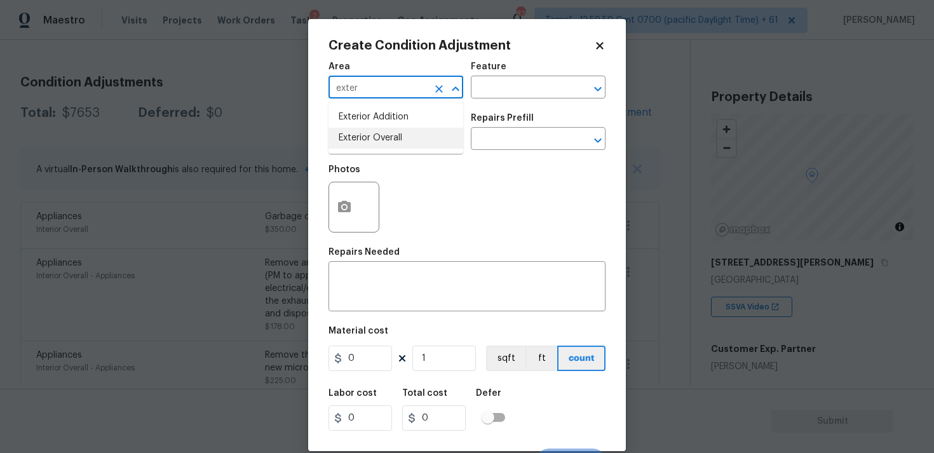
click at [397, 139] on li "Exterior Overall" at bounding box center [395, 138] width 135 height 21
type input "Exterior Overall"
click at [397, 139] on input "text" at bounding box center [377, 140] width 99 height 20
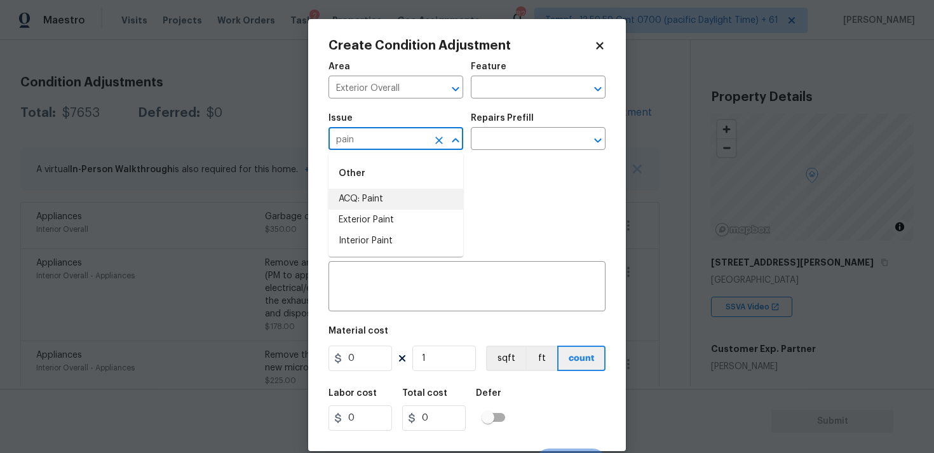
click at [394, 203] on li "ACQ: Paint" at bounding box center [395, 199] width 135 height 21
type input "ACQ: Paint"
click at [515, 144] on input "text" at bounding box center [520, 140] width 99 height 20
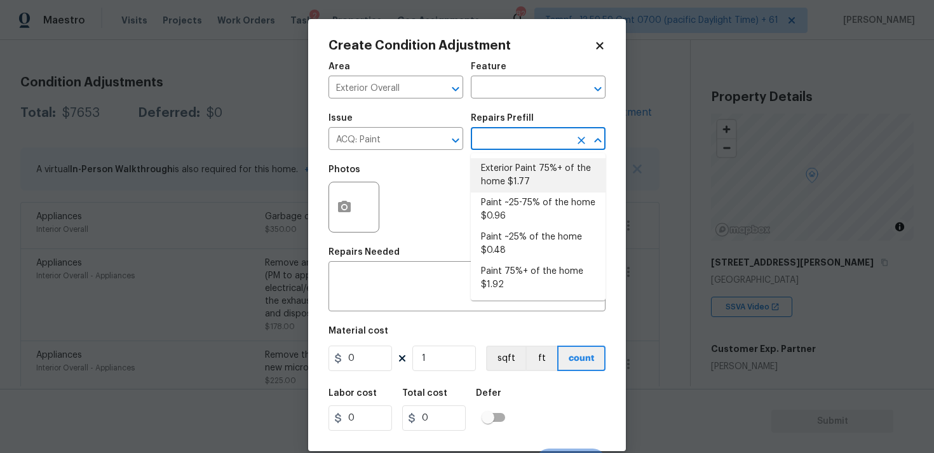
click at [515, 168] on li "Exterior Paint 75%+ of the home $1.77" at bounding box center [538, 175] width 135 height 34
type input "Acquisition"
type textarea "Acquisition Scope: 75%+ of the home exterior will likely require paint"
type input "1.77"
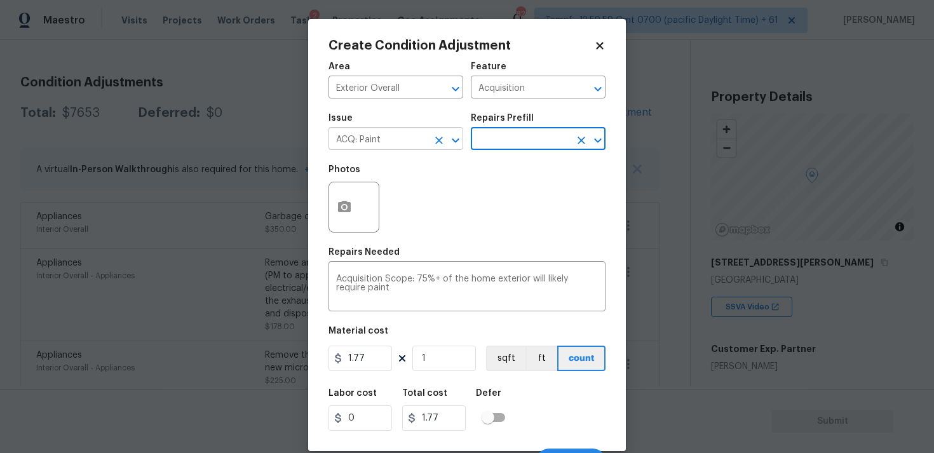
click at [433, 142] on icon "Clear" at bounding box center [439, 140] width 13 height 13
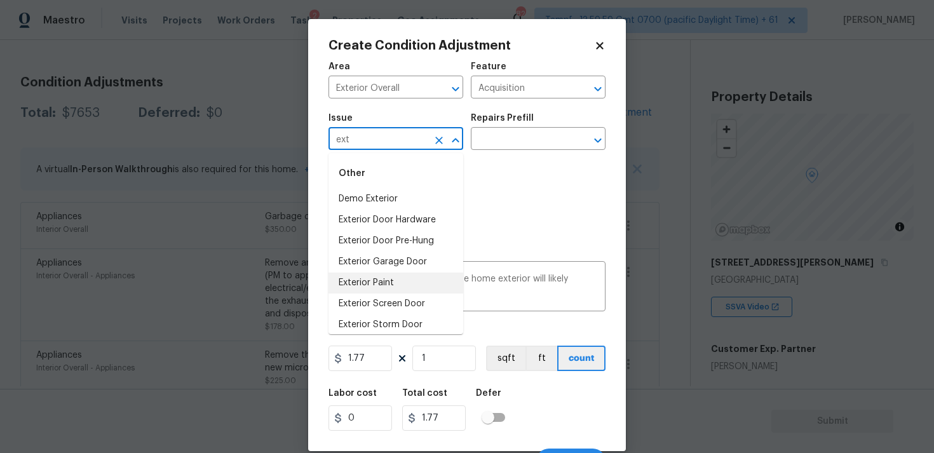
click at [401, 280] on li "Exterior Paint" at bounding box center [395, 282] width 135 height 21
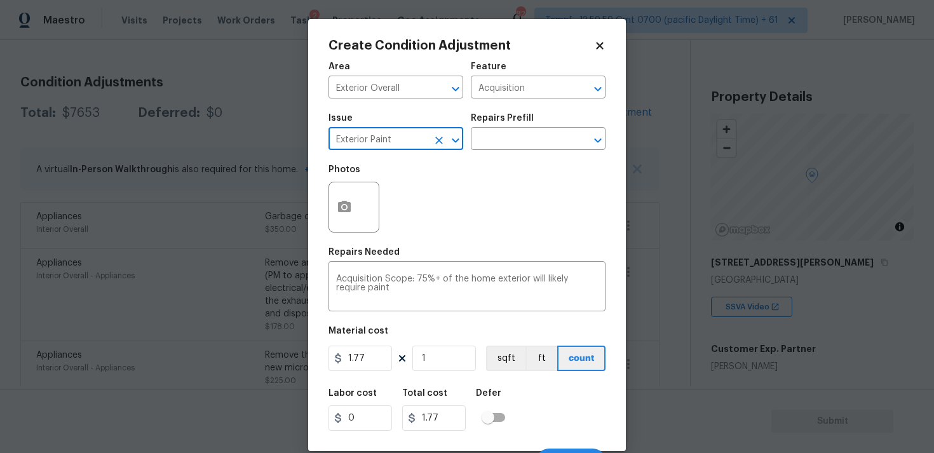
type input "Exterior Paint"
click at [449, 373] on figure "Material cost 1.77 1 sqft ft count" at bounding box center [466, 349] width 277 height 47
click at [445, 364] on input "1" at bounding box center [444, 358] width 64 height 25
type input "0"
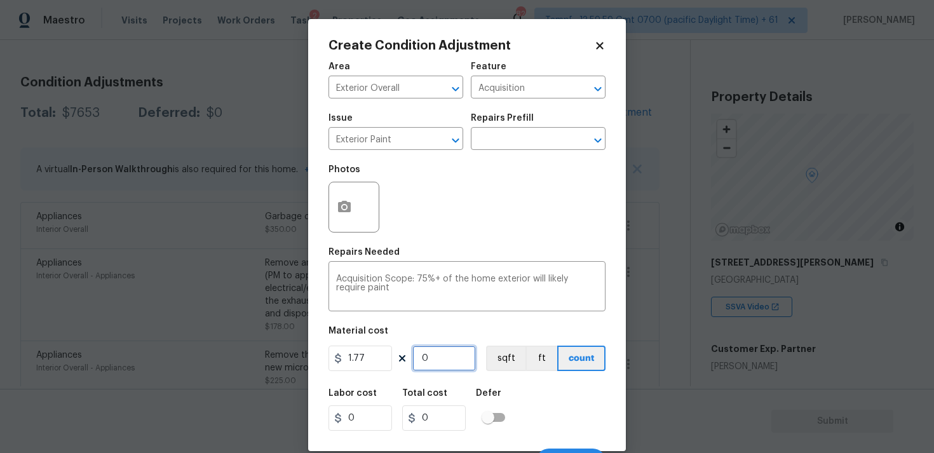
paste input "142"
type input "1420"
type input "2513.4"
type input "1420"
click at [500, 357] on button "sqft" at bounding box center [505, 358] width 39 height 25
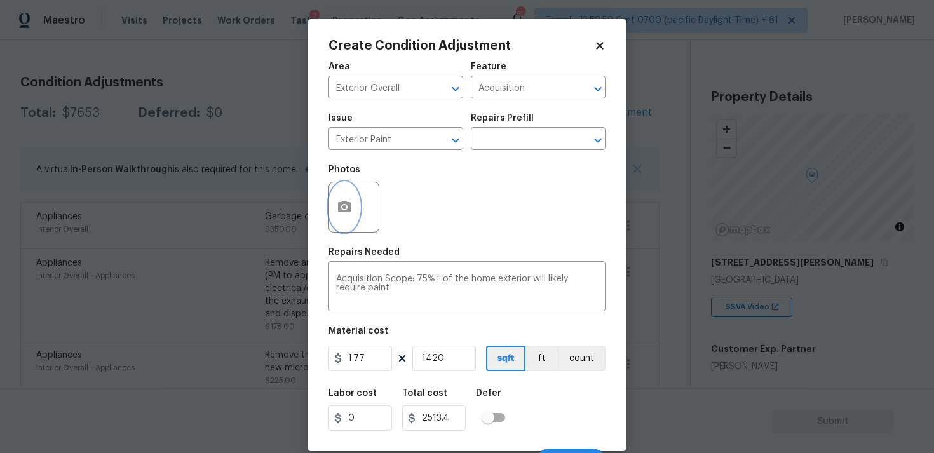
click at [345, 205] on icon "button" at bounding box center [344, 206] width 13 height 11
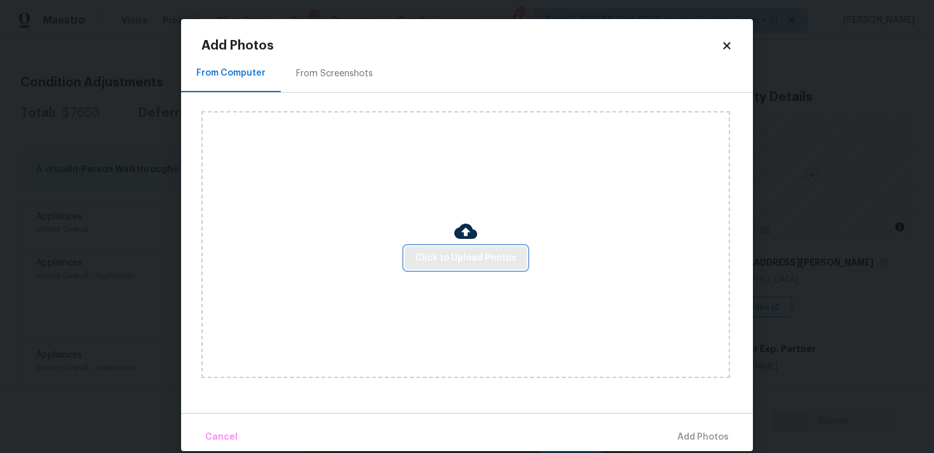
click at [477, 262] on span "Click to Upload Photos" at bounding box center [466, 258] width 102 height 16
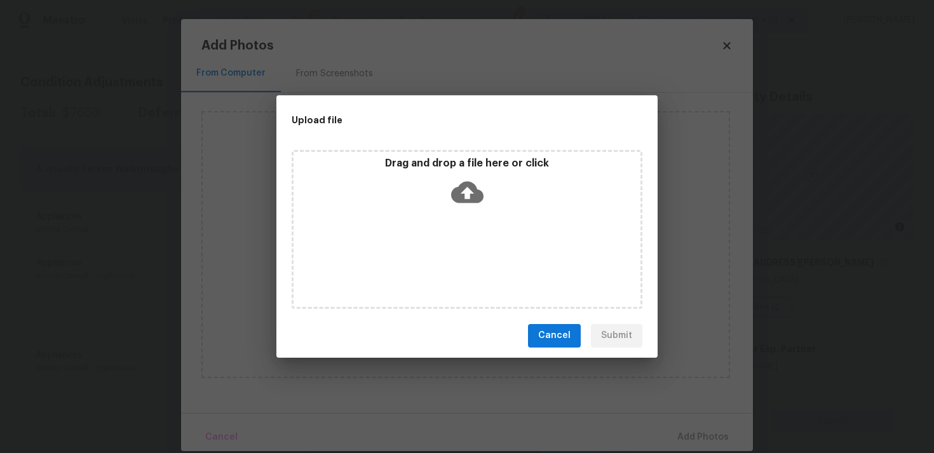
click at [463, 189] on icon at bounding box center [467, 192] width 32 height 32
